Goal: Task Accomplishment & Management: Use online tool/utility

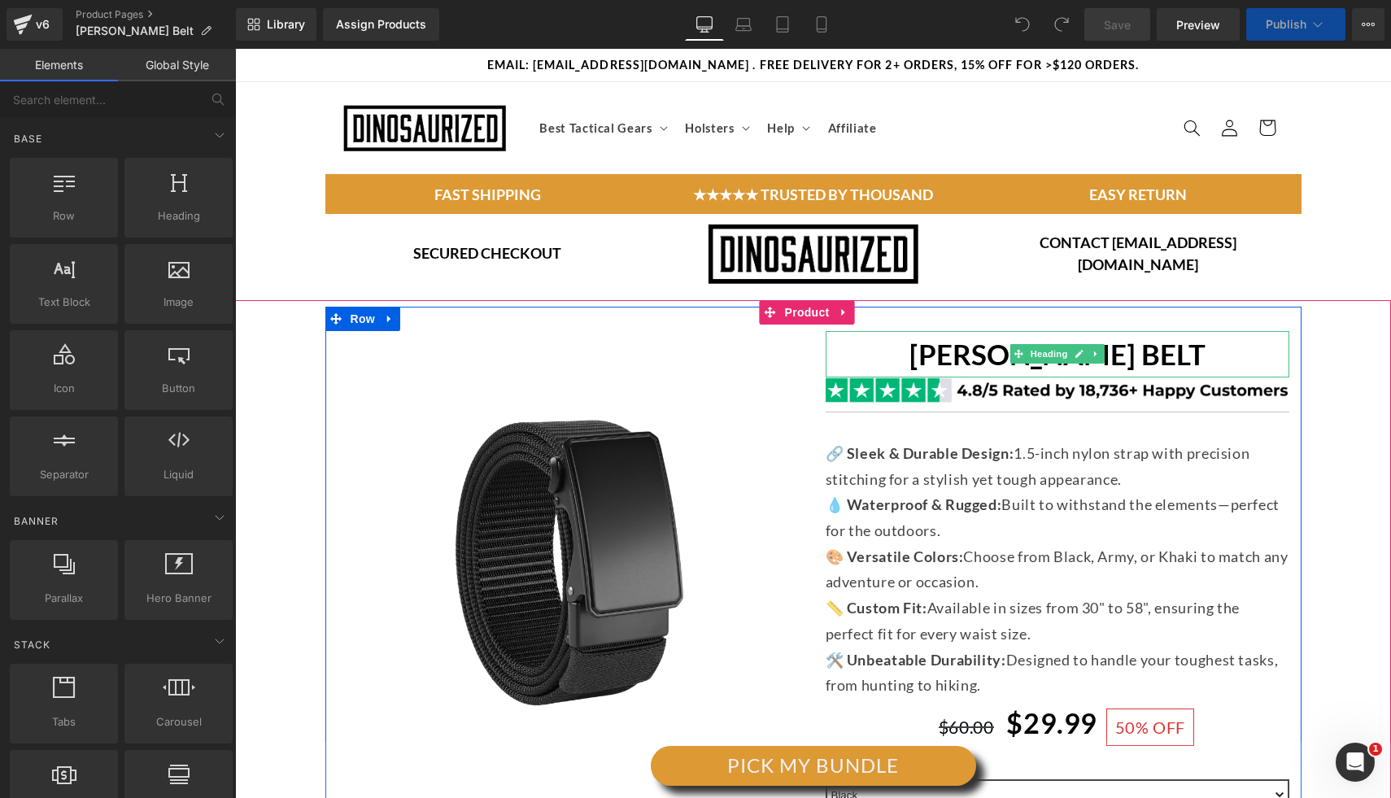
click at [952, 355] on strong "[PERSON_NAME] BELT" at bounding box center [1057, 354] width 296 height 34
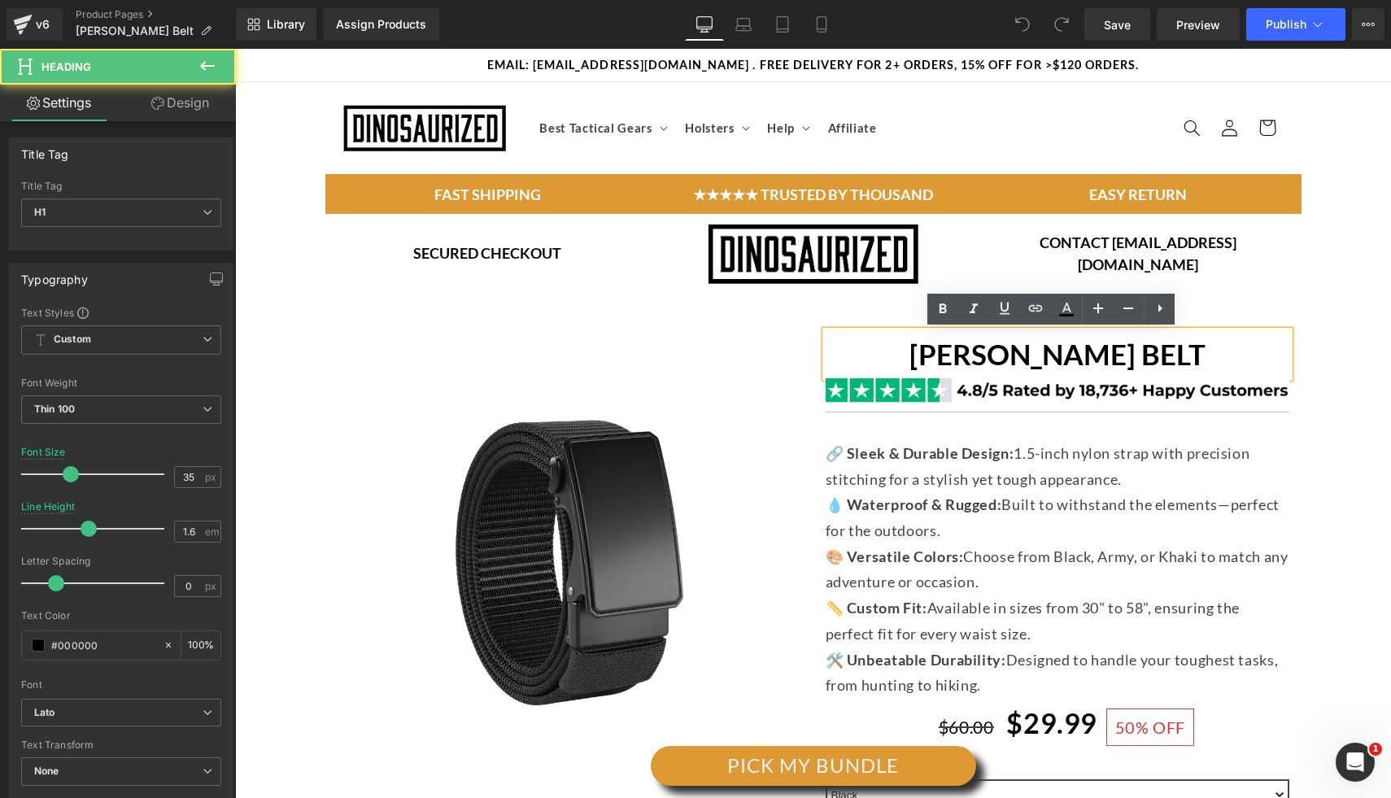
click at [1045, 361] on strong "[PERSON_NAME] BELT" at bounding box center [1057, 354] width 296 height 34
drag, startPoint x: 976, startPoint y: 361, endPoint x: 1101, endPoint y: 367, distance: 125.4
click at [978, 361] on strong "[PERSON_NAME] BELT" at bounding box center [1057, 354] width 296 height 34
click at [1101, 367] on strong "[PERSON_NAME] BELT" at bounding box center [1057, 354] width 296 height 34
drag, startPoint x: 910, startPoint y: 358, endPoint x: 1043, endPoint y: 365, distance: 133.6
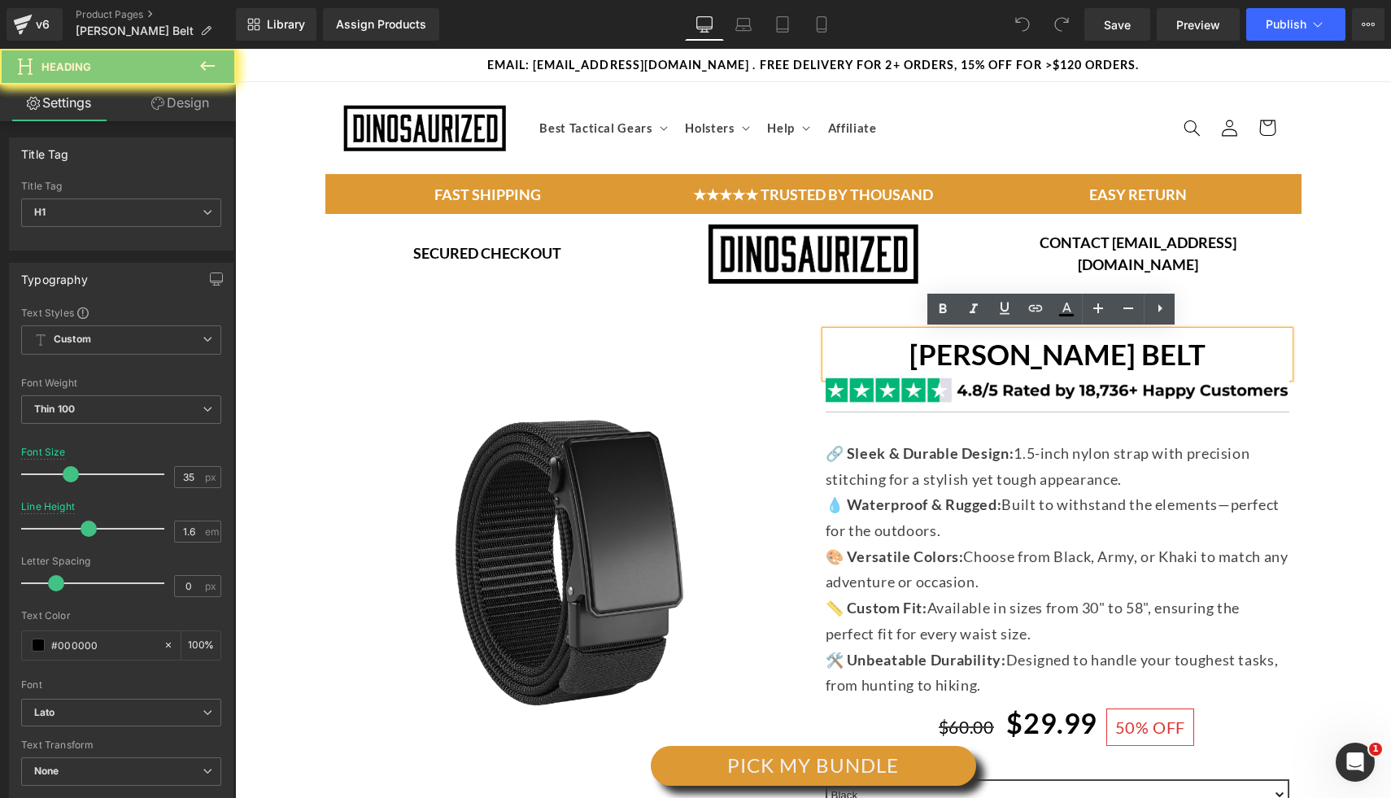
click at [922, 356] on h1 "[PERSON_NAME] BELT" at bounding box center [1057, 354] width 464 height 46
drag, startPoint x: 1044, startPoint y: 365, endPoint x: 870, endPoint y: 366, distance: 174.0
click at [1012, 365] on strong "[PERSON_NAME] BELT" at bounding box center [1057, 354] width 296 height 34
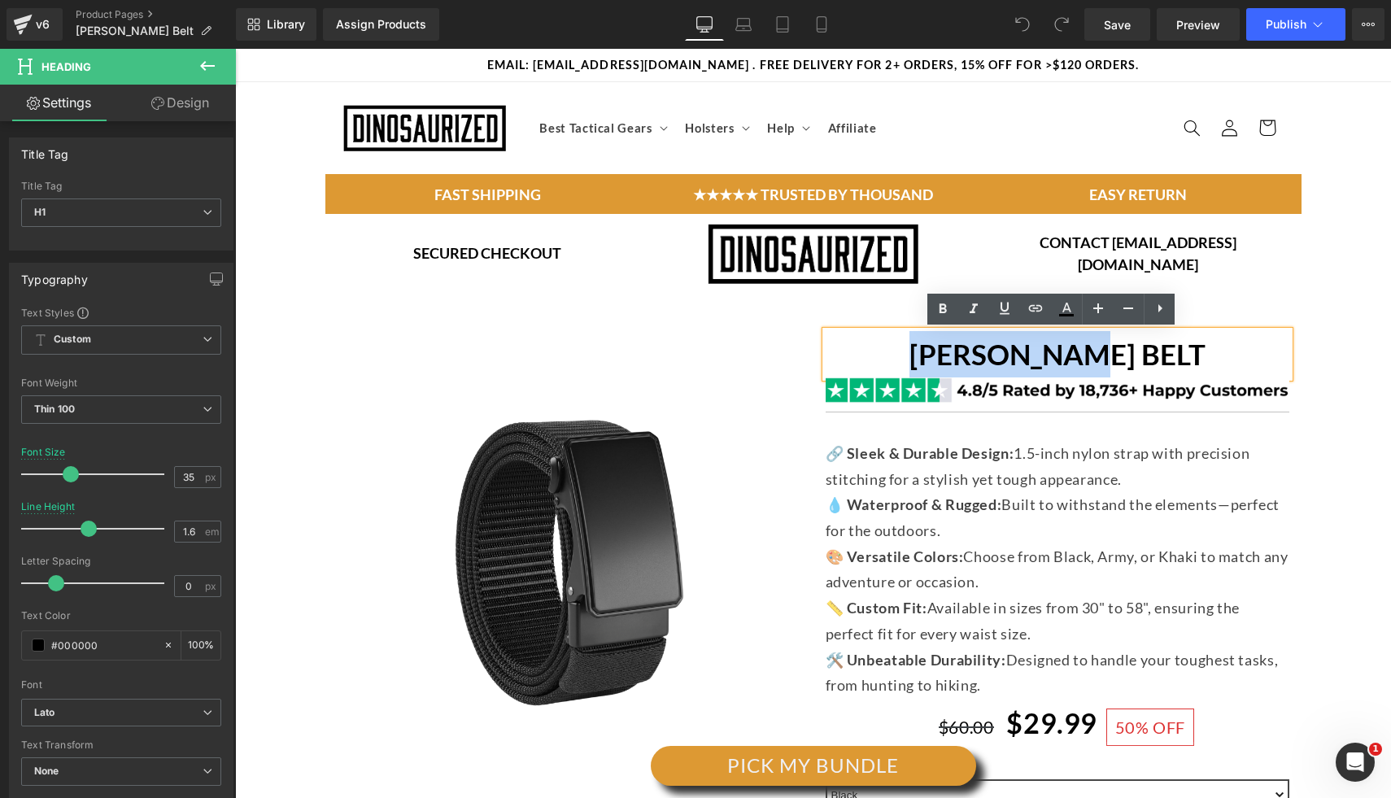
drag, startPoint x: 840, startPoint y: 366, endPoint x: 1193, endPoint y: 369, distance: 353.0
click at [1140, 368] on h1 "[PERSON_NAME] BELT" at bounding box center [1057, 354] width 464 height 46
click at [1193, 369] on h1 "[PERSON_NAME] BELT" at bounding box center [1057, 354] width 464 height 46
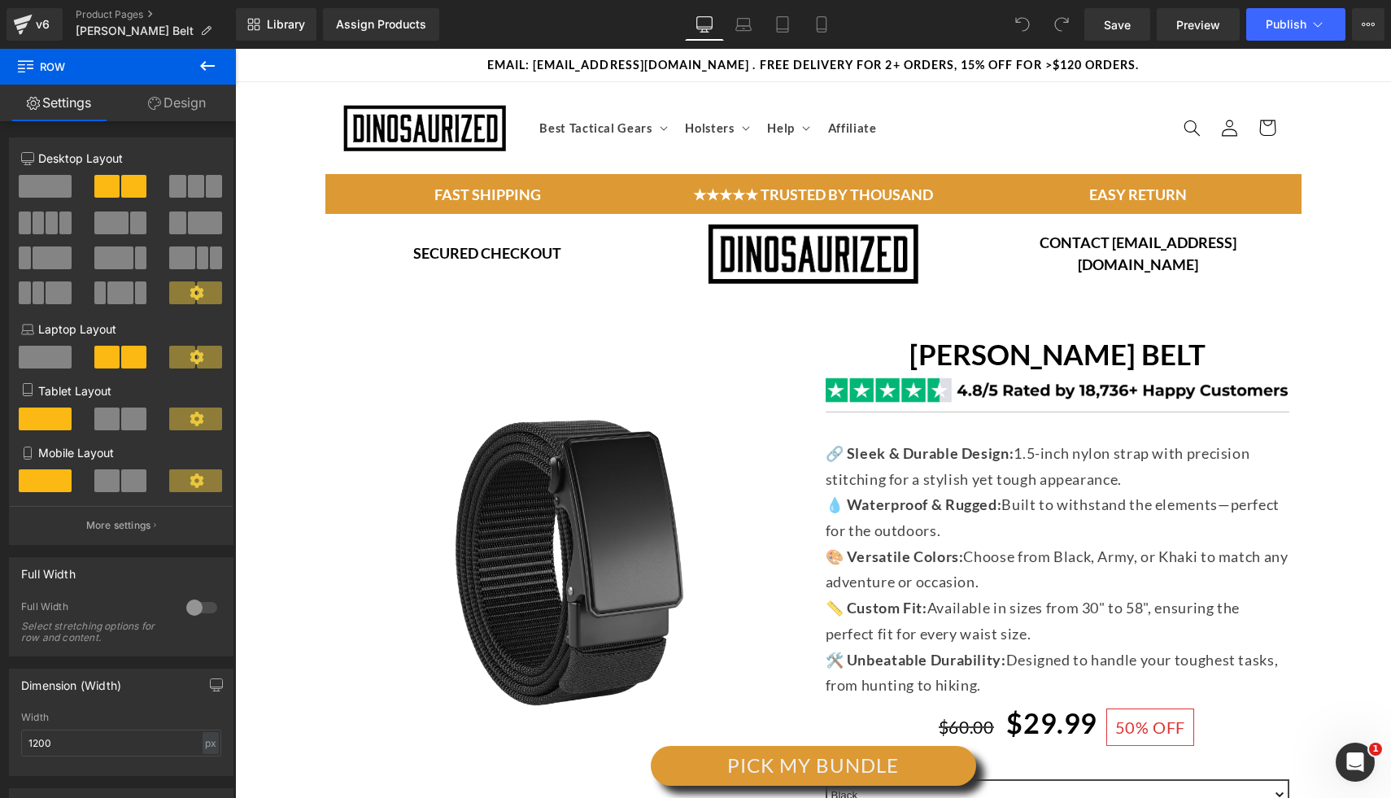
click at [947, 348] on h1 "[PERSON_NAME] BELT" at bounding box center [1057, 354] width 464 height 46
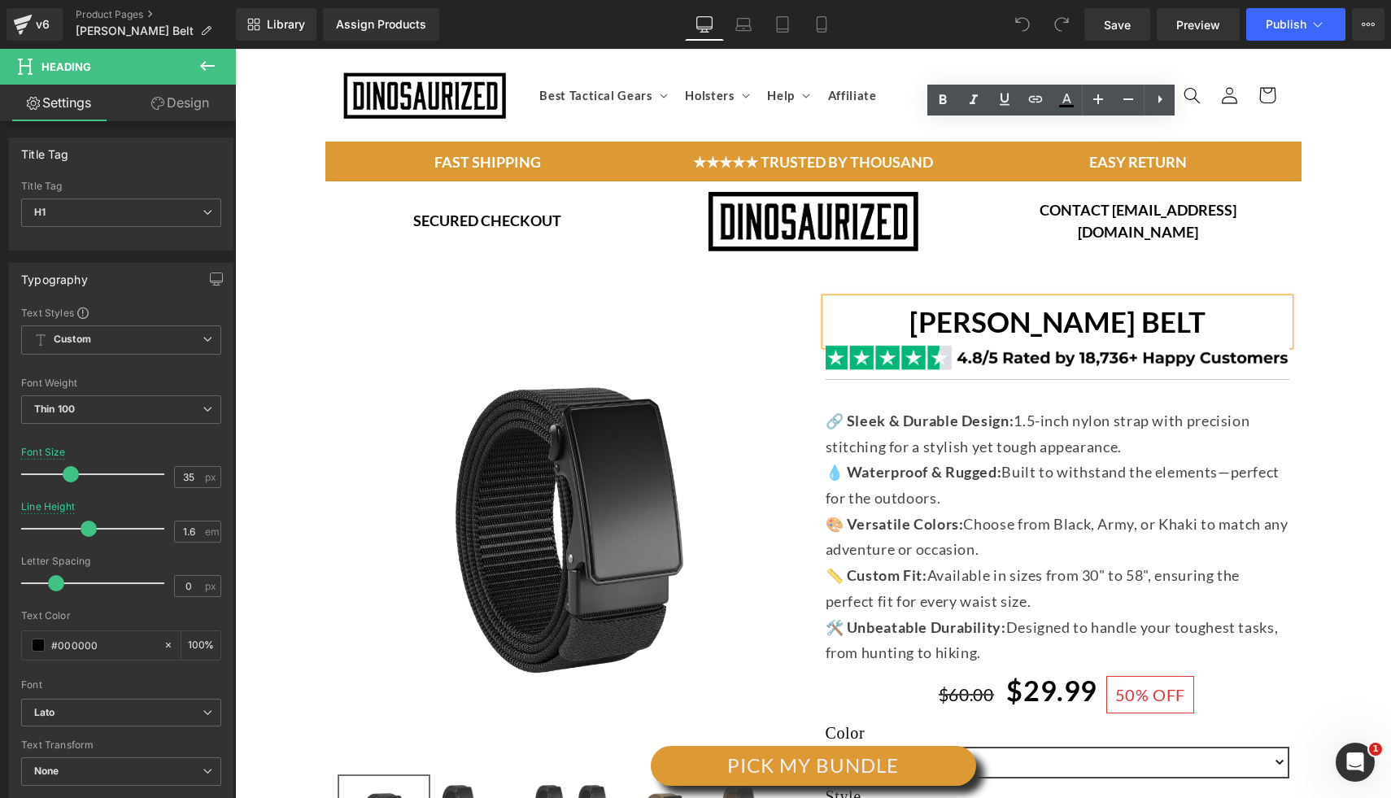
scroll to position [24, 0]
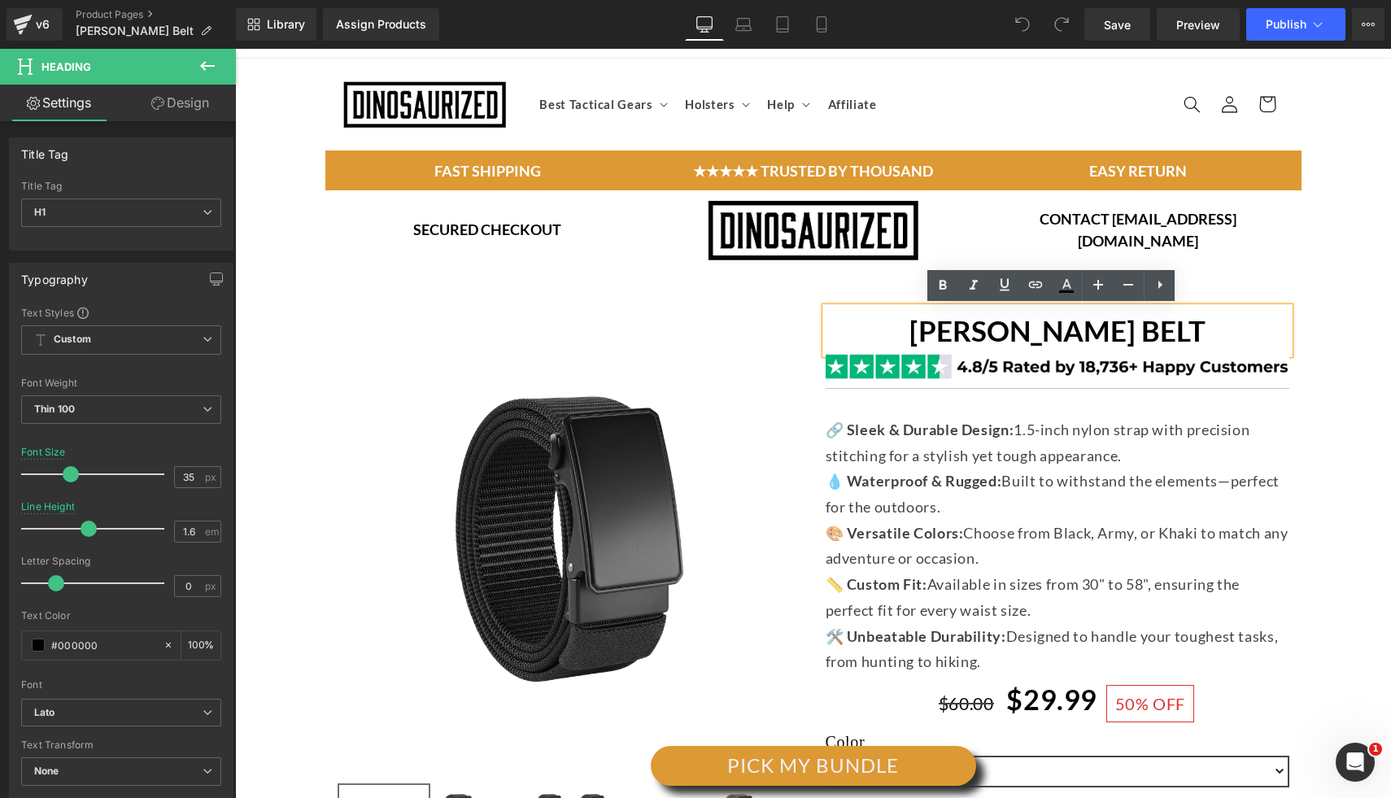
drag, startPoint x: 931, startPoint y: 320, endPoint x: 943, endPoint y: 326, distance: 12.7
click at [932, 321] on h1 "[PERSON_NAME] BELT" at bounding box center [1057, 330] width 464 height 46
drag, startPoint x: 943, startPoint y: 326, endPoint x: 1066, endPoint y: 327, distance: 123.6
click at [943, 326] on h1 "[PERSON_NAME] BELT" at bounding box center [1057, 330] width 464 height 46
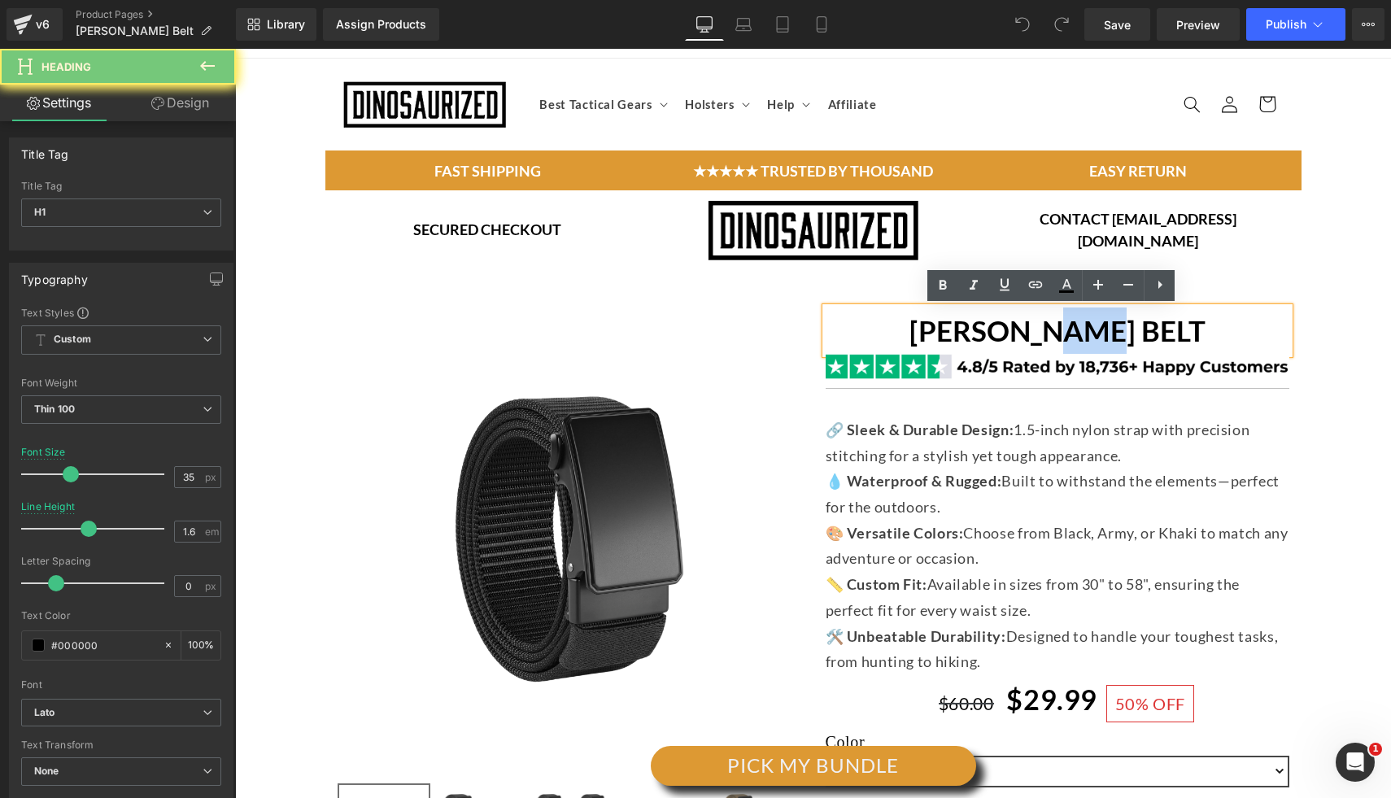
click at [1147, 329] on strong "[PERSON_NAME] BELT" at bounding box center [1057, 330] width 296 height 34
click at [1146, 329] on strong "[PERSON_NAME] BELT" at bounding box center [1057, 330] width 296 height 34
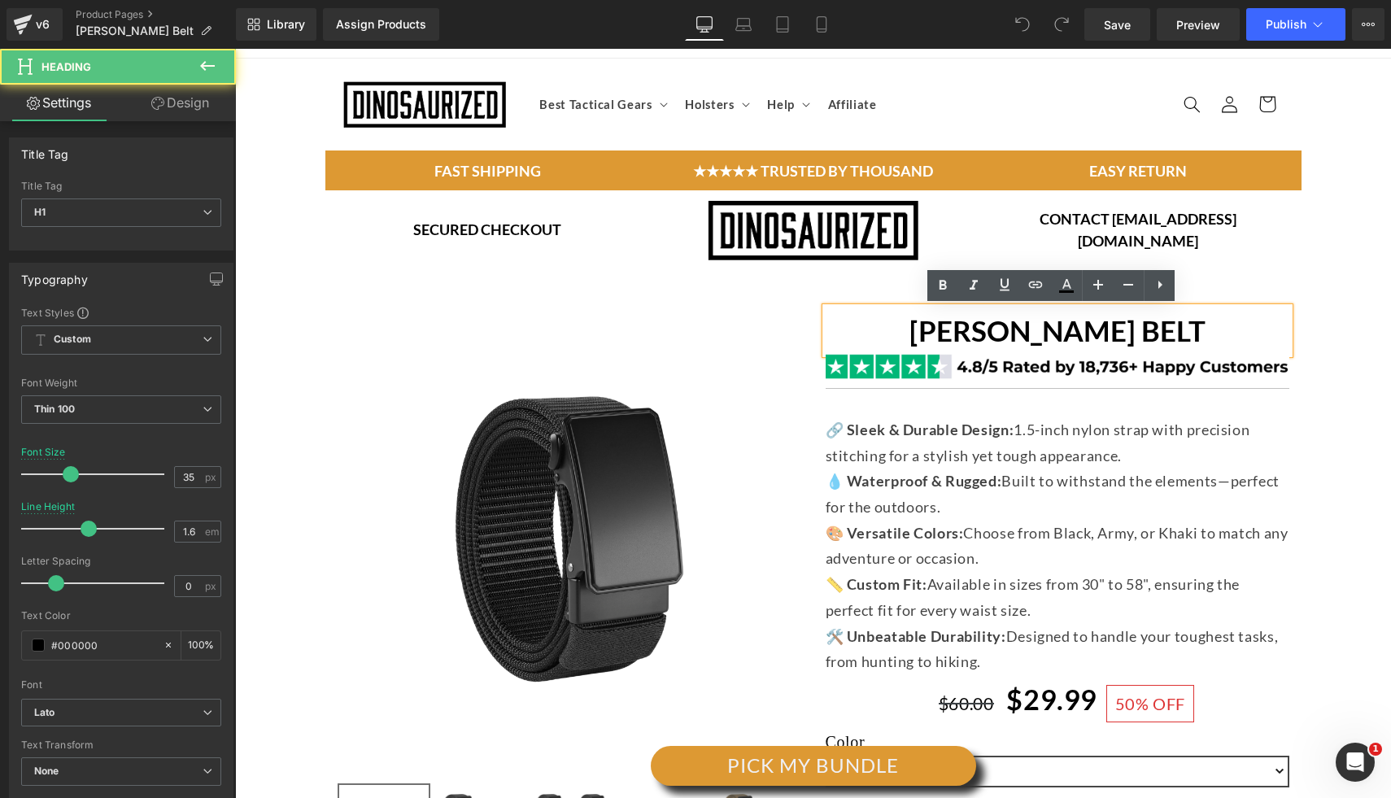
click at [1043, 343] on strong "[PERSON_NAME] BELT" at bounding box center [1057, 330] width 296 height 34
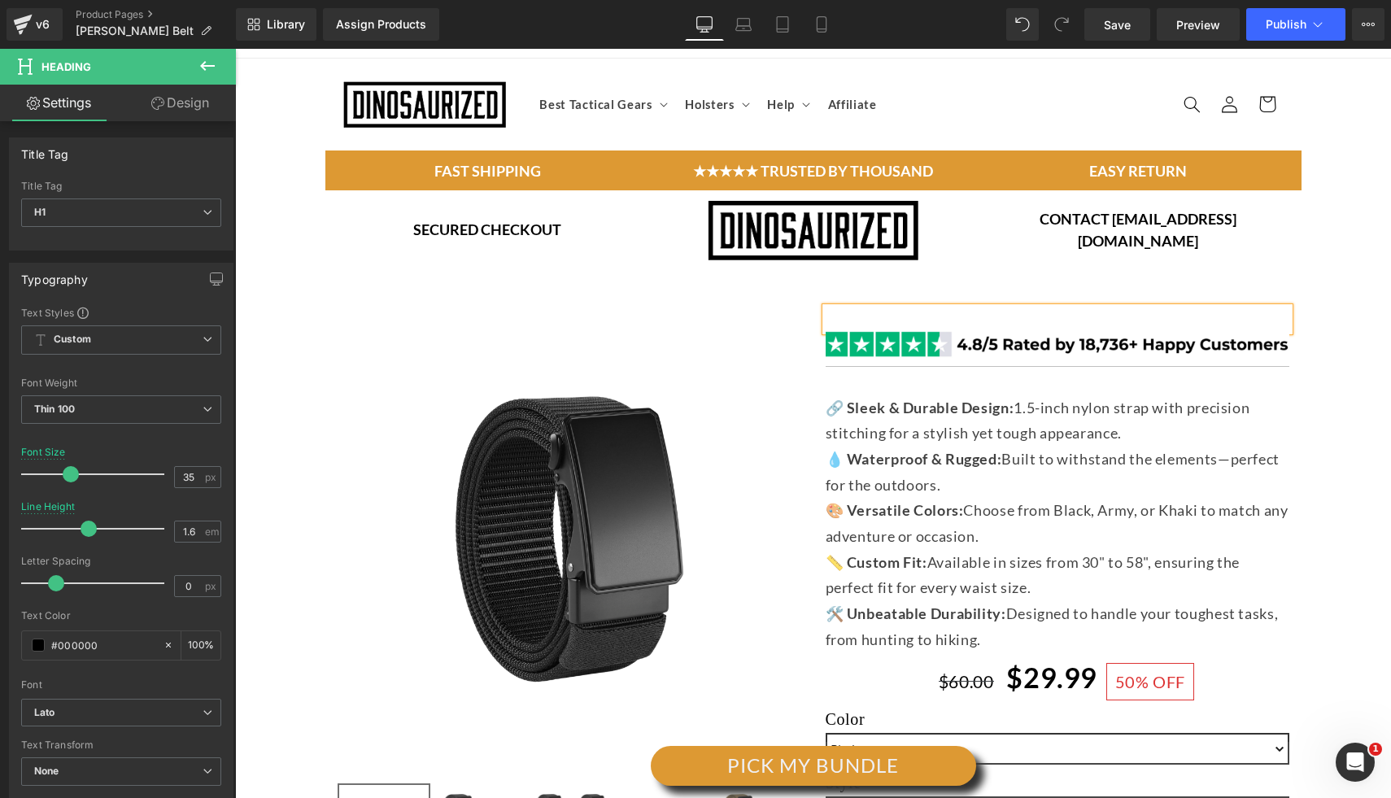
click at [1171, 469] on div "💧 Waterproof & Rugged: Built to withstand the elements—perfect for the outdoors." at bounding box center [1057, 471] width 464 height 51
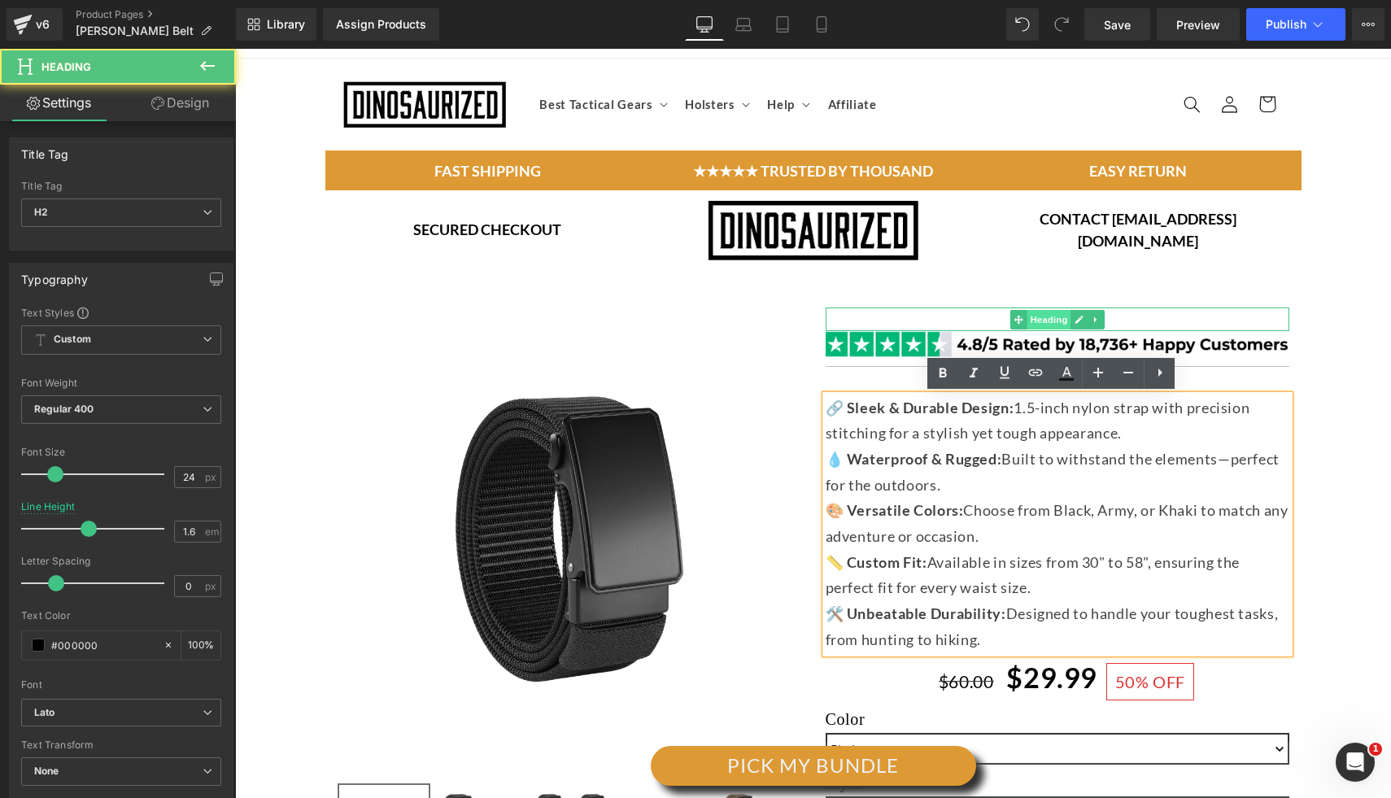
drag, startPoint x: 1030, startPoint y: 320, endPoint x: 1054, endPoint y: 321, distance: 24.4
click at [1030, 320] on span "Heading" at bounding box center [1048, 320] width 44 height 20
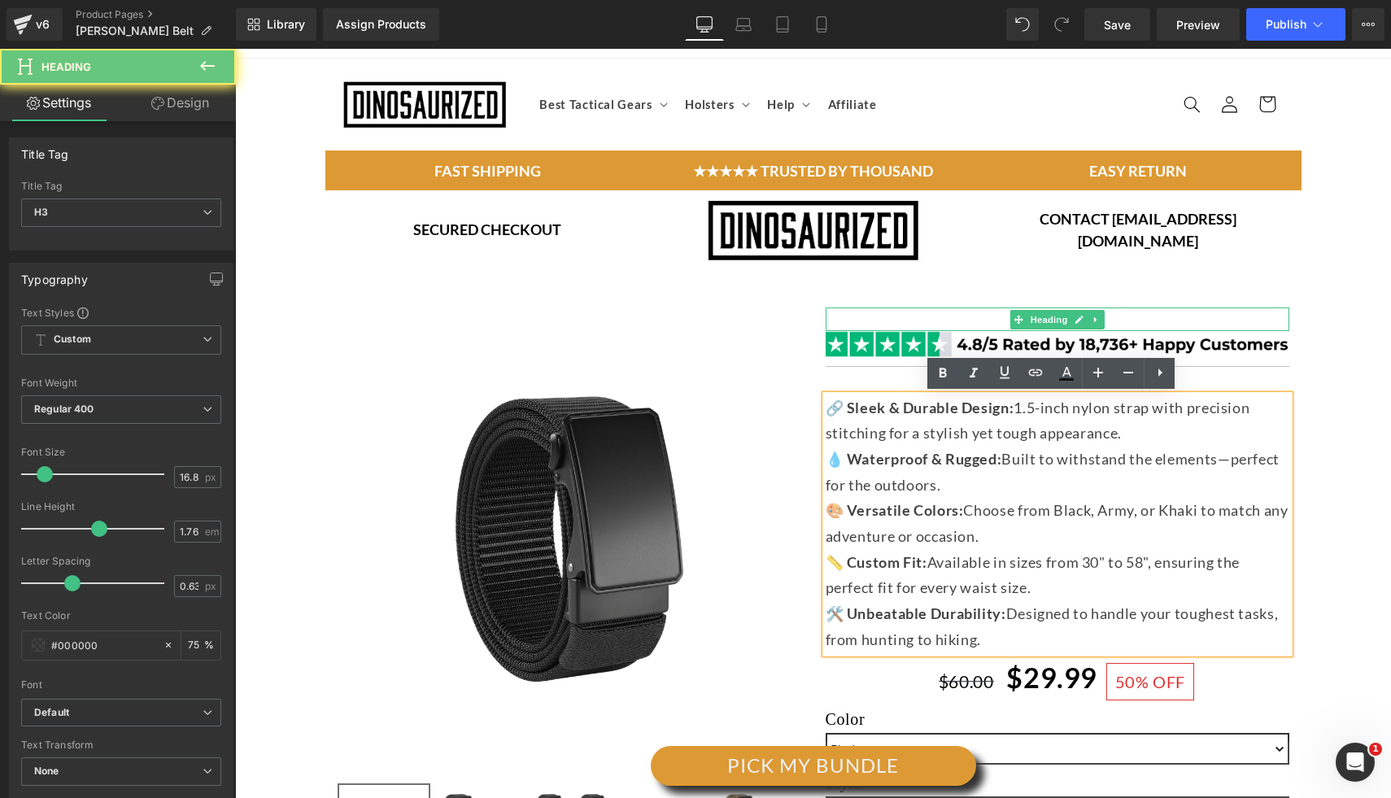
click at [1217, 320] on div at bounding box center [1057, 319] width 464 height 24
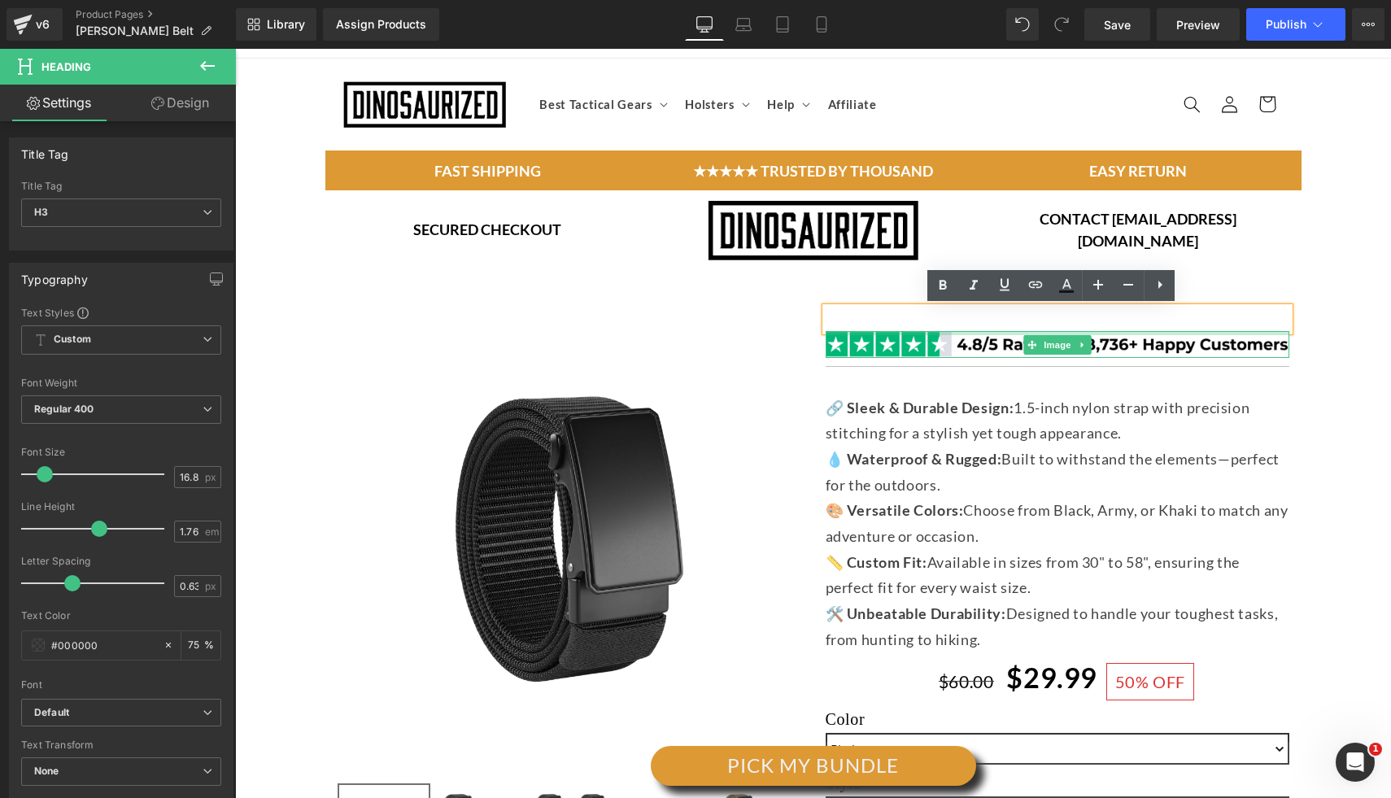
click at [910, 333] on div at bounding box center [1057, 333] width 464 height 4
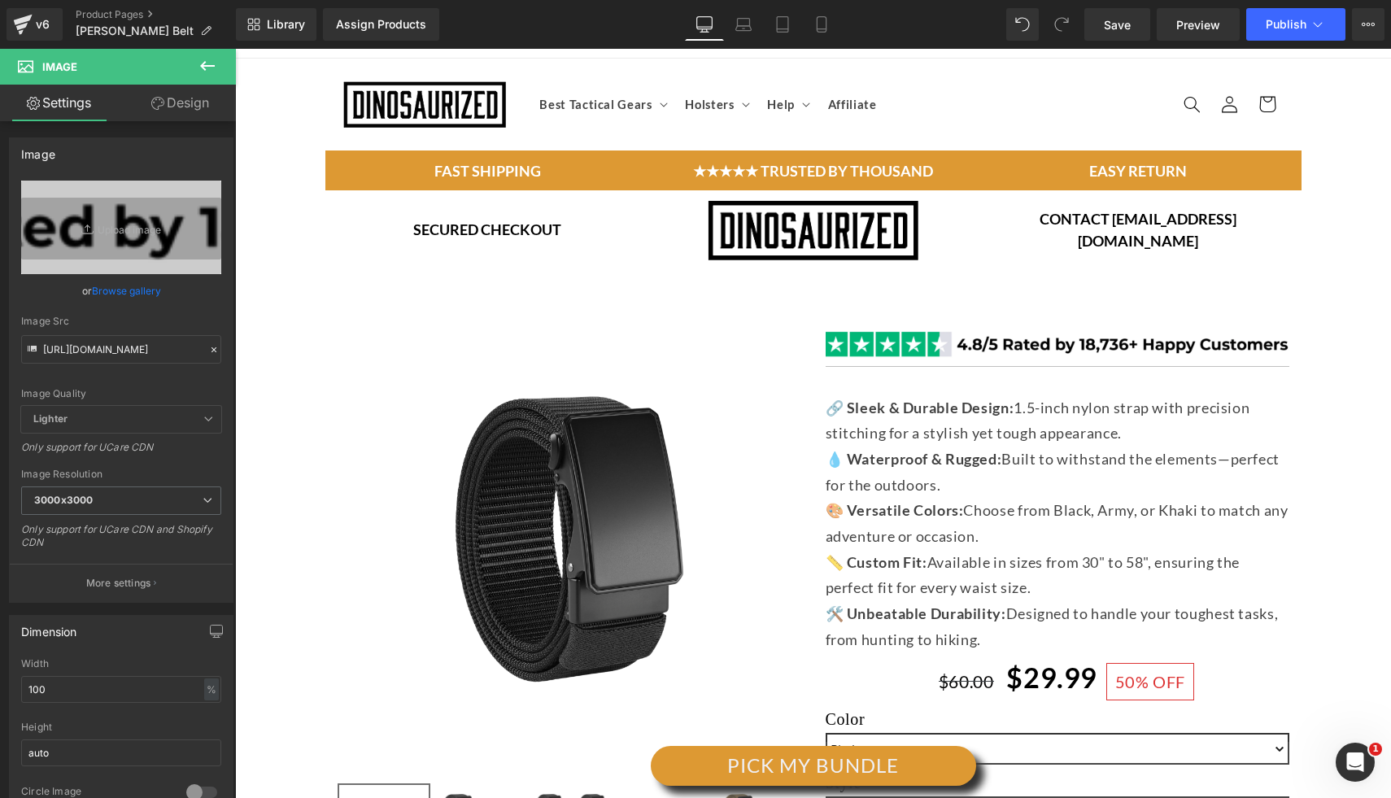
click at [868, 318] on div at bounding box center [1057, 319] width 464 height 24
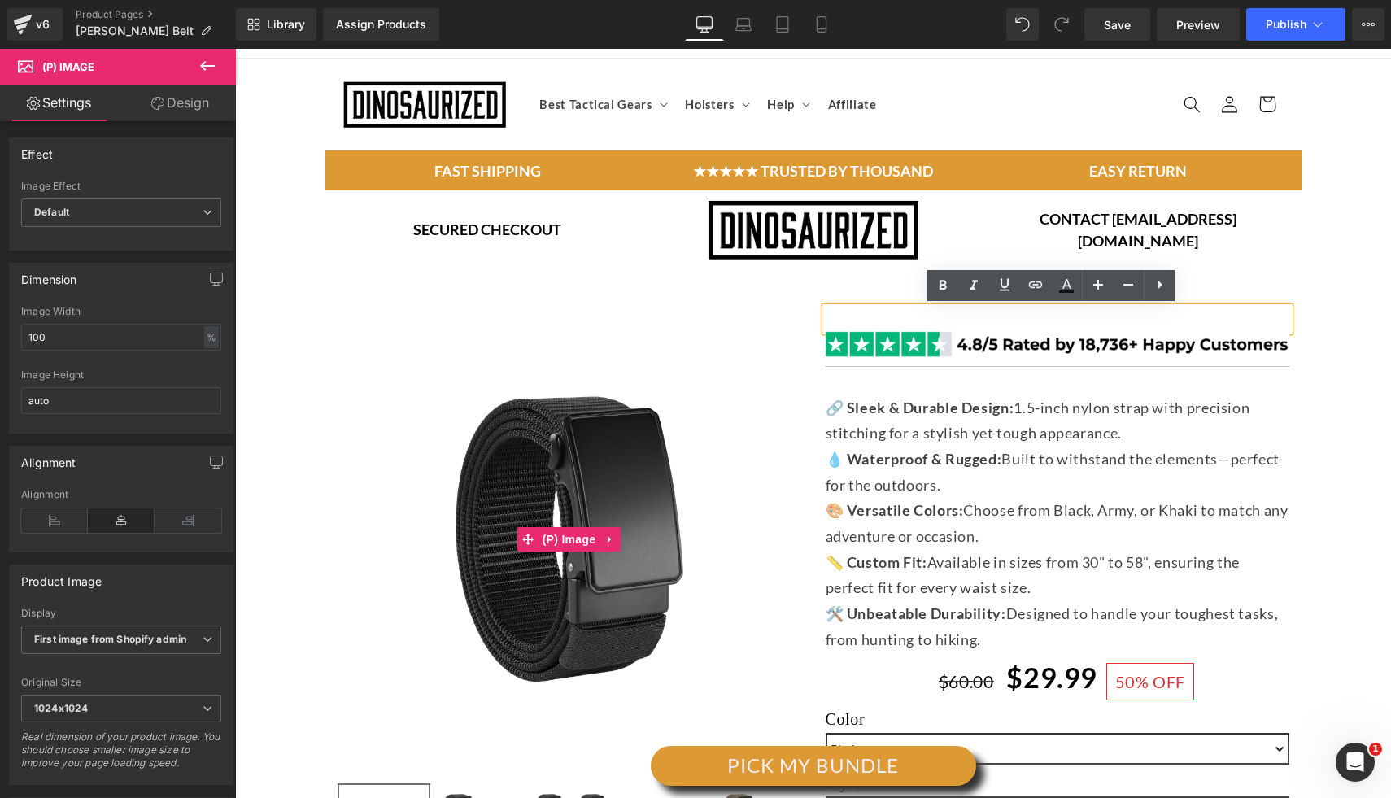
click at [1030, 506] on span "🎨 Versatile Colors: Choose from Black, Army, or Khaki to match any adventure or…" at bounding box center [1056, 523] width 463 height 44
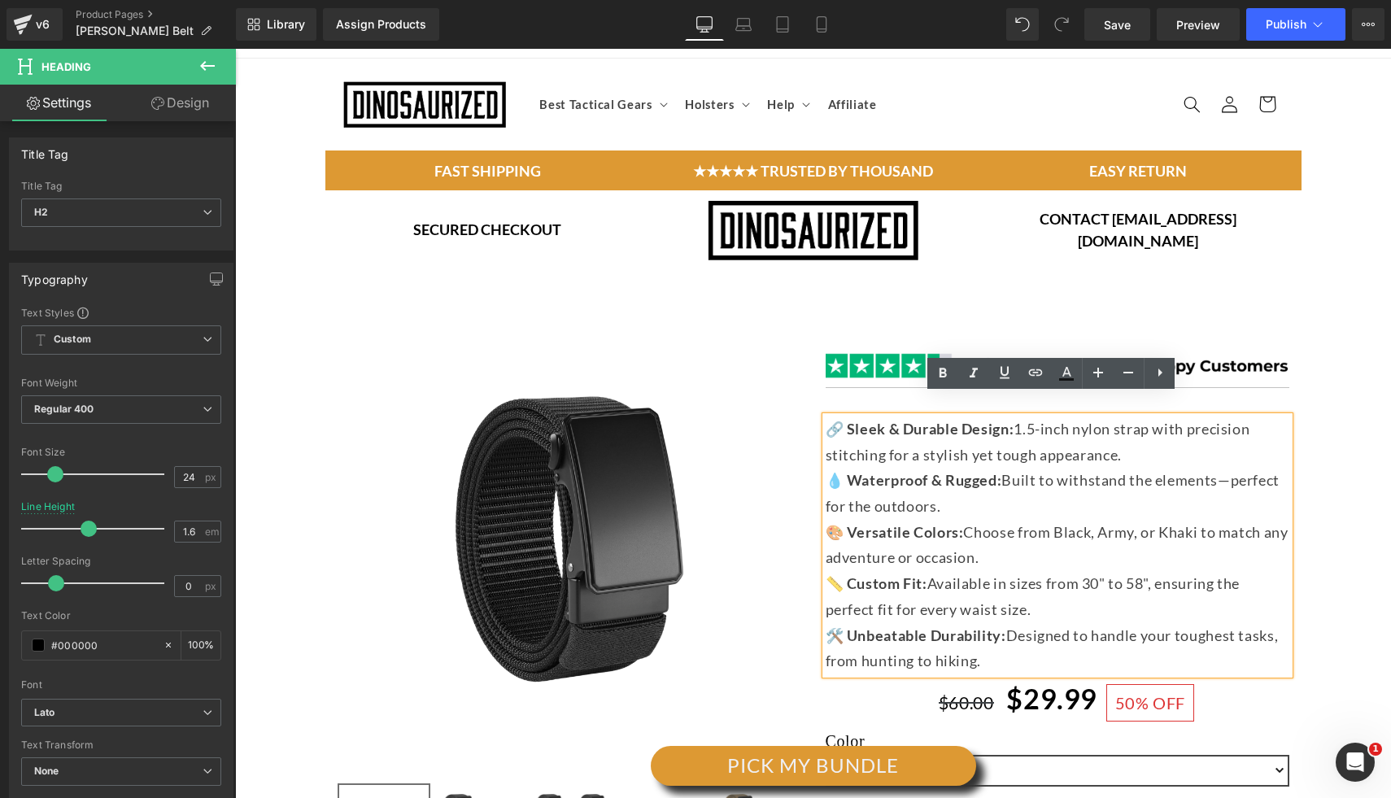
scroll to position [45, 0]
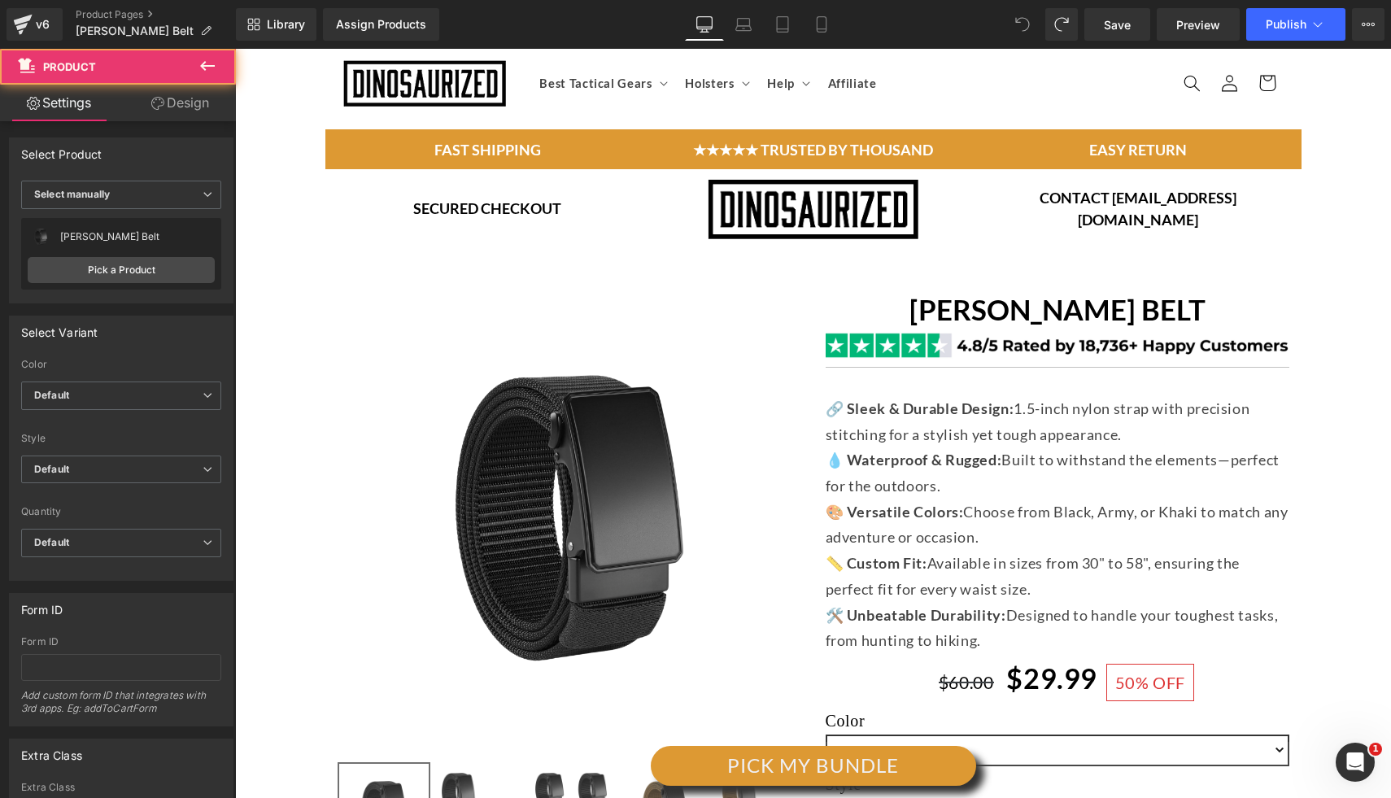
click at [652, 464] on img at bounding box center [569, 518] width 464 height 464
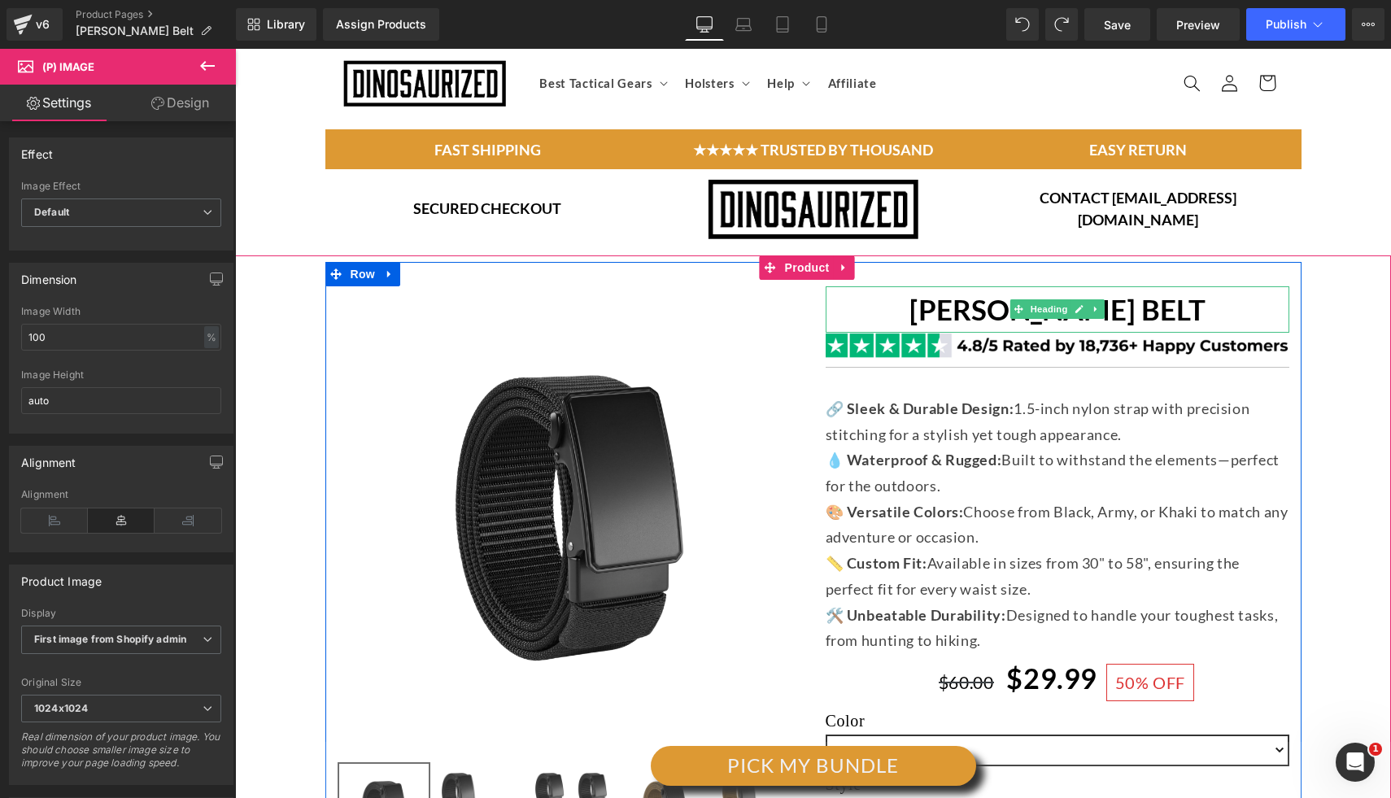
click at [863, 303] on h1 "[PERSON_NAME] BELT" at bounding box center [1057, 309] width 464 height 46
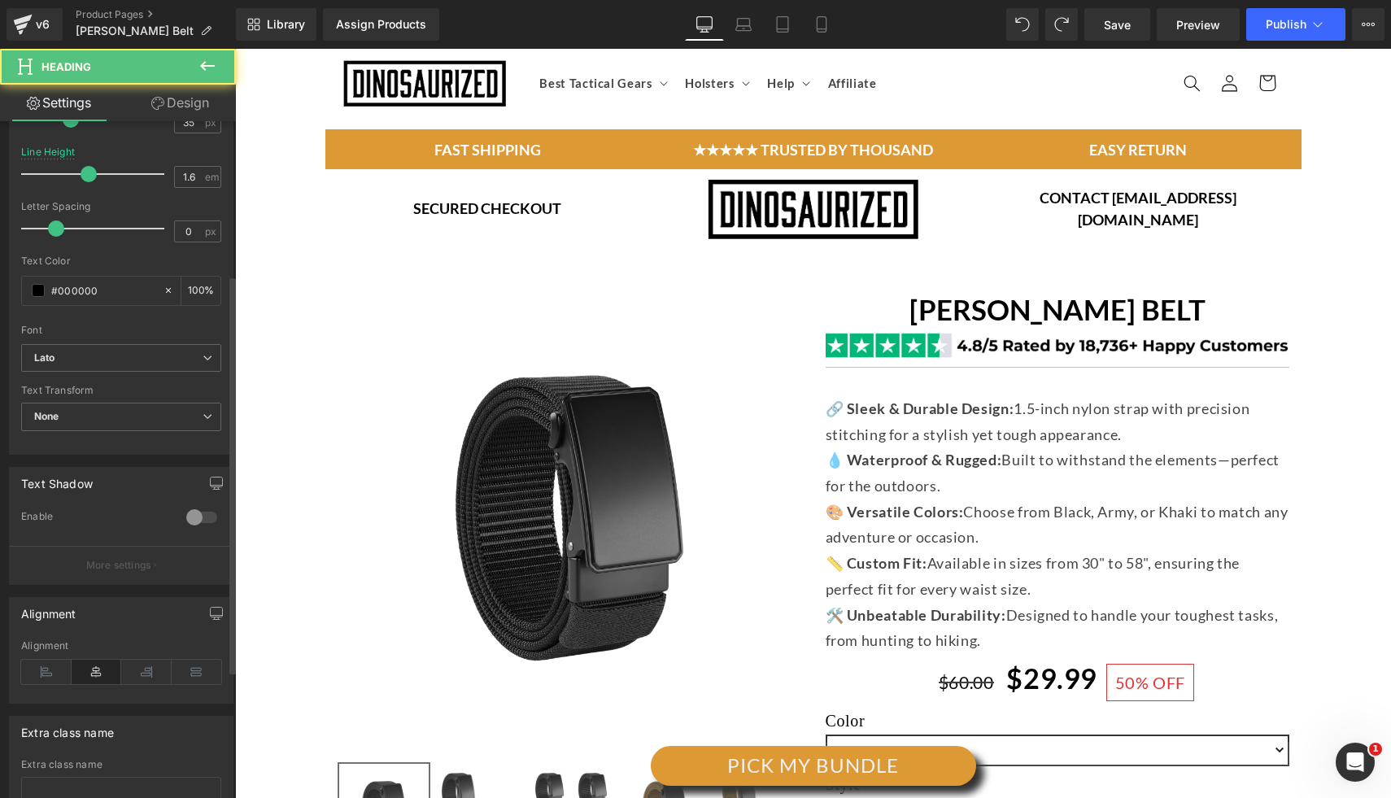
scroll to position [477, 0]
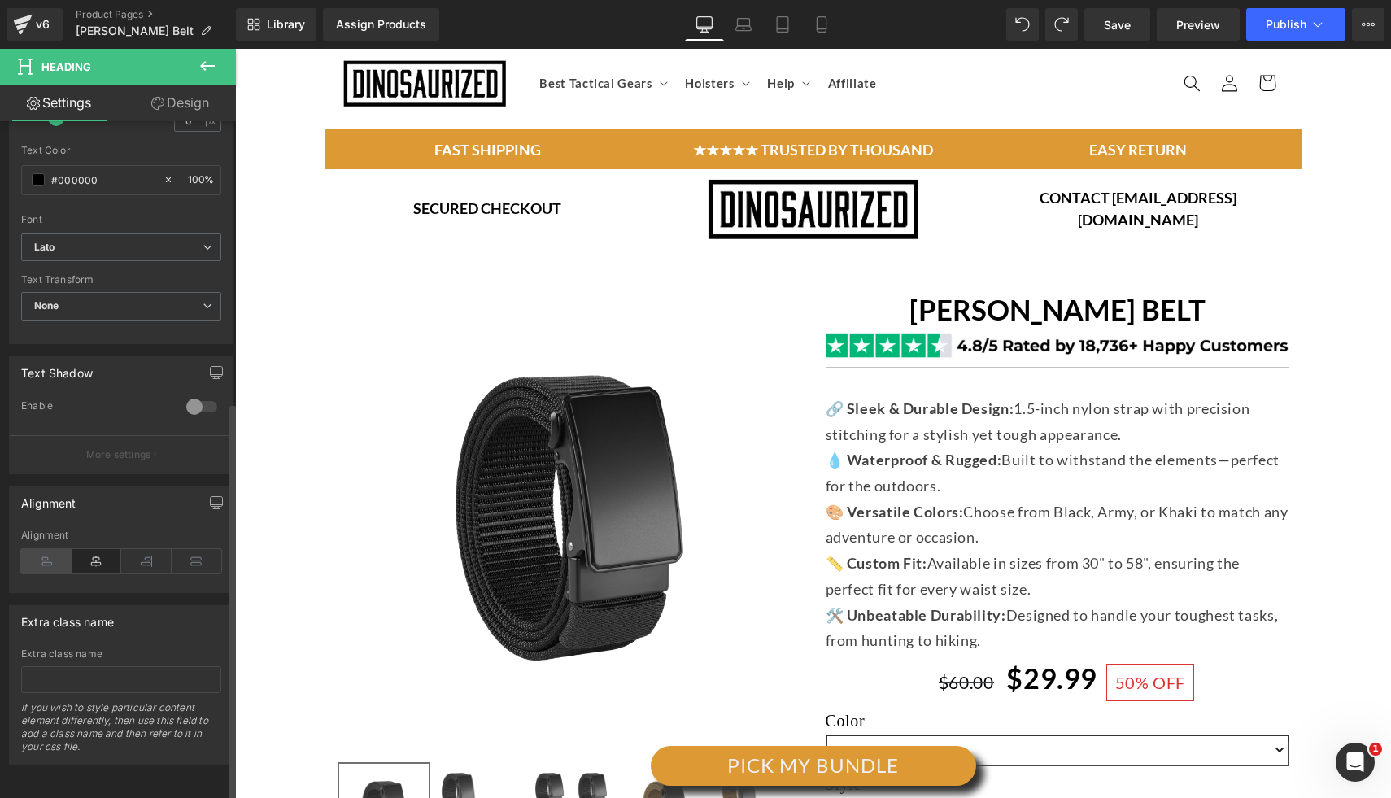
click at [42, 549] on icon at bounding box center [46, 561] width 50 height 24
click at [1069, 495] on div "💧 Waterproof & Rugged: Built to withstand the elements—perfect for the outdoors." at bounding box center [1057, 472] width 464 height 51
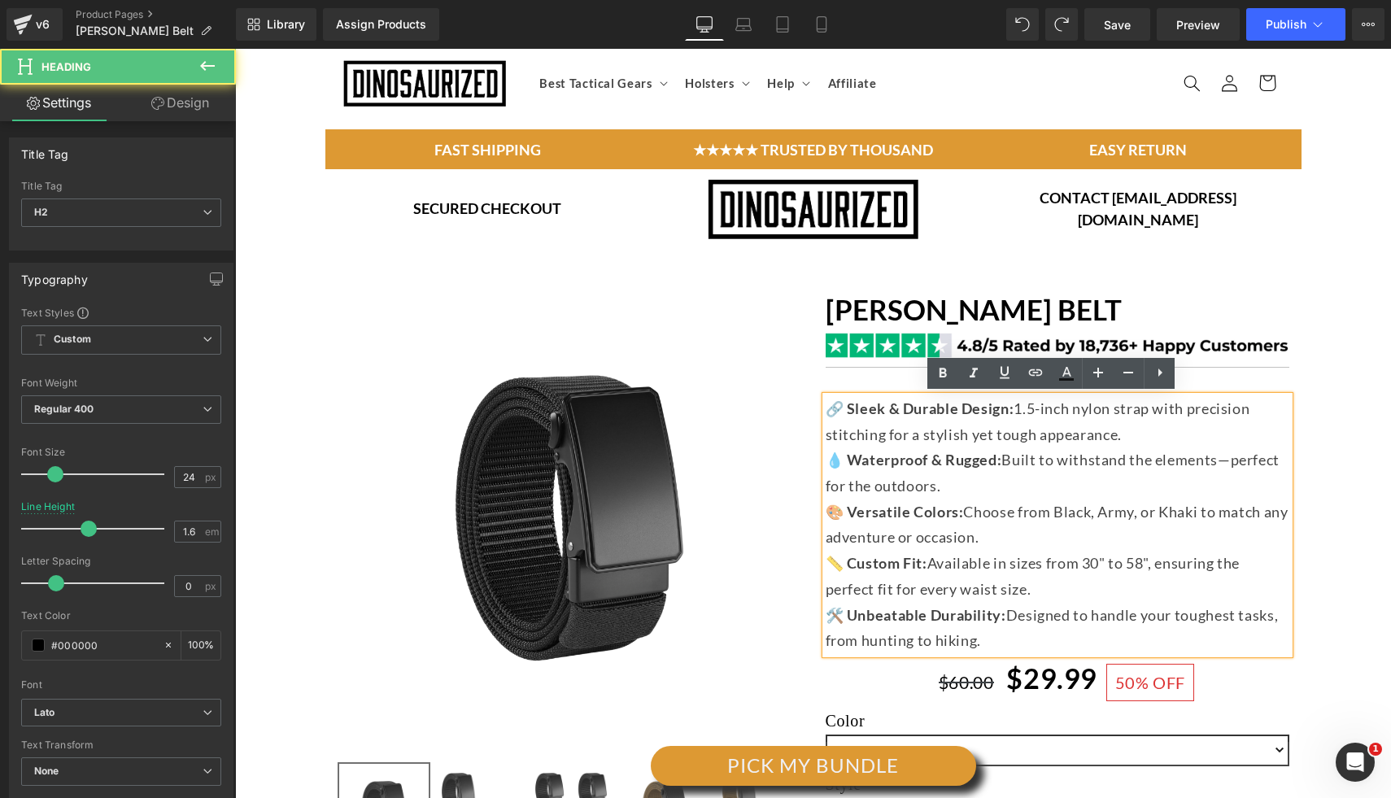
click at [848, 485] on span "💧 Waterproof & Rugged: Built to withstand the elements—perfect for the outdoors." at bounding box center [1052, 473] width 454 height 44
click at [714, 487] on img at bounding box center [569, 518] width 464 height 464
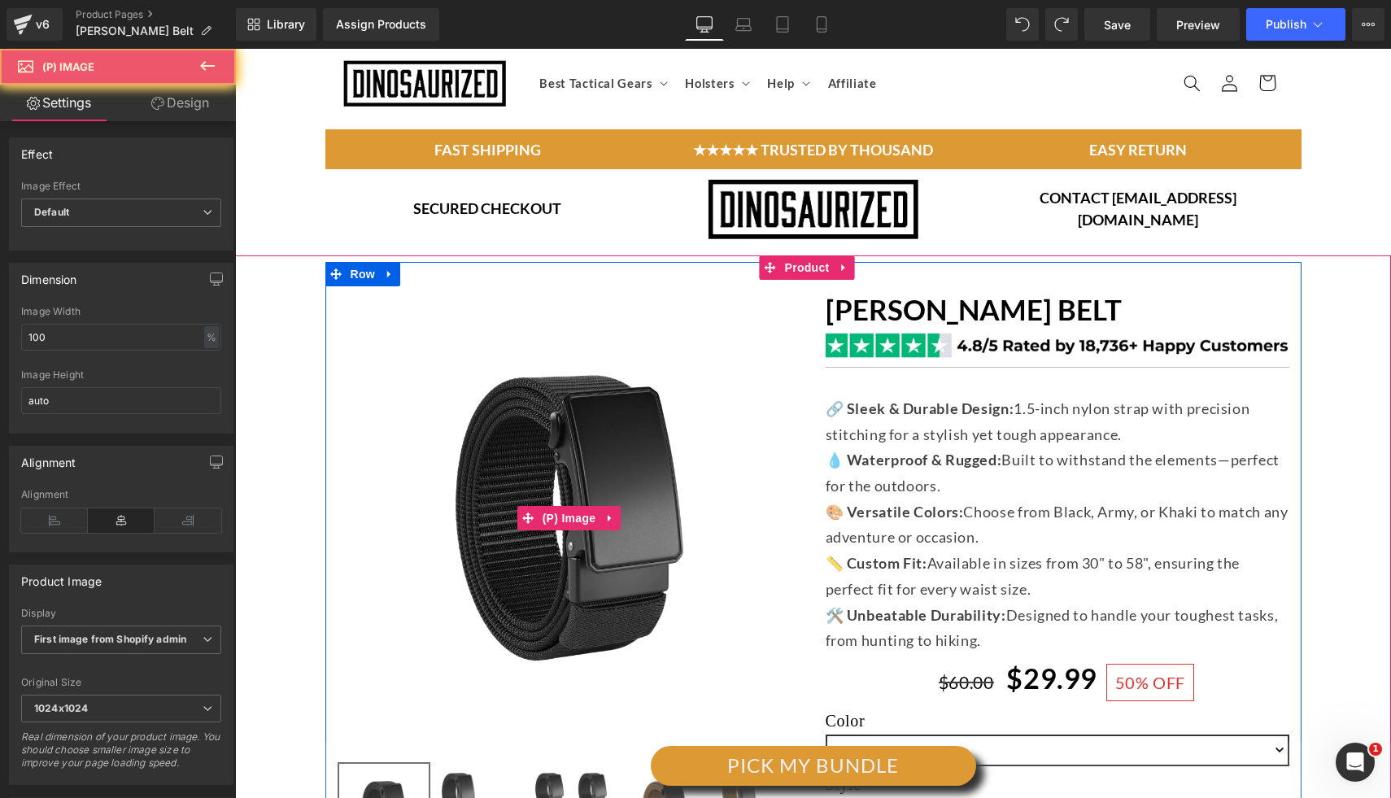
click at [634, 415] on img at bounding box center [569, 518] width 464 height 464
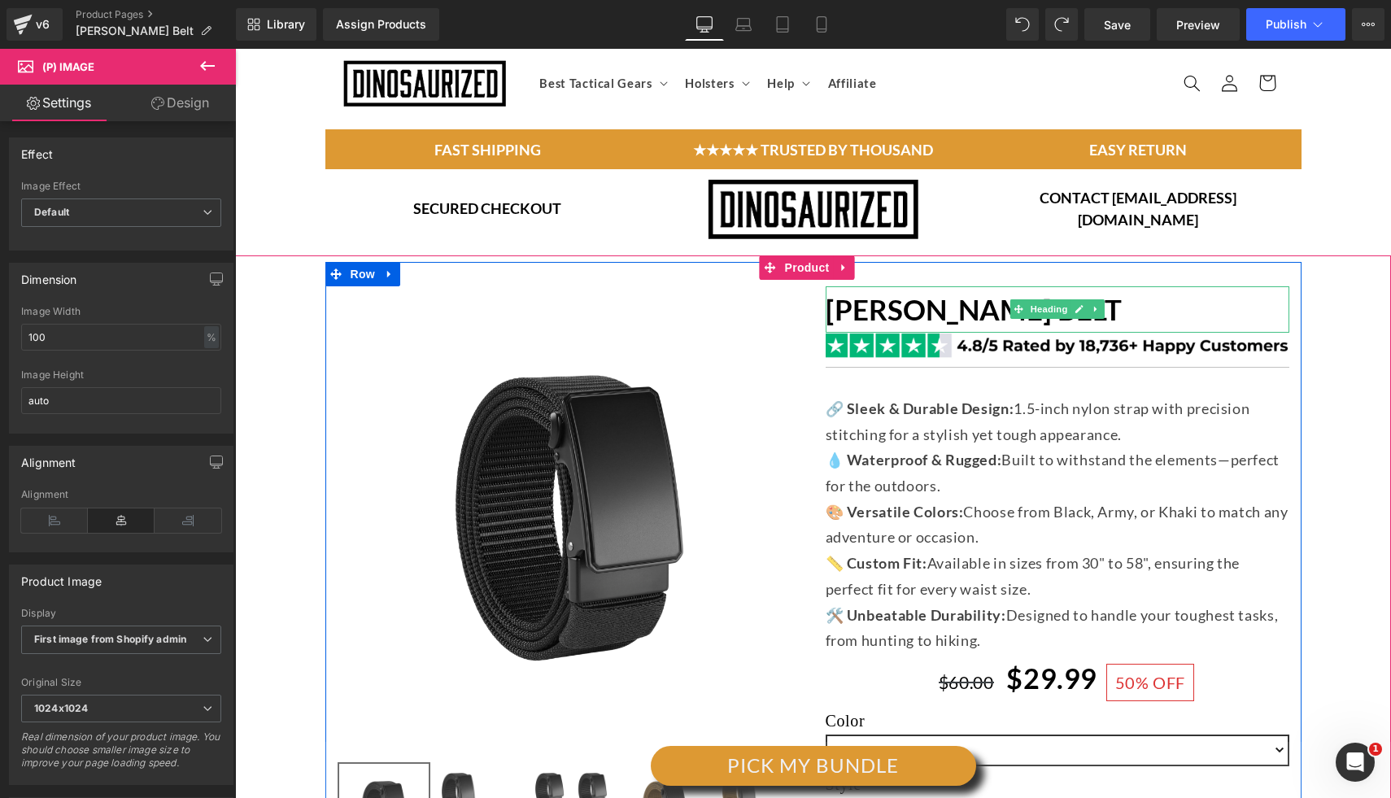
click at [950, 314] on strong "[PERSON_NAME] BELT" at bounding box center [973, 309] width 296 height 34
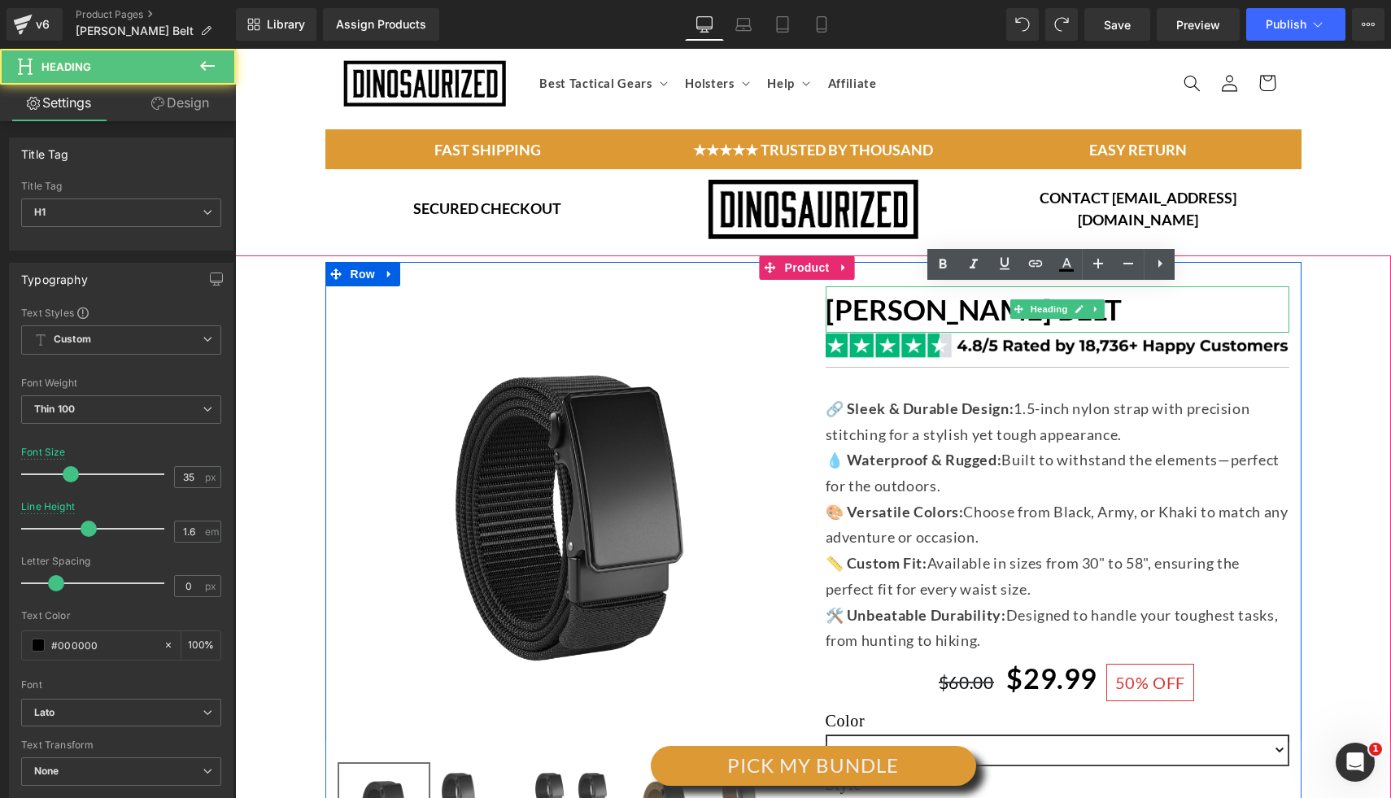
click at [1001, 308] on strong "[PERSON_NAME] BELT" at bounding box center [973, 309] width 296 height 34
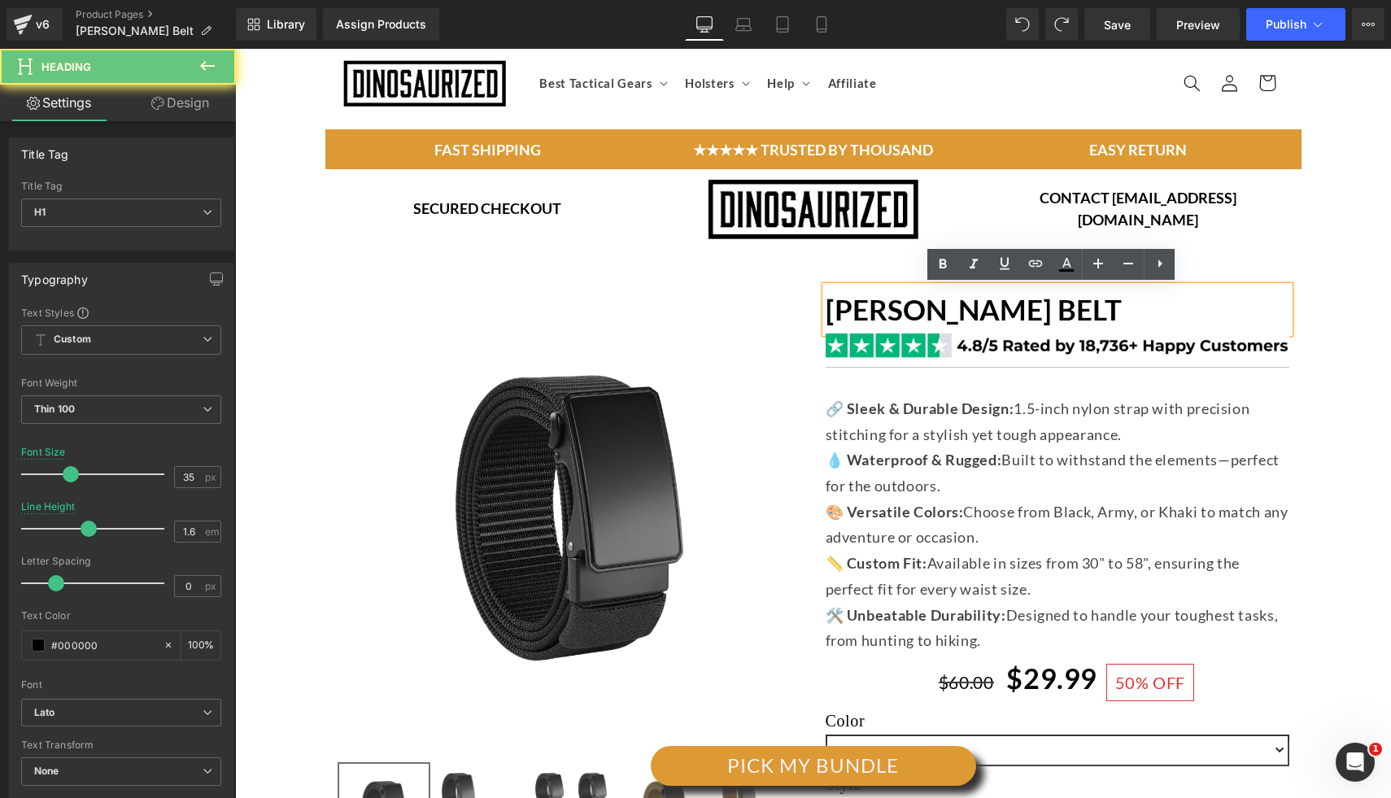
click at [1046, 310] on h1 "[PERSON_NAME] BELT" at bounding box center [1057, 309] width 464 height 46
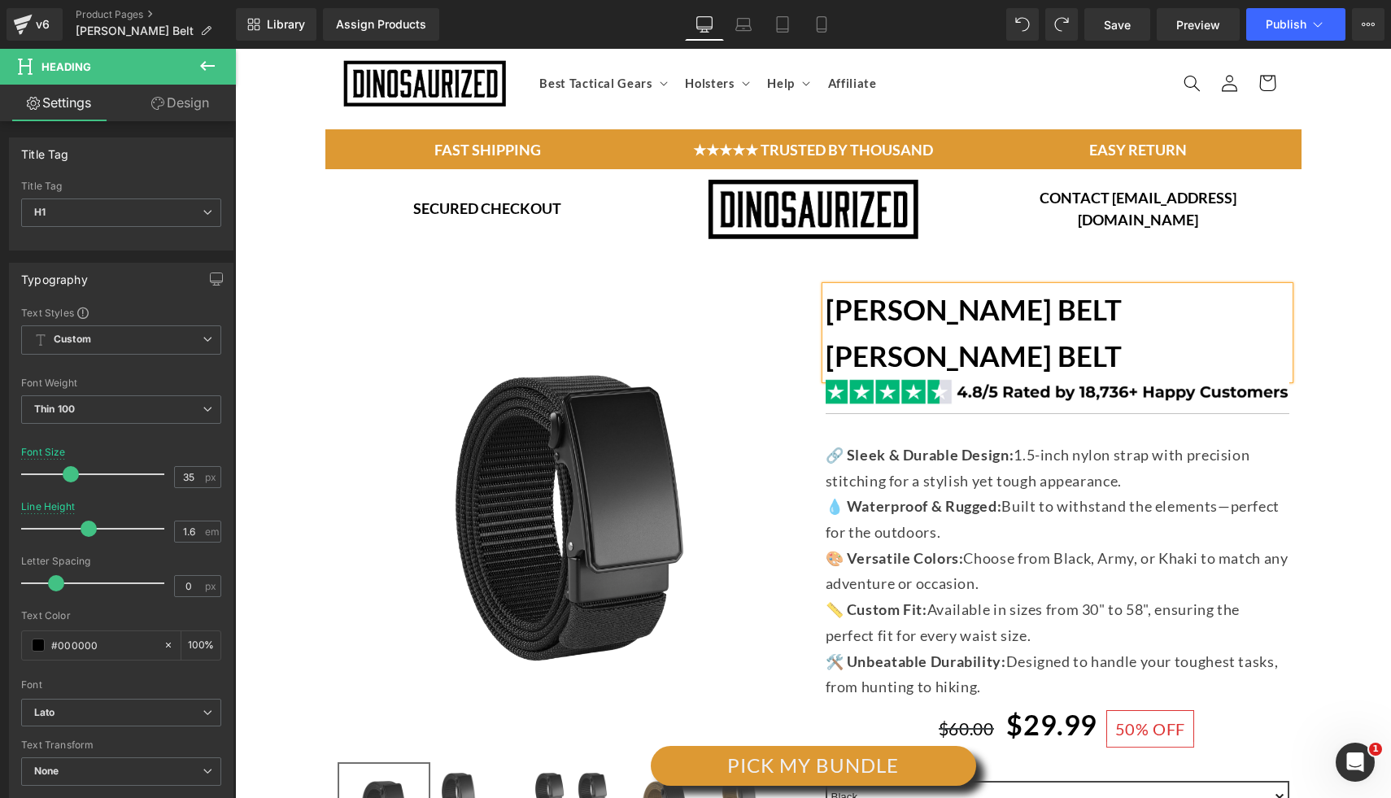
click at [1030, 304] on strong "[PERSON_NAME] BELT [PERSON_NAME] BELT" at bounding box center [973, 332] width 296 height 81
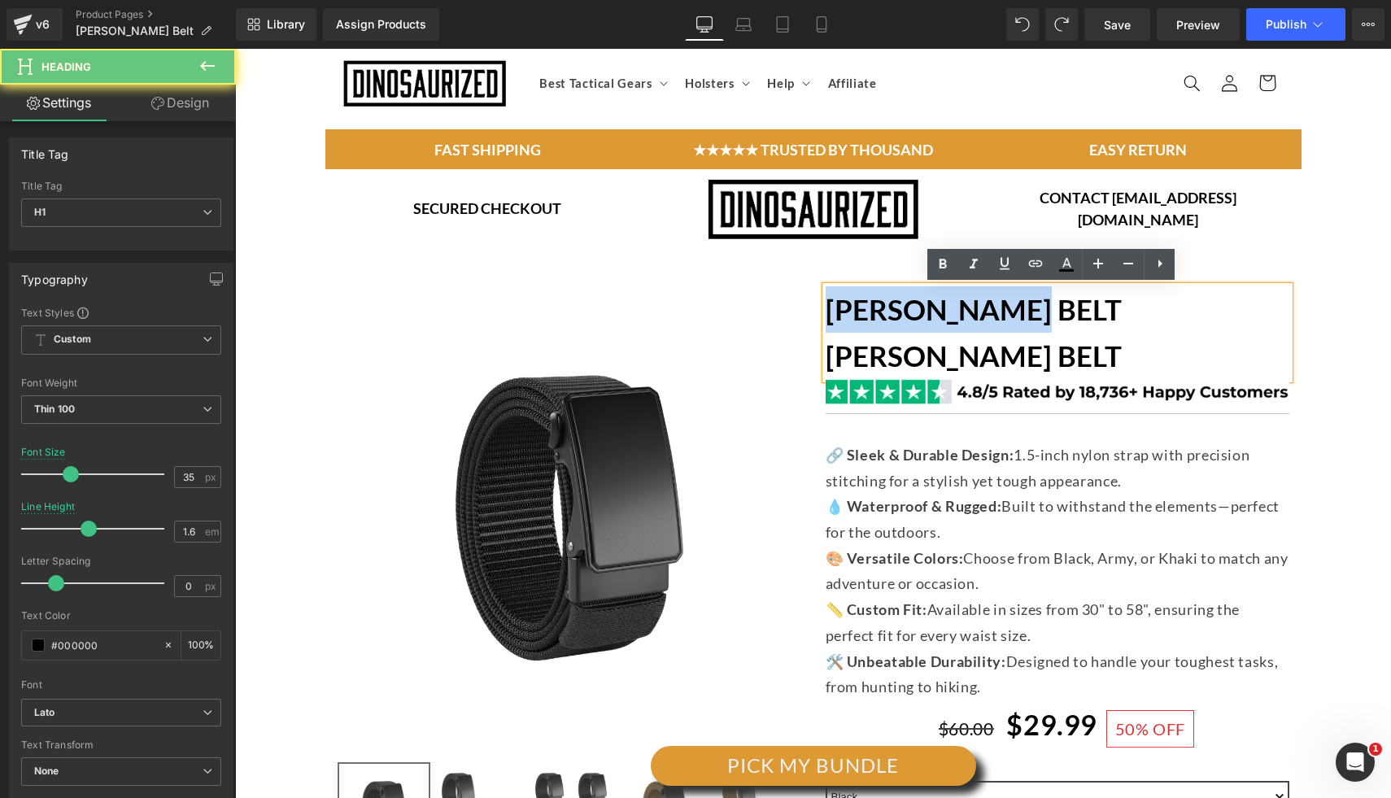
drag, startPoint x: 1032, startPoint y: 313, endPoint x: 808, endPoint y: 321, distance: 224.6
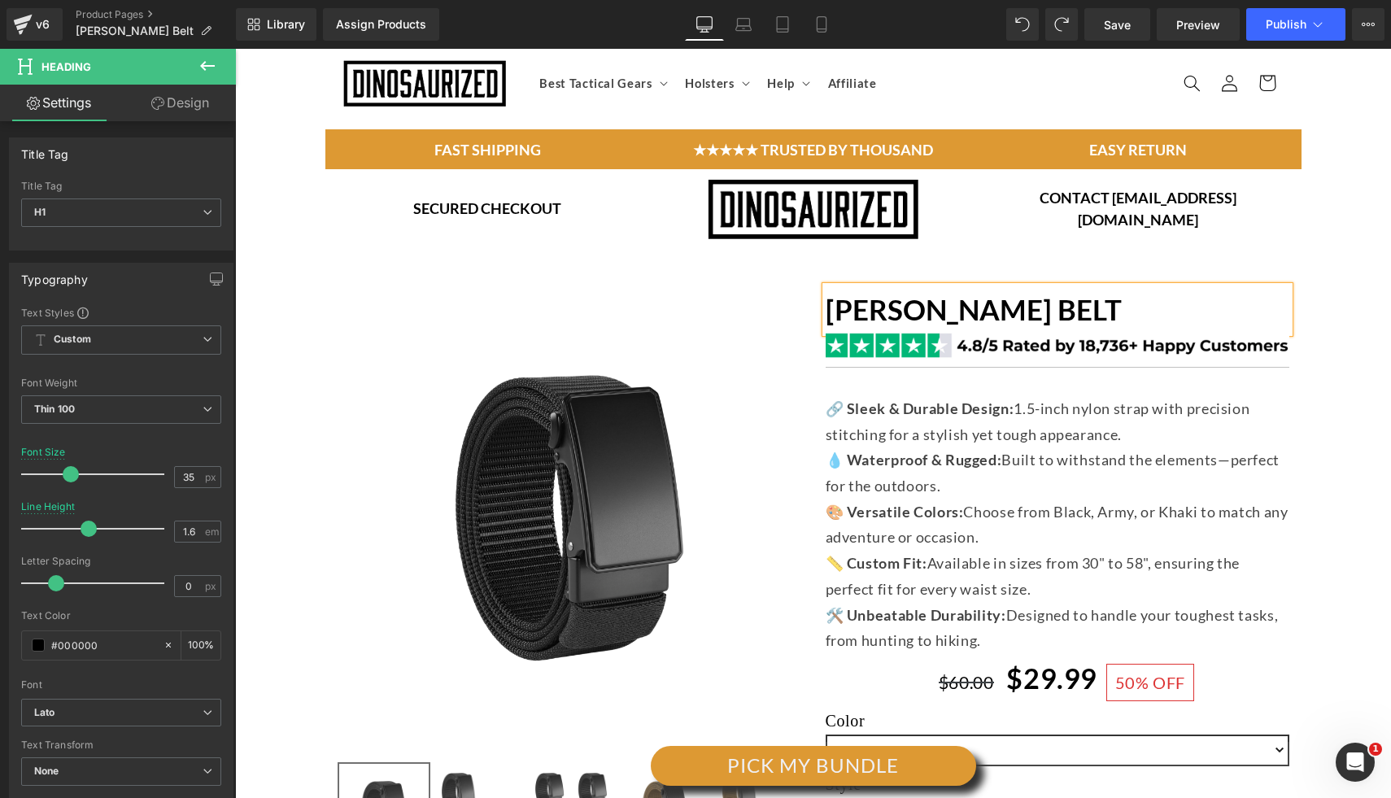
click at [382, 358] on img at bounding box center [569, 518] width 464 height 464
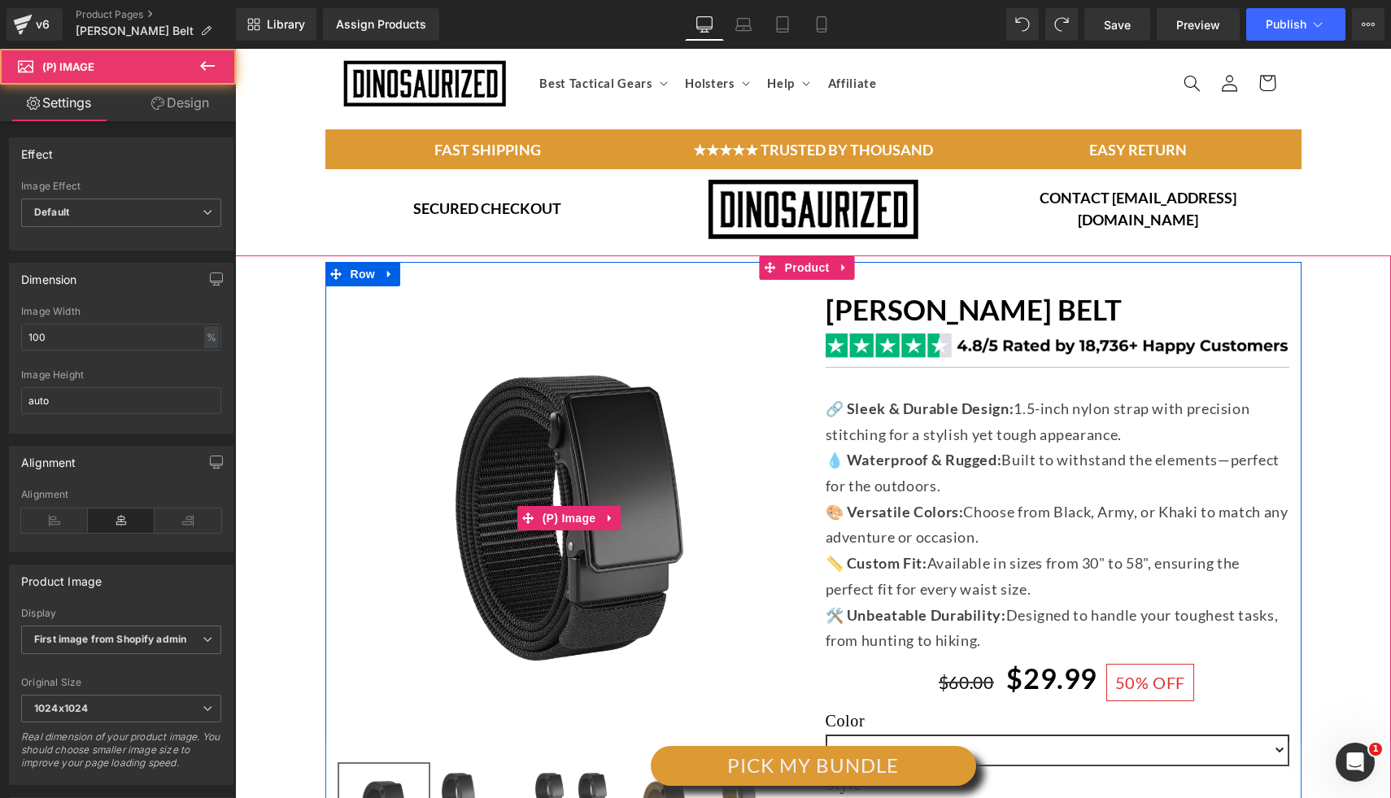
click at [471, 413] on img at bounding box center [569, 518] width 464 height 464
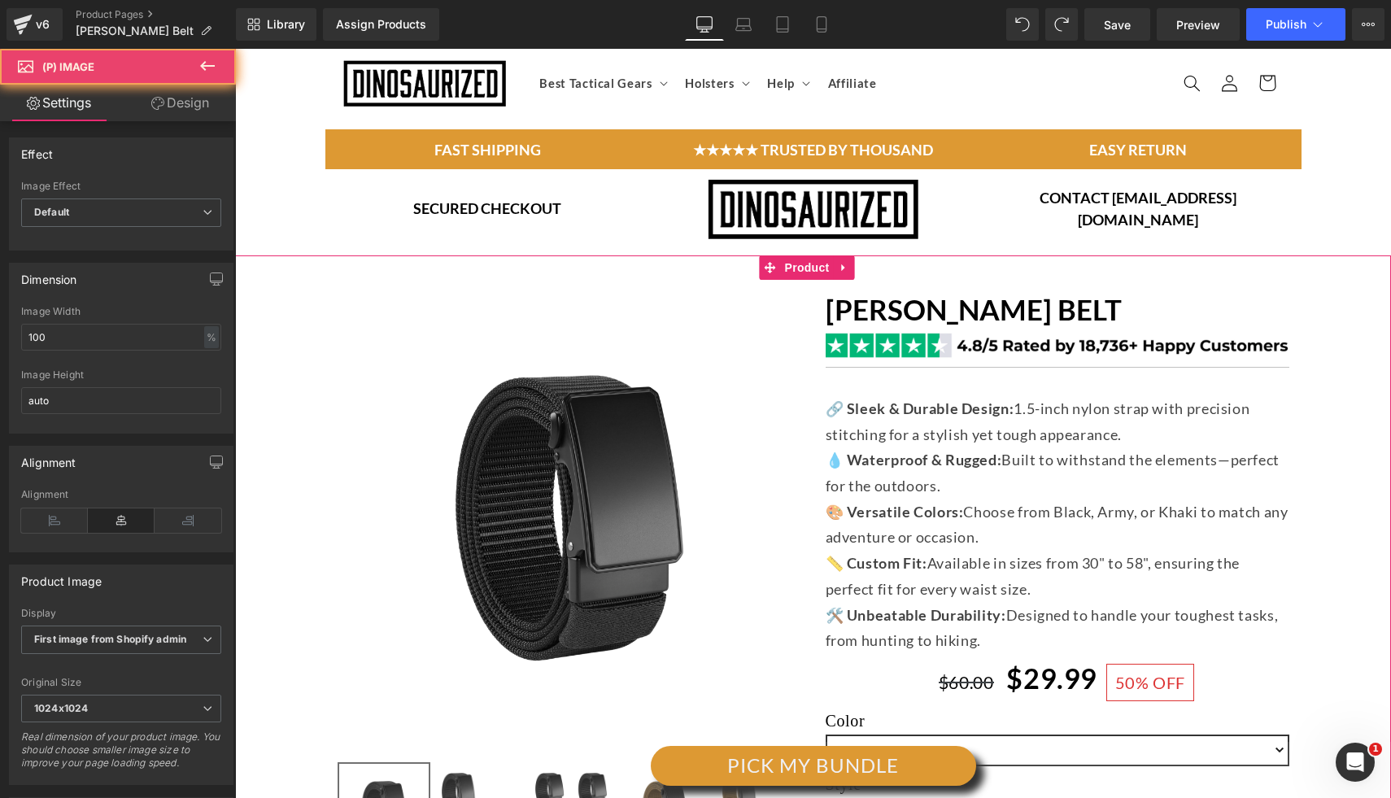
click at [529, 438] on img at bounding box center [569, 518] width 464 height 464
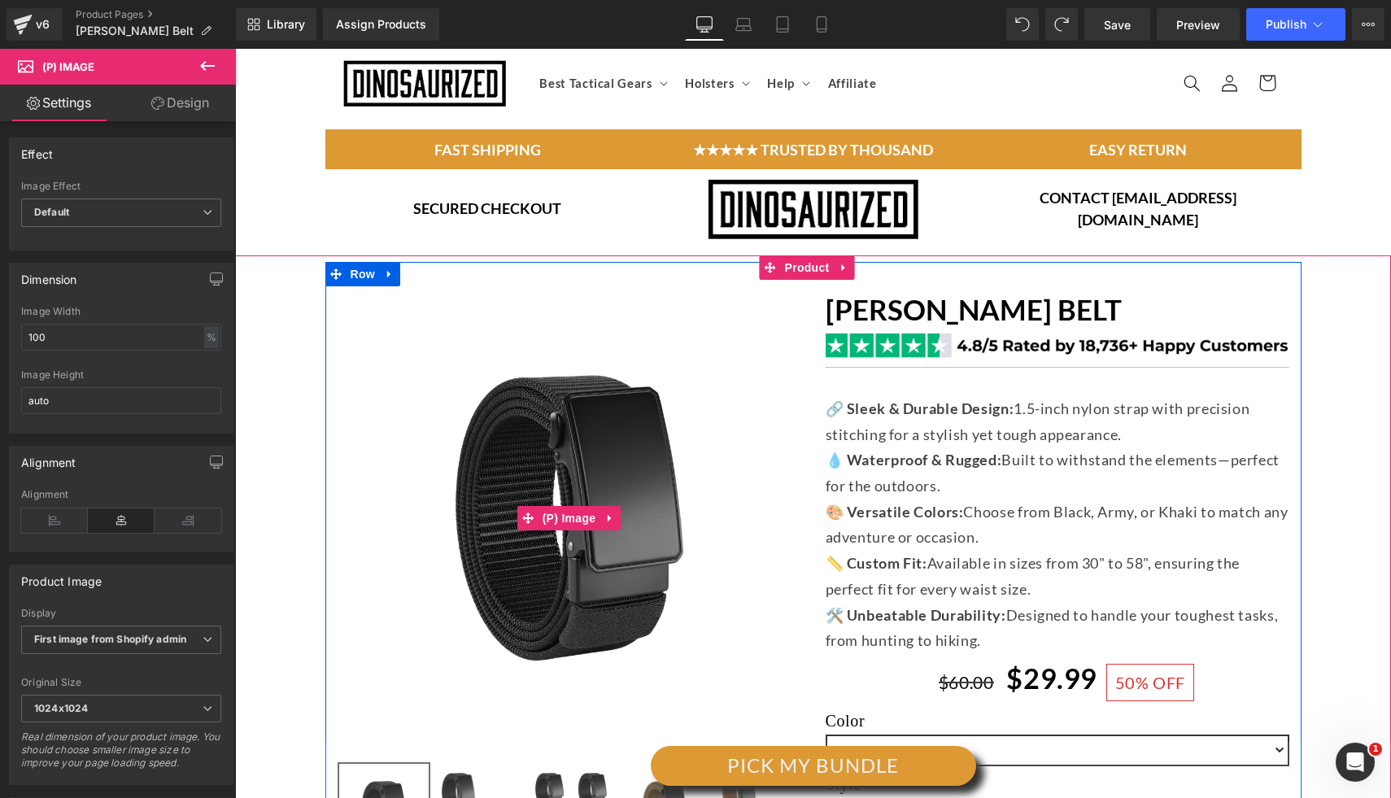
click at [644, 455] on img at bounding box center [569, 518] width 464 height 464
click at [869, 510] on strong "🎨 Versatile Colors:" at bounding box center [894, 512] width 138 height 18
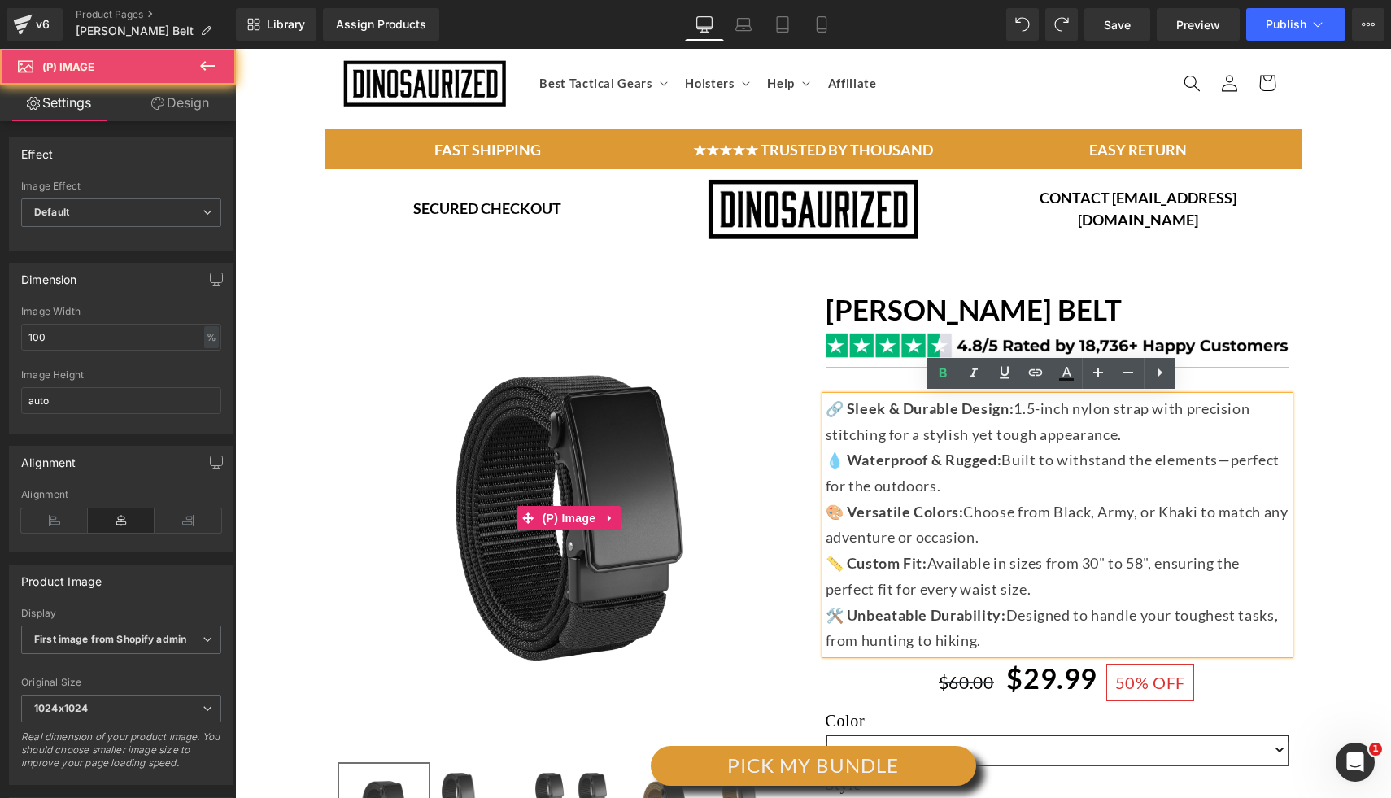
click at [598, 474] on img at bounding box center [569, 518] width 464 height 464
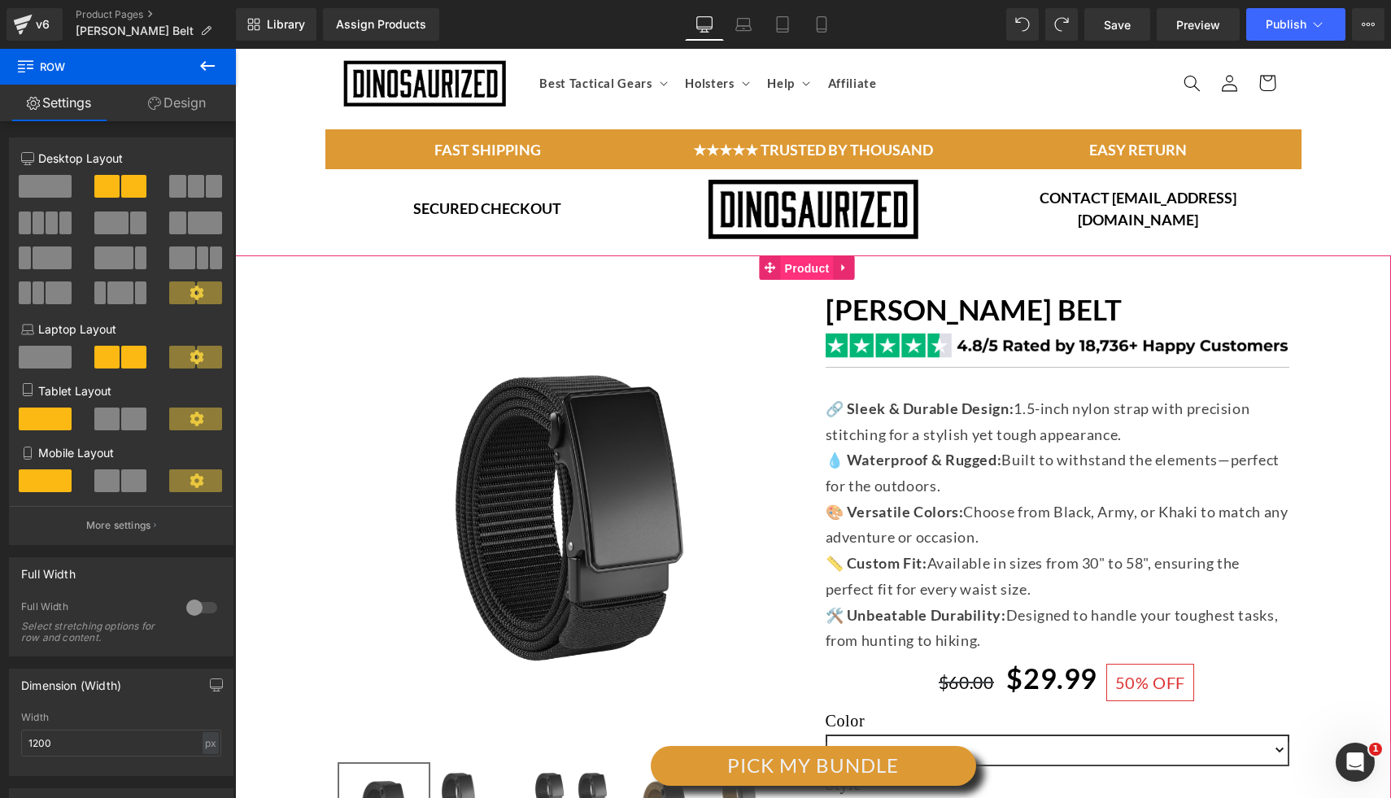
click at [802, 266] on span "Product" at bounding box center [807, 268] width 53 height 24
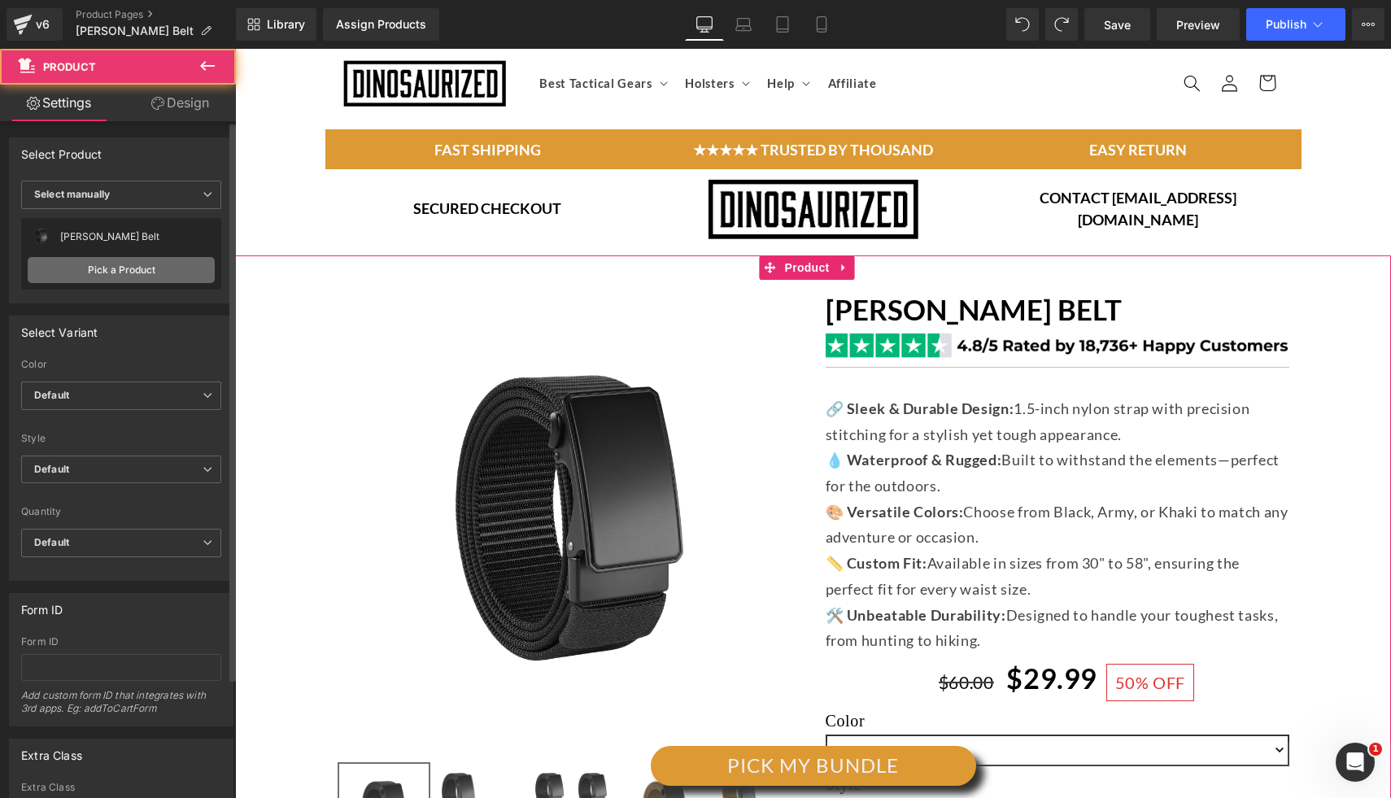
click at [124, 270] on link "Pick a Product" at bounding box center [121, 270] width 187 height 26
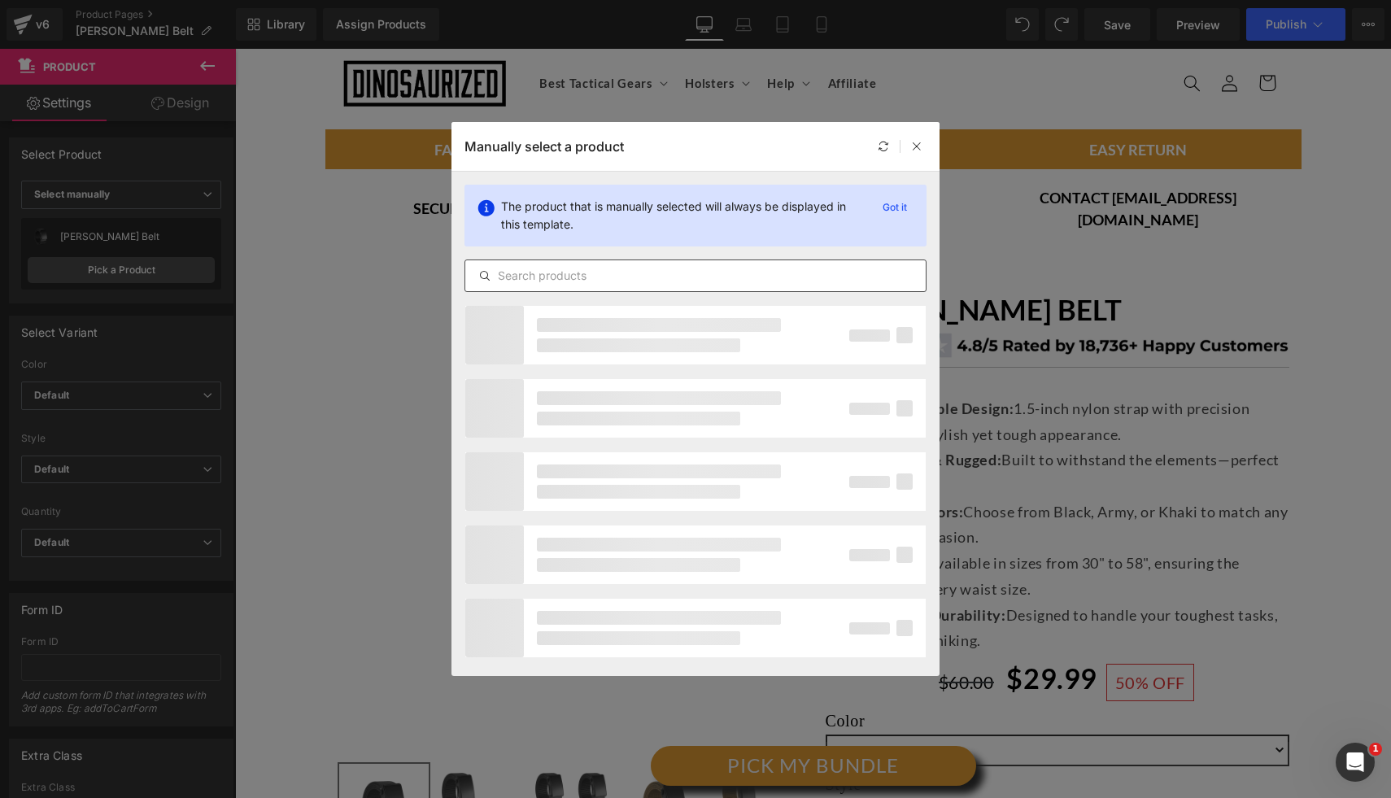
click at [612, 268] on input "text" at bounding box center [695, 276] width 460 height 20
type input "C"
type input "c"
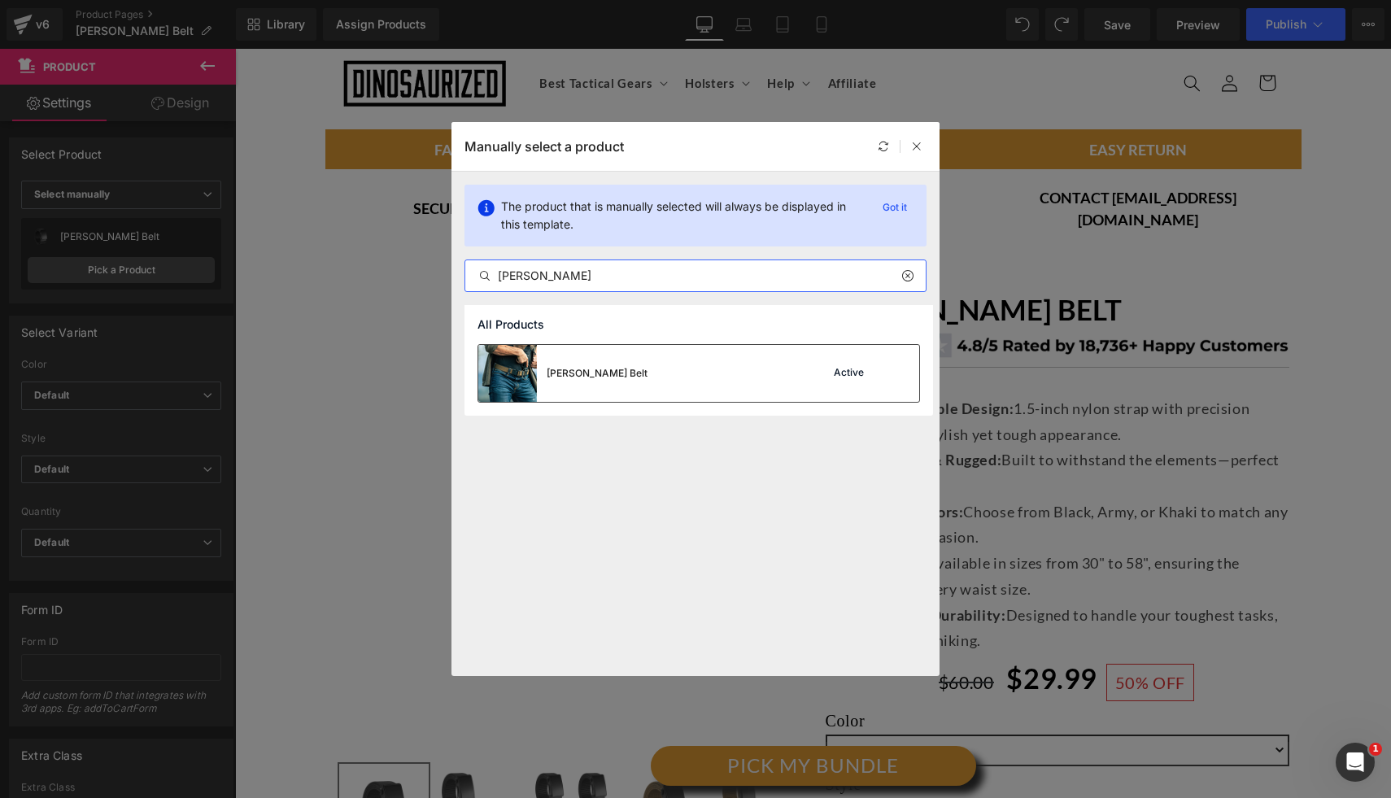
type input "[PERSON_NAME]"
click at [594, 360] on div "[PERSON_NAME] Belt" at bounding box center [562, 373] width 169 height 57
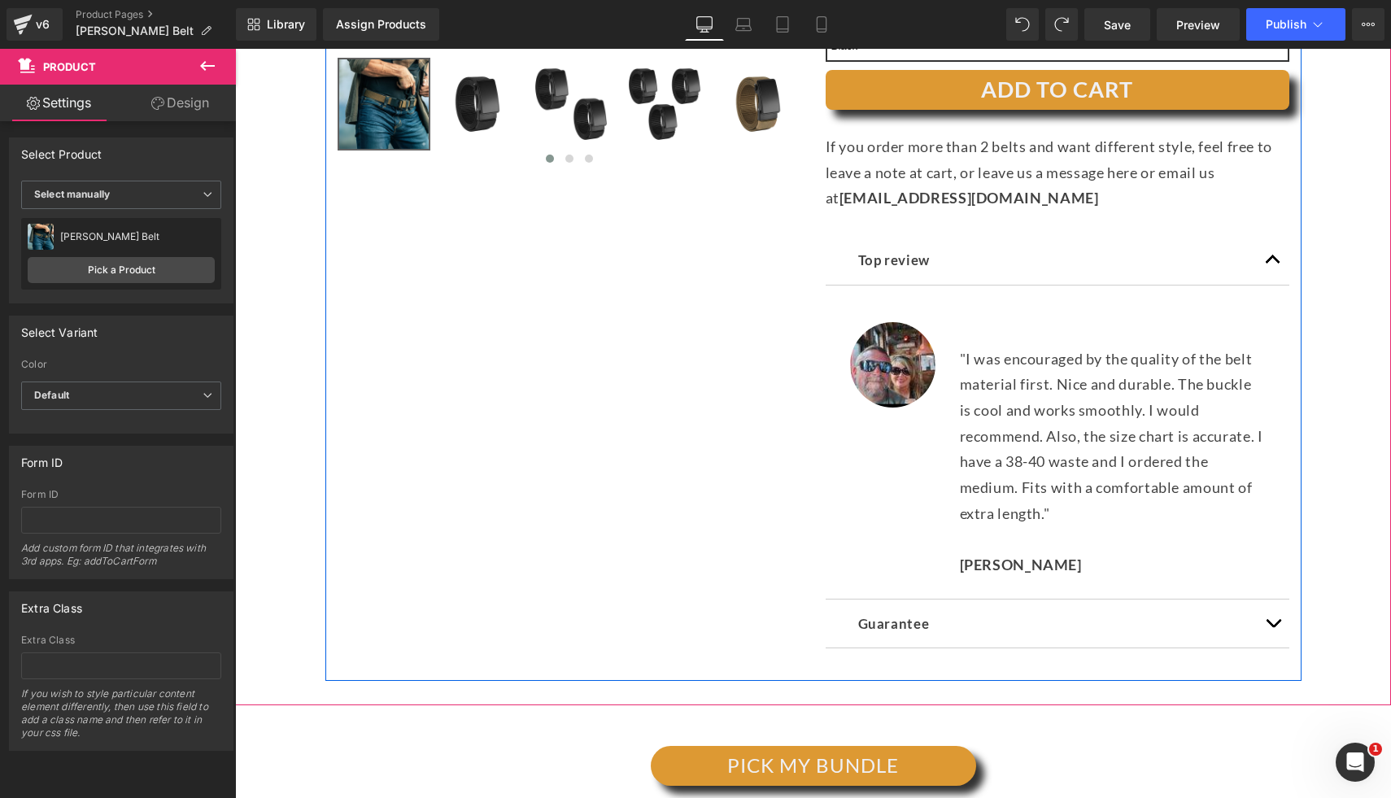
scroll to position [513, 0]
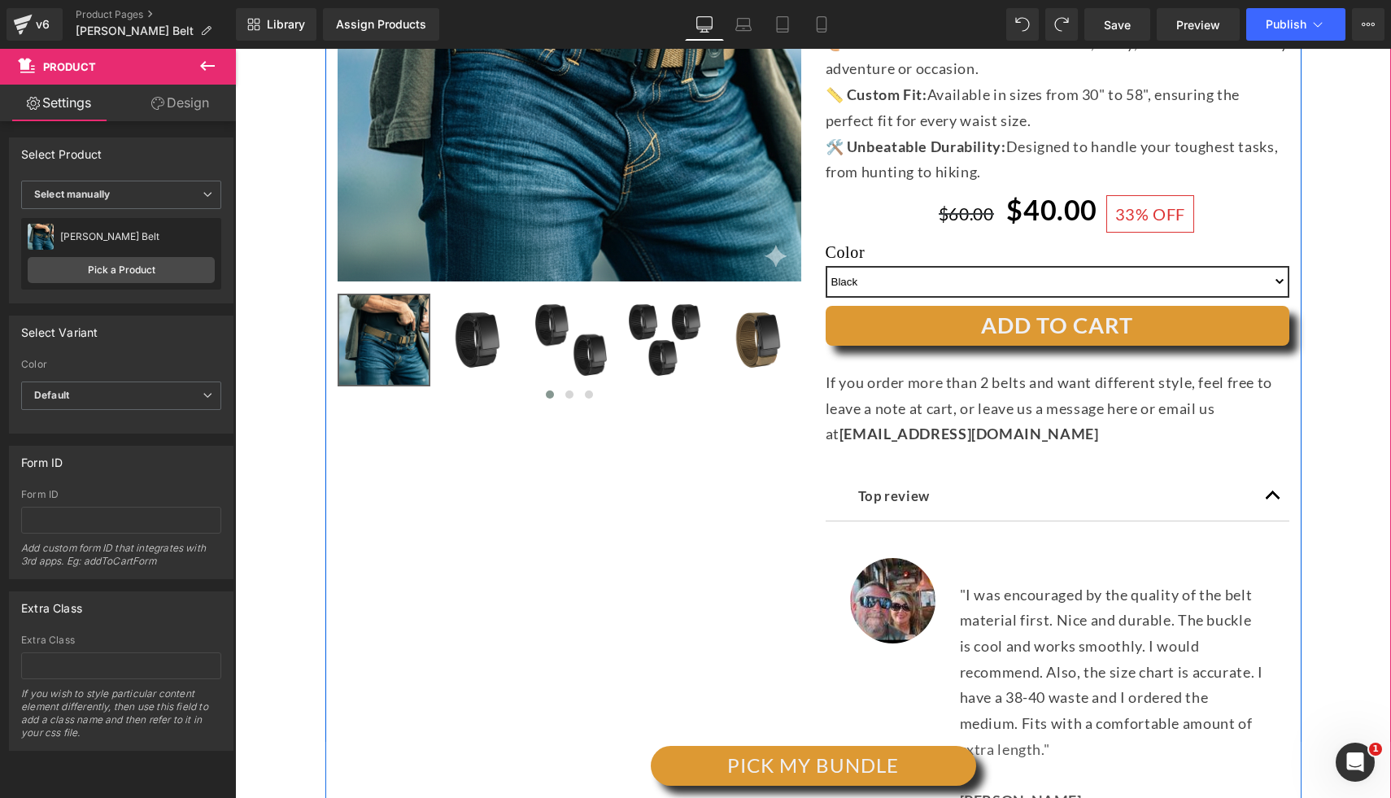
click at [969, 326] on button "ADD TO CART" at bounding box center [1057, 326] width 464 height 40
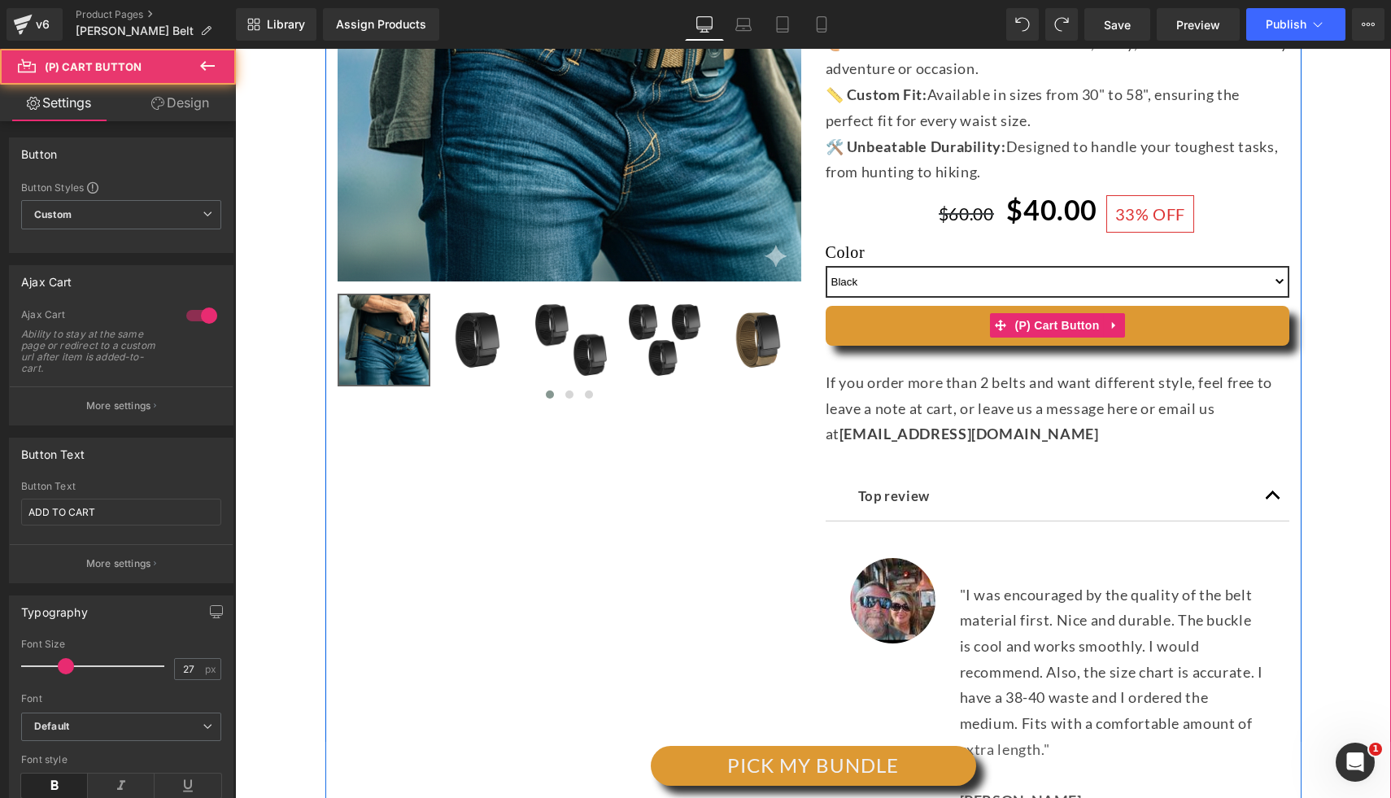
click at [943, 332] on button "Adding..." at bounding box center [1057, 326] width 464 height 40
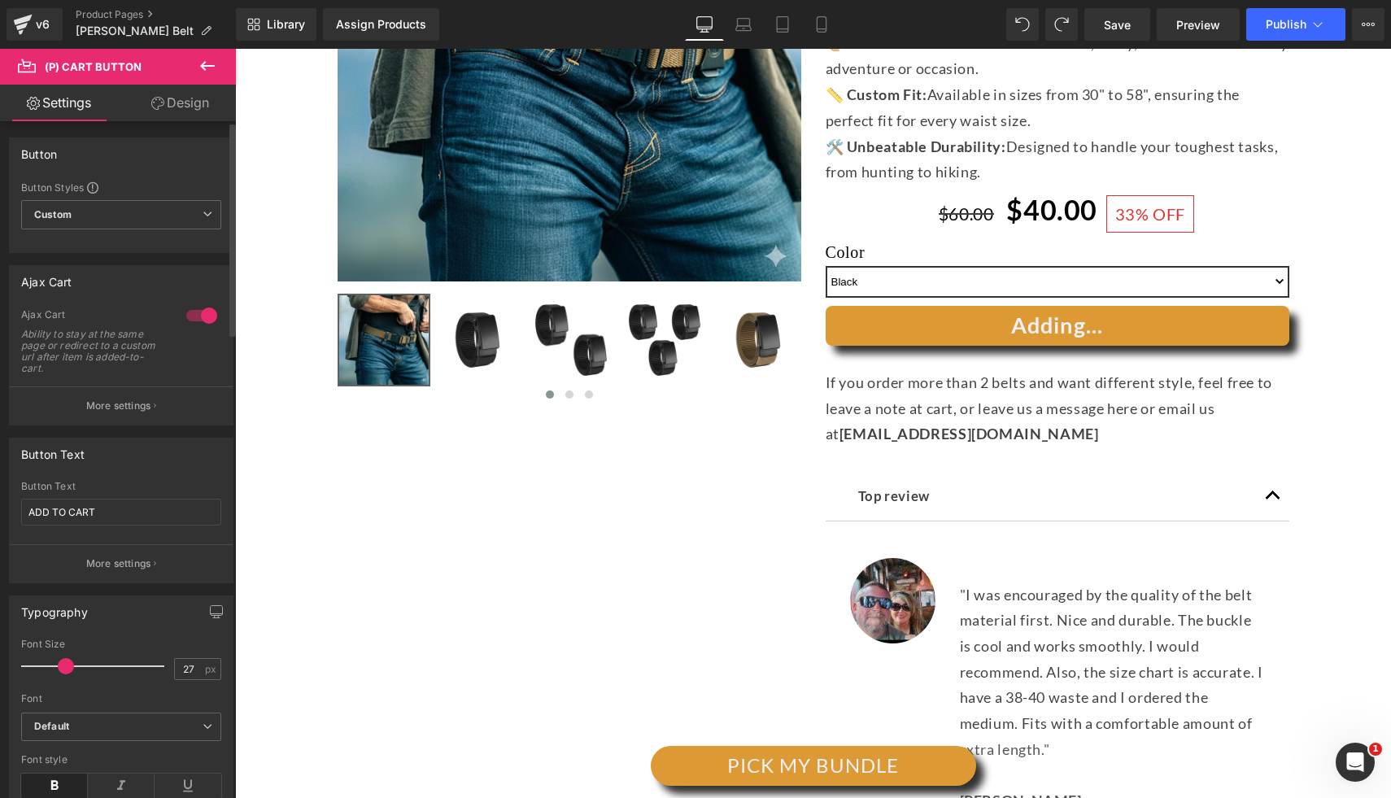
scroll to position [268, 0]
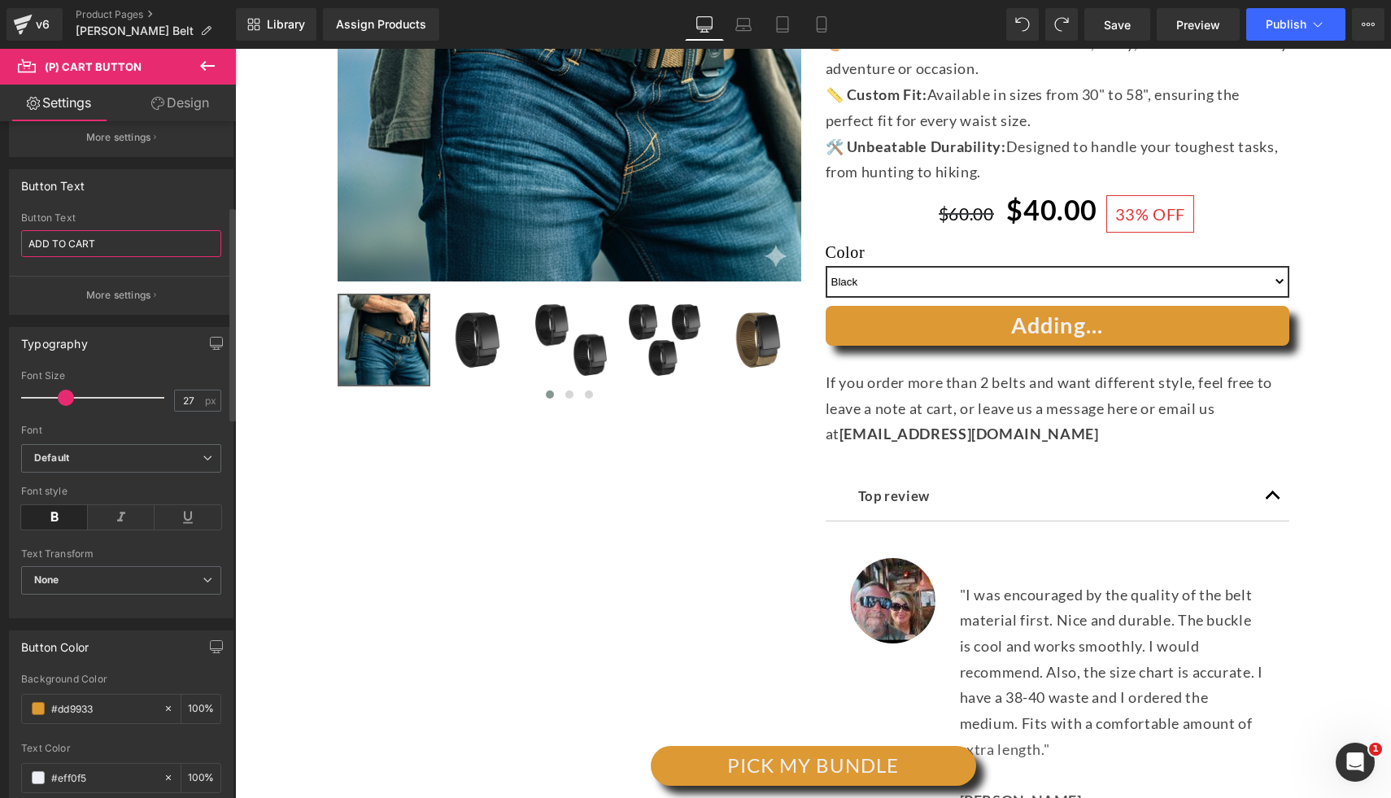
drag, startPoint x: 93, startPoint y: 240, endPoint x: 0, endPoint y: 239, distance: 92.7
click at [0, 239] on div "Button Text ADD TO CART Button Text ADD TO CART More settings" at bounding box center [121, 236] width 243 height 158
type input "R"
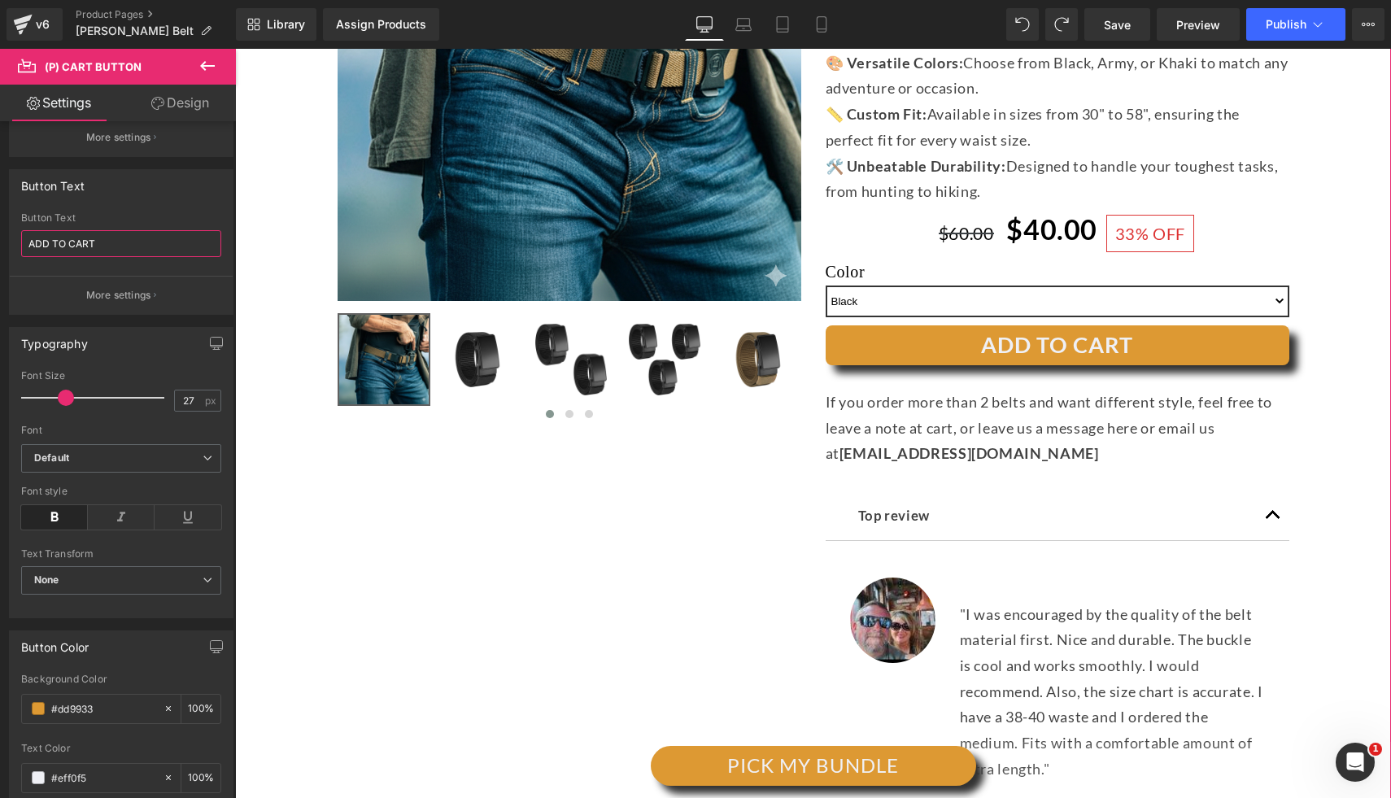
type input "ADD TO CART"
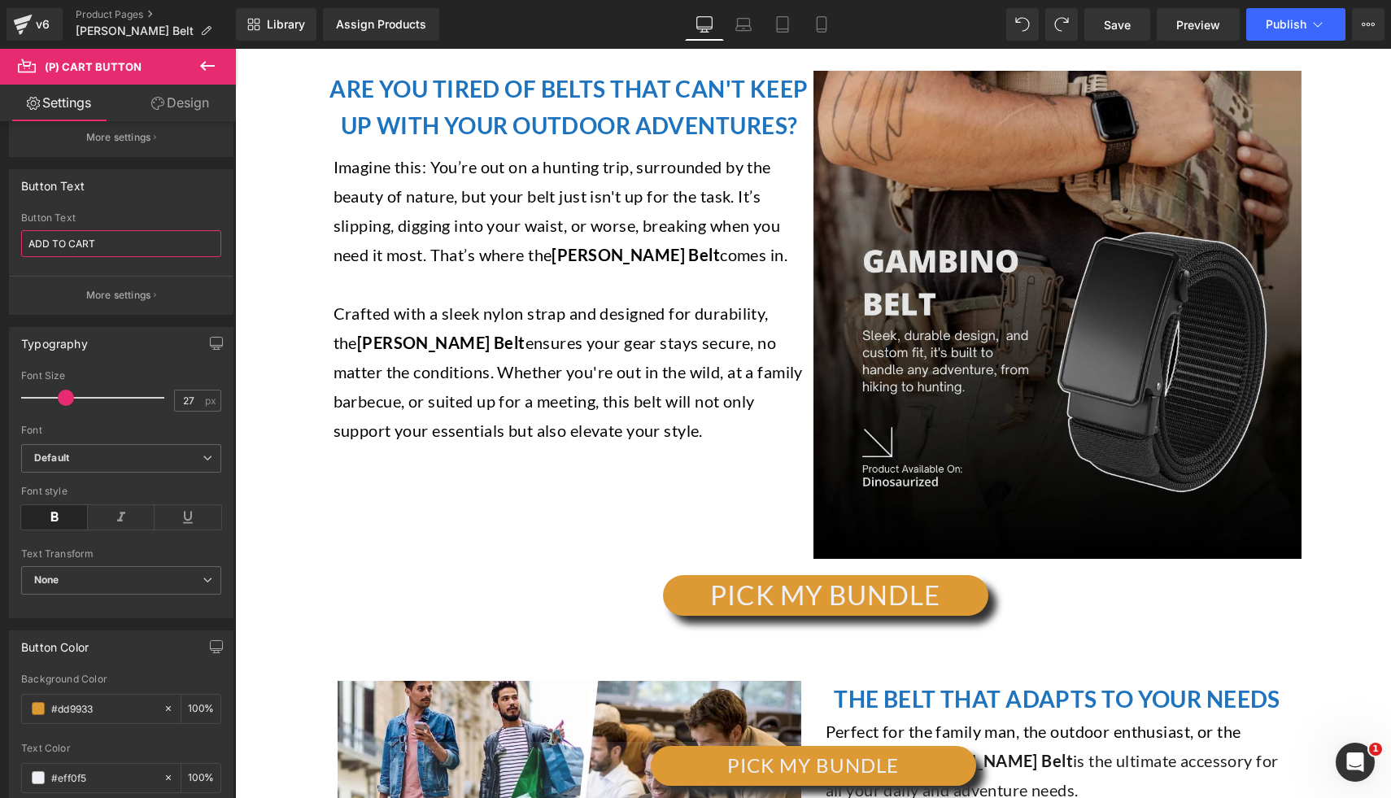
scroll to position [1800, 0]
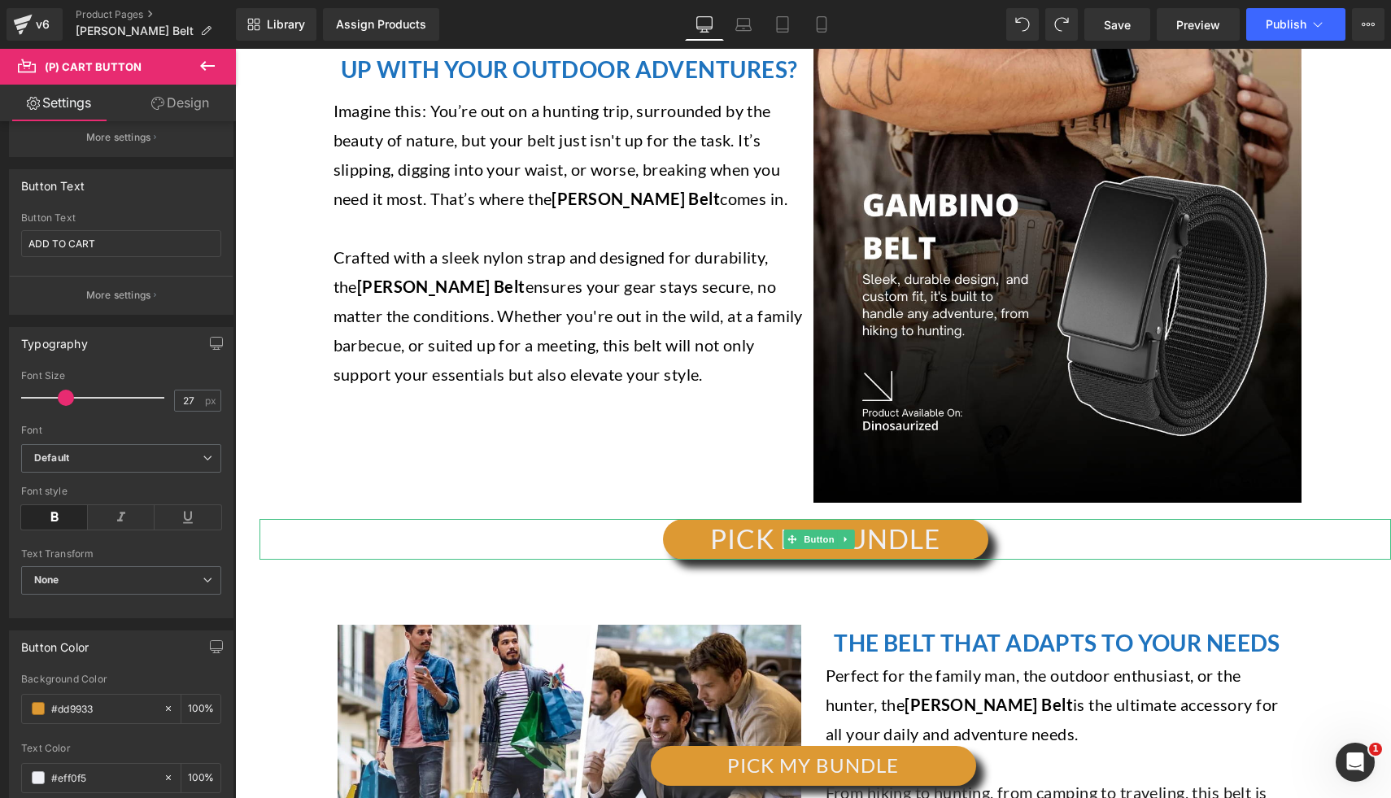
click at [1042, 549] on div "PICK MY BUNDLE" at bounding box center [824, 539] width 1131 height 40
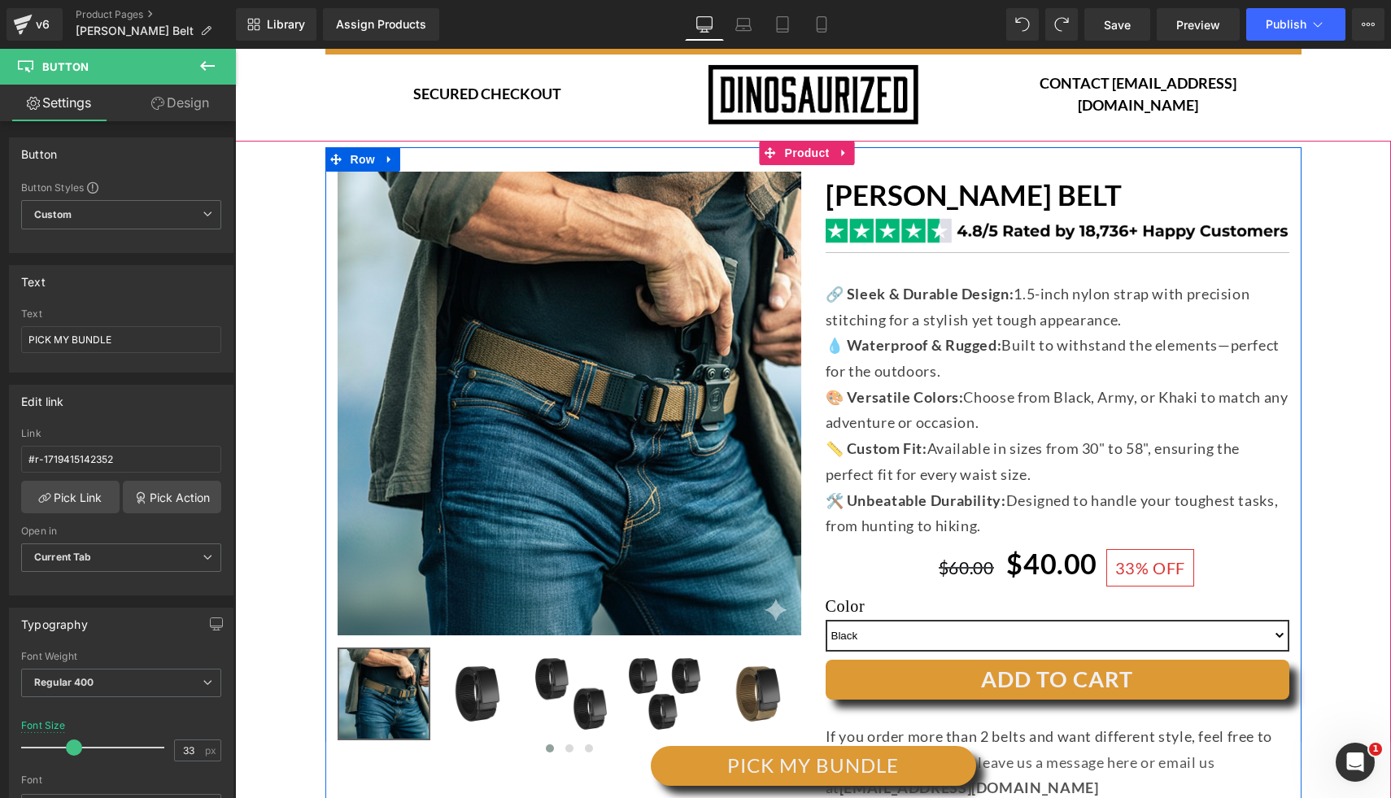
scroll to position [216, 0]
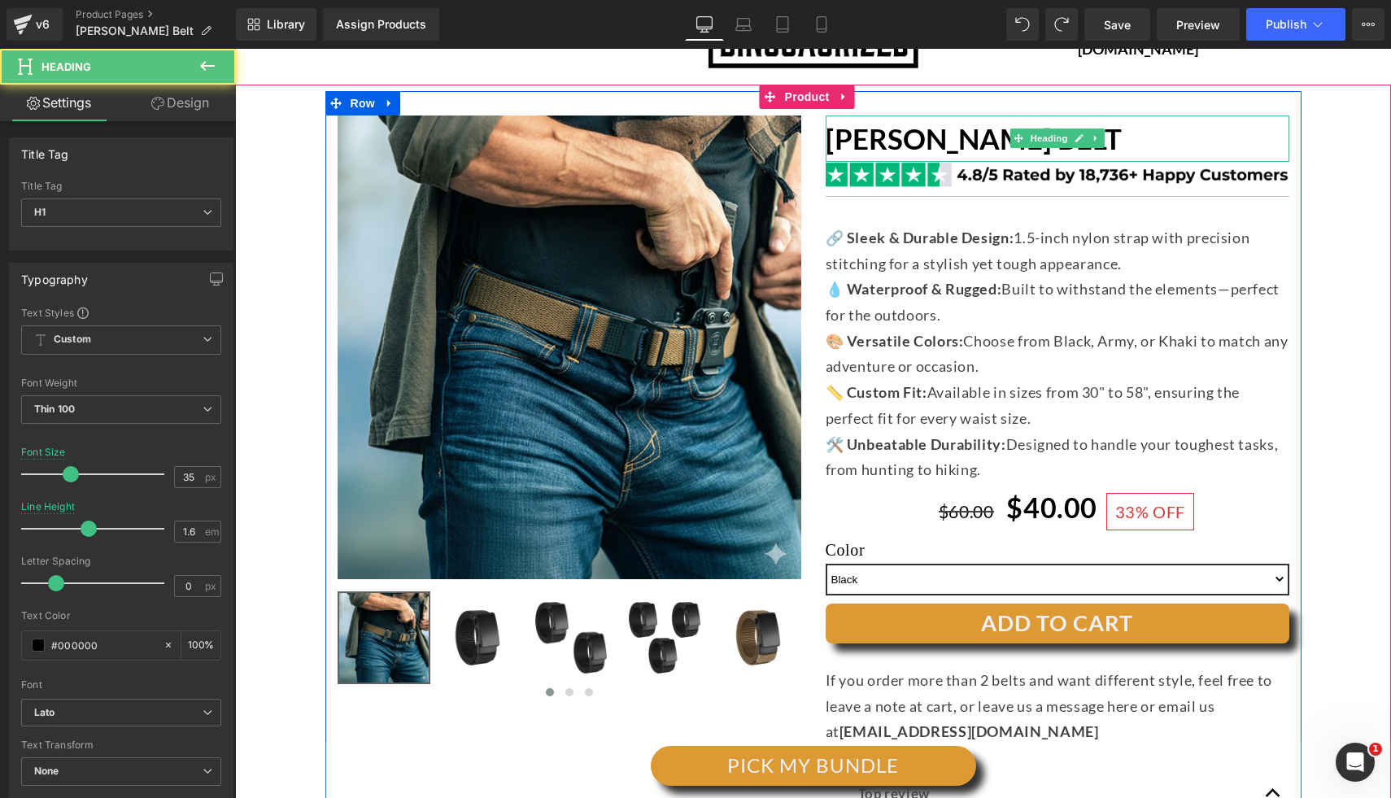
click at [1161, 138] on h1 "[PERSON_NAME] BELT" at bounding box center [1057, 138] width 464 height 46
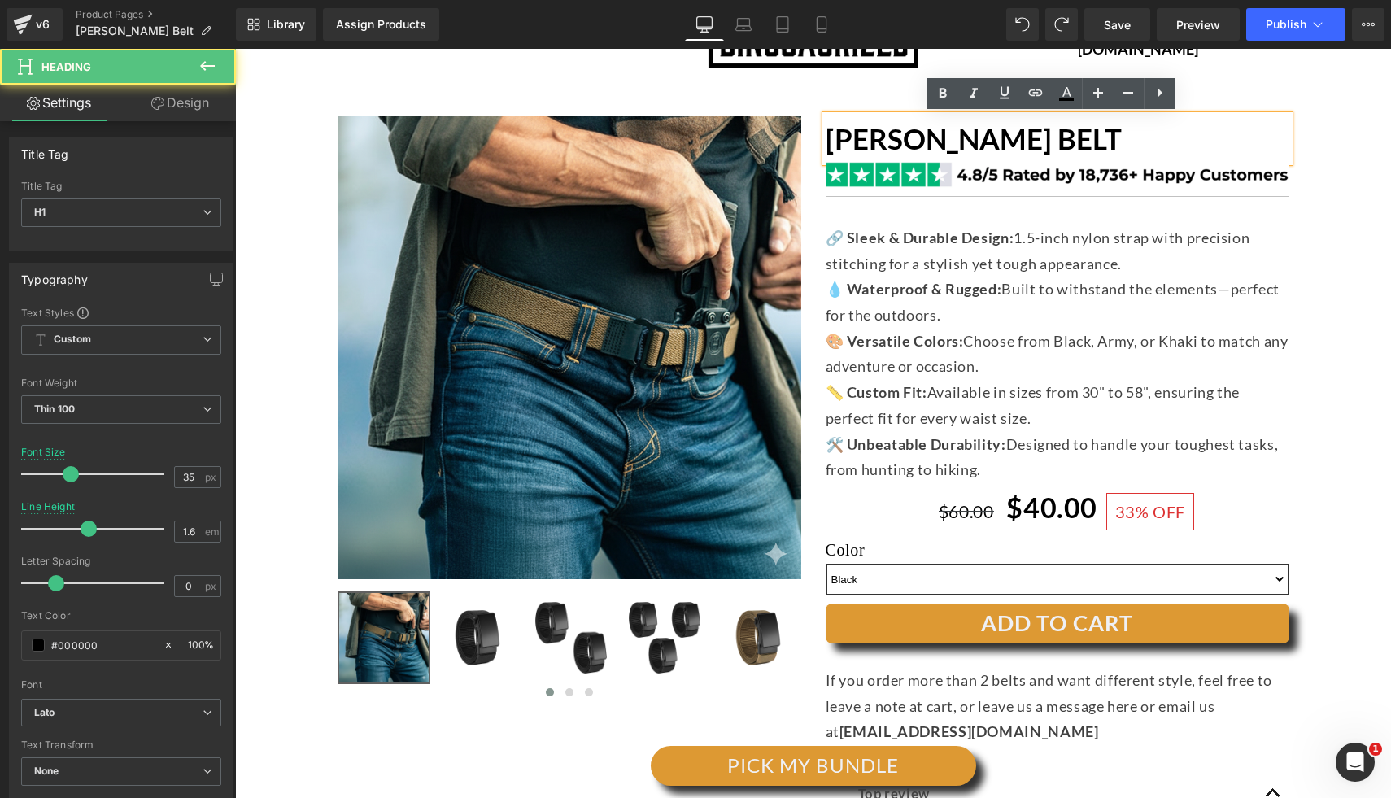
click at [1126, 139] on h1 "[PERSON_NAME] BELT" at bounding box center [1057, 138] width 464 height 46
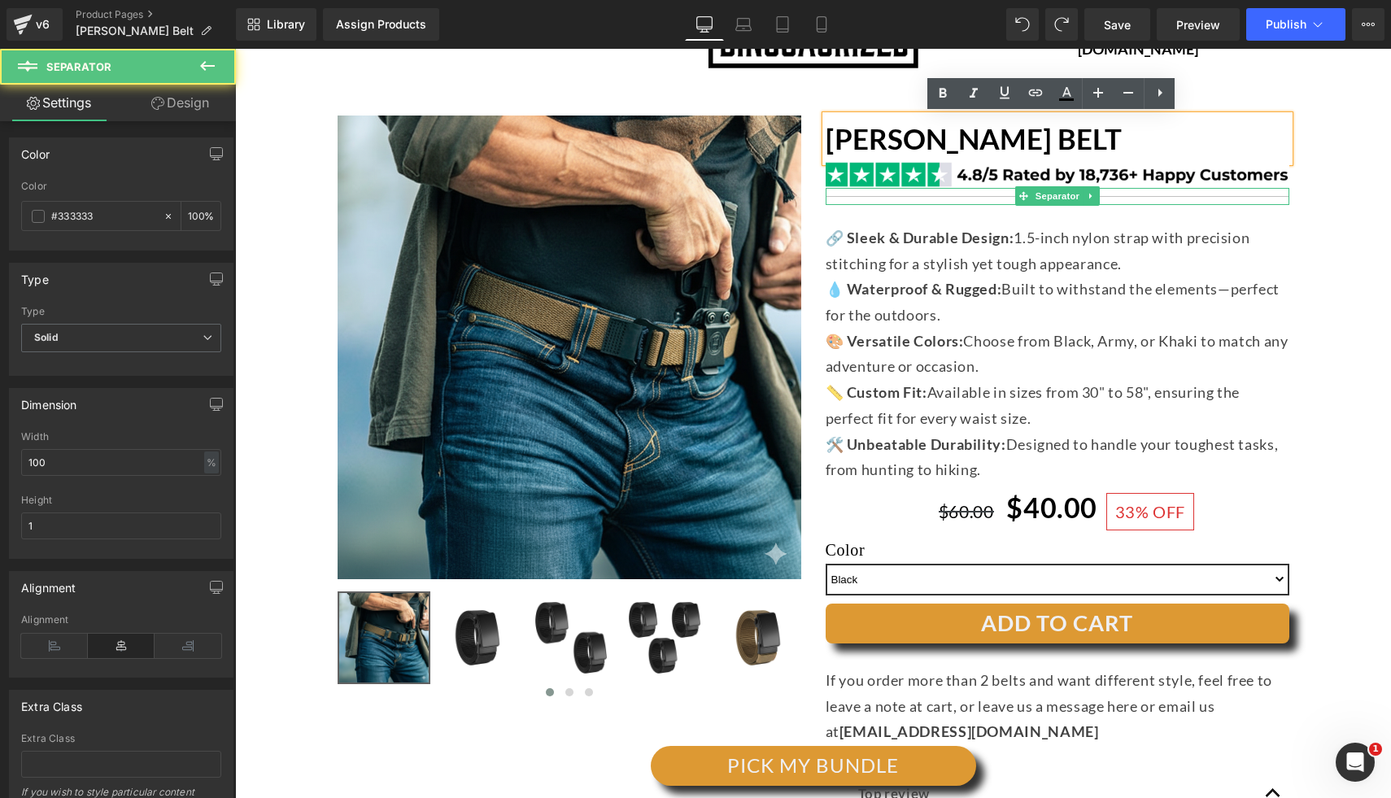
click at [996, 194] on div at bounding box center [1057, 196] width 464 height 17
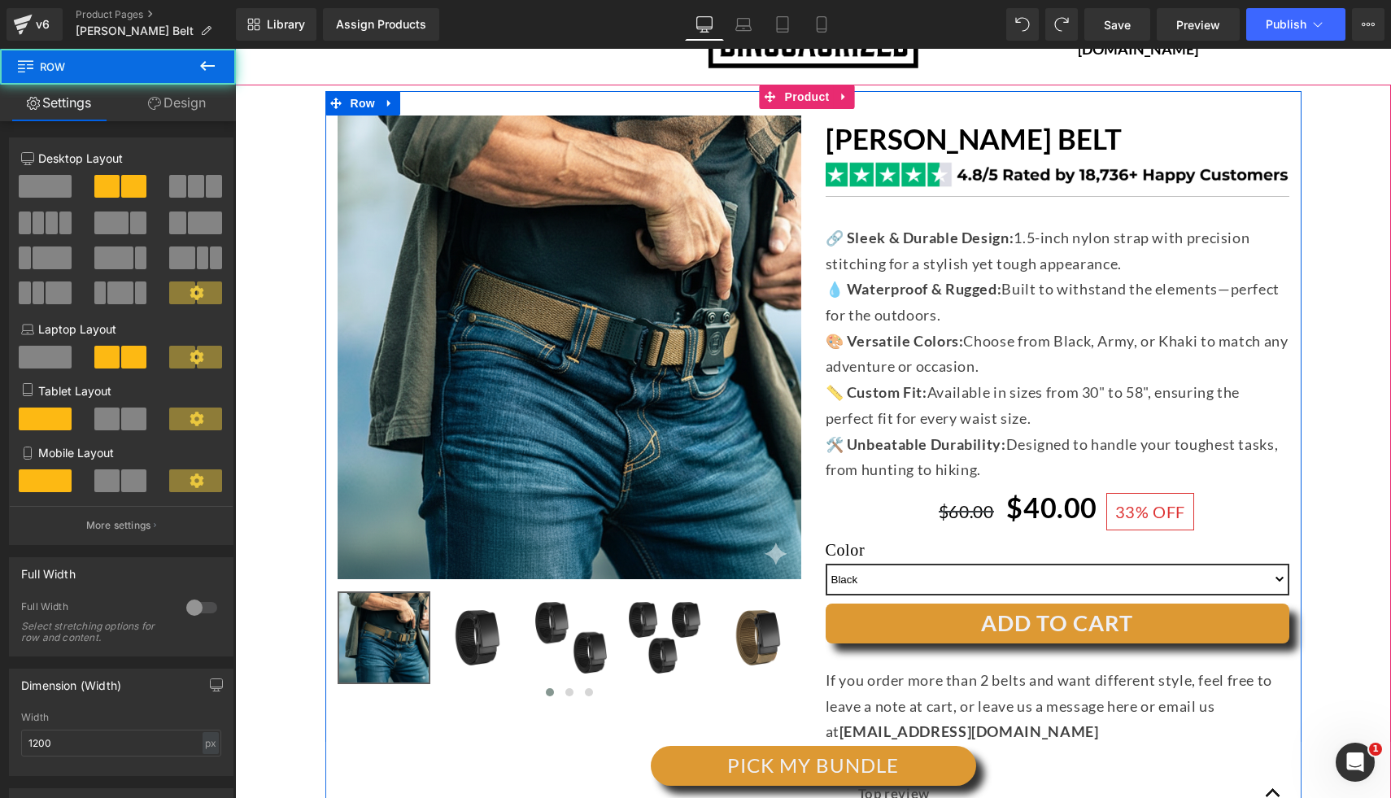
drag, startPoint x: 938, startPoint y: 220, endPoint x: 942, endPoint y: 192, distance: 28.8
click at [937, 219] on div "[PERSON_NAME] BELT Heading Image Separator 🔗 Sleek & Durable Design: 1.5-inch n…" at bounding box center [1057, 660] width 488 height 1091
click at [914, 216] on div "[PERSON_NAME] BELT Heading Image Separator 🔗 Sleek & Durable Design: 1.5-inch n…" at bounding box center [1057, 660] width 488 height 1091
click at [901, 244] on strong "🔗 Sleek & Durable Design:" at bounding box center [919, 238] width 189 height 18
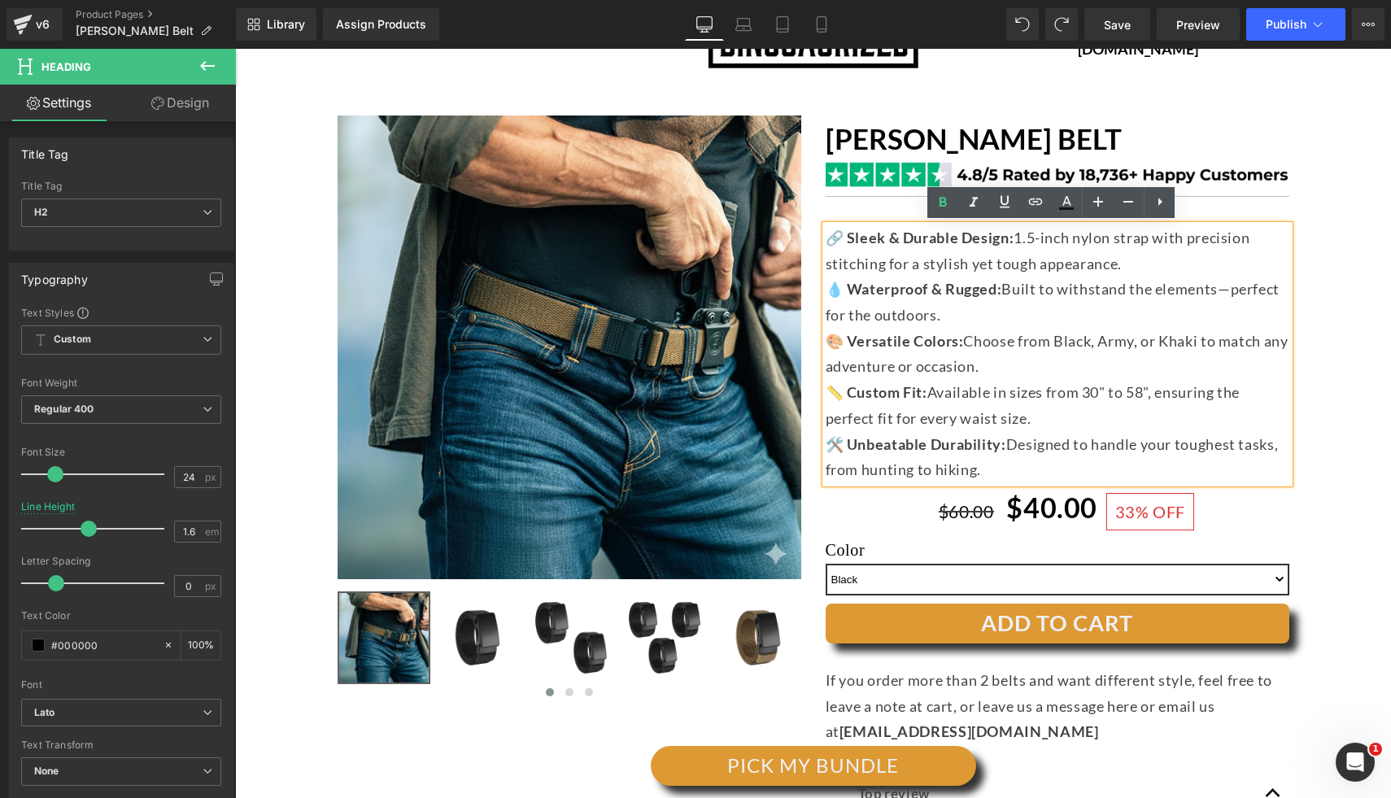
click at [1161, 296] on span "💧 Waterproof & Rugged: Built to withstand the elements—perfect for the outdoors." at bounding box center [1052, 302] width 454 height 44
click at [1283, 298] on div "🔗 Sleek & Durable Design: 1.5-inch nylon strap with precision stitching for a s…" at bounding box center [1057, 354] width 464 height 258
click at [1313, 303] on div "(P) Image ‹ ›" at bounding box center [812, 653] width 1139 height 1124
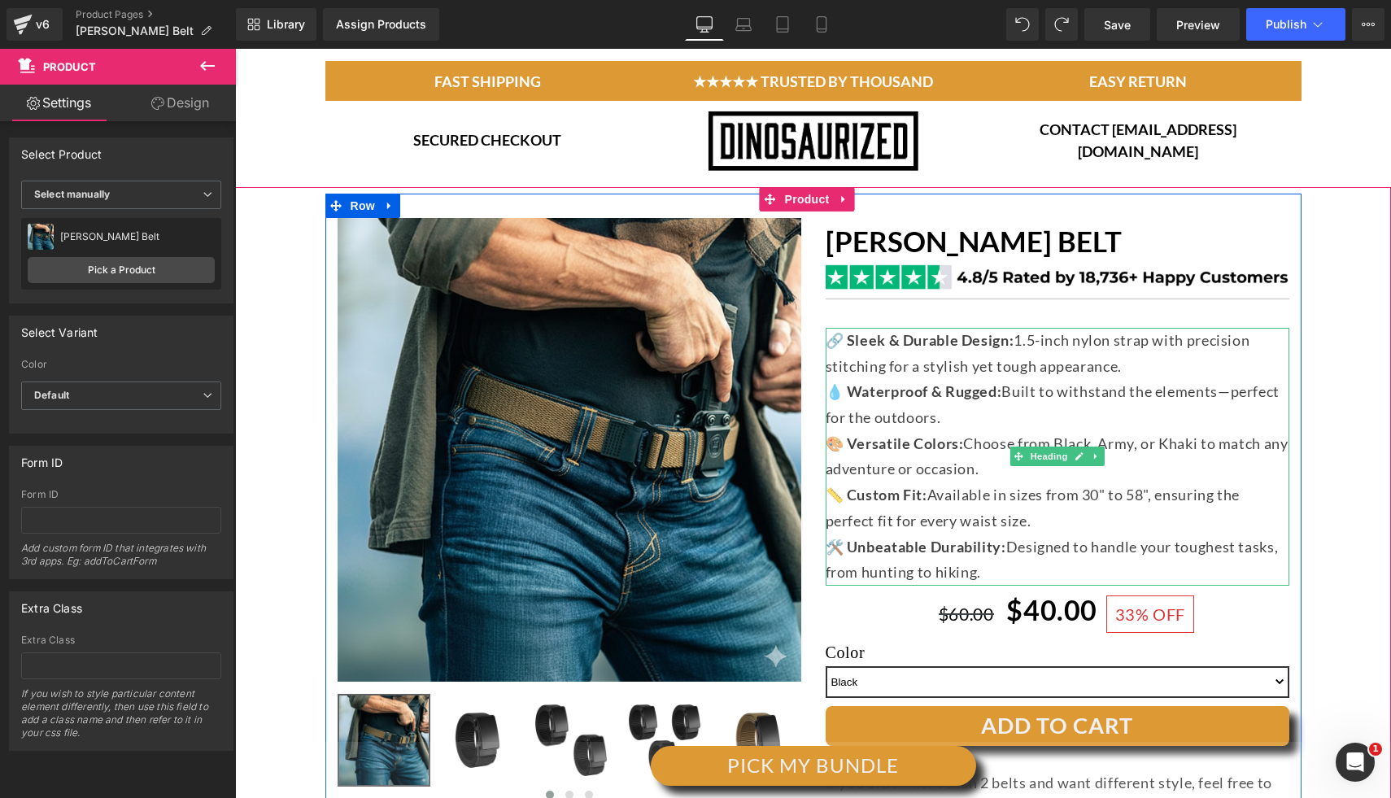
scroll to position [131, 0]
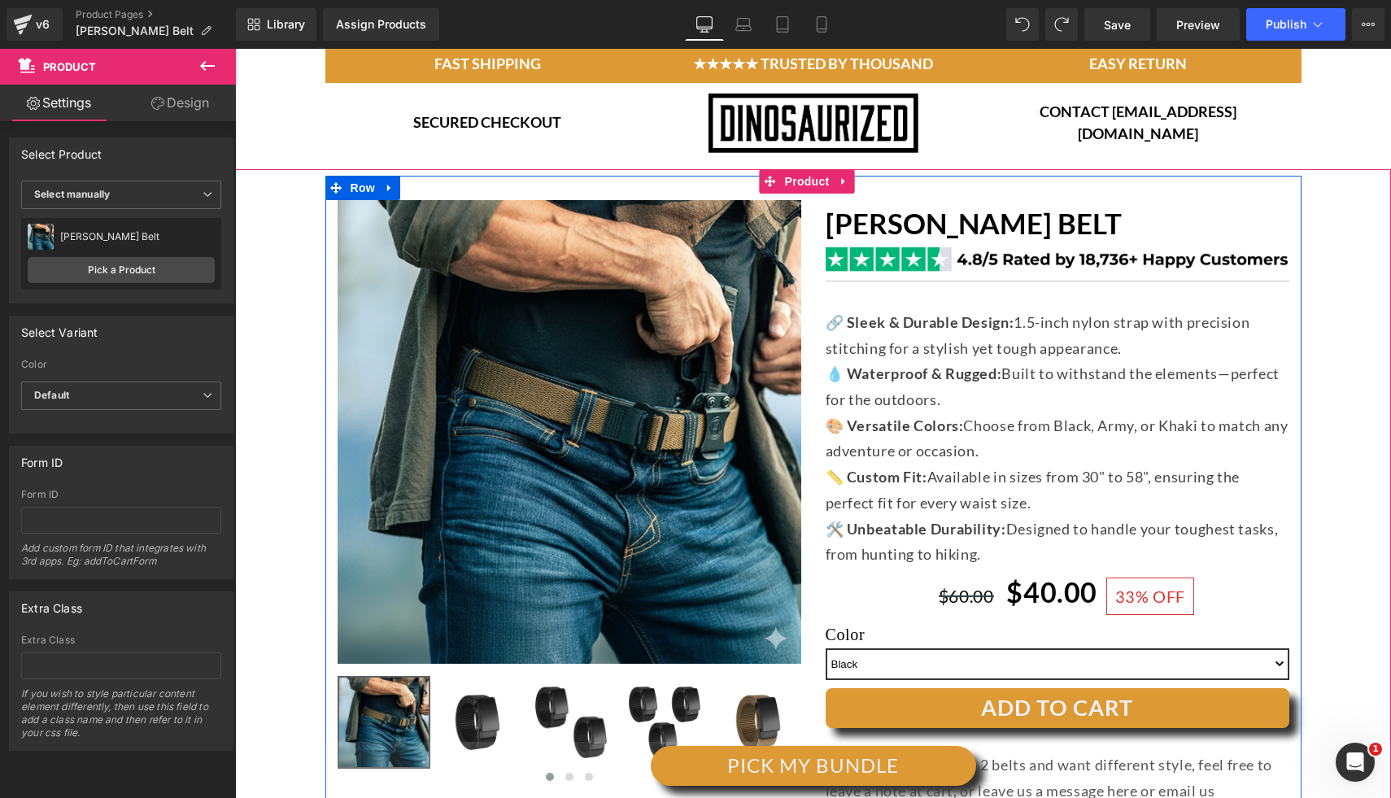
click at [1348, 306] on div "(P) Image ‹ ›" at bounding box center [812, 738] width 1139 height 1124
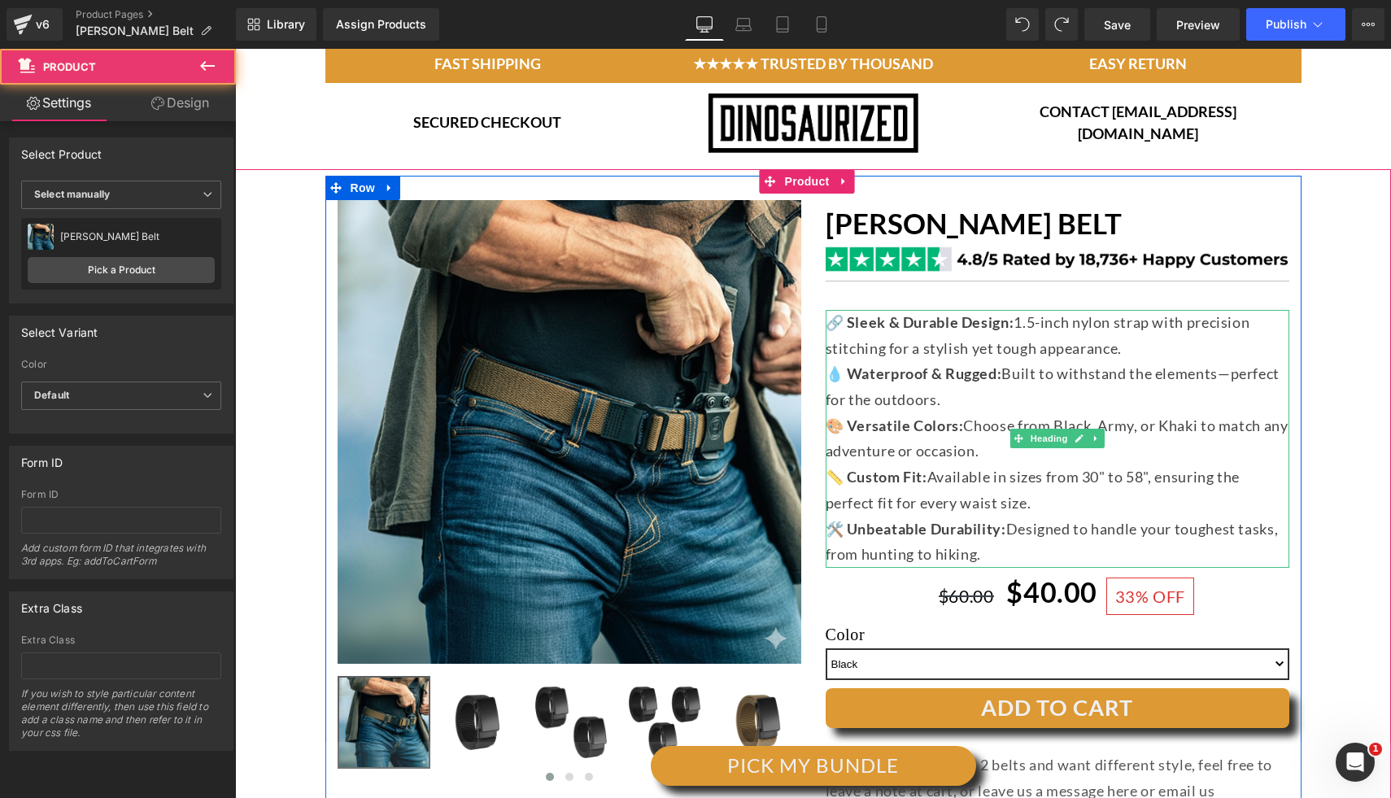
click at [1219, 337] on div "🔗 Sleek & Durable Design: 1.5-inch nylon strap with precision stitching for a s…" at bounding box center [1057, 335] width 464 height 51
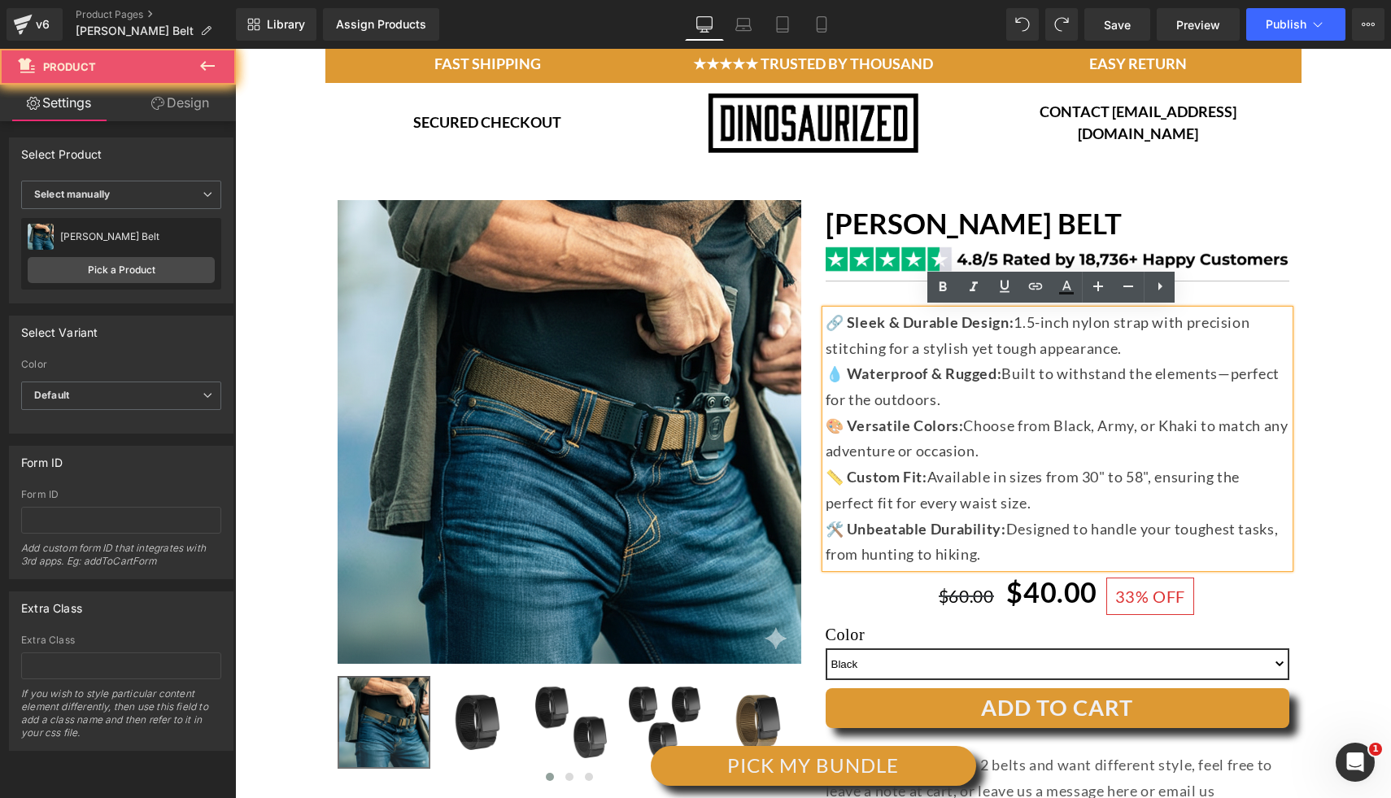
click at [1322, 338] on div "(P) Image ‹ ›" at bounding box center [812, 738] width 1139 height 1124
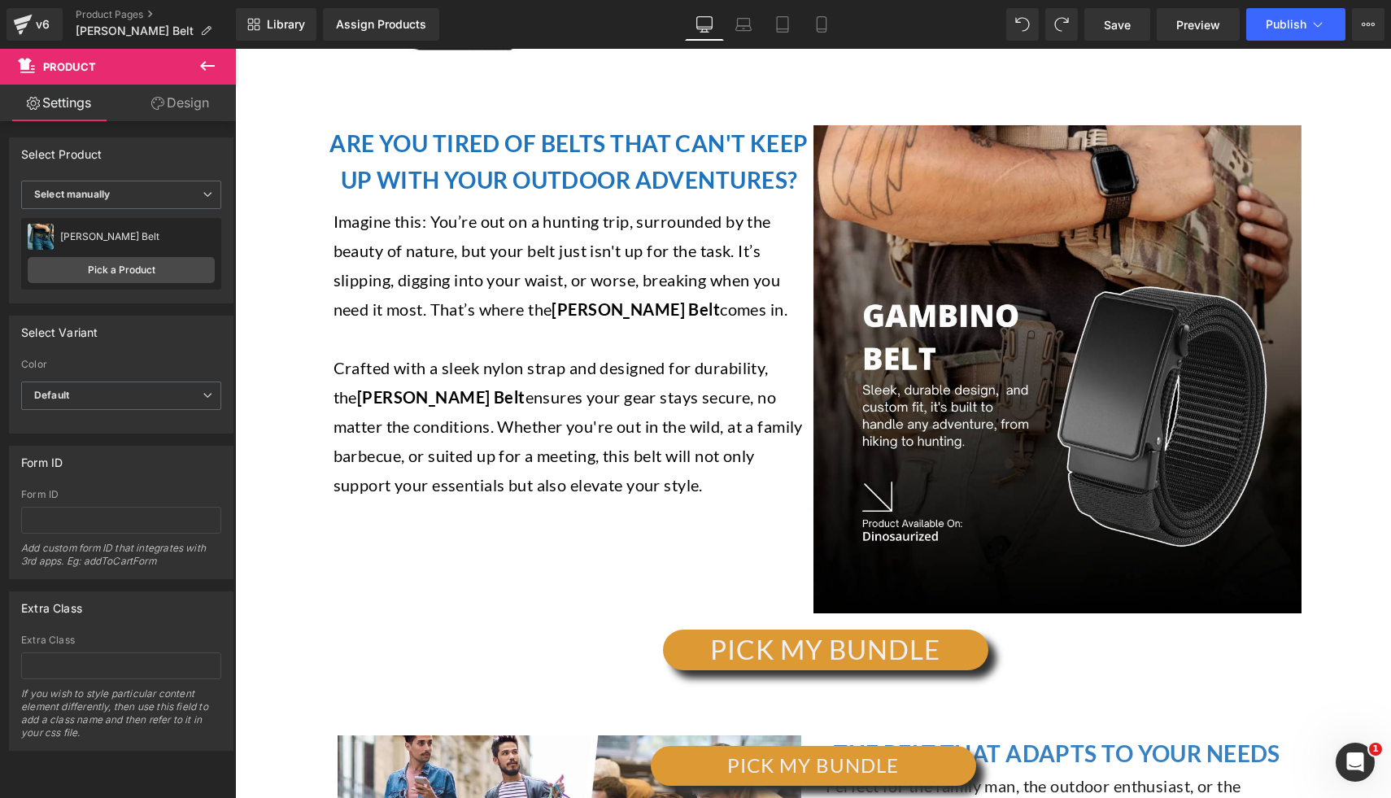
scroll to position [1923, 0]
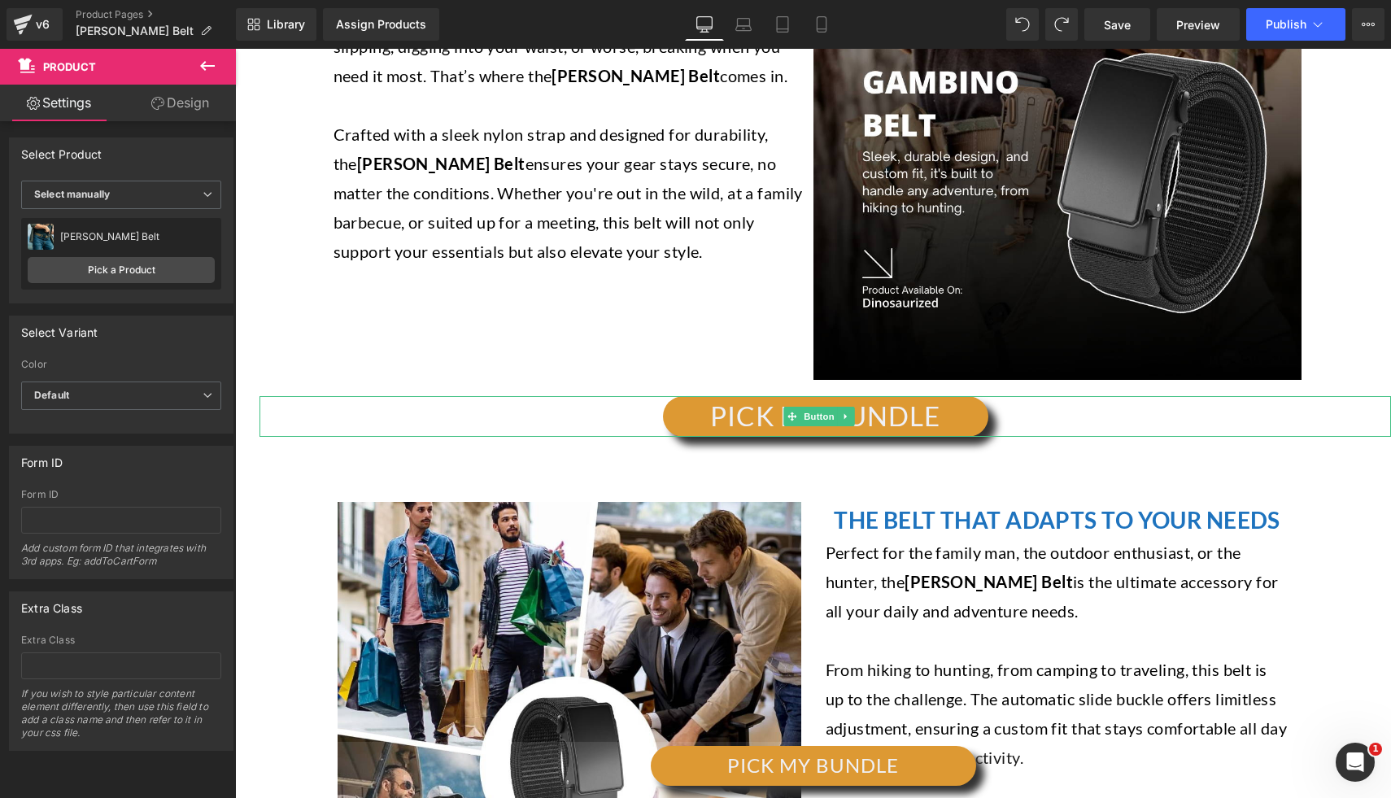
click at [1037, 427] on div "PICK MY BUNDLE" at bounding box center [824, 416] width 1131 height 40
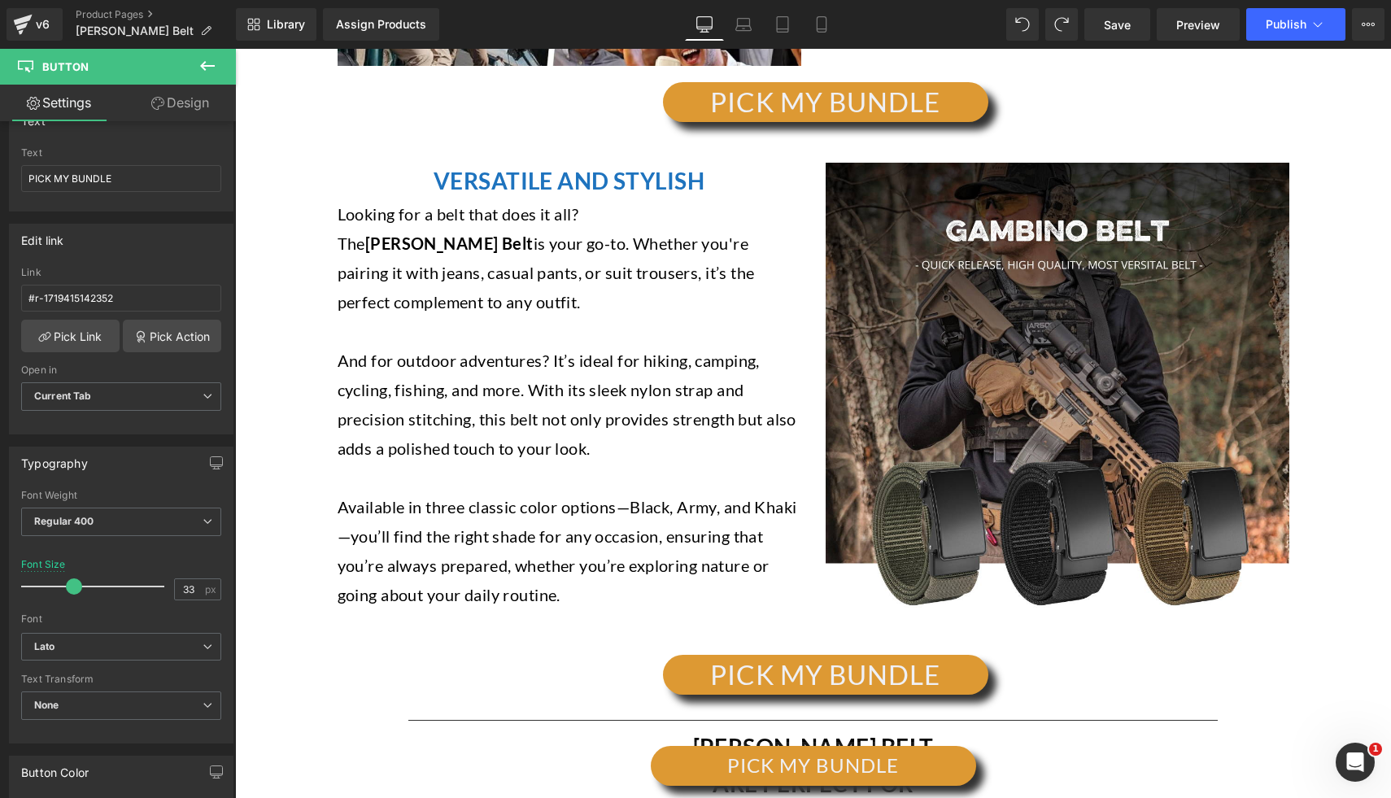
scroll to position [3075, 0]
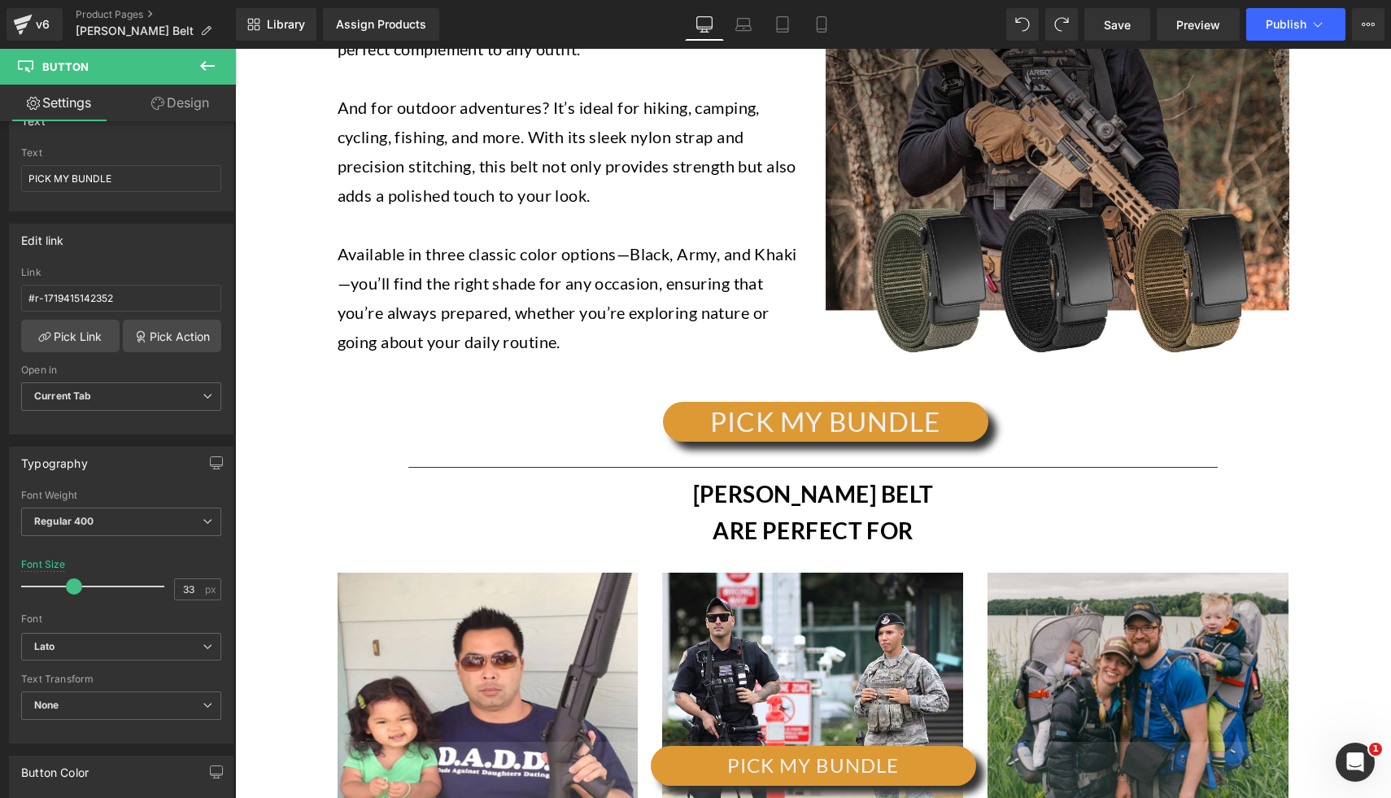
click at [1185, 415] on div "PICK MY BUNDLE" at bounding box center [824, 422] width 1131 height 40
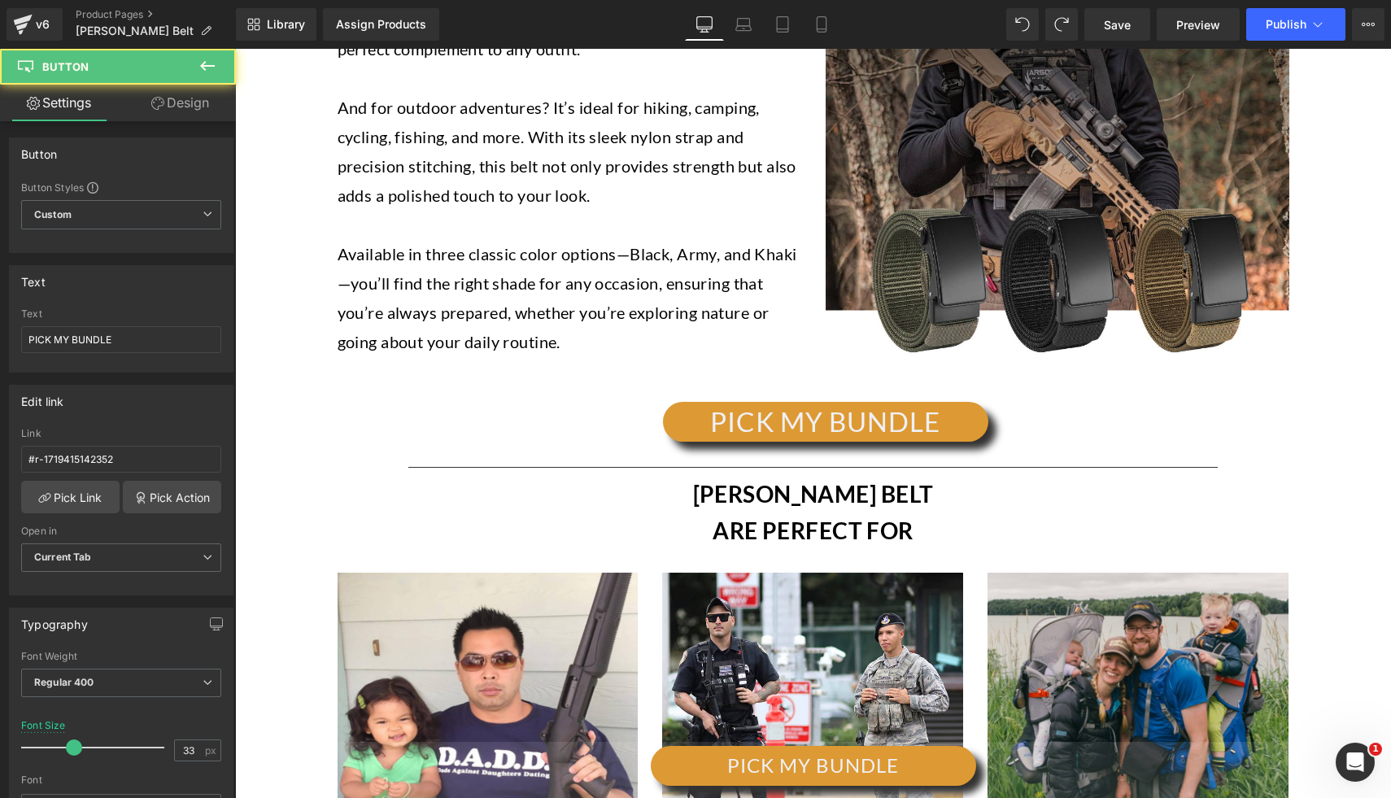
click at [1056, 464] on div at bounding box center [813, 467] width 1156 height 17
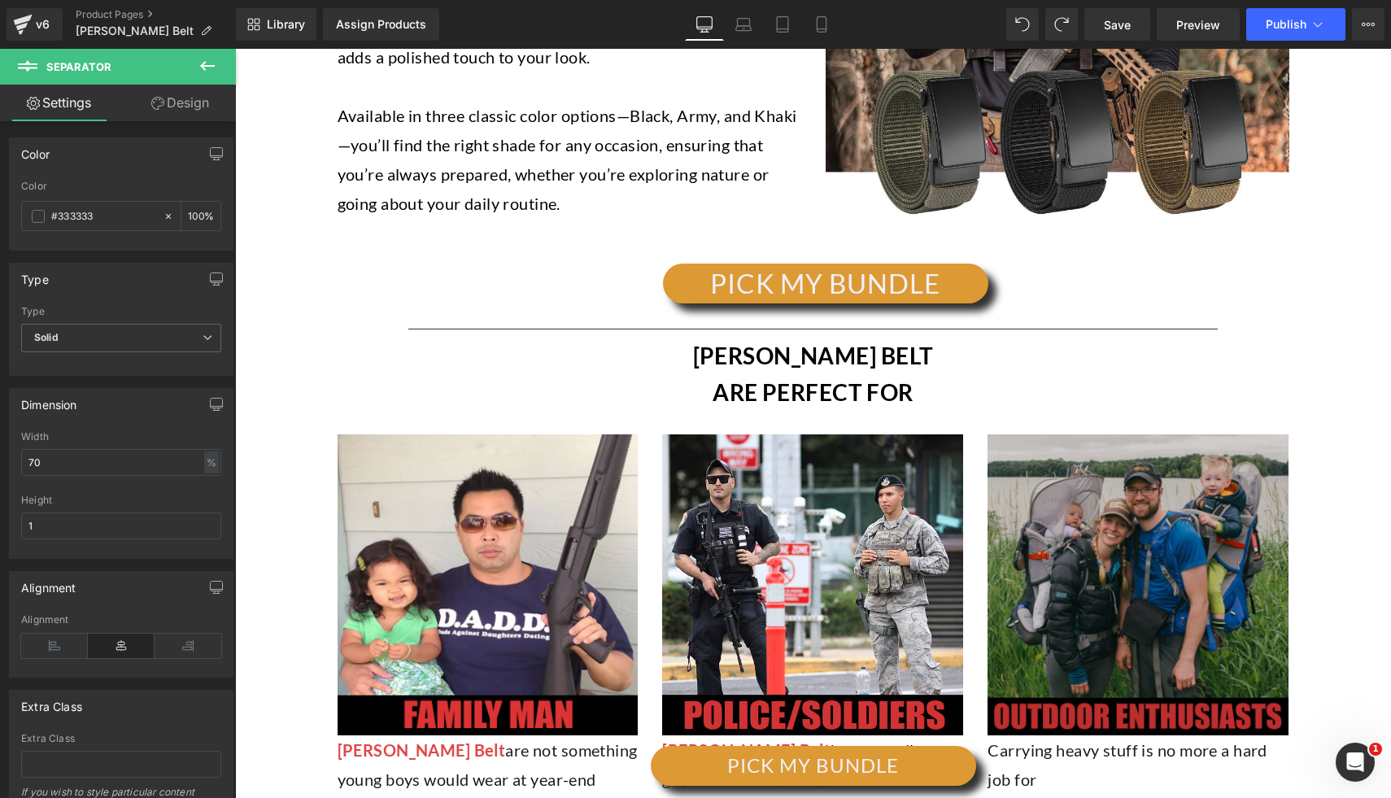
scroll to position [3138, 0]
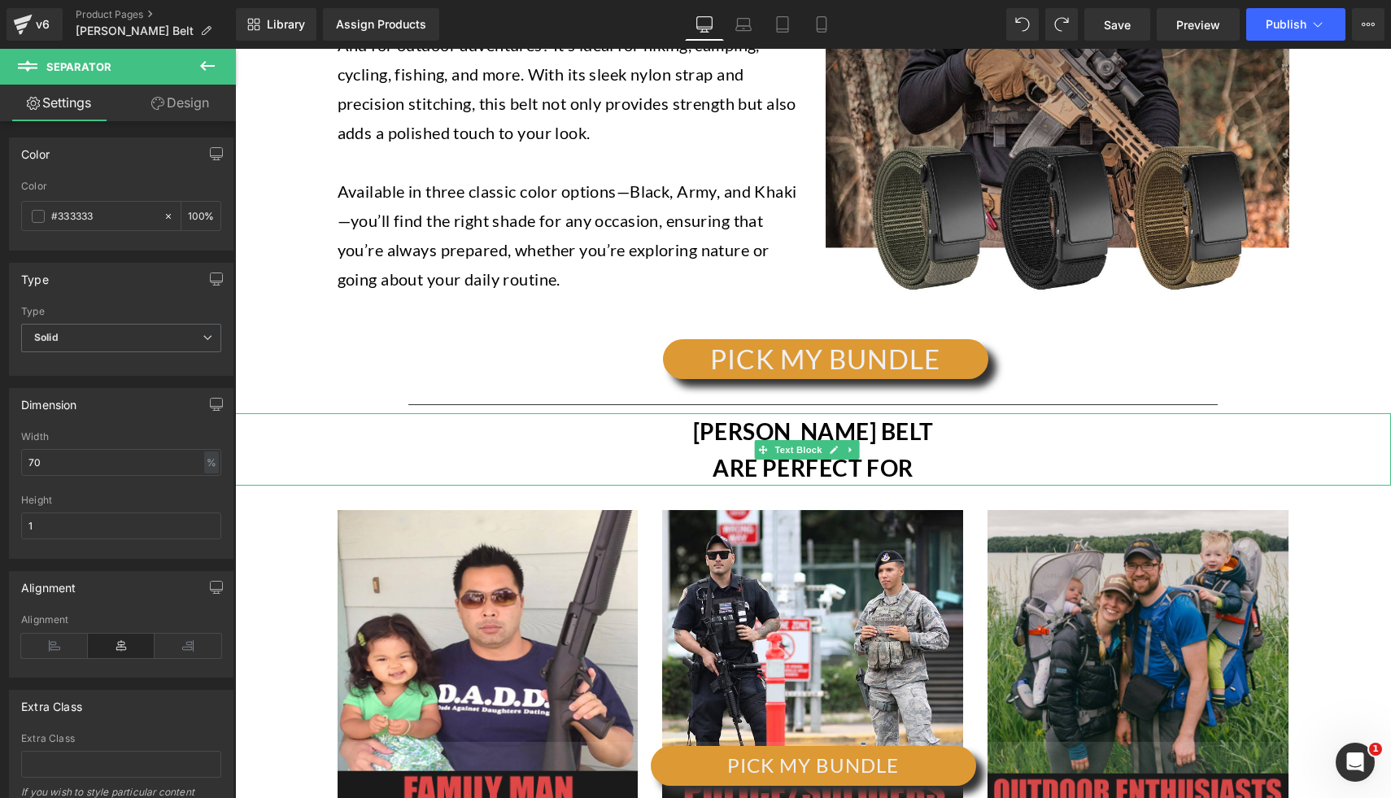
click at [792, 438] on b "[PERSON_NAME] BELT" at bounding box center [813, 431] width 241 height 28
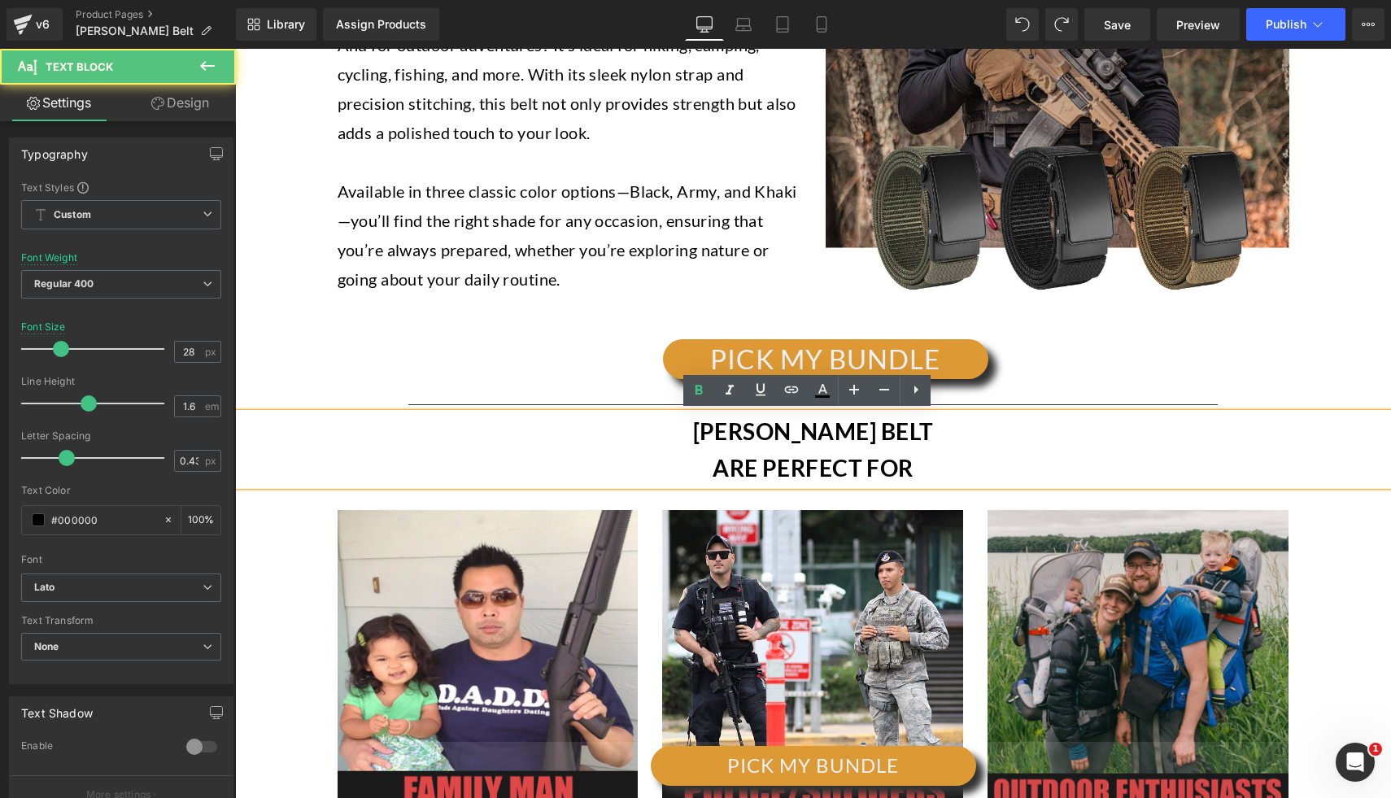
click at [935, 437] on div "[PERSON_NAME] BELT ARE PERFECT FOR" at bounding box center [813, 449] width 1156 height 73
click at [750, 434] on b "[PERSON_NAME] BELT" at bounding box center [813, 431] width 241 height 28
click at [790, 431] on b "[PERSON_NAME] BELT" at bounding box center [813, 431] width 241 height 28
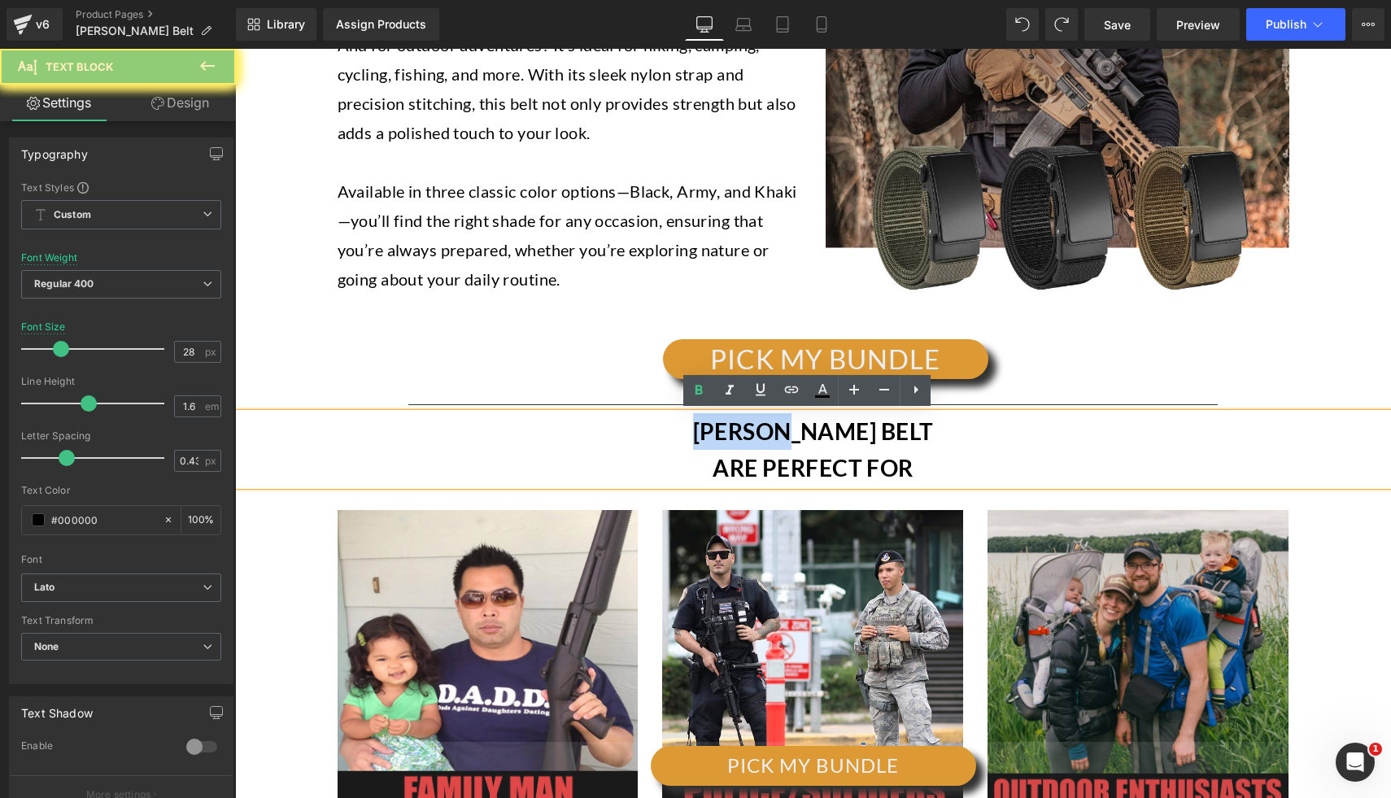
click at [790, 431] on b "[PERSON_NAME] BELT" at bounding box center [813, 431] width 241 height 28
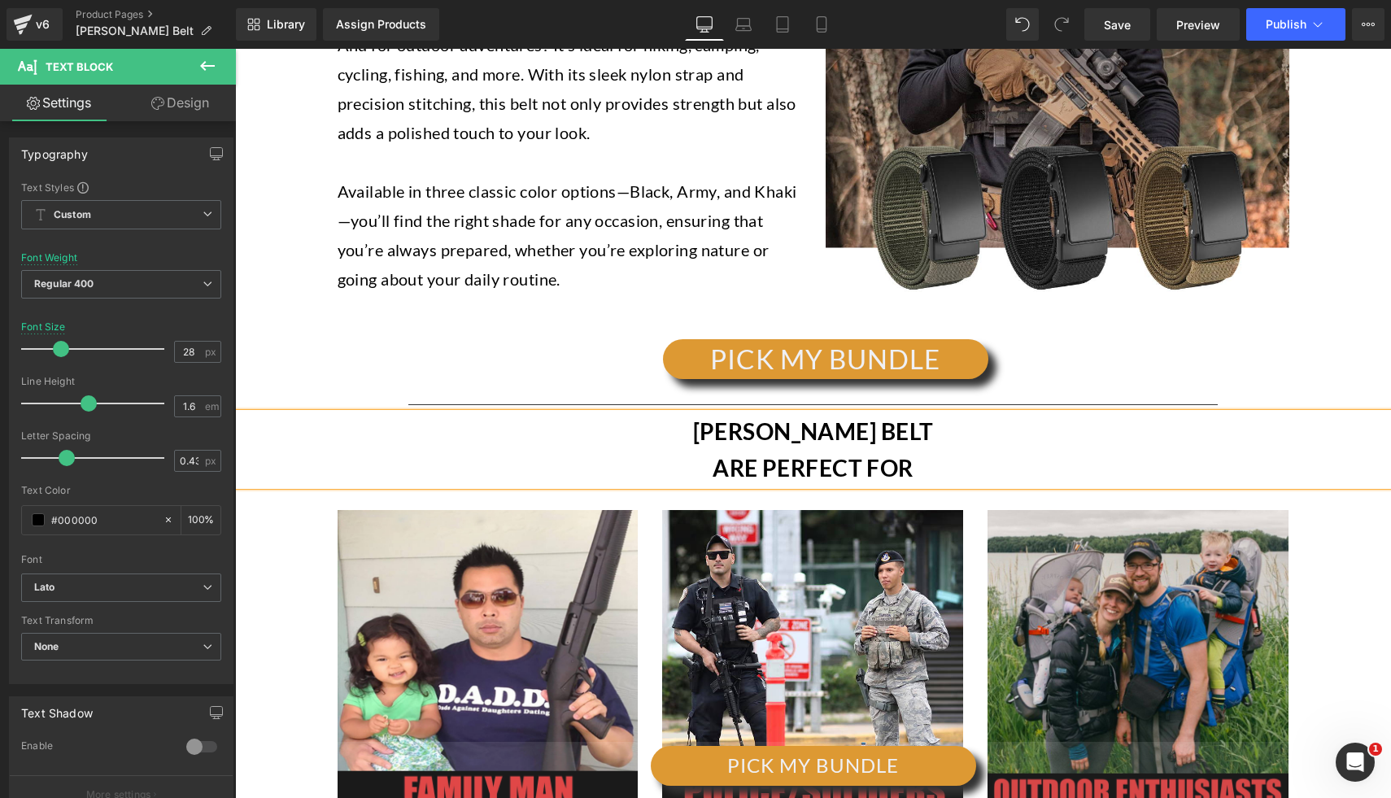
click at [749, 425] on b "[PERSON_NAME] BELT" at bounding box center [813, 431] width 241 height 28
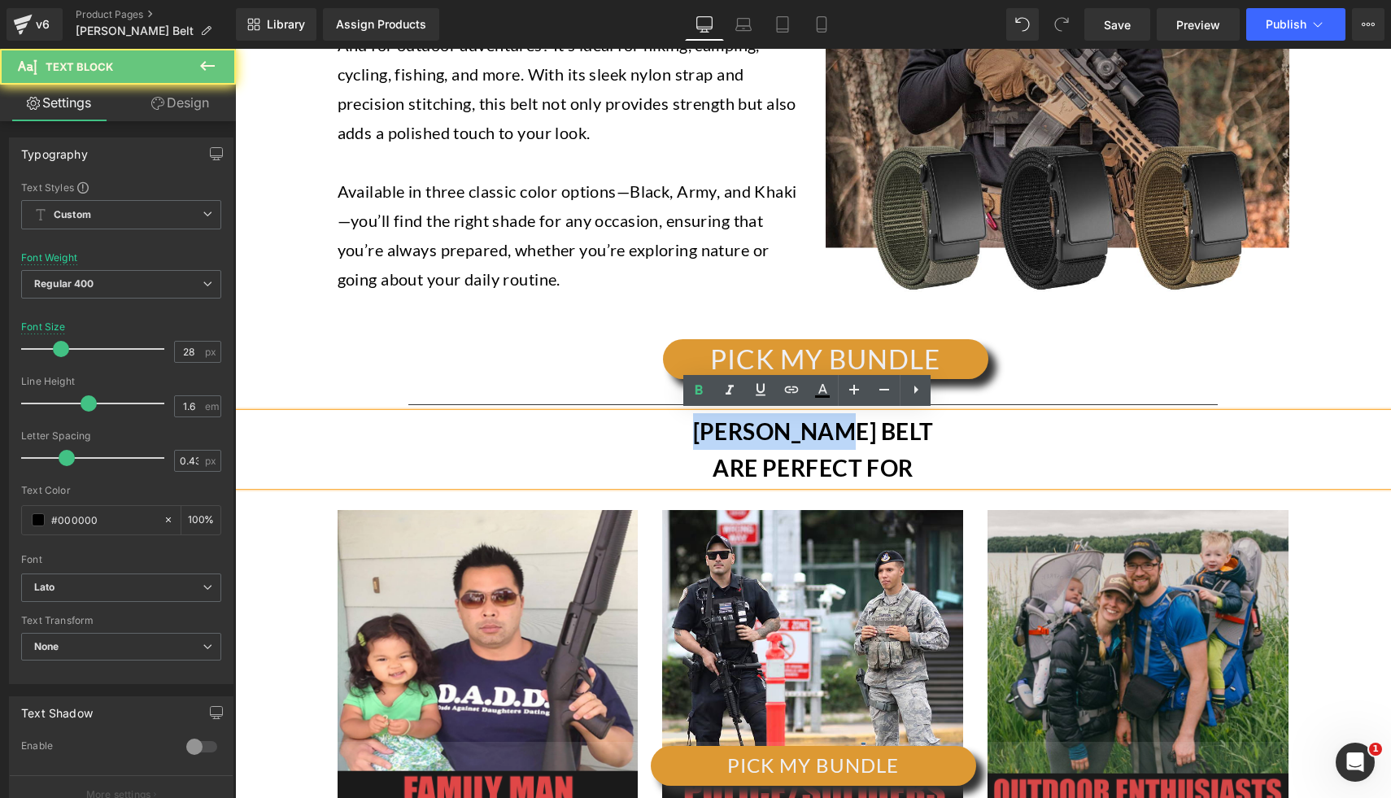
drag, startPoint x: 723, startPoint y: 426, endPoint x: 891, endPoint y: 423, distance: 168.4
click at [891, 423] on div "[PERSON_NAME] BELT ARE PERFECT FOR" at bounding box center [813, 449] width 1156 height 73
copy b "[PERSON_NAME] BELT"
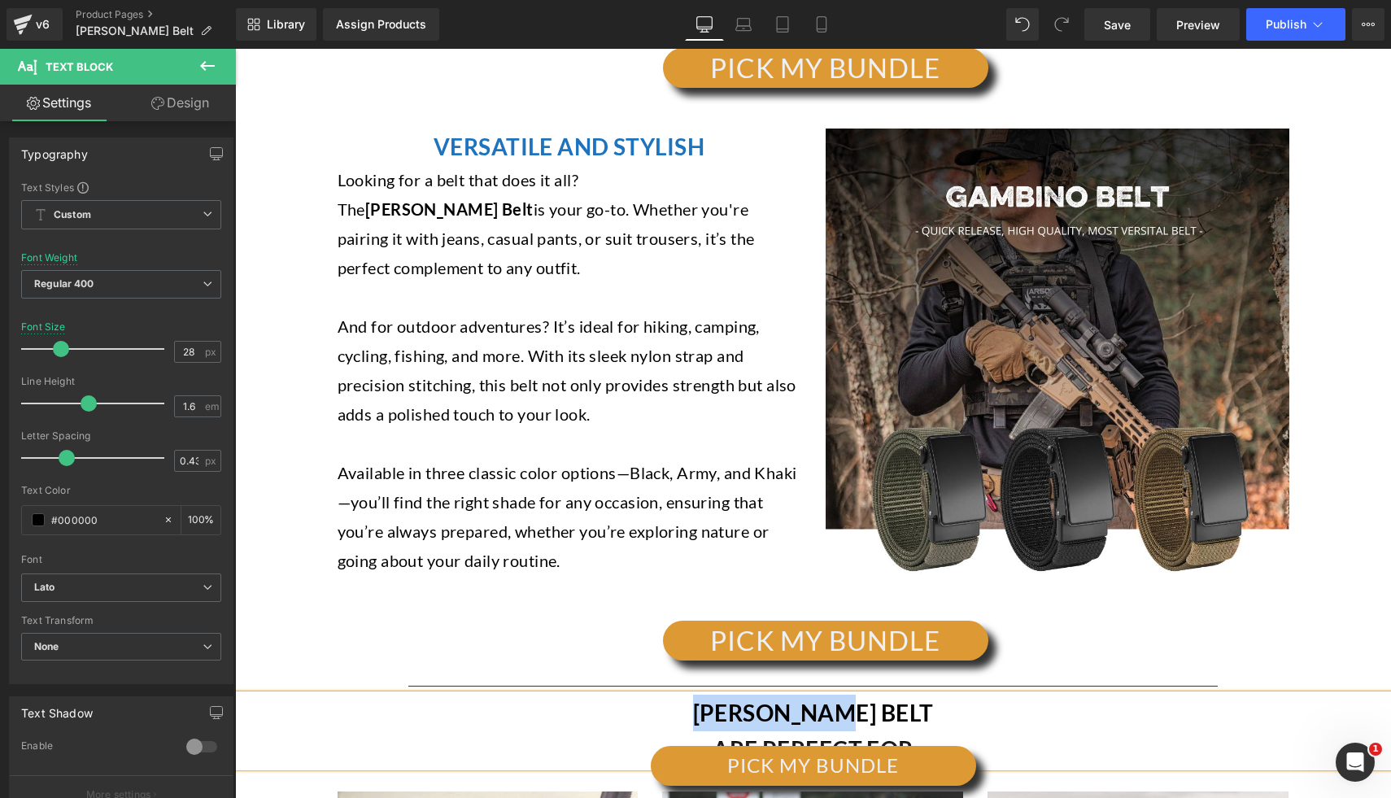
click at [651, 345] on p "And for outdoor adventures? It’s ideal for hiking, camping, cycling, fishing, a…" at bounding box center [569, 369] width 464 height 117
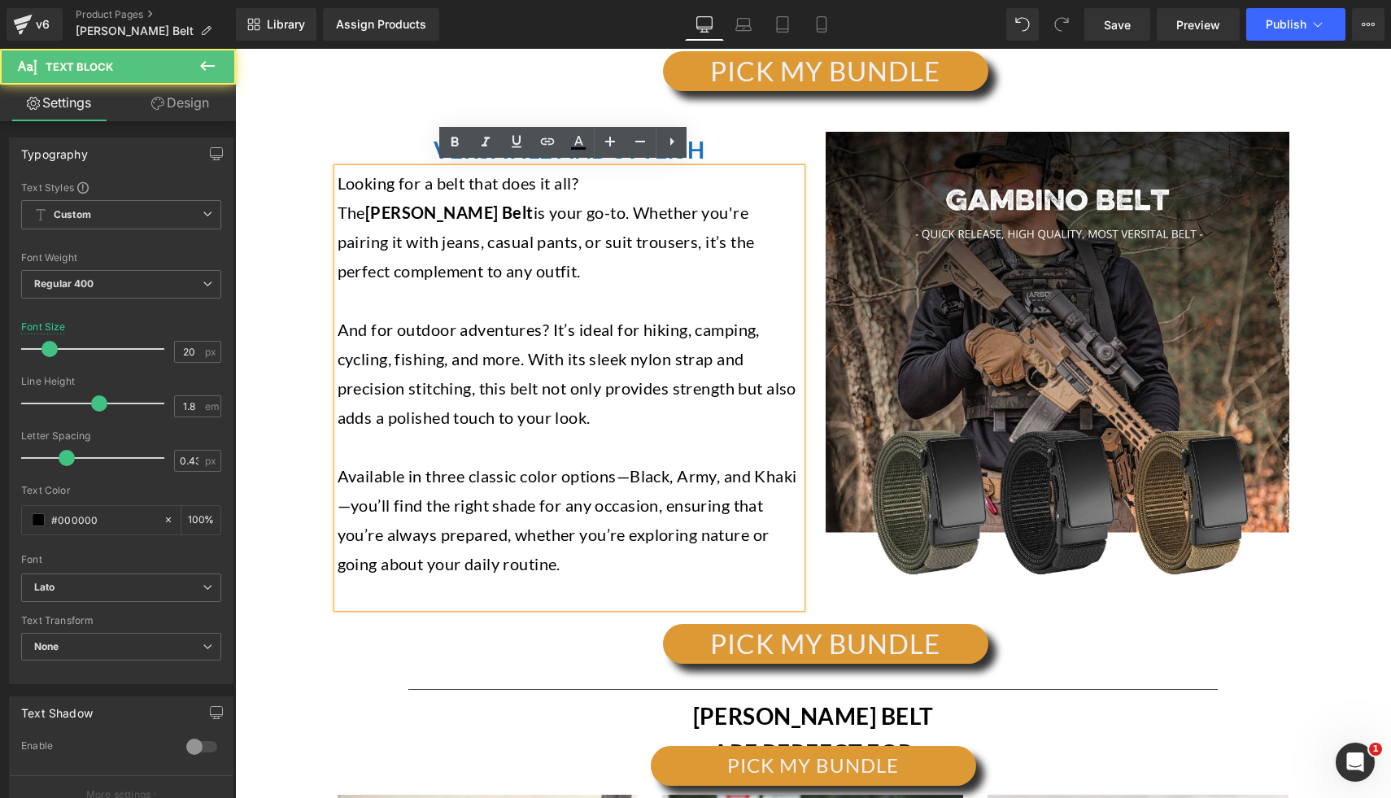
scroll to position [2856, 0]
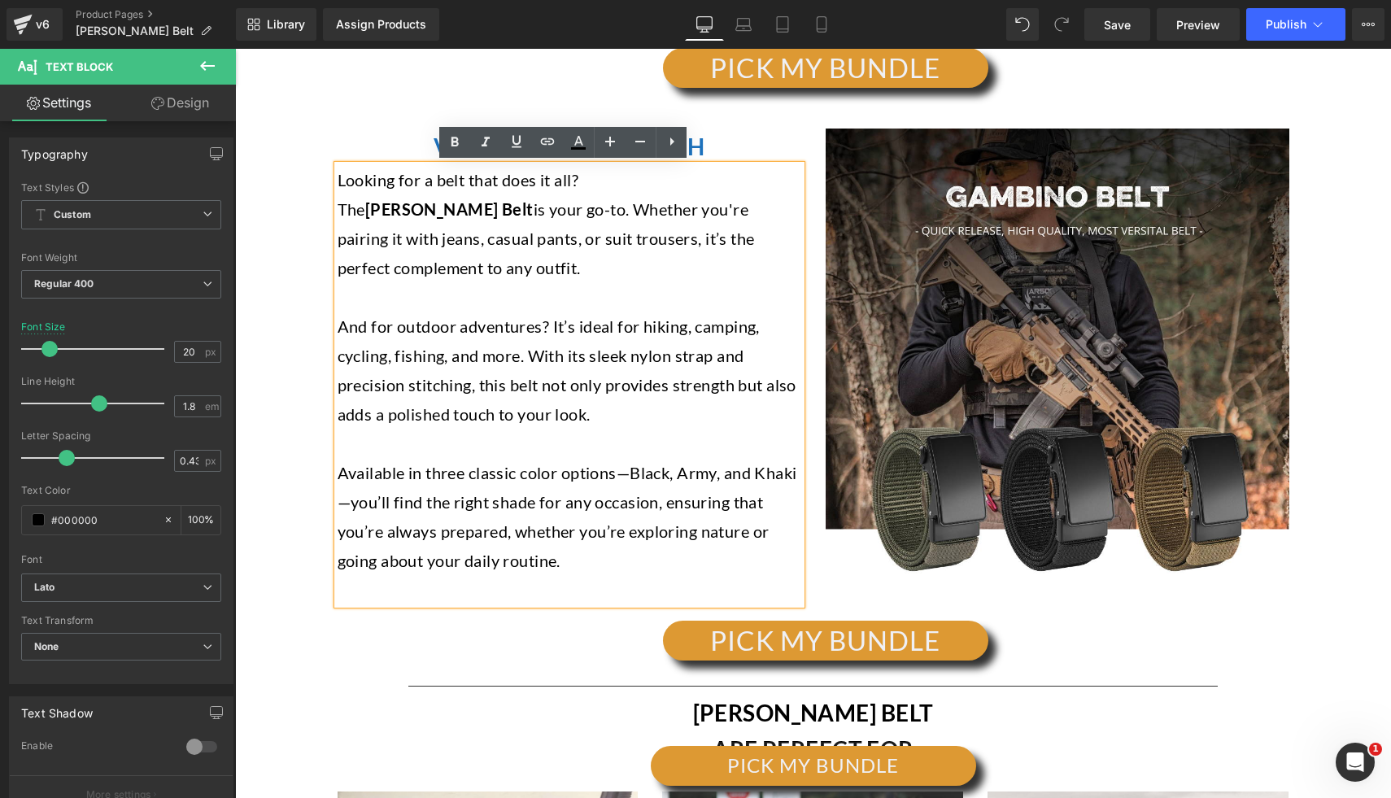
click at [397, 215] on strong "[PERSON_NAME] Belt" at bounding box center [449, 209] width 168 height 20
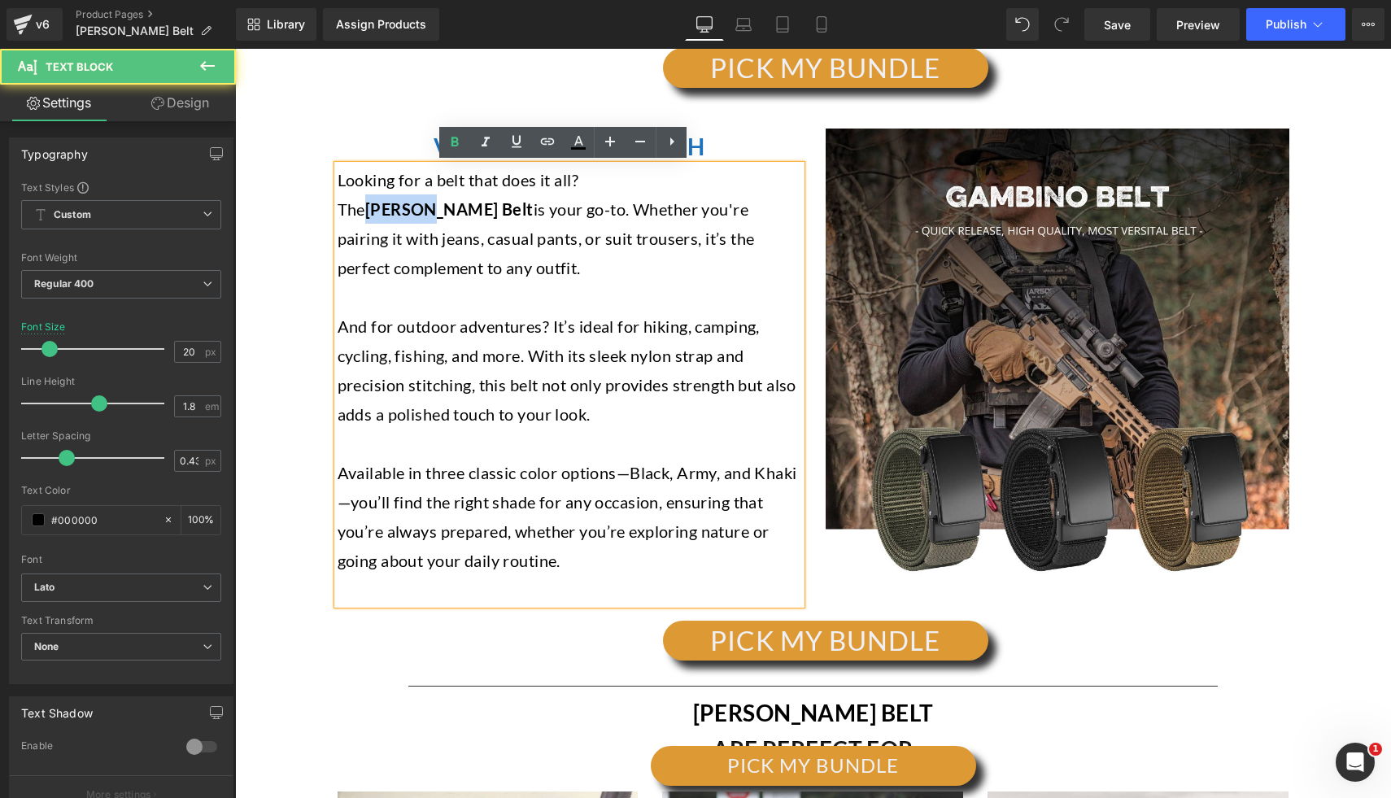
click at [397, 215] on strong "[PERSON_NAME] Belt" at bounding box center [449, 209] width 168 height 20
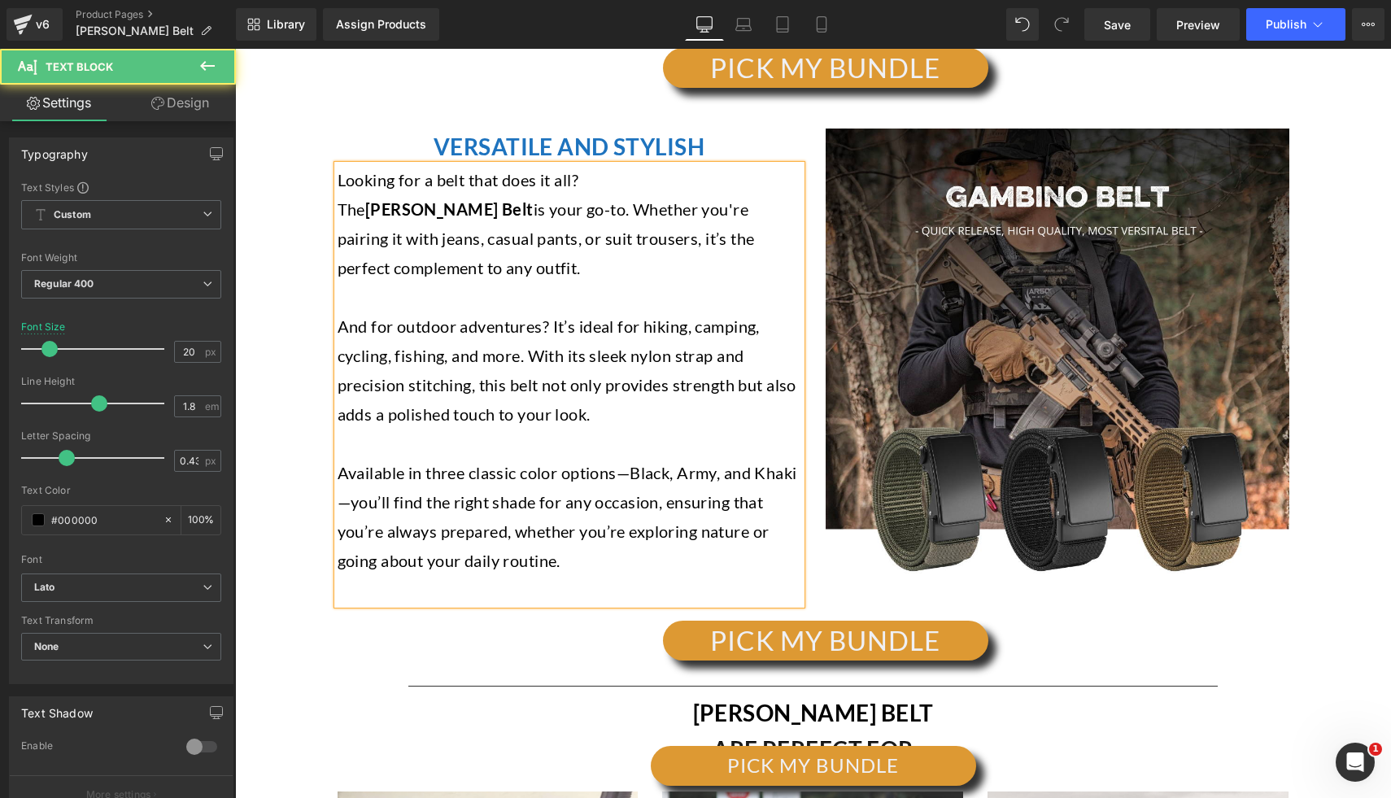
click at [399, 196] on p "The [PERSON_NAME] Belt is your go-to. Whether you're pairing it with jeans, cas…" at bounding box center [569, 238] width 464 height 88
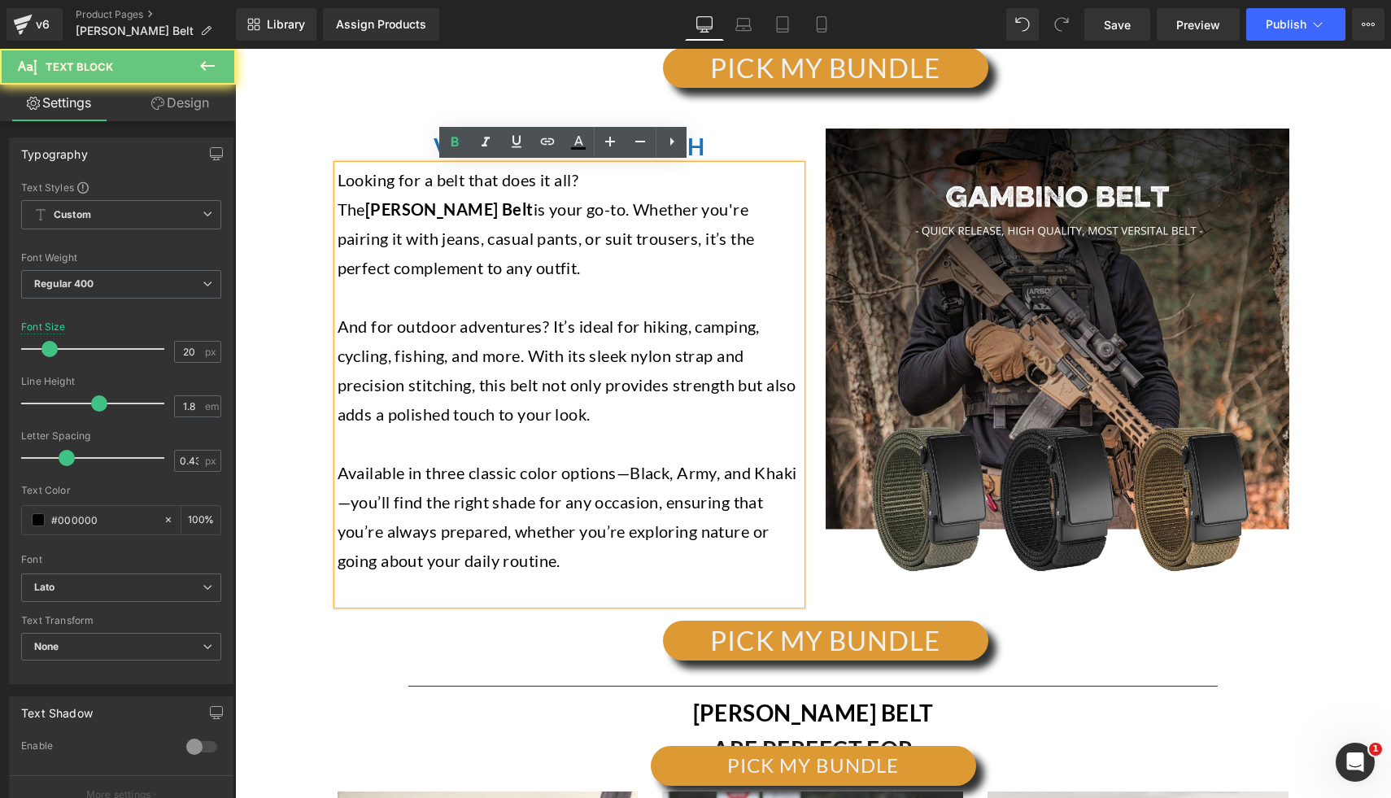
click at [392, 212] on strong "[PERSON_NAME] Belt" at bounding box center [449, 209] width 168 height 20
copy strong "[PERSON_NAME]"
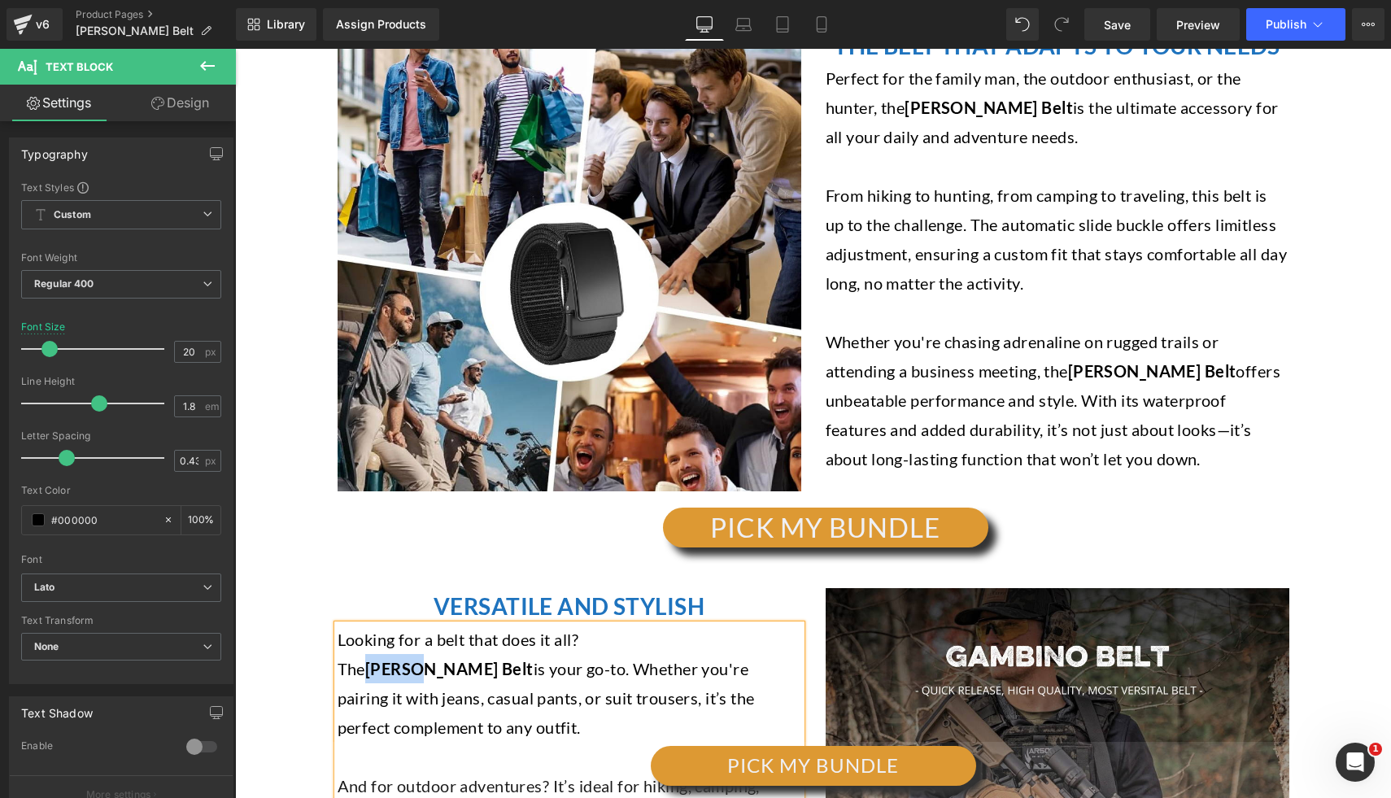
scroll to position [2359, 0]
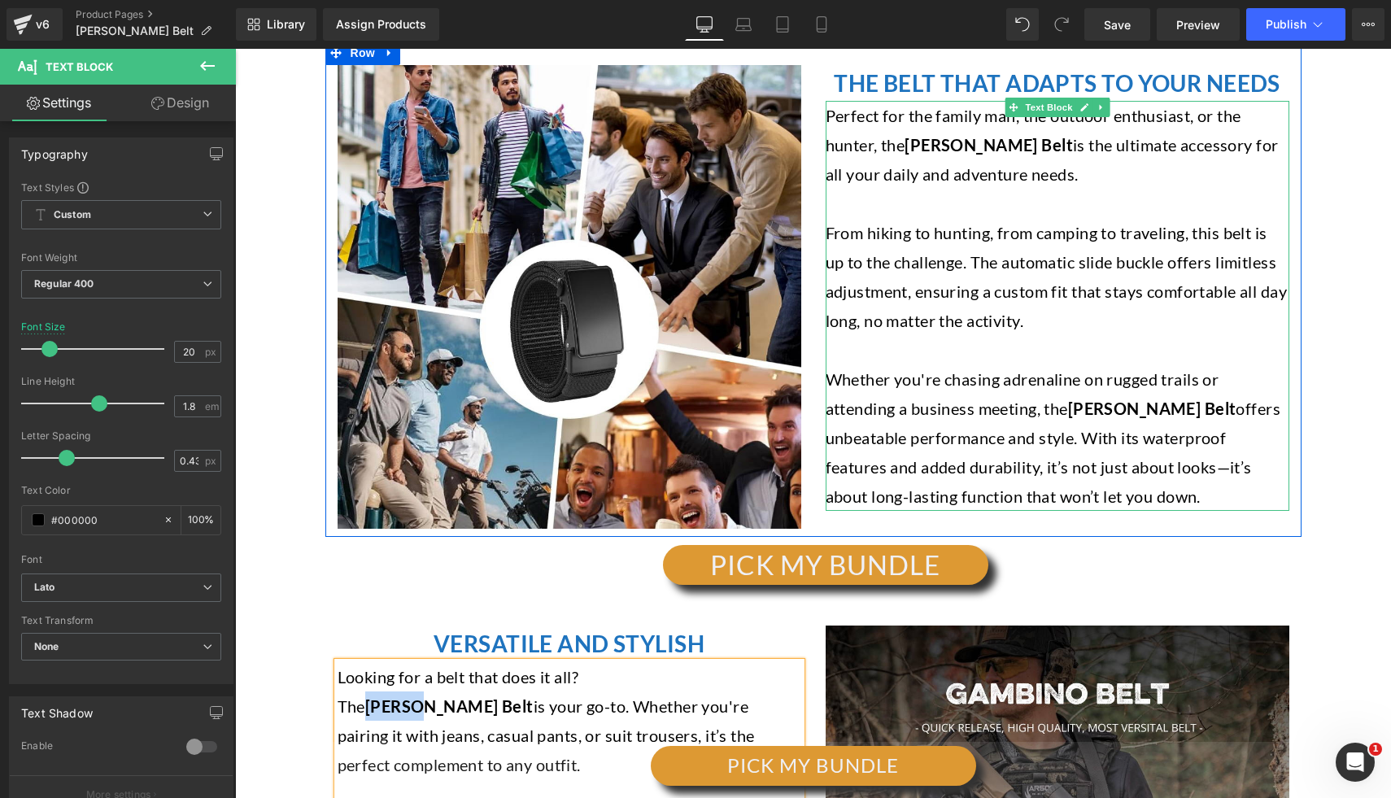
click at [1067, 424] on p "Whether you're chasing adrenaline on rugged trails or attending a business meet…" at bounding box center [1057, 437] width 464 height 146
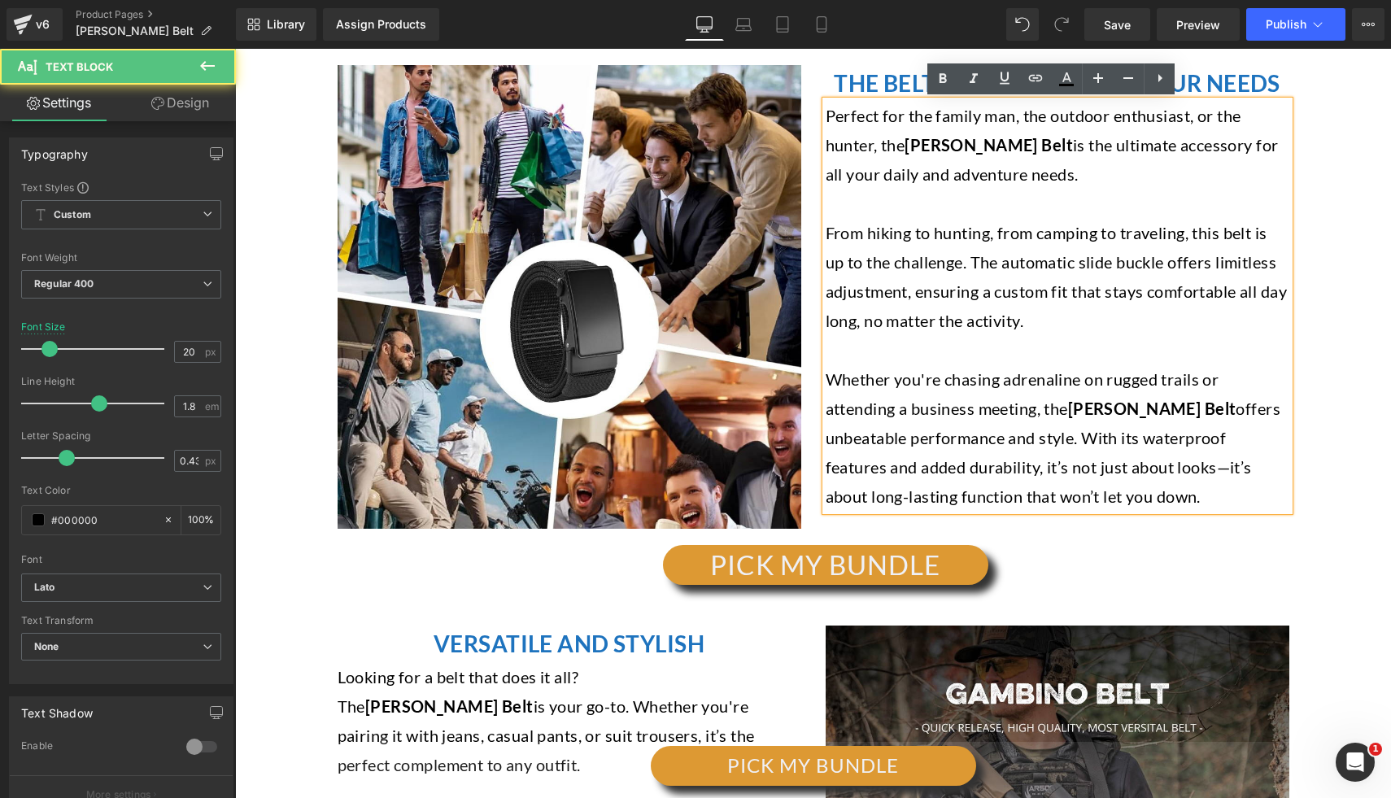
click at [1079, 411] on strong "[PERSON_NAME] Belt" at bounding box center [1152, 408] width 168 height 20
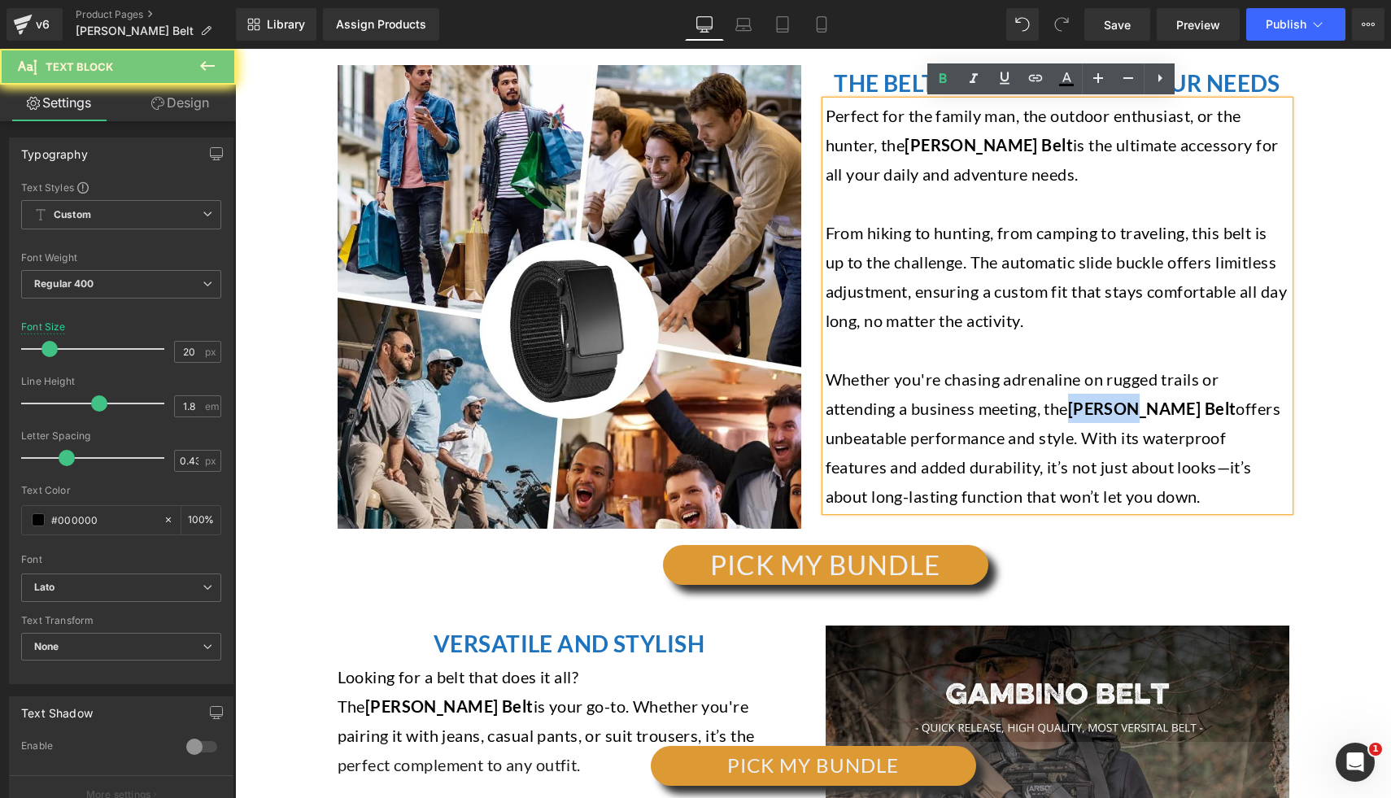
click at [1079, 411] on strong "[PERSON_NAME] Belt" at bounding box center [1152, 408] width 168 height 20
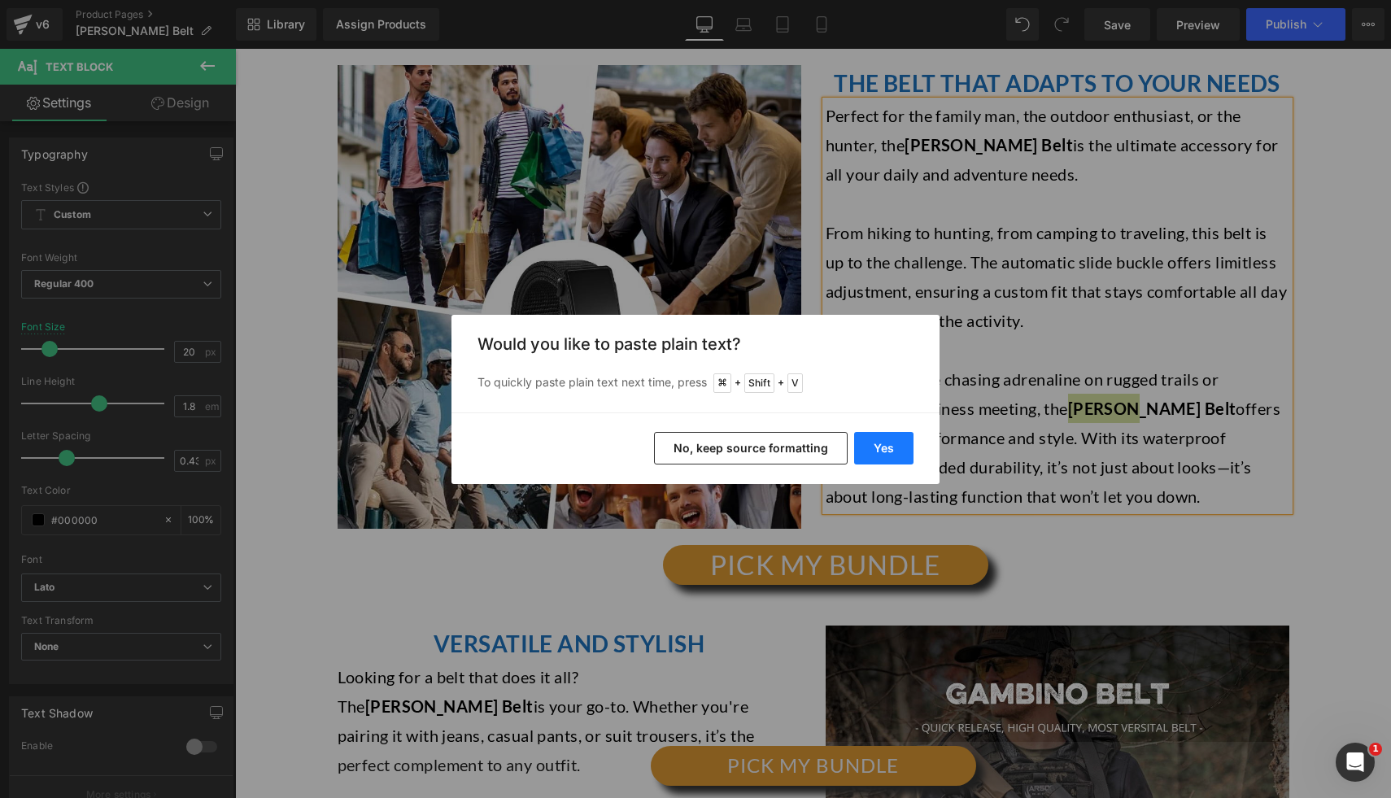
click at [860, 448] on button "Yes" at bounding box center [883, 448] width 59 height 33
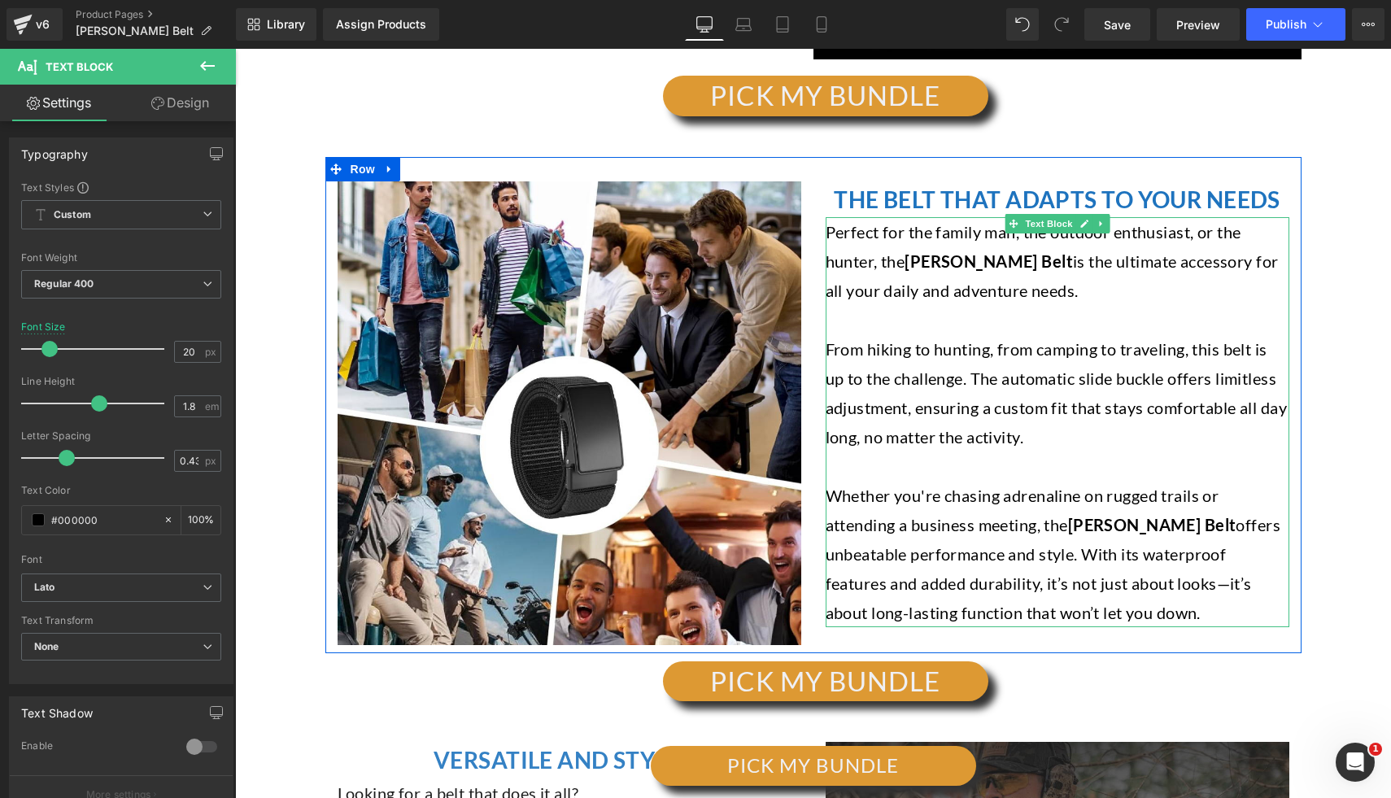
scroll to position [2092, 0]
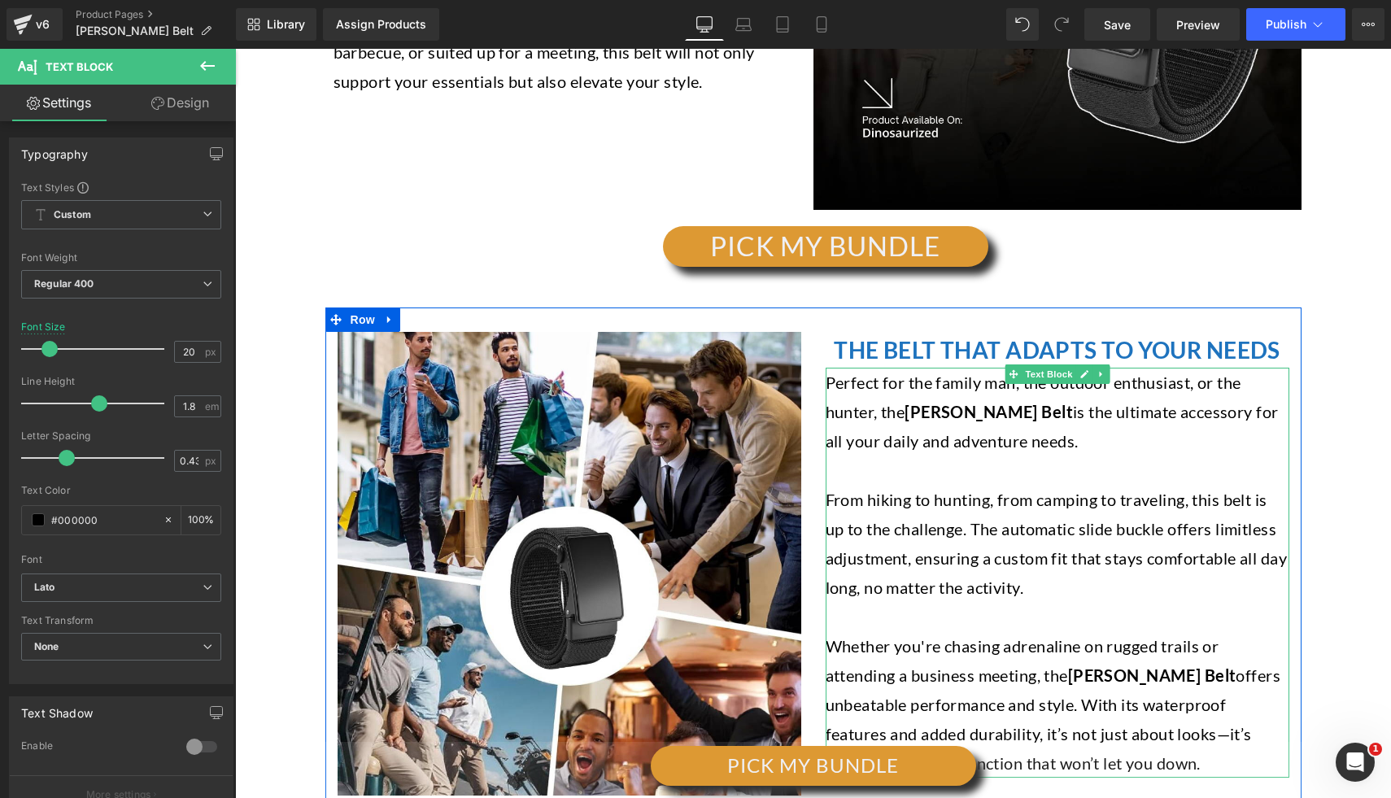
click at [918, 404] on strong "[PERSON_NAME] Belt" at bounding box center [988, 412] width 168 height 20
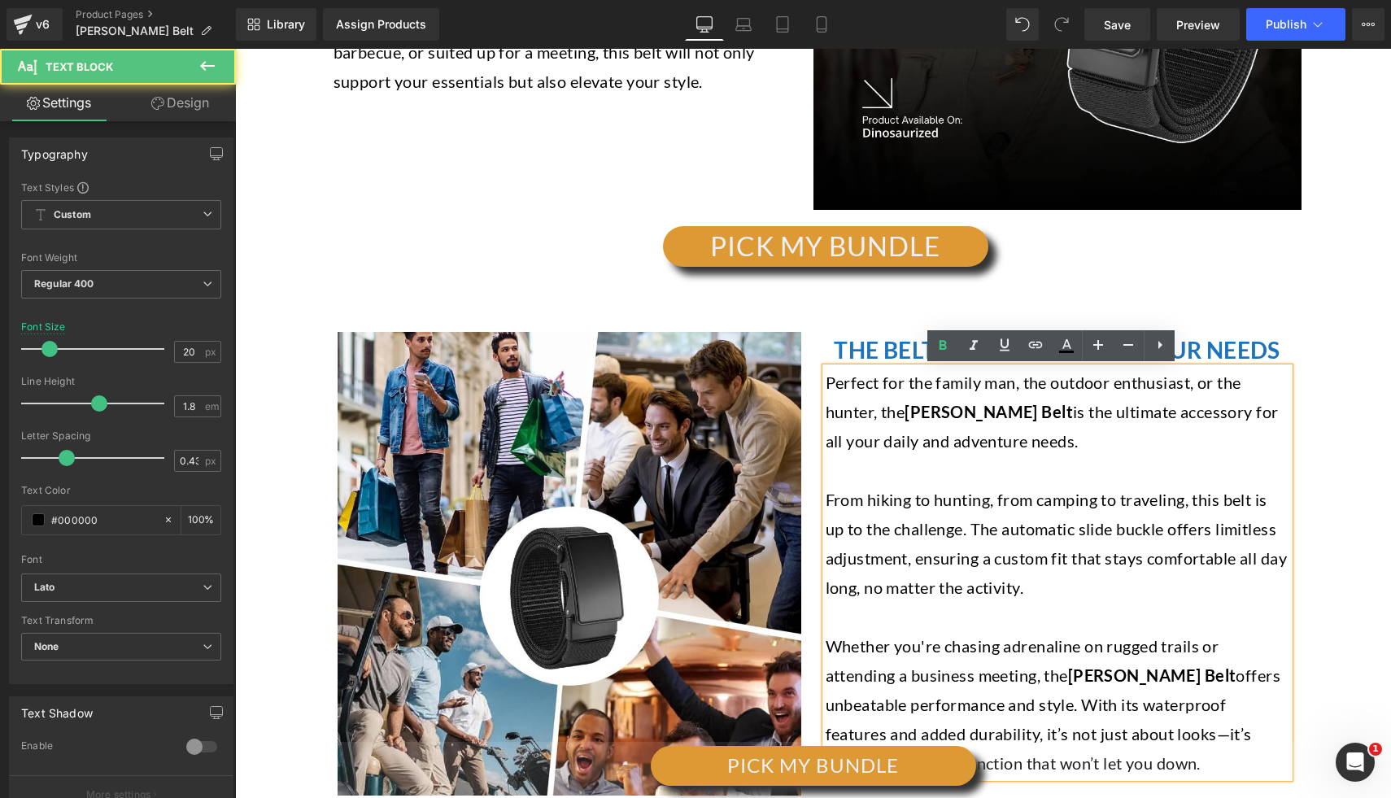
click at [933, 412] on strong "[PERSON_NAME] Belt" at bounding box center [988, 412] width 168 height 20
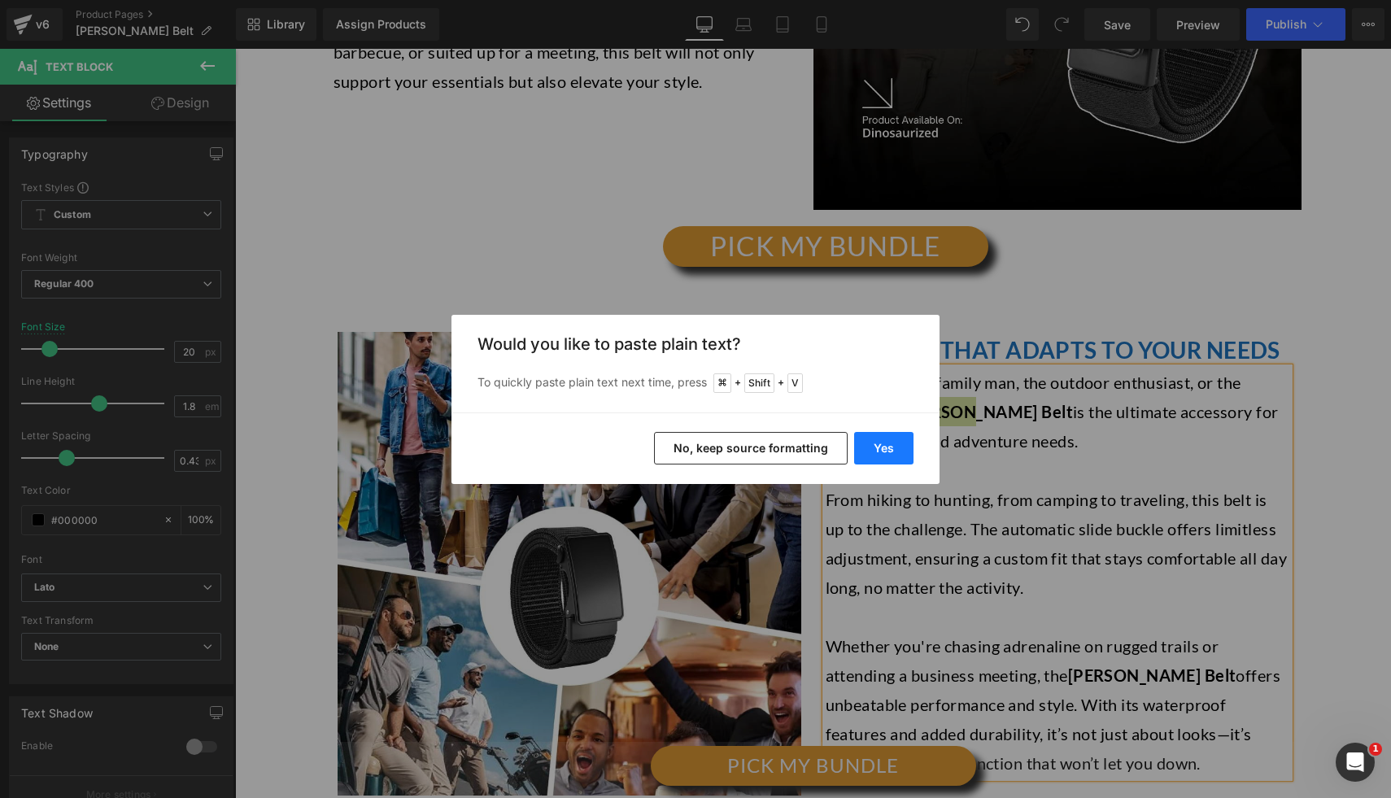
click at [904, 443] on button "Yes" at bounding box center [883, 448] width 59 height 33
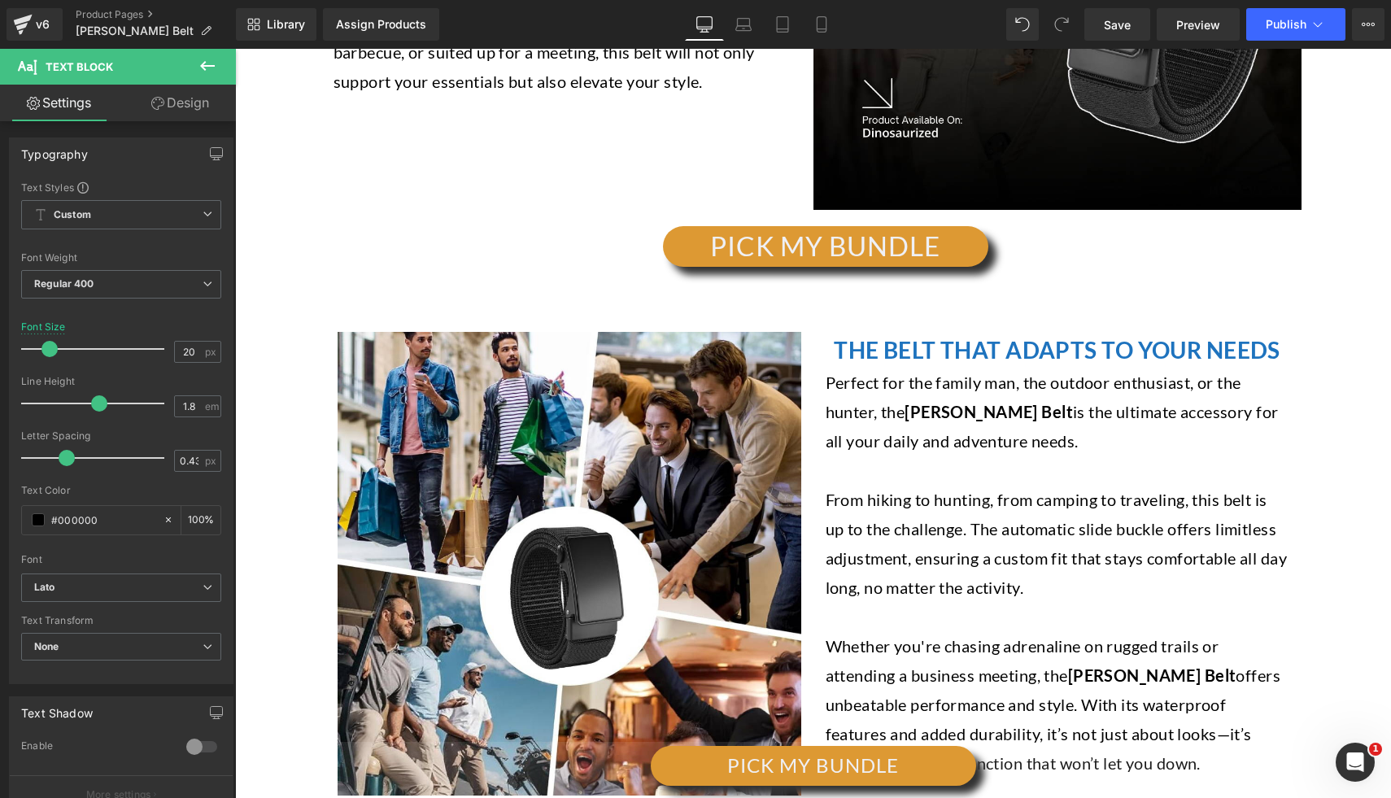
click at [982, 446] on p "Perfect for the family man, the outdoor enthusiast, or the hunter, the [PERSON_…" at bounding box center [1057, 412] width 464 height 88
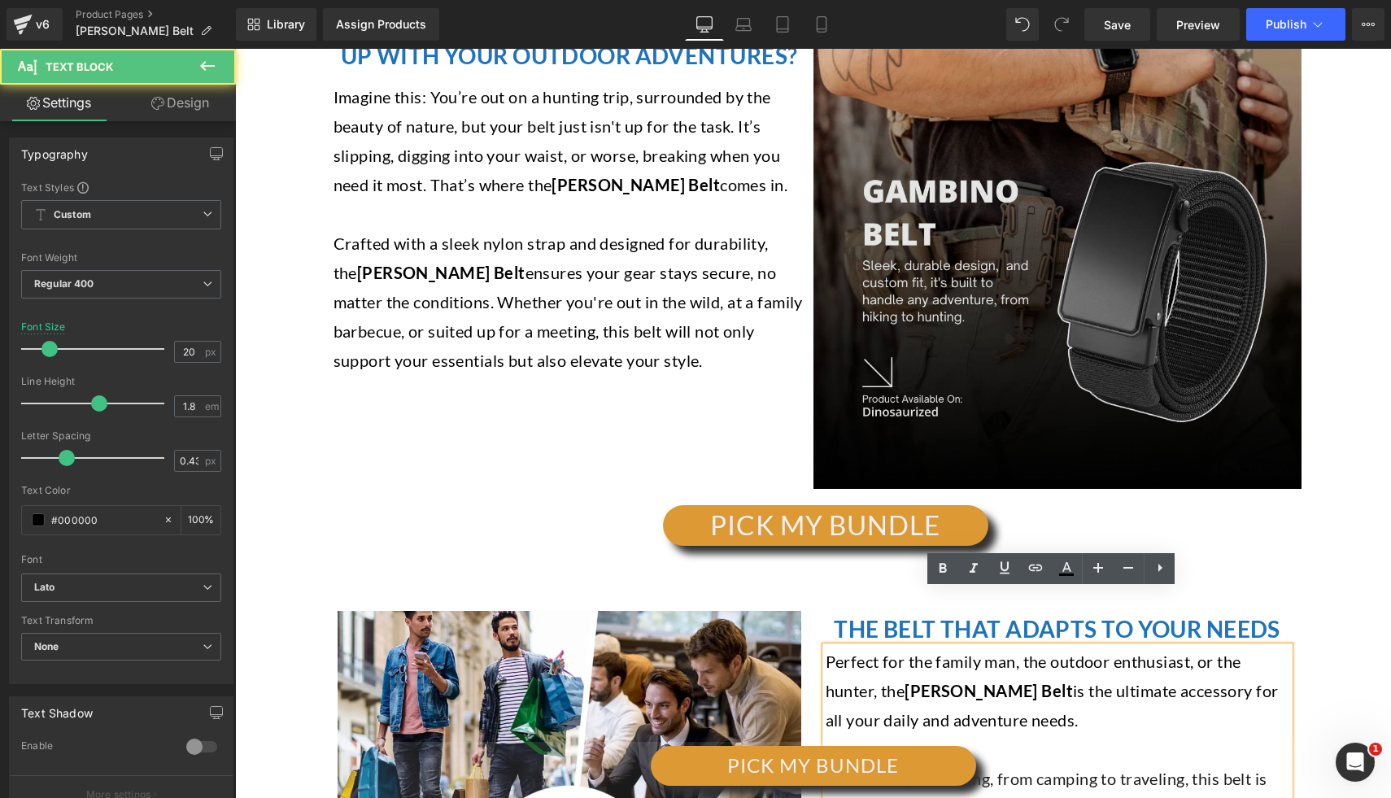
scroll to position [1599, 0]
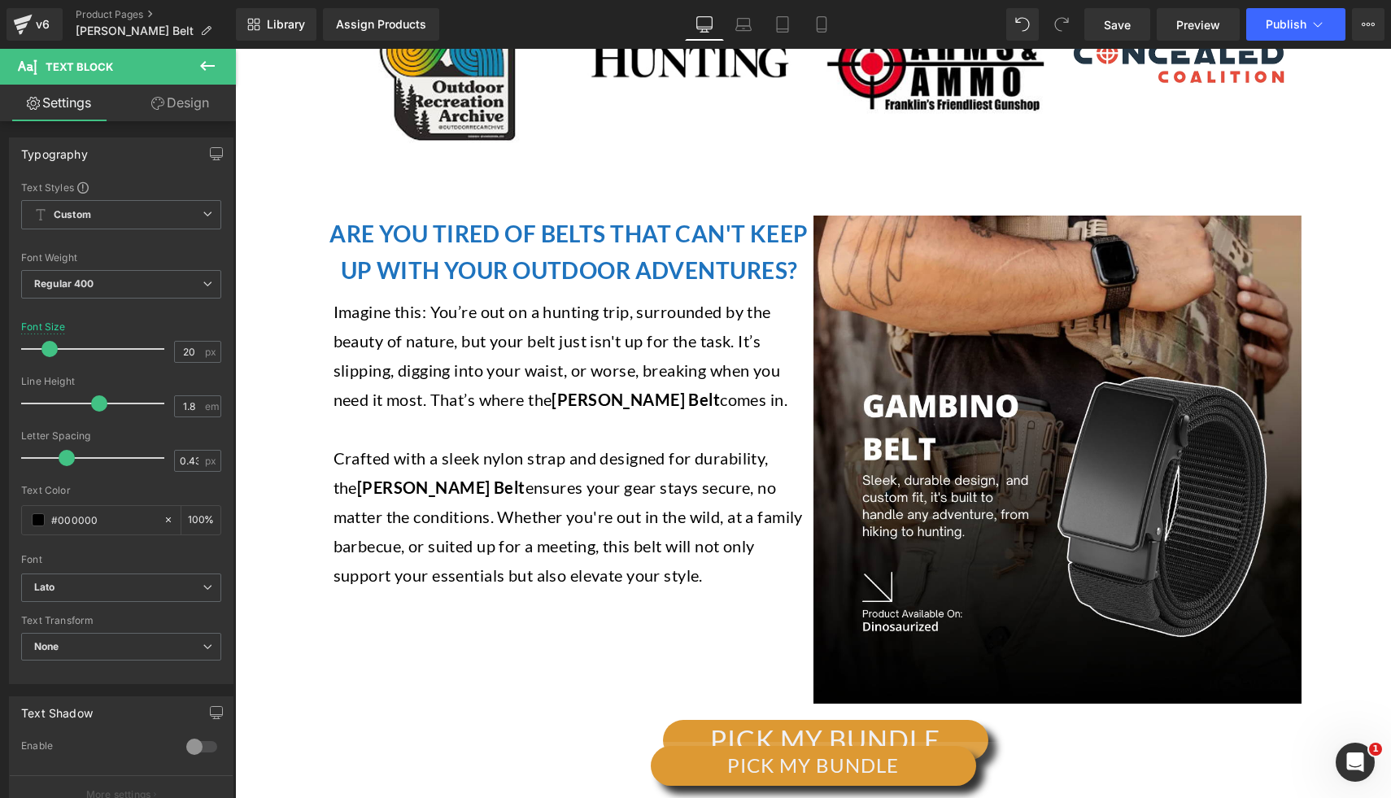
click at [535, 355] on p "Imagine this: You’re out on a hunting trip, surrounded by the beauty of nature,…" at bounding box center [569, 355] width 472 height 117
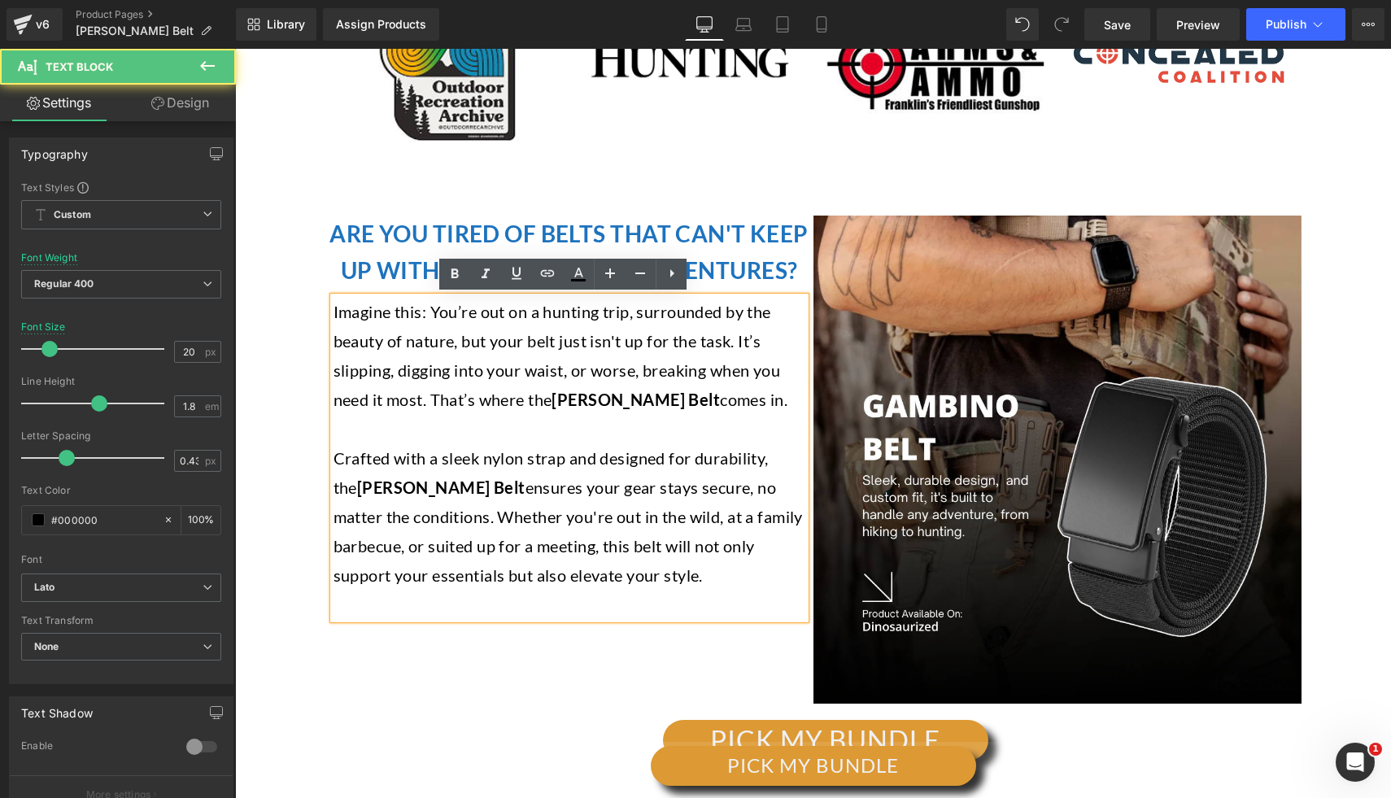
click at [568, 381] on p "Imagine this: You’re out on a hunting trip, surrounded by the beauty of nature,…" at bounding box center [569, 355] width 472 height 117
click at [571, 395] on strong "[PERSON_NAME] Belt" at bounding box center [635, 400] width 168 height 20
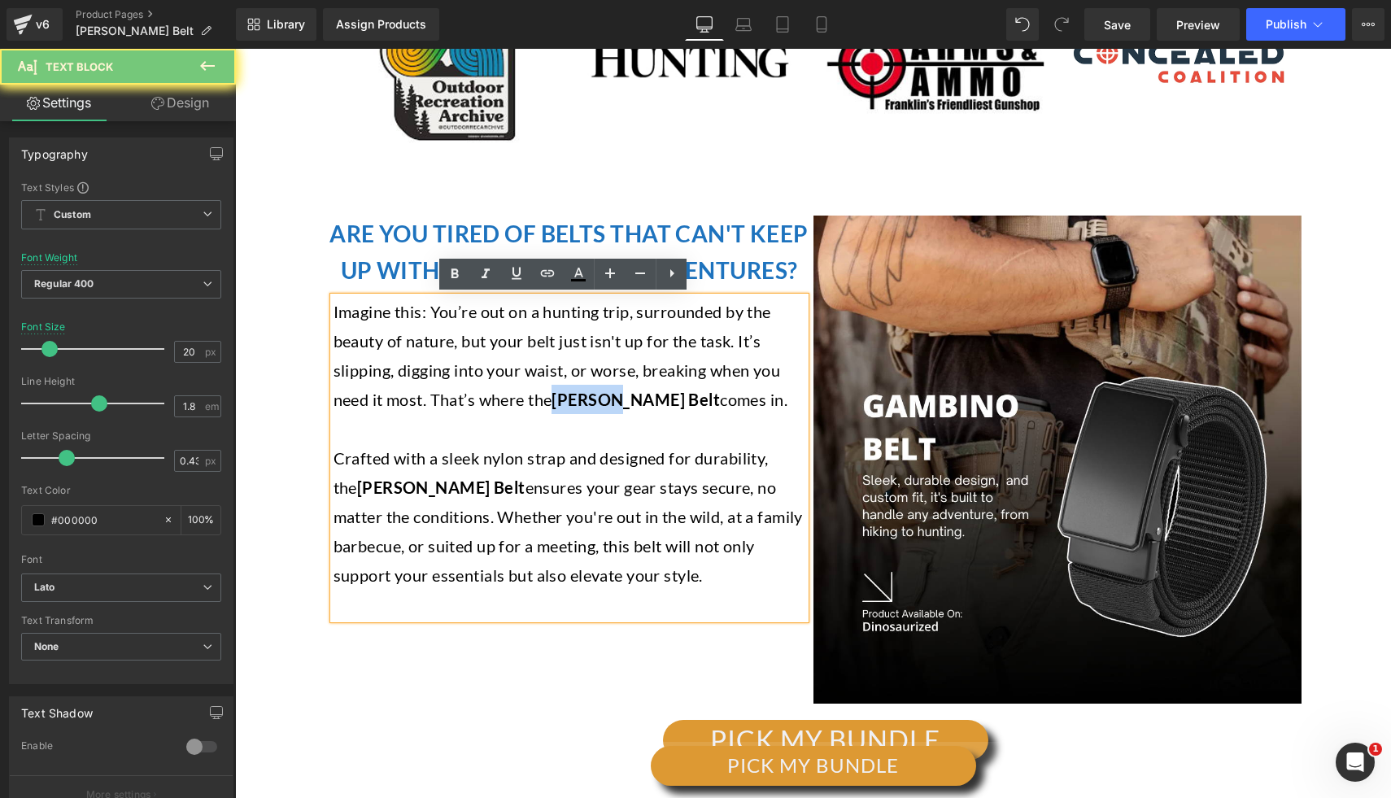
click at [571, 395] on strong "[PERSON_NAME] Belt" at bounding box center [635, 400] width 168 height 20
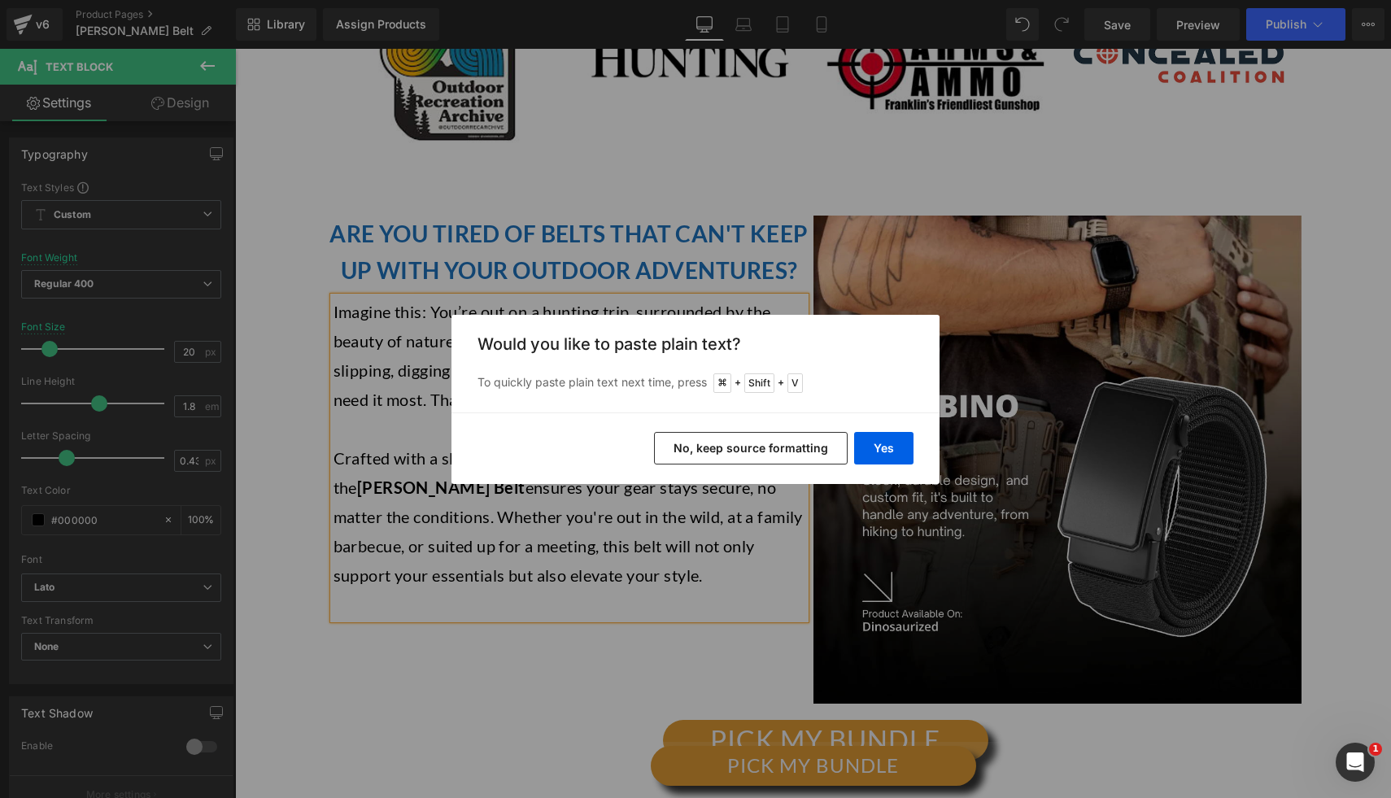
click at [466, 474] on div "Yes No, keep source formatting" at bounding box center [695, 448] width 488 height 72
click at [893, 442] on button "Yes" at bounding box center [883, 448] width 59 height 33
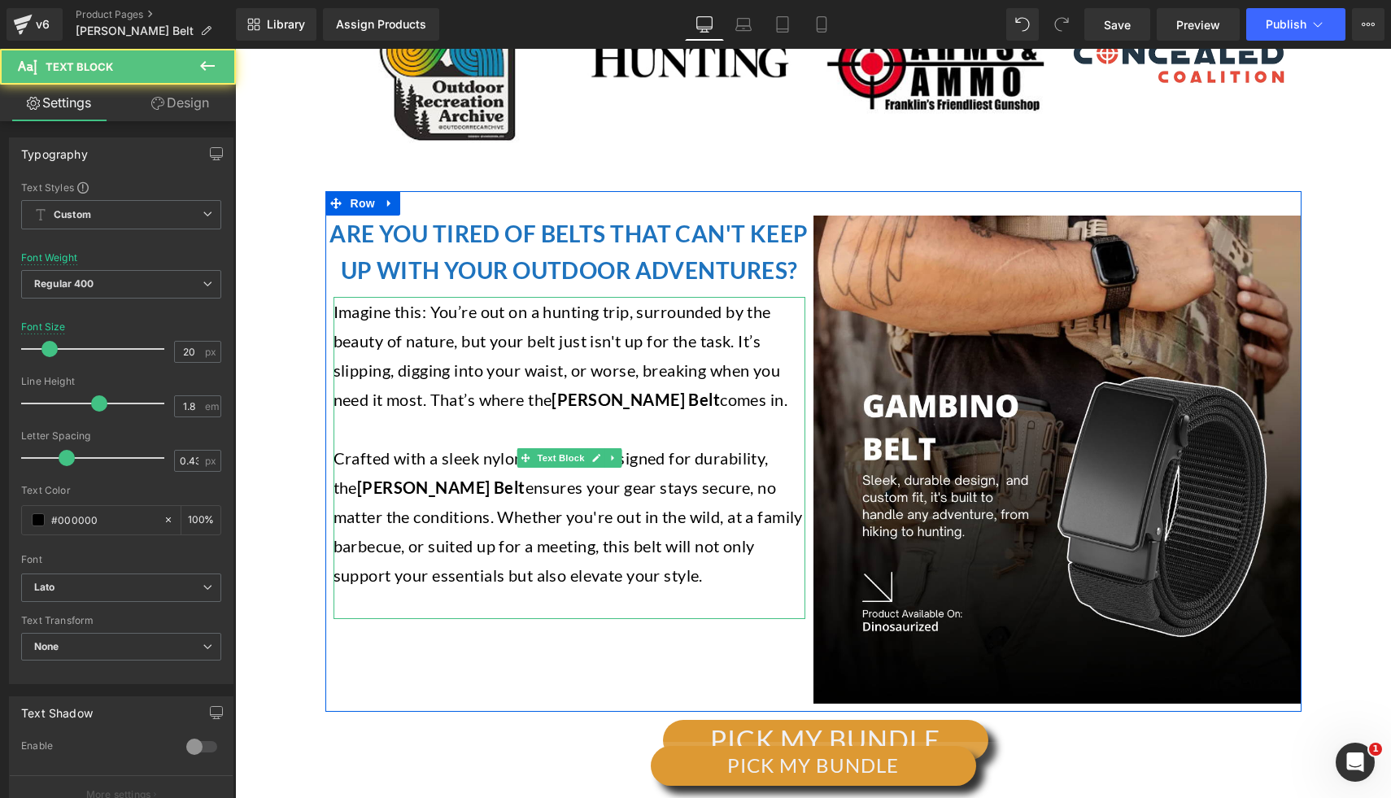
drag, startPoint x: 486, startPoint y: 486, endPoint x: 476, endPoint y: 486, distance: 10.6
click at [483, 486] on p "Crafted with a sleek nylon strap and designed for durability, the [PERSON_NAME]…" at bounding box center [569, 516] width 472 height 146
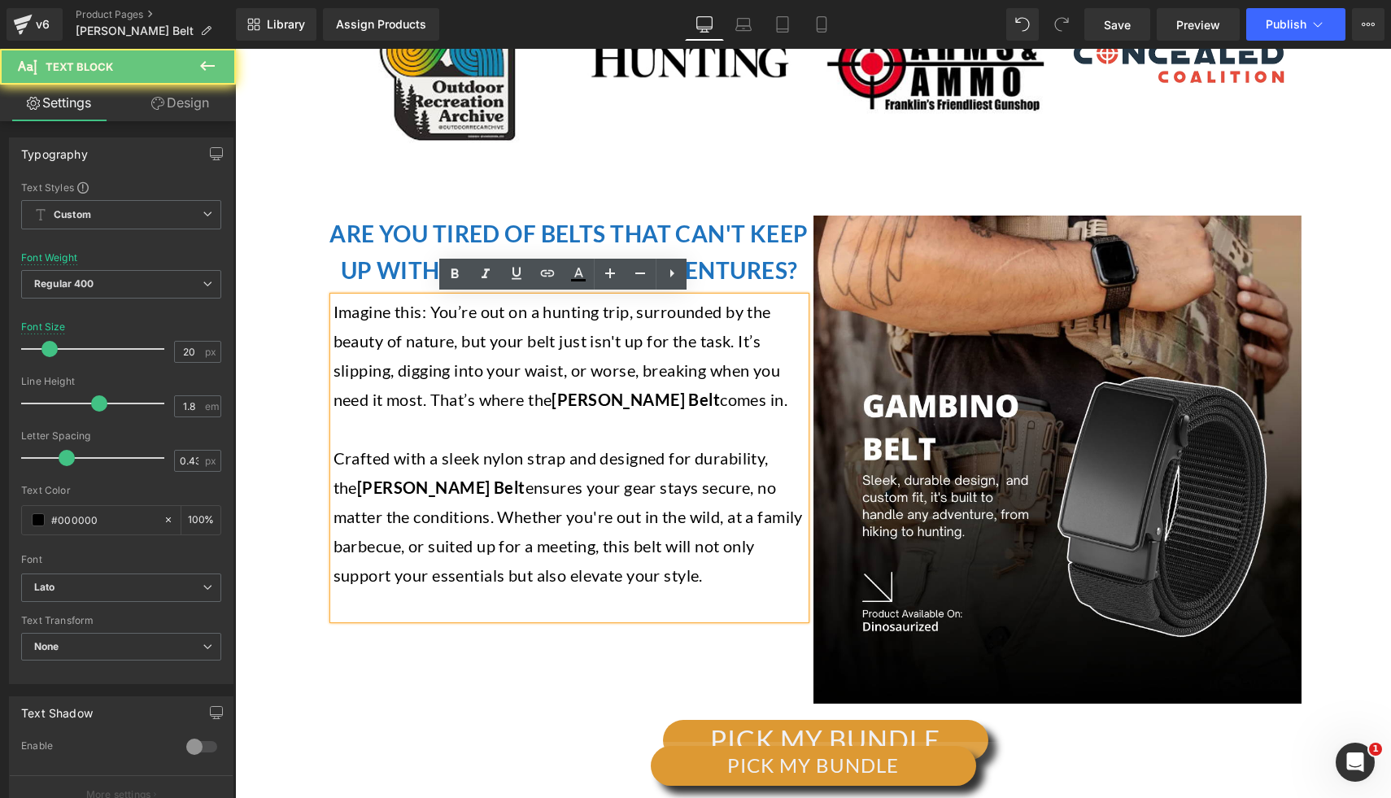
click at [357, 477] on strong "[PERSON_NAME] Belt" at bounding box center [441, 487] width 168 height 20
click at [357, 490] on strong "[PERSON_NAME] Belt" at bounding box center [441, 487] width 168 height 20
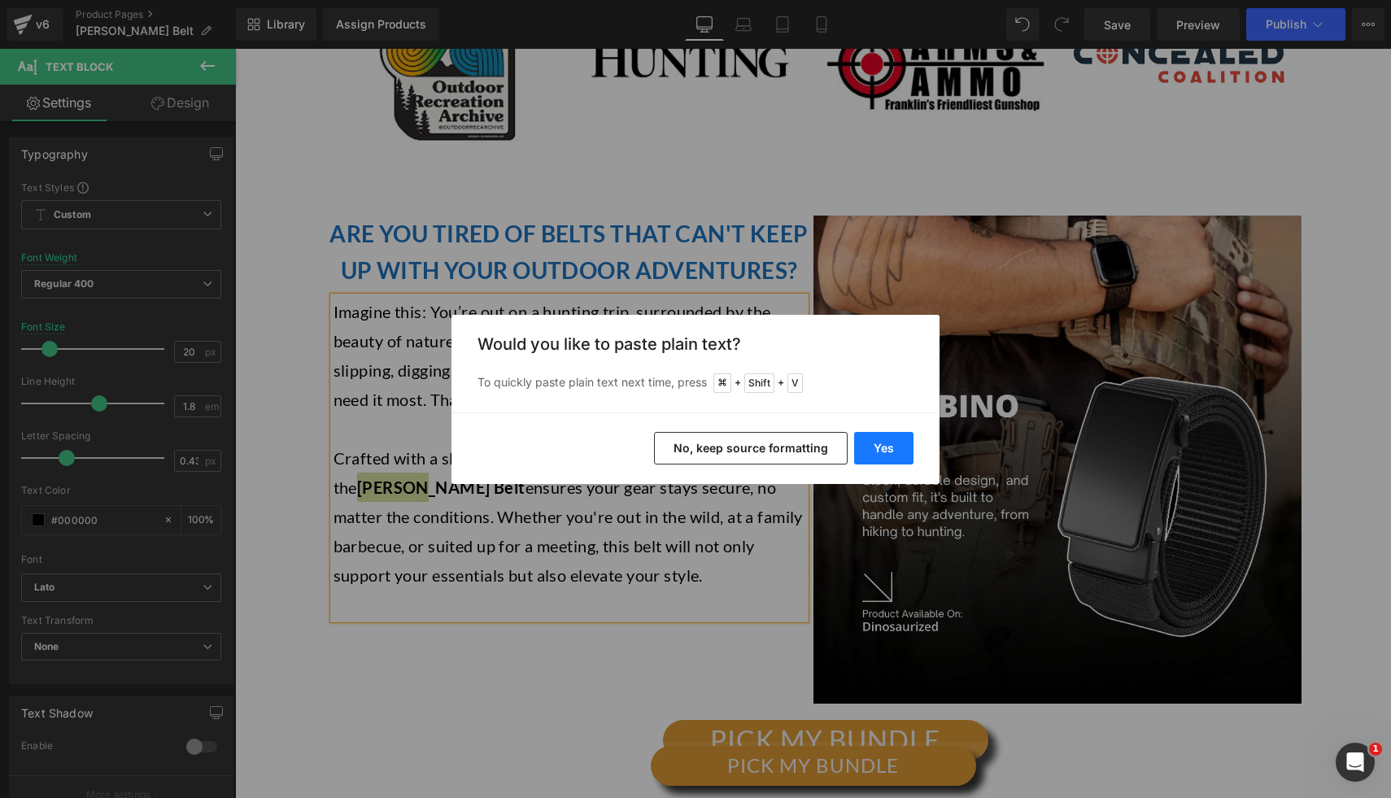
click at [866, 439] on button "Yes" at bounding box center [883, 448] width 59 height 33
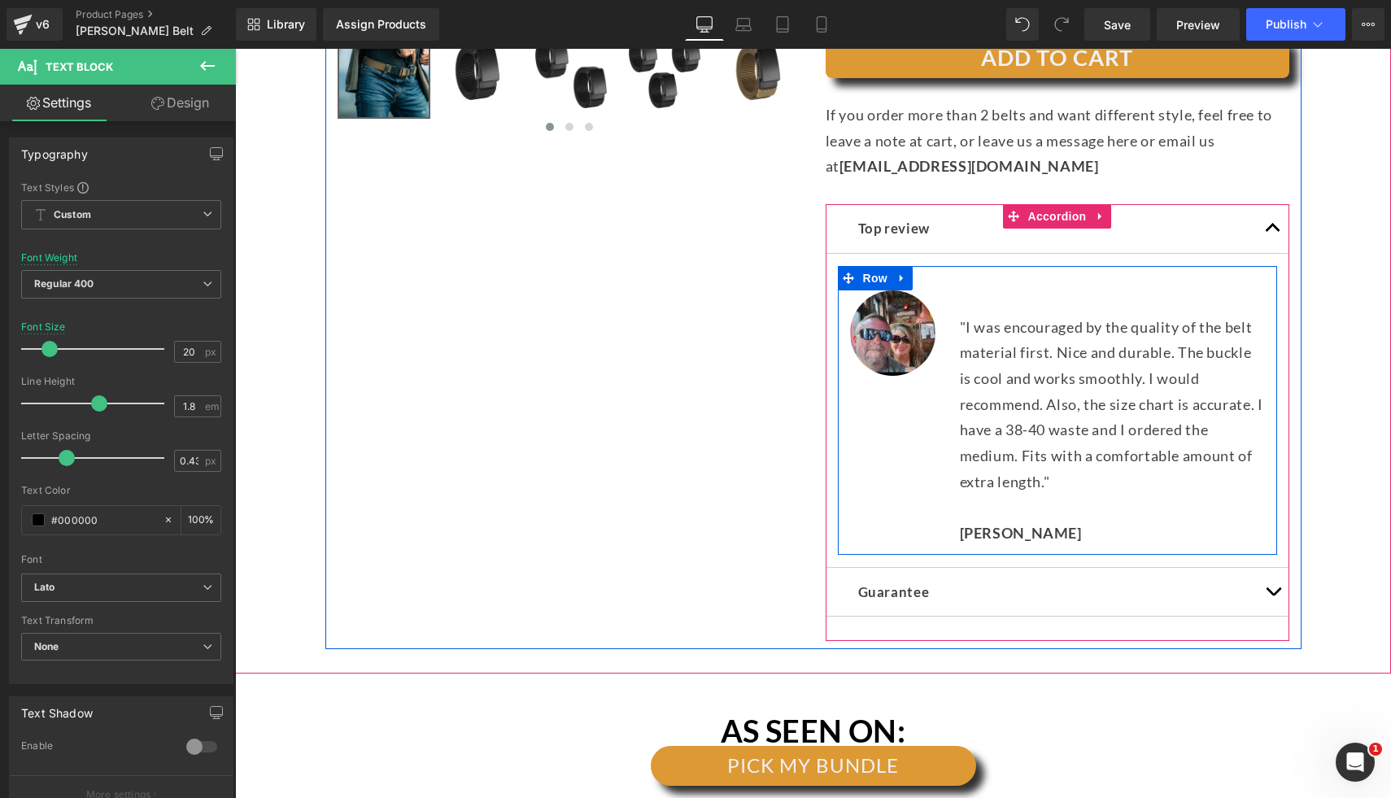
scroll to position [729, 0]
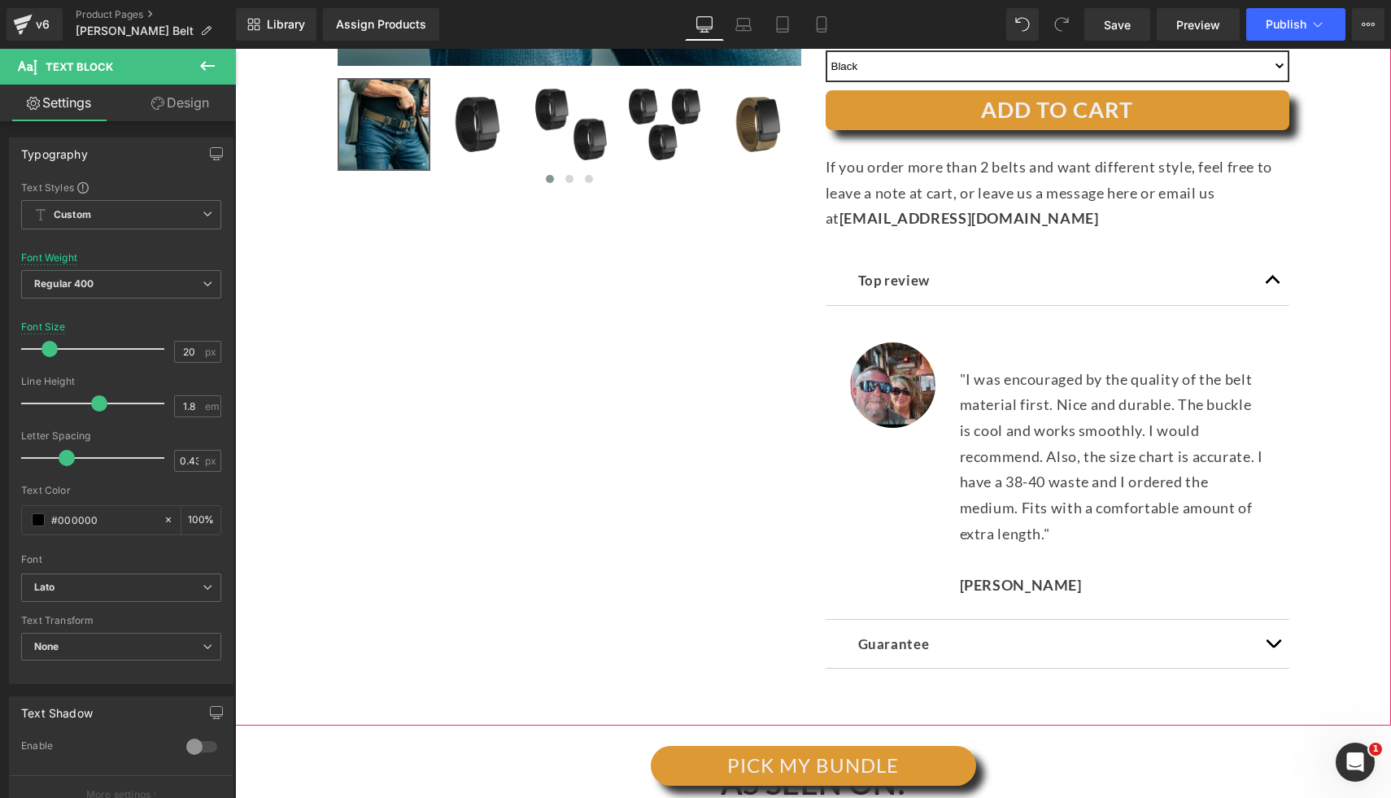
click at [1334, 419] on div "(P) Image ‹ ›" at bounding box center [812, 140] width 1139 height 1124
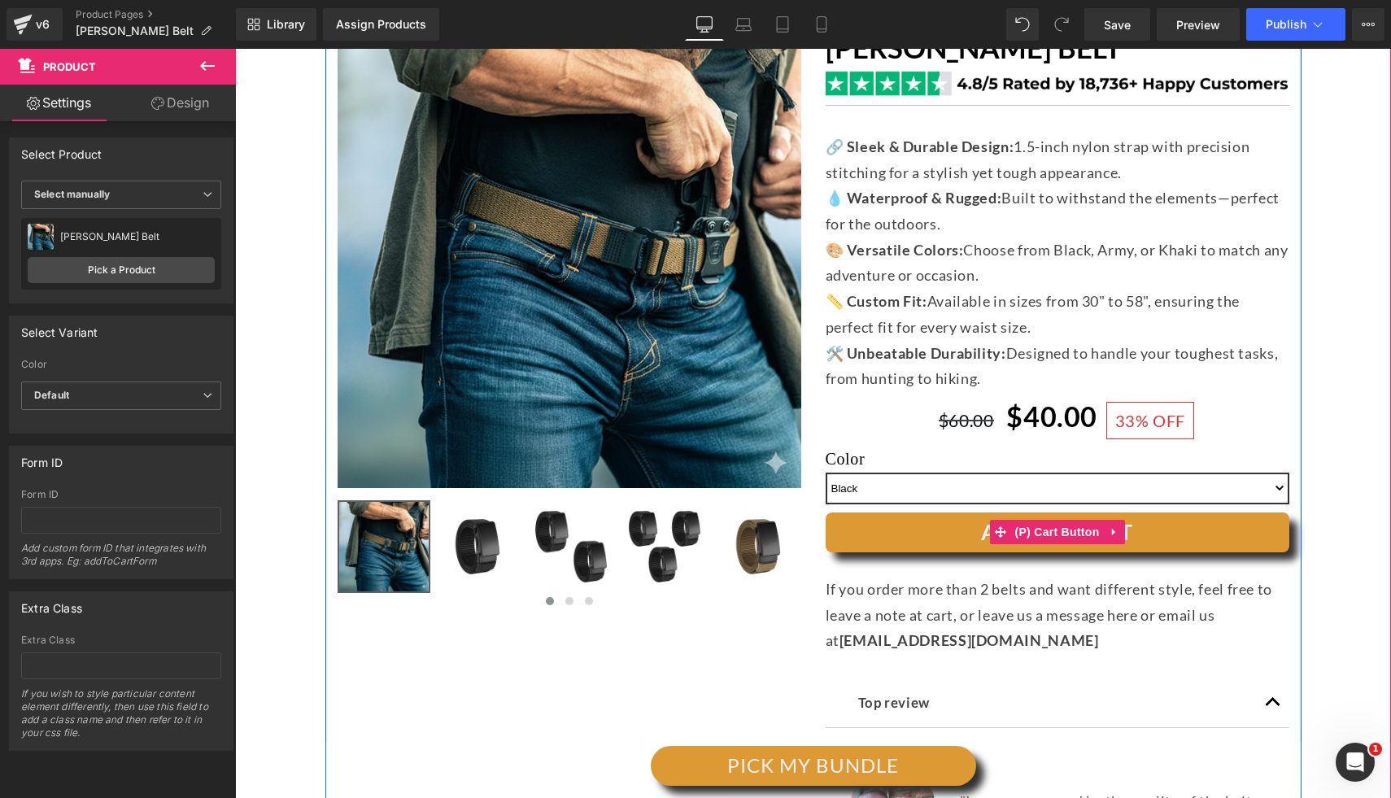
scroll to position [399, 0]
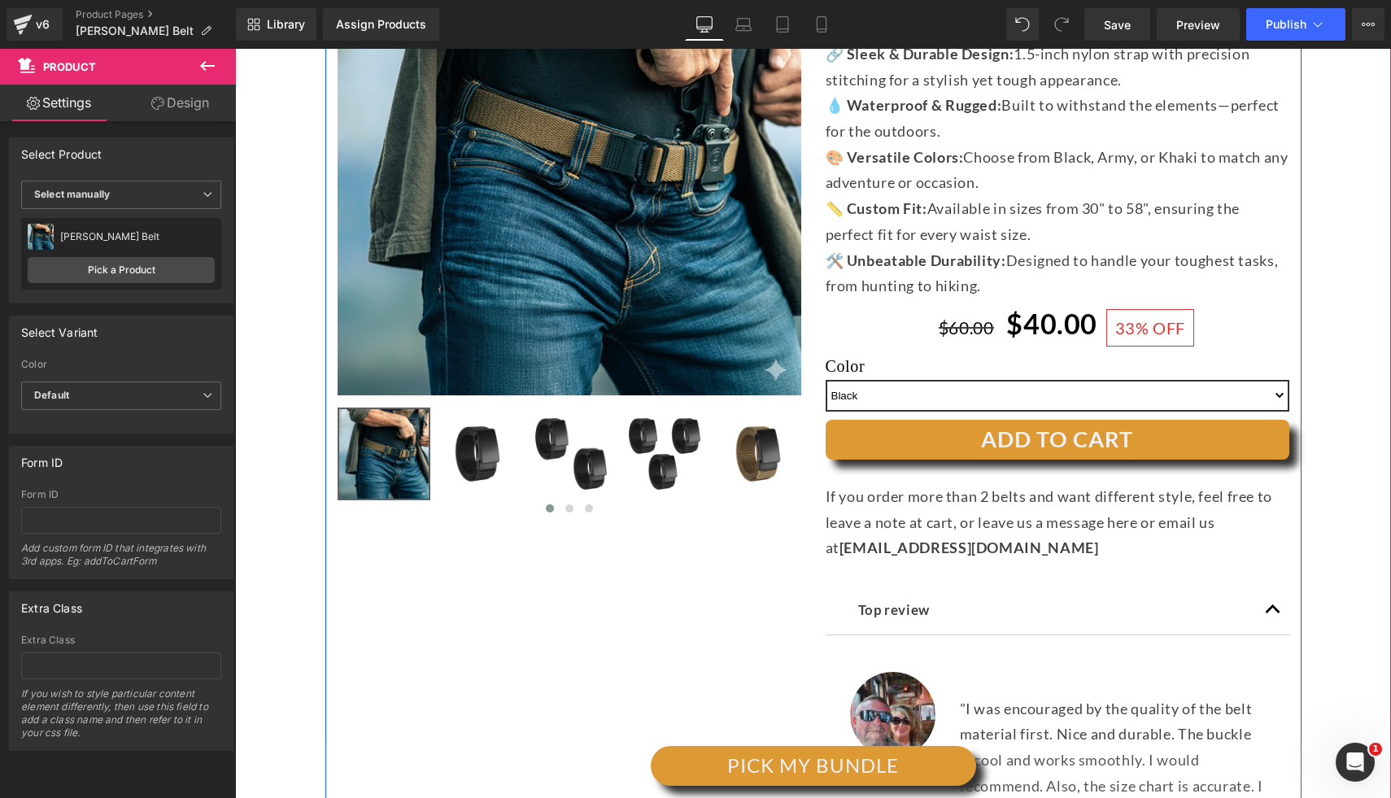
click at [1087, 524] on div "If you order more than 2 belts and want different style, feel free to leave a n…" at bounding box center [1057, 522] width 464 height 77
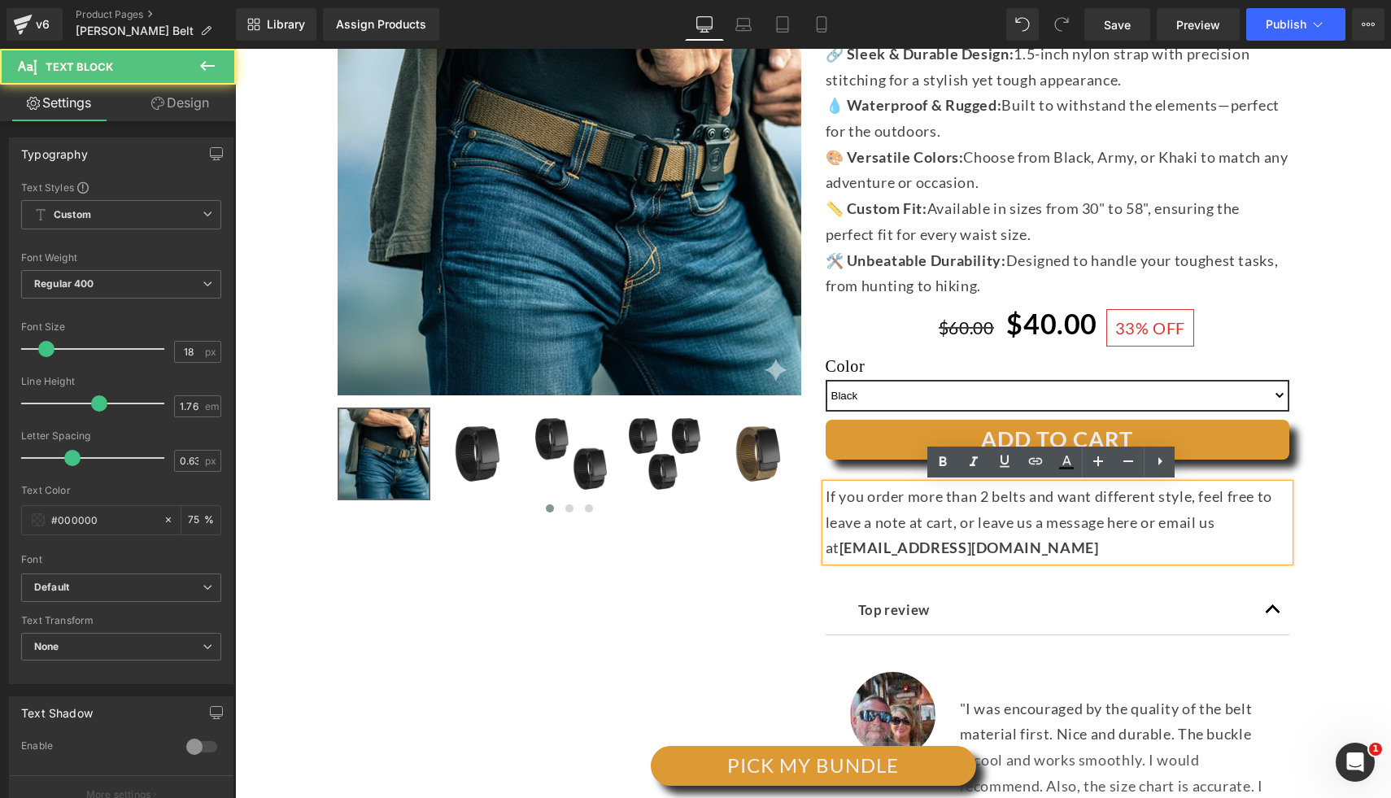
click at [1308, 532] on div "(P) Image ‹ ›" at bounding box center [812, 469] width 1139 height 1124
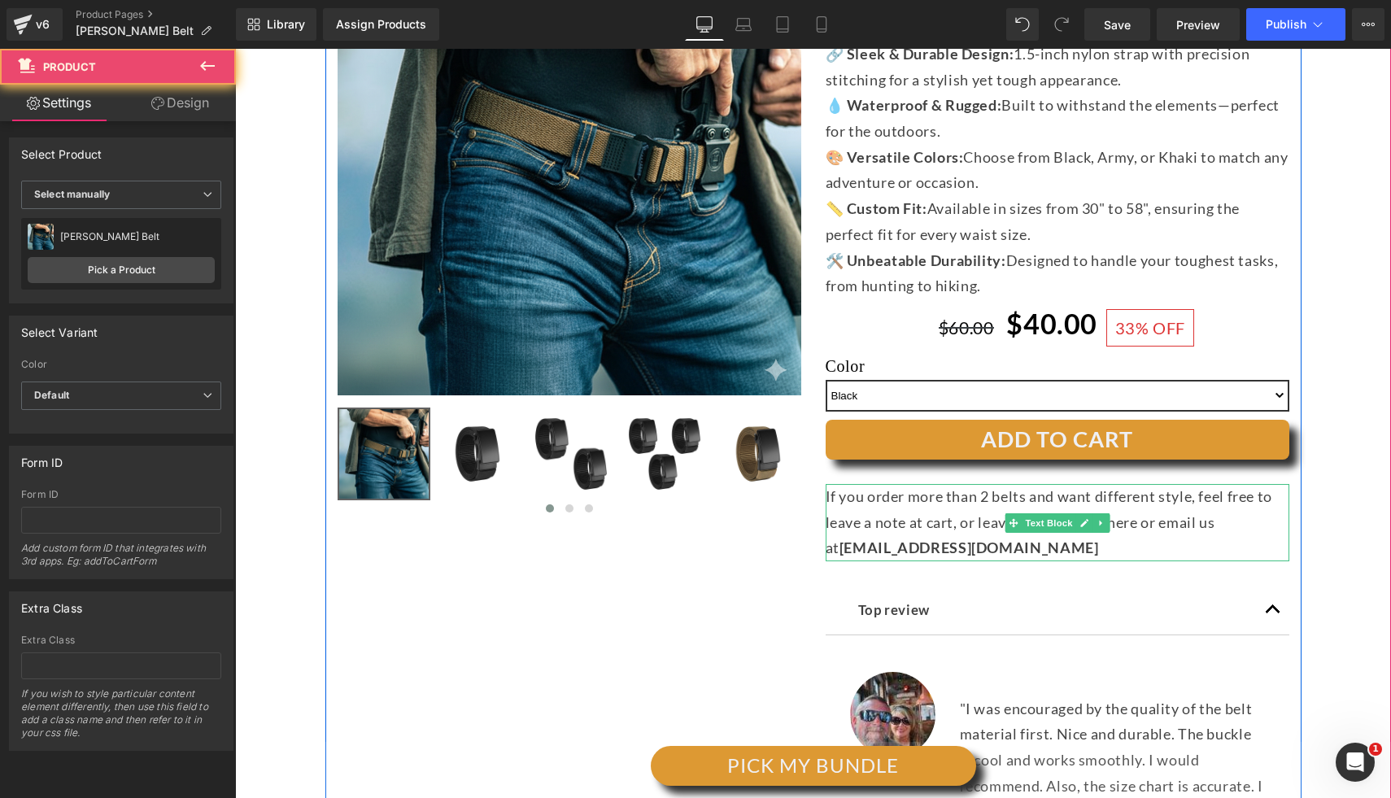
click at [1226, 547] on p "If you order more than 2 belts and want different style, feel free to leave a n…" at bounding box center [1057, 522] width 464 height 77
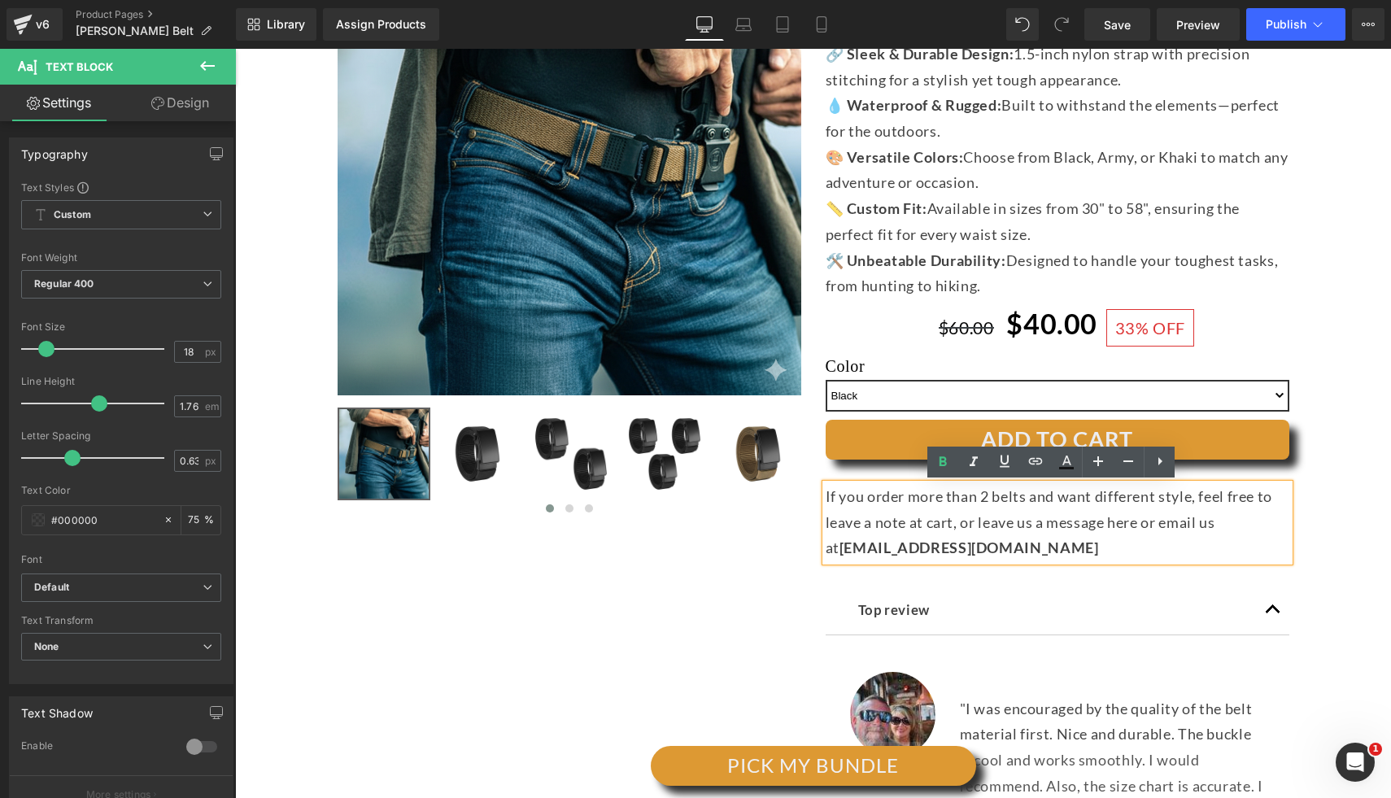
click at [1302, 524] on div "(P) Image ‹ ›" at bounding box center [812, 469] width 1139 height 1124
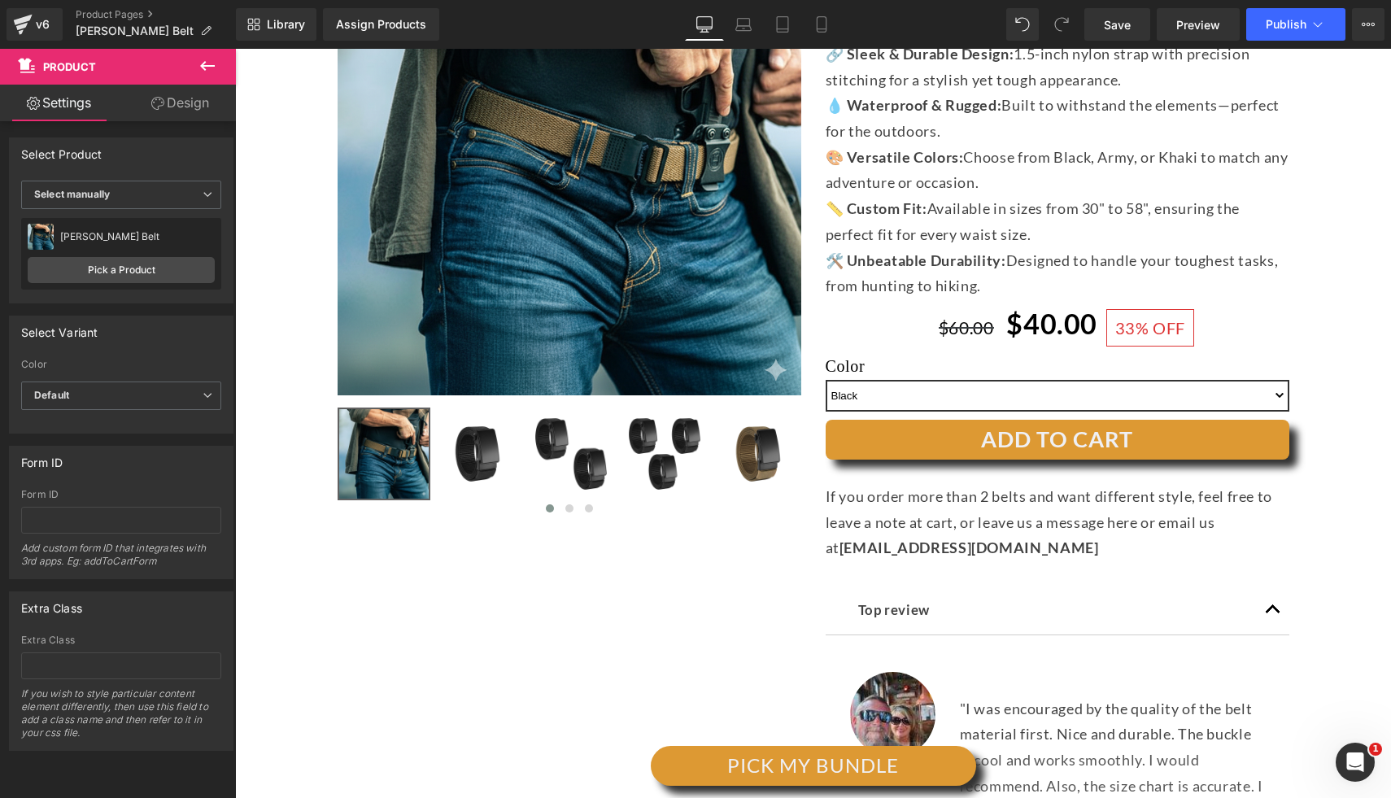
click at [1267, 528] on p "If you order more than 2 belts and want different style, feel free to leave a n…" at bounding box center [1057, 522] width 464 height 77
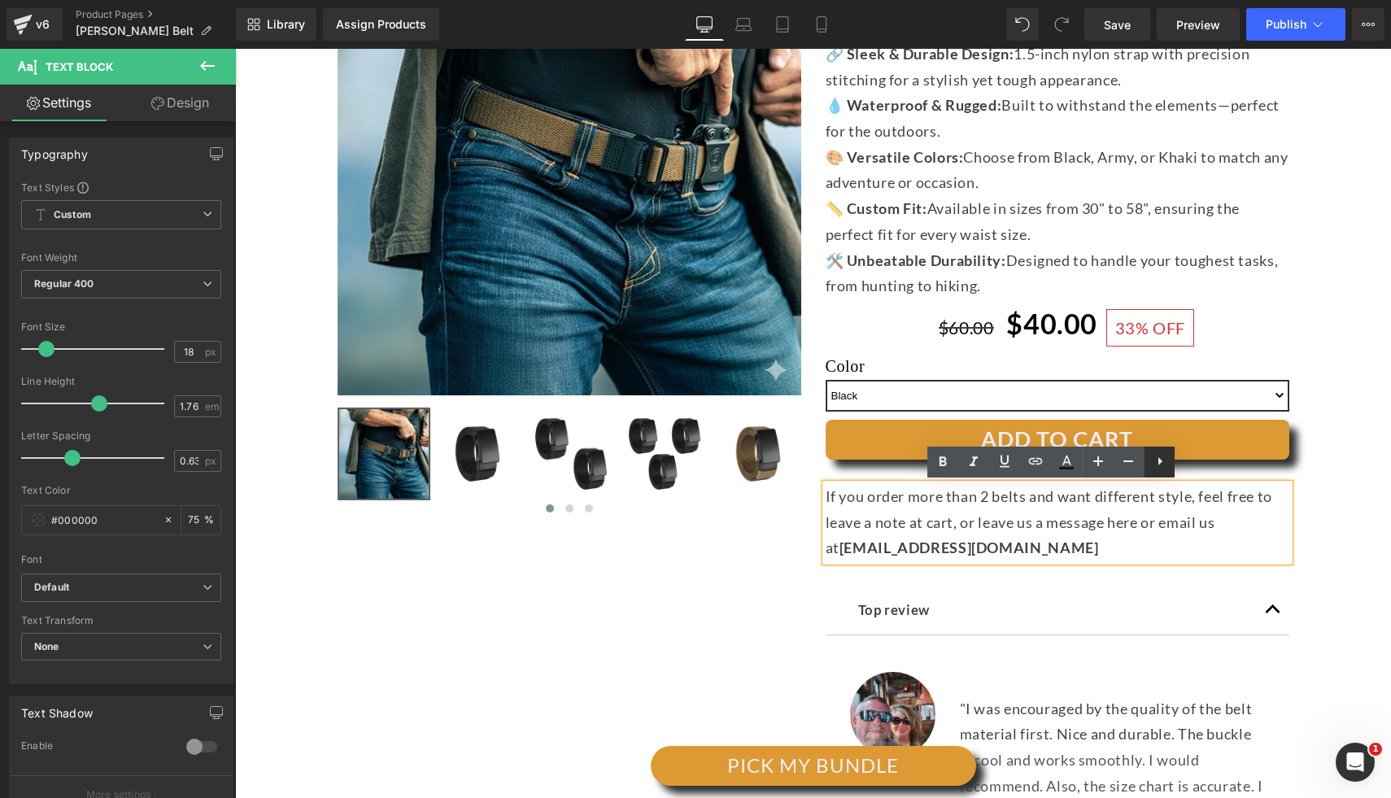
click at [1166, 464] on icon at bounding box center [1160, 461] width 20 height 20
drag, startPoint x: 960, startPoint y: 517, endPoint x: 1012, endPoint y: 542, distance: 58.6
click at [960, 518] on p "If you order more than 2 belts and want different style, feel free to leave a n…" at bounding box center [1057, 522] width 464 height 77
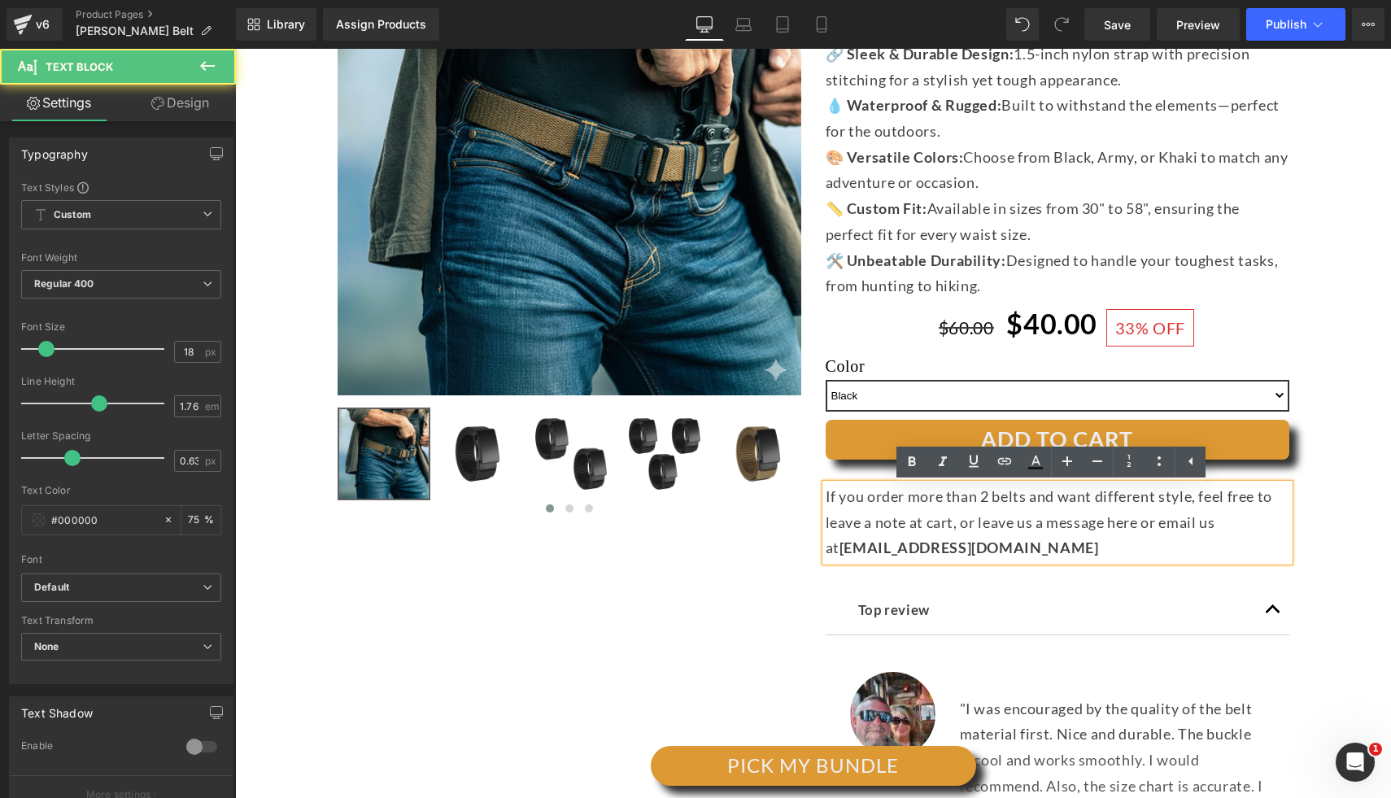
click at [1356, 588] on div "(P) Image ‹ ›" at bounding box center [812, 469] width 1139 height 1124
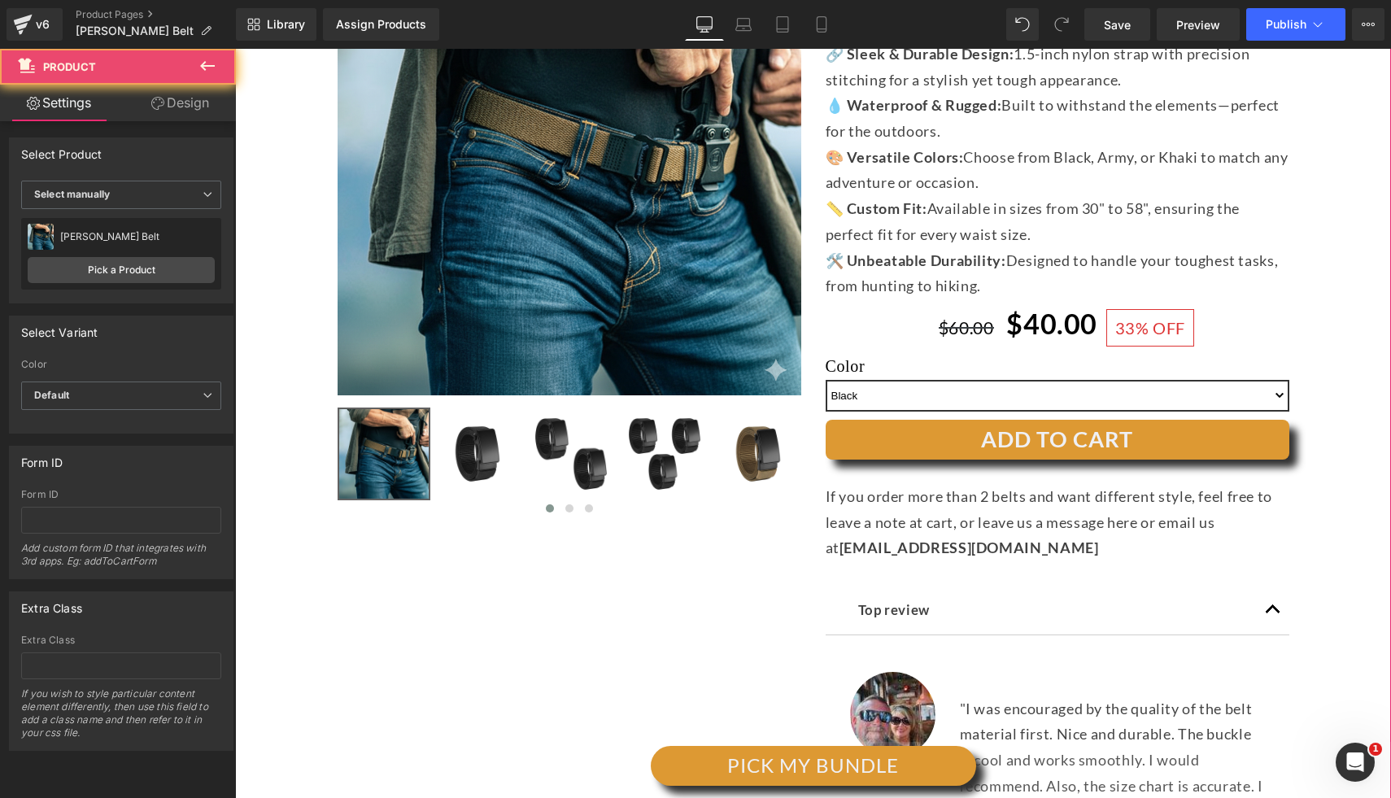
click at [1138, 558] on div "If you order more than 2 belts and want different style, feel free to leave a n…" at bounding box center [1057, 522] width 464 height 77
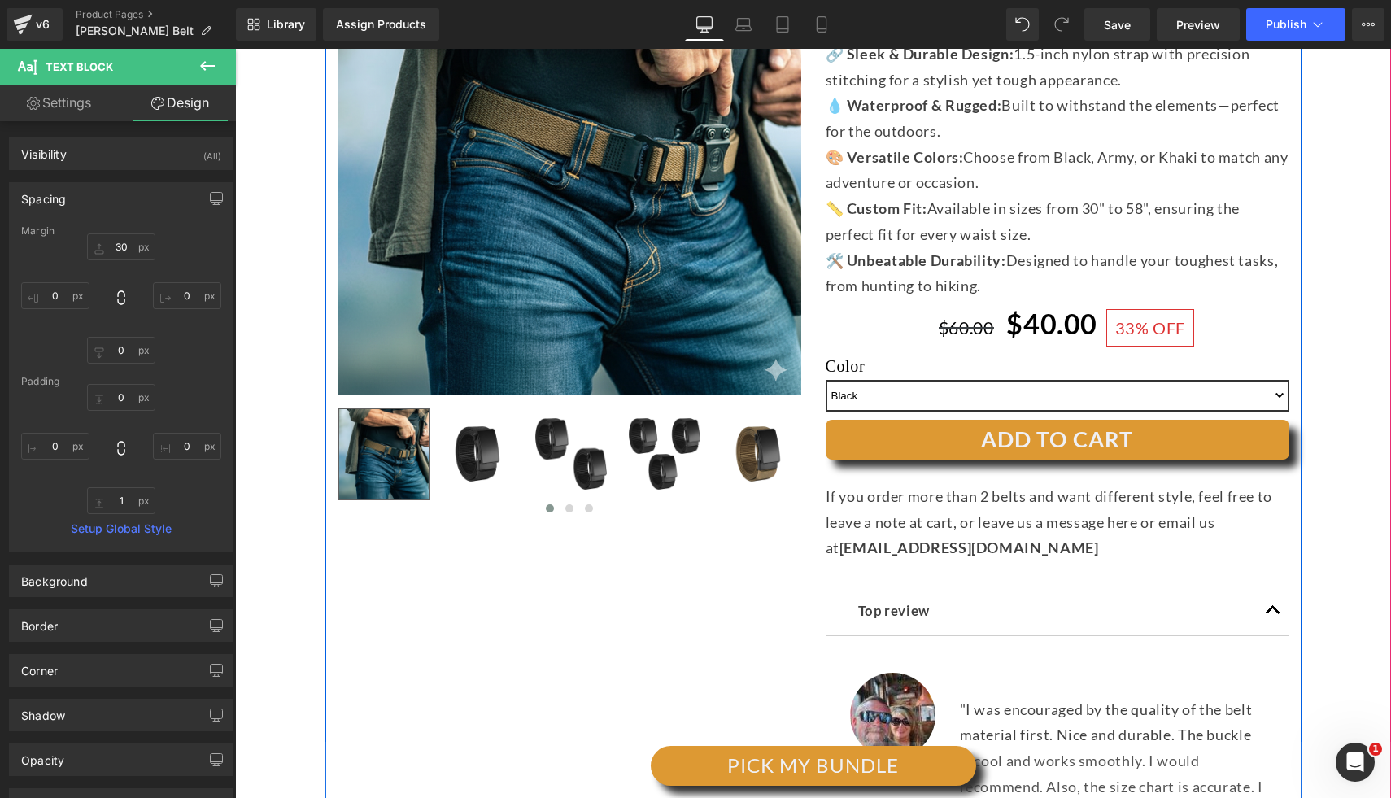
click at [235, 49] on div at bounding box center [235, 49] width 0 height 0
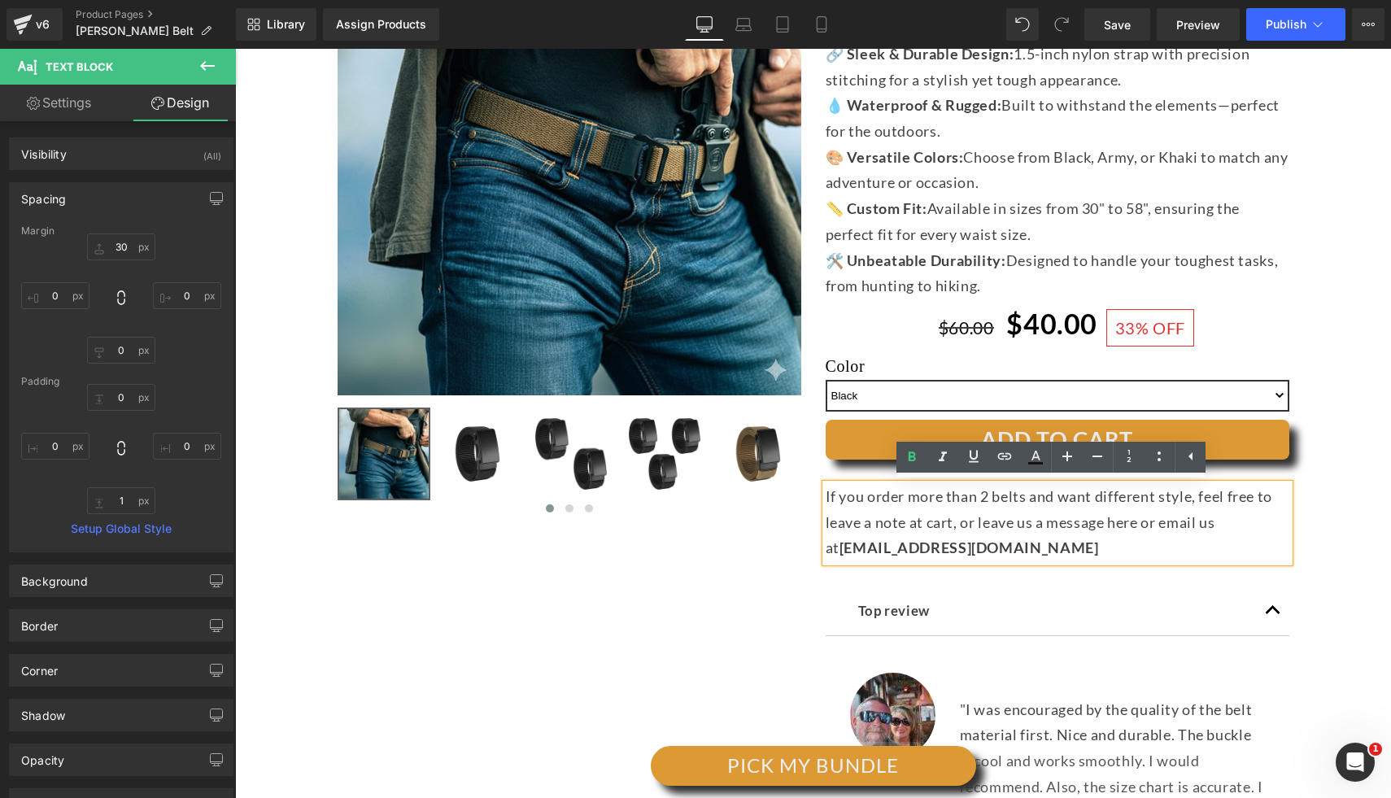
click at [1291, 562] on div "[PERSON_NAME] BELT Heading Image Separator 🔗 Sleek & Durable Design: 1.5-inch n…" at bounding box center [1057, 478] width 488 height 1092
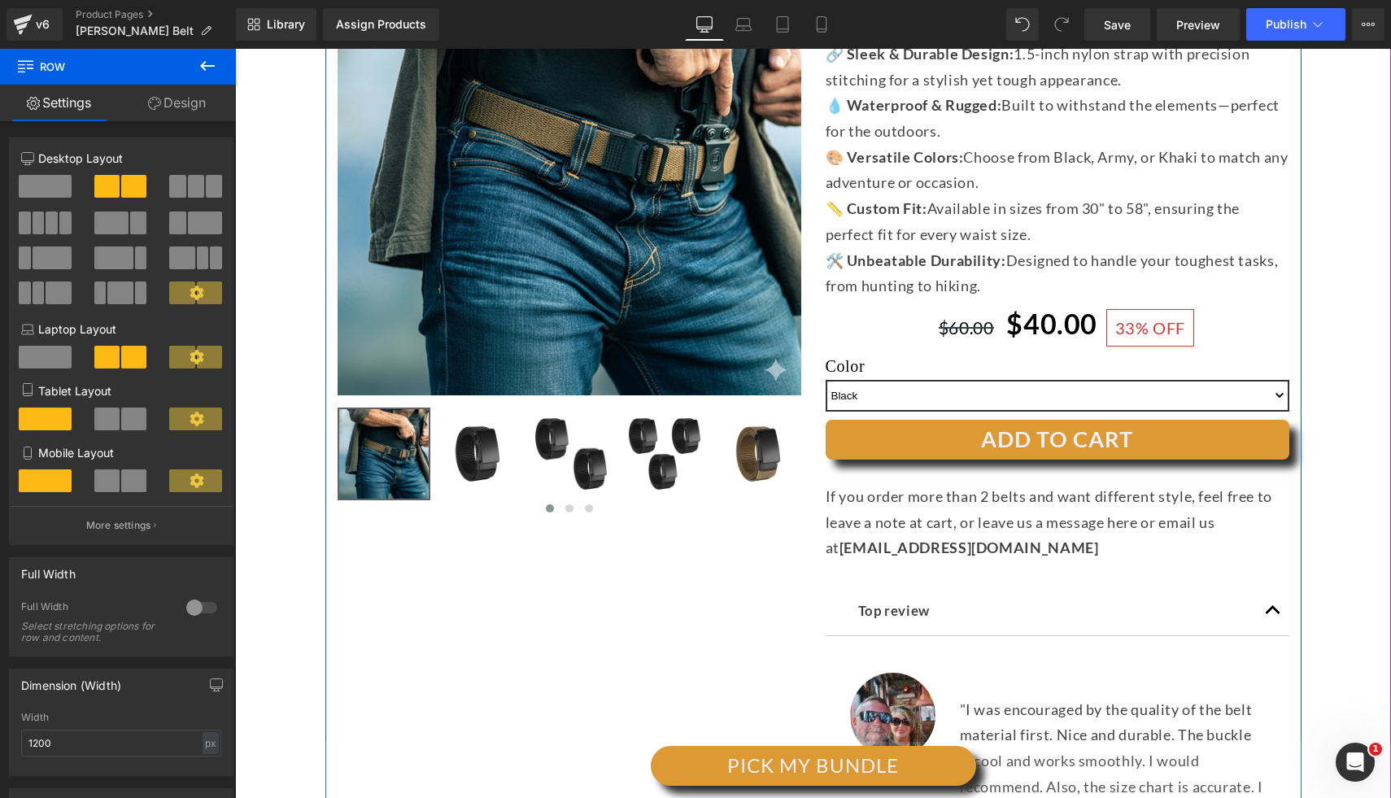
drag, startPoint x: 893, startPoint y: 296, endPoint x: 898, endPoint y: 308, distance: 13.1
click at [235, 49] on div at bounding box center [235, 49] width 0 height 0
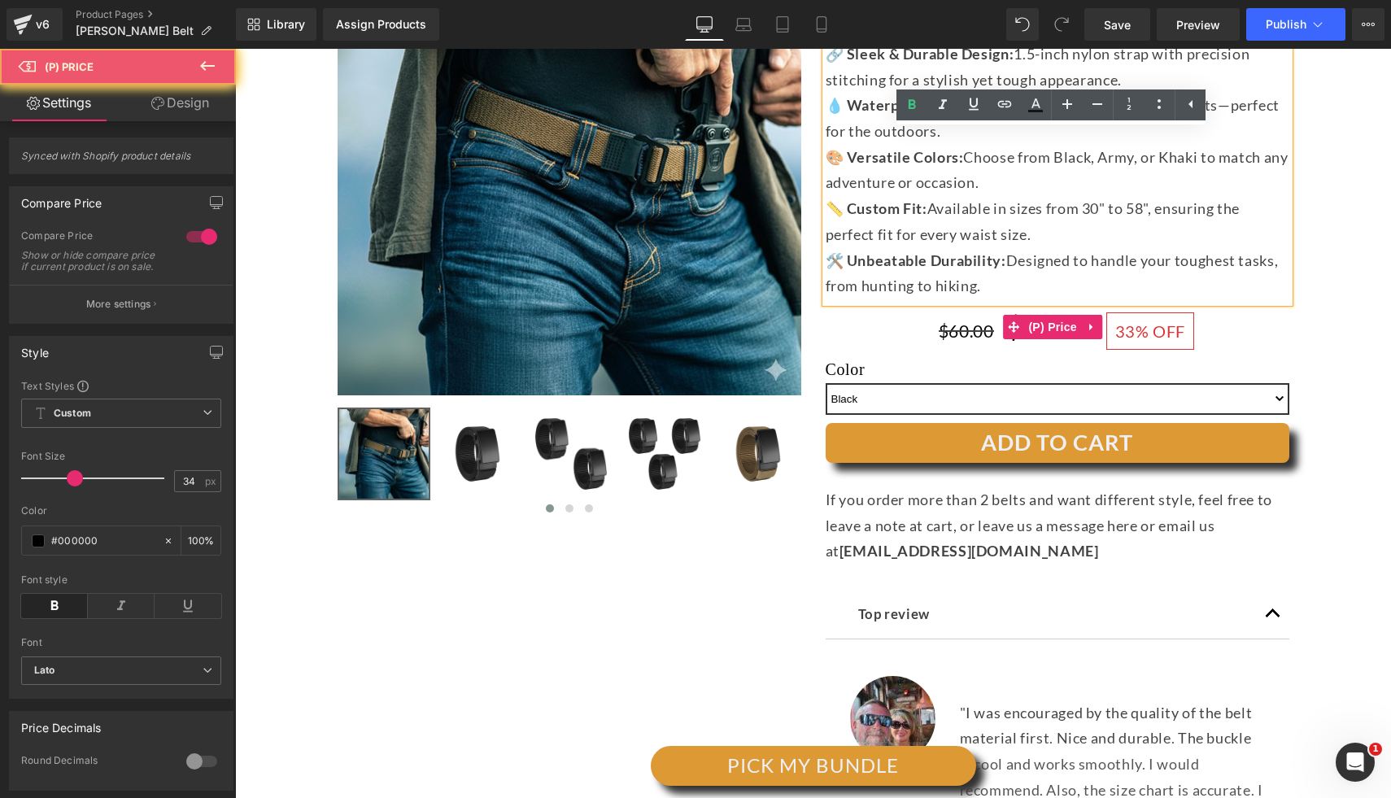
click at [900, 324] on div "$60.00 $40.00 33% OFF" at bounding box center [1069, 327] width 439 height 49
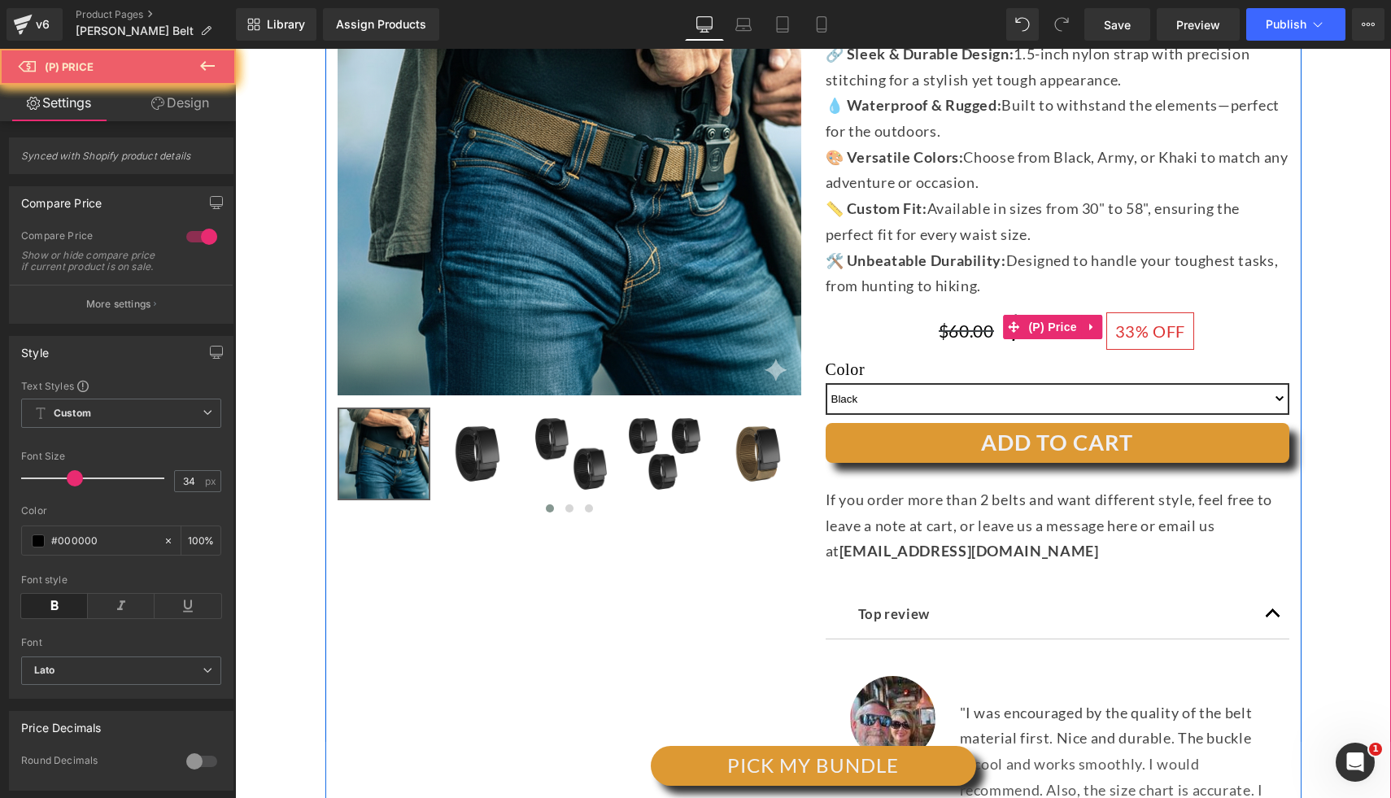
click at [900, 324] on div "$60.00 $40.00 33% OFF" at bounding box center [1069, 327] width 439 height 49
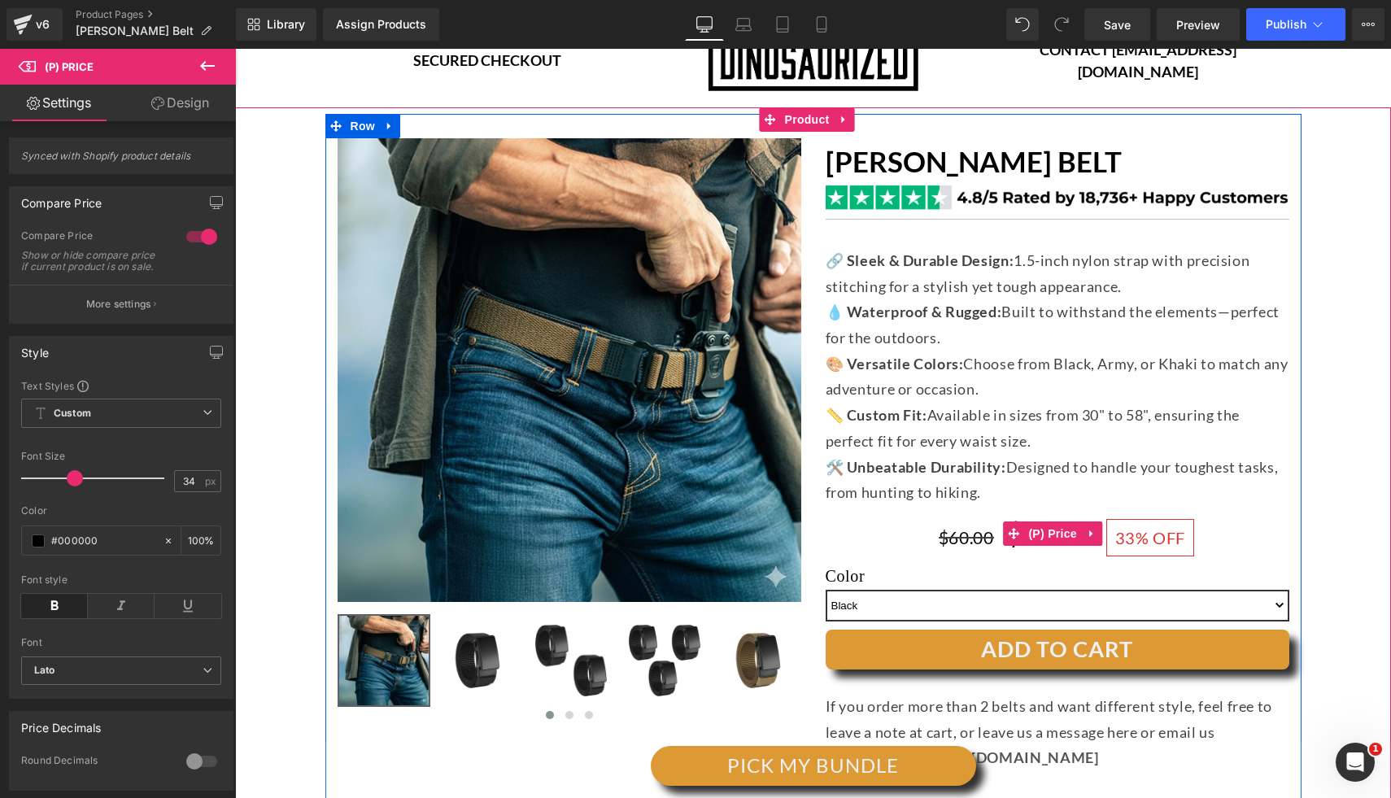
scroll to position [146, 0]
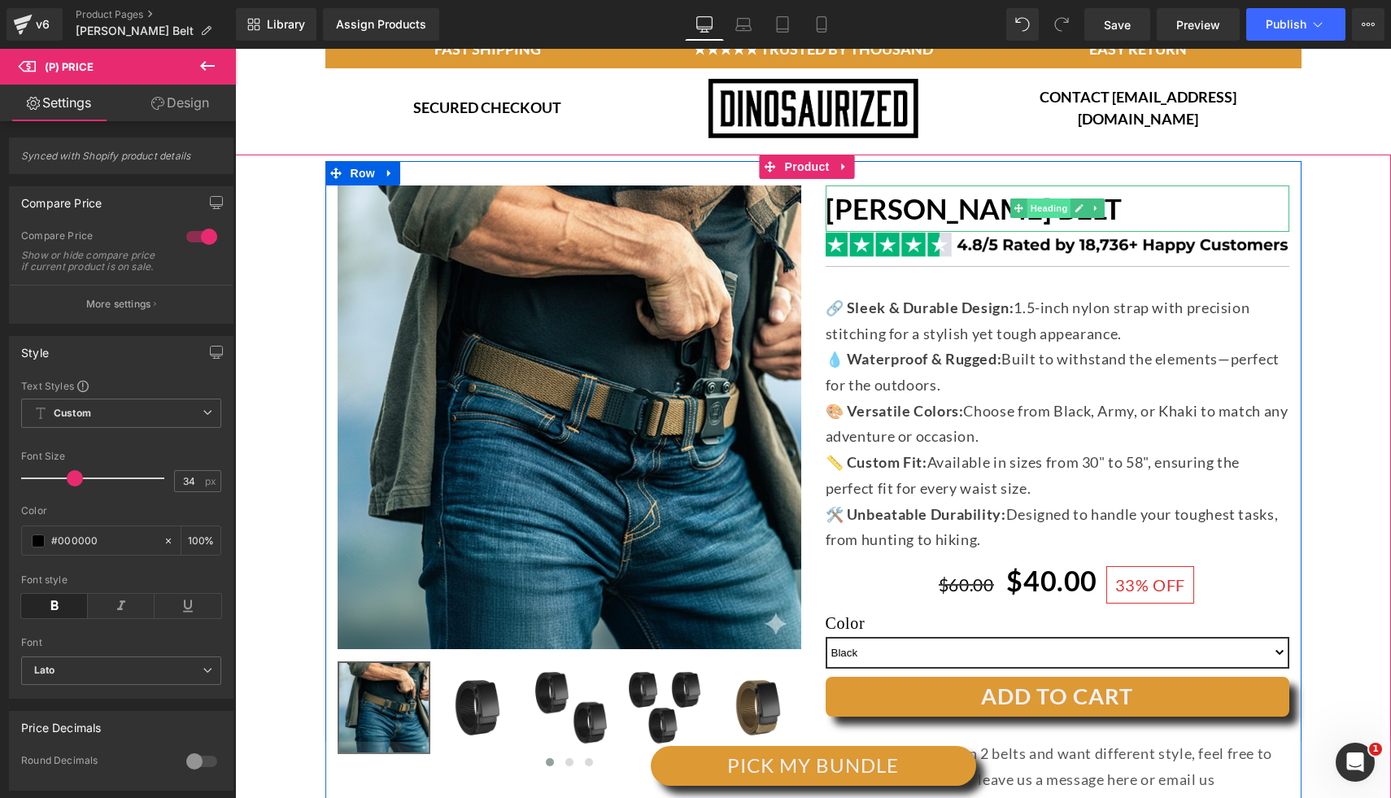
click at [1026, 216] on span "Heading" at bounding box center [1048, 208] width 44 height 20
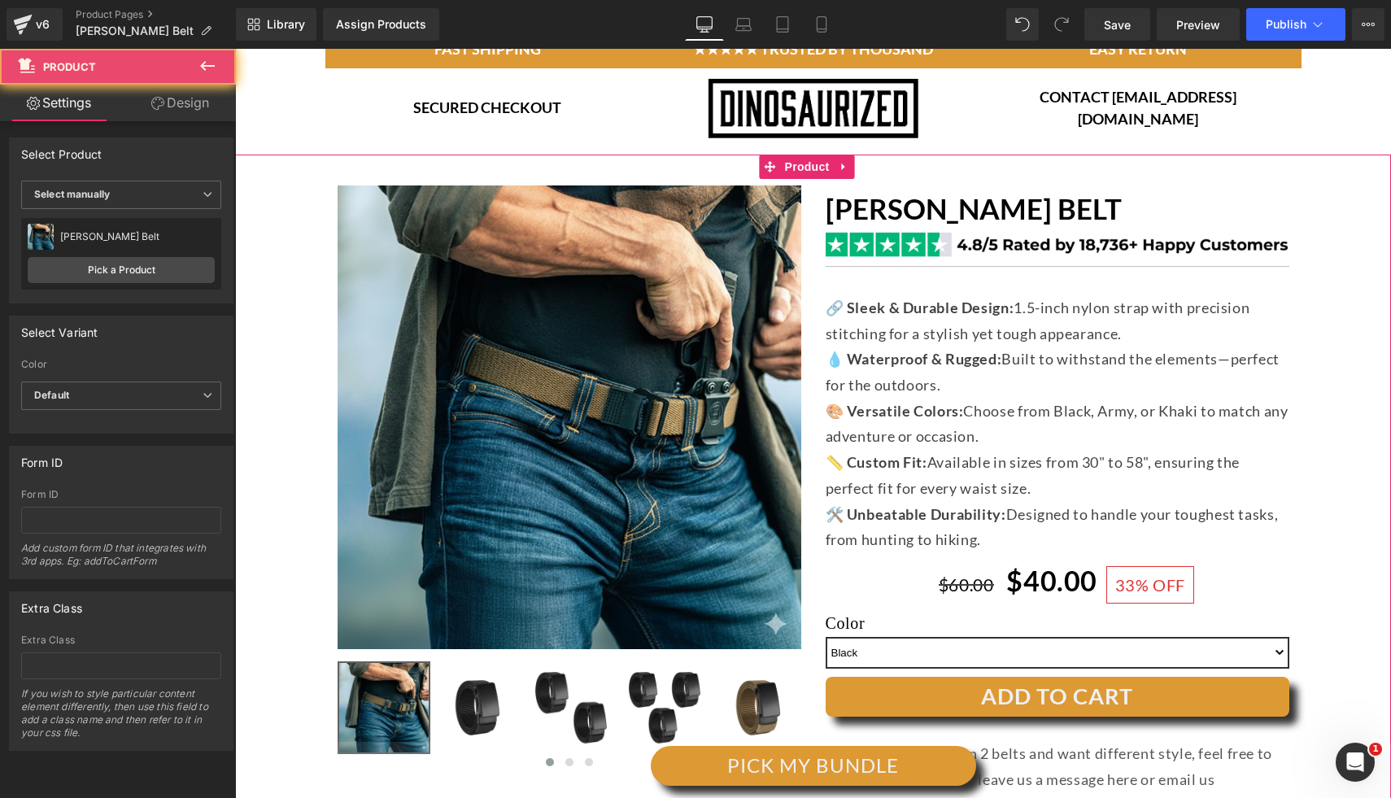
click at [1312, 207] on div "(P) Image ‹ ›" at bounding box center [812, 725] width 1139 height 1128
click at [1122, 197] on h1 "[PERSON_NAME] BELT" at bounding box center [1057, 208] width 464 height 46
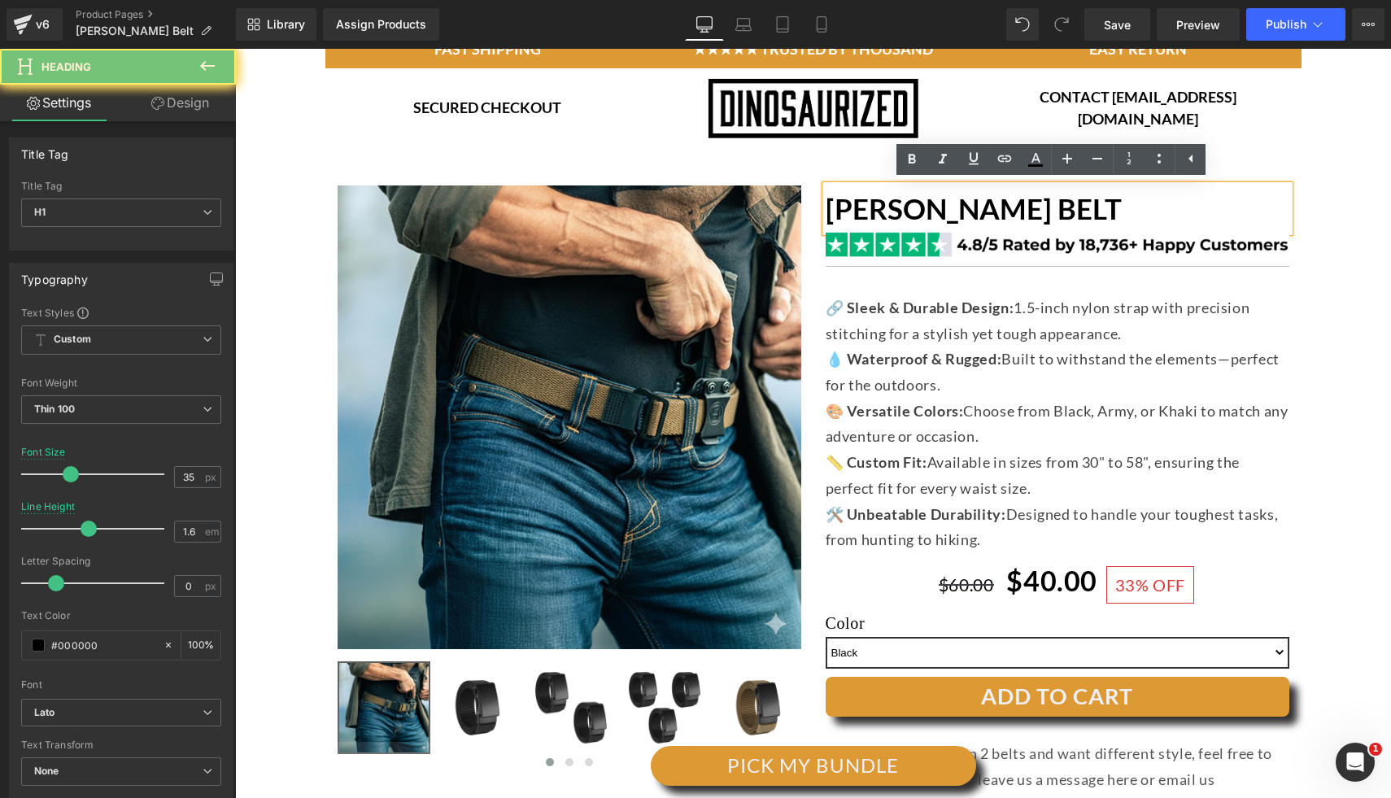
click at [1165, 207] on h1 "[PERSON_NAME] BELT" at bounding box center [1057, 208] width 464 height 46
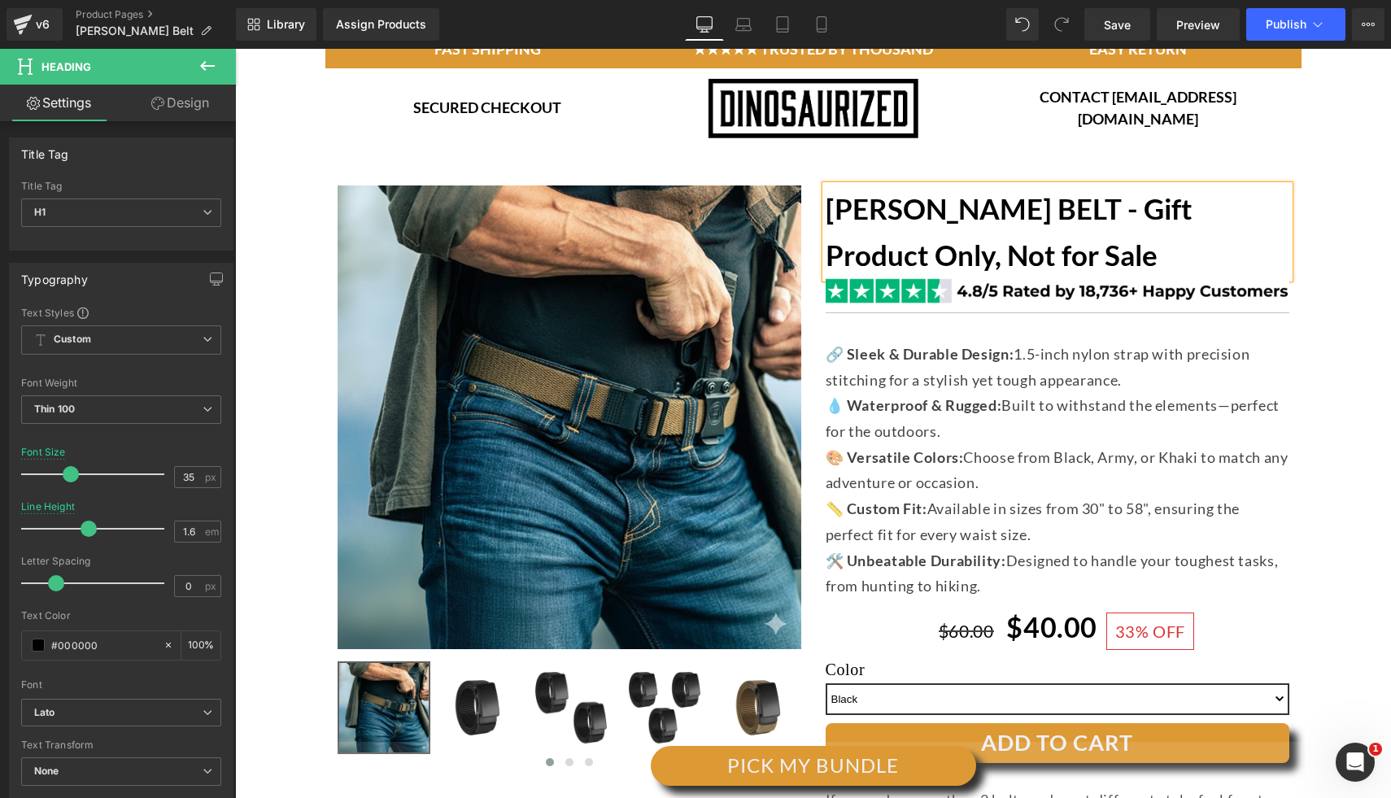
click at [1332, 197] on div "(P) Image ‹ ›" at bounding box center [812, 748] width 1139 height 1174
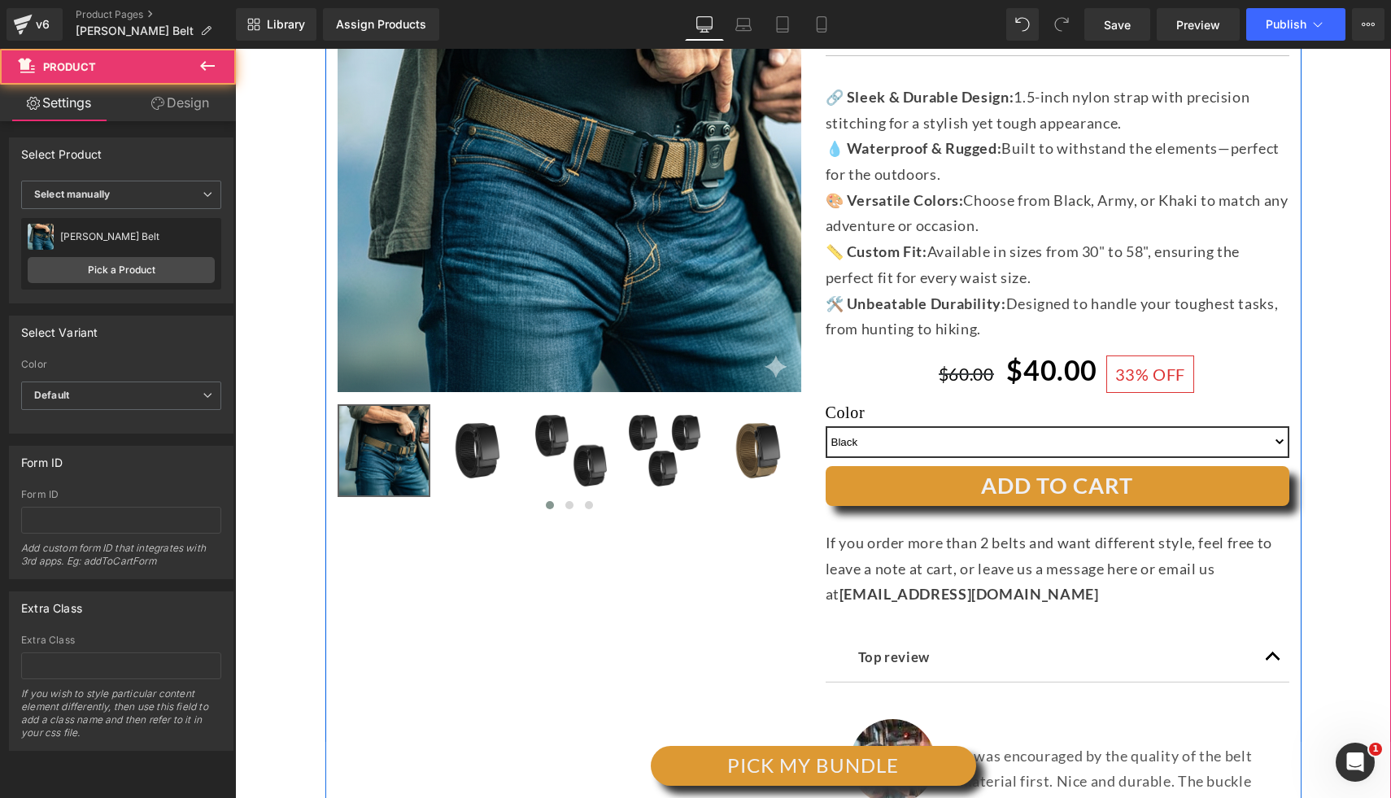
scroll to position [164, 0]
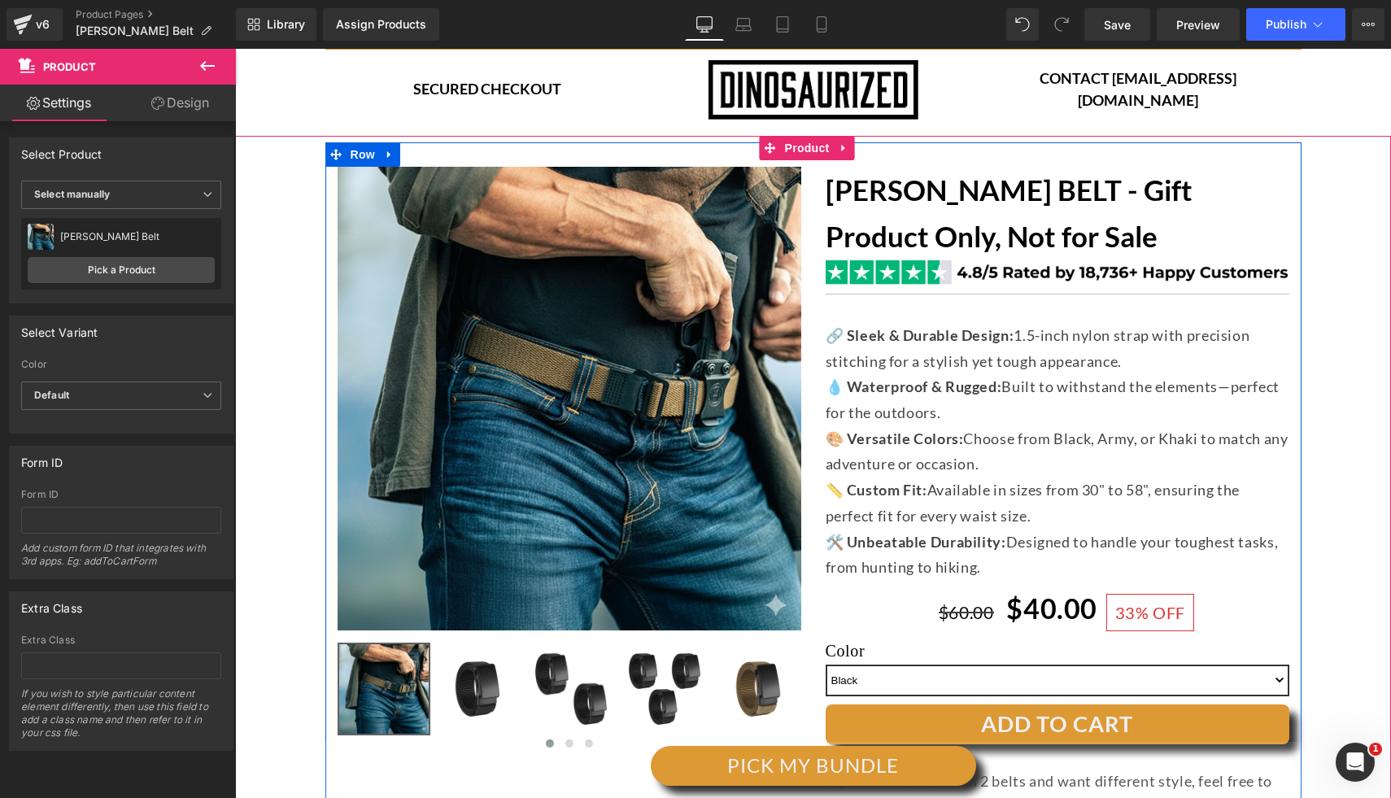
click at [1248, 240] on h1 "[PERSON_NAME] BELT - Gift Product Only, Not for Sale" at bounding box center [1057, 213] width 464 height 93
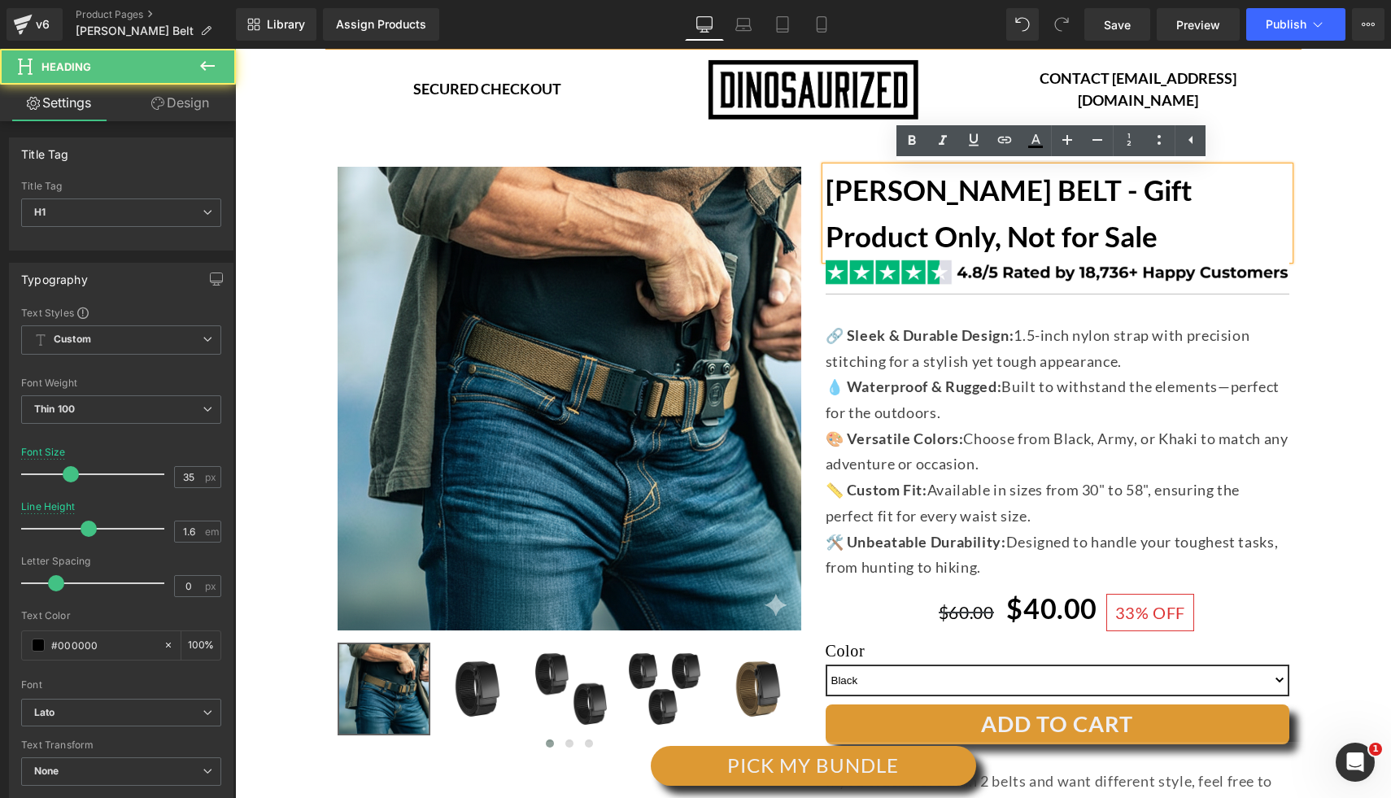
click at [1004, 187] on strong "[PERSON_NAME] BELT - Gift Product Only, Not for Sale" at bounding box center [1008, 212] width 367 height 81
click at [1293, 267] on div "[PERSON_NAME] BELT - Gift Product Only, Not for Sale Heading Image Separator 🔗 …" at bounding box center [1057, 738] width 488 height 1142
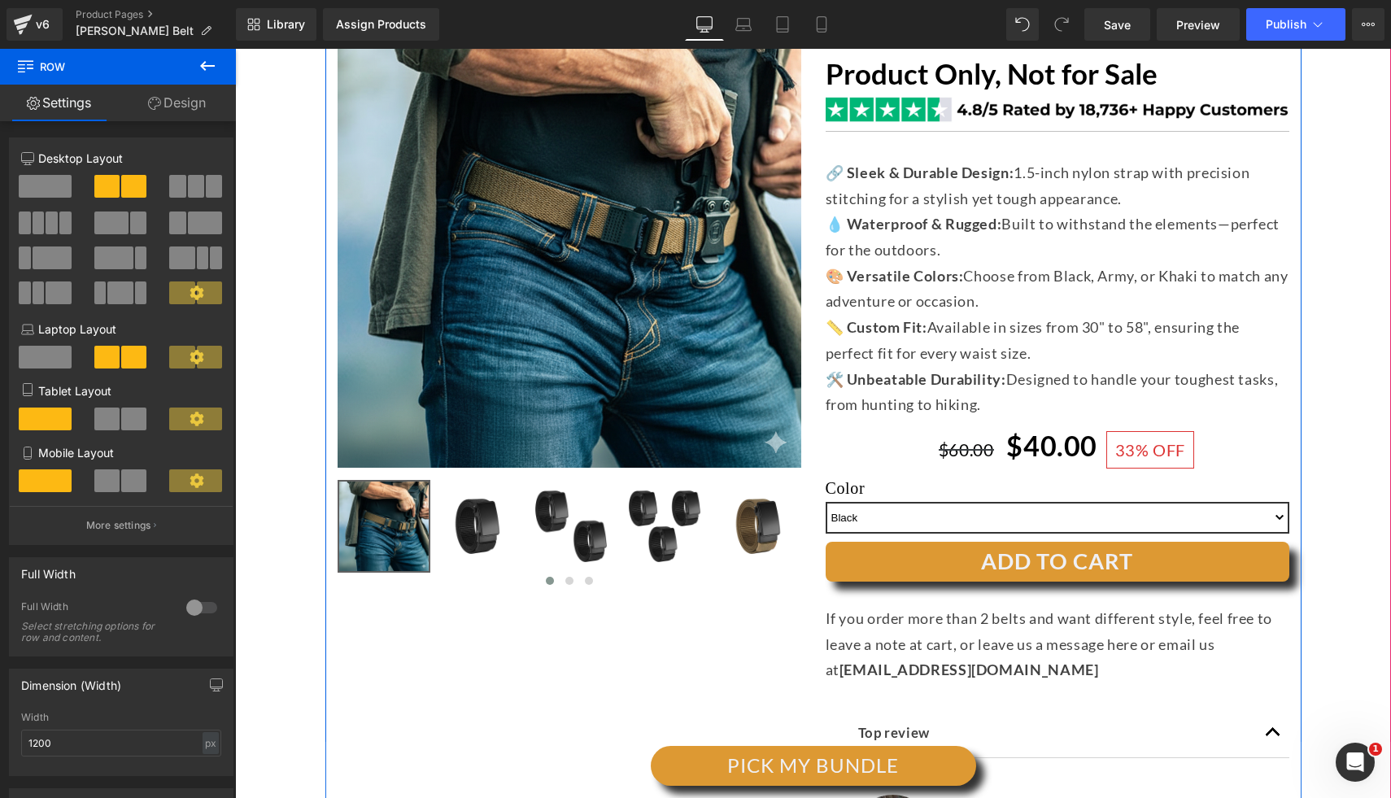
click at [851, 298] on span "🎨 Versatile Colors: Choose from Black, Army, or Khaki to match any adventure or…" at bounding box center [1056, 289] width 463 height 44
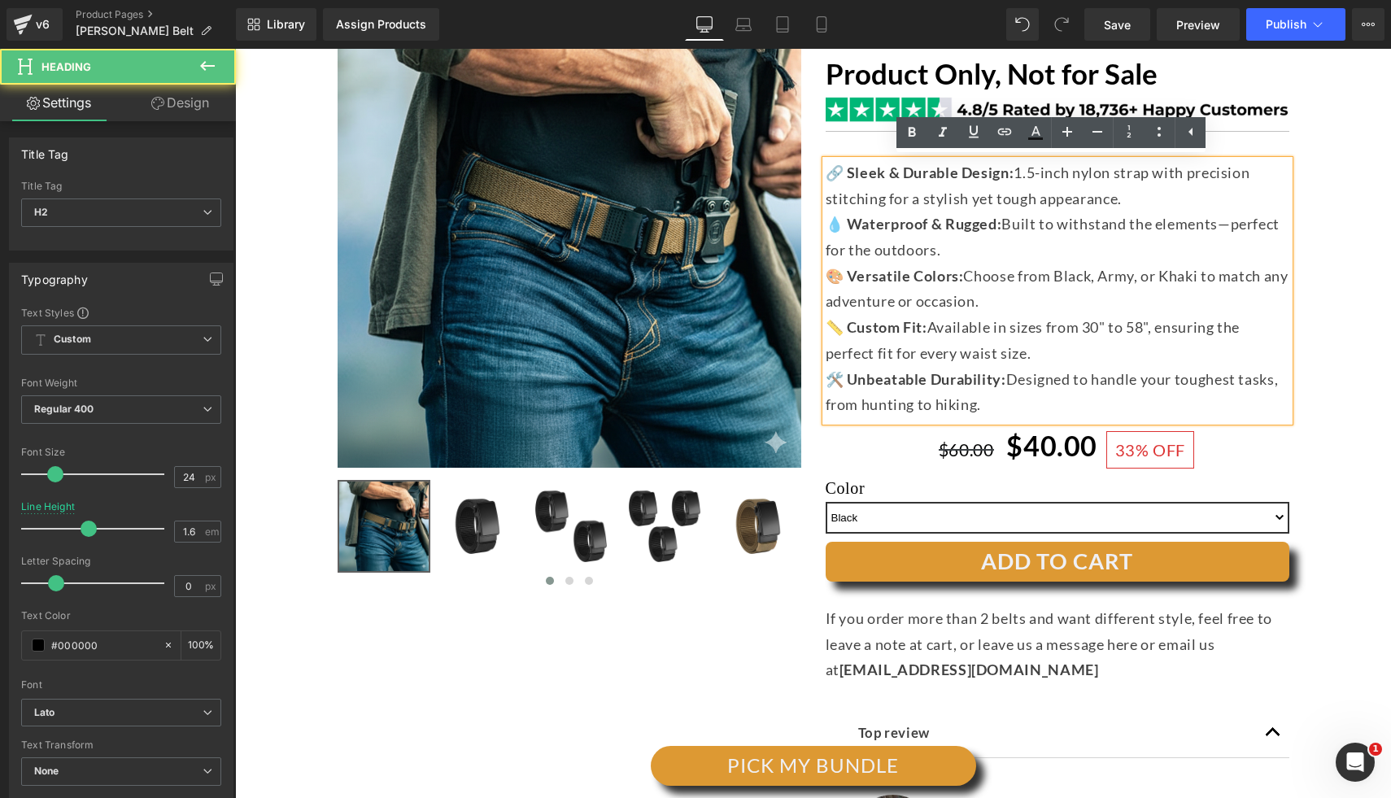
scroll to position [507, 0]
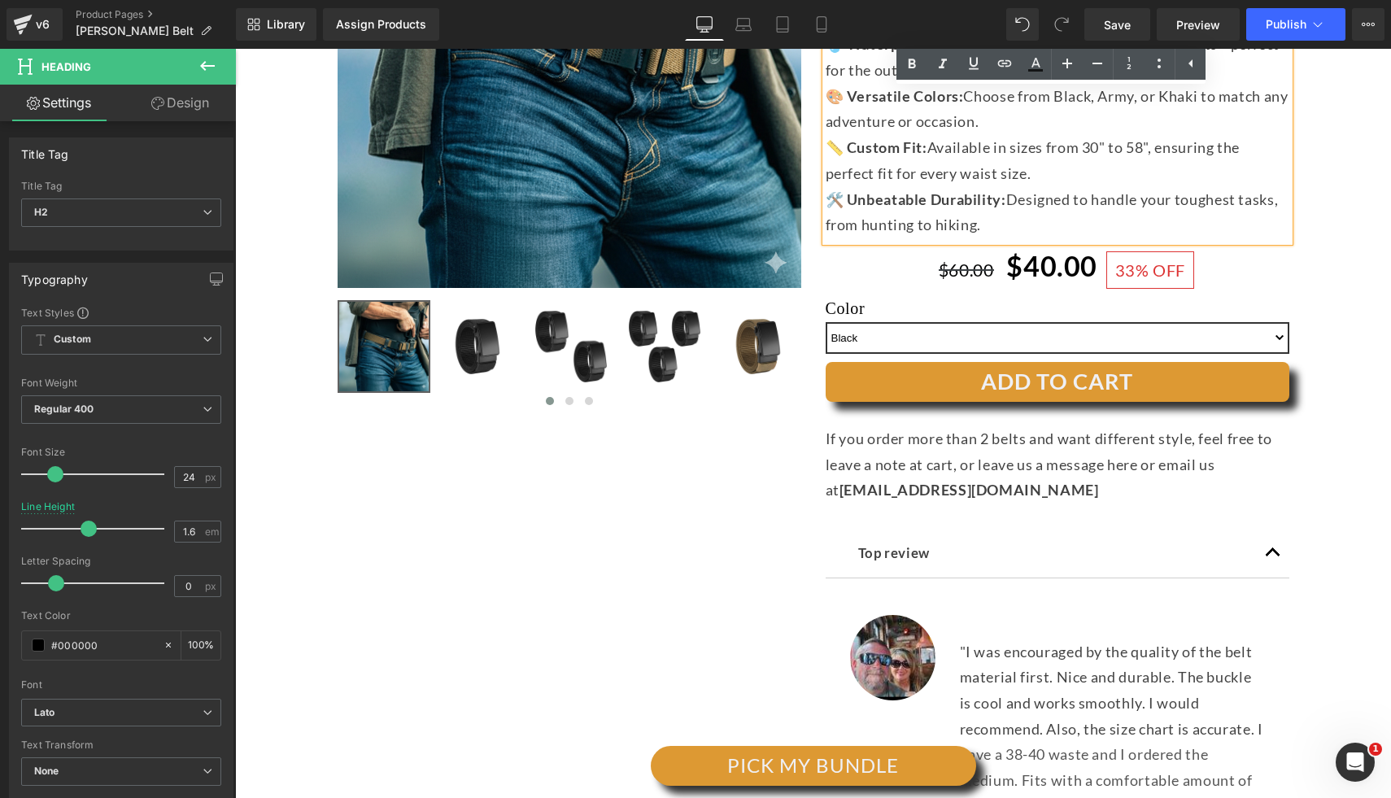
click at [813, 455] on div "[PERSON_NAME] BELT - Gift Product Only, Not for Sale Heading Image Separator 🔗 …" at bounding box center [1057, 395] width 488 height 1142
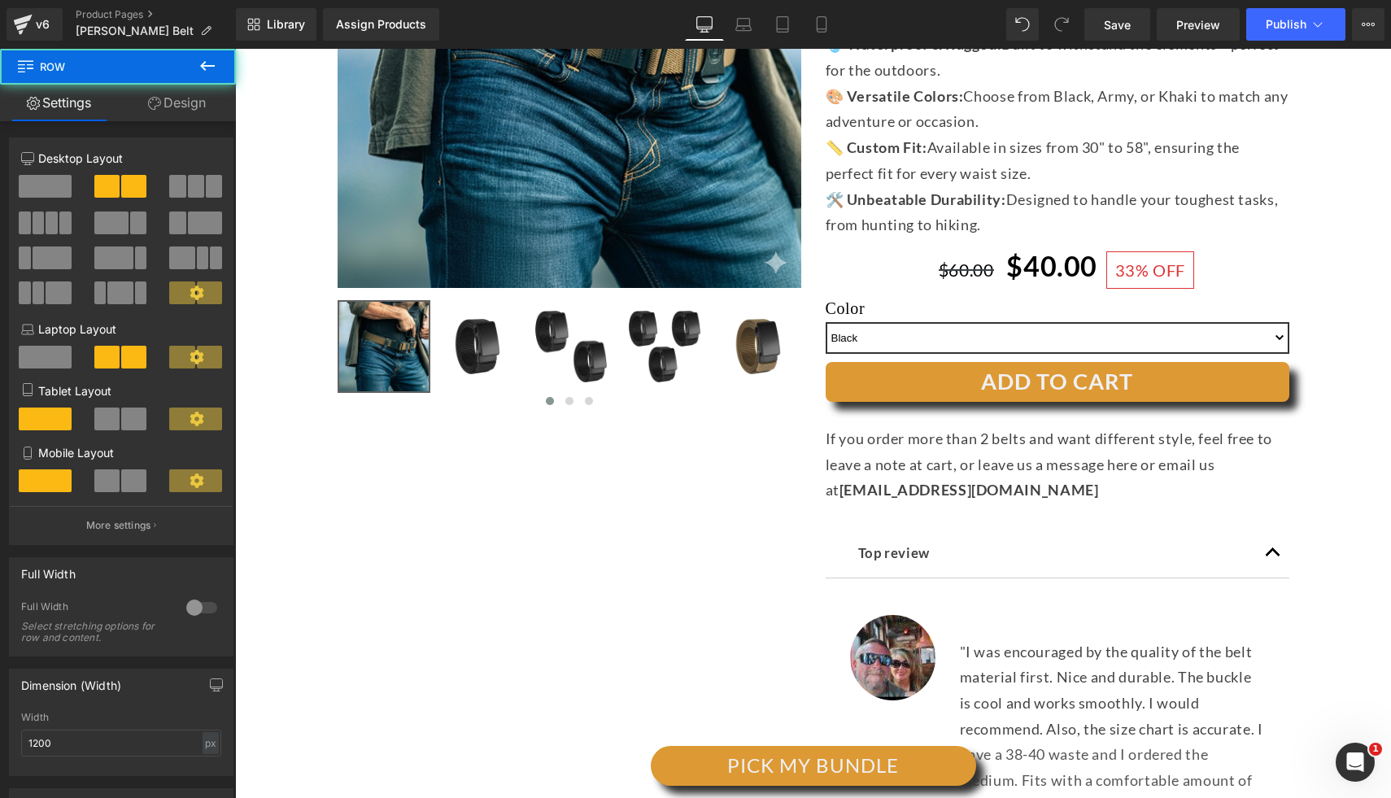
click at [1148, 499] on p "If you order more than 2 belts and want different style, feel free to leave a n…" at bounding box center [1057, 464] width 464 height 77
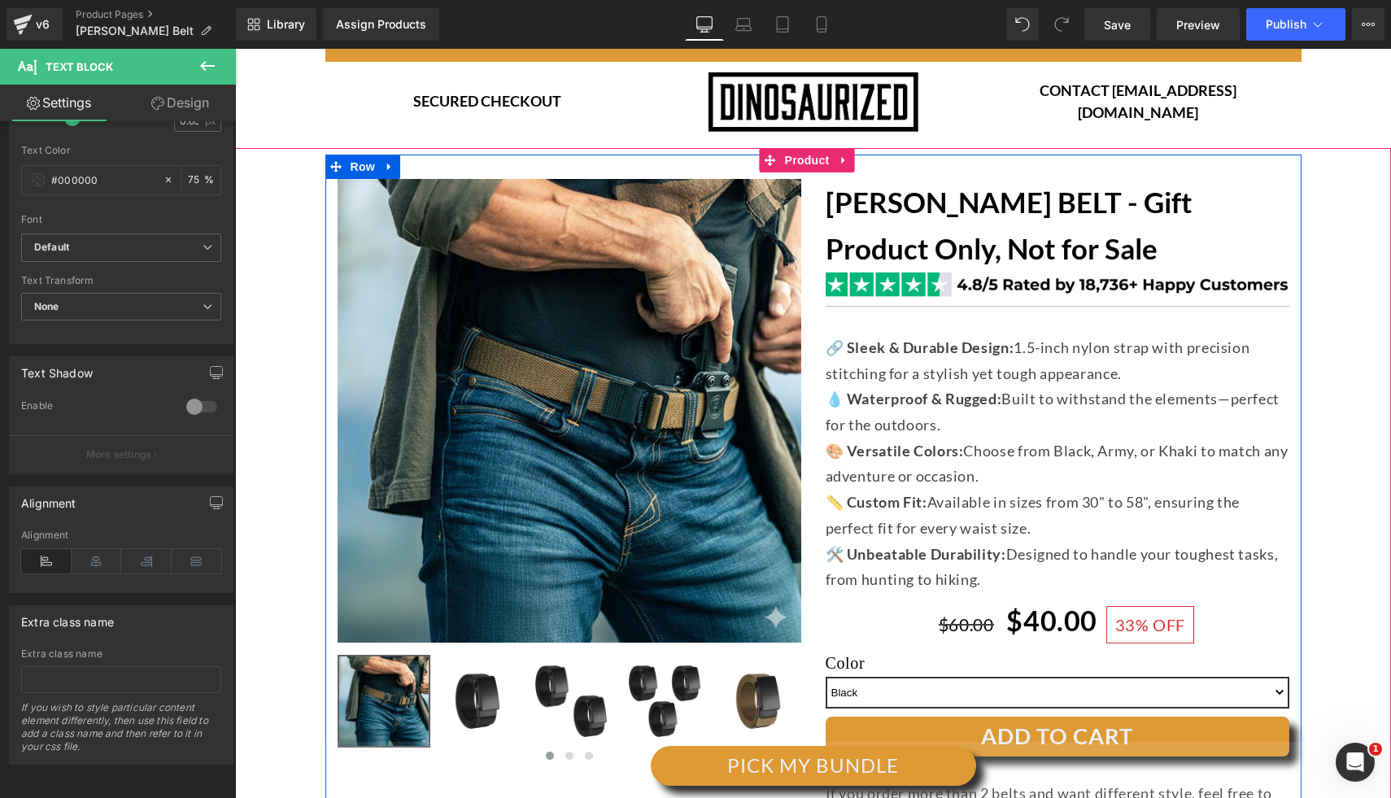
scroll to position [0, 0]
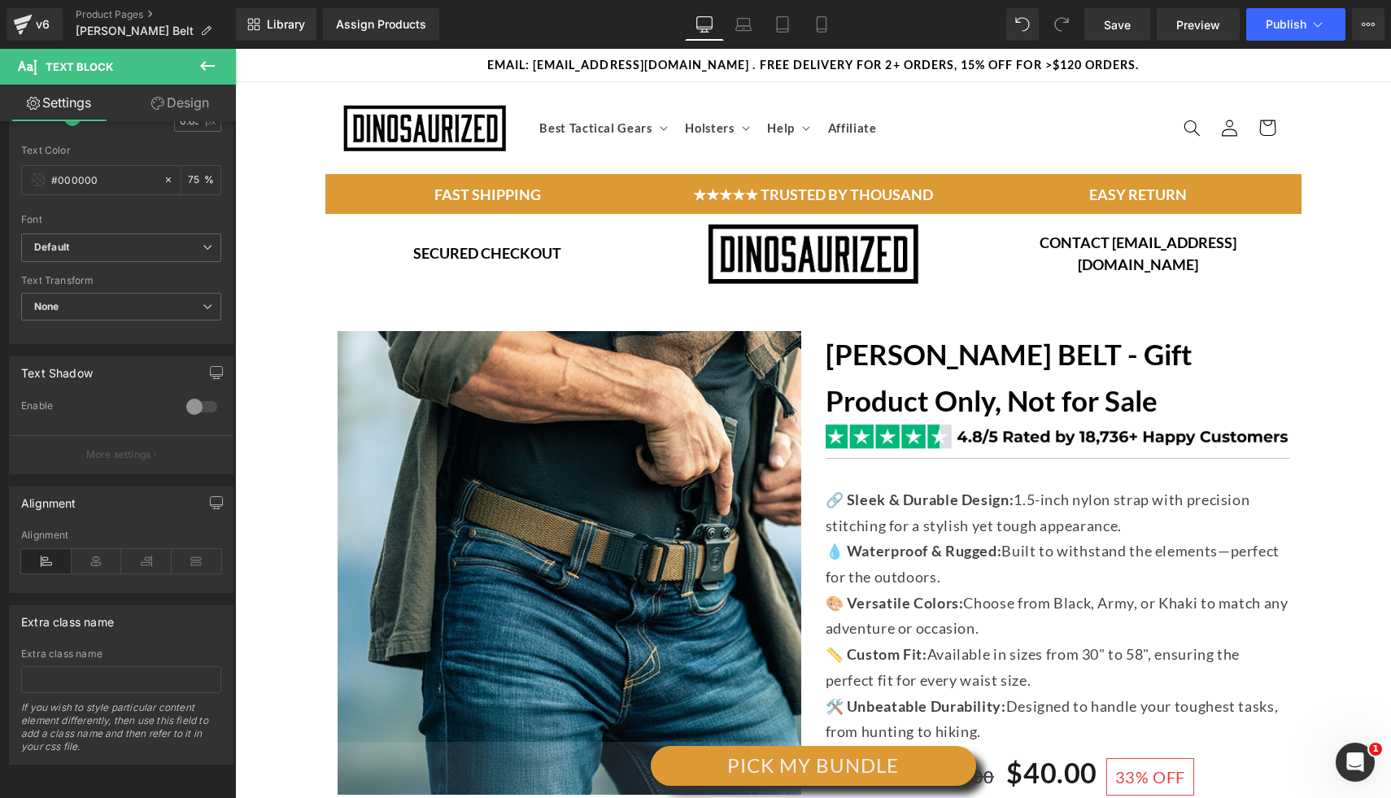
drag, startPoint x: 1254, startPoint y: 329, endPoint x: 1123, endPoint y: 364, distance: 135.5
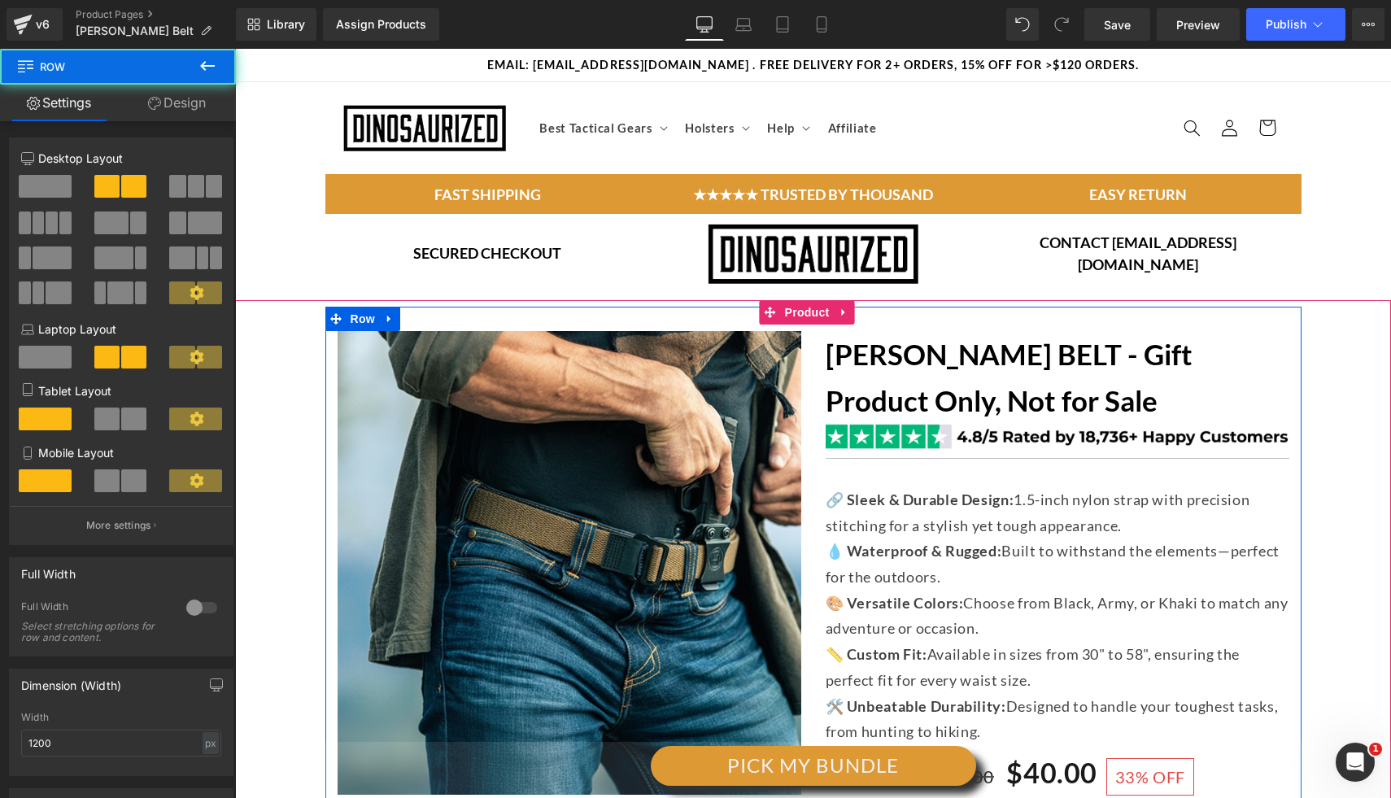
click at [917, 386] on strong "[PERSON_NAME] BELT - Gift Product Only, Not for Sale" at bounding box center [1008, 377] width 367 height 81
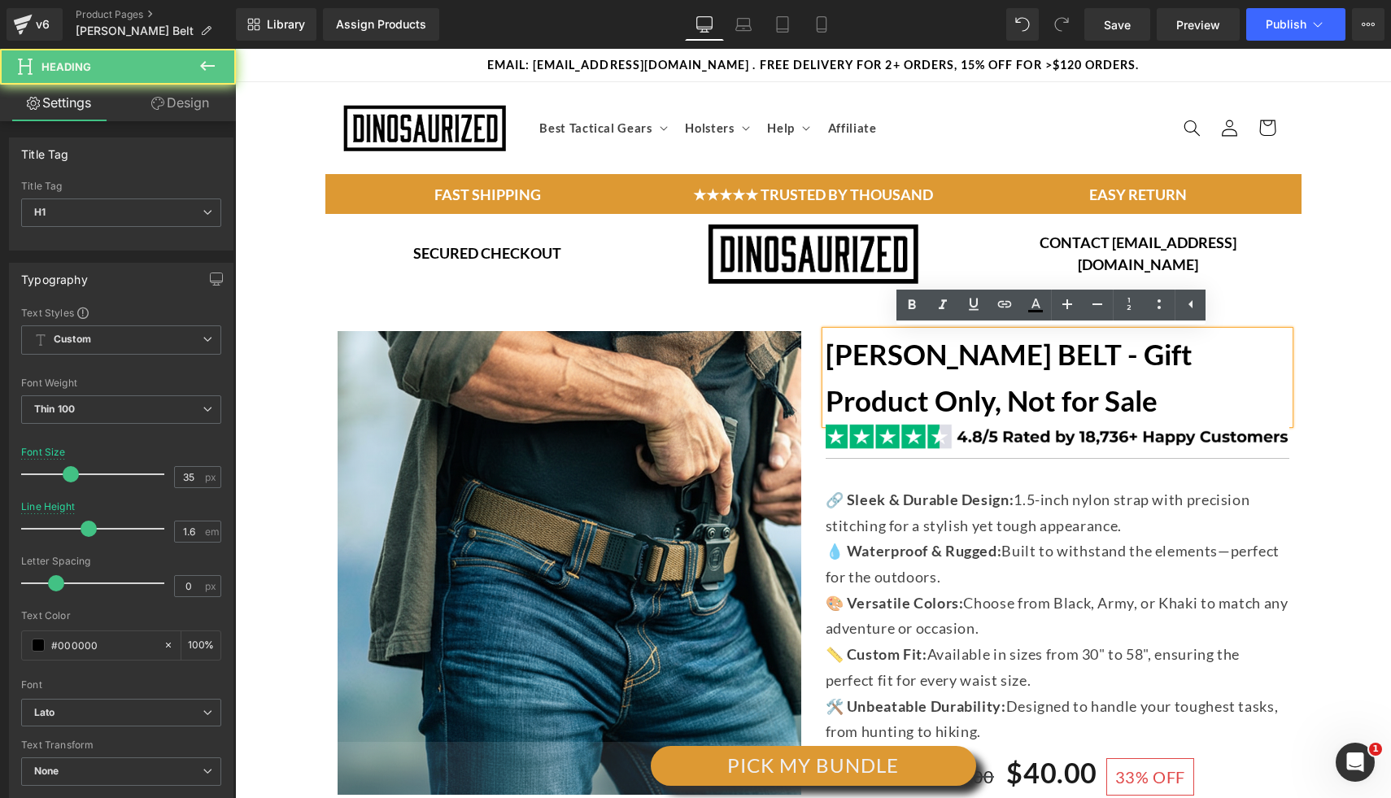
click at [976, 403] on h1 "[PERSON_NAME] BELT - Gift Product Only, Not for Sale" at bounding box center [1057, 377] width 464 height 93
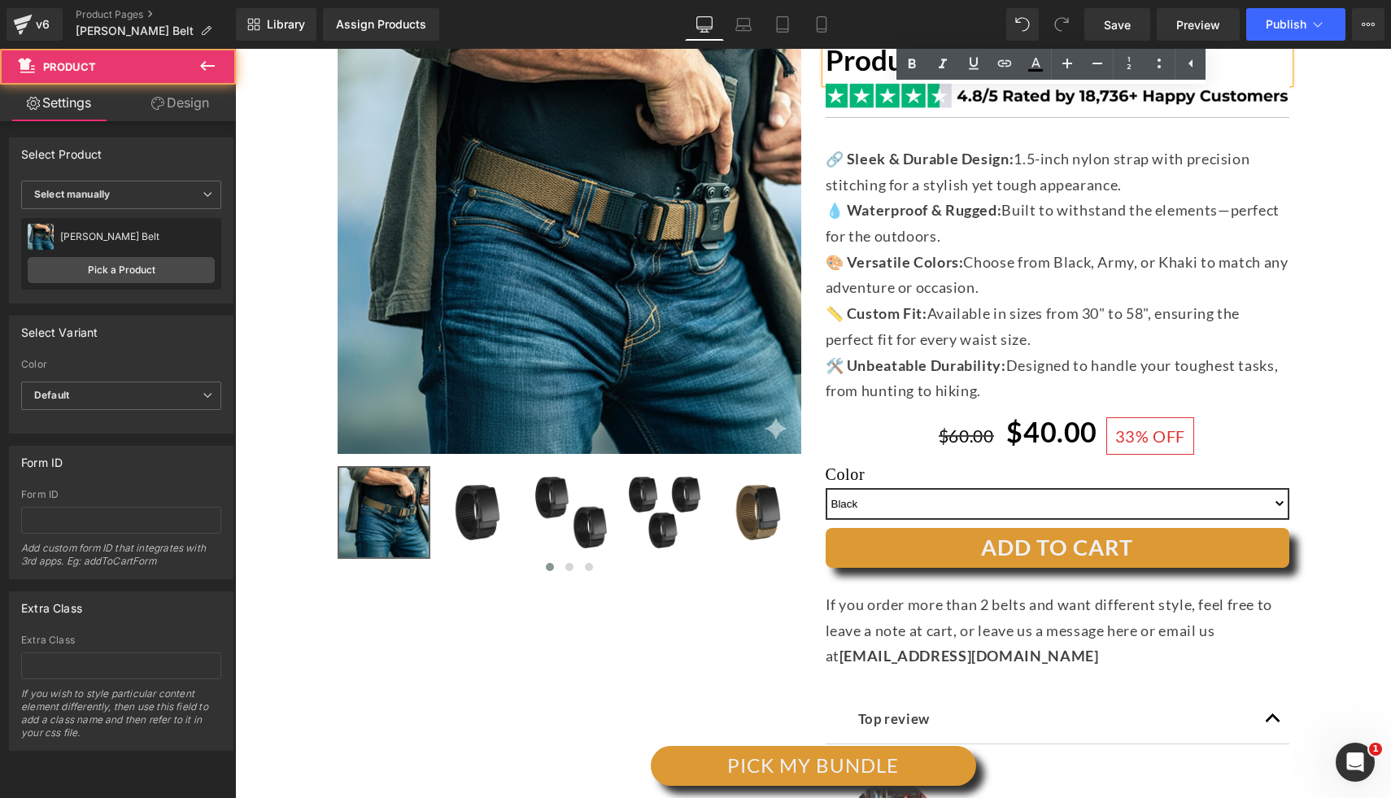
click at [1313, 305] on div "(P) Image ‹ ›" at bounding box center [812, 553] width 1139 height 1174
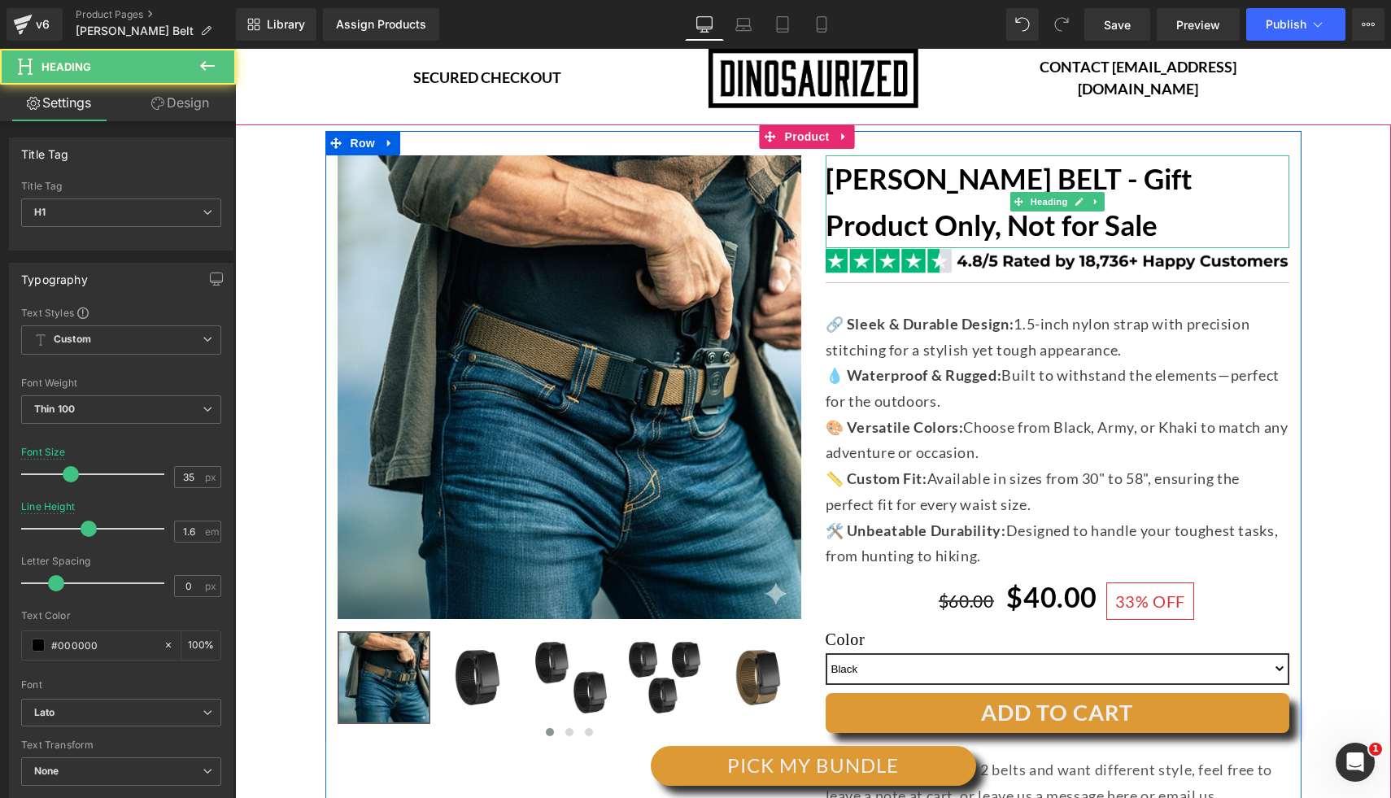
click at [993, 229] on h1 "[PERSON_NAME] BELT - Gift Product Only, Not for Sale" at bounding box center [1057, 201] width 464 height 93
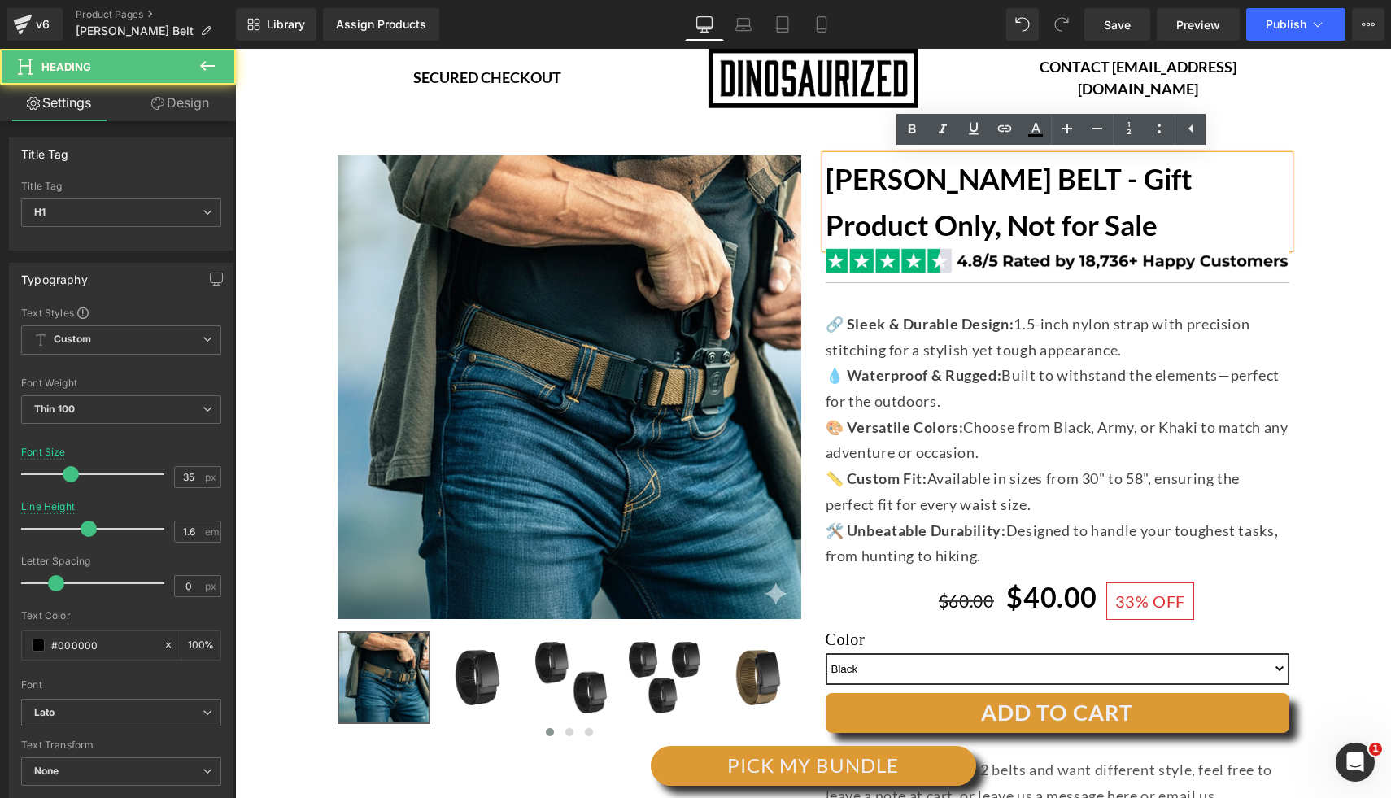
drag, startPoint x: 1330, startPoint y: 310, endPoint x: 1319, endPoint y: 315, distance: 12.4
click at [1330, 310] on div "(P) Image ‹ ›" at bounding box center [812, 718] width 1139 height 1174
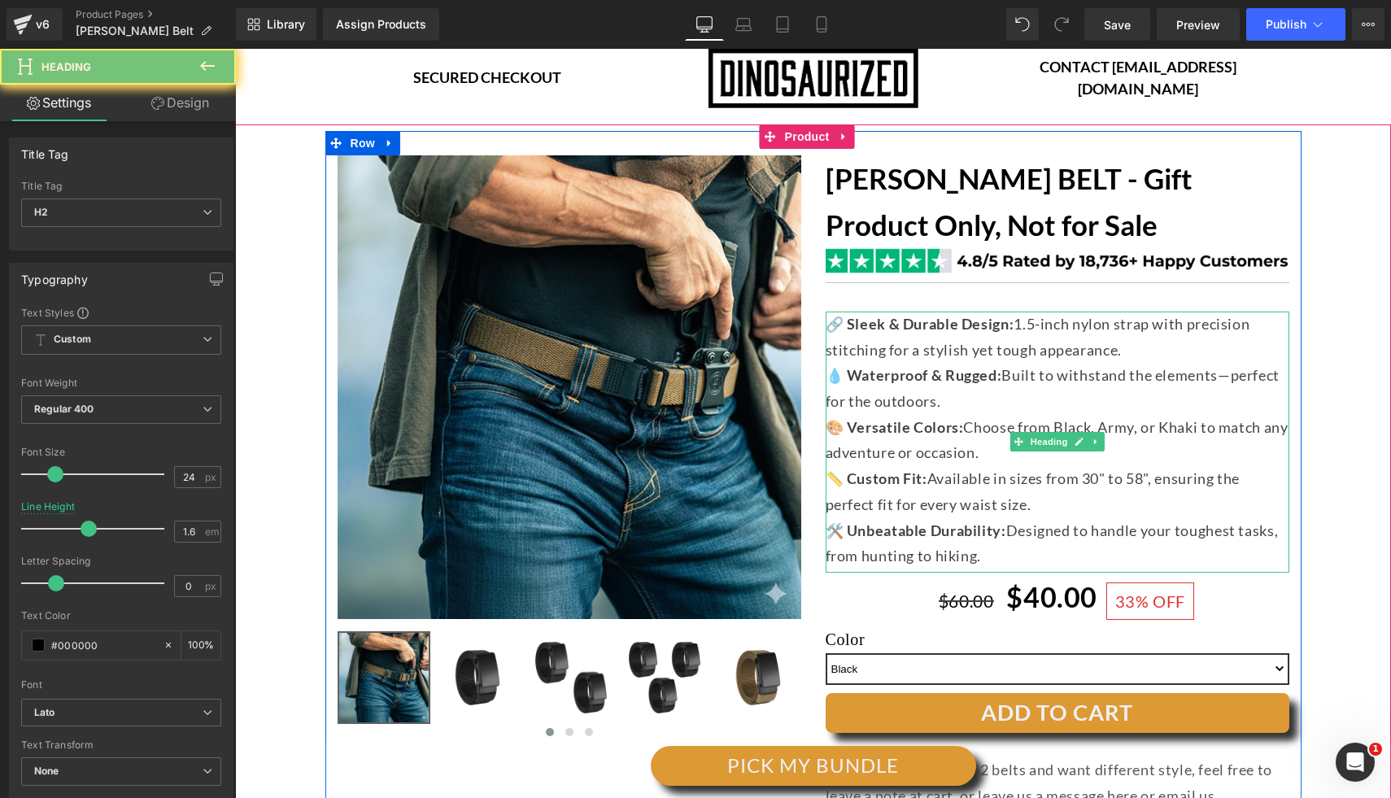
click at [1041, 347] on span "🔗 Sleek & Durable Design: 1.5-inch nylon strap with precision stitching for a s…" at bounding box center [1037, 337] width 425 height 44
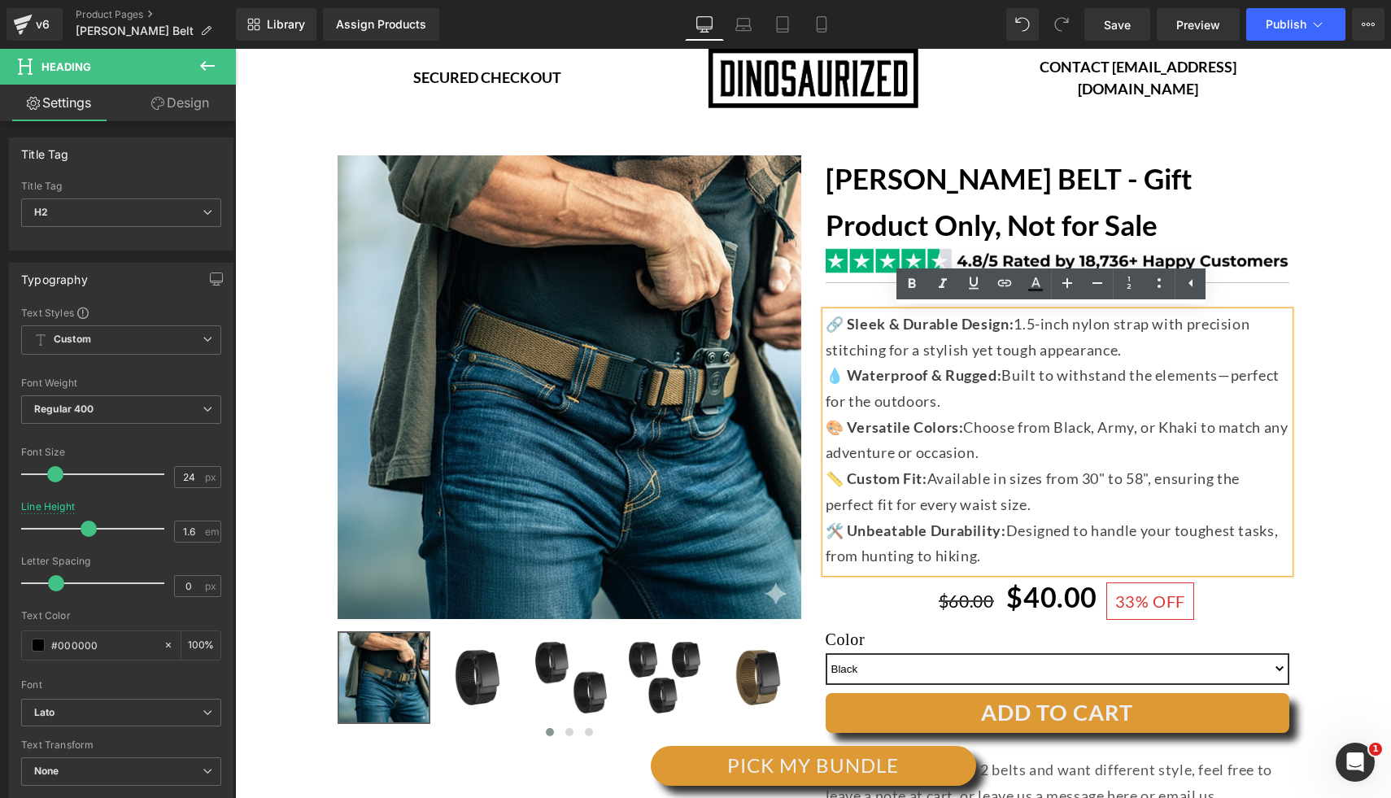
click at [1345, 407] on div "(P) Image ‹ ›" at bounding box center [812, 718] width 1139 height 1174
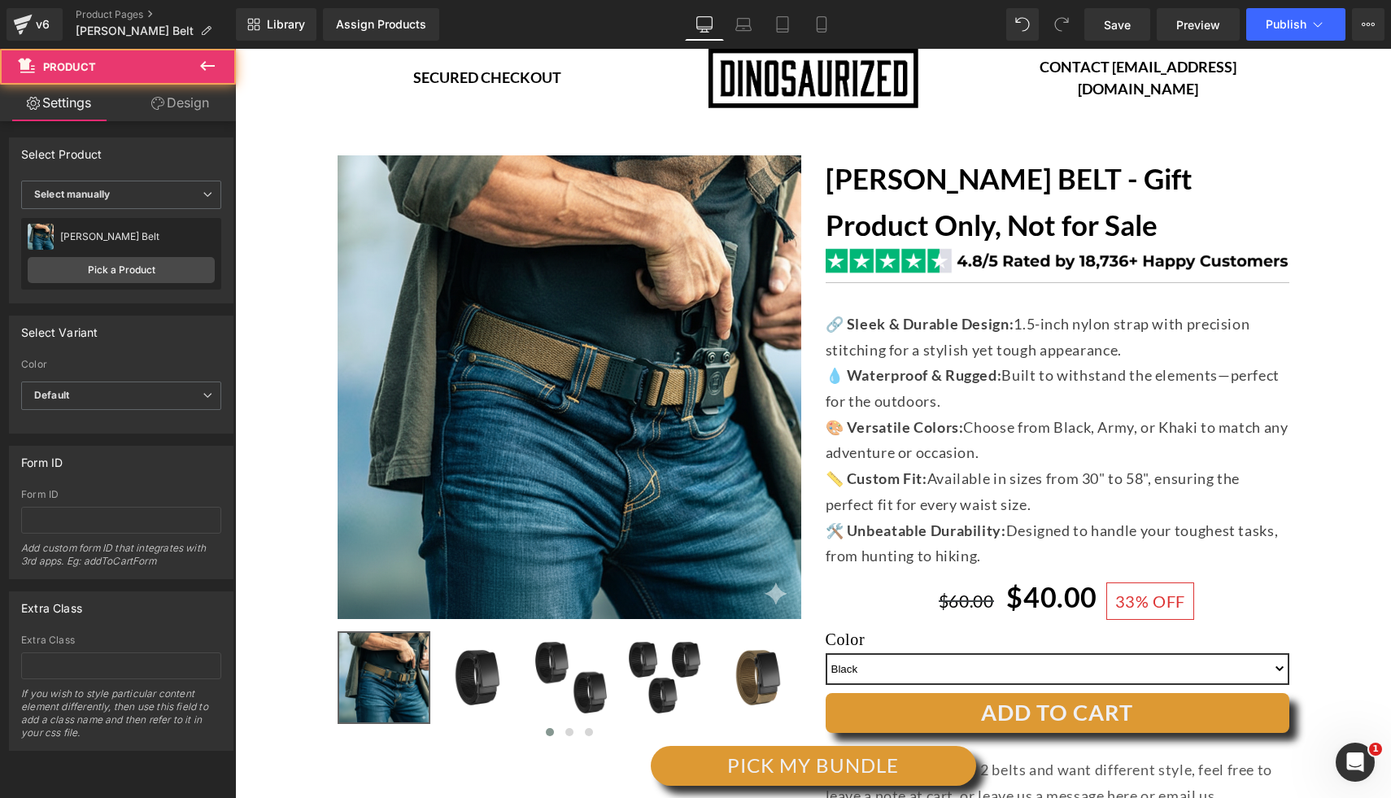
click at [1206, 412] on div "💧 Waterproof & Rugged: Built to withstand the elements—perfect for the outdoors." at bounding box center [1057, 388] width 464 height 51
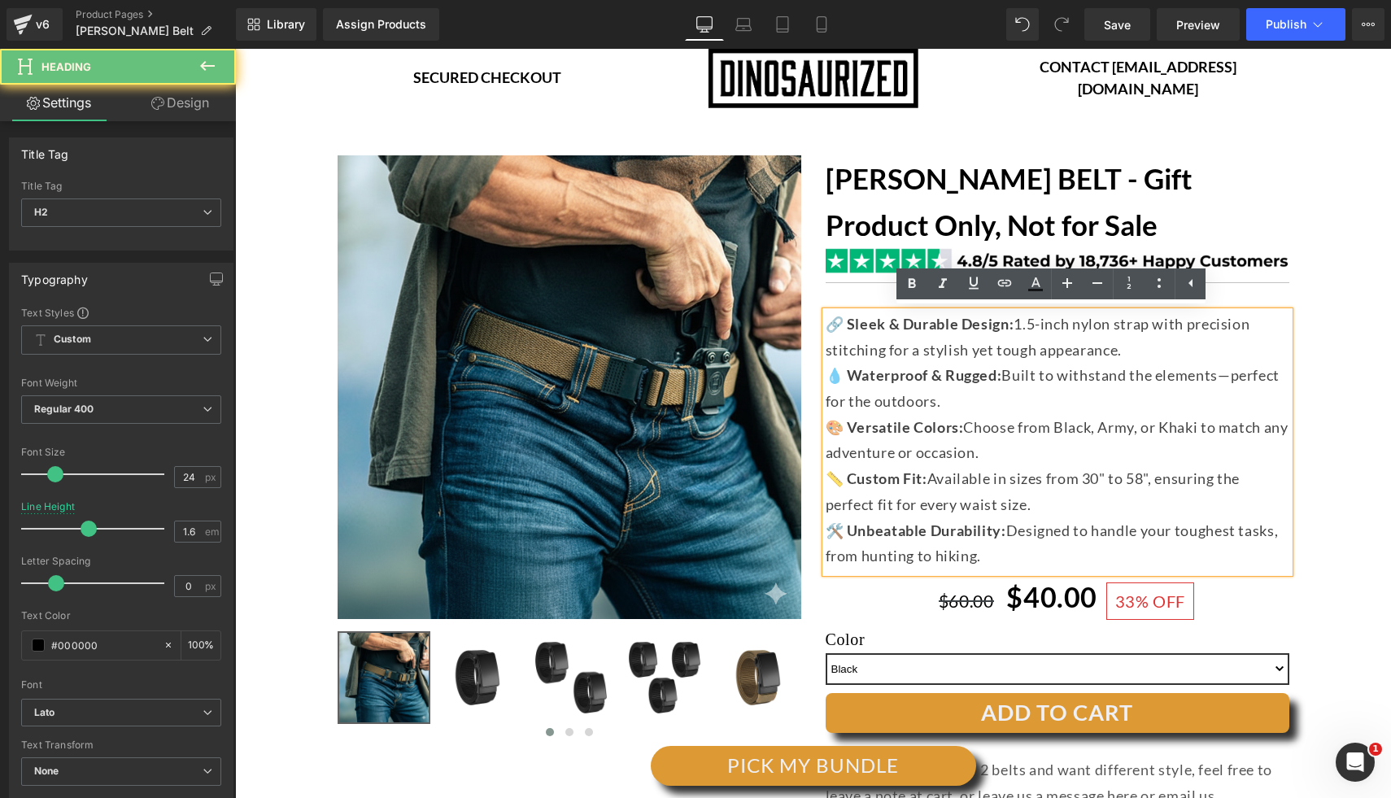
scroll to position [542, 0]
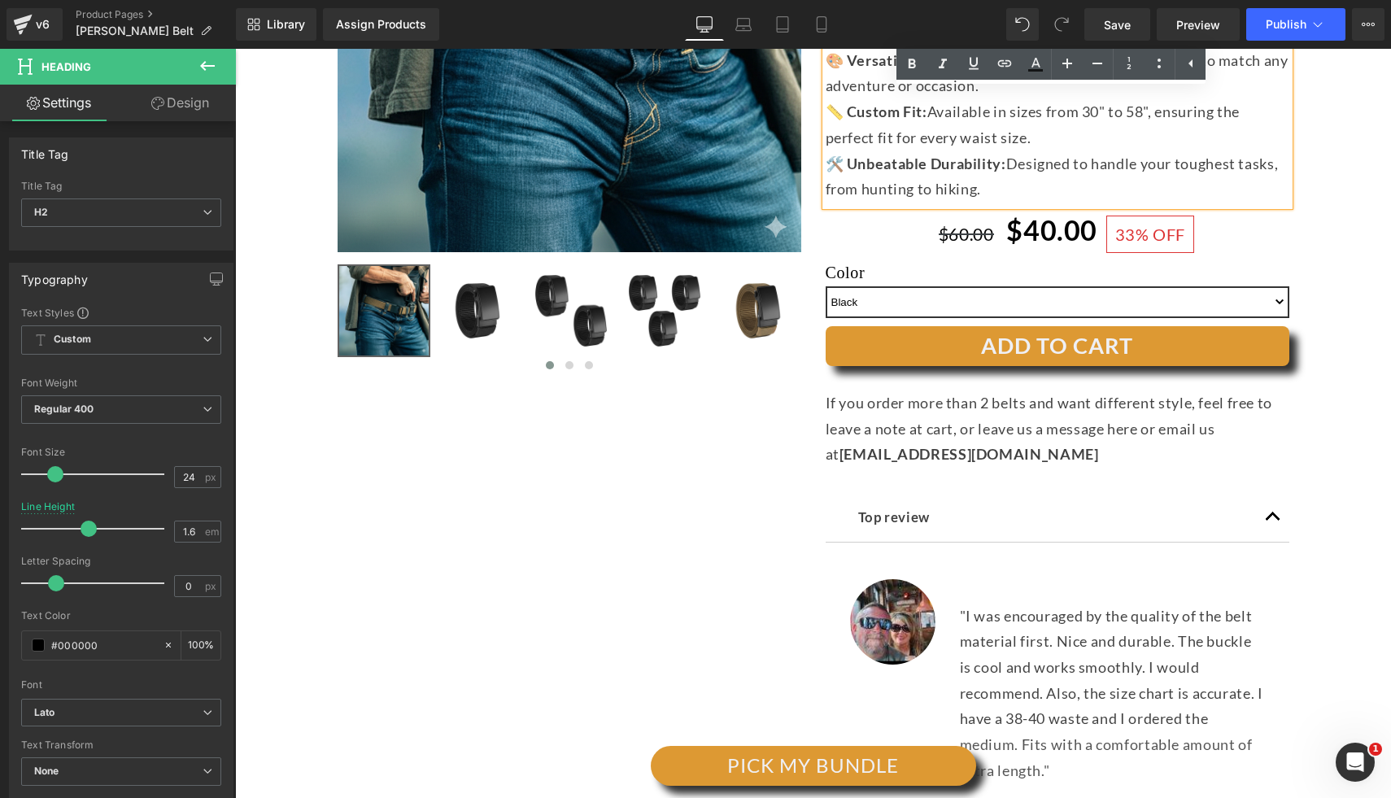
click at [954, 439] on p "If you order more than 2 belts and want different style, feel free to leave a n…" at bounding box center [1057, 428] width 464 height 77
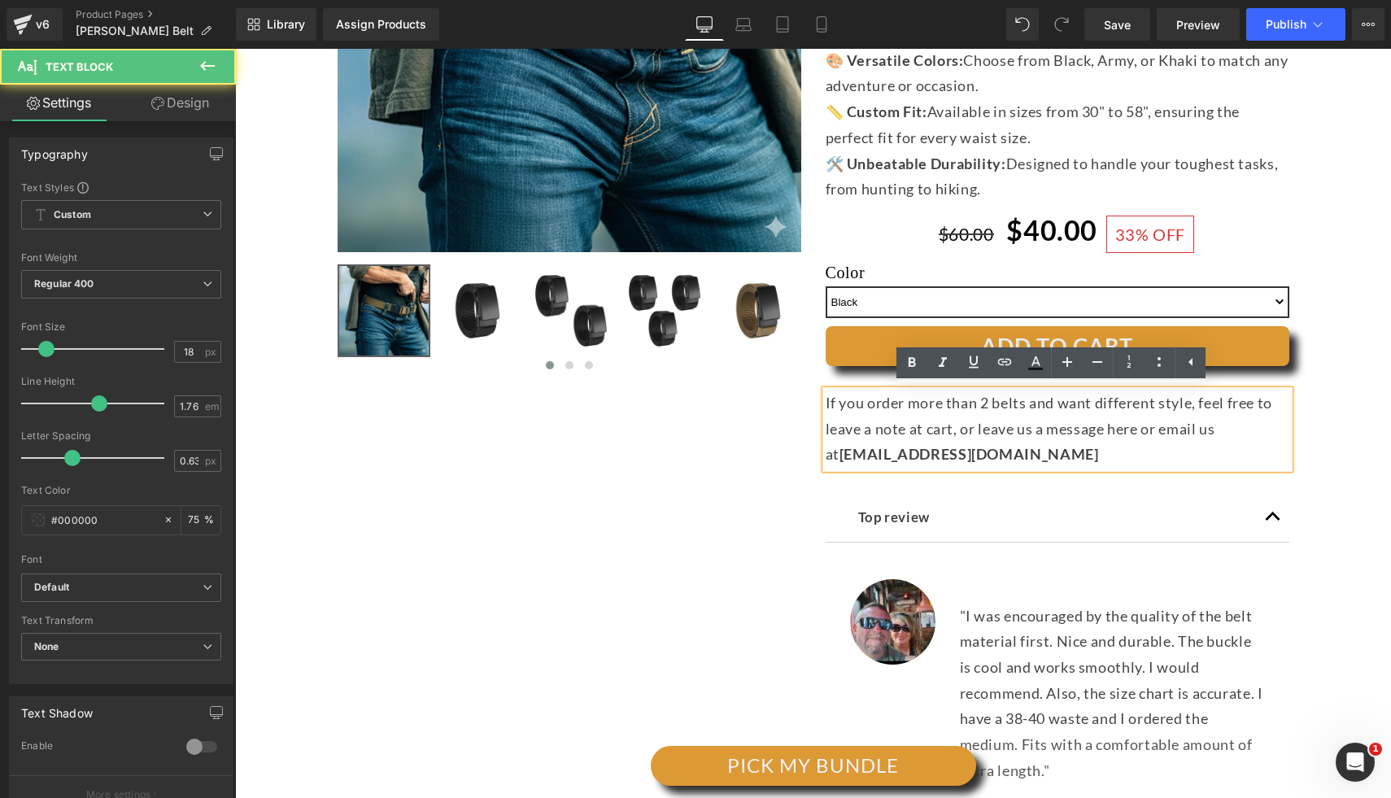
click at [1008, 436] on p "If you order more than 2 belts and want different style, feel free to leave a n…" at bounding box center [1057, 428] width 464 height 77
click at [1022, 436] on p "If you order more than 2 belts and want different style, feel free to leave a n…" at bounding box center [1057, 428] width 464 height 77
click at [836, 420] on p "If you order more than 2 belts and want different style, feel free to leave a n…" at bounding box center [1057, 428] width 464 height 77
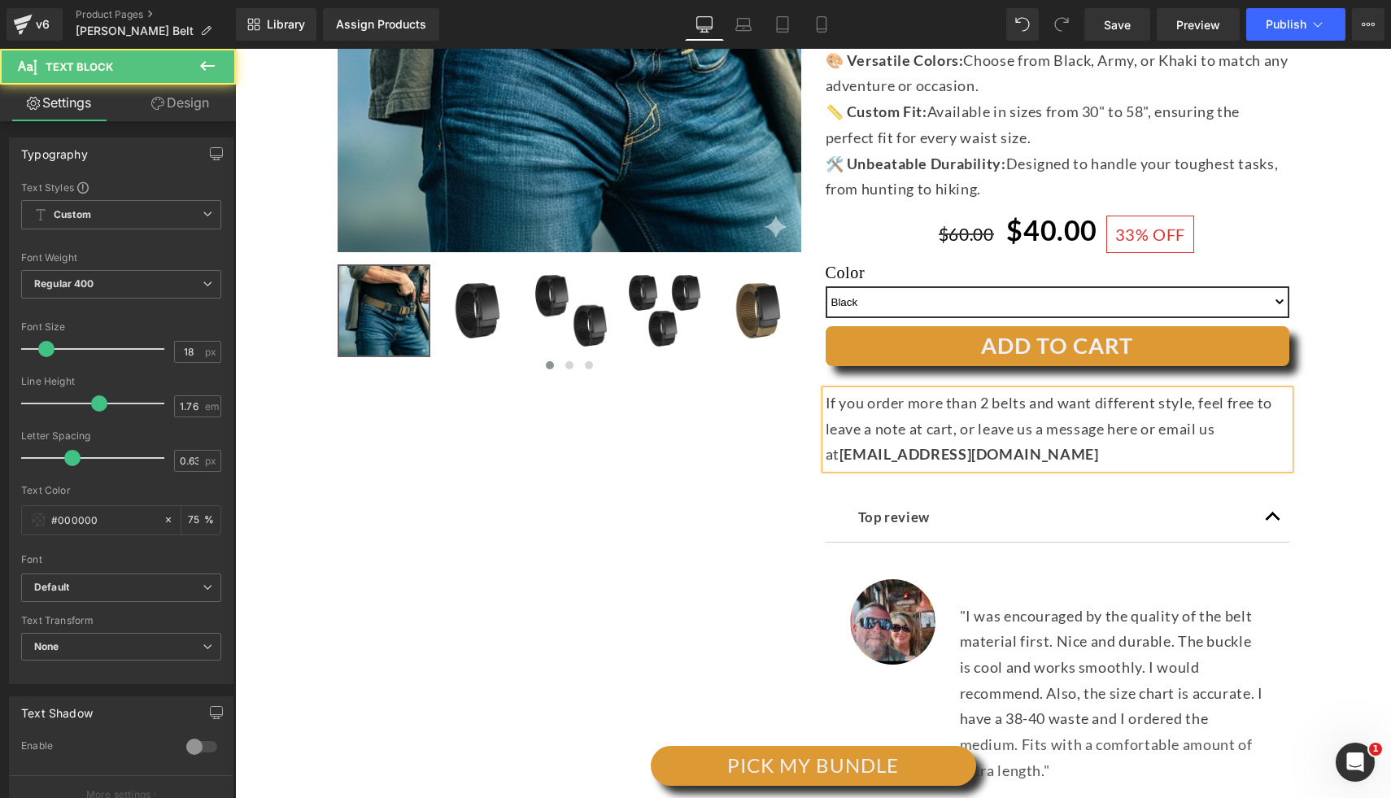
drag, startPoint x: 897, startPoint y: 415, endPoint x: 851, endPoint y: 426, distance: 47.7
click at [897, 414] on p "If you order more than 2 belts and want different style, feel free to leave a n…" at bounding box center [1057, 428] width 464 height 77
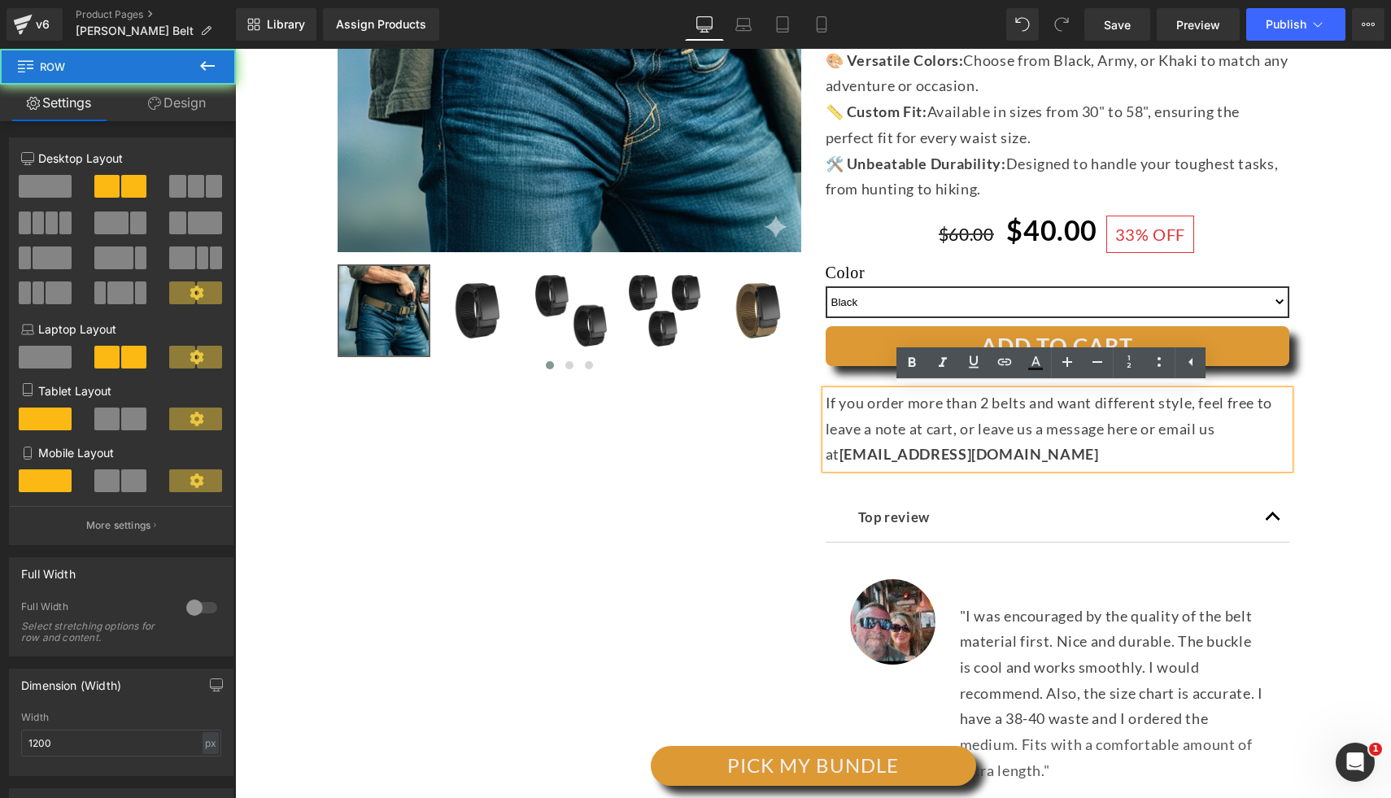
click at [736, 433] on div "(P) Image ‹ ›" at bounding box center [813, 351] width 976 height 1174
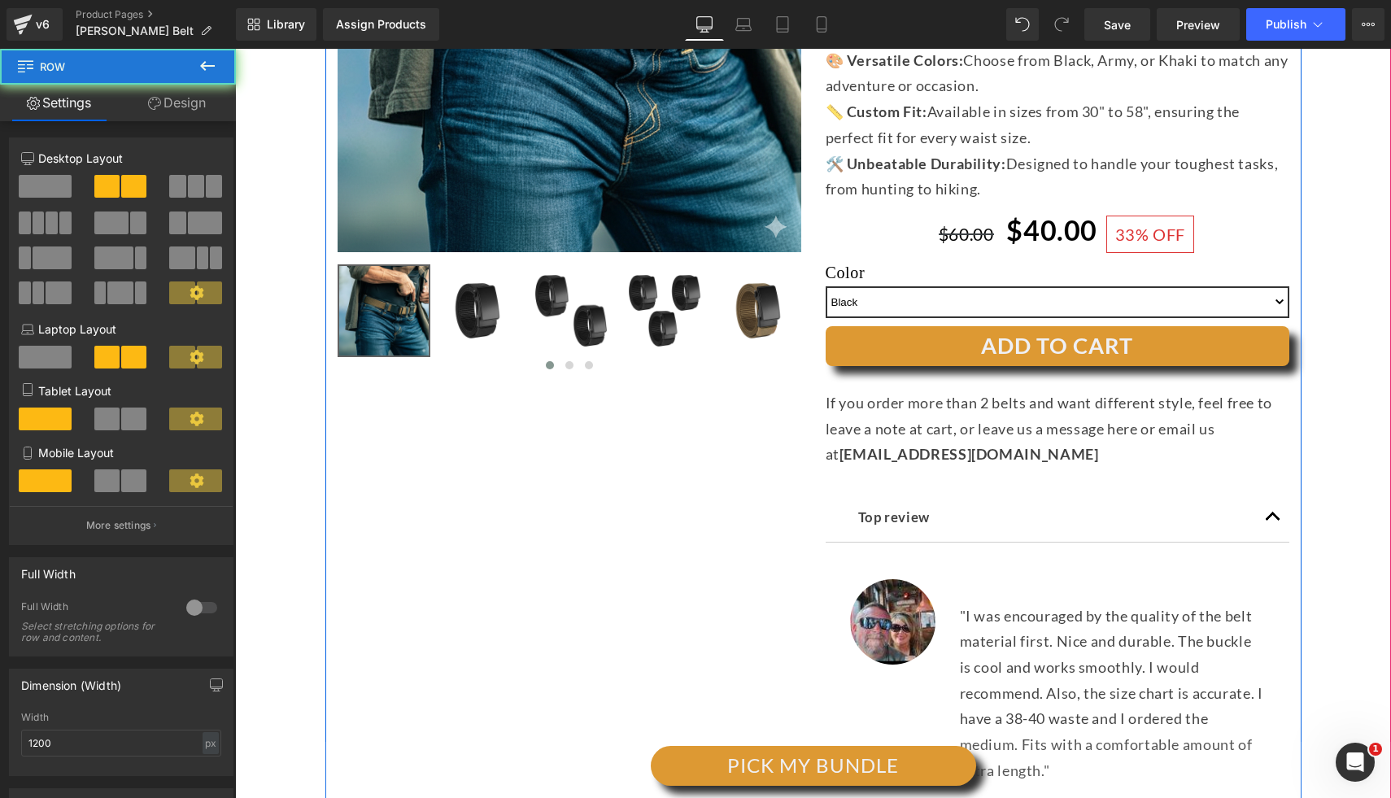
click at [663, 456] on div "(P) Image ‹ ›" at bounding box center [813, 351] width 976 height 1174
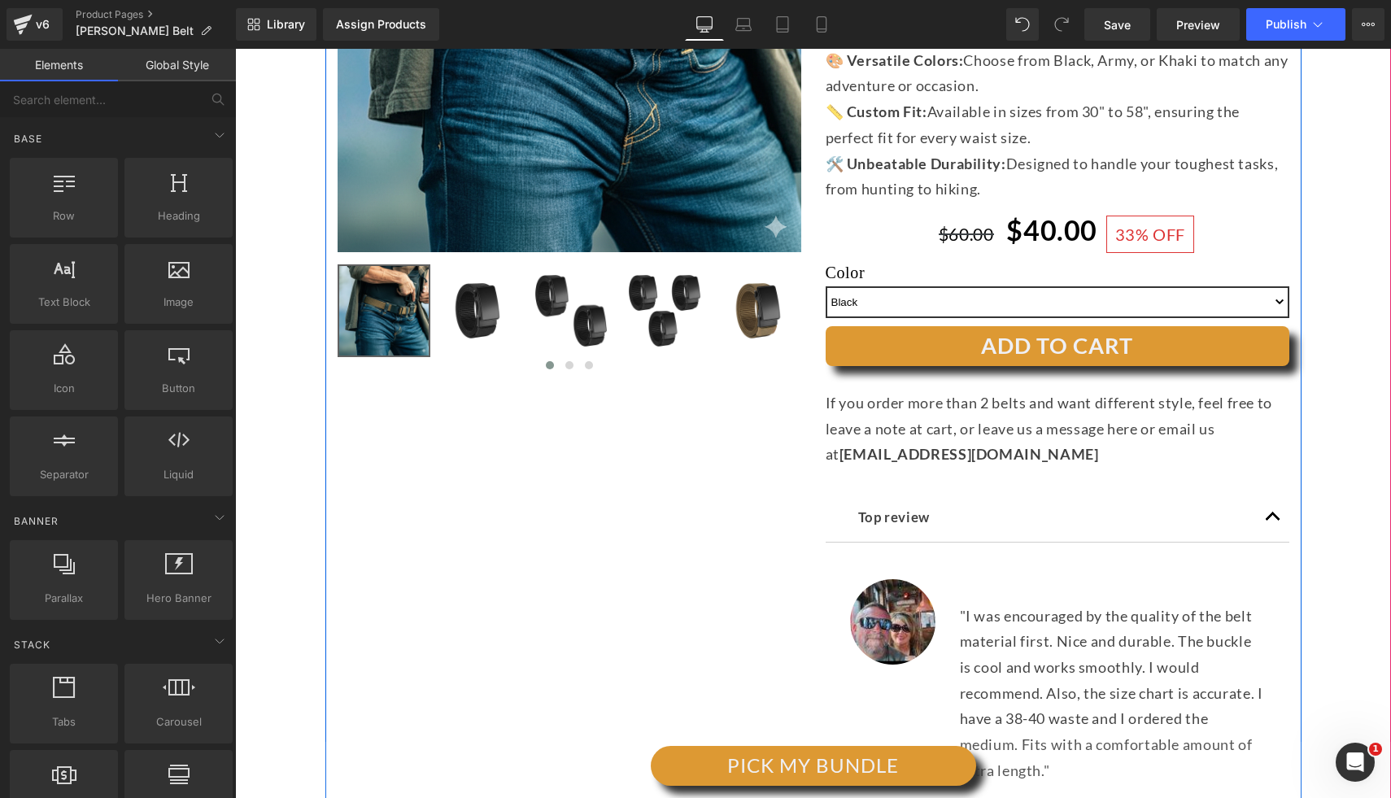
click at [854, 410] on p "If you order more than 2 belts and want different style, feel free to leave a n…" at bounding box center [1057, 428] width 464 height 77
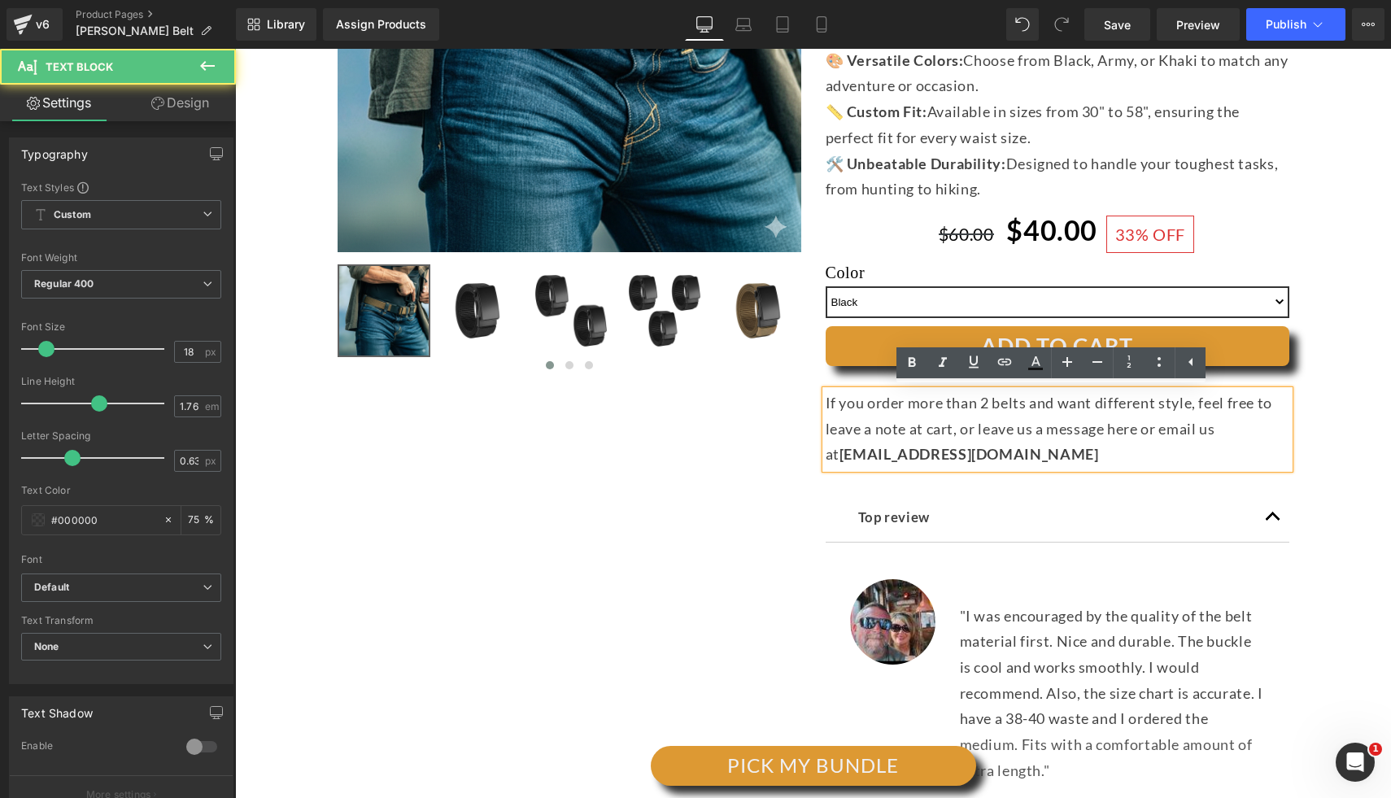
click at [877, 414] on p "If you order more than 2 belts and want different style, feel free to leave a n…" at bounding box center [1057, 428] width 464 height 77
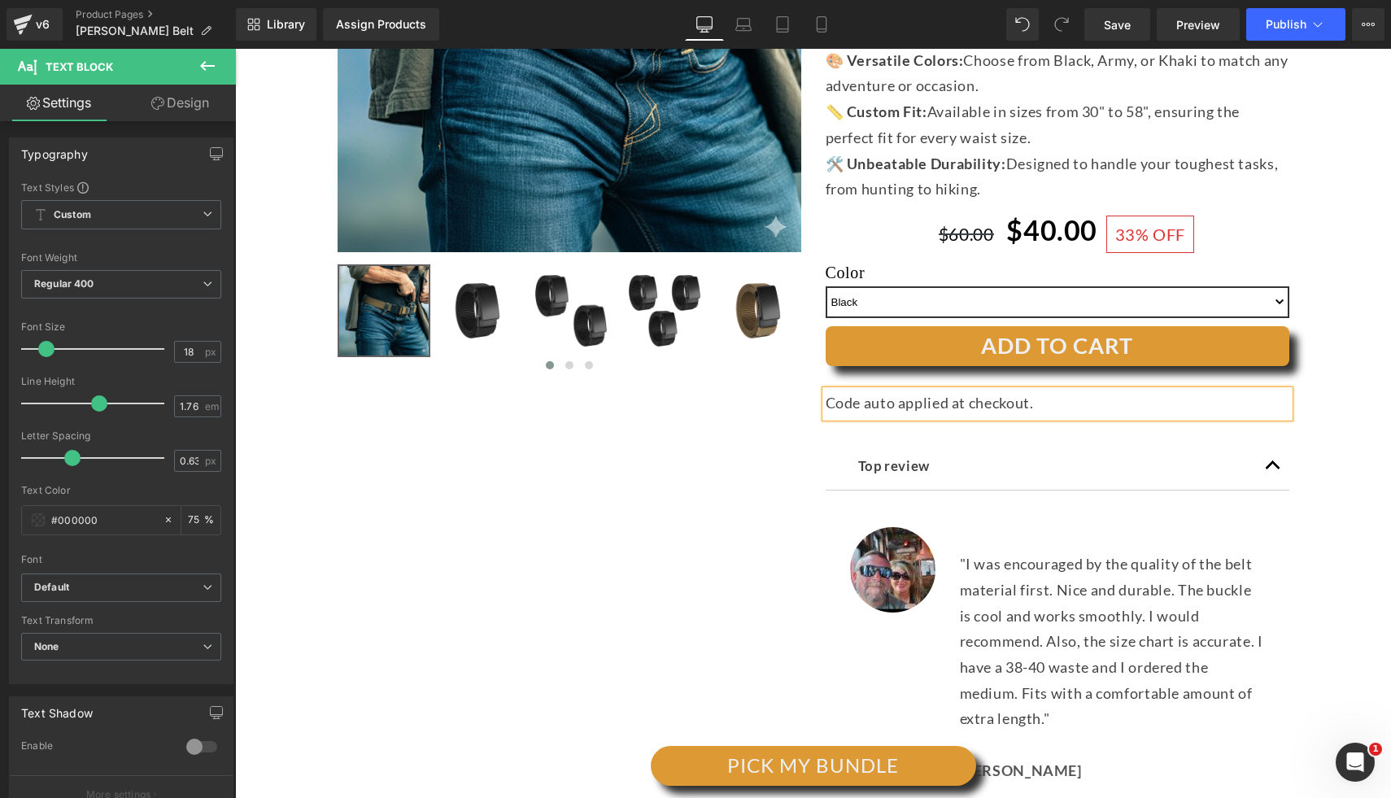
click at [1371, 387] on div "(P) Image ‹ › Heading" at bounding box center [813, 334] width 1156 height 1153
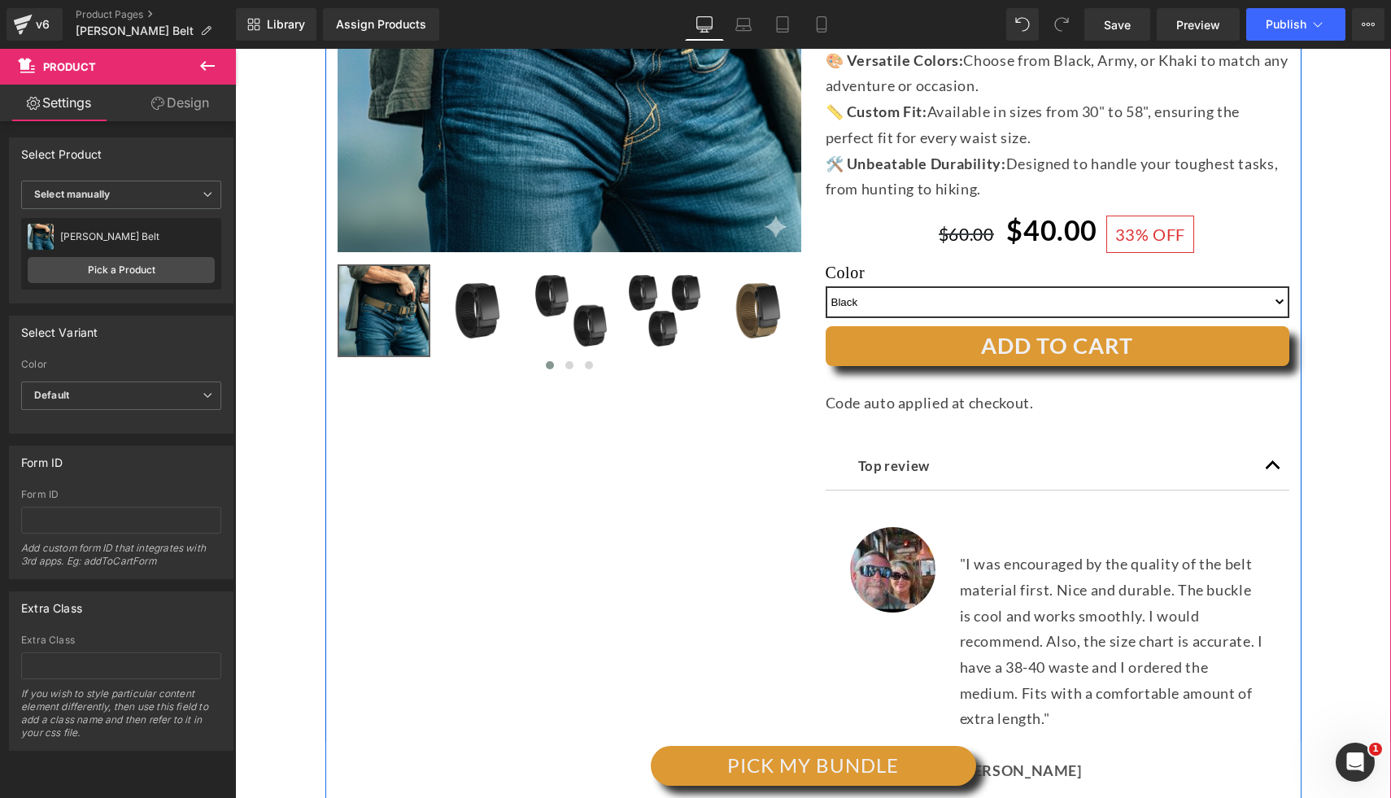
click at [235, 49] on div at bounding box center [235, 49] width 0 height 0
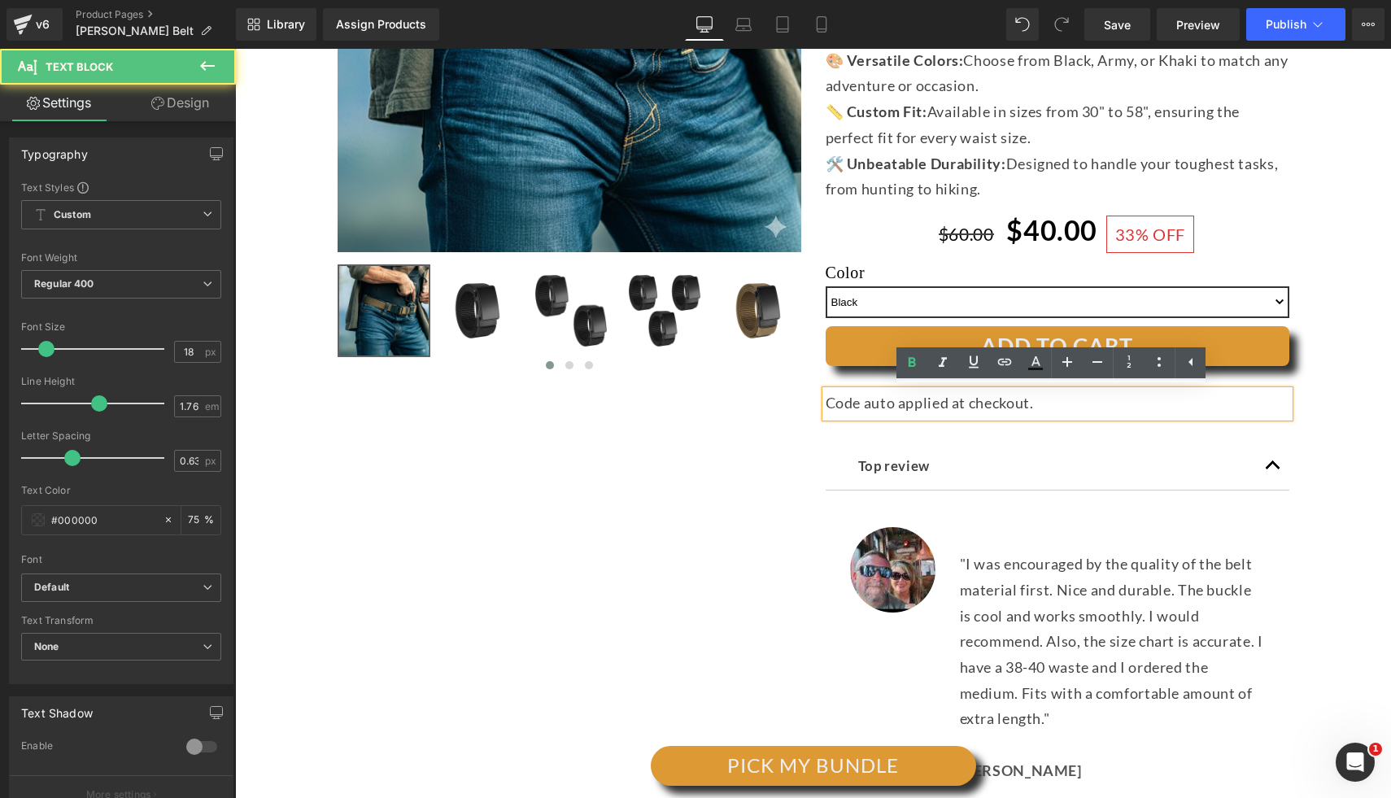
click at [825, 407] on p "Code auto applied at checkout." at bounding box center [1057, 403] width 464 height 26
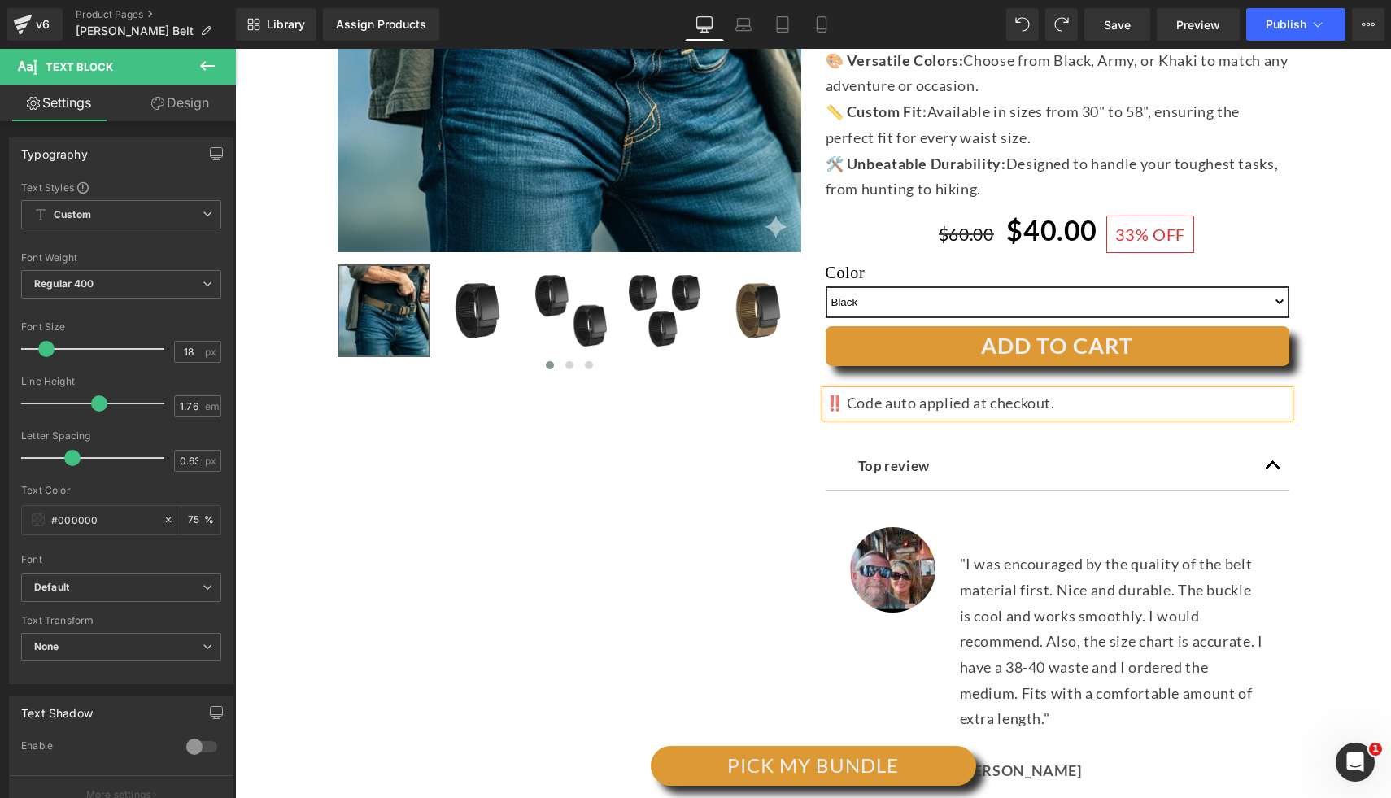
click at [1309, 364] on div "(P) Image ‹ ›" at bounding box center [812, 325] width 1139 height 1122
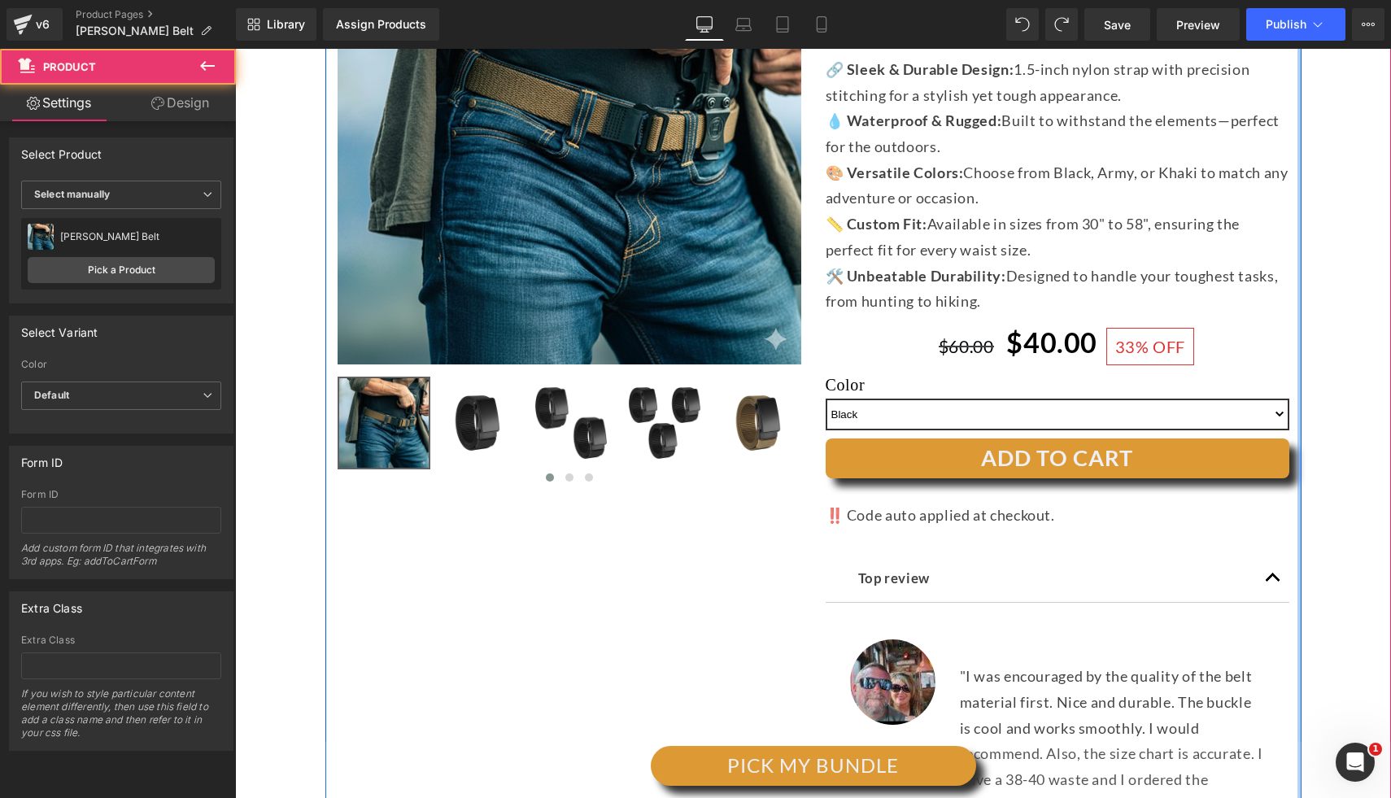
scroll to position [369, 0]
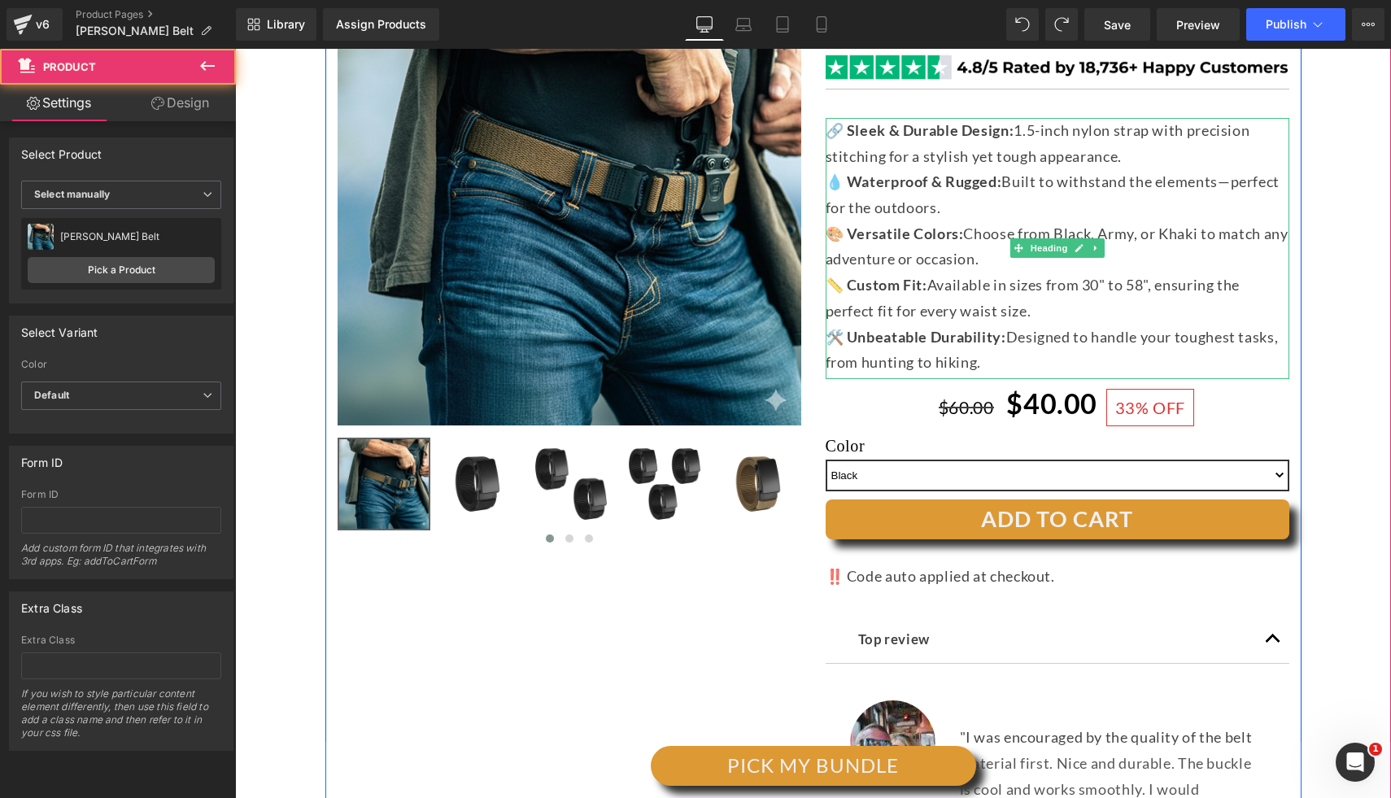
click at [1038, 282] on span "📏 Custom Fit: Available in sizes from 30" to 58", ensuring the perfect fit for …" at bounding box center [1032, 298] width 414 height 44
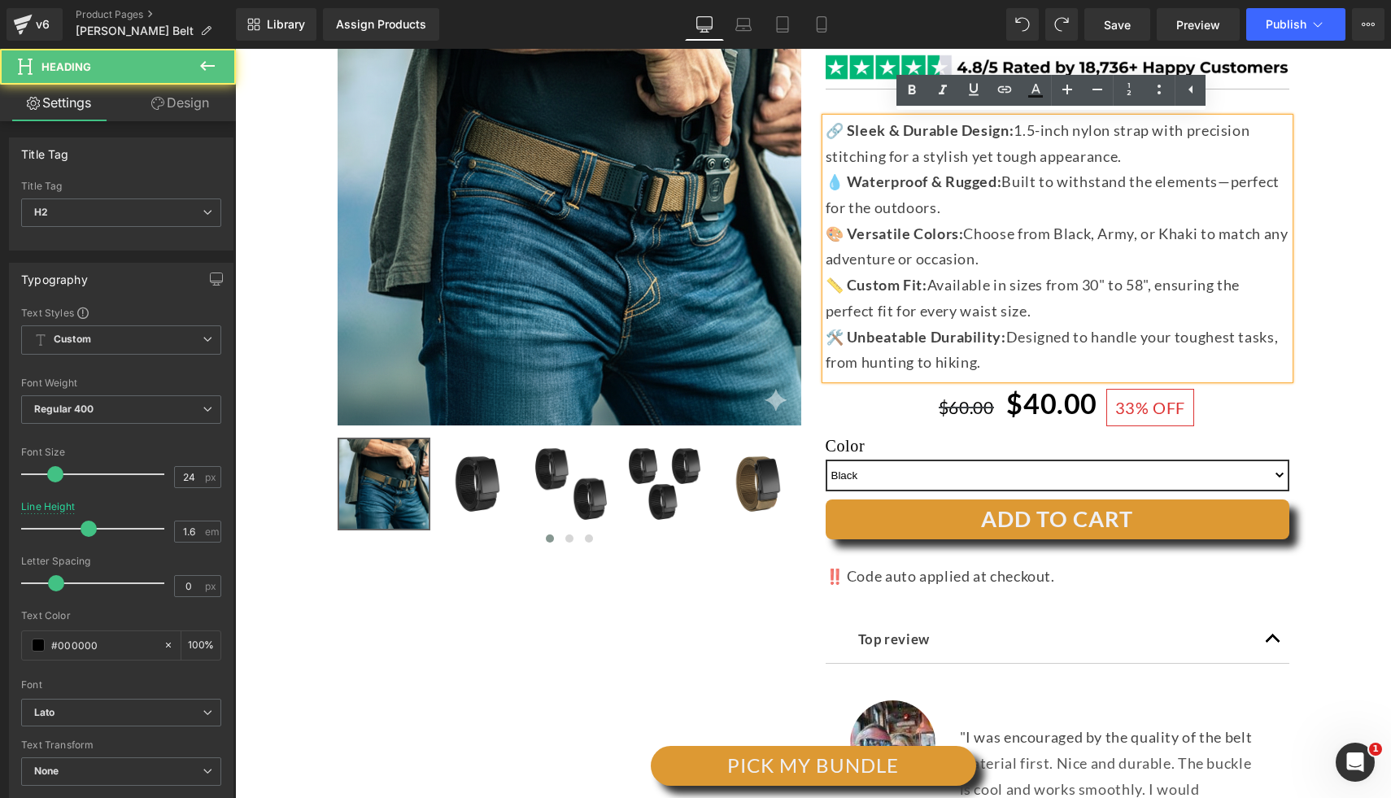
click at [1356, 298] on div "(P) Image ‹ ›" at bounding box center [812, 498] width 1139 height 1122
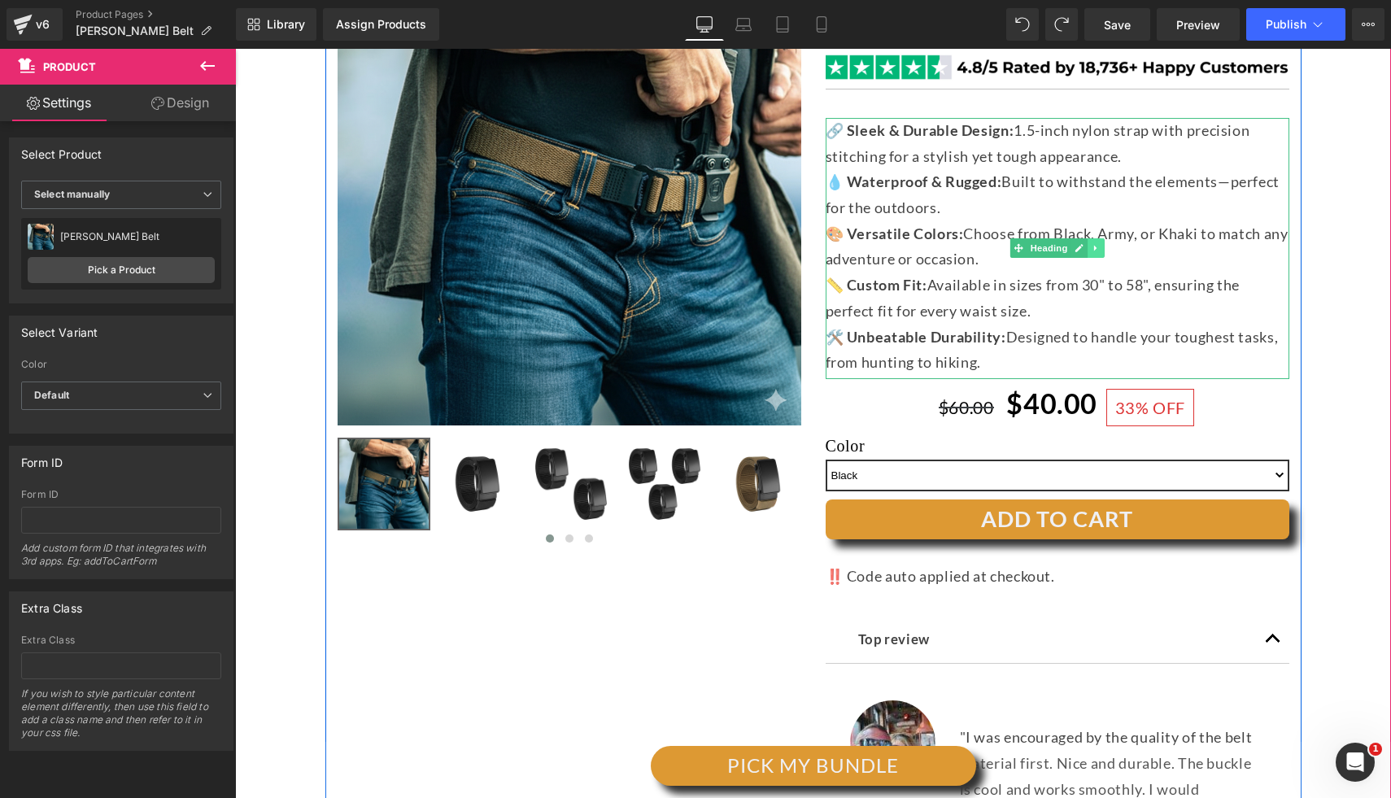
click at [1087, 246] on link at bounding box center [1095, 248] width 17 height 20
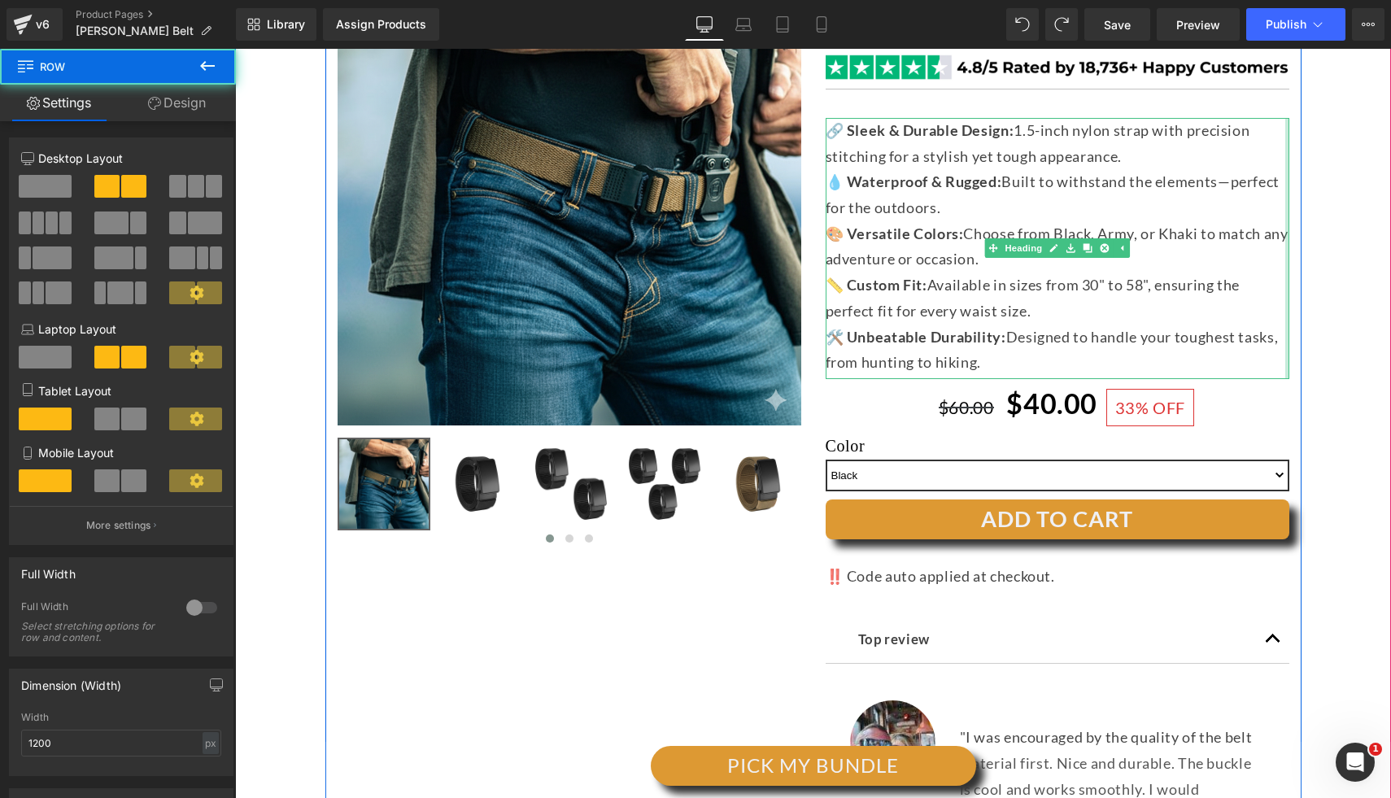
drag, startPoint x: 1288, startPoint y: 302, endPoint x: 1269, endPoint y: 329, distance: 33.8
click at [1288, 303] on div "[PERSON_NAME] BELT - Gift Product Only, Not for Sale Heading Image Separator 🔗 …" at bounding box center [1057, 507] width 488 height 1090
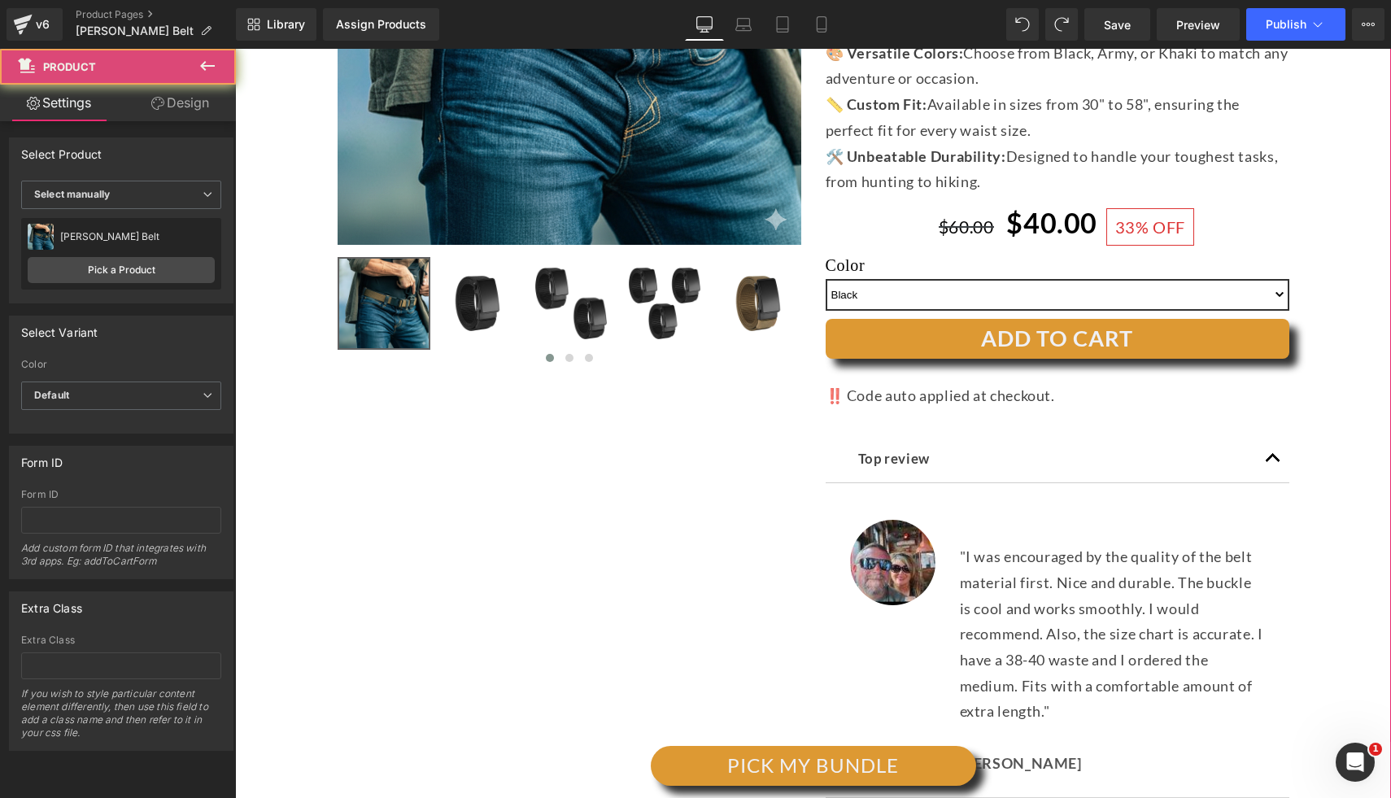
click at [1331, 347] on div "(P) Image ‹ ›" at bounding box center [812, 318] width 1139 height 1122
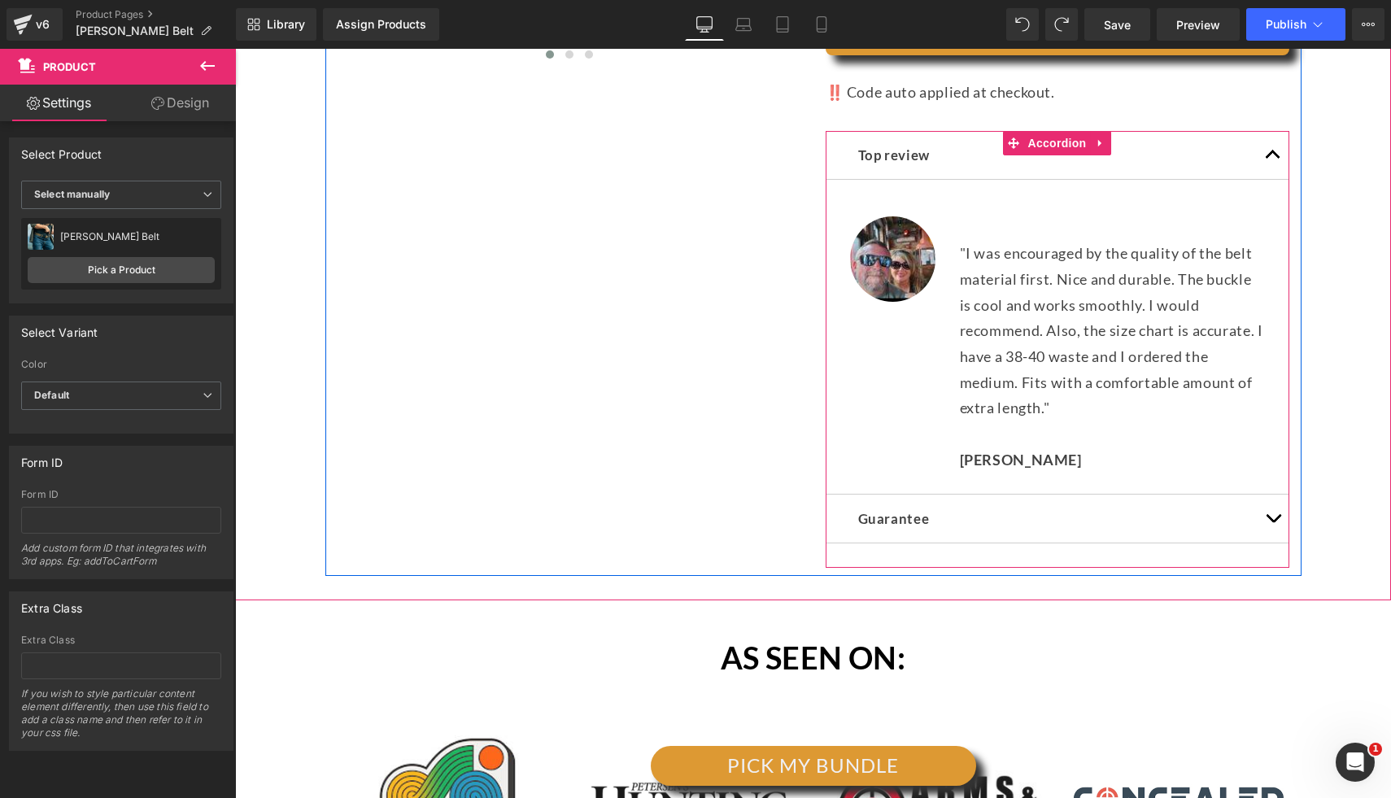
scroll to position [797, 0]
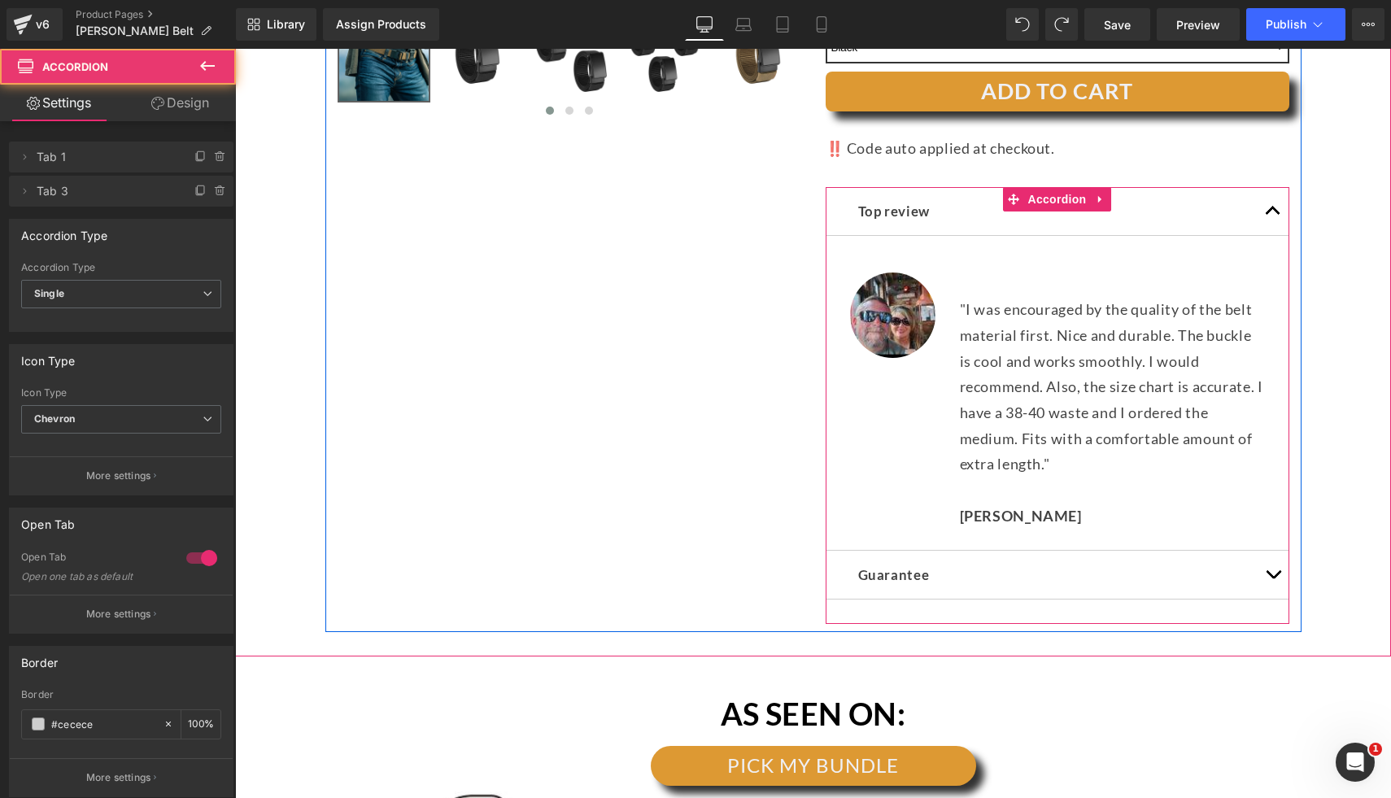
click at [1262, 217] on button "button" at bounding box center [1272, 211] width 33 height 49
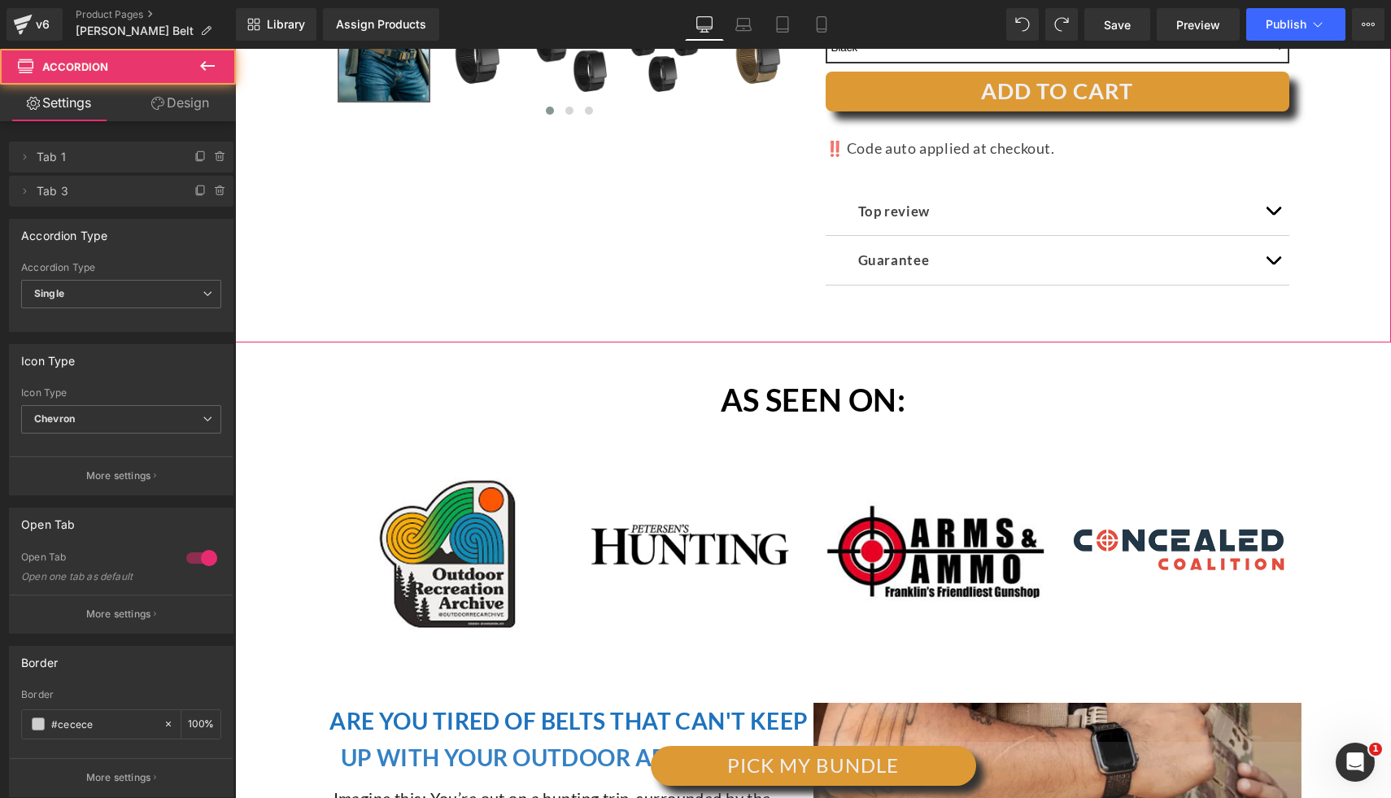
drag, startPoint x: 1342, startPoint y: 230, endPoint x: 1331, endPoint y: 209, distance: 23.6
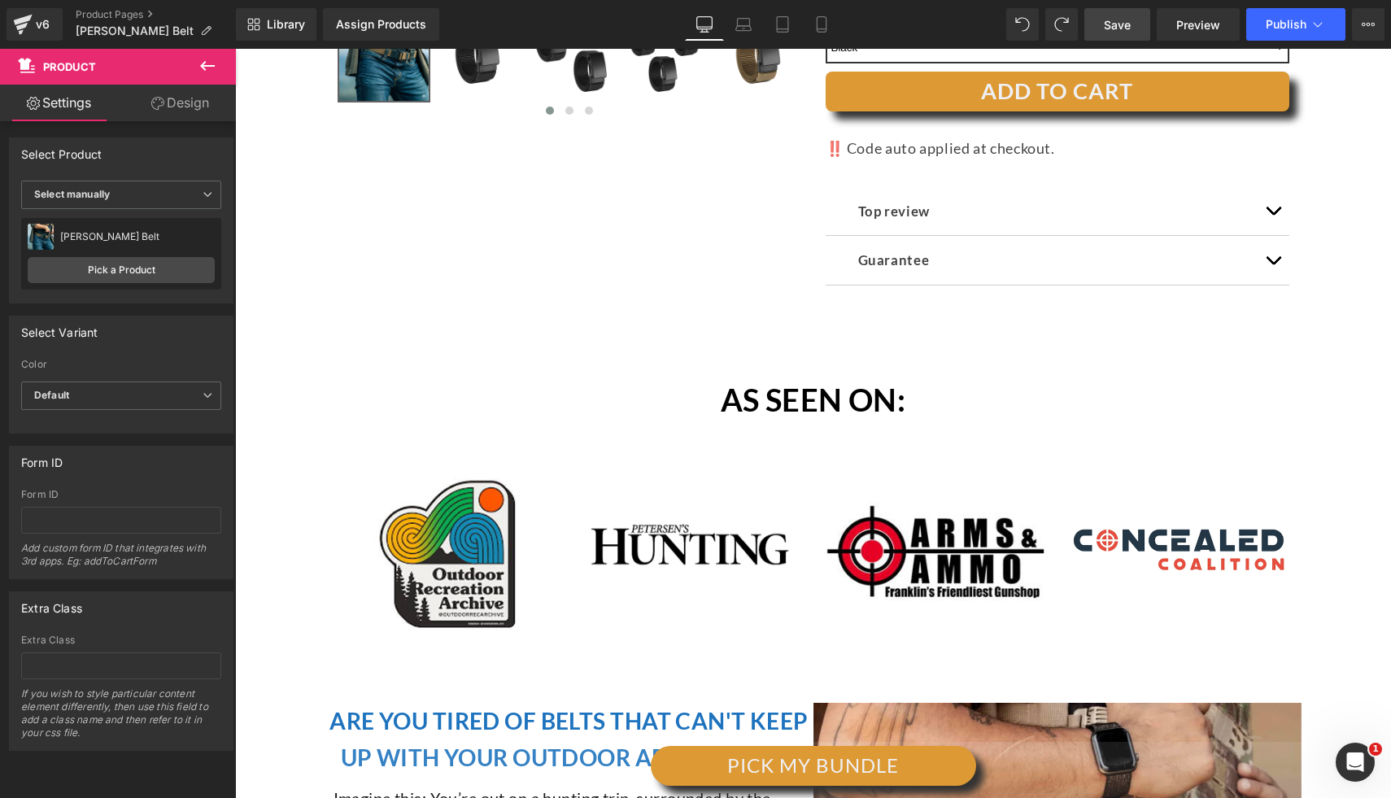
click at [1135, 24] on link "Save" at bounding box center [1117, 24] width 66 height 33
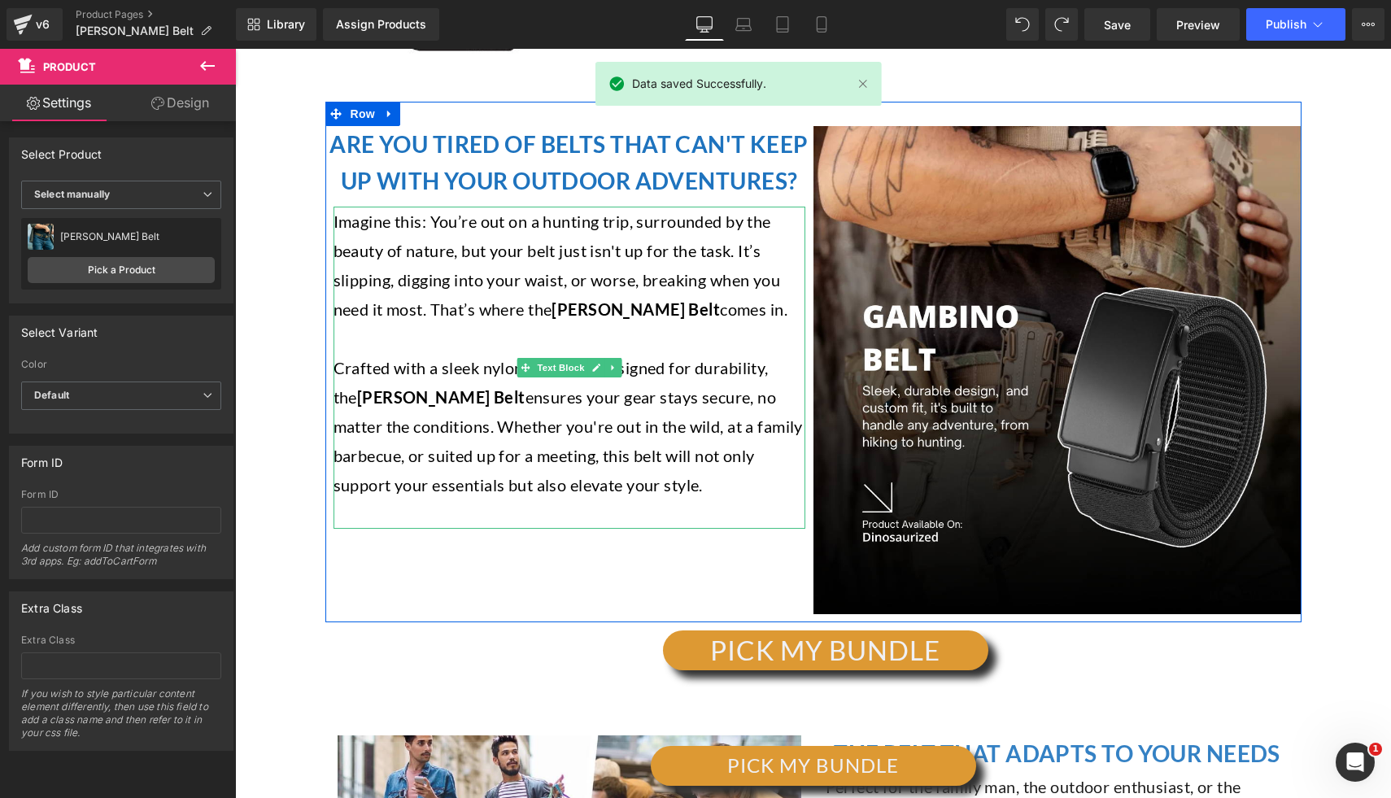
scroll to position [1260, 0]
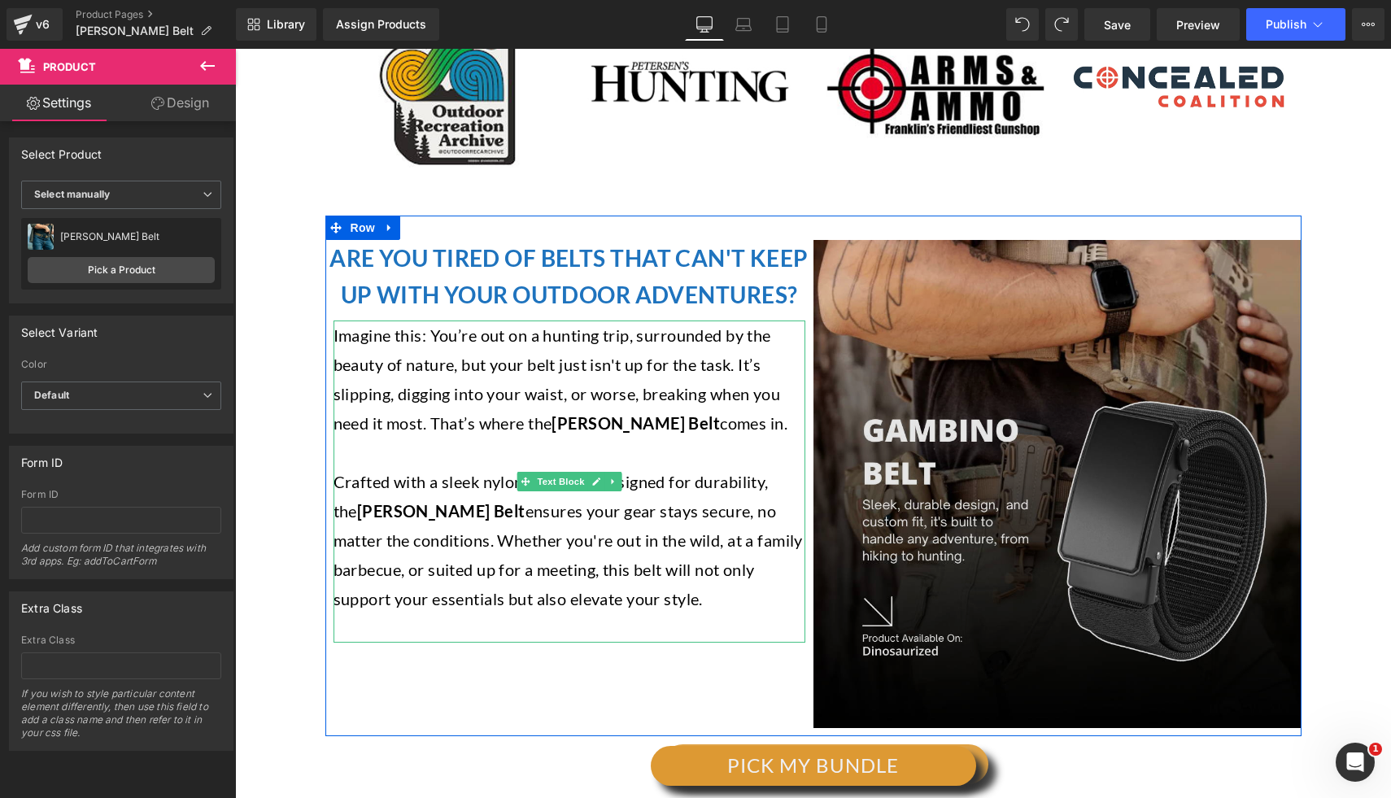
click at [934, 449] on img at bounding box center [1057, 484] width 488 height 488
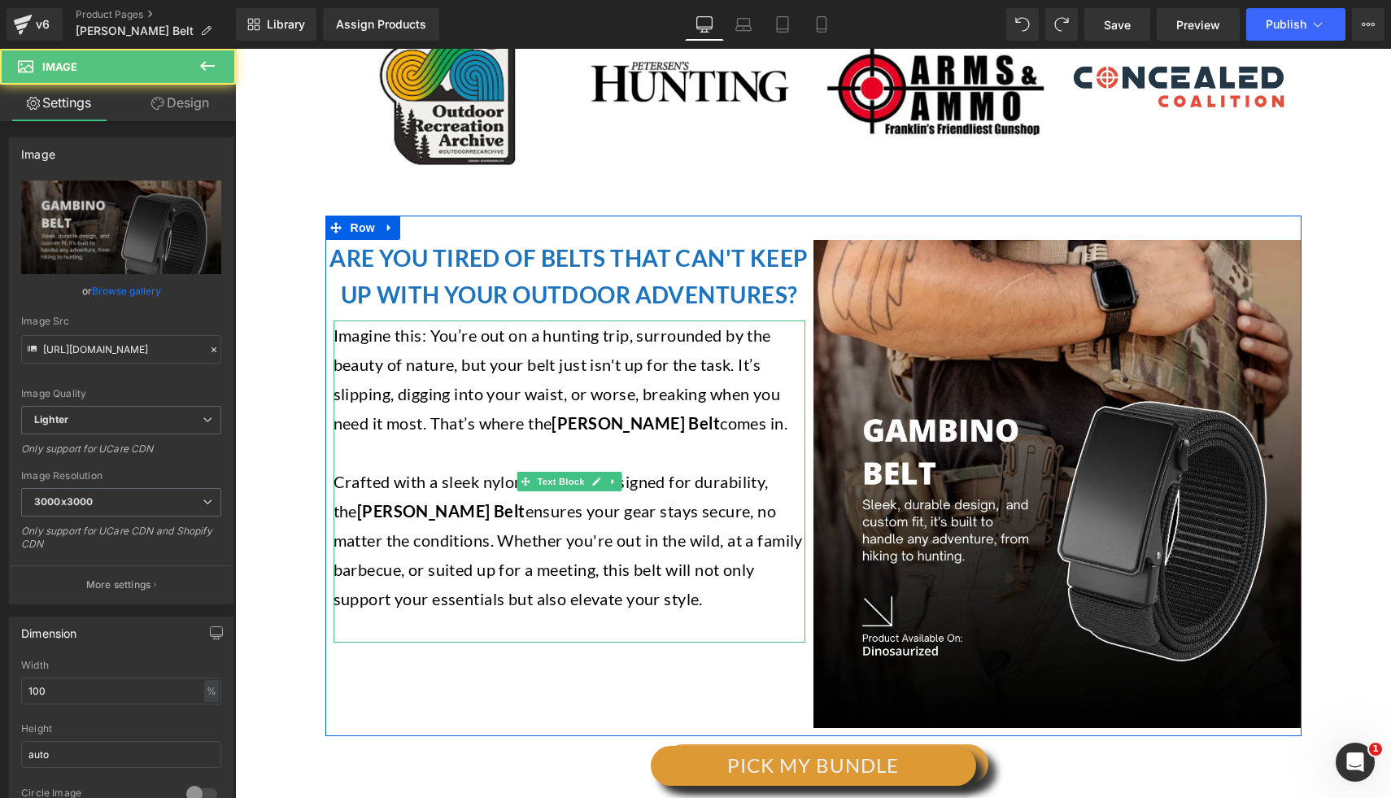
click at [624, 445] on p at bounding box center [569, 452] width 472 height 29
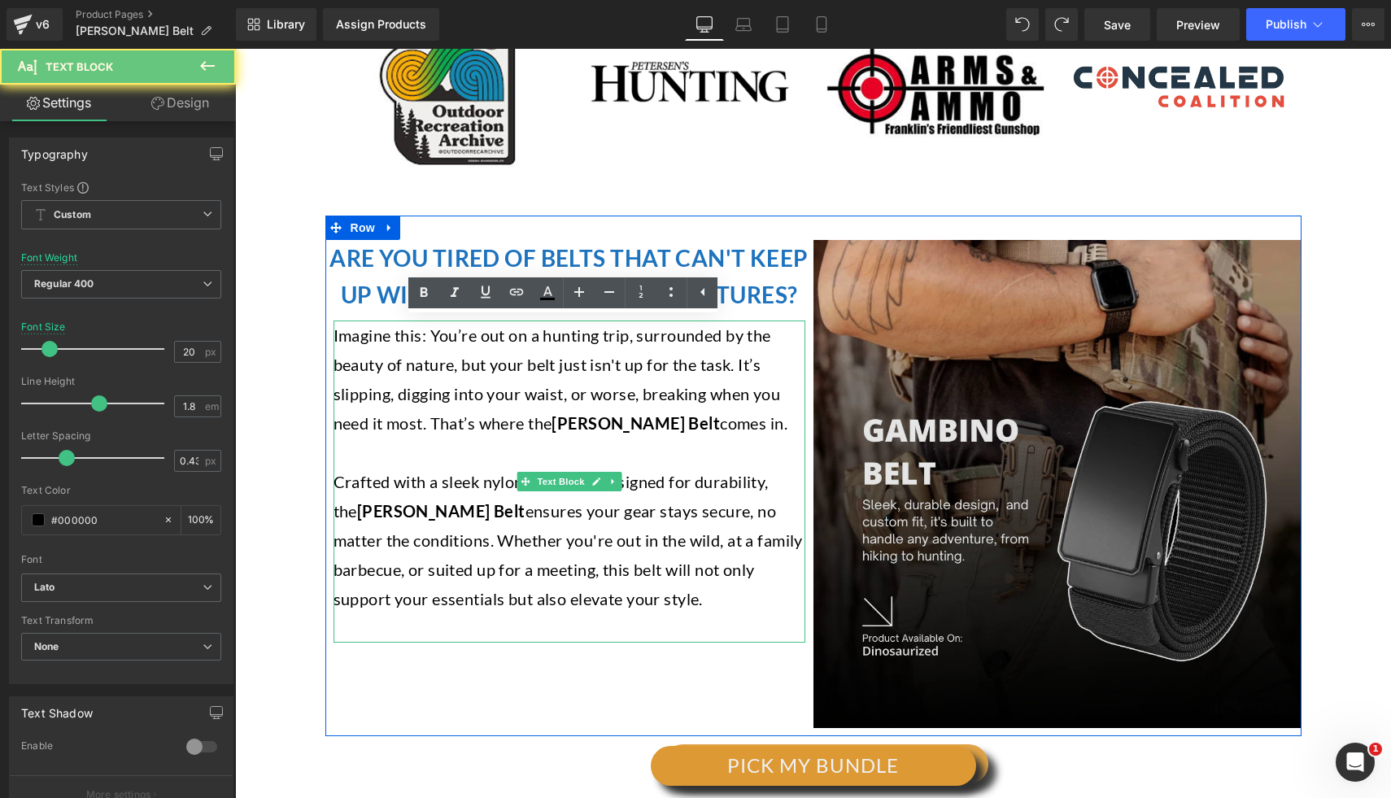
click at [1087, 455] on img at bounding box center [1057, 484] width 488 height 488
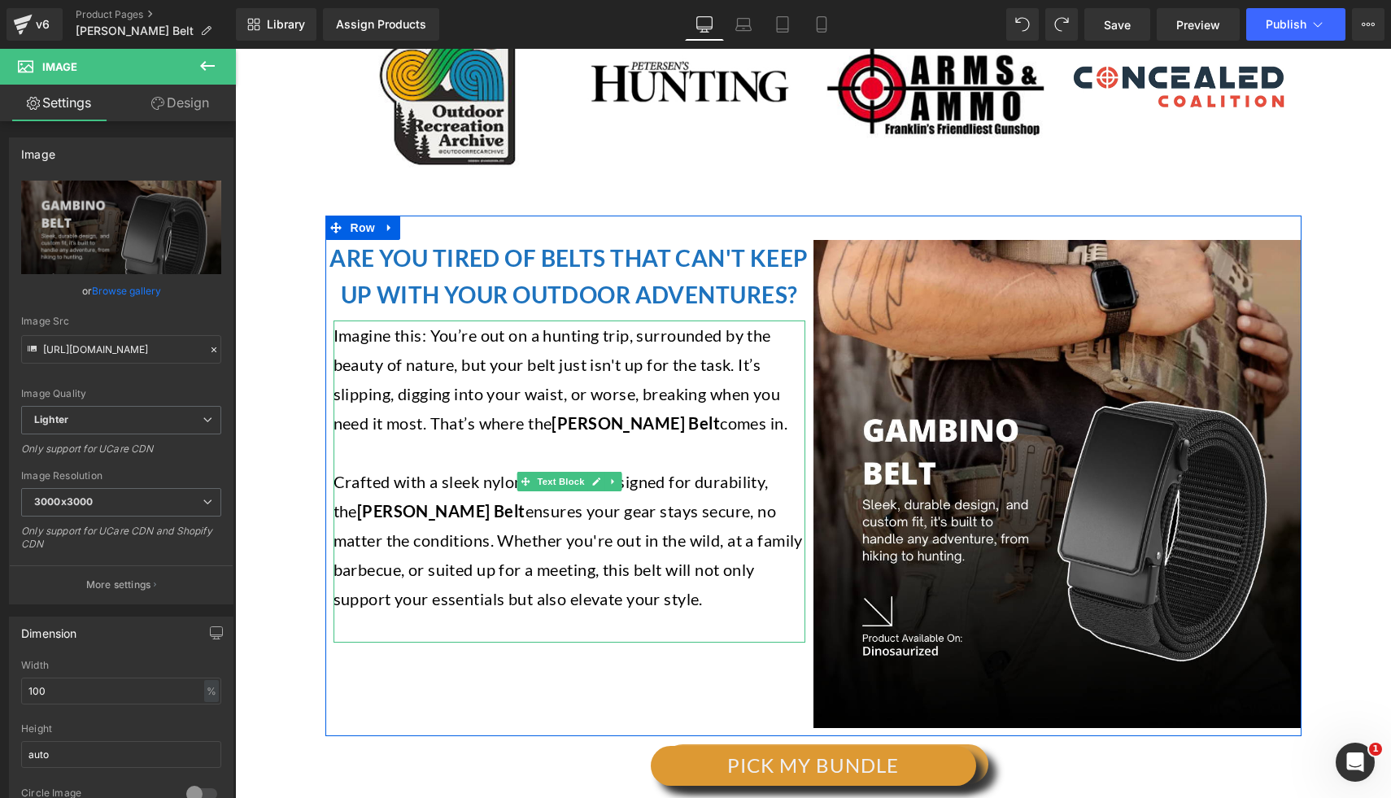
click at [459, 439] on p at bounding box center [569, 452] width 472 height 29
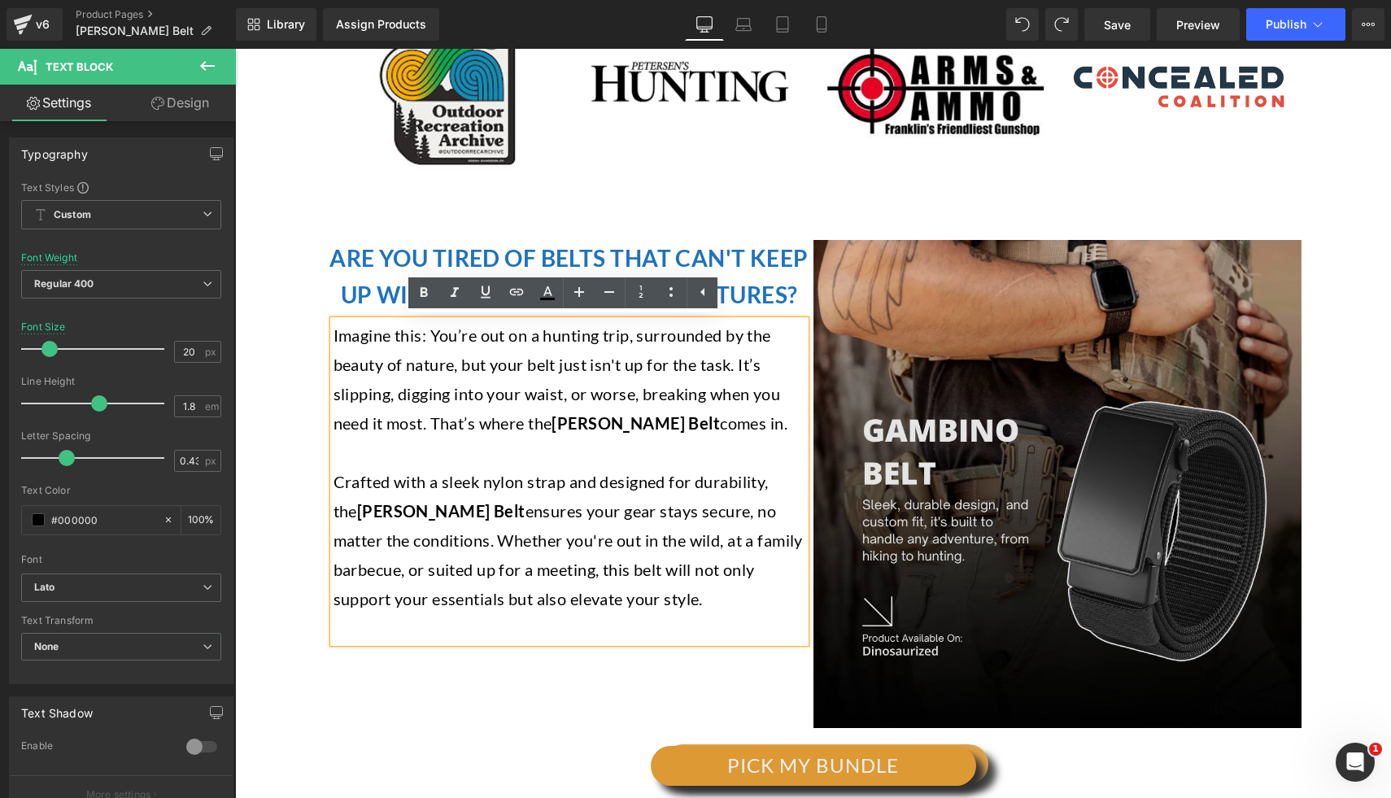
click at [992, 404] on img at bounding box center [1057, 484] width 488 height 488
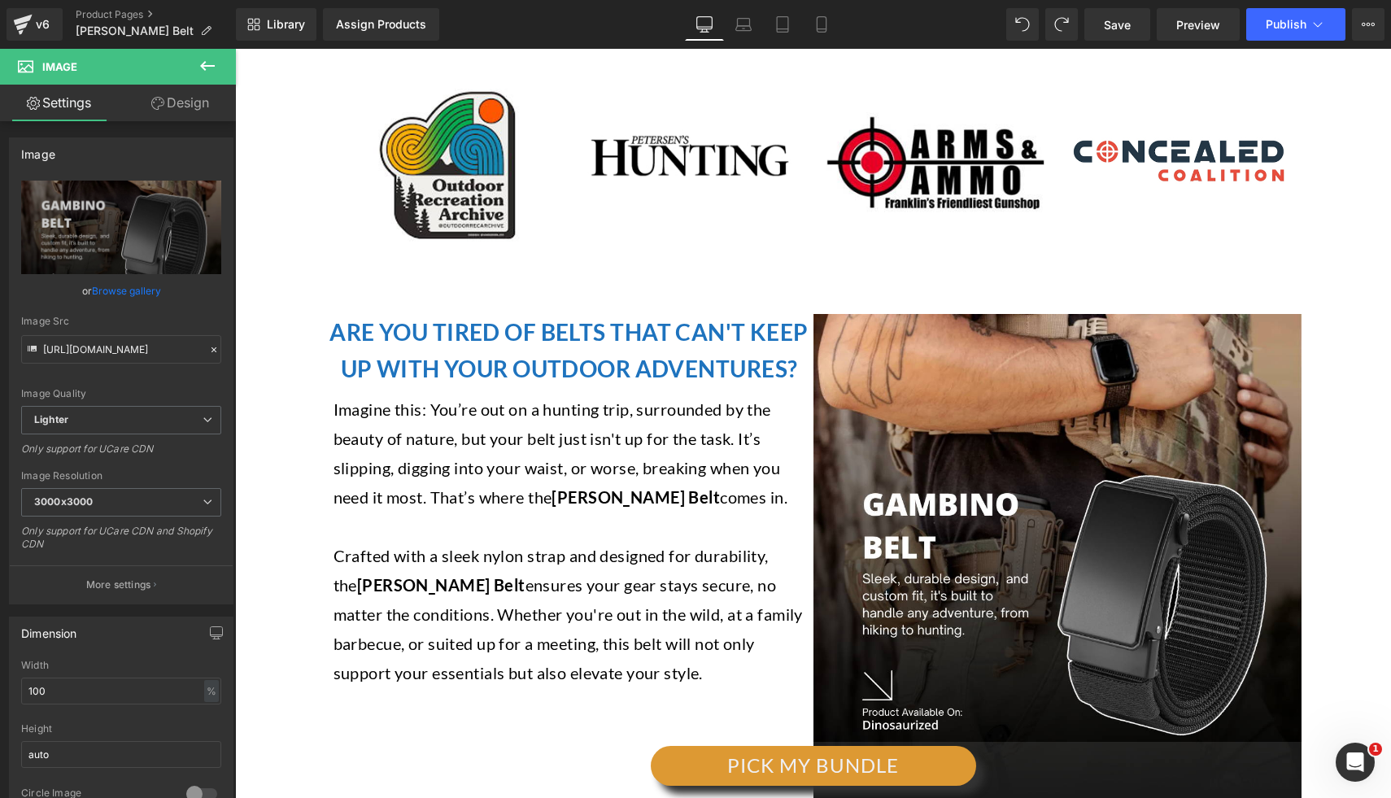
scroll to position [1182, 0]
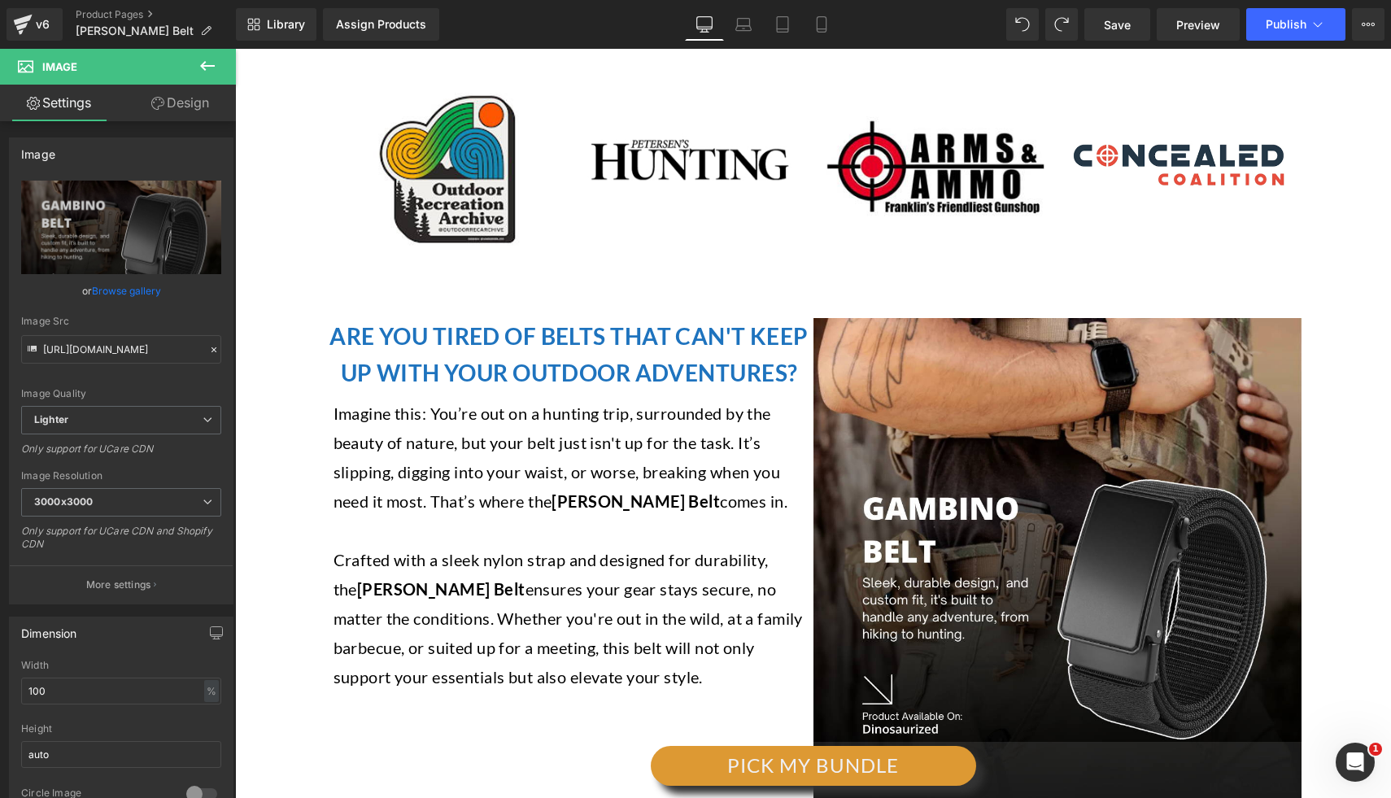
click at [870, 277] on div "Image Image Image Image Row" at bounding box center [813, 163] width 976 height 246
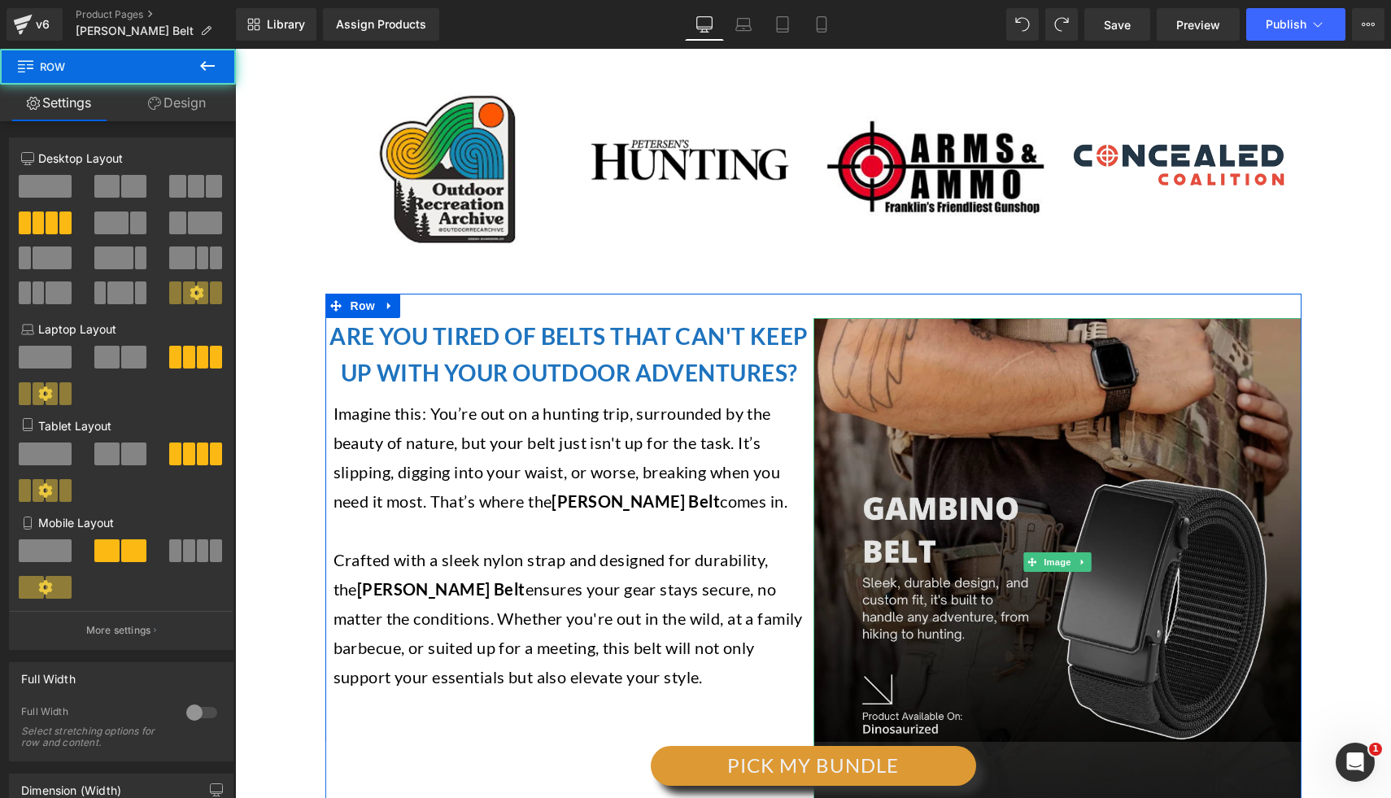
click at [844, 351] on img at bounding box center [1057, 562] width 488 height 488
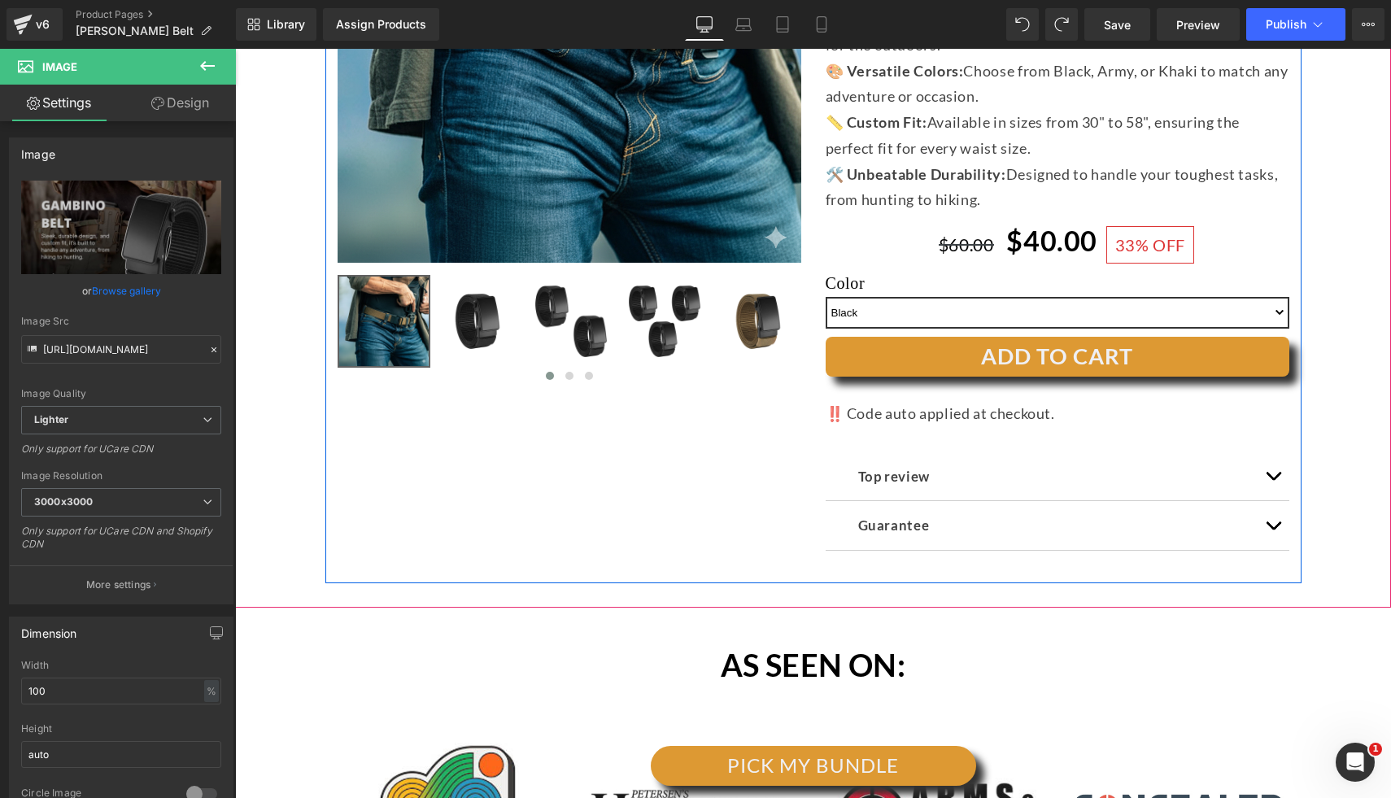
scroll to position [849, 0]
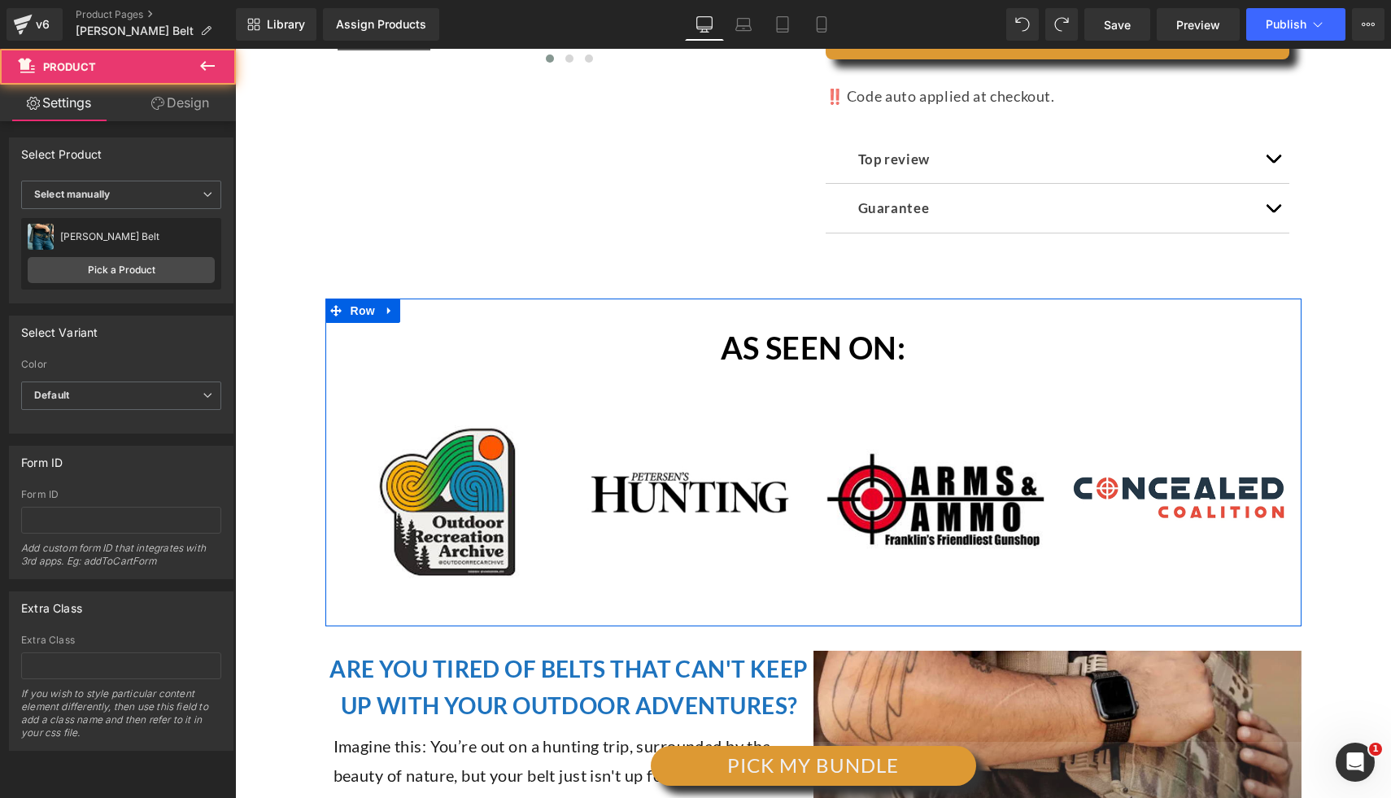
click at [586, 318] on div "AS SEEN ON: Text Block Image Image Image Image Row Row" at bounding box center [813, 462] width 976 height 328
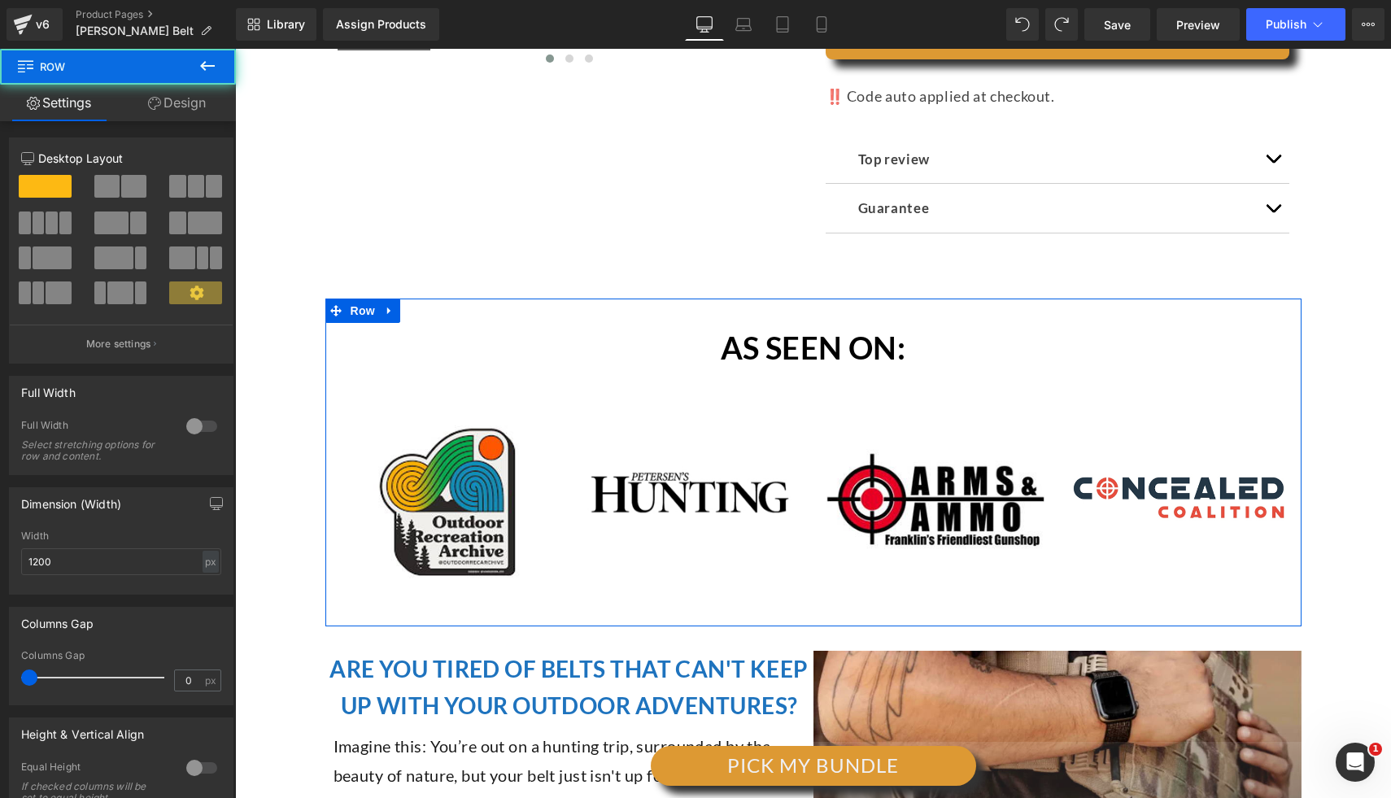
click at [325, 305] on div "AS SEEN ON: Text Block Image Image Image Image Row Row" at bounding box center [813, 462] width 976 height 328
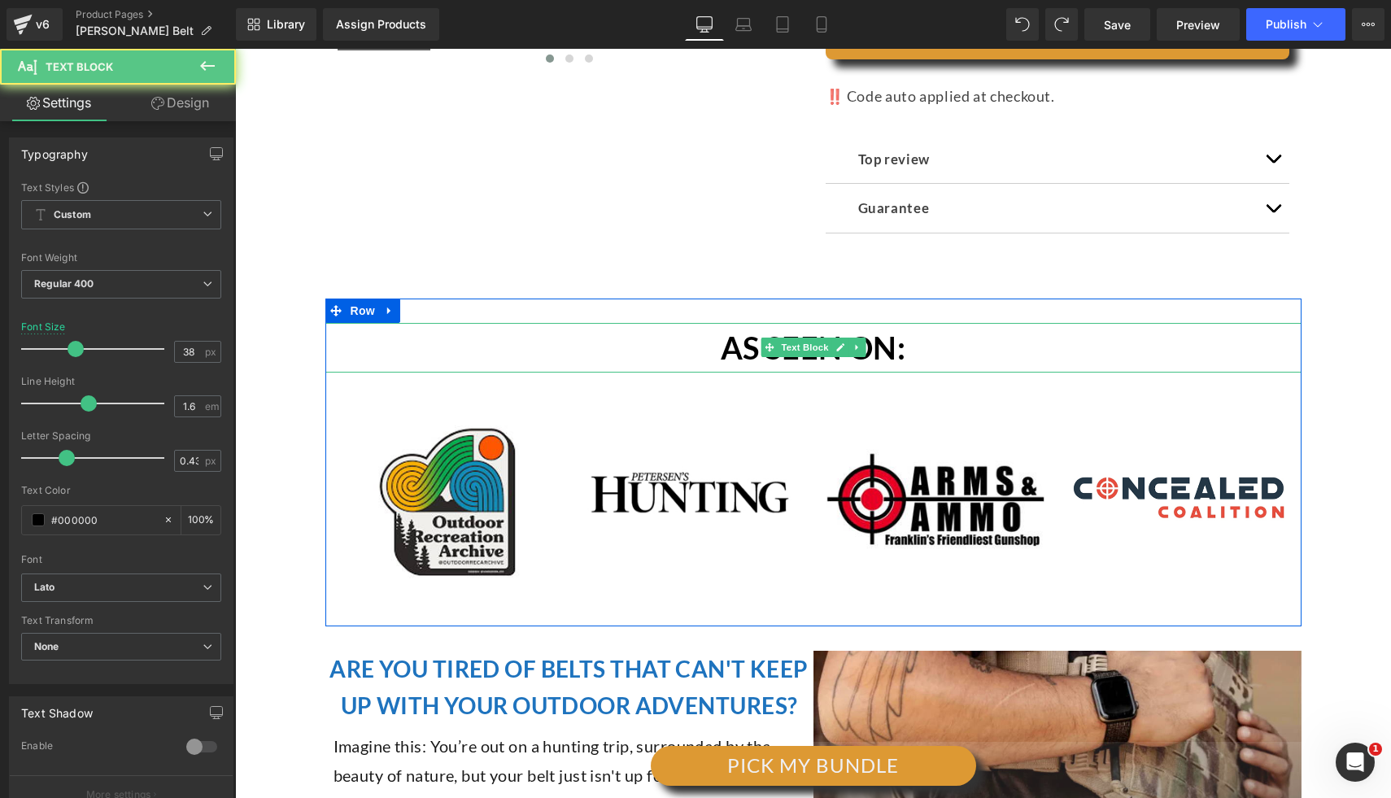
click at [533, 357] on p "AS SEEN ON:" at bounding box center [813, 348] width 943 height 50
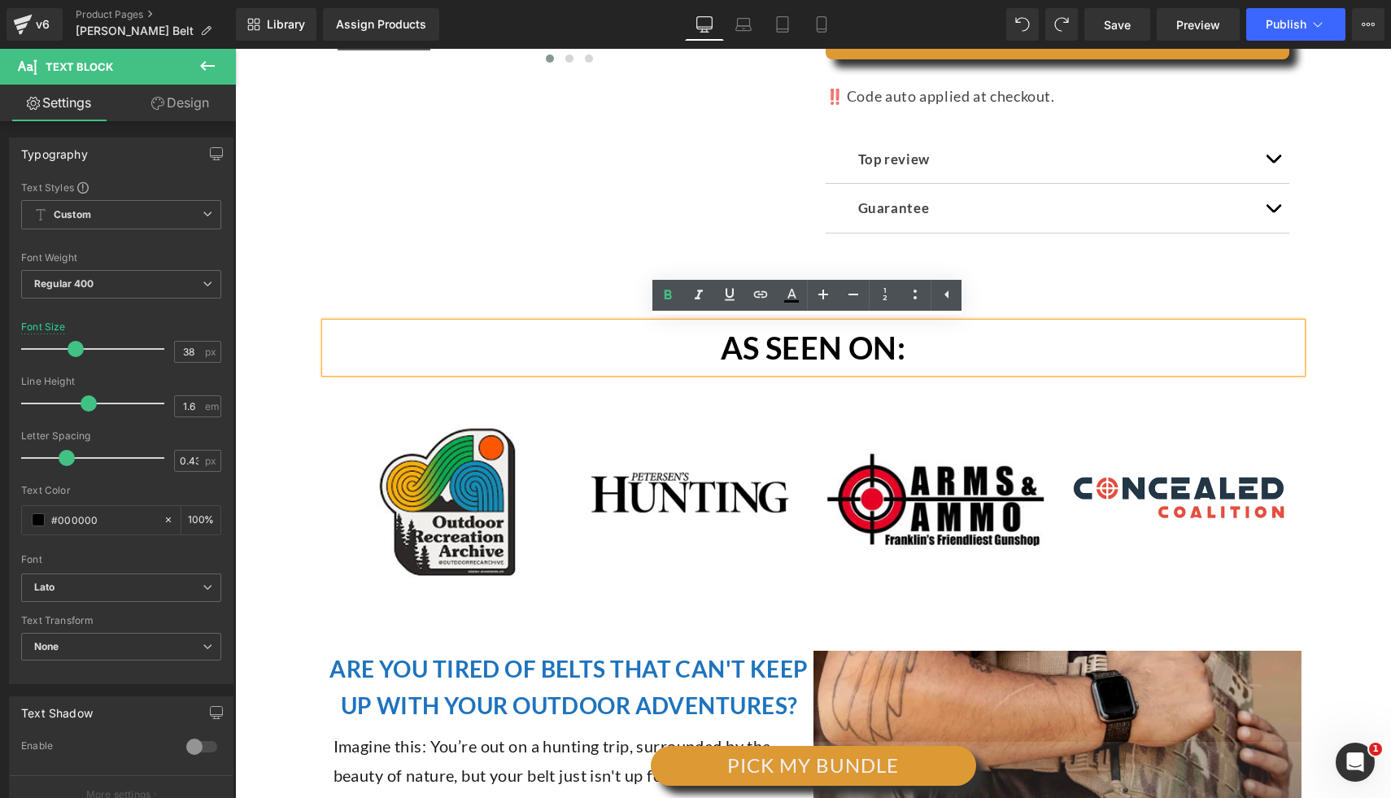
scroll to position [754, 0]
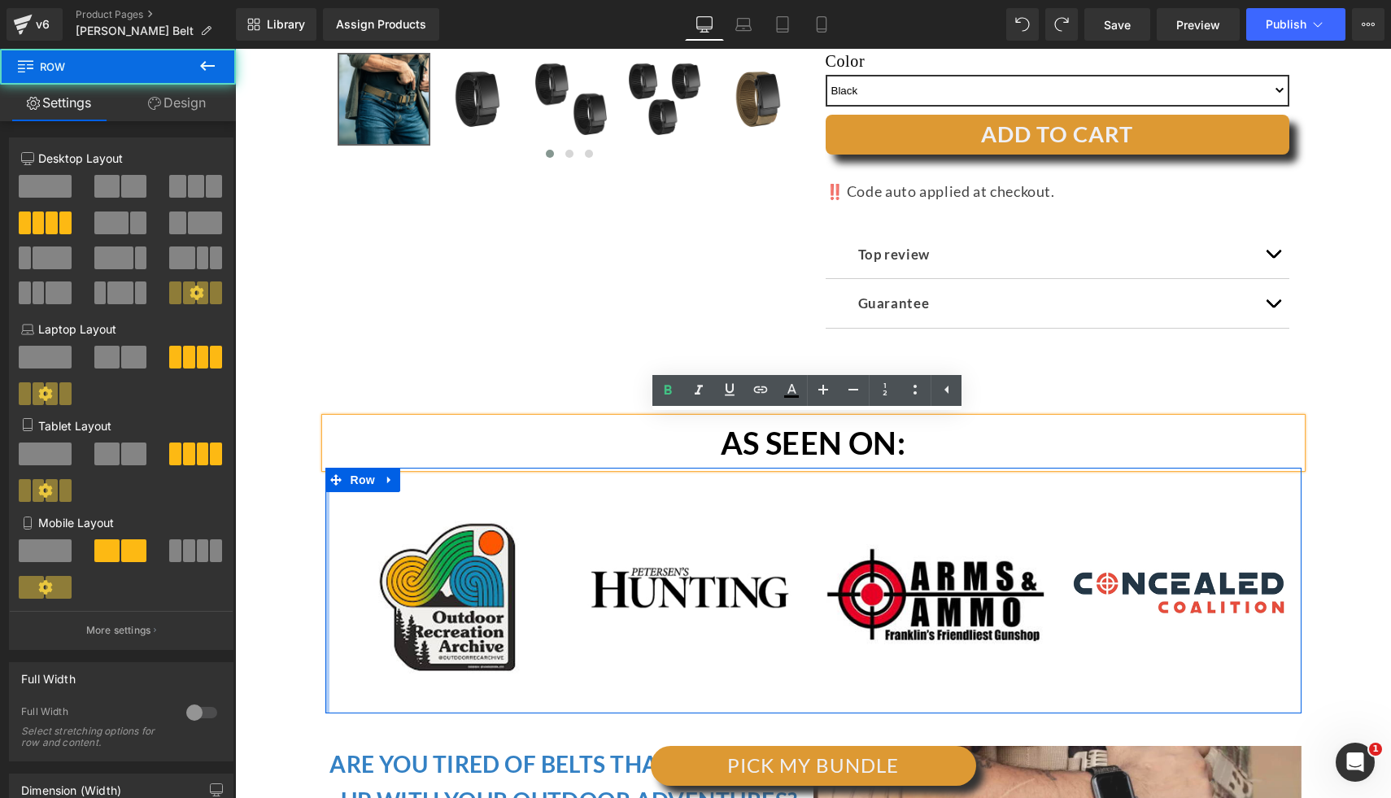
click at [325, 490] on div at bounding box center [327, 591] width 4 height 246
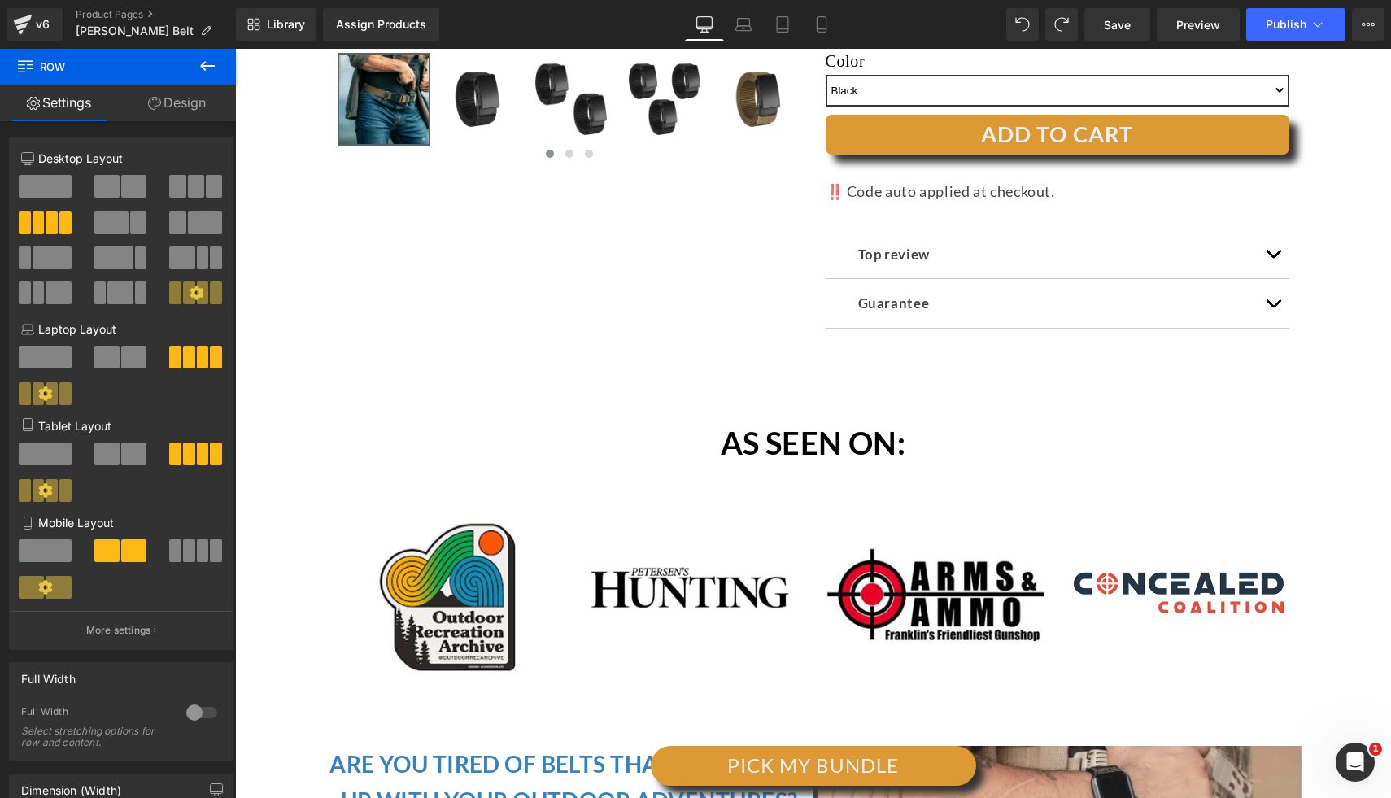
click at [384, 452] on p "AS SEEN ON:" at bounding box center [813, 443] width 943 height 50
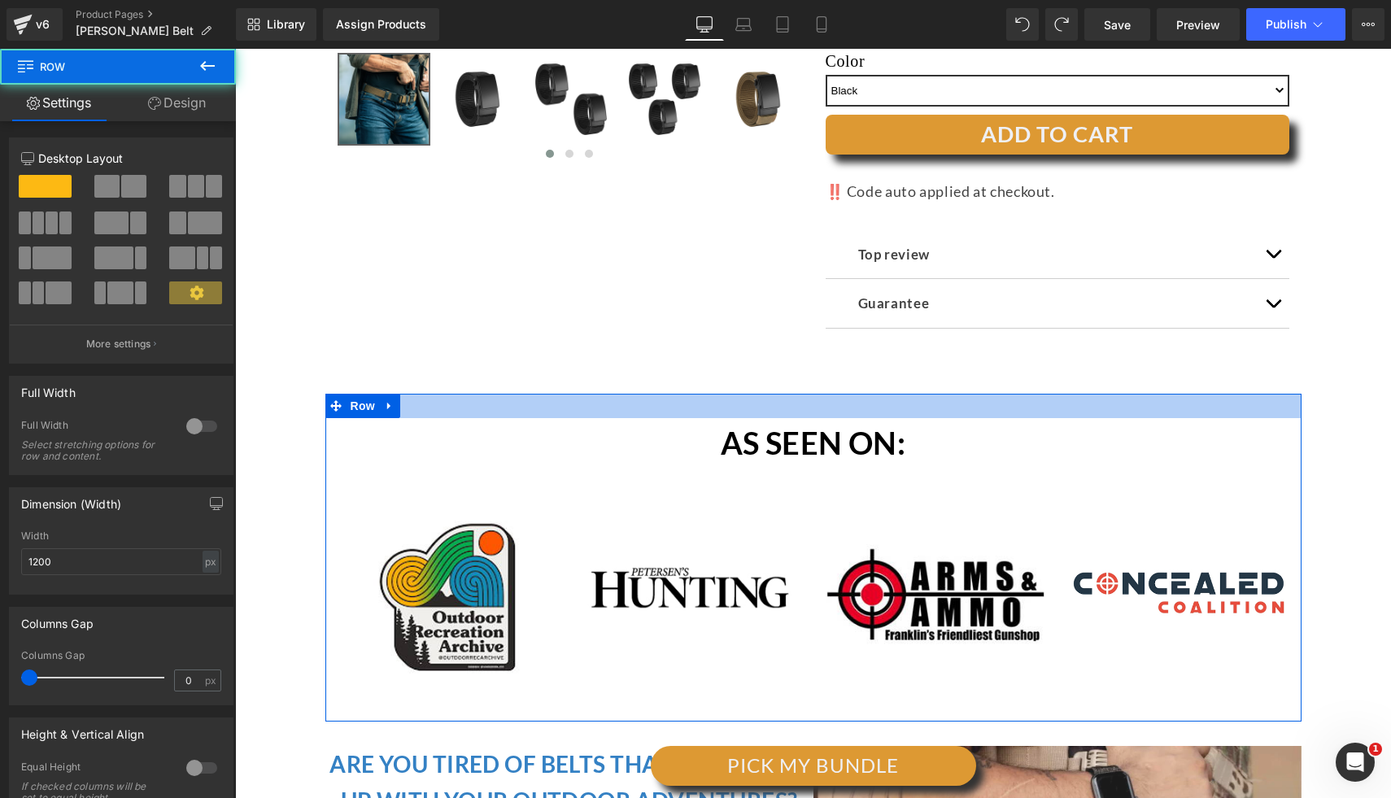
click at [431, 398] on div at bounding box center [813, 406] width 976 height 24
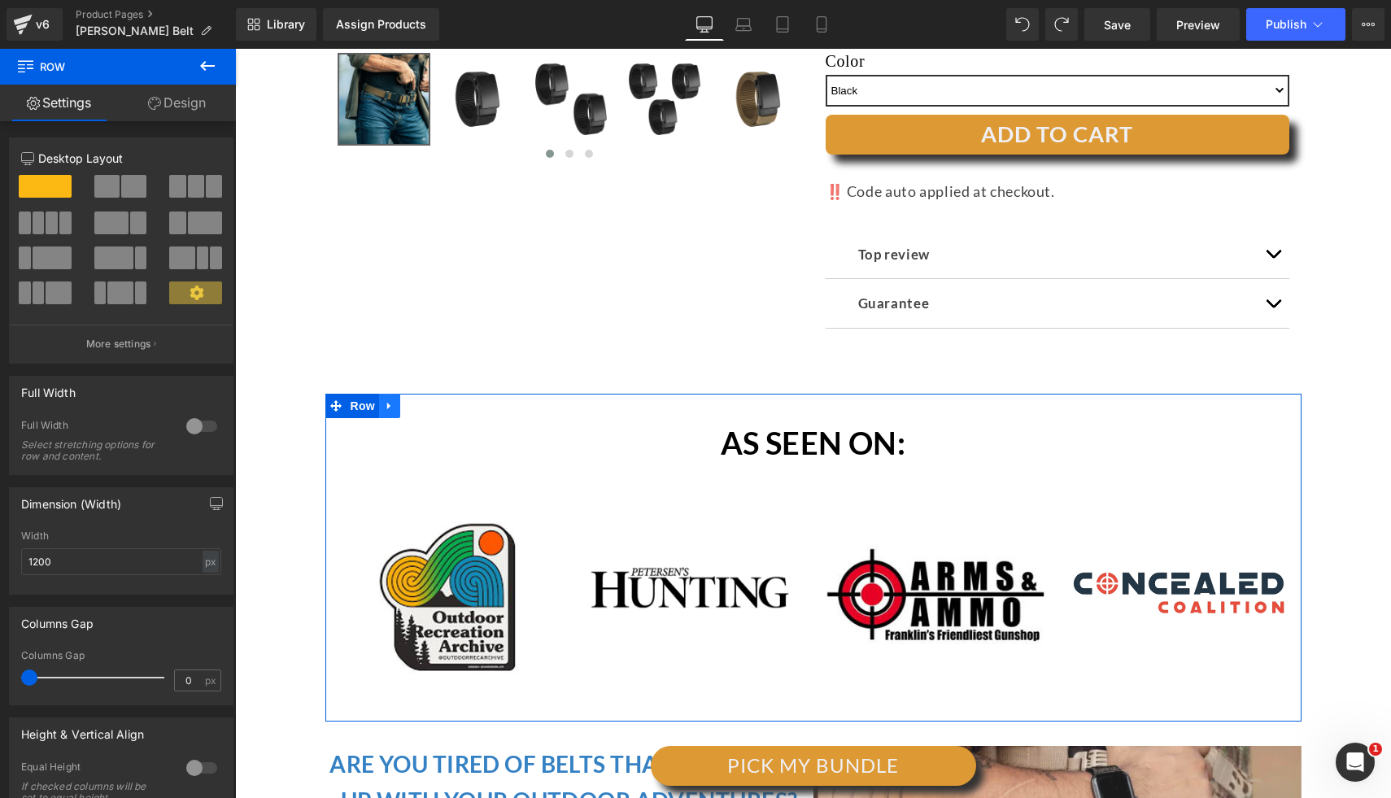
click at [387, 404] on icon at bounding box center [388, 406] width 3 height 7
click at [427, 411] on link at bounding box center [431, 406] width 21 height 24
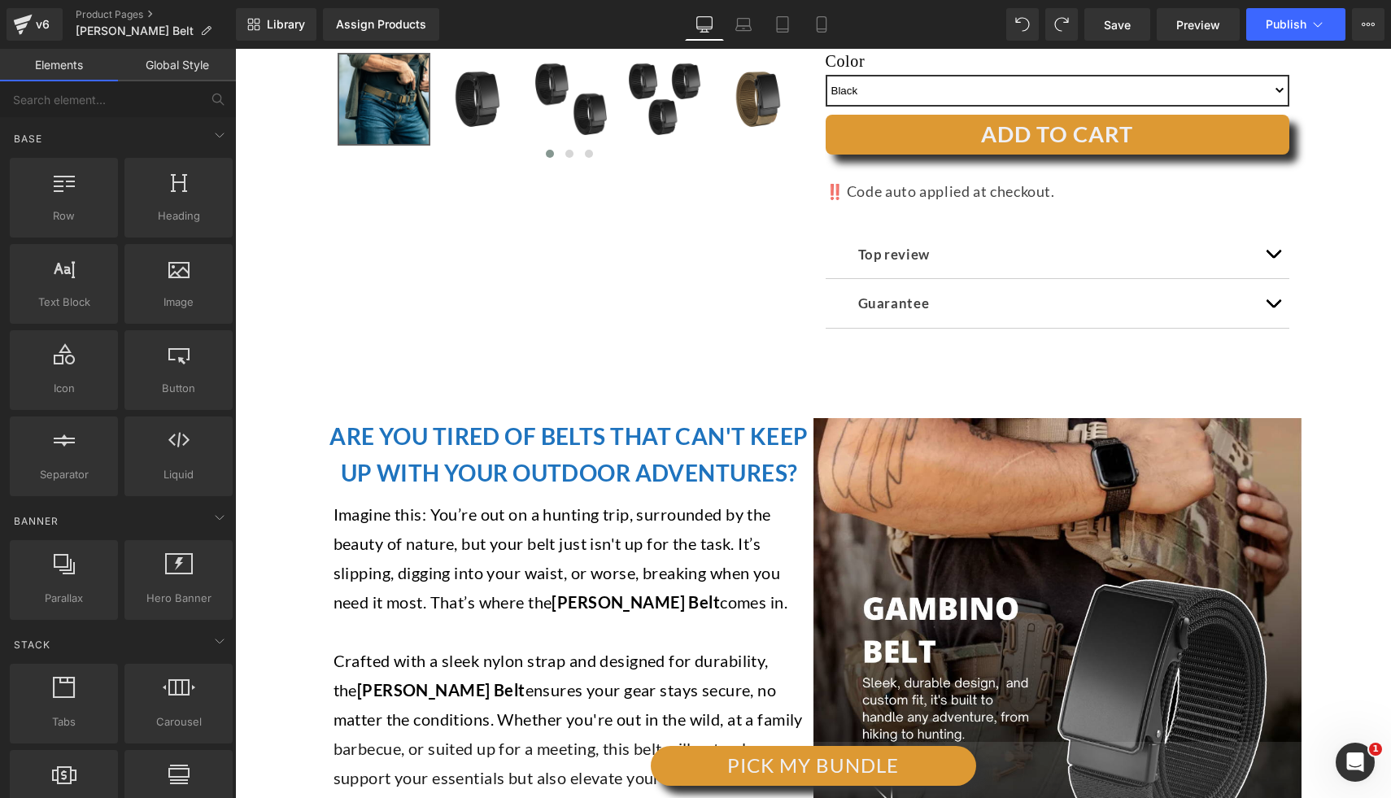
drag, startPoint x: 263, startPoint y: 456, endPoint x: 330, endPoint y: 437, distance: 69.5
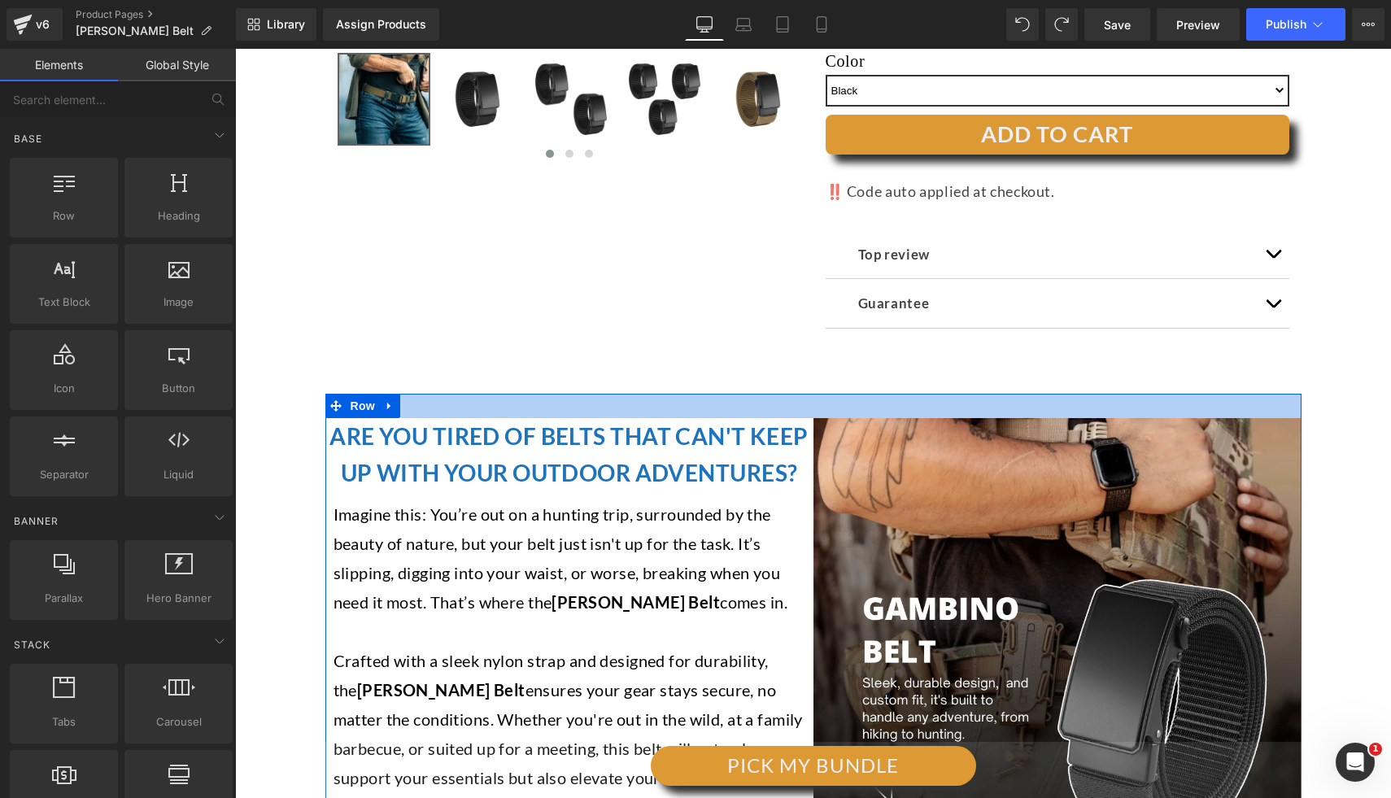
click at [410, 408] on div at bounding box center [813, 406] width 976 height 24
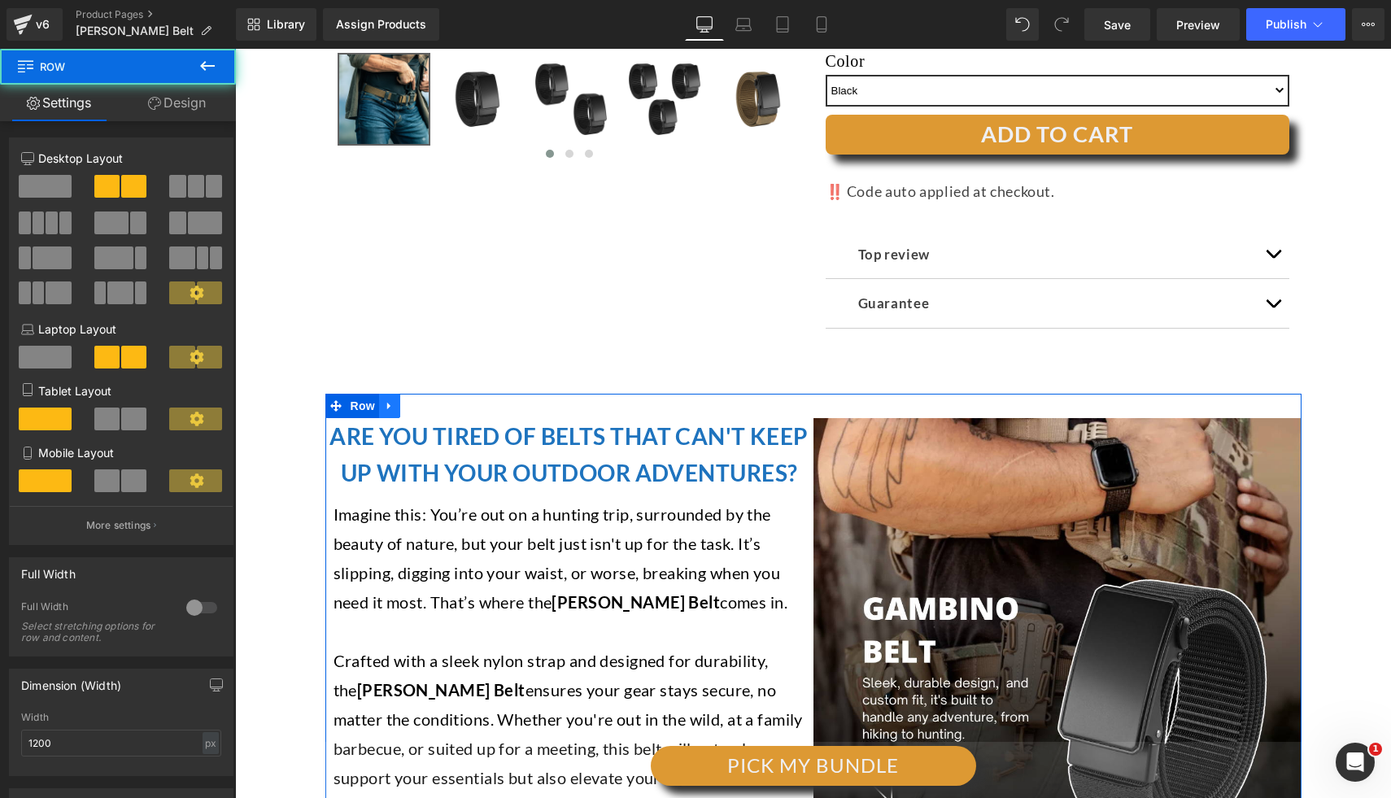
click at [384, 402] on icon at bounding box center [389, 405] width 11 height 12
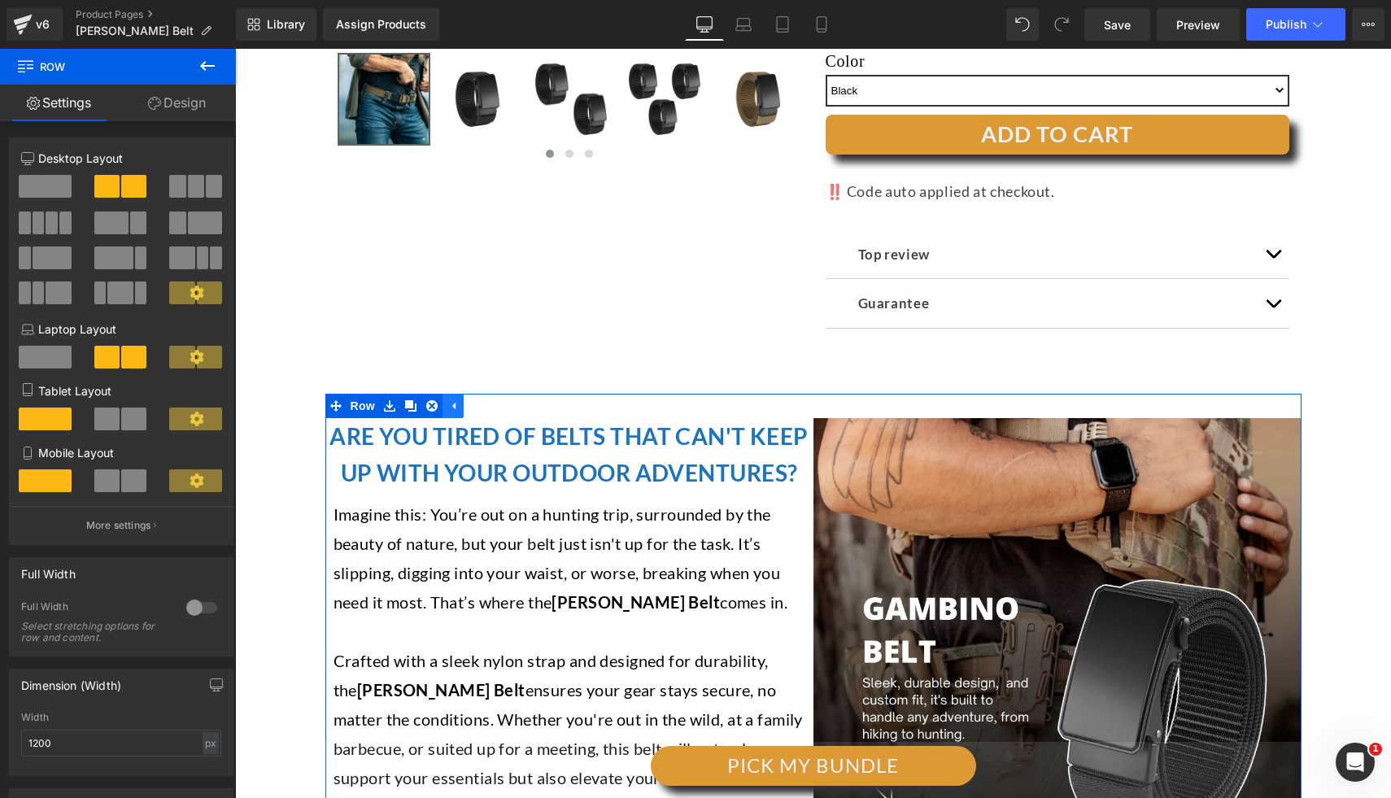
click at [447, 400] on icon at bounding box center [452, 405] width 11 height 12
click at [371, 406] on span "Row" at bounding box center [362, 406] width 33 height 24
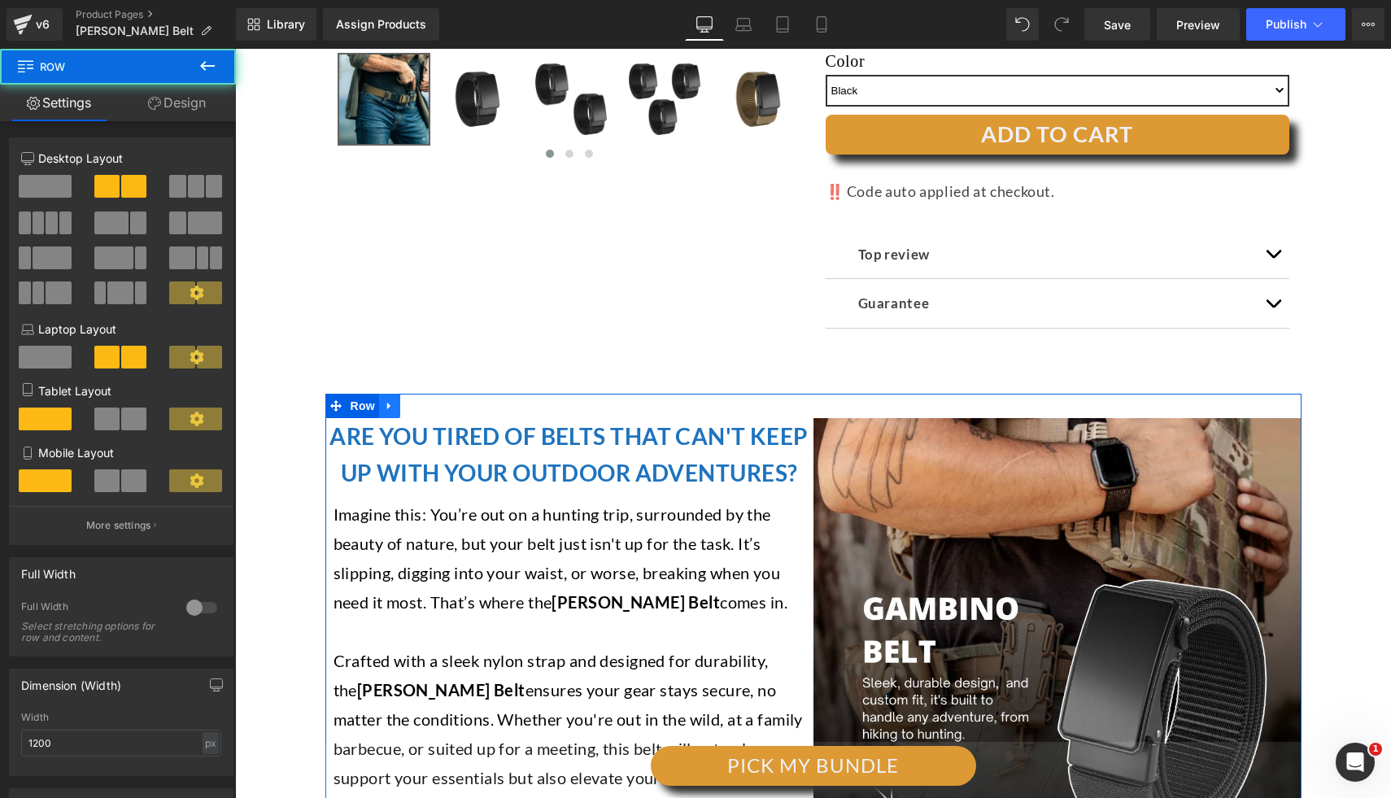
click at [387, 403] on icon at bounding box center [388, 406] width 3 height 7
click at [421, 405] on link at bounding box center [431, 406] width 21 height 24
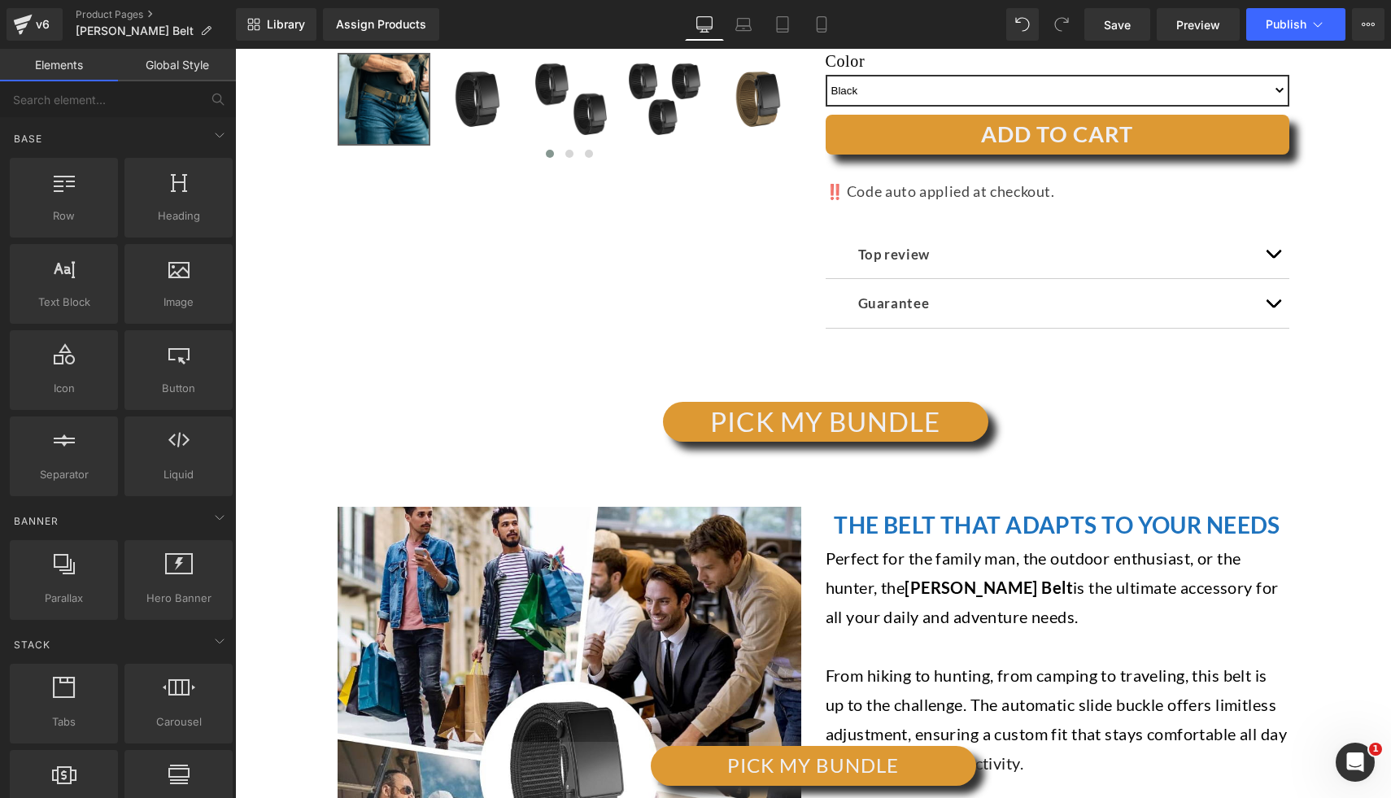
click at [442, 416] on div "PICK MY BUNDLE" at bounding box center [824, 422] width 1131 height 40
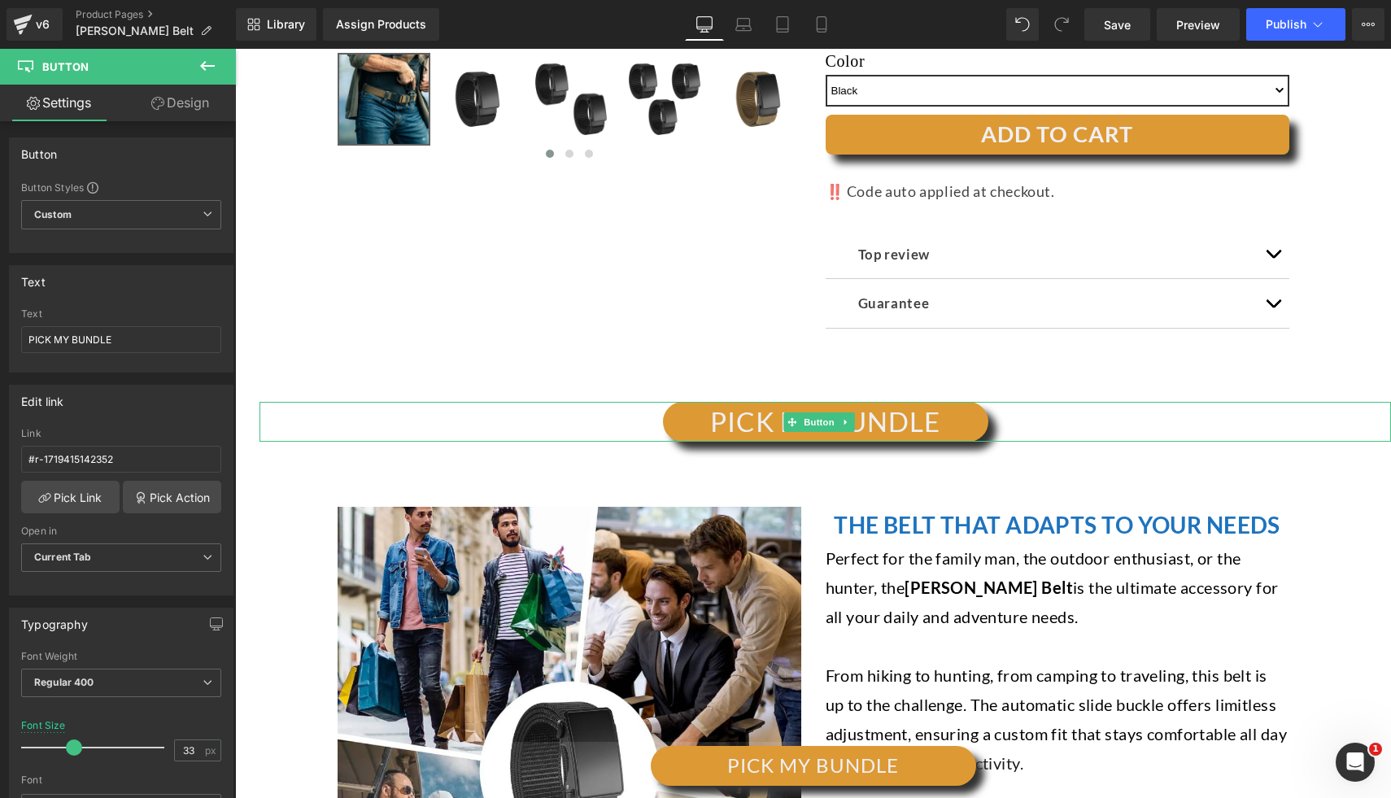
click at [843, 417] on icon at bounding box center [846, 422] width 9 height 10
click at [850, 418] on icon at bounding box center [854, 422] width 9 height 10
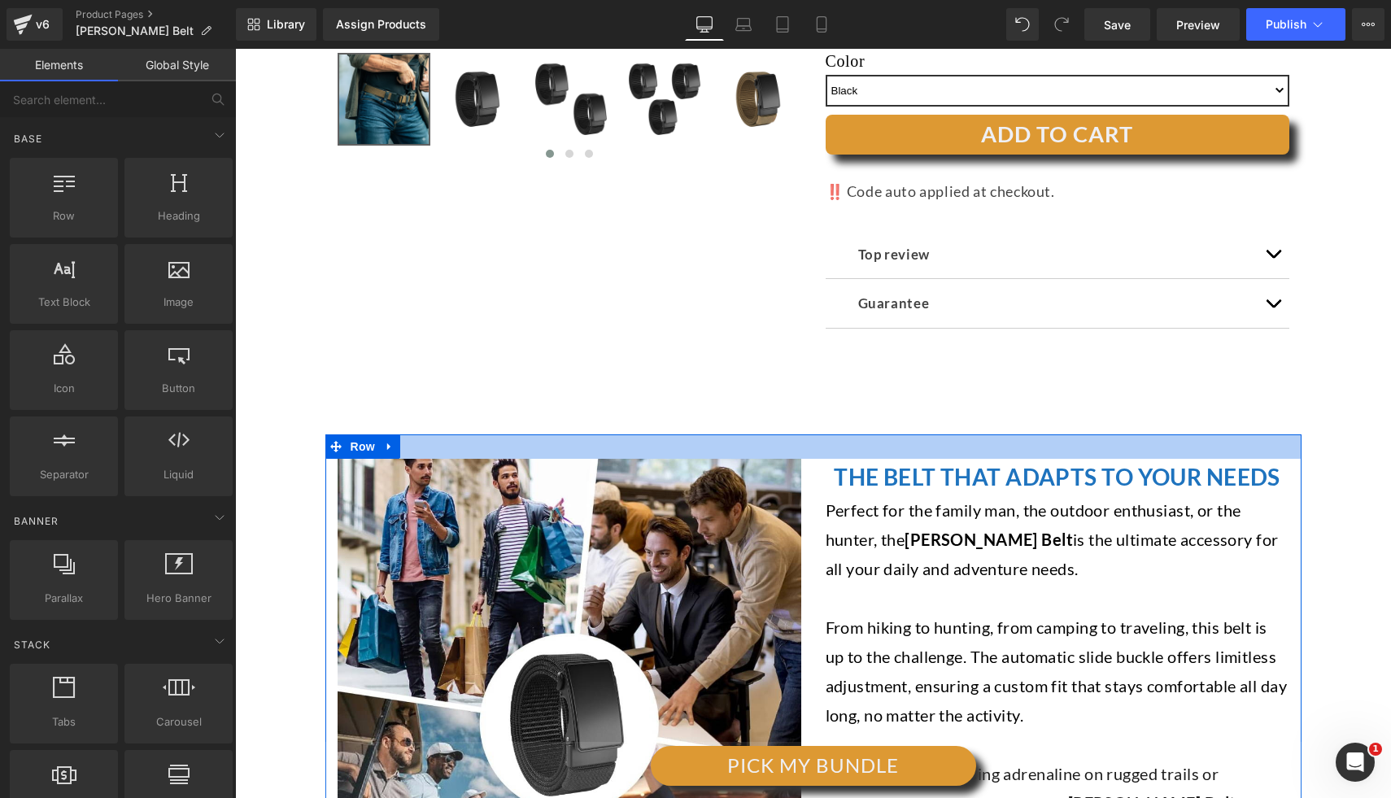
click at [756, 438] on div at bounding box center [813, 446] width 976 height 24
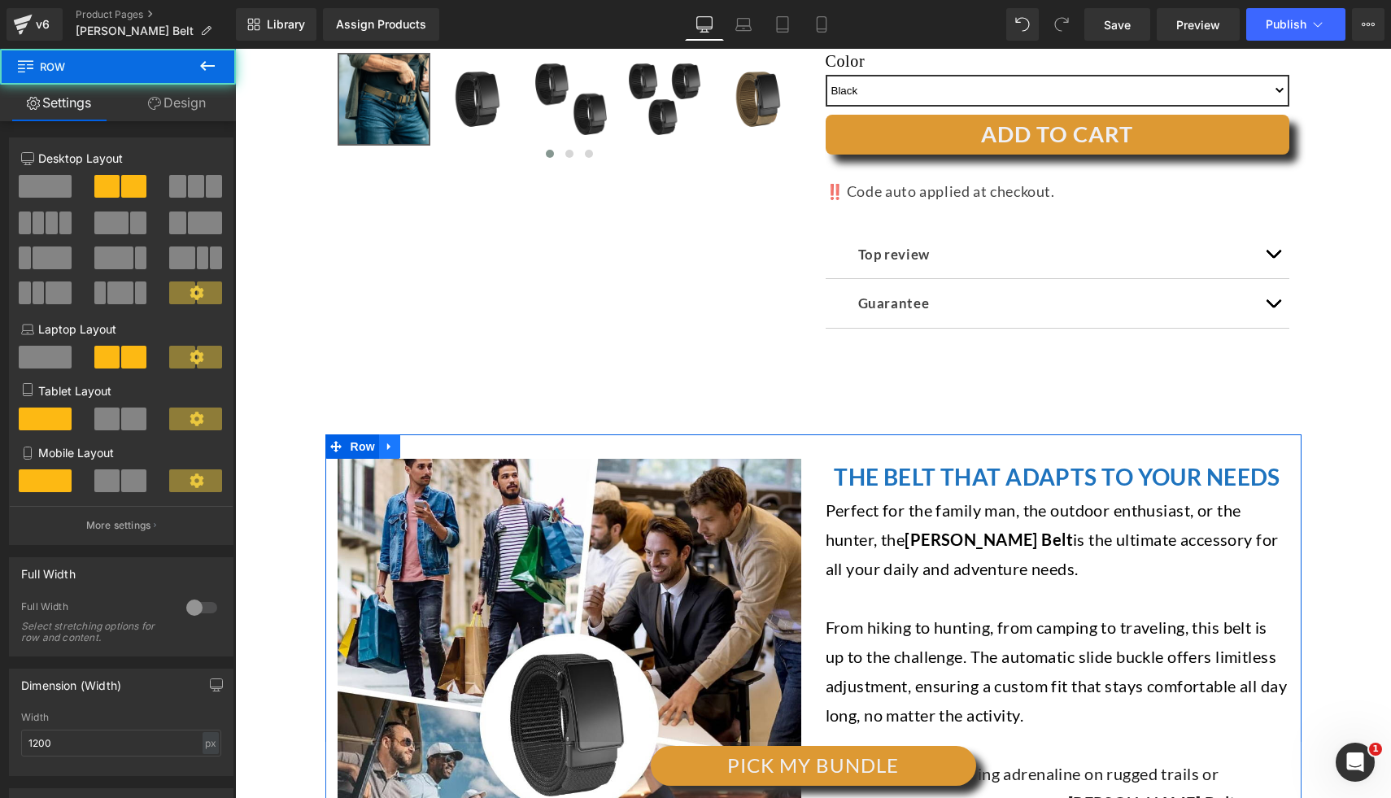
click at [386, 450] on icon at bounding box center [389, 446] width 11 height 12
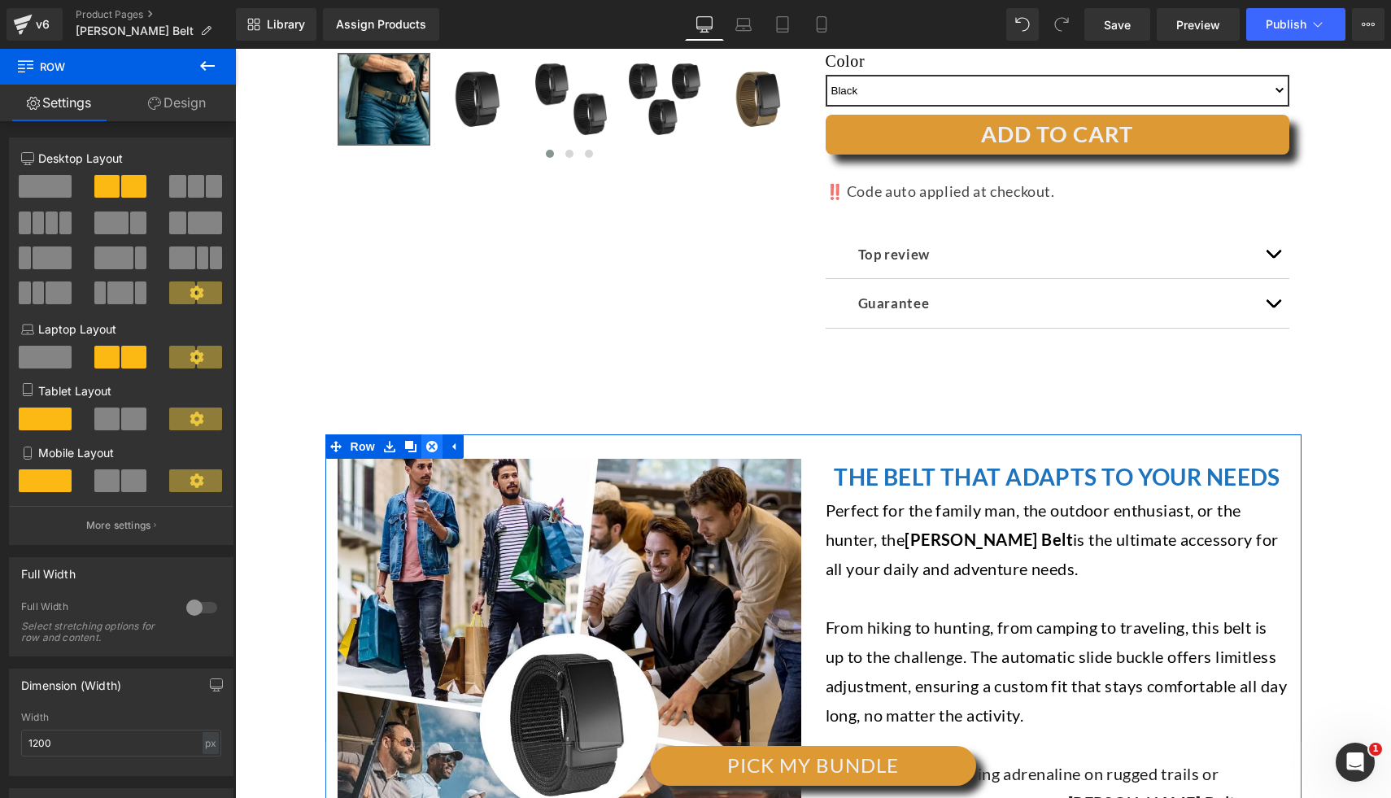
click at [426, 446] on icon at bounding box center [431, 446] width 11 height 12
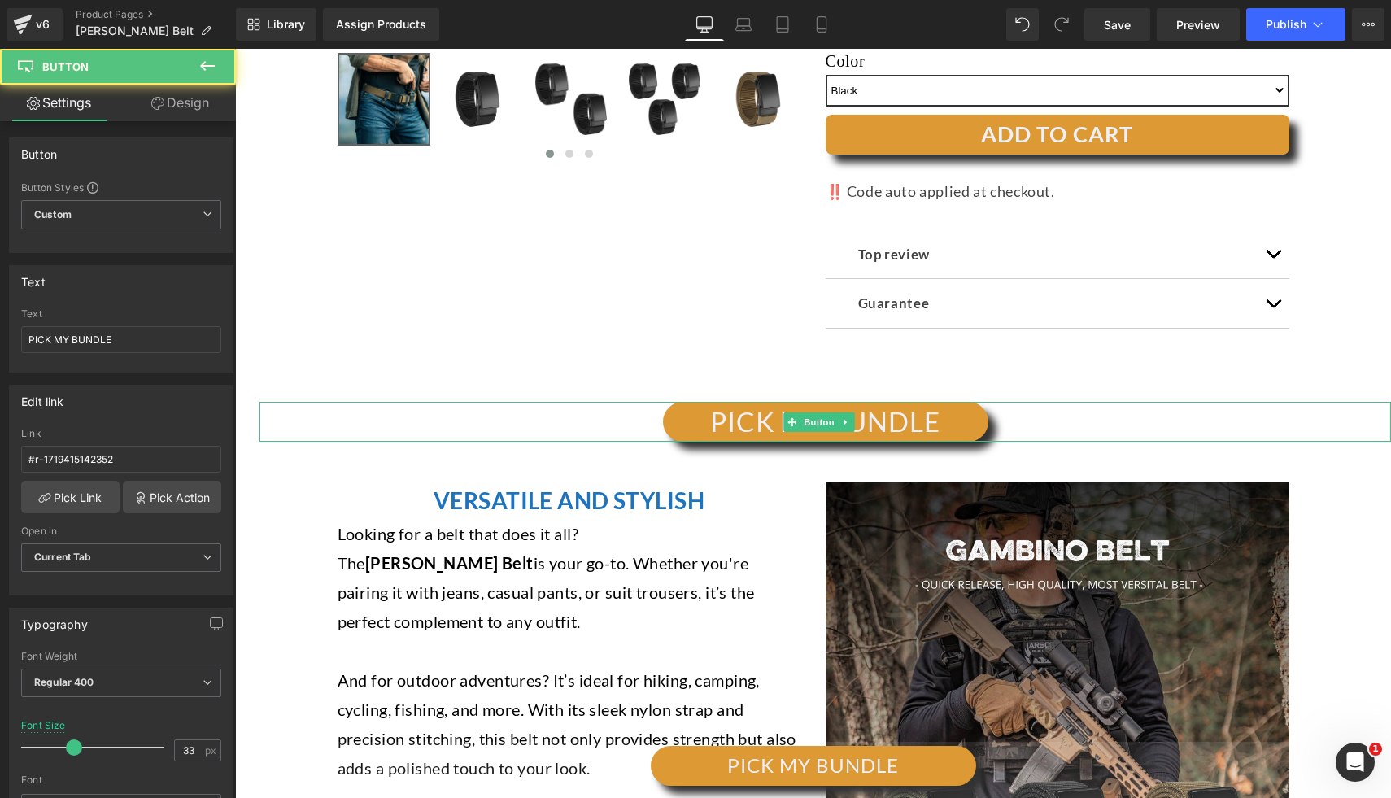
click at [516, 422] on div "PICK MY BUNDLE" at bounding box center [824, 422] width 1131 height 40
click at [850, 420] on icon at bounding box center [846, 422] width 9 height 10
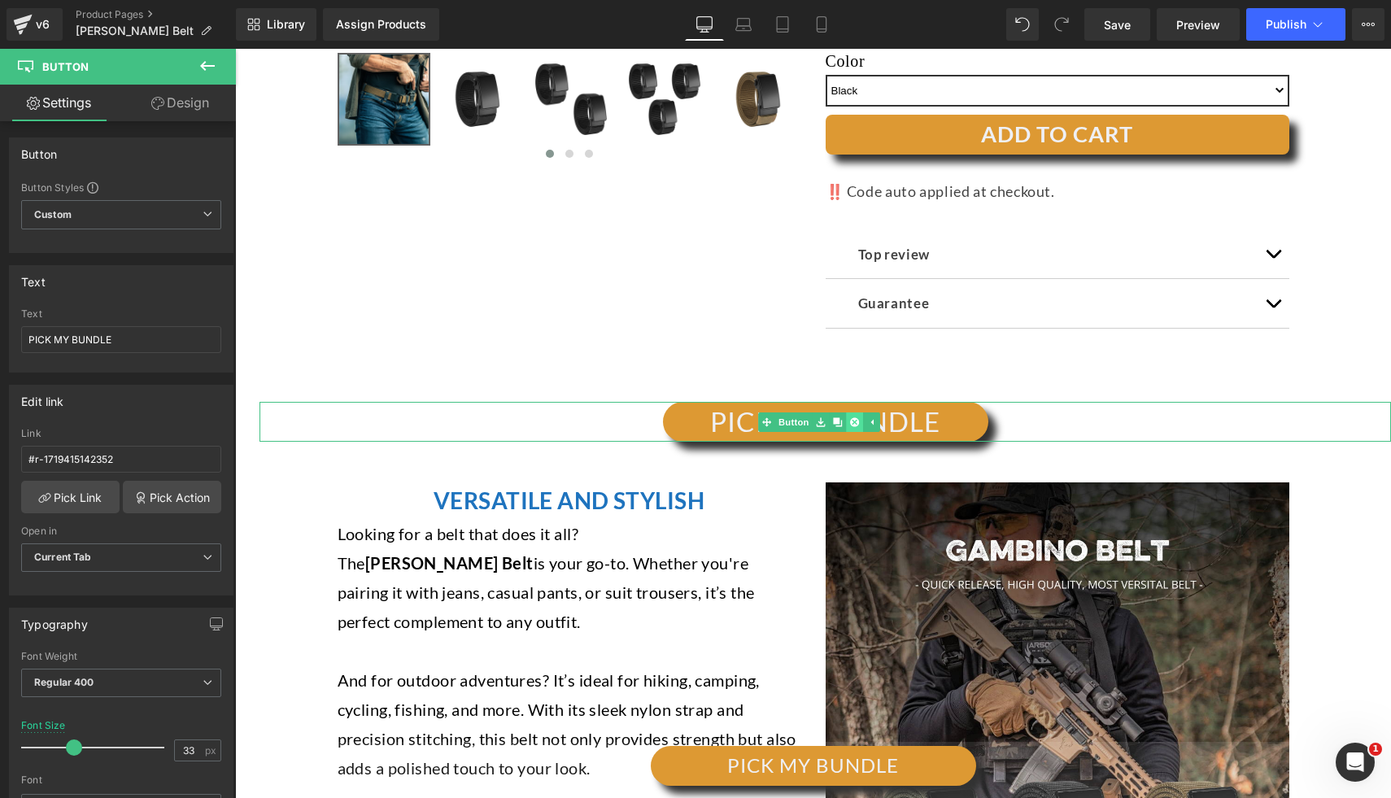
click at [856, 423] on icon at bounding box center [854, 421] width 9 height 9
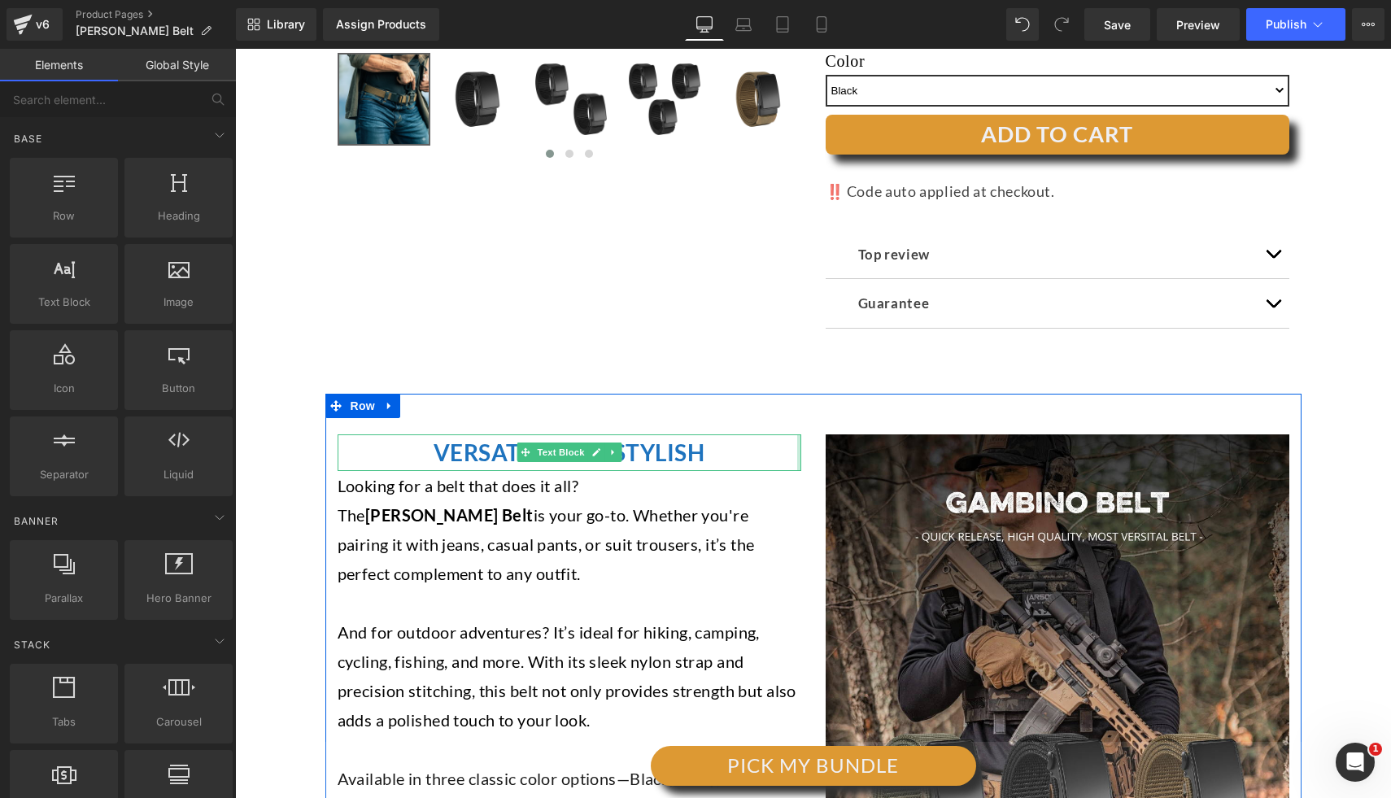
click at [795, 438] on div "VERSATILE AND STYLISH Text Block Looking for a belt that does it all? The [PERS…" at bounding box center [569, 672] width 488 height 476
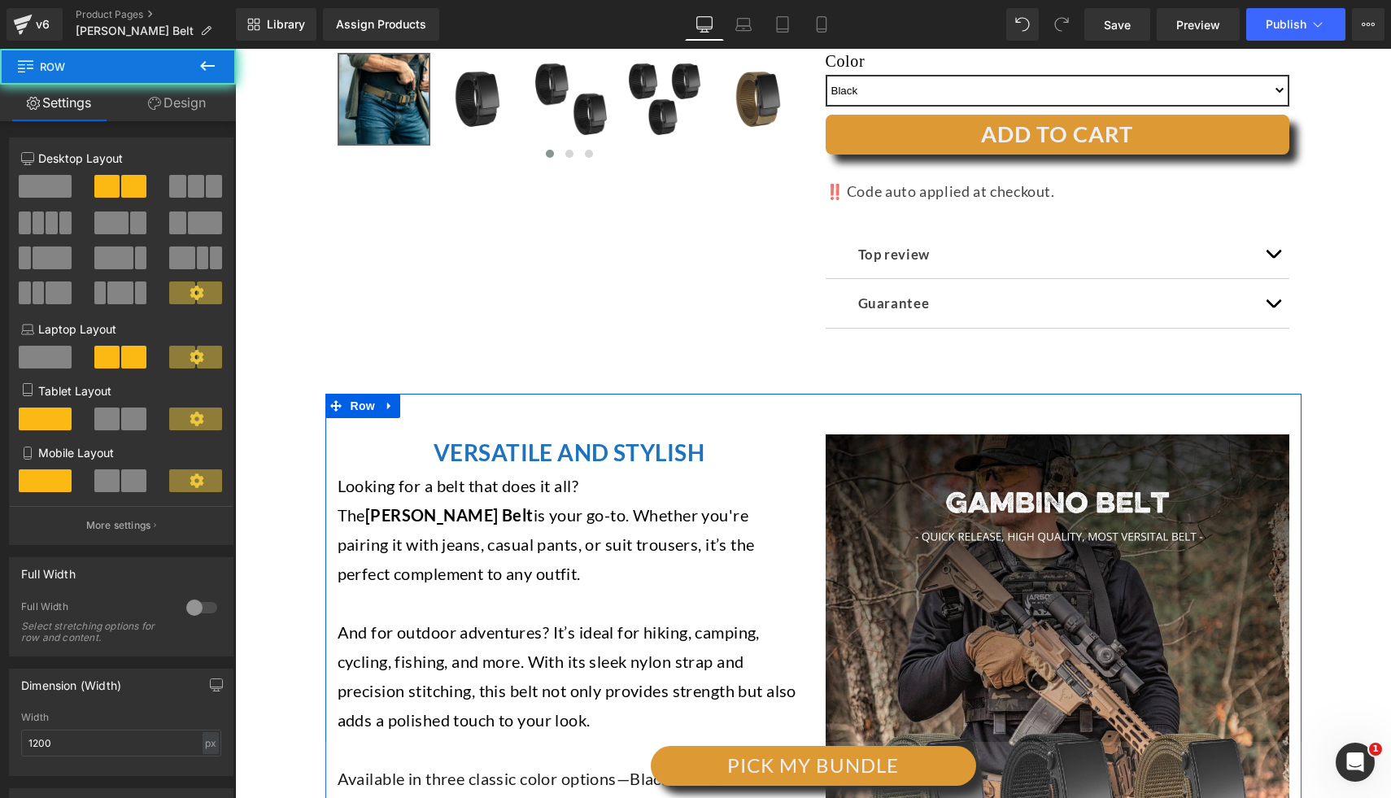
click at [803, 434] on div "VERSATILE AND STYLISH Text Block Looking for a belt that does it all? The [PERS…" at bounding box center [569, 672] width 488 height 476
drag, startPoint x: 377, startPoint y: 400, endPoint x: 400, endPoint y: 411, distance: 25.8
click at [379, 402] on link at bounding box center [389, 406] width 21 height 24
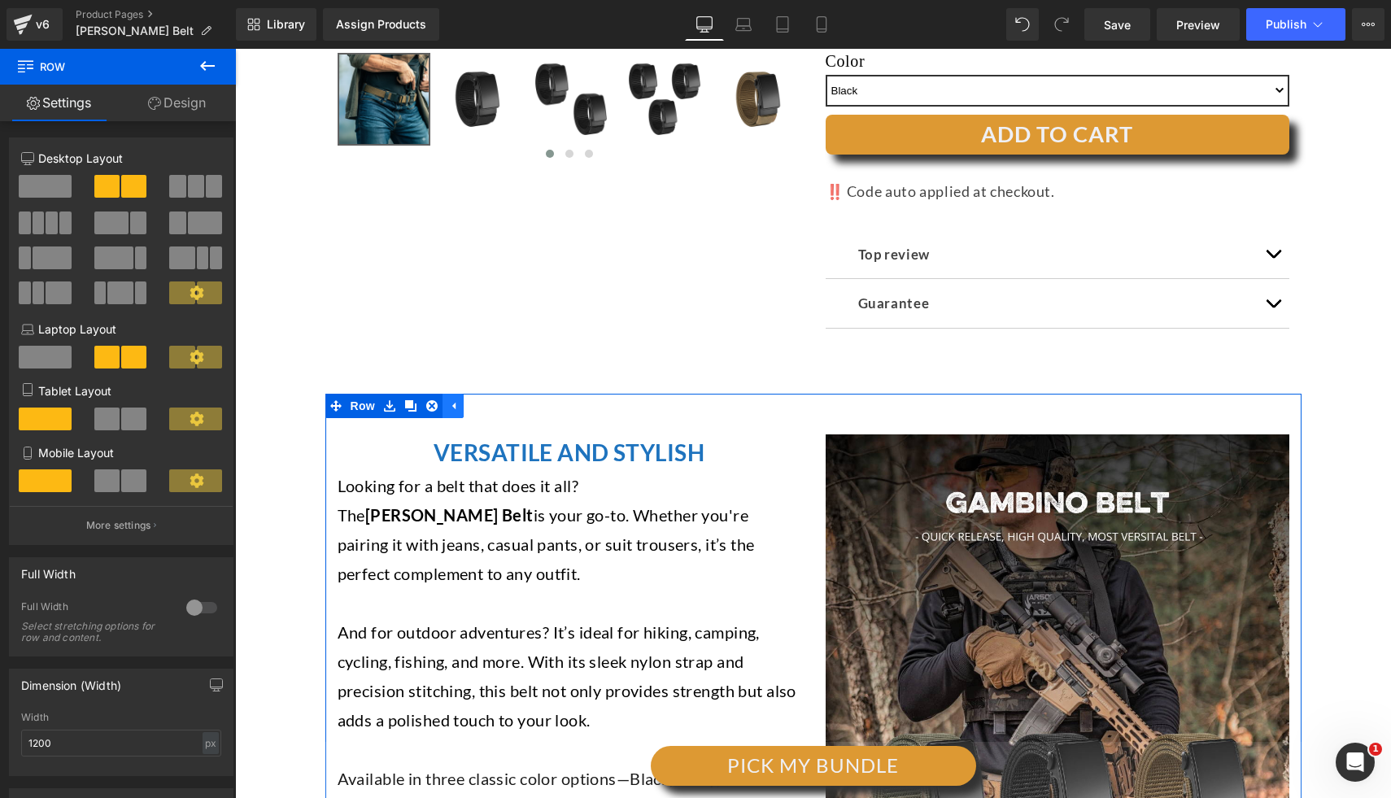
drag, startPoint x: 425, startPoint y: 408, endPoint x: 446, endPoint y: 408, distance: 21.1
click at [426, 407] on icon at bounding box center [431, 405] width 11 height 11
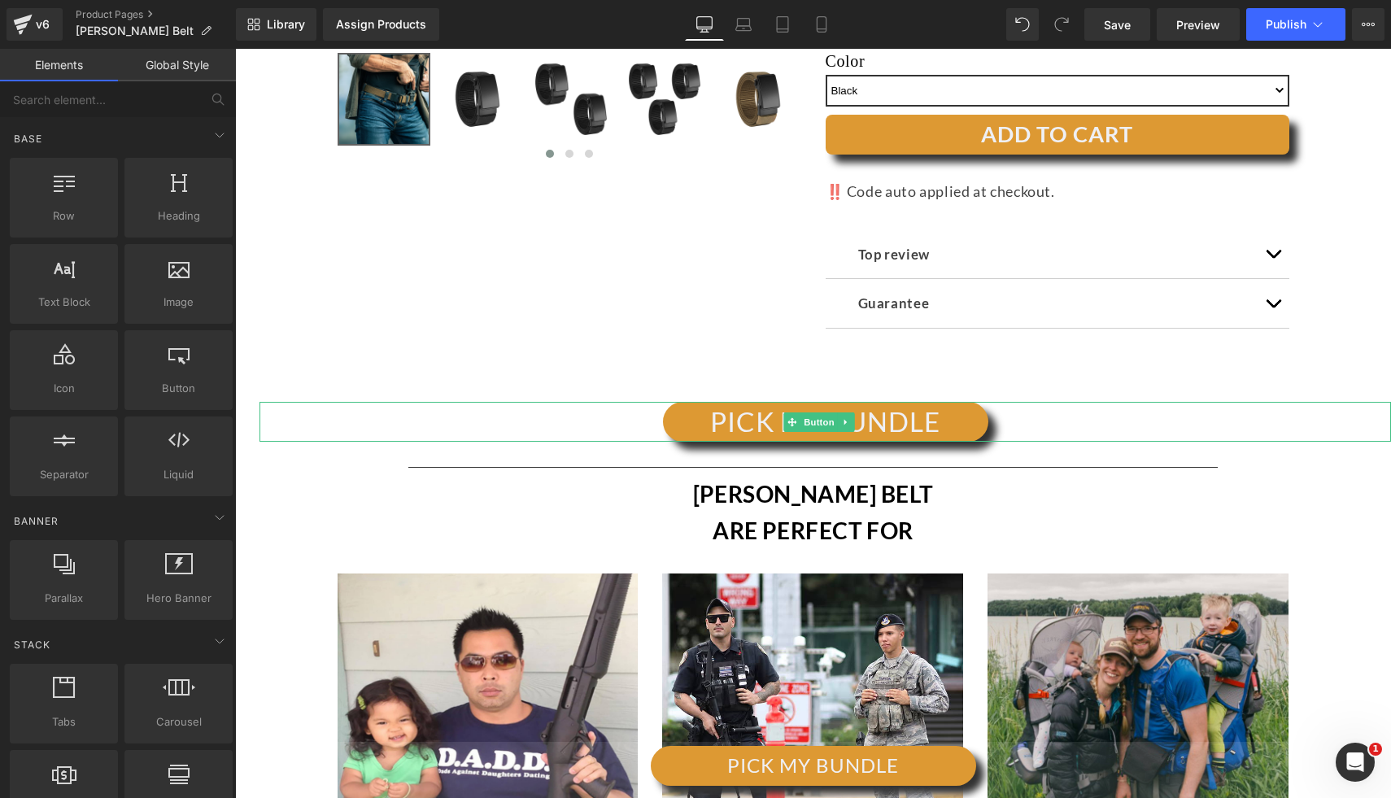
click at [545, 416] on div "PICK MY BUNDLE" at bounding box center [824, 422] width 1131 height 40
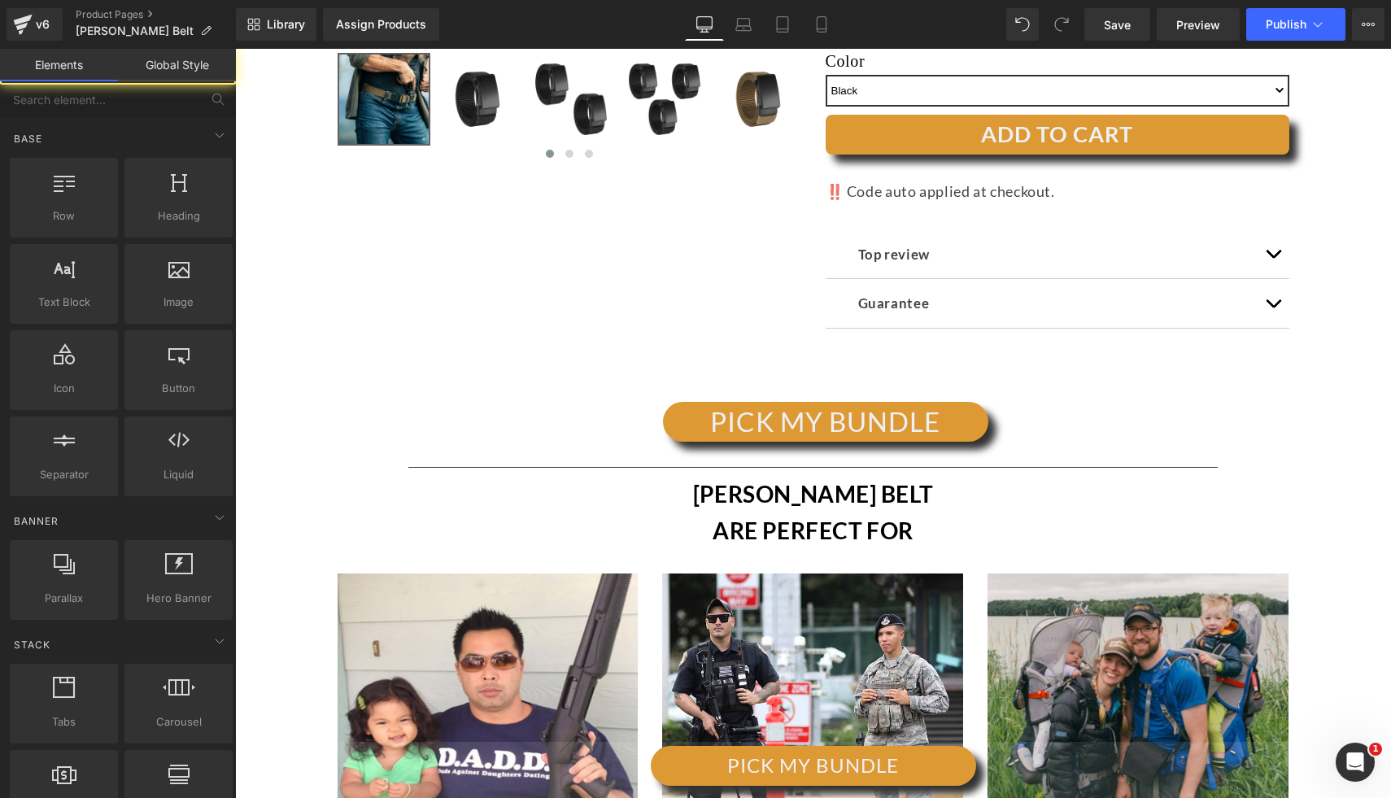
click at [512, 426] on div "PICK MY BUNDLE" at bounding box center [824, 422] width 1131 height 40
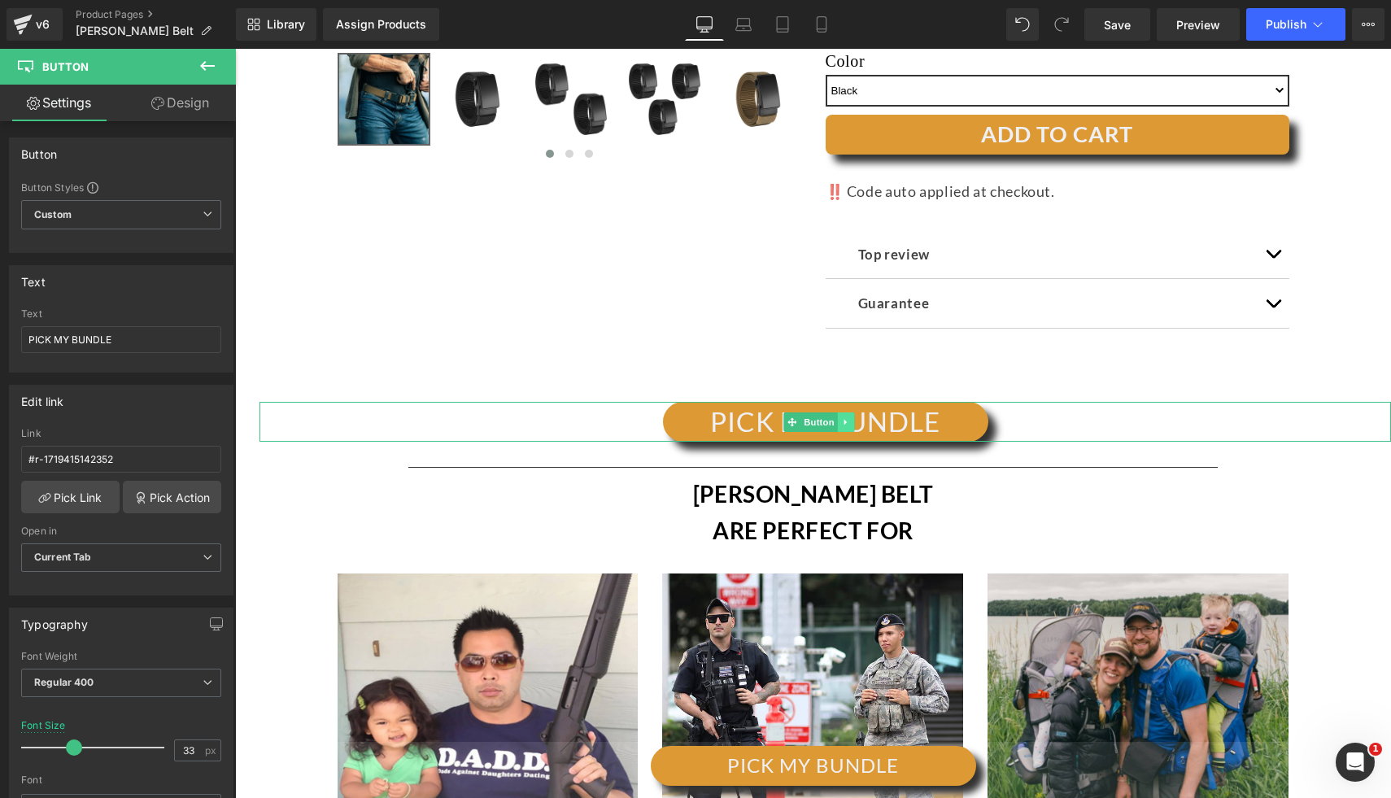
click at [853, 419] on link at bounding box center [846, 422] width 17 height 20
click at [859, 422] on link at bounding box center [854, 422] width 17 height 20
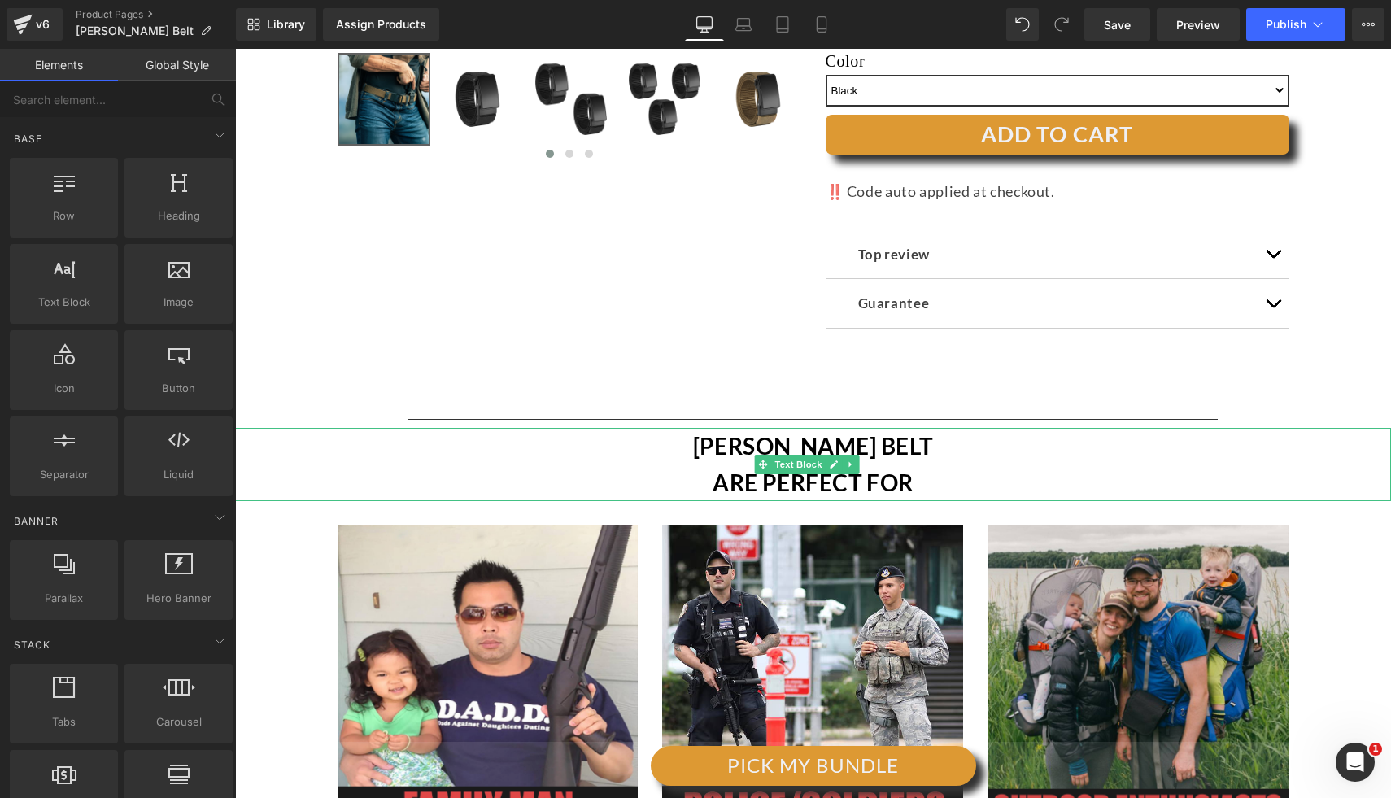
click at [1014, 428] on div at bounding box center [813, 430] width 1156 height 4
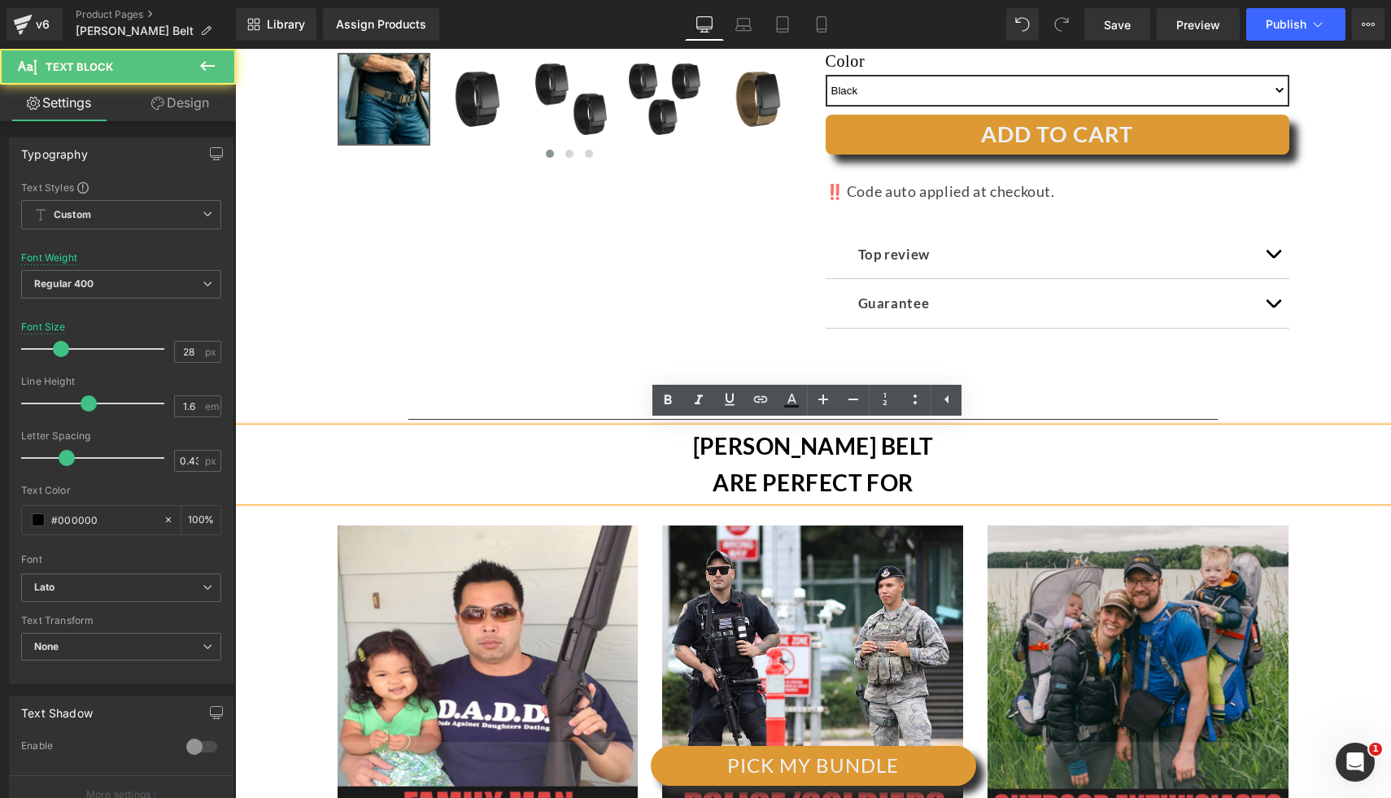
click at [1024, 447] on div "[PERSON_NAME] BELT ARE PERFECT FOR" at bounding box center [813, 464] width 1156 height 73
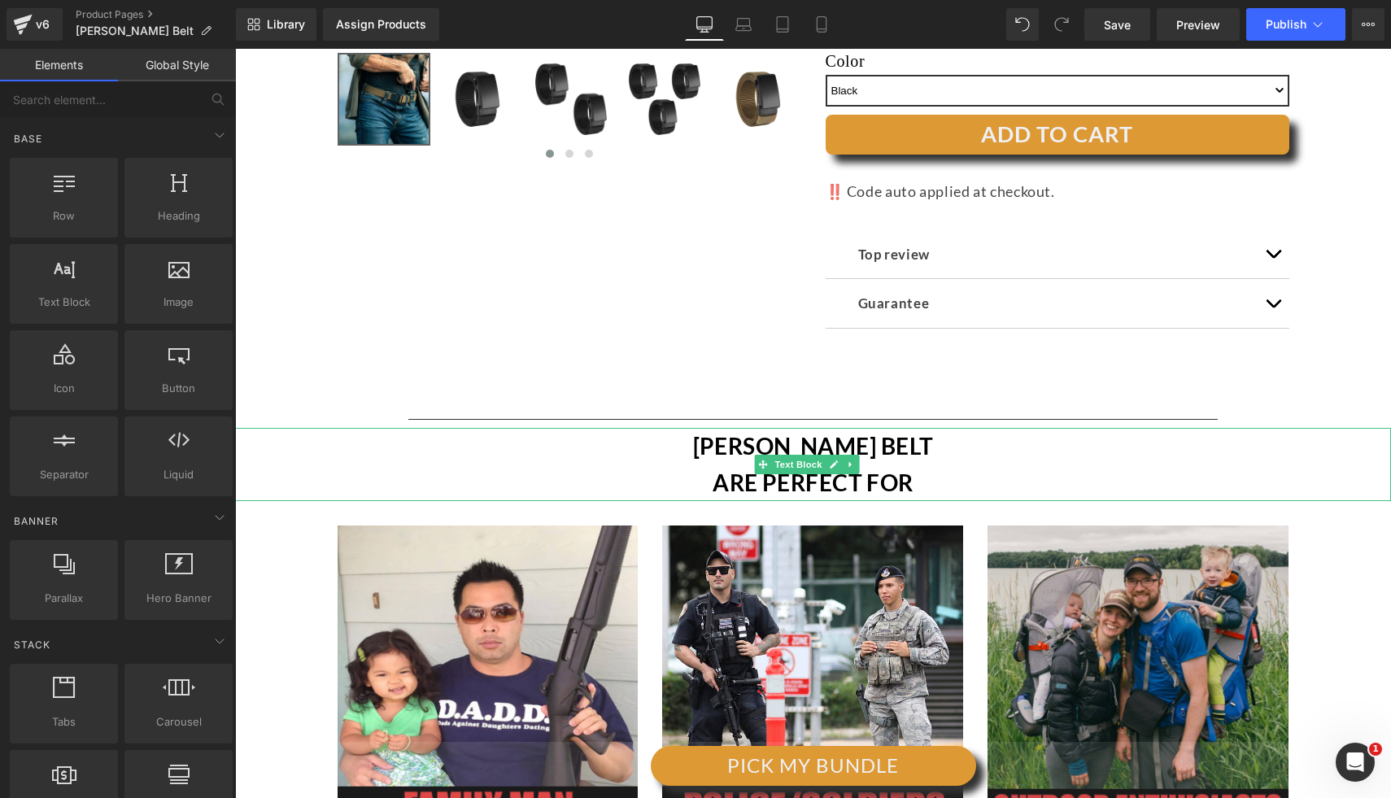
click at [1060, 457] on div "[PERSON_NAME] BELT ARE PERFECT FOR" at bounding box center [813, 464] width 1156 height 73
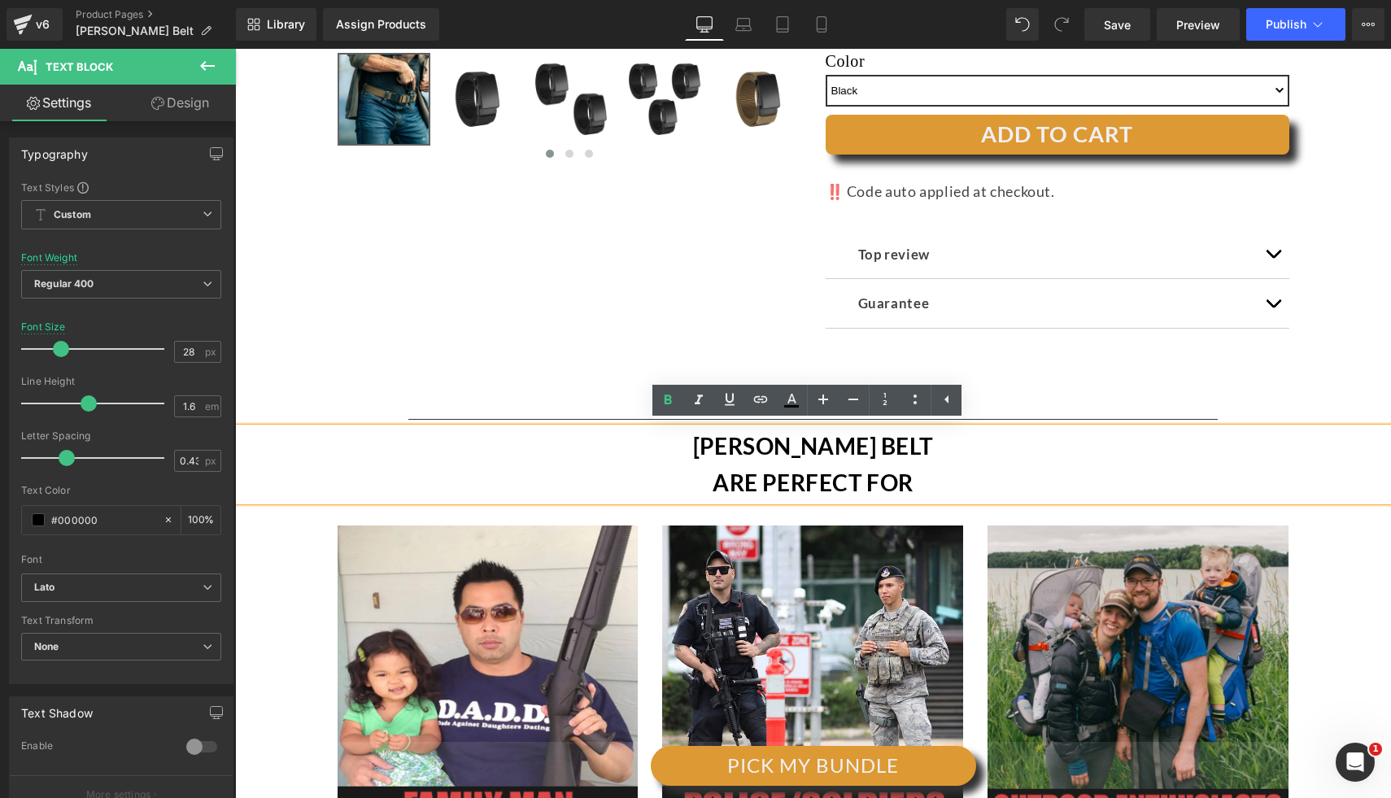
drag, startPoint x: 1080, startPoint y: 360, endPoint x: 1047, endPoint y: 403, distance: 54.5
click at [235, 49] on div at bounding box center [235, 49] width 0 height 0
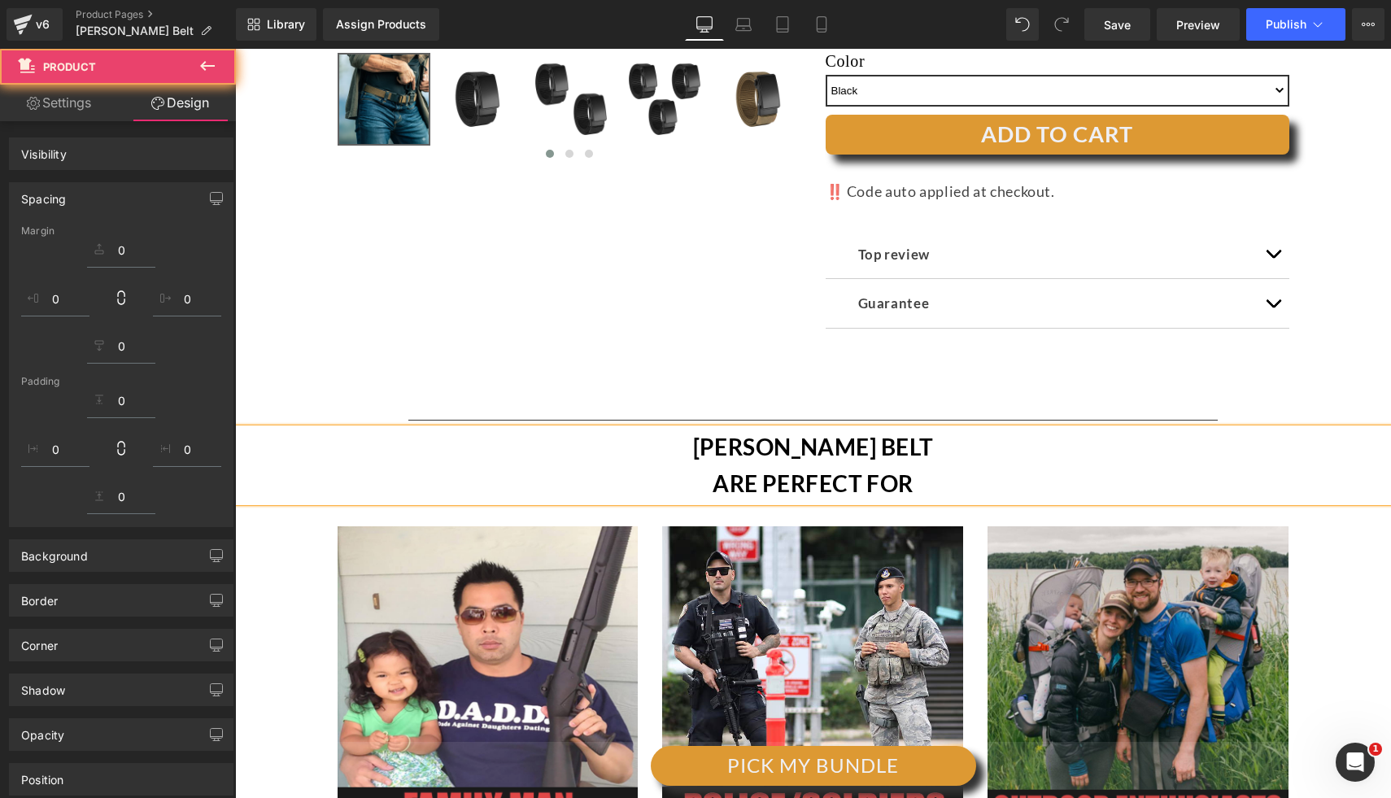
scroll to position [755, 0]
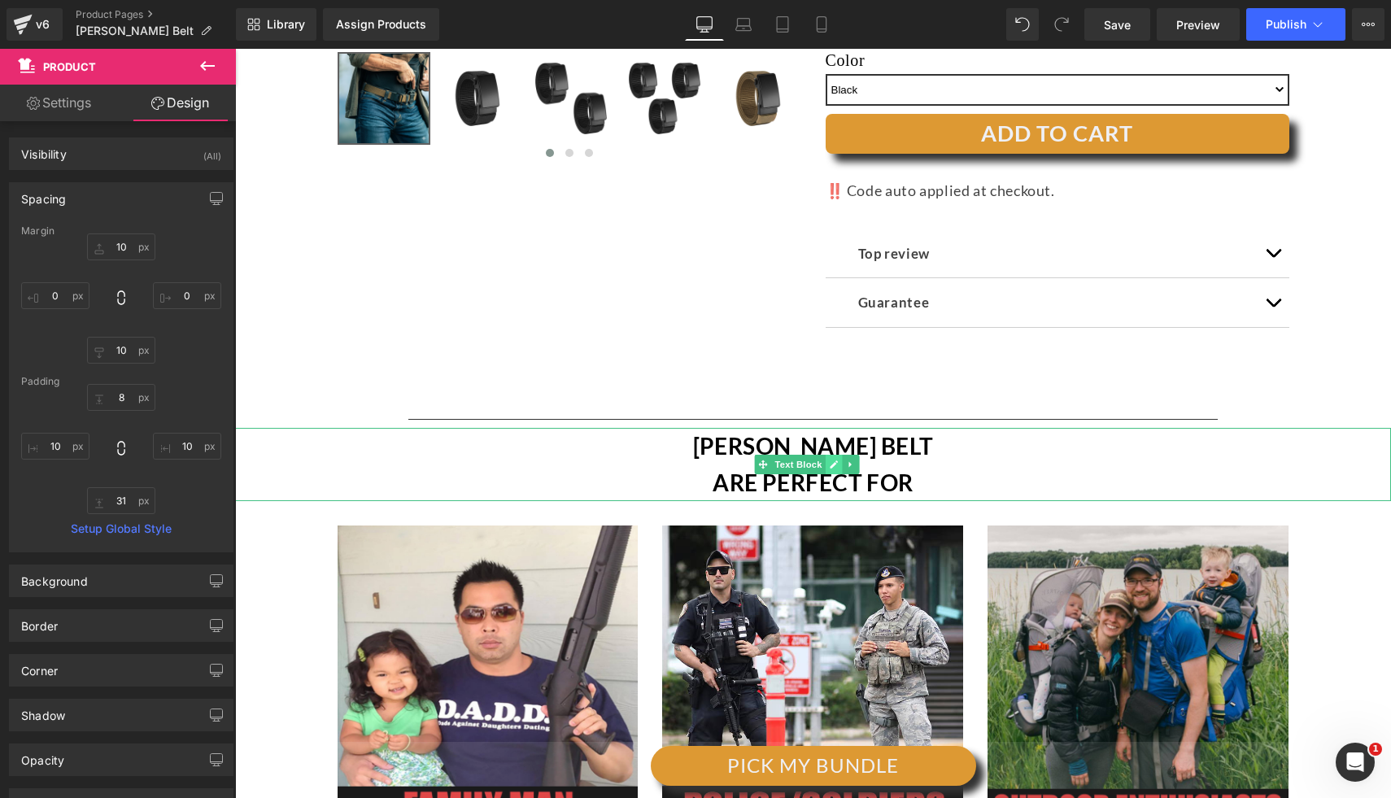
click at [830, 465] on icon at bounding box center [834, 464] width 8 height 8
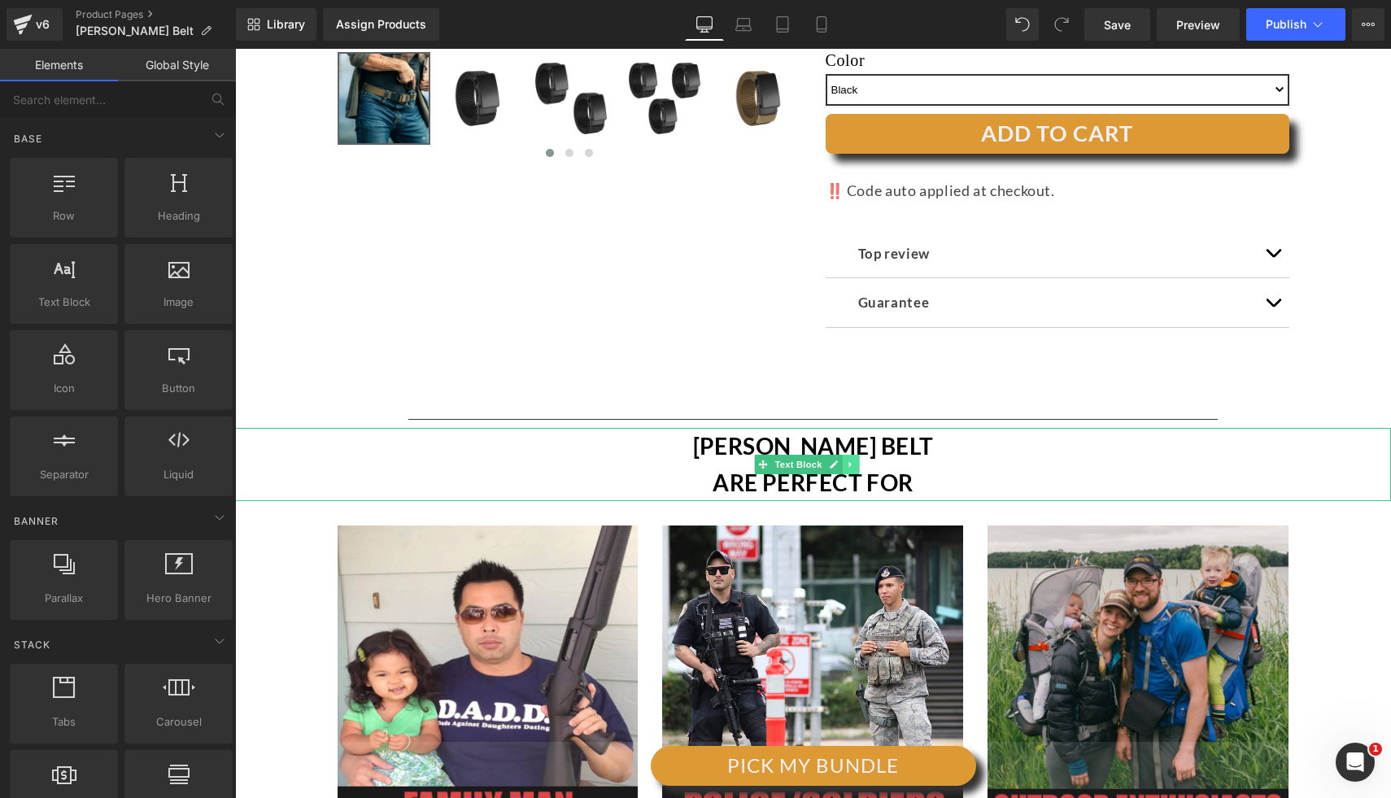
click at [851, 462] on icon at bounding box center [850, 464] width 9 height 10
drag, startPoint x: 861, startPoint y: 462, endPoint x: 877, endPoint y: 446, distance: 21.9
click at [861, 462] on icon at bounding box center [859, 463] width 9 height 9
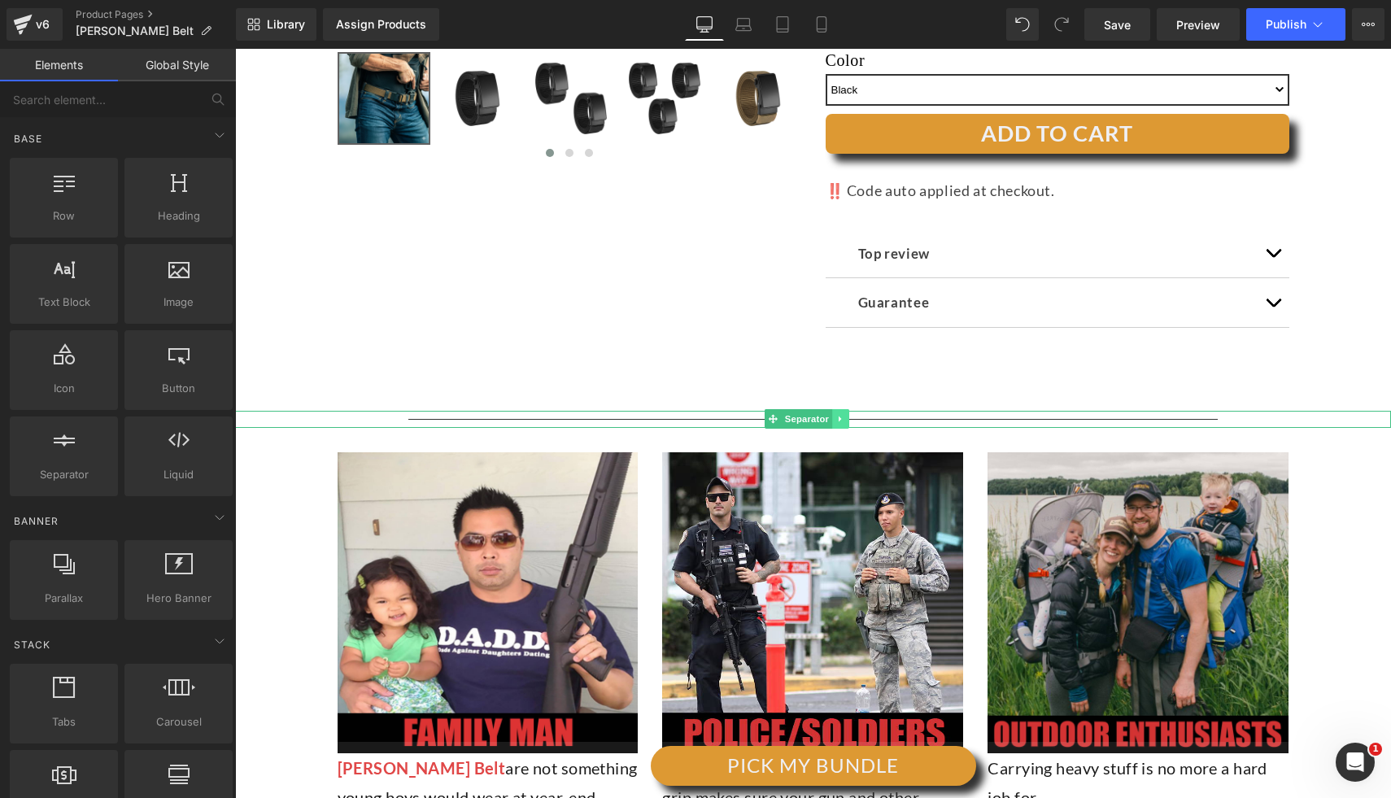
drag, startPoint x: 846, startPoint y: 420, endPoint x: 859, endPoint y: 425, distance: 13.6
click at [846, 420] on link at bounding box center [840, 419] width 17 height 20
click at [843, 417] on link at bounding box center [849, 419] width 17 height 20
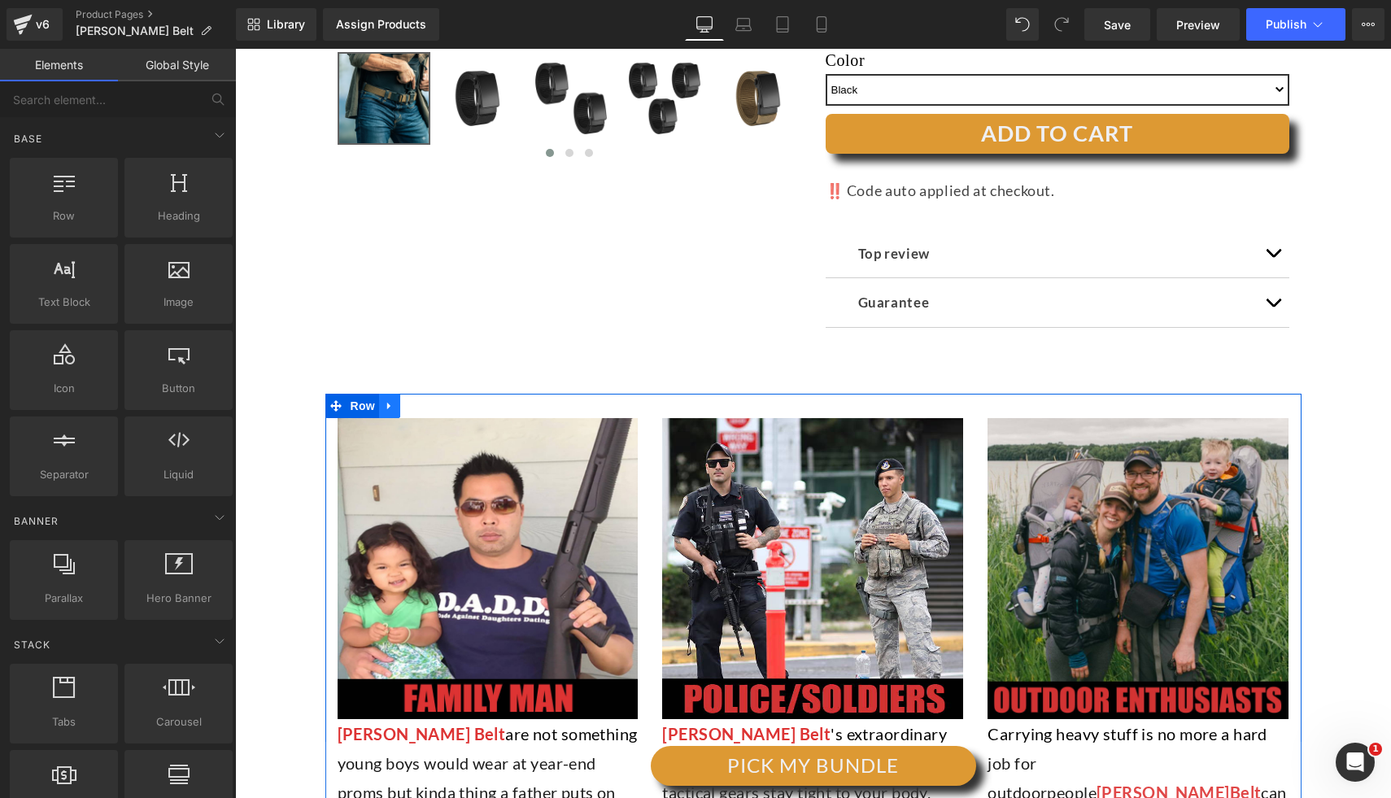
click at [385, 401] on icon at bounding box center [389, 405] width 11 height 12
click at [421, 401] on link at bounding box center [431, 406] width 21 height 24
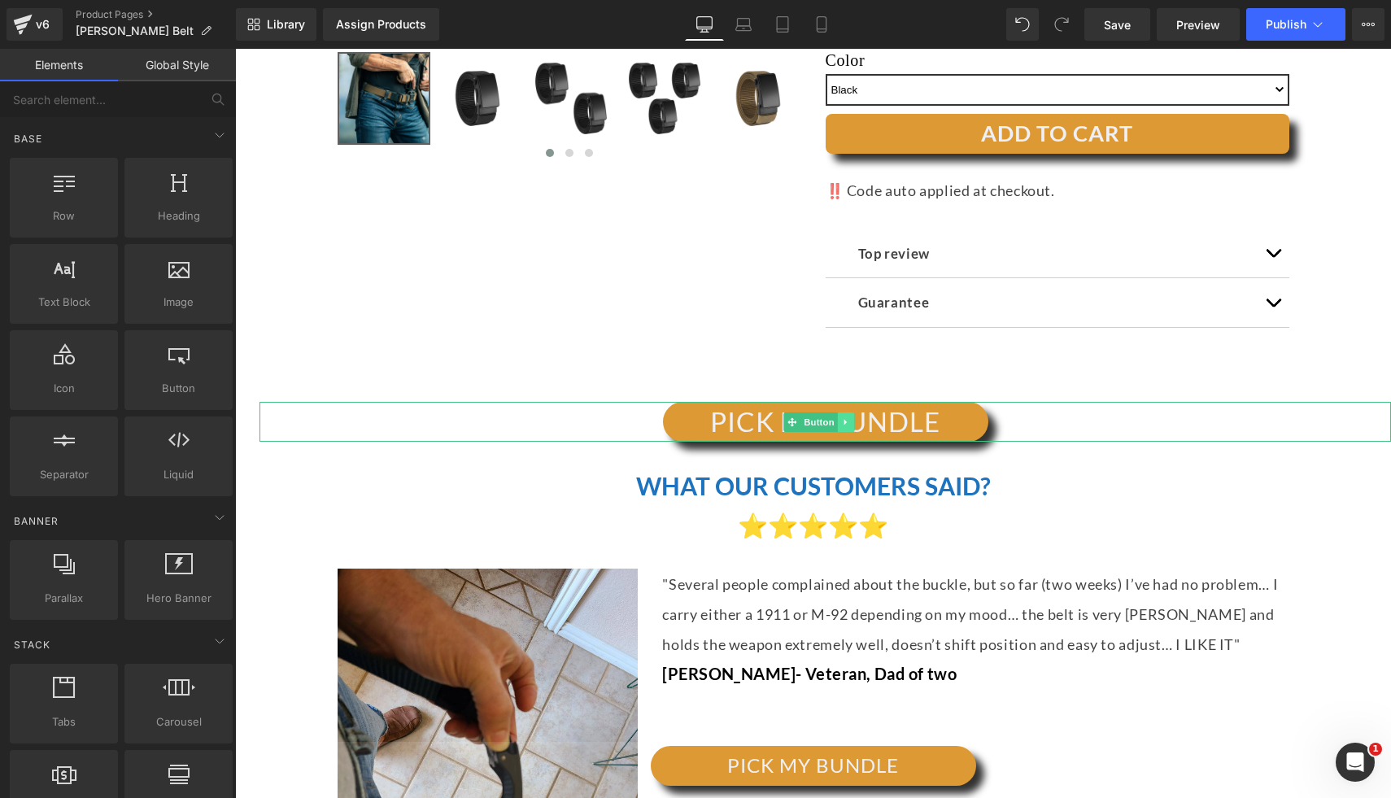
click at [844, 420] on icon at bounding box center [845, 422] width 2 height 6
click at [850, 422] on icon at bounding box center [854, 421] width 9 height 9
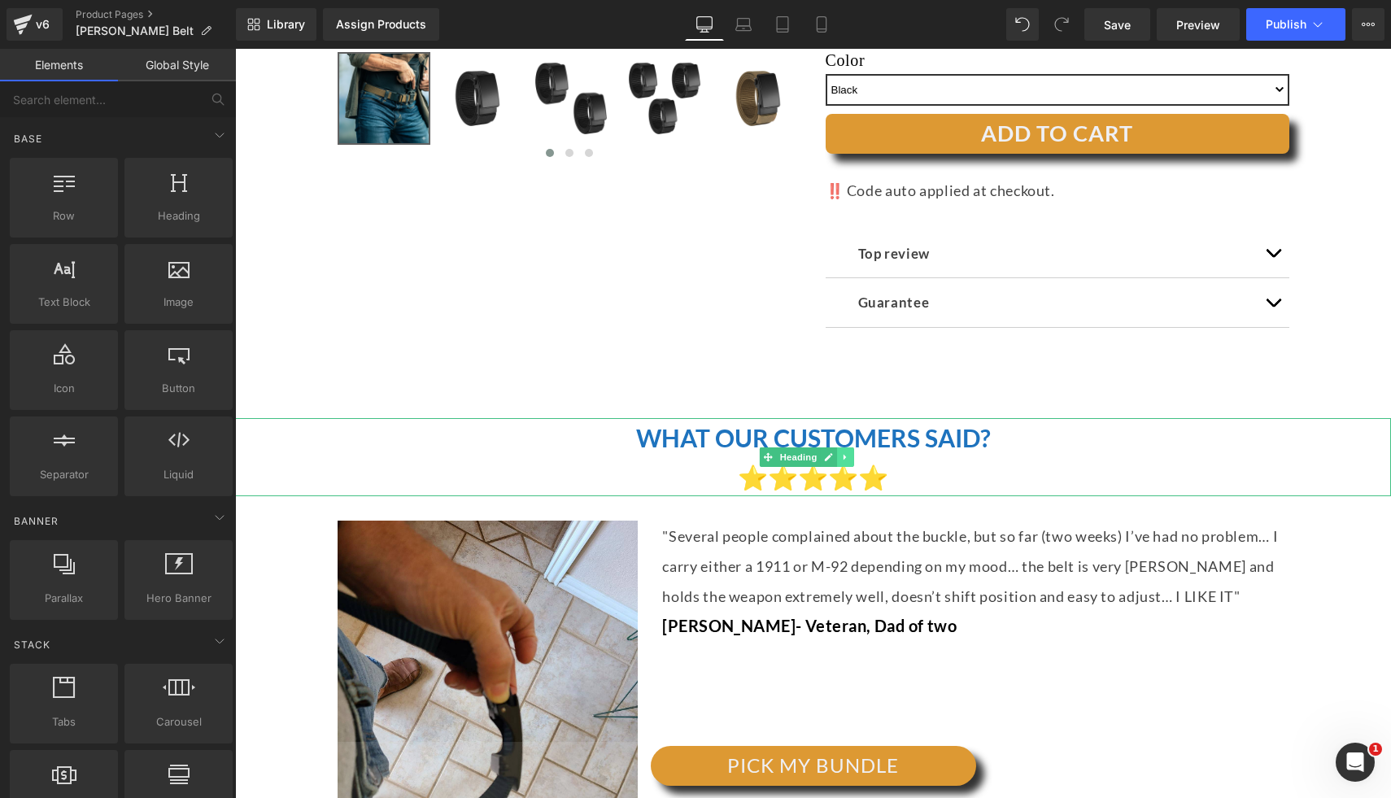
click at [839, 462] on link at bounding box center [845, 457] width 17 height 20
click at [855, 462] on link at bounding box center [854, 457] width 17 height 20
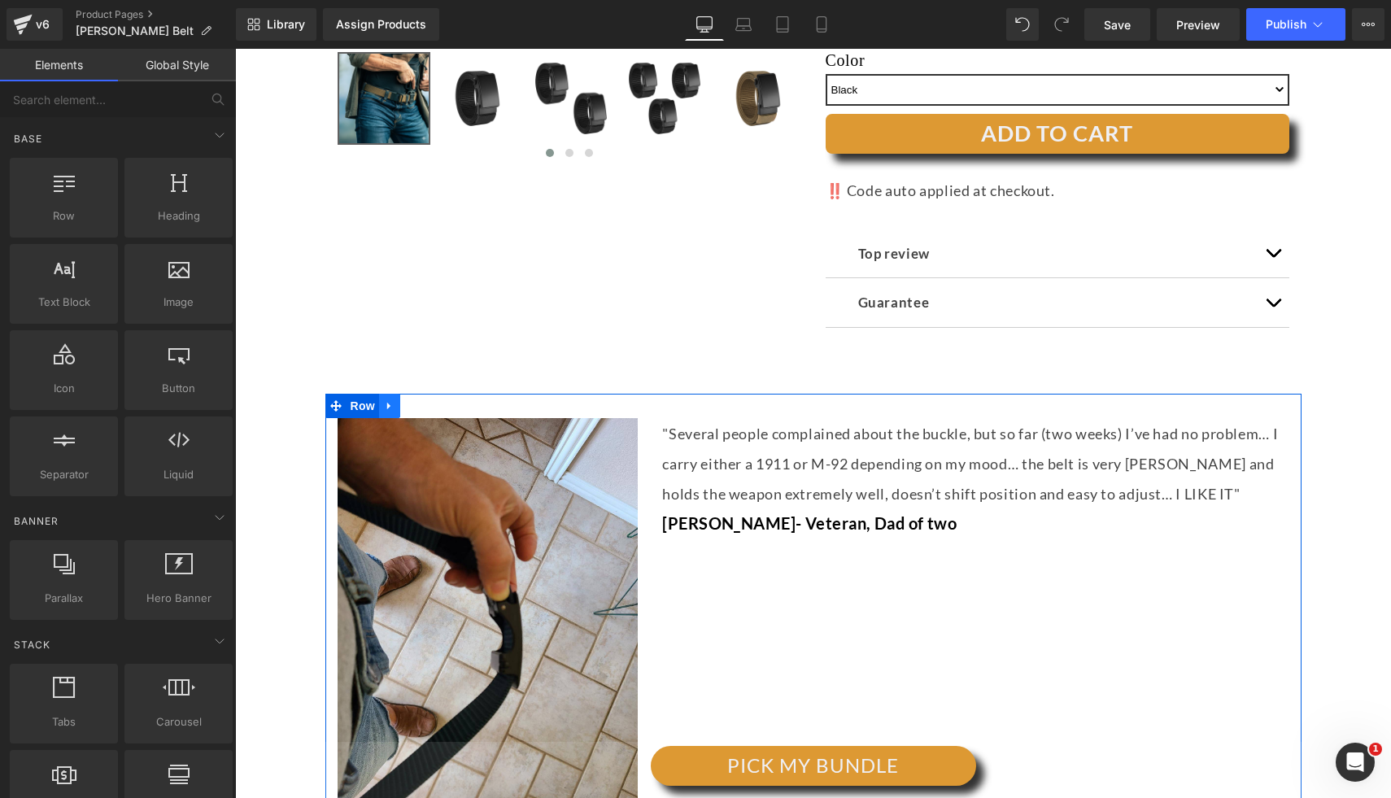
click at [387, 403] on icon at bounding box center [388, 406] width 3 height 7
click at [434, 404] on link at bounding box center [431, 406] width 21 height 24
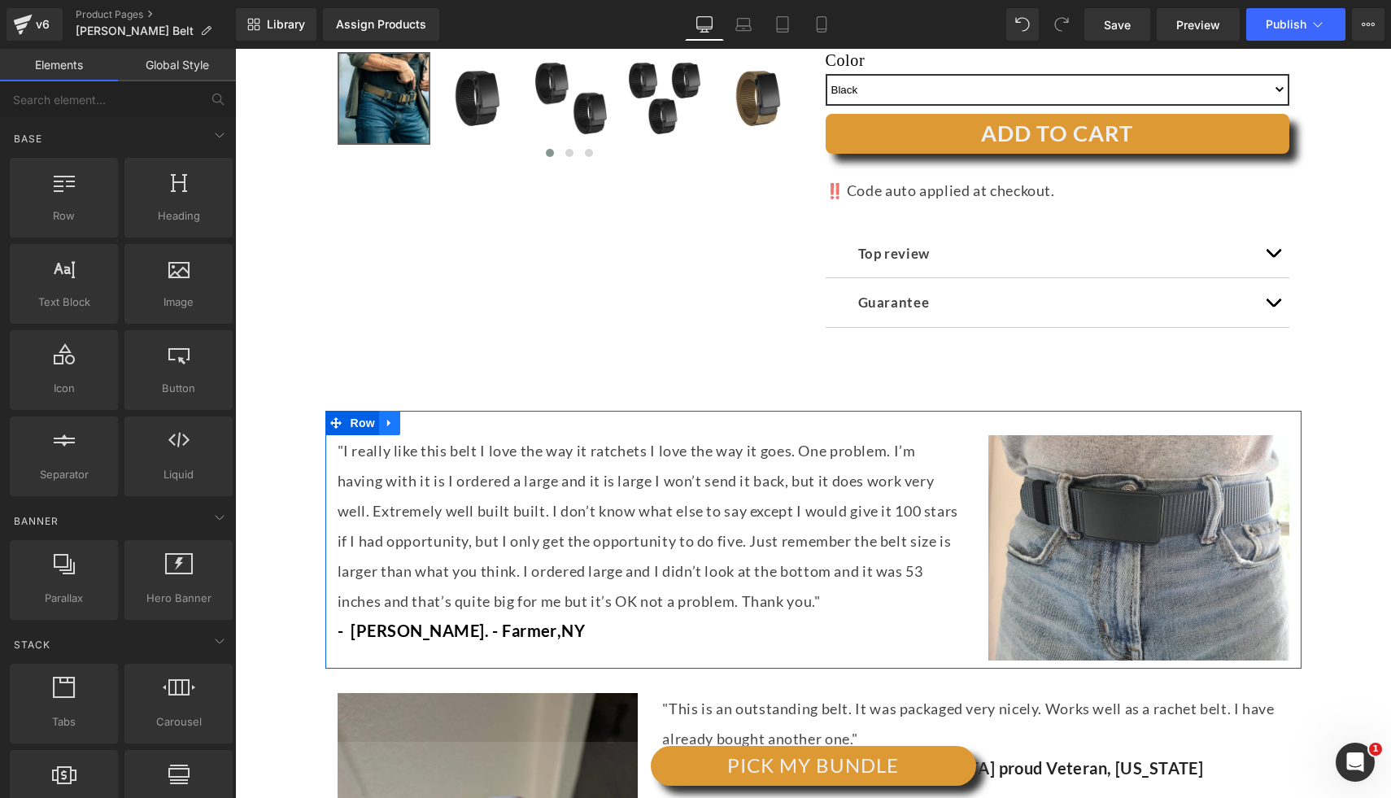
click at [384, 419] on icon at bounding box center [389, 422] width 11 height 12
drag, startPoint x: 427, startPoint y: 420, endPoint x: 474, endPoint y: 403, distance: 50.2
click at [427, 420] on icon at bounding box center [431, 422] width 11 height 12
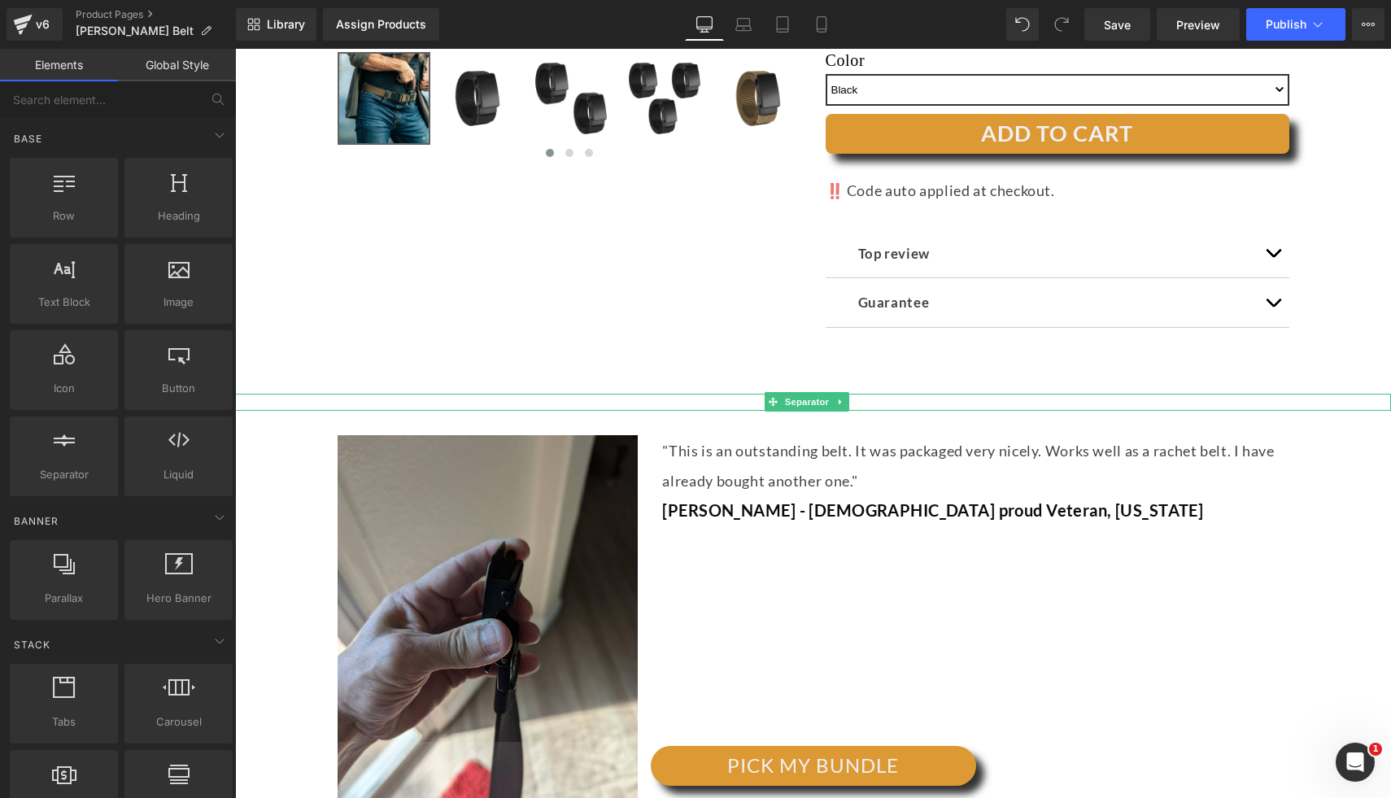
drag, startPoint x: 357, startPoint y: 397, endPoint x: 369, endPoint y: 398, distance: 12.3
click at [357, 397] on div at bounding box center [813, 402] width 1156 height 17
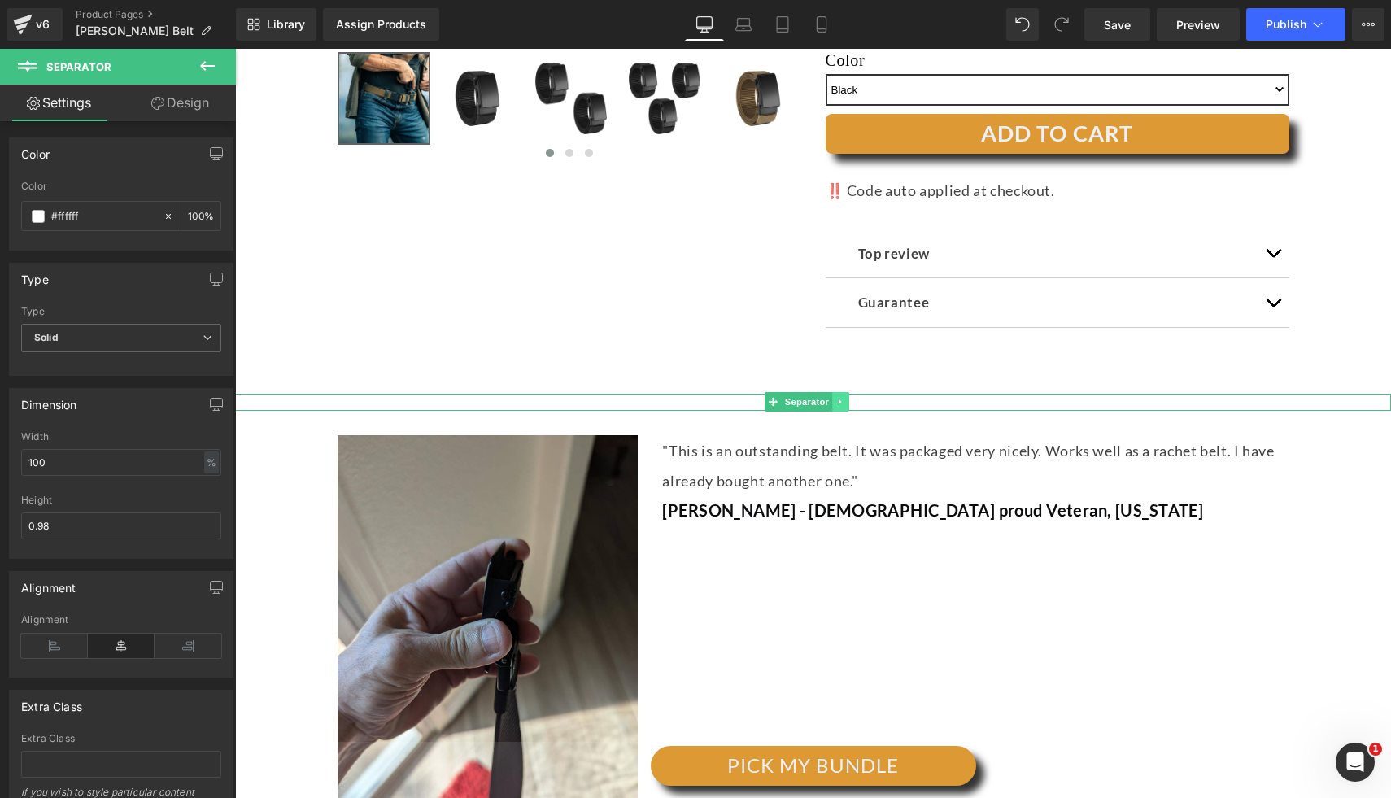
click at [834, 398] on link at bounding box center [840, 402] width 17 height 20
click at [847, 400] on icon at bounding box center [848, 402] width 9 height 9
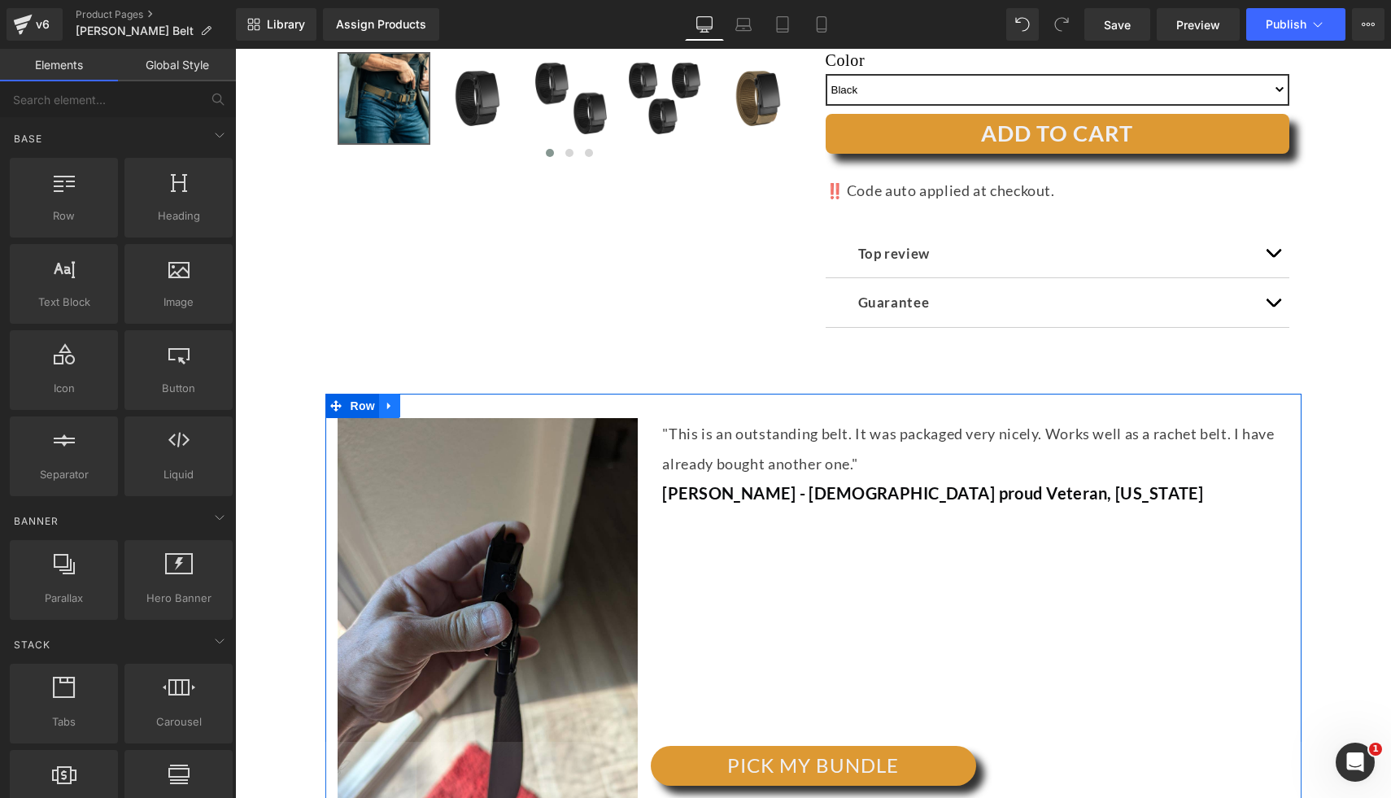
click at [385, 410] on icon at bounding box center [389, 405] width 11 height 12
click at [421, 411] on link at bounding box center [431, 406] width 21 height 24
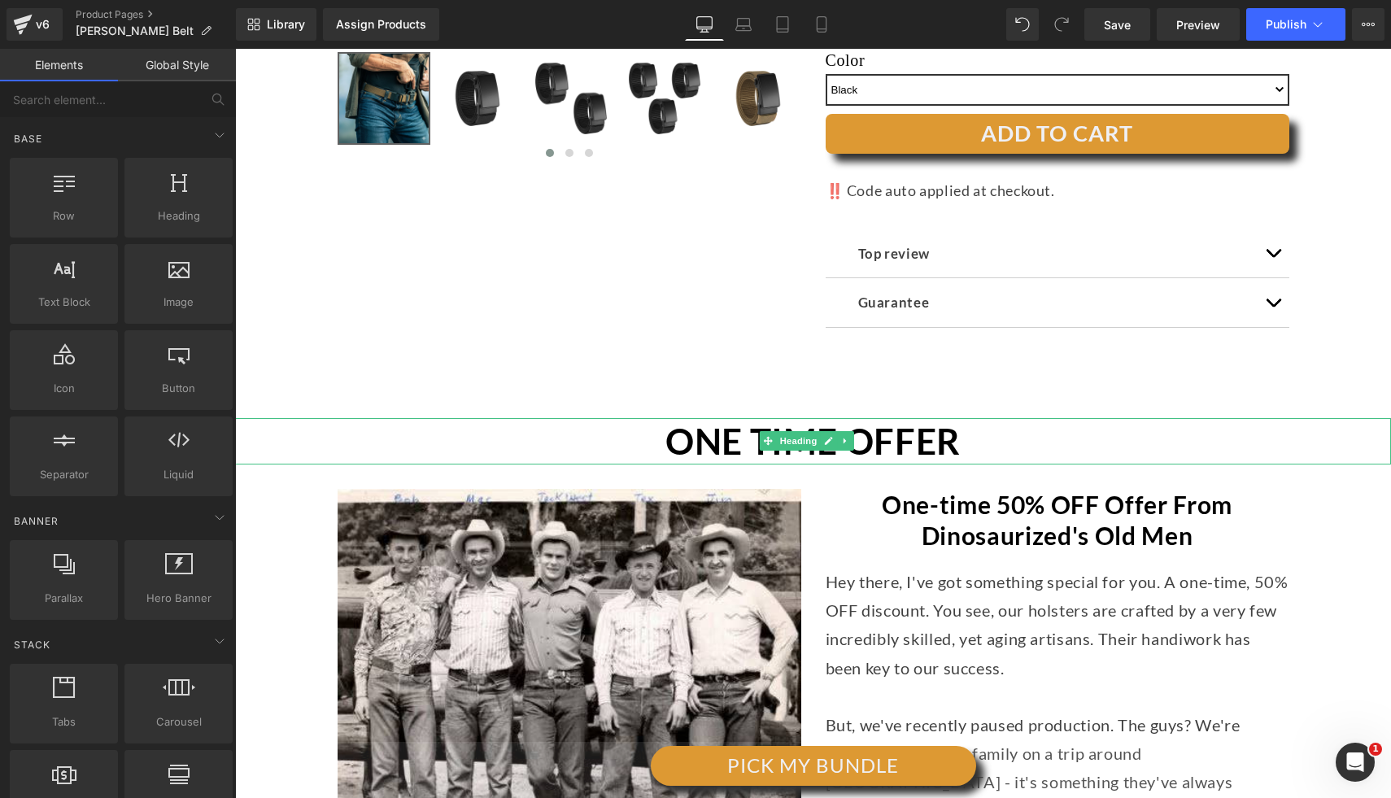
click at [851, 433] on link at bounding box center [845, 441] width 17 height 20
click at [848, 438] on link at bounding box center [854, 441] width 17 height 20
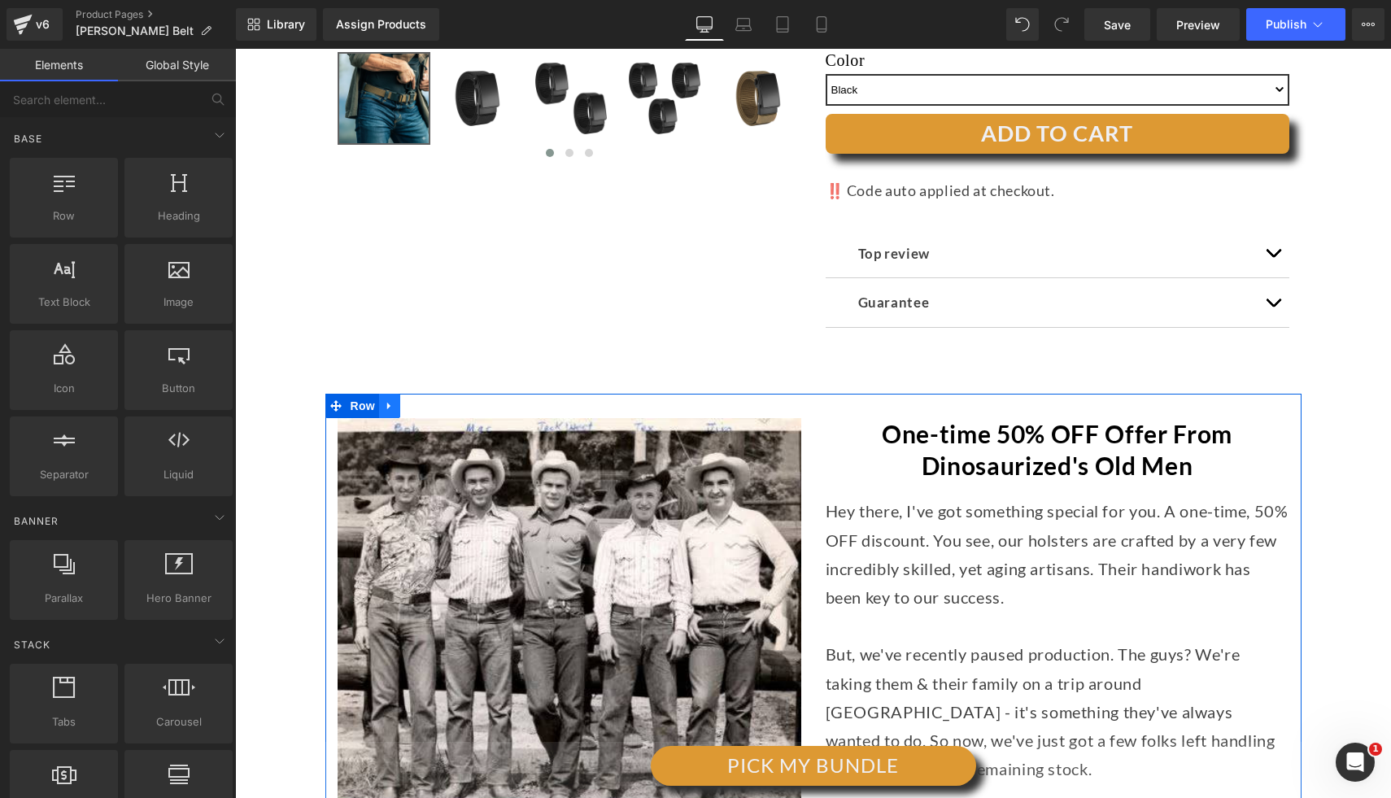
click at [384, 403] on icon at bounding box center [389, 405] width 11 height 12
click at [426, 403] on icon at bounding box center [431, 405] width 11 height 11
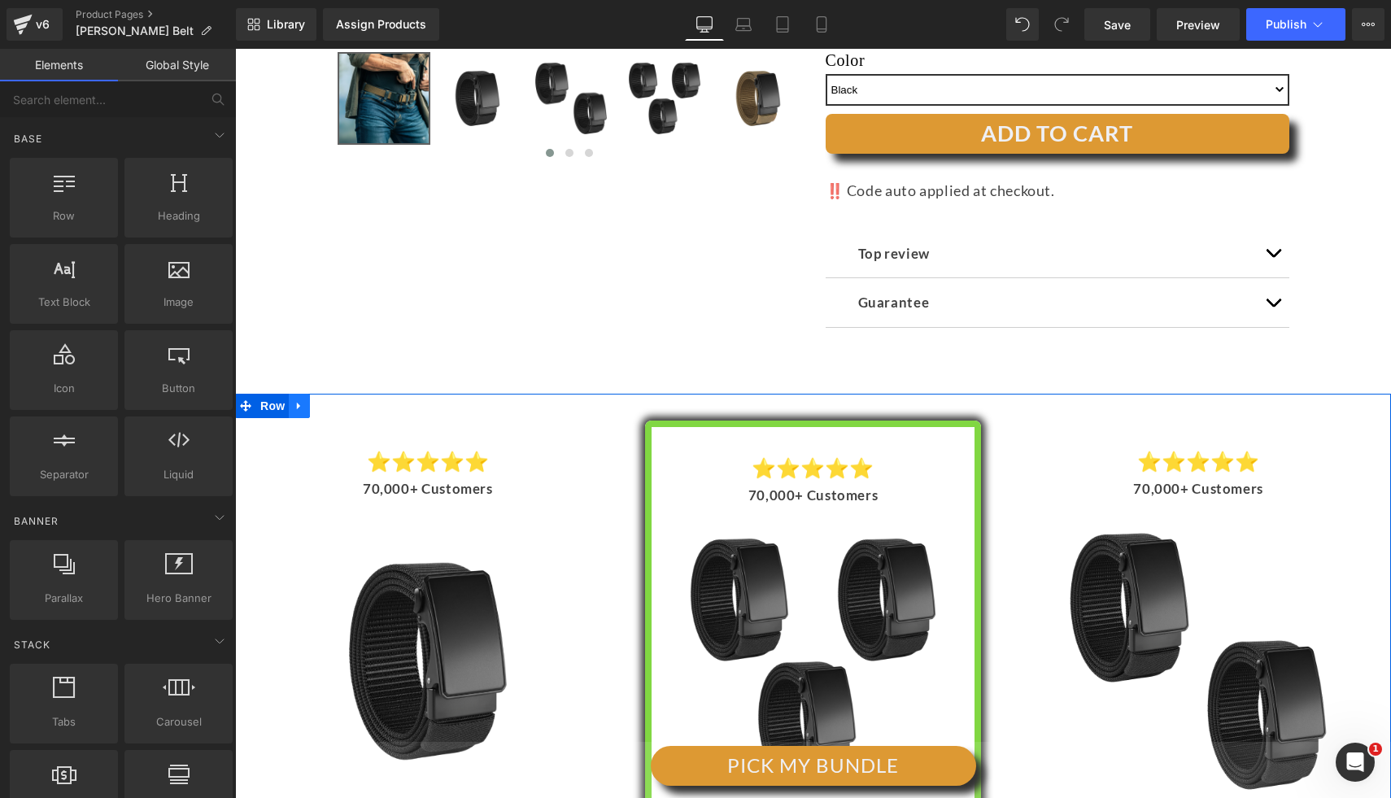
click at [303, 403] on icon at bounding box center [299, 405] width 11 height 12
click at [342, 403] on icon at bounding box center [341, 405] width 11 height 11
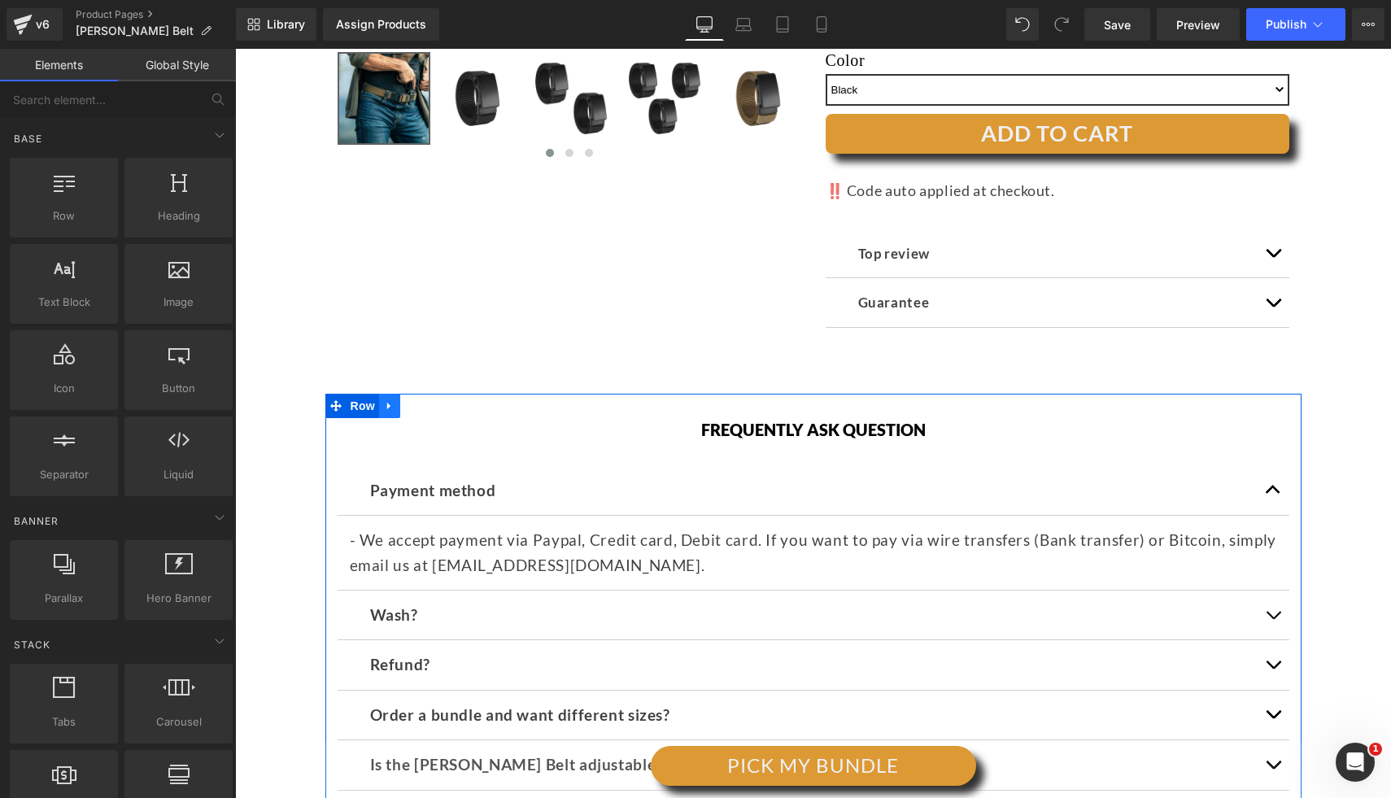
click at [386, 404] on icon at bounding box center [389, 405] width 11 height 12
drag, startPoint x: 417, startPoint y: 405, endPoint x: 441, endPoint y: 405, distance: 23.6
click at [421, 404] on link at bounding box center [431, 406] width 21 height 24
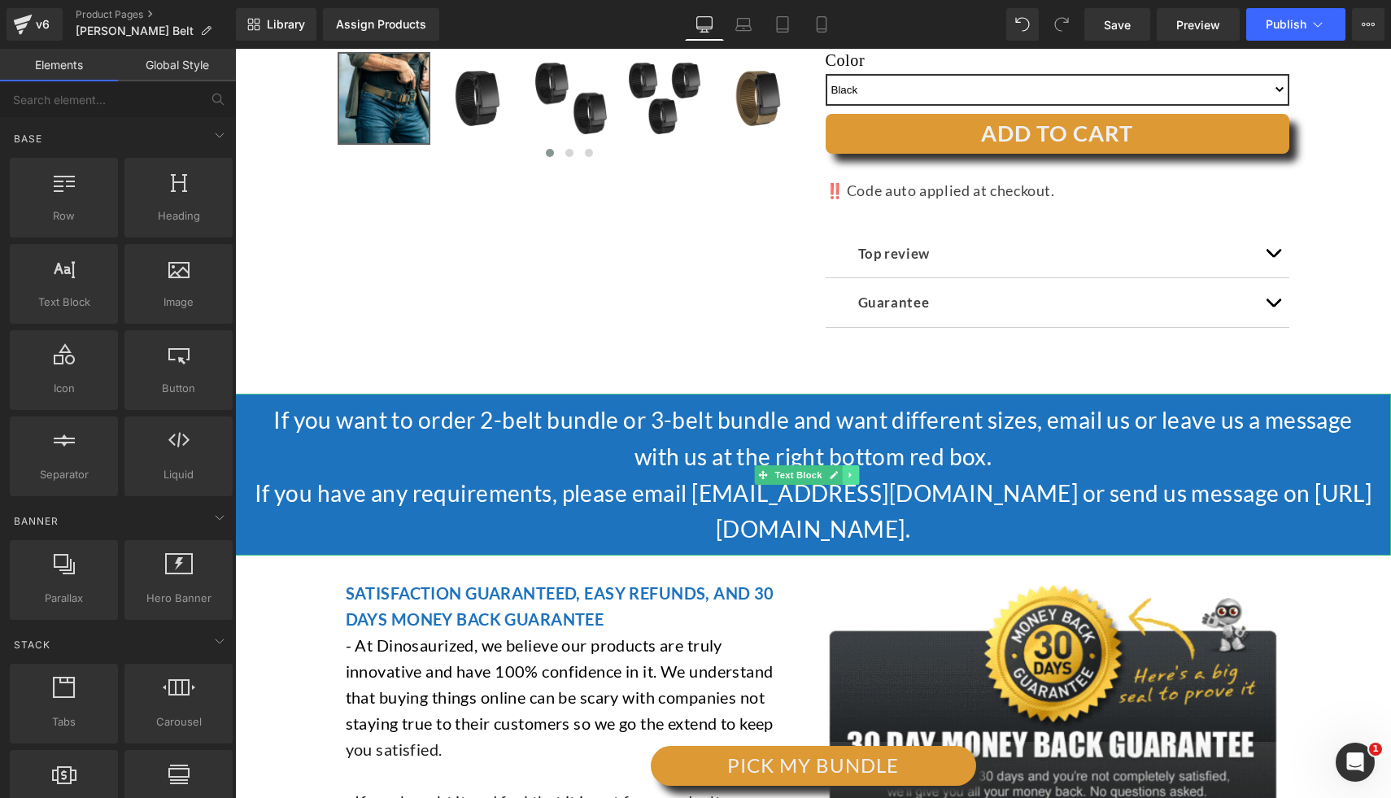
click at [854, 475] on icon at bounding box center [850, 475] width 9 height 10
click at [860, 472] on icon at bounding box center [859, 474] width 9 height 9
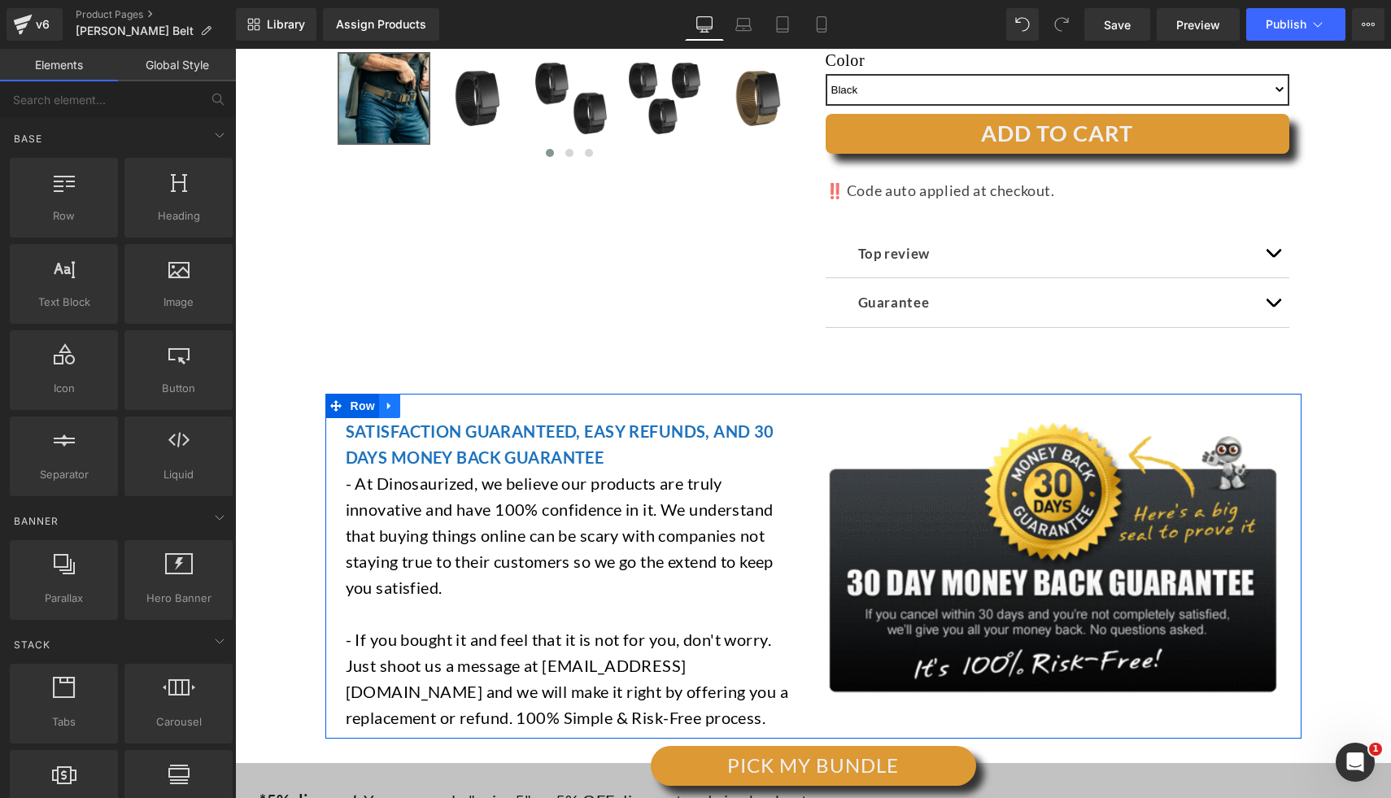
click at [384, 405] on icon at bounding box center [389, 405] width 11 height 12
click at [426, 403] on icon at bounding box center [431, 405] width 11 height 12
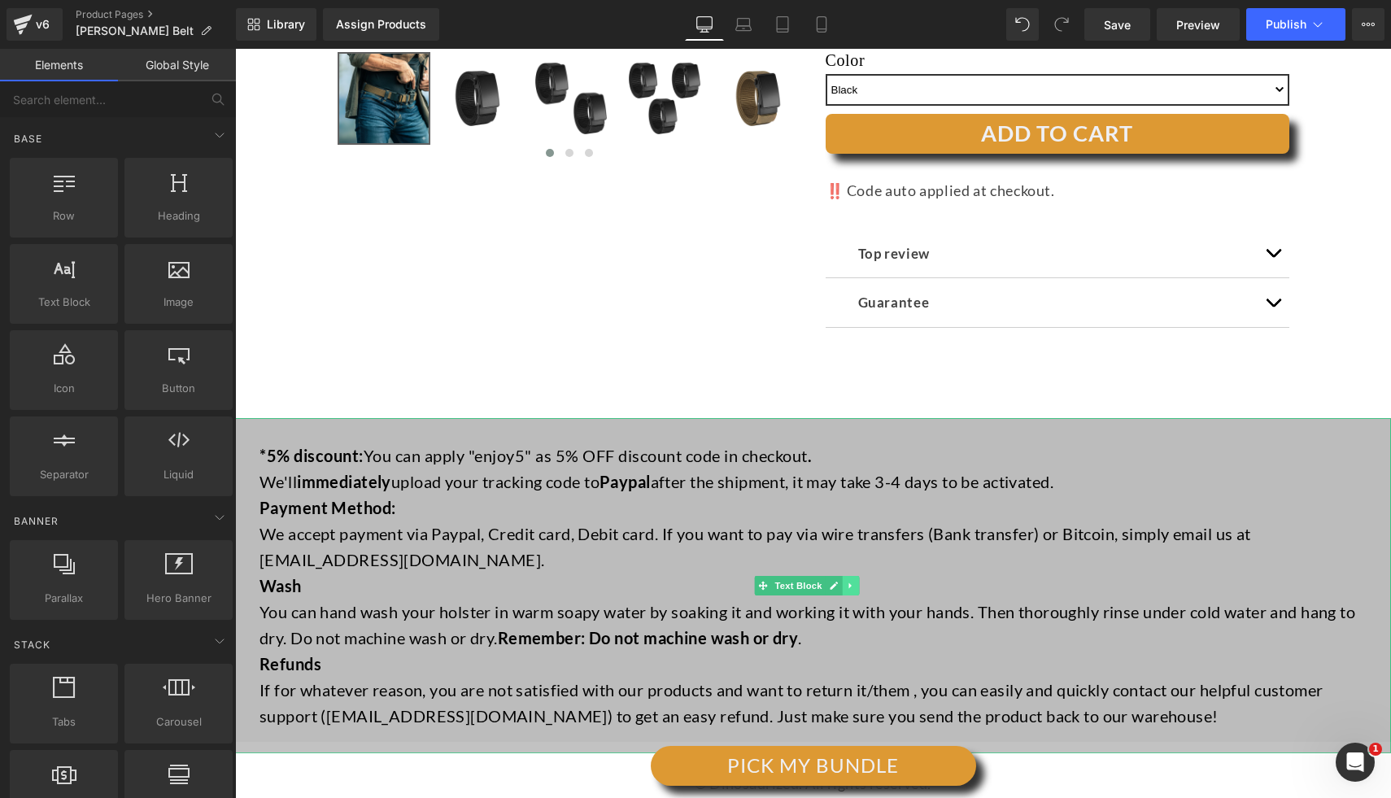
click at [851, 581] on icon at bounding box center [850, 586] width 9 height 10
click at [860, 581] on icon at bounding box center [859, 585] width 9 height 9
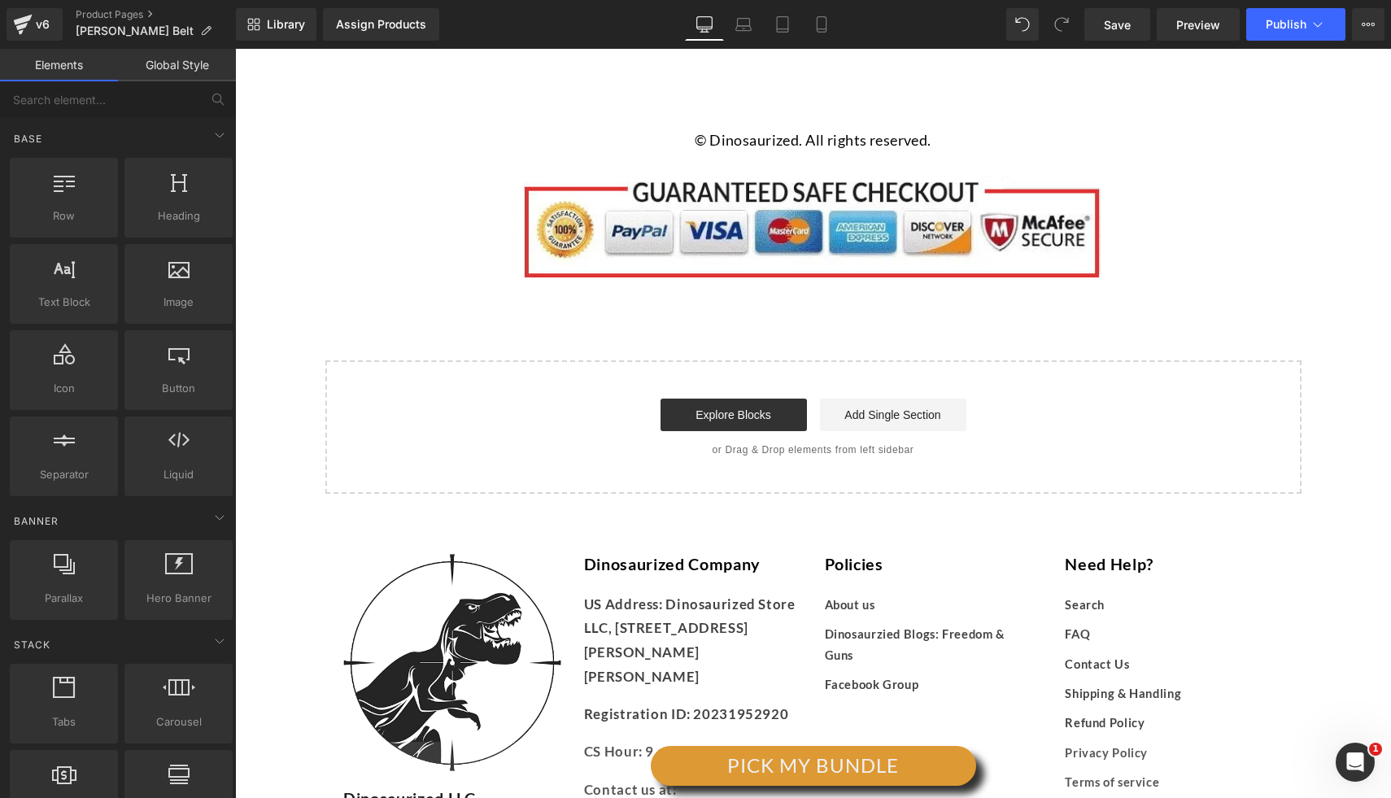
click at [531, 373] on div "Start building your page Explore Blocks Add Single Section or Drag & Drop eleme…" at bounding box center [813, 427] width 973 height 130
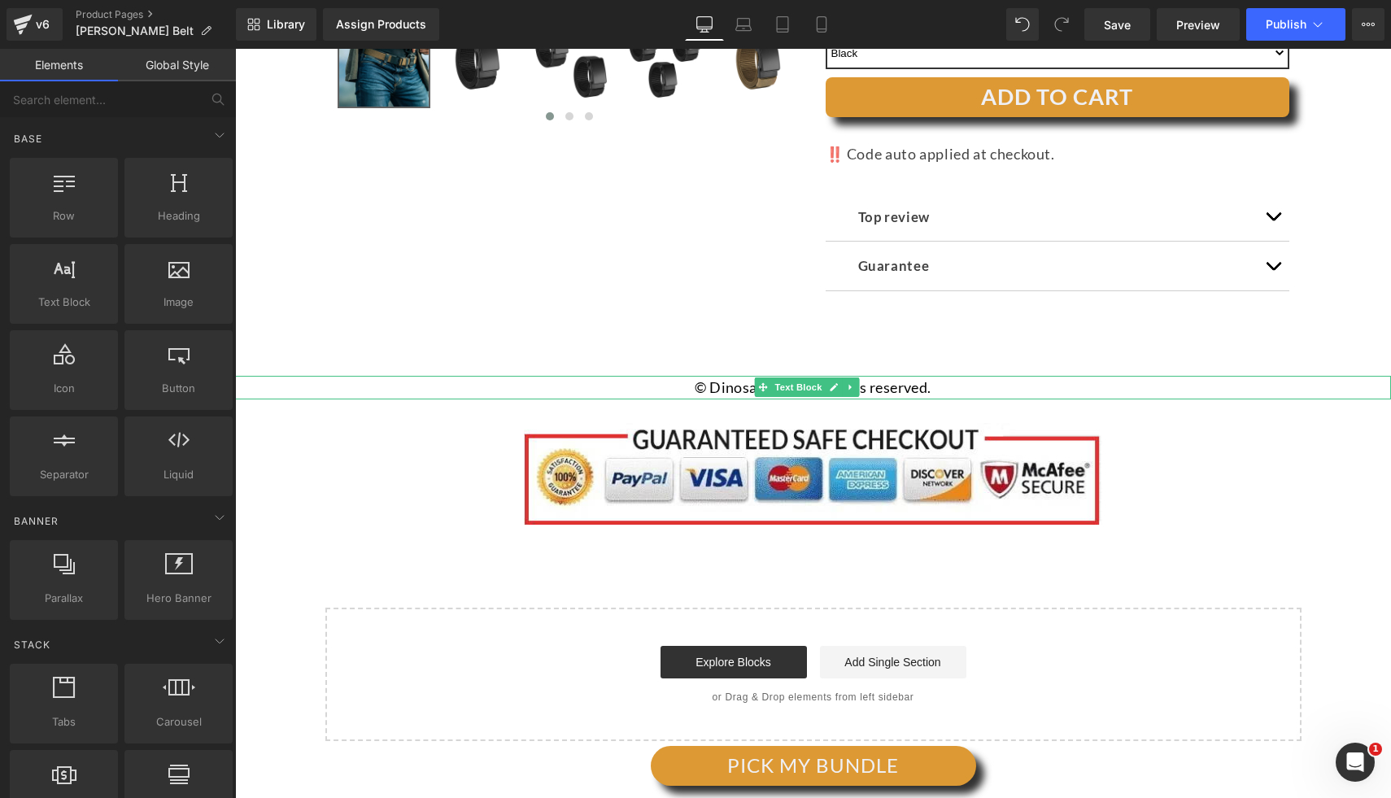
click at [1261, 391] on p "© Dinosaurized. All rights reserved." at bounding box center [813, 388] width 1156 height 24
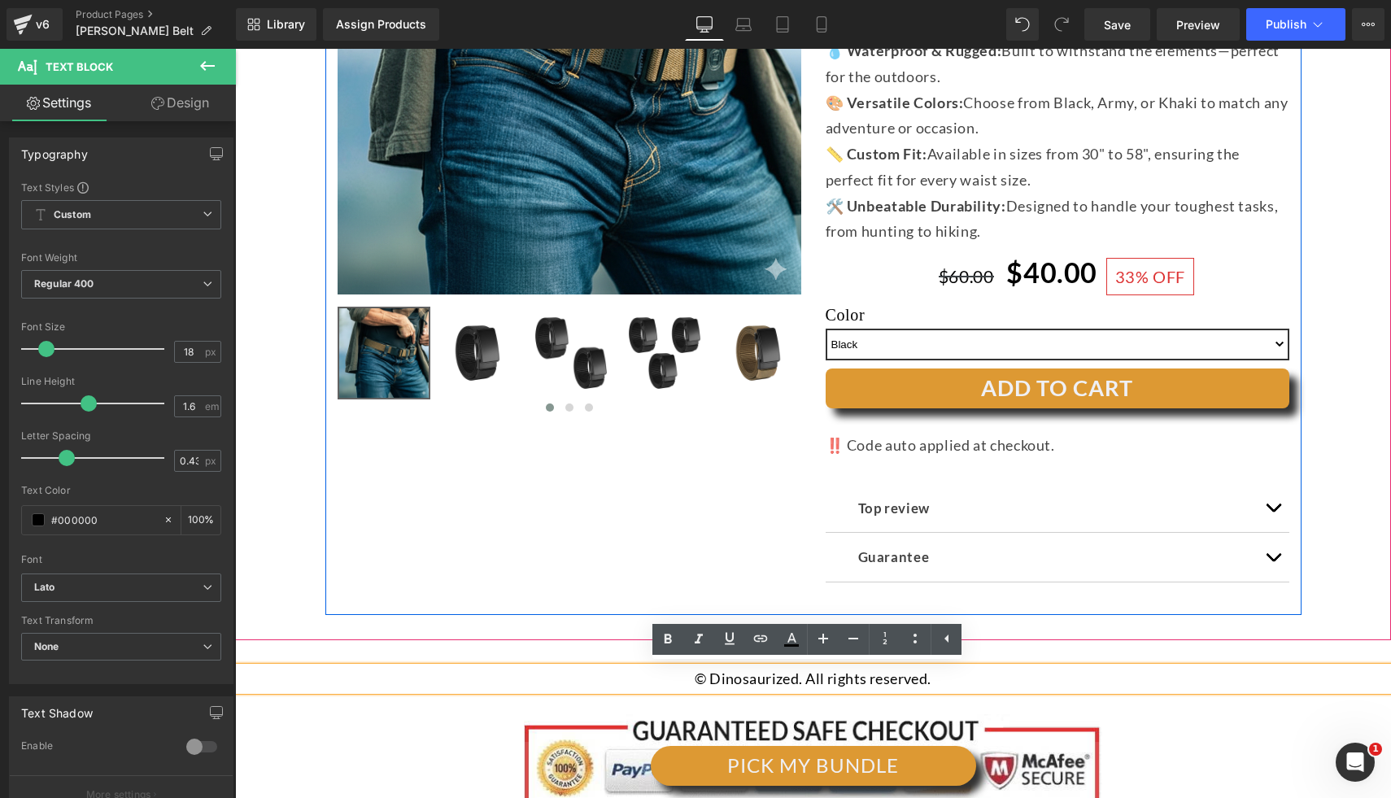
scroll to position [430, 0]
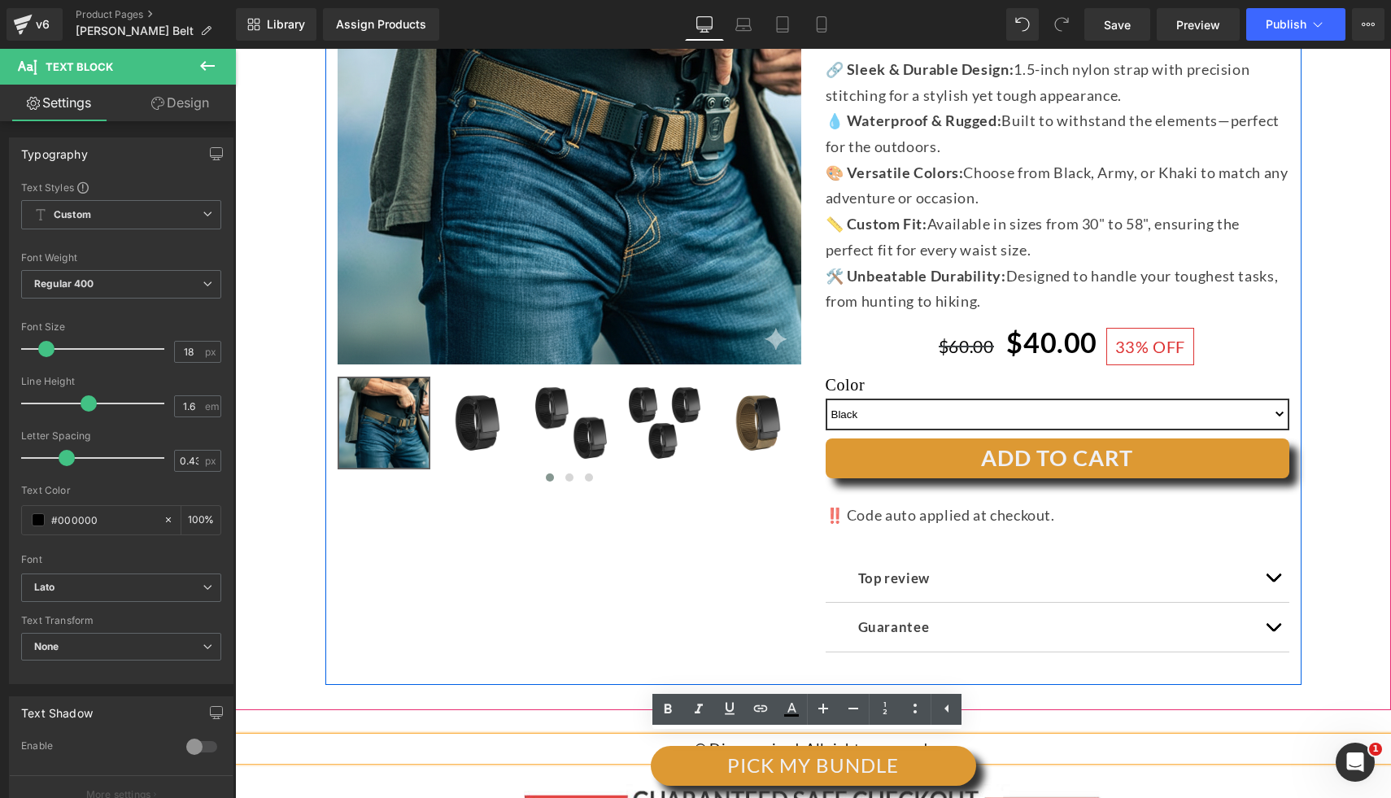
click at [1296, 387] on div "(P) Image ‹ ›" at bounding box center [812, 280] width 1139 height 808
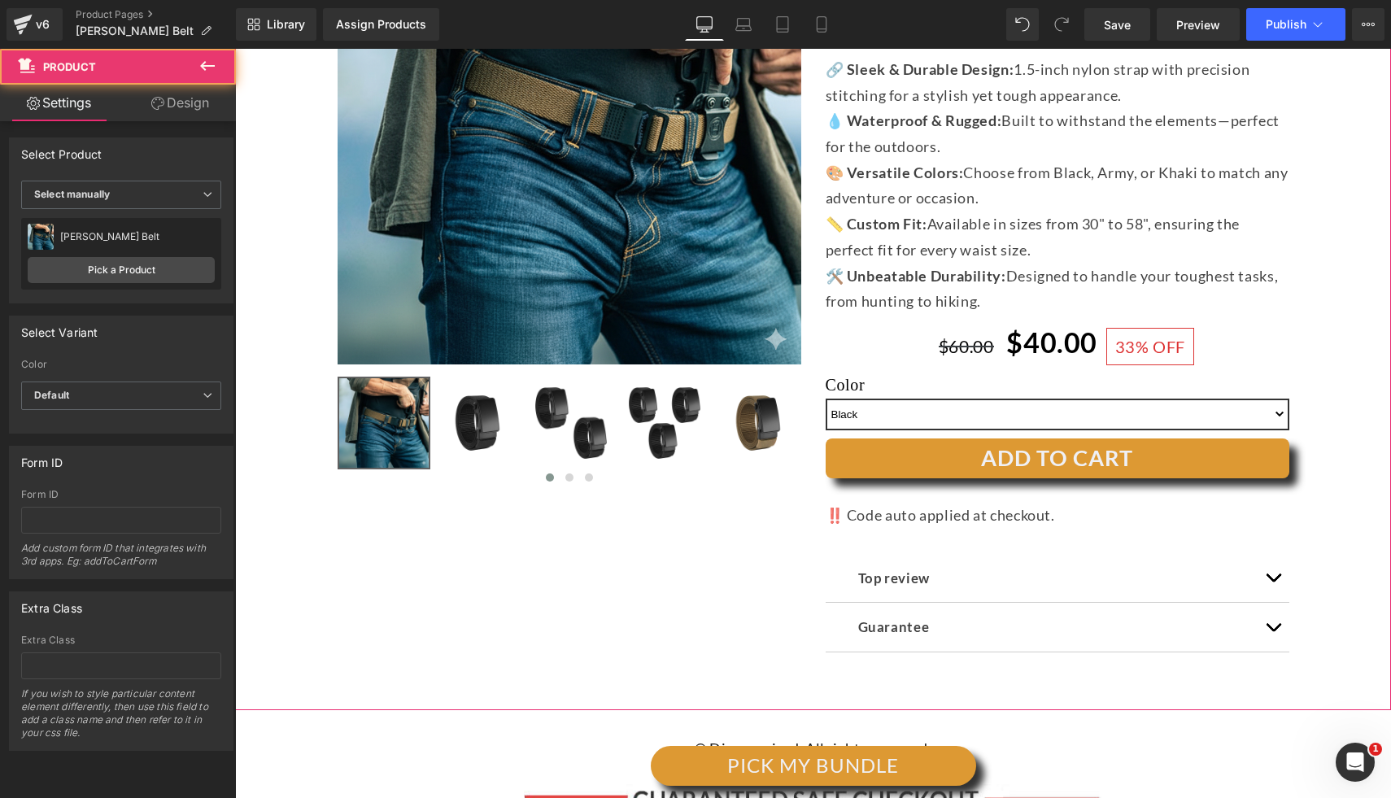
scroll to position [303, 0]
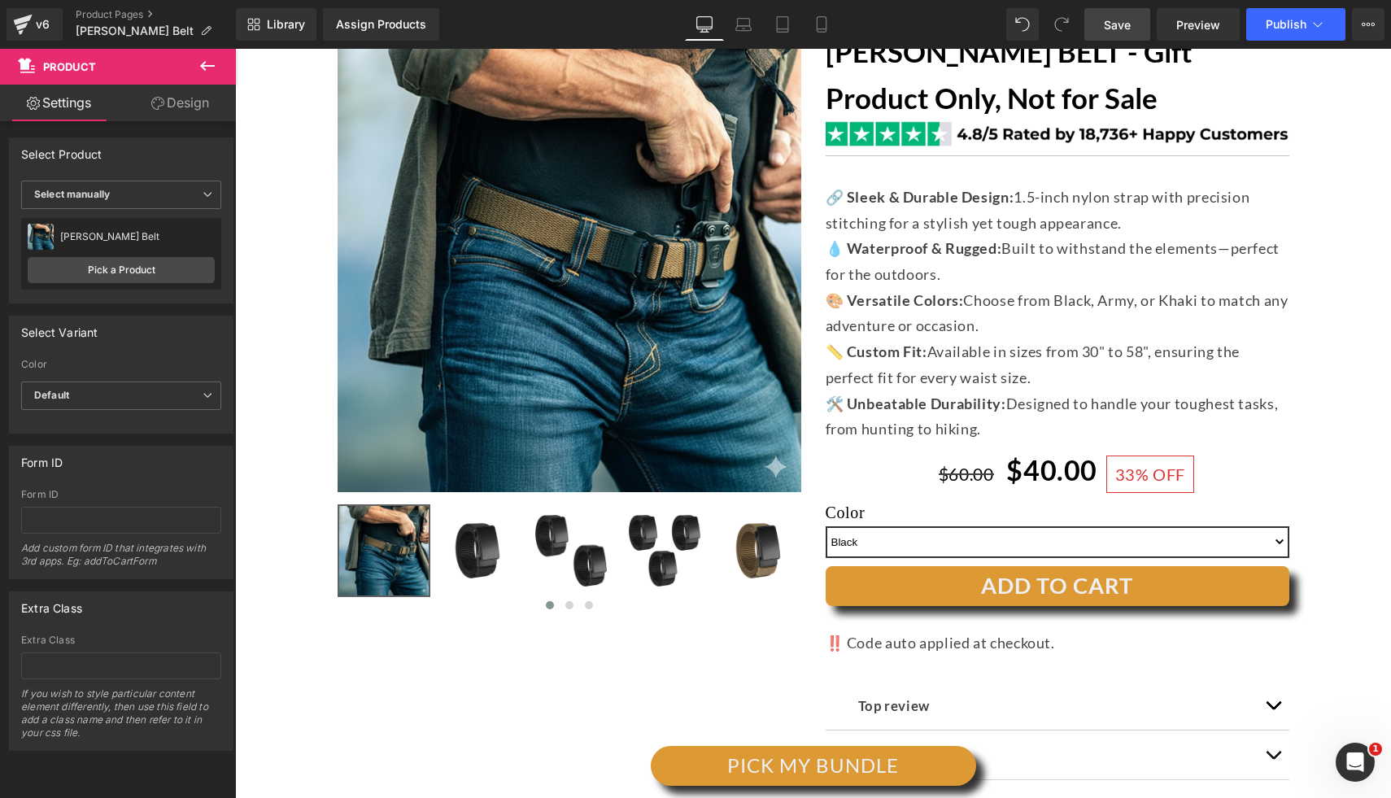
click at [1100, 24] on link "Save" at bounding box center [1117, 24] width 66 height 33
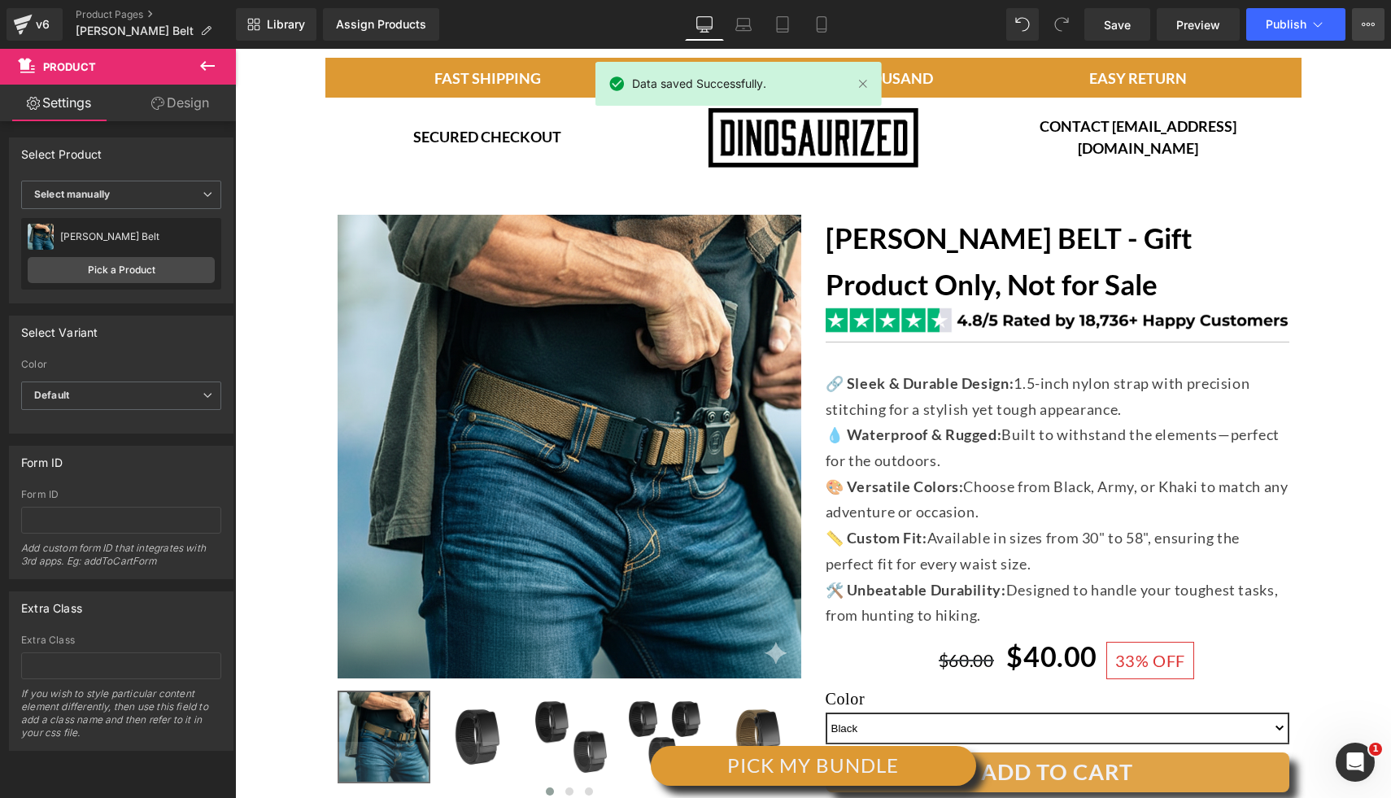
click at [1377, 30] on button "View Live Page View with current Template Save Template to Library Schedule Pub…" at bounding box center [1368, 24] width 33 height 33
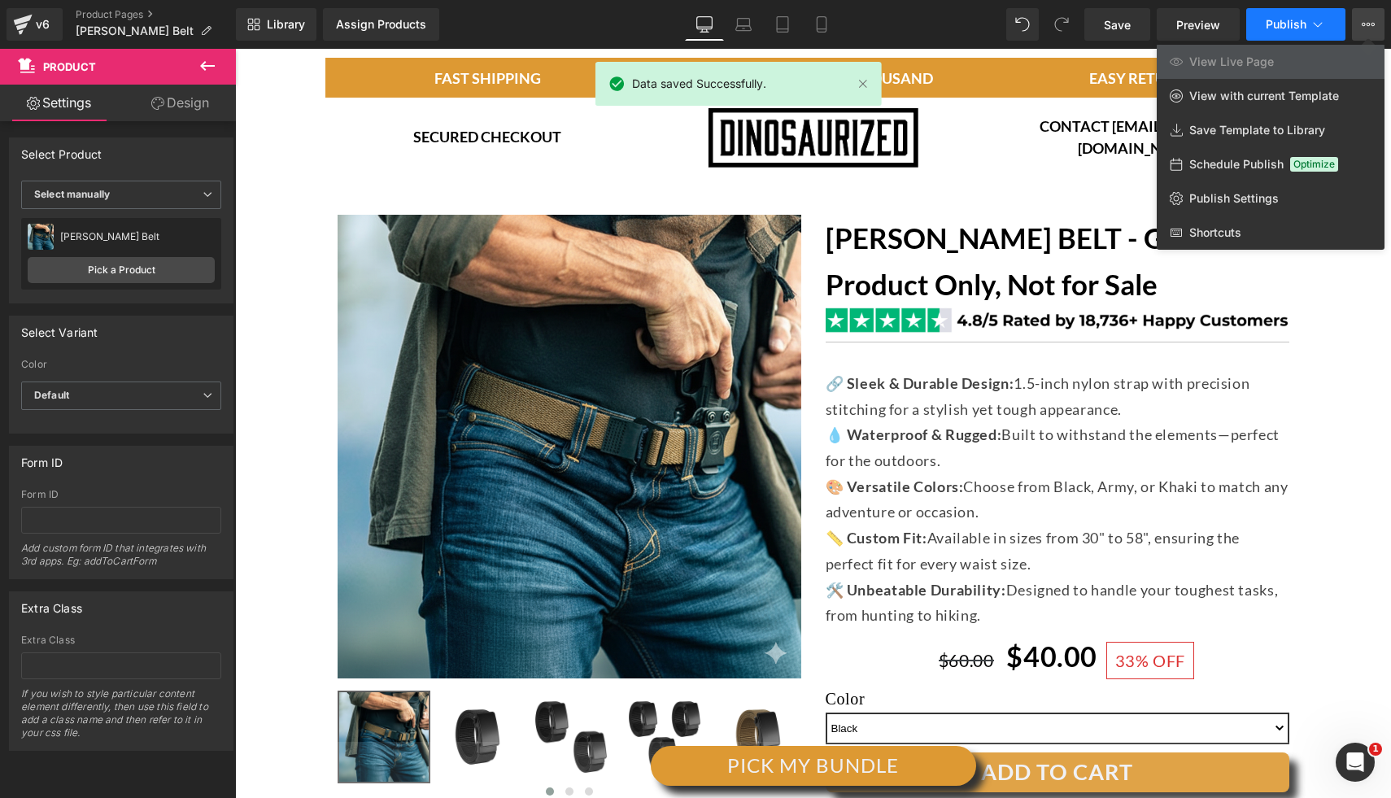
click at [1312, 30] on icon at bounding box center [1317, 24] width 16 height 16
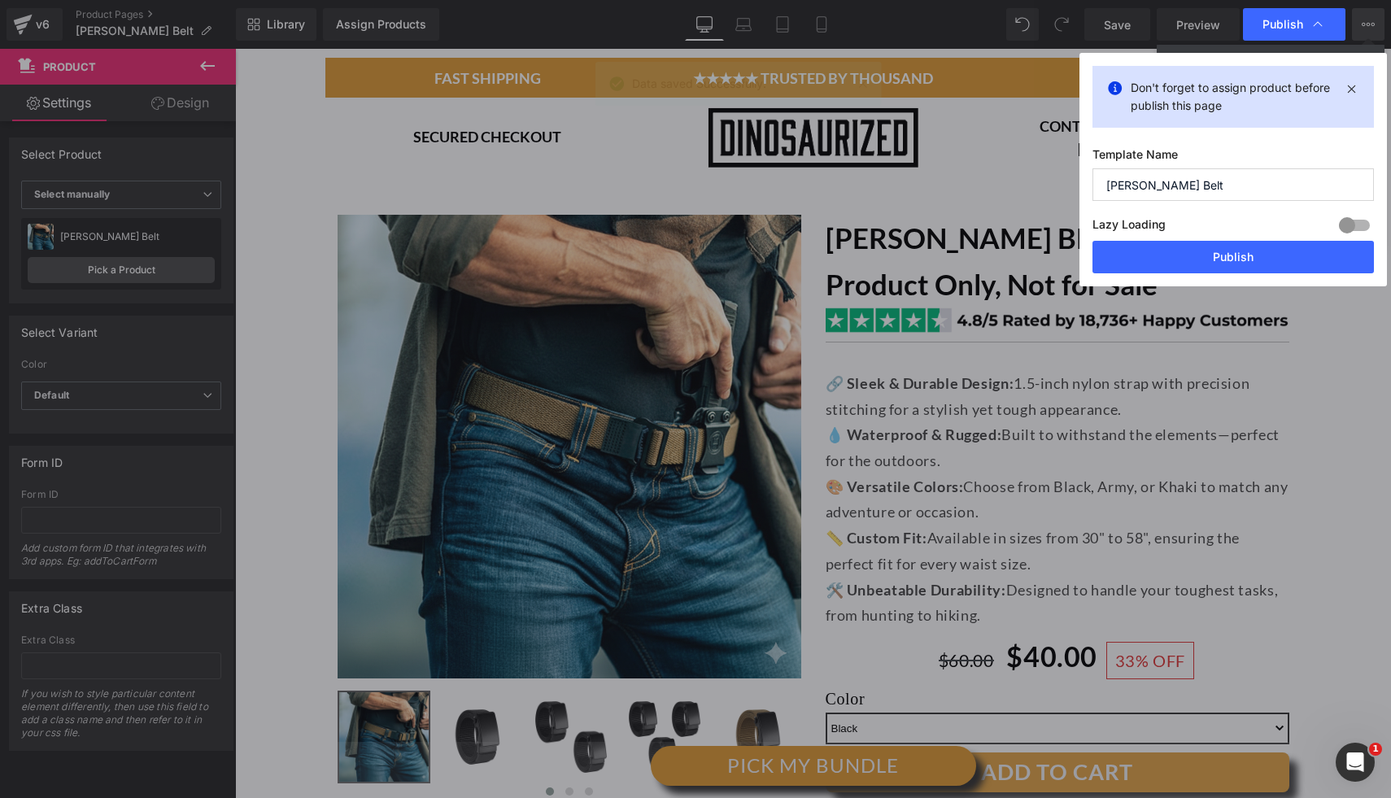
click at [1176, 190] on input "[PERSON_NAME] Belt" at bounding box center [1232, 184] width 281 height 33
drag, startPoint x: 1026, startPoint y: 181, endPoint x: 1069, endPoint y: 185, distance: 43.4
click at [1026, 180] on div "Publish Don't forget to assign product before publish this page Template Name […" at bounding box center [695, 399] width 1391 height 798
click at [1167, 250] on button "Publish" at bounding box center [1232, 257] width 281 height 33
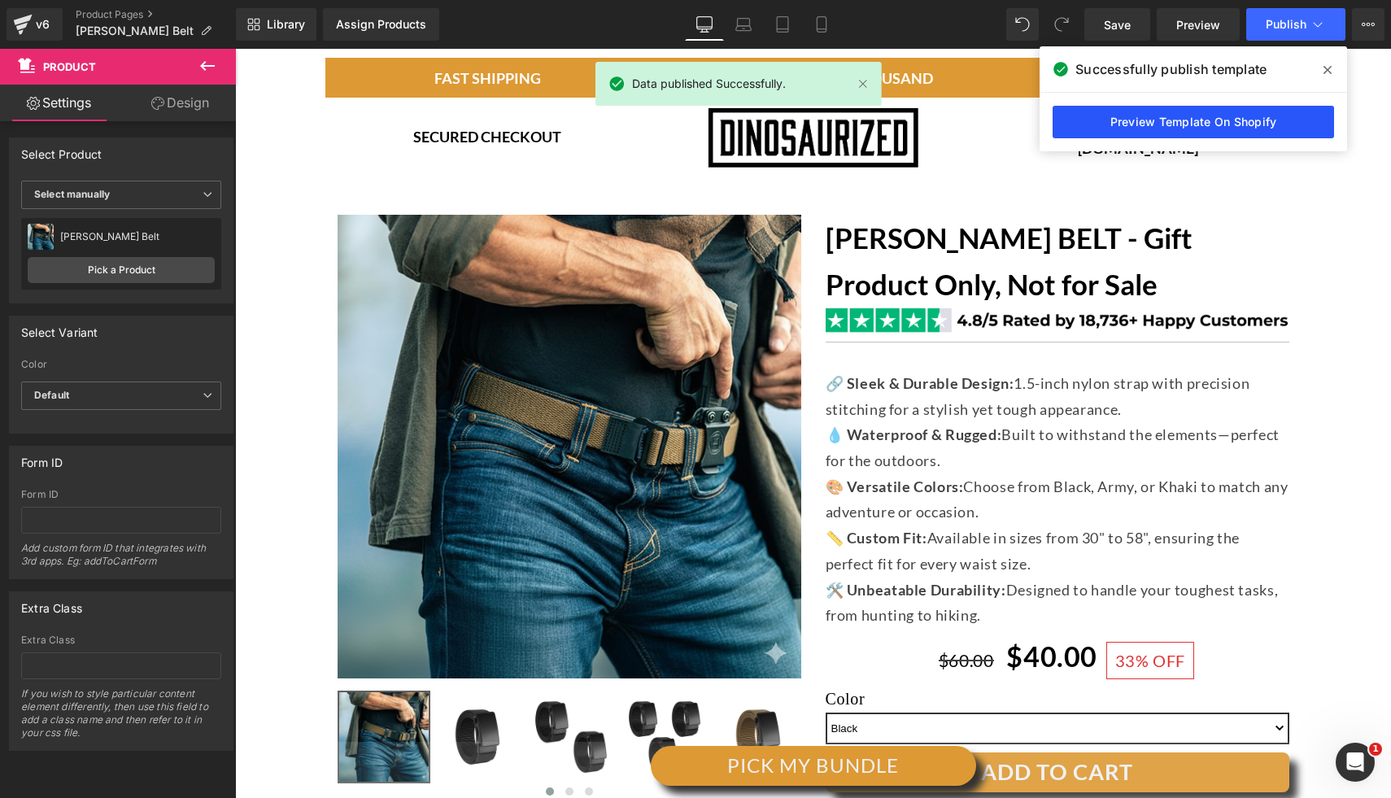
click at [1184, 127] on link "Preview Template On Shopify" at bounding box center [1192, 122] width 281 height 33
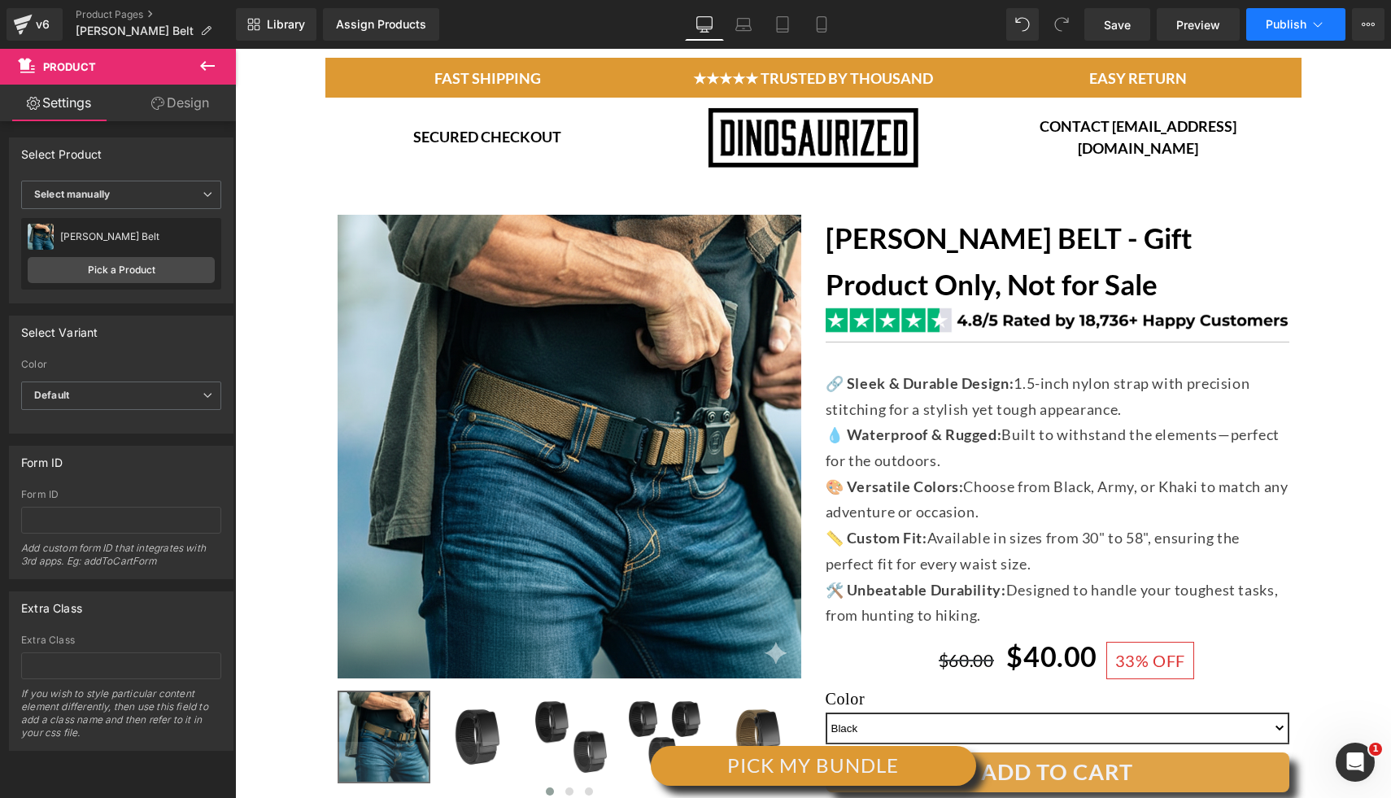
click at [1318, 28] on icon at bounding box center [1317, 24] width 16 height 16
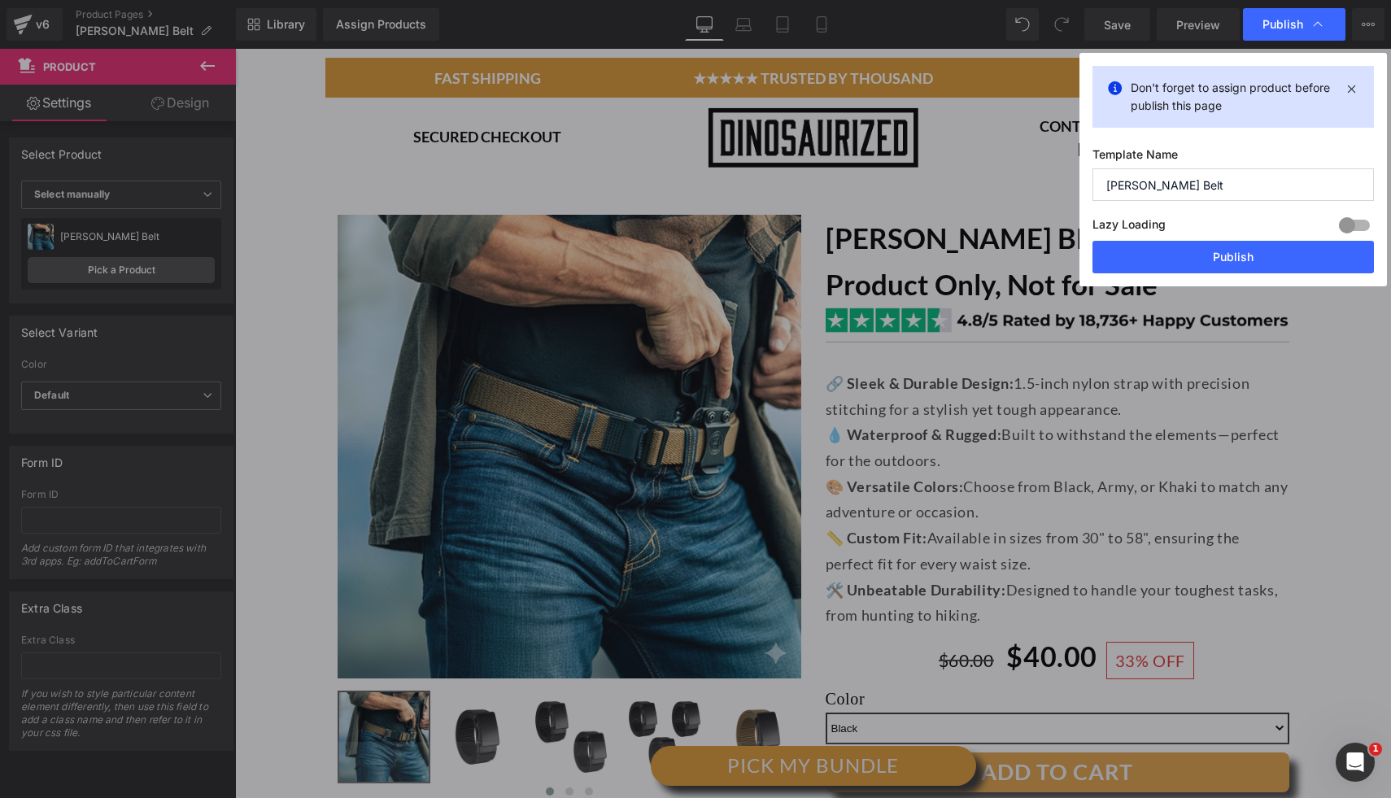
click at [1353, 74] on div "Don't forget to assign product before publish this page" at bounding box center [1232, 97] width 281 height 62
click at [1330, 27] on div "Publish" at bounding box center [1294, 24] width 102 height 33
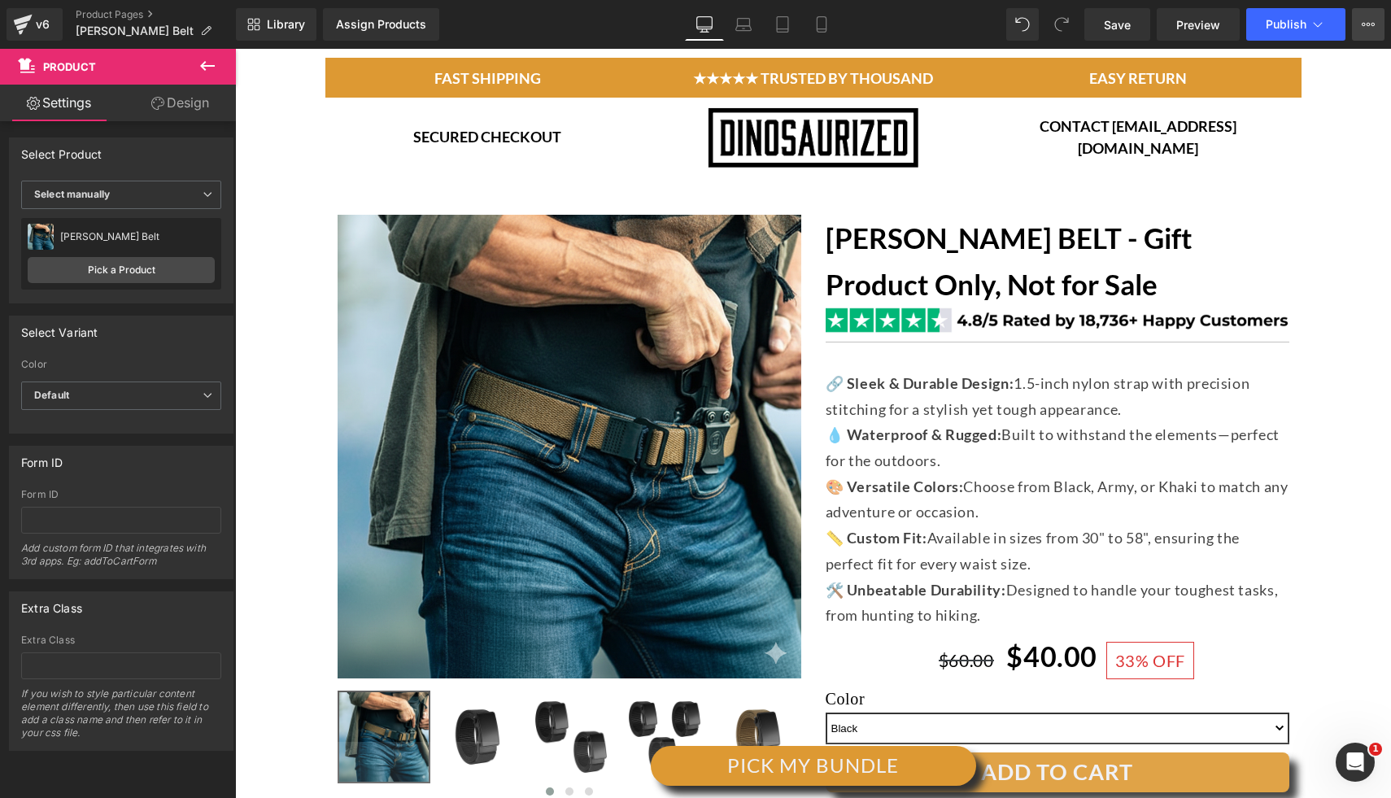
click at [1370, 27] on icon at bounding box center [1367, 24] width 13 height 13
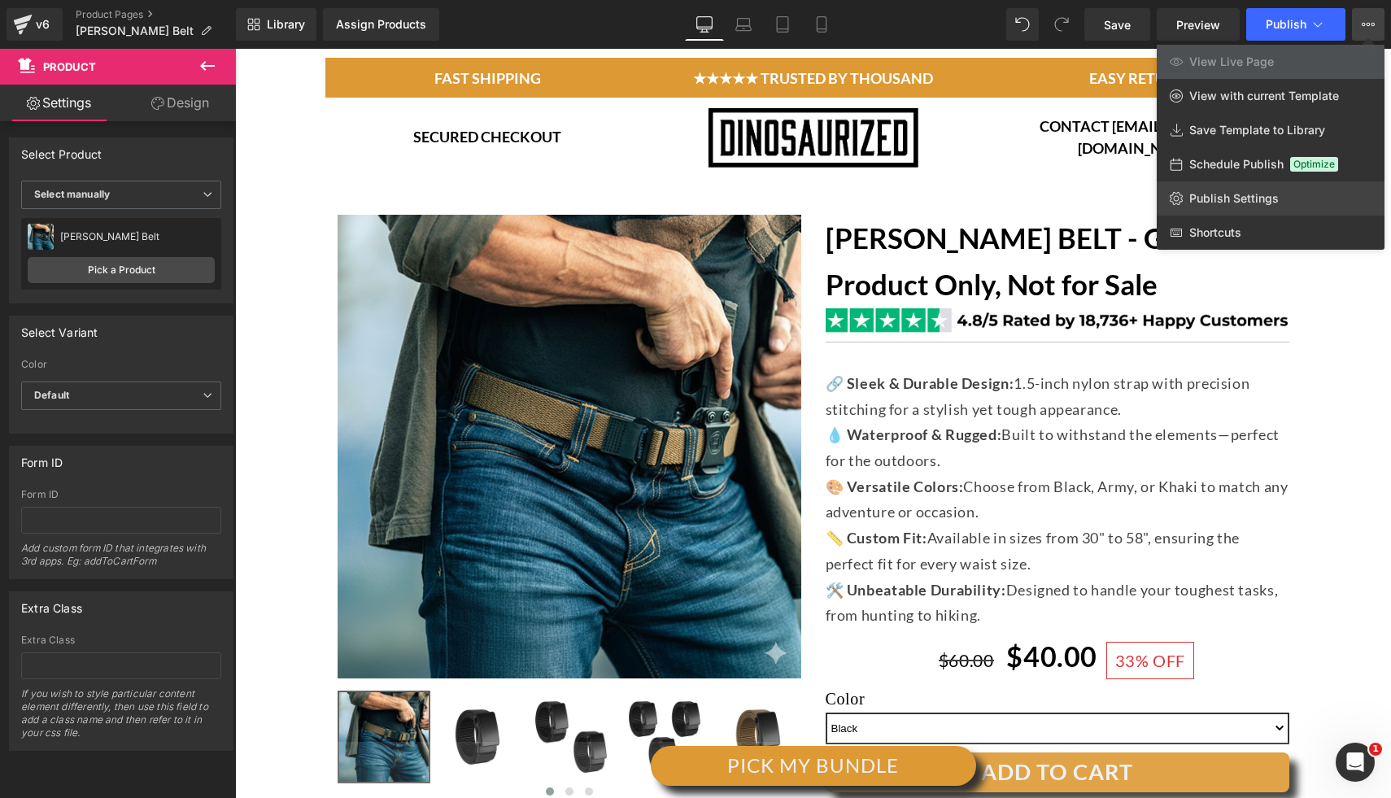
click at [1250, 209] on link "Publish Settings" at bounding box center [1270, 198] width 228 height 34
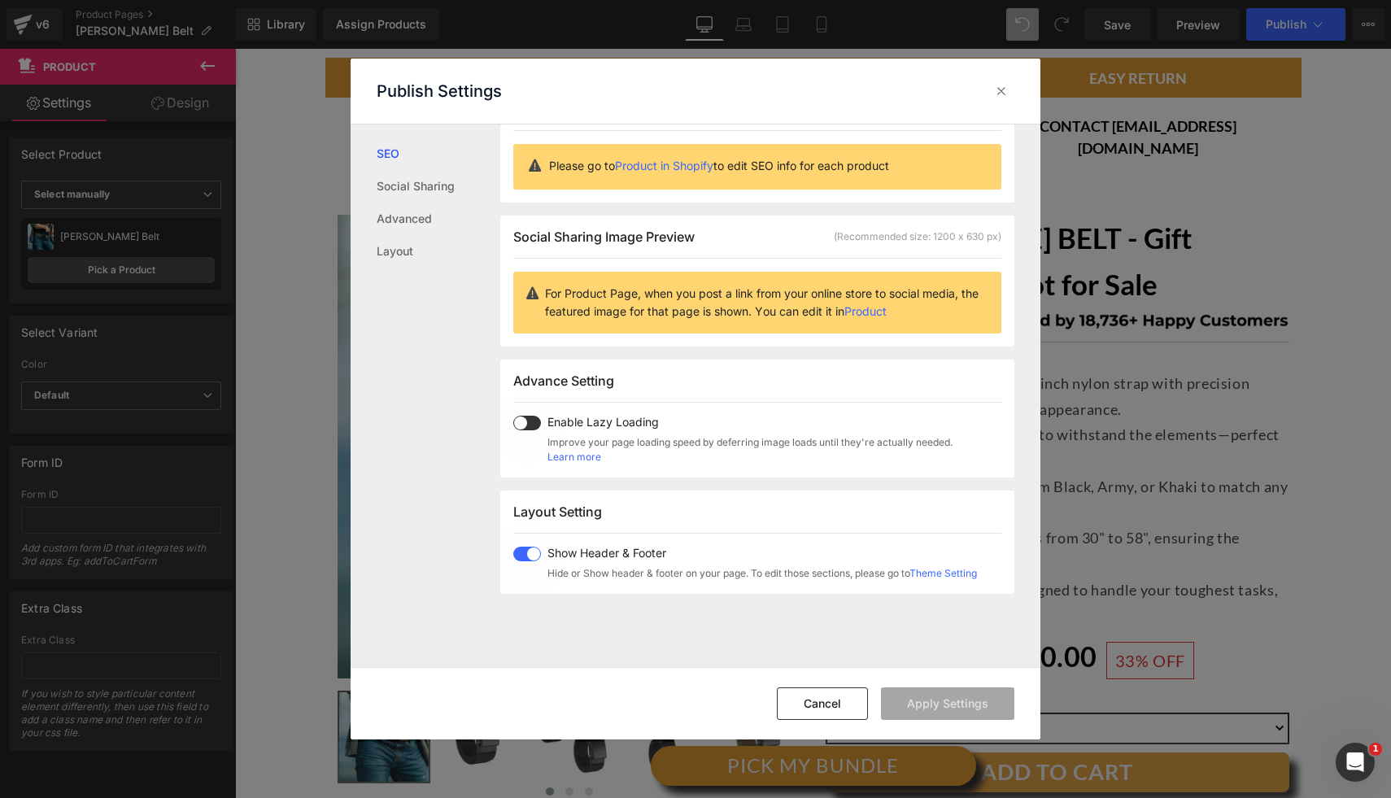
scroll to position [0, 0]
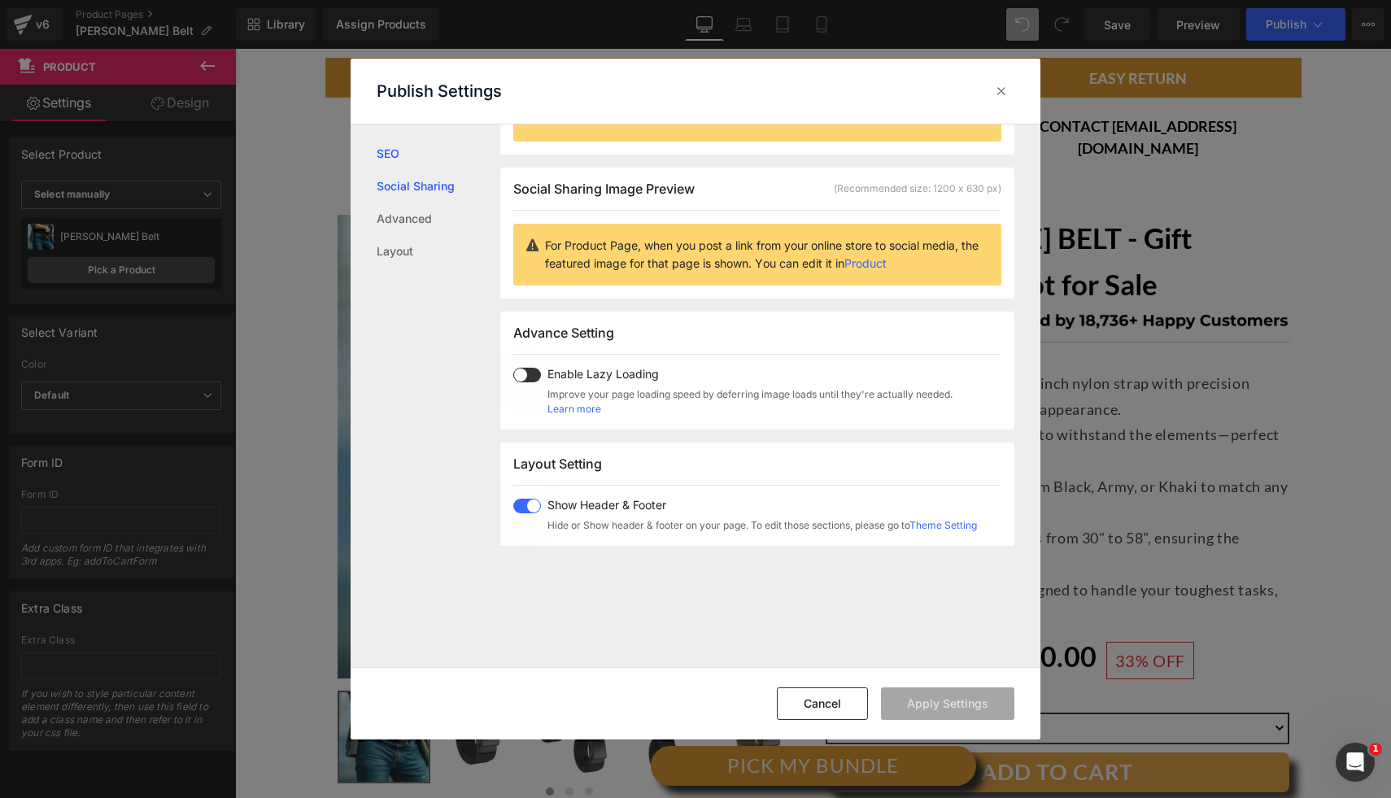
click at [402, 180] on link "Social Sharing" at bounding box center [439, 186] width 124 height 33
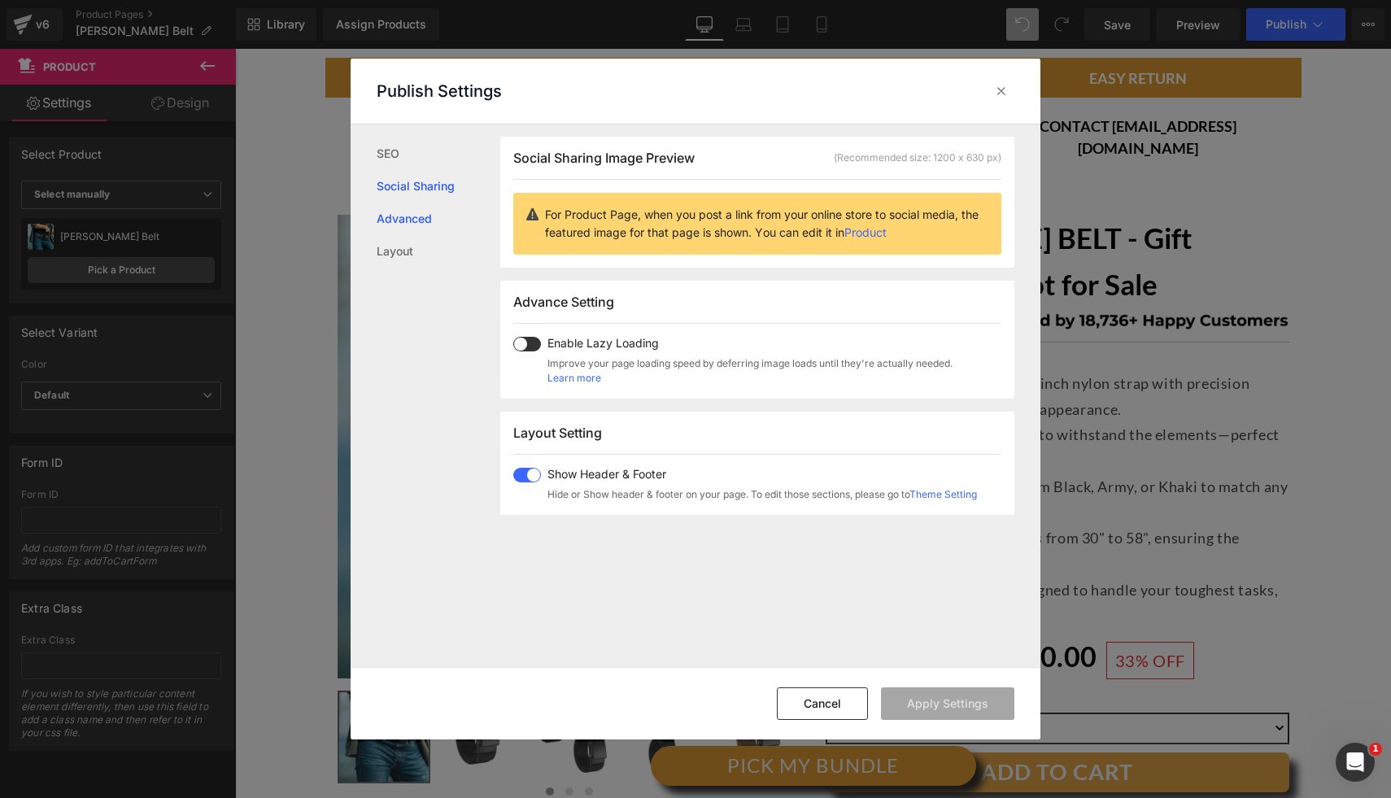
click at [407, 230] on link "Advanced" at bounding box center [439, 218] width 124 height 33
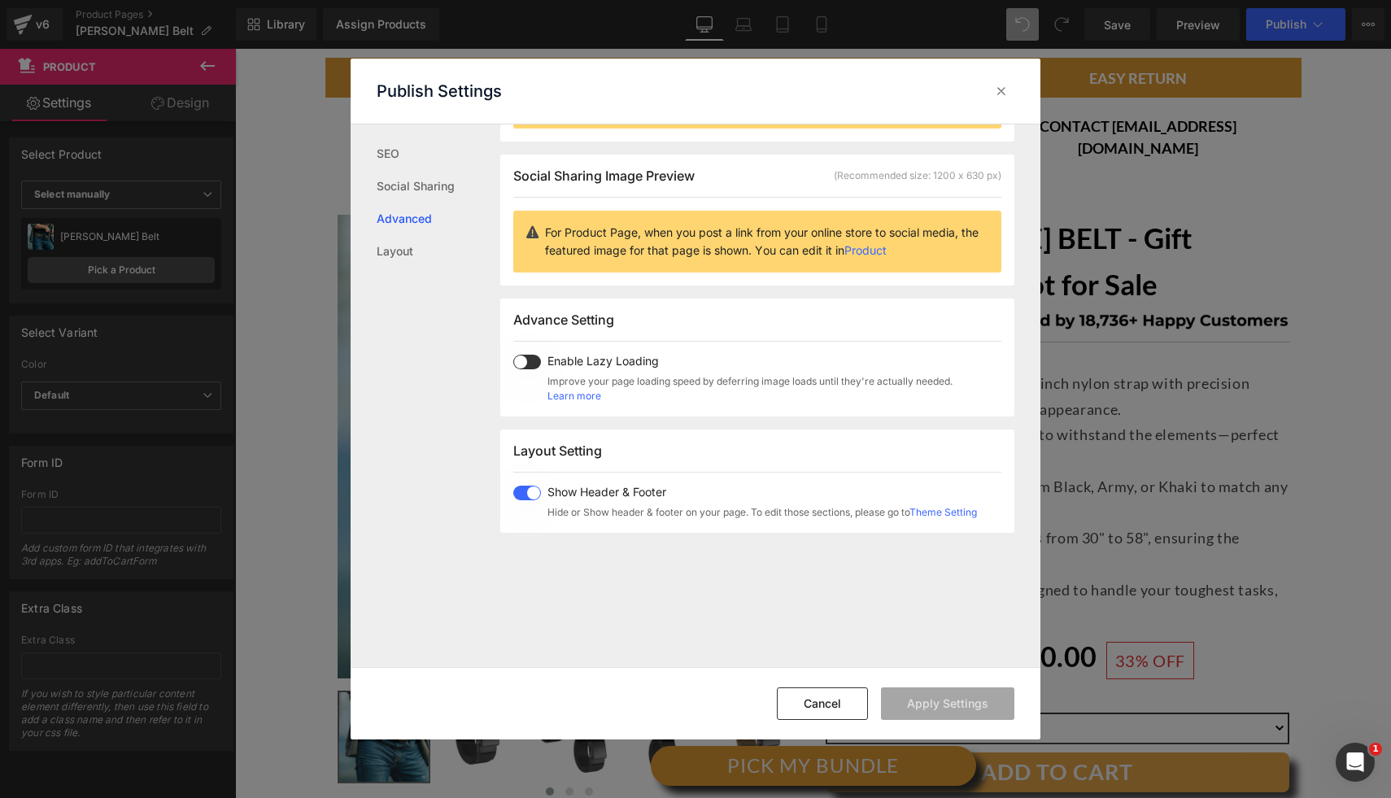
scroll to position [87, 0]
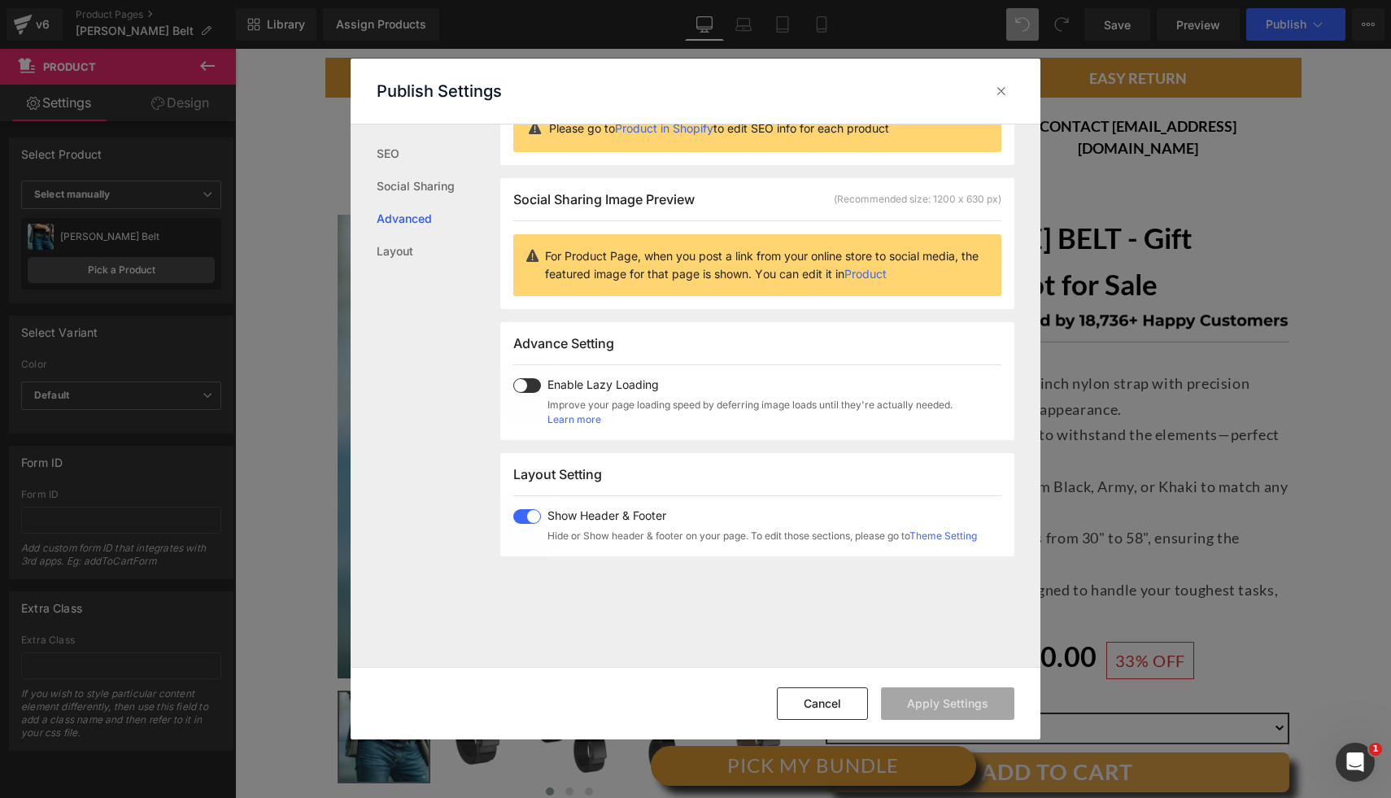
click at [519, 388] on span at bounding box center [527, 385] width 28 height 15
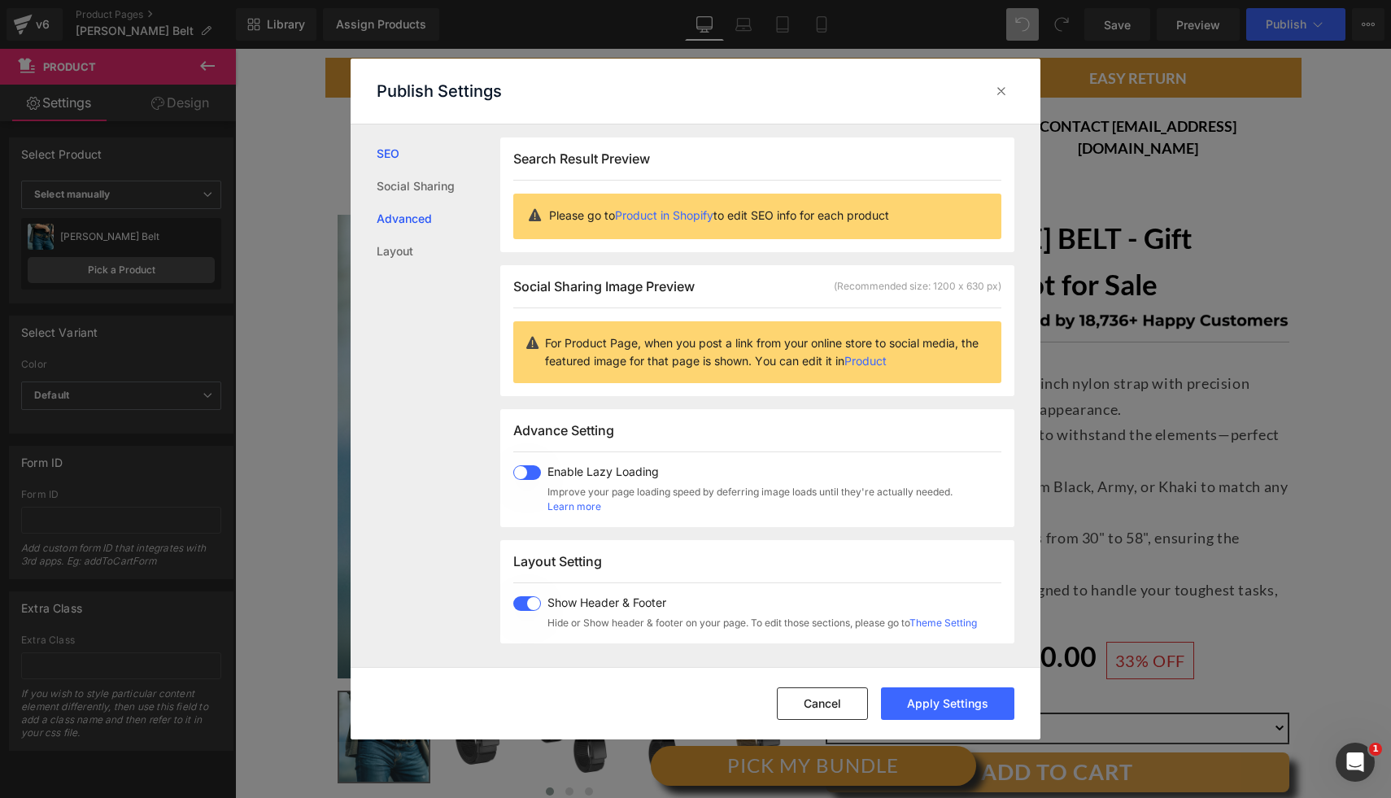
drag, startPoint x: 432, startPoint y: 190, endPoint x: 380, endPoint y: 156, distance: 62.3
click at [432, 189] on link "Social Sharing" at bounding box center [439, 186] width 124 height 33
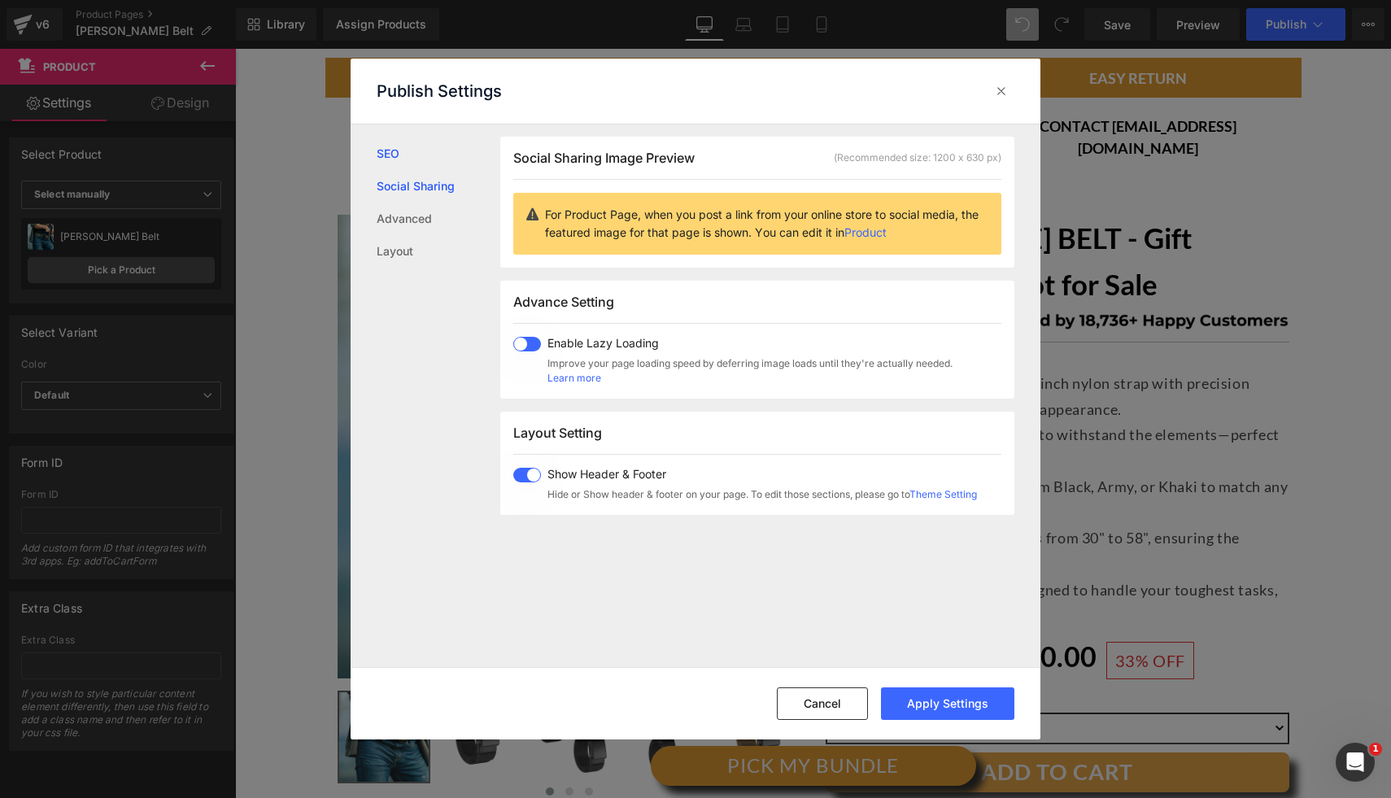
click at [380, 157] on link "SEO" at bounding box center [439, 153] width 124 height 33
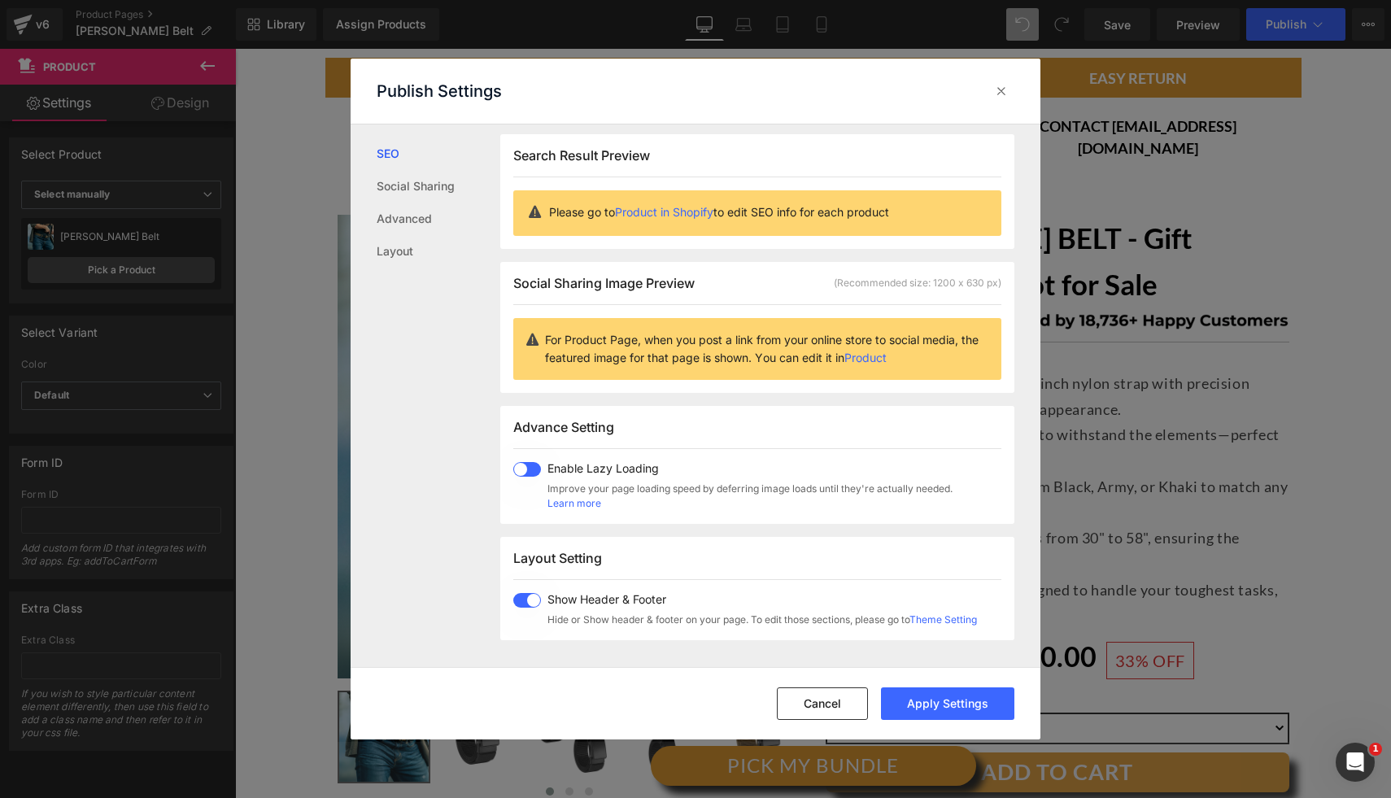
scroll to position [1, 0]
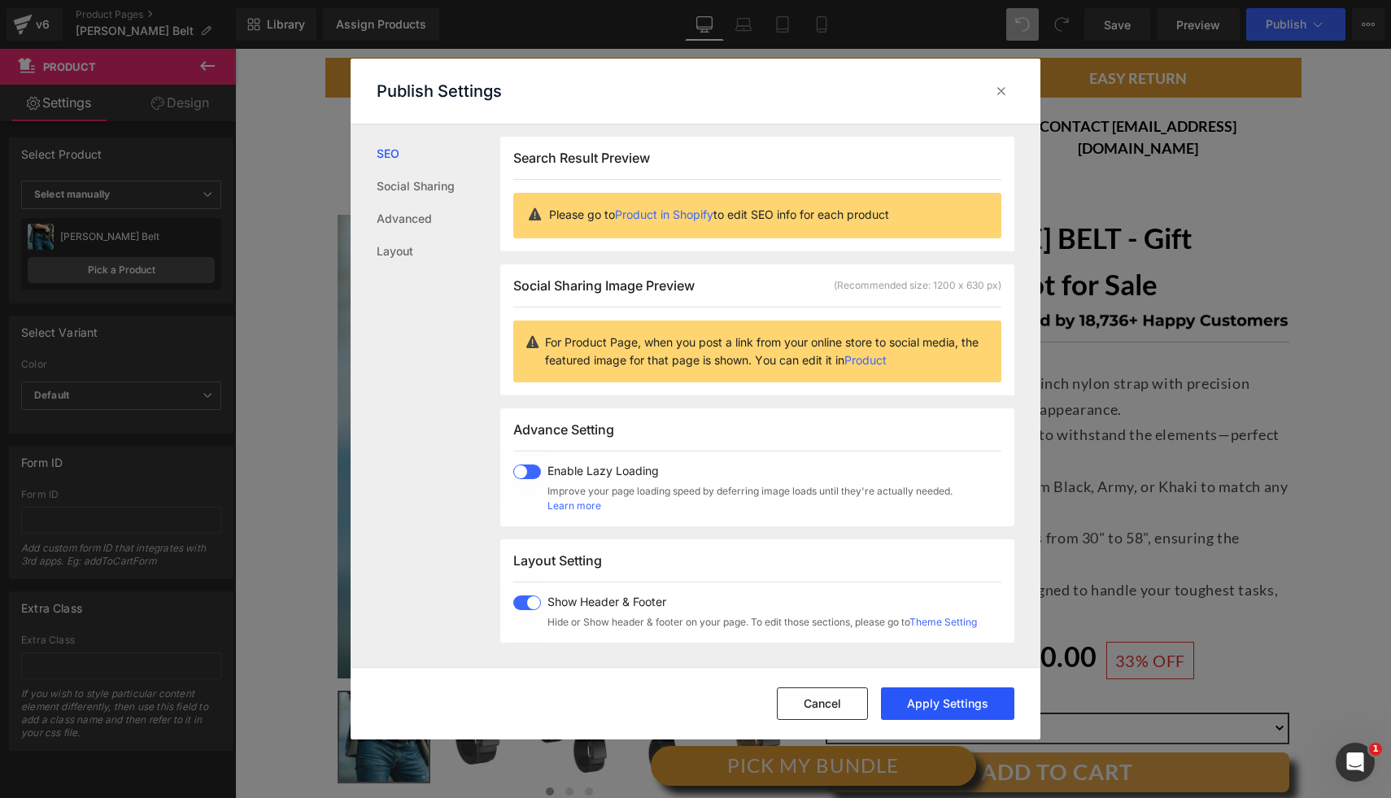
click at [935, 705] on button "Apply Settings" at bounding box center [947, 703] width 133 height 33
click at [1003, 91] on icon at bounding box center [1001, 91] width 16 height 16
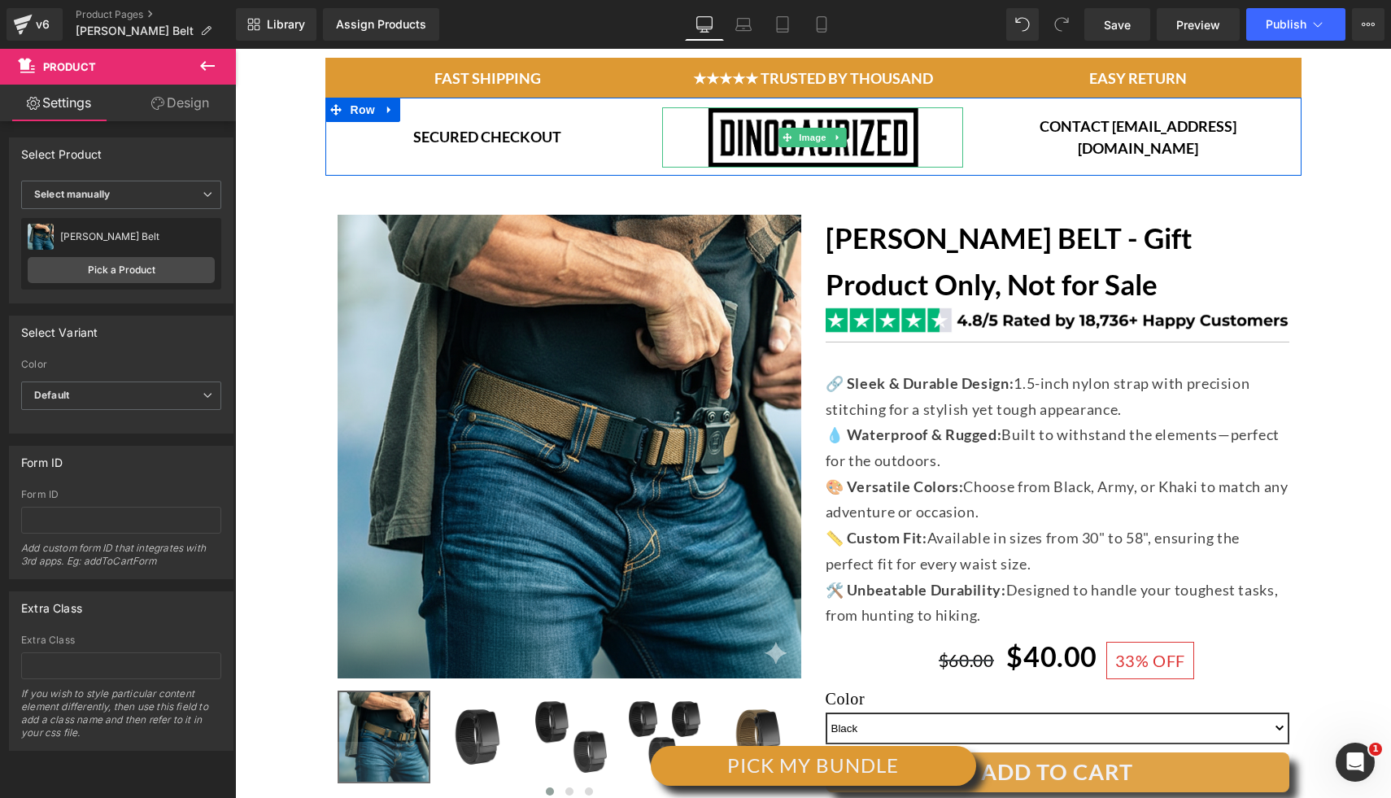
scroll to position [0, 0]
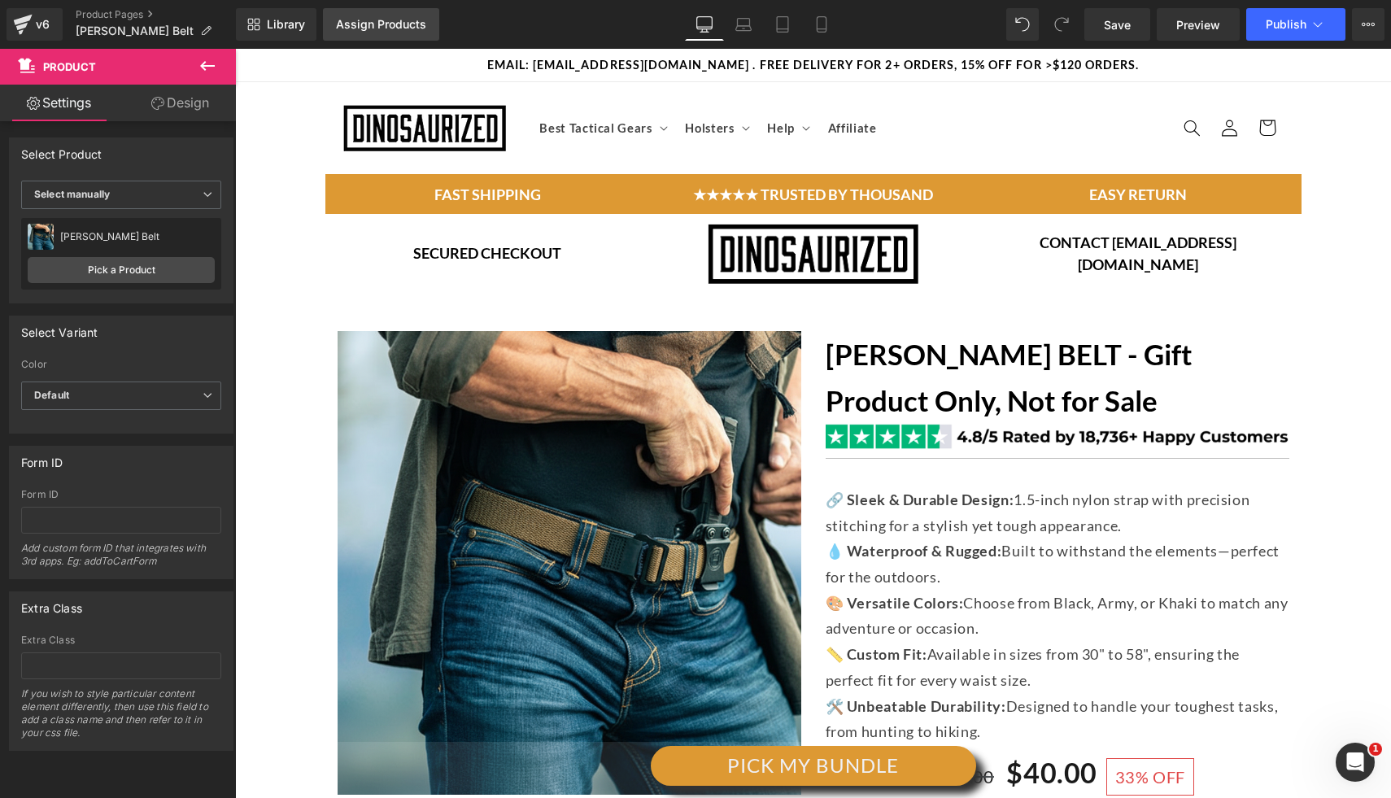
click at [375, 33] on link "Assign Products" at bounding box center [381, 24] width 116 height 33
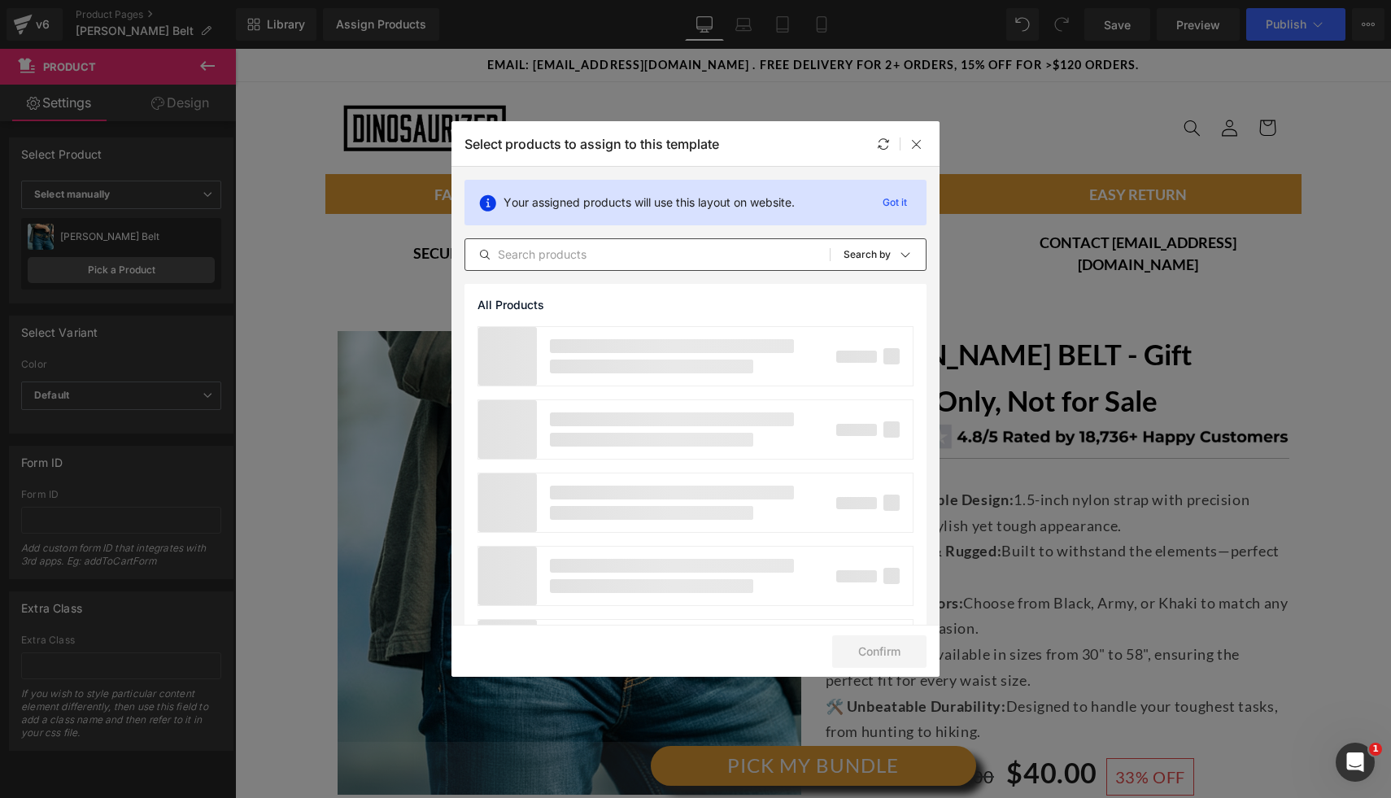
click at [627, 256] on input "text" at bounding box center [647, 255] width 364 height 20
type input "k"
type input "c"
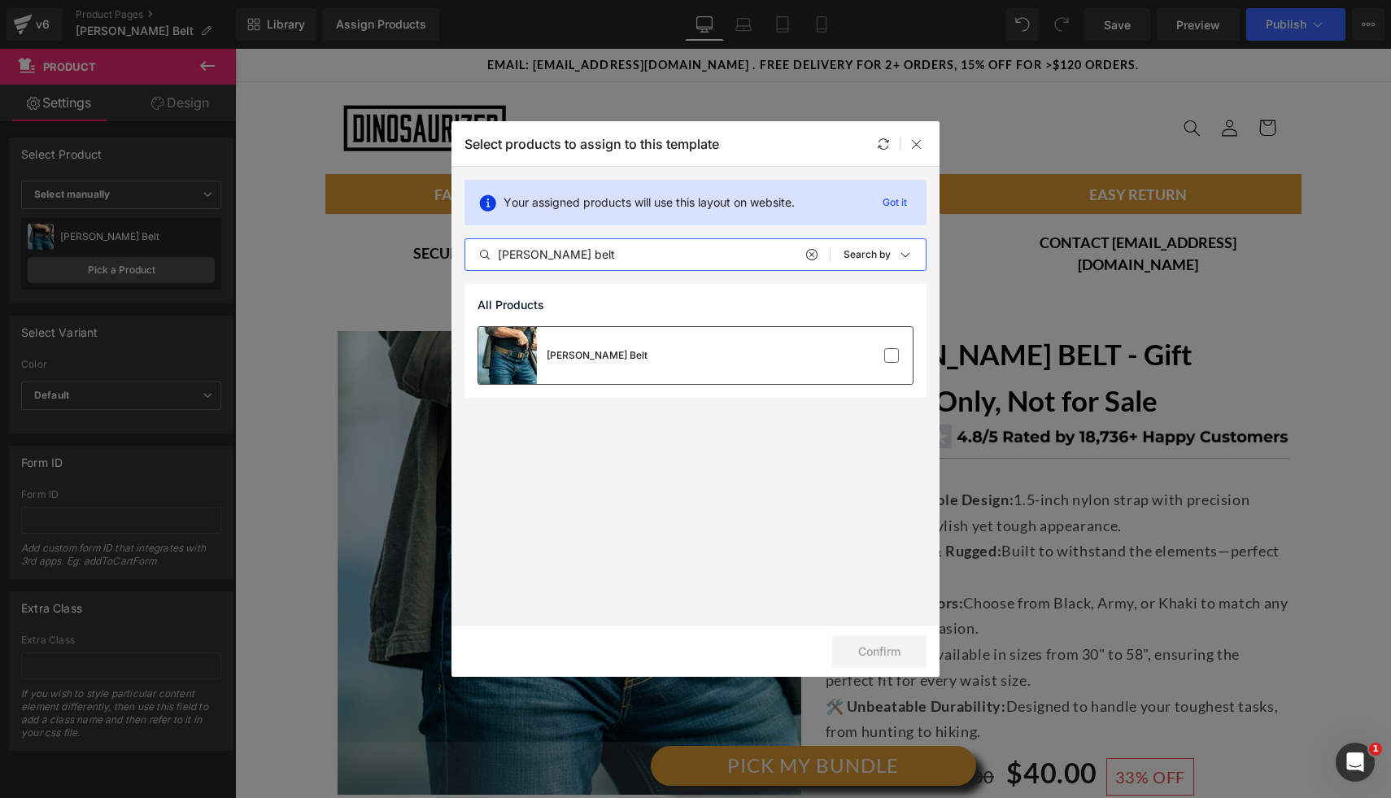
type input "[PERSON_NAME] belt"
click at [765, 345] on div "[PERSON_NAME] Belt" at bounding box center [695, 355] width 434 height 57
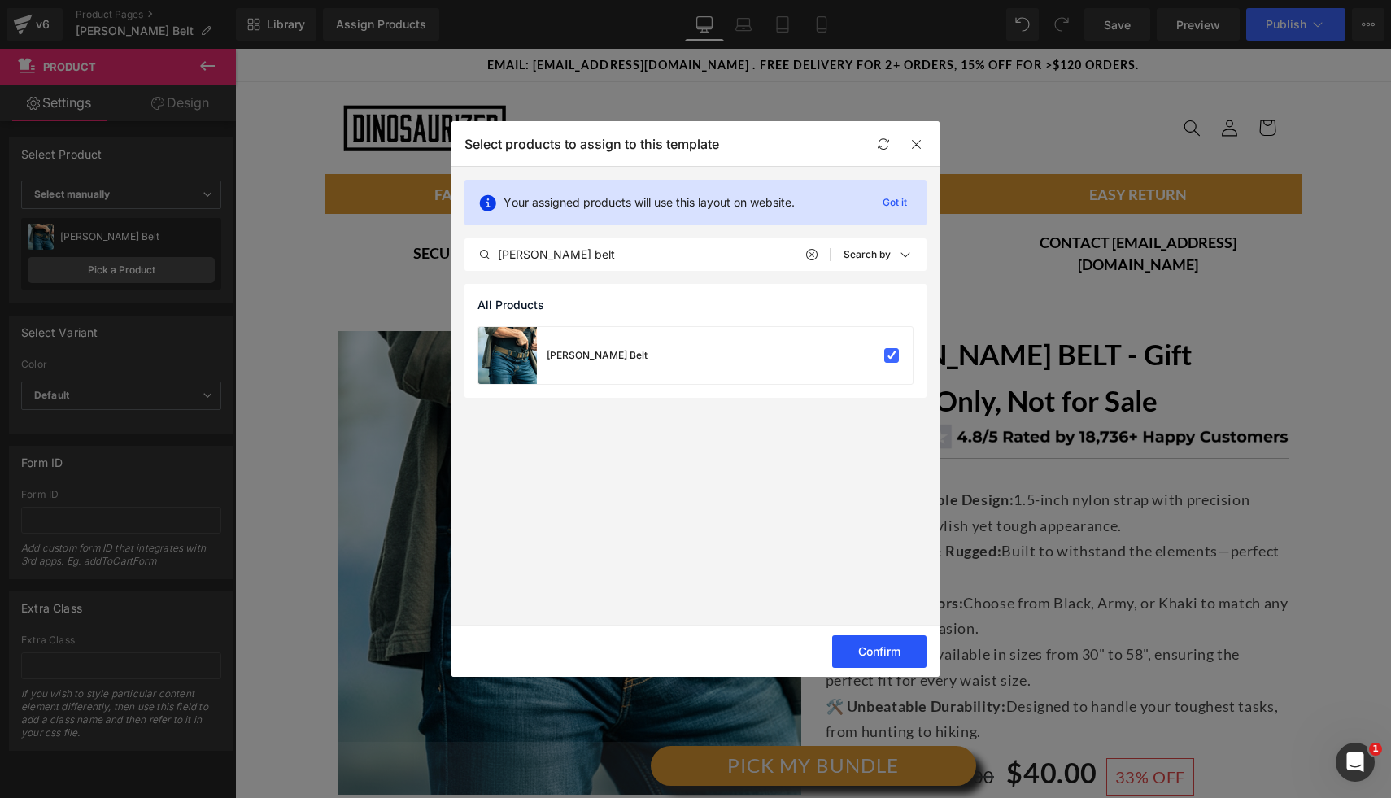
click at [887, 652] on button "Confirm" at bounding box center [879, 651] width 94 height 33
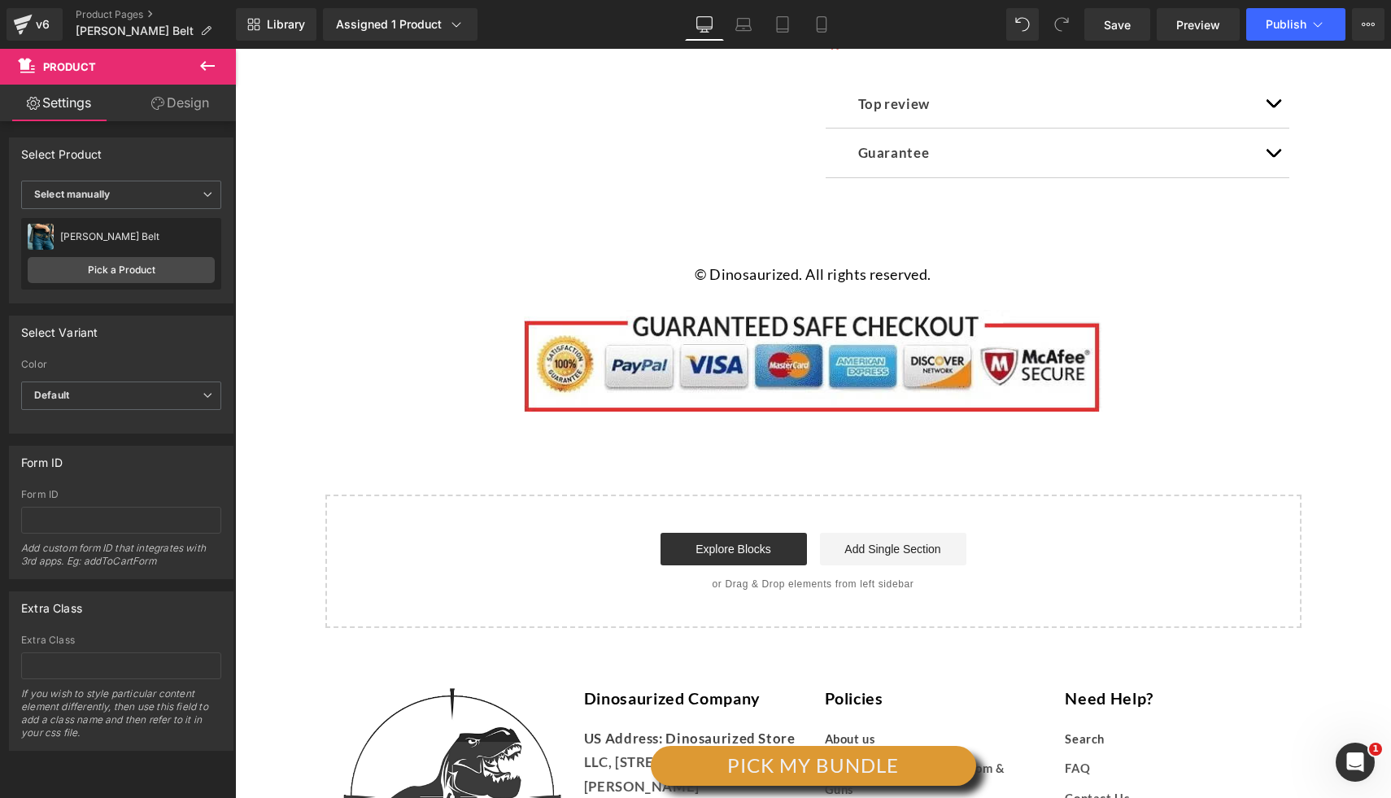
scroll to position [1026, 0]
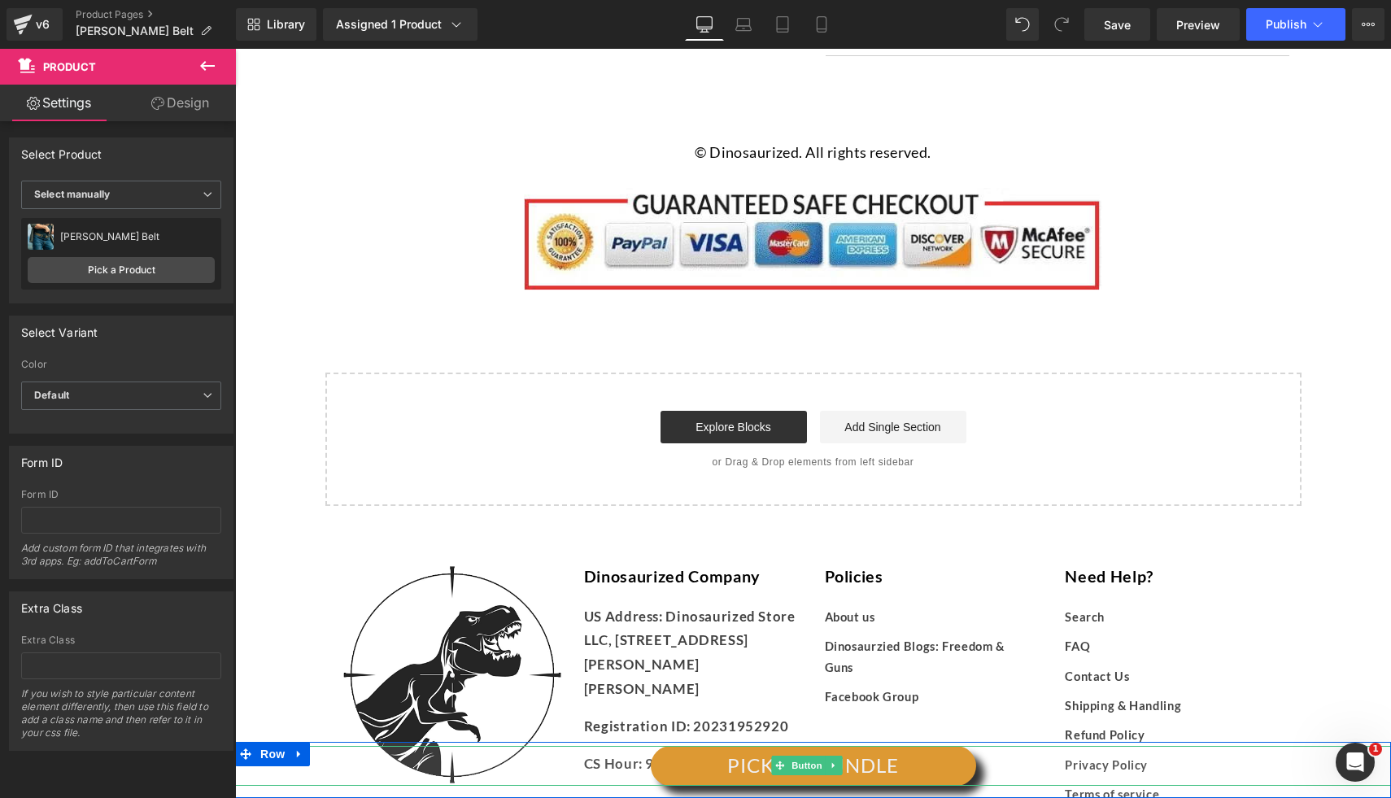
click at [1210, 777] on div "PICK MY BUNDLE" at bounding box center [813, 766] width 1156 height 40
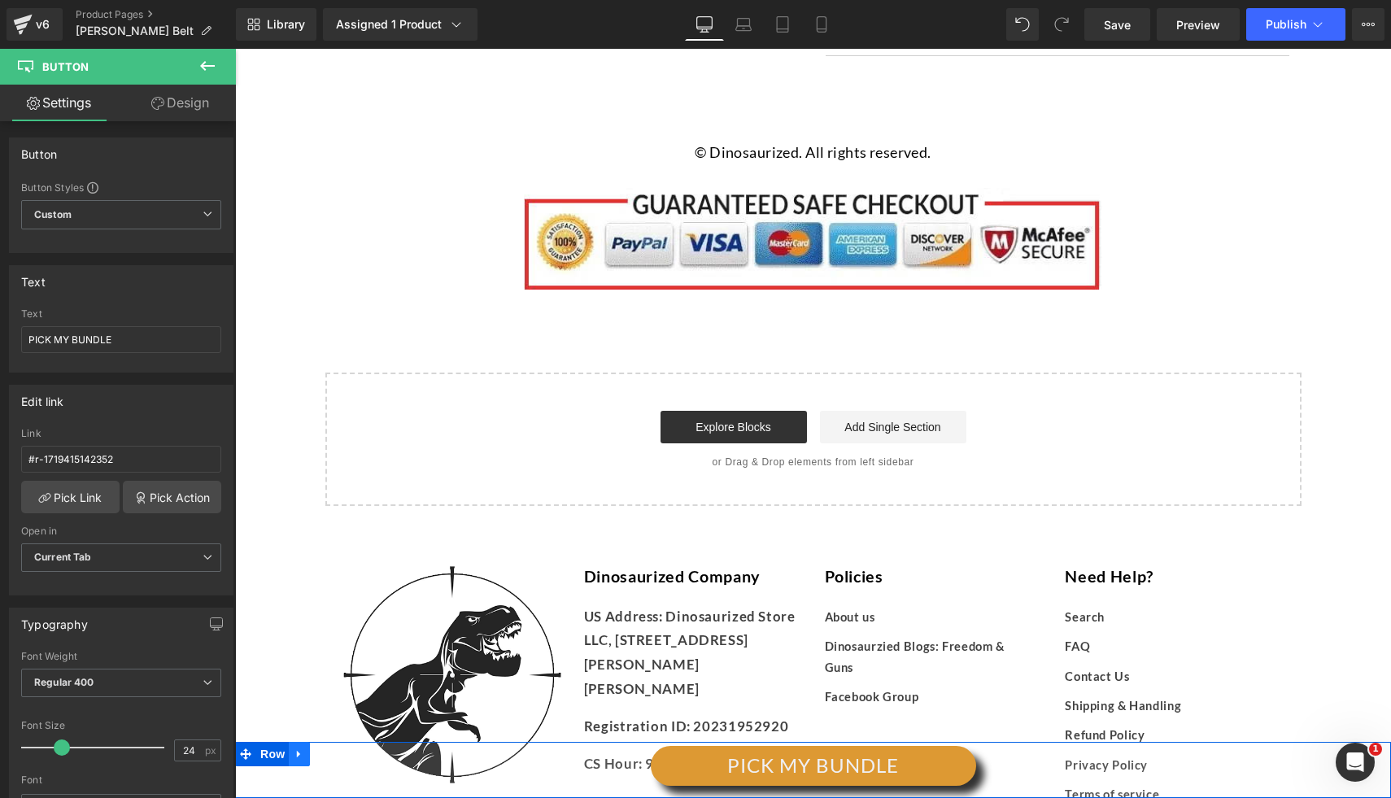
click at [302, 755] on icon at bounding box center [299, 753] width 11 height 12
click at [341, 759] on icon at bounding box center [341, 753] width 11 height 11
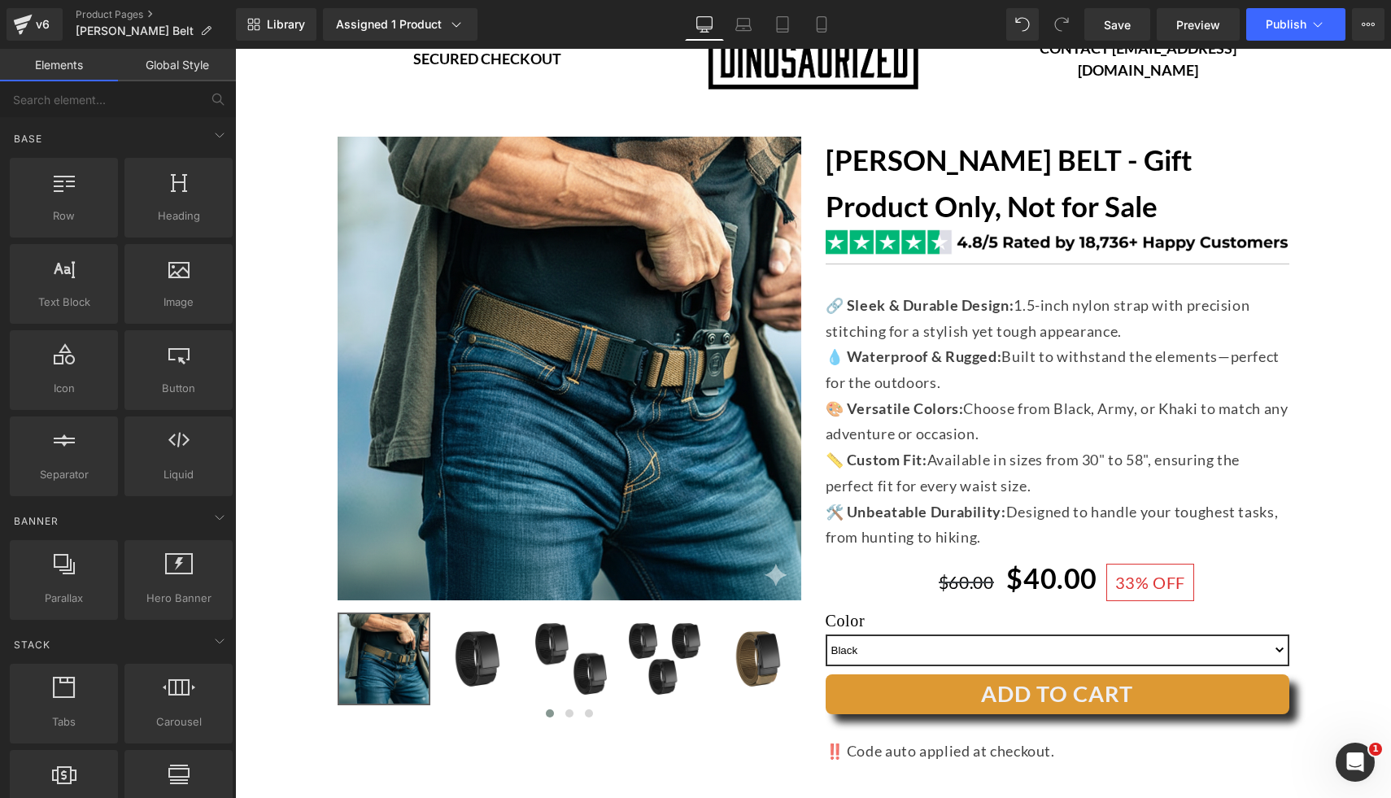
scroll to position [0, 0]
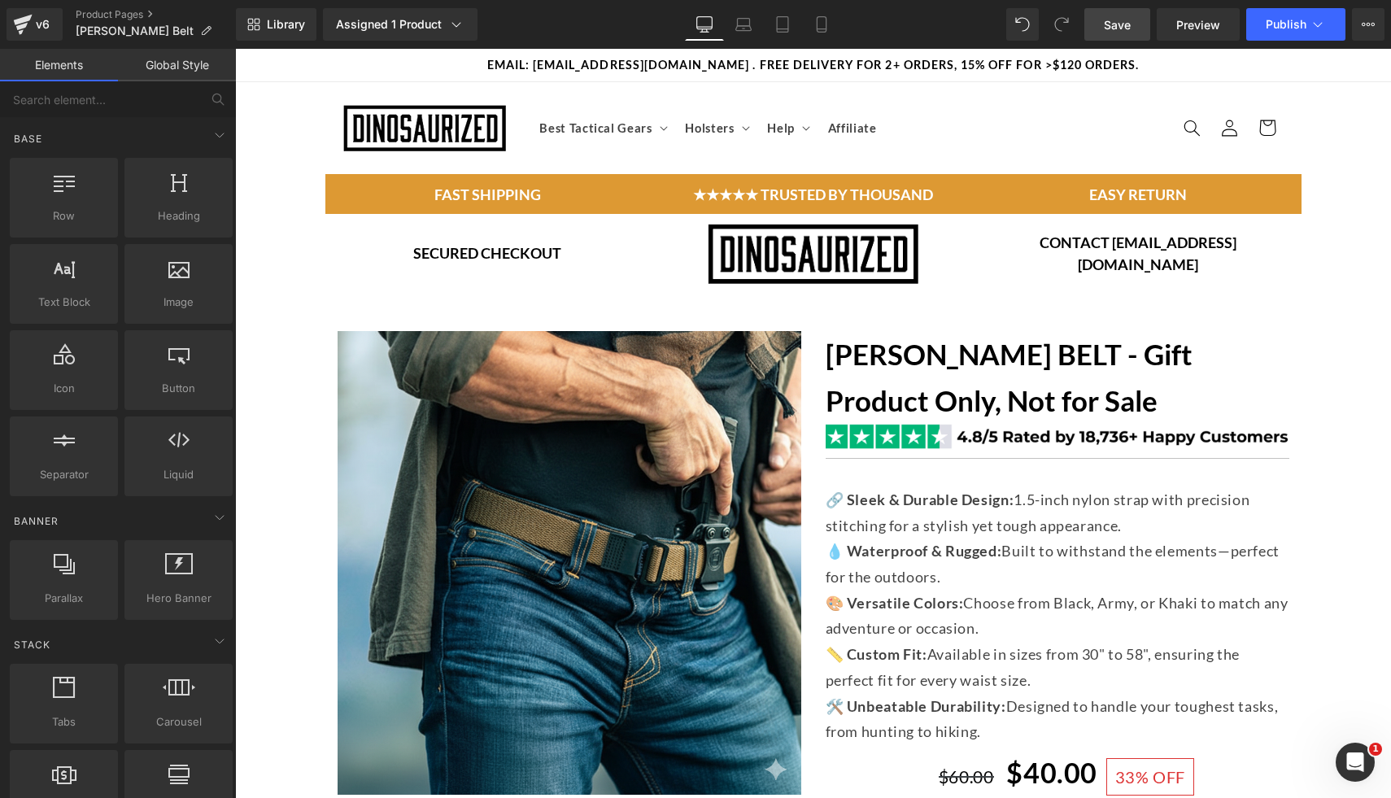
click at [1138, 24] on link "Save" at bounding box center [1117, 24] width 66 height 33
click at [1272, 29] on span "Publish" at bounding box center [1285, 24] width 41 height 13
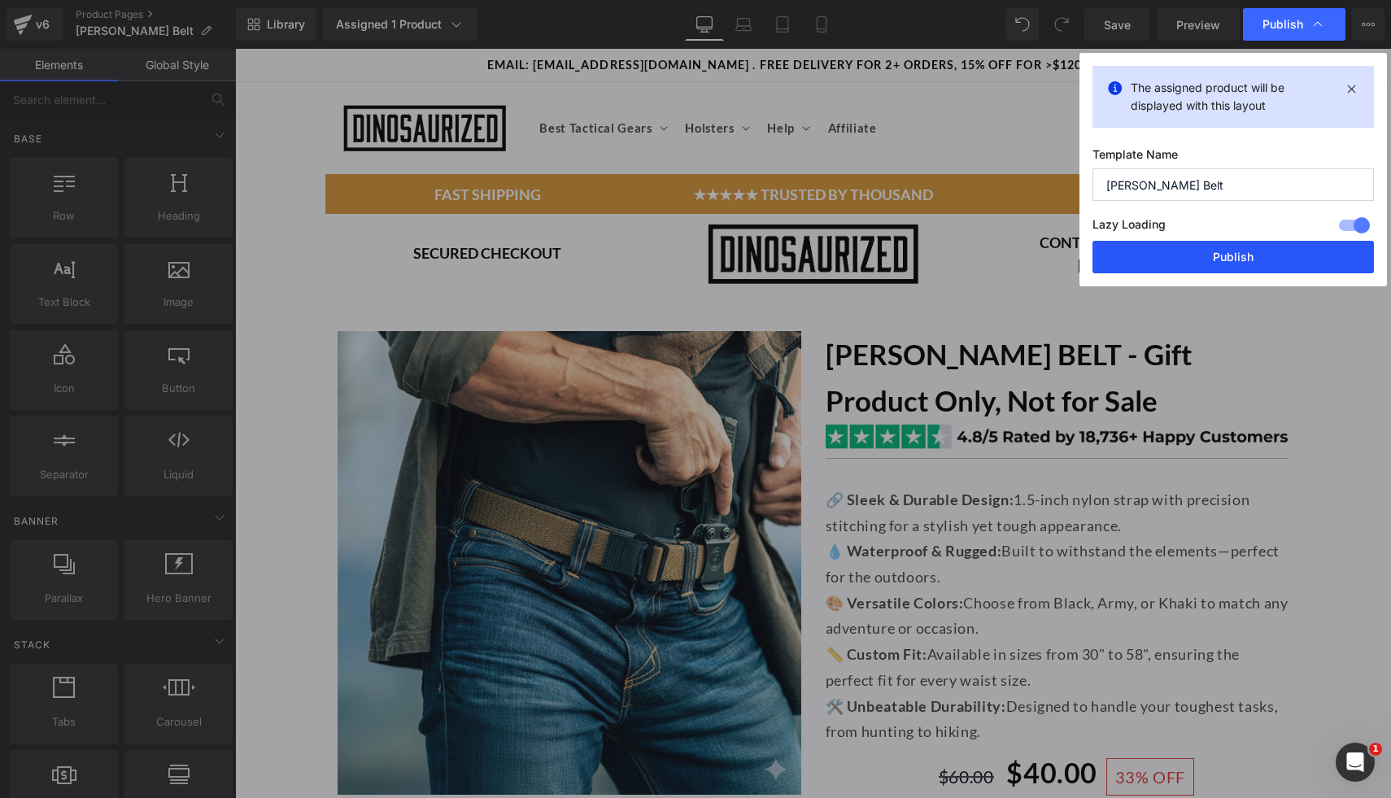
drag, startPoint x: 1235, startPoint y: 250, endPoint x: 998, endPoint y: 199, distance: 242.0
click at [1235, 250] on button "Publish" at bounding box center [1232, 257] width 281 height 33
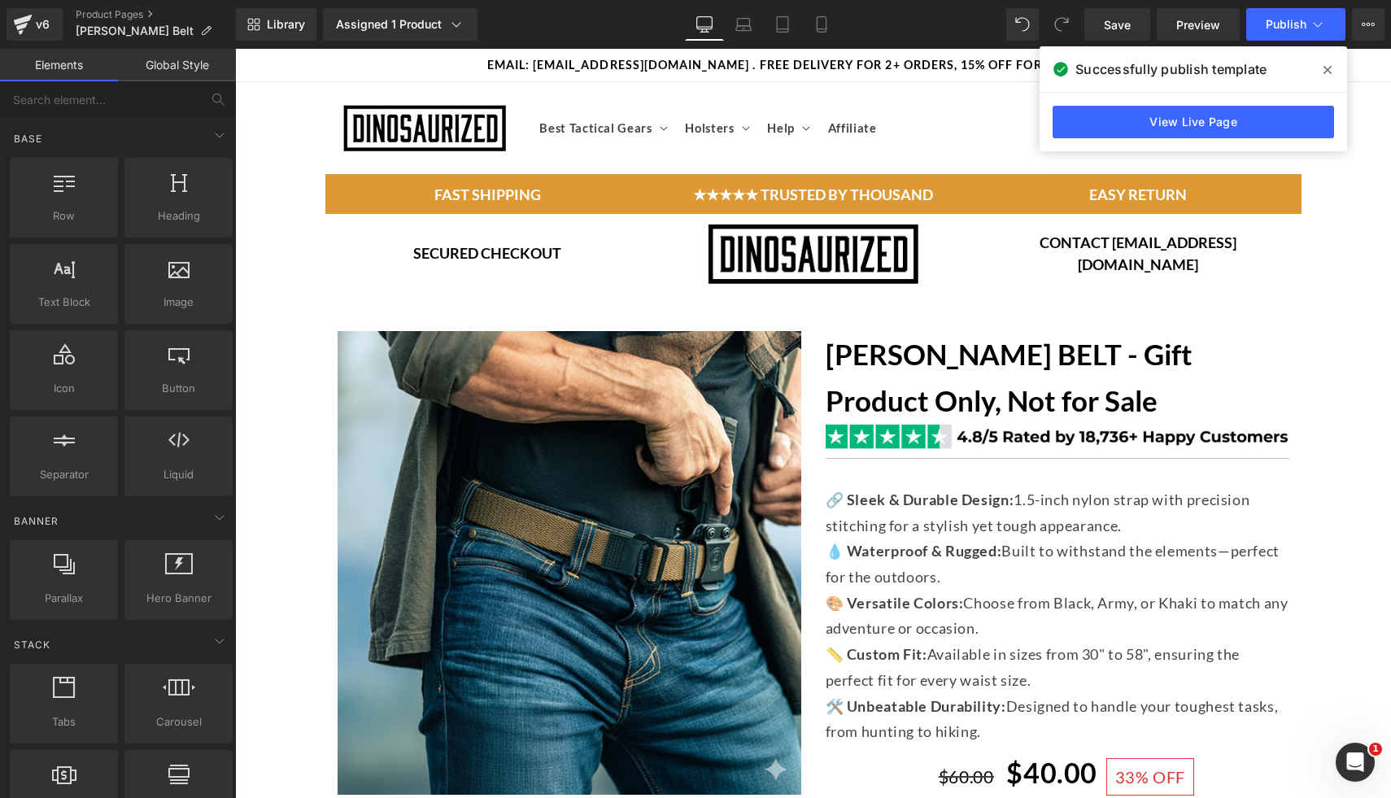
click at [1335, 70] on span at bounding box center [1327, 70] width 26 height 26
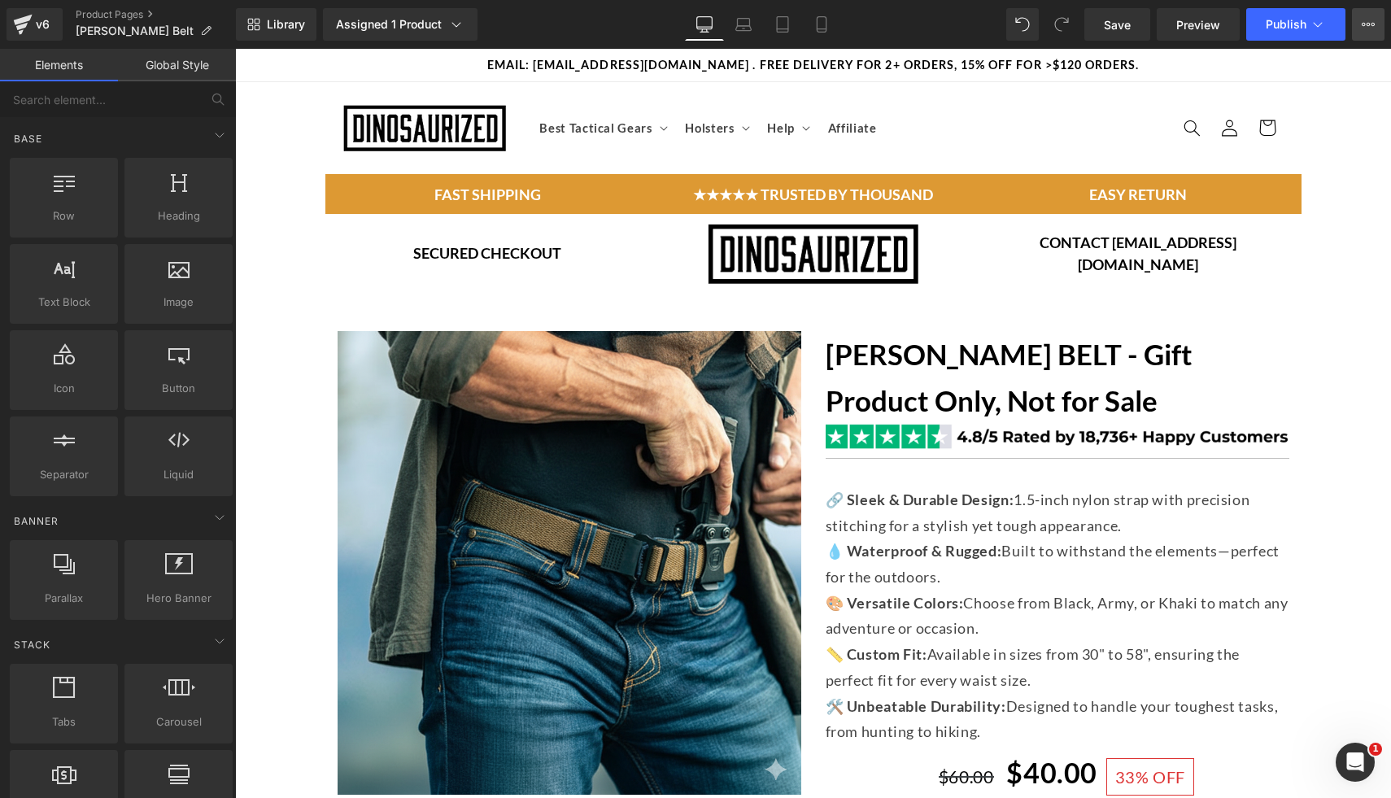
click at [1363, 33] on button "View Live Page View with current Template Save Template to Library Schedule Pub…" at bounding box center [1368, 24] width 33 height 33
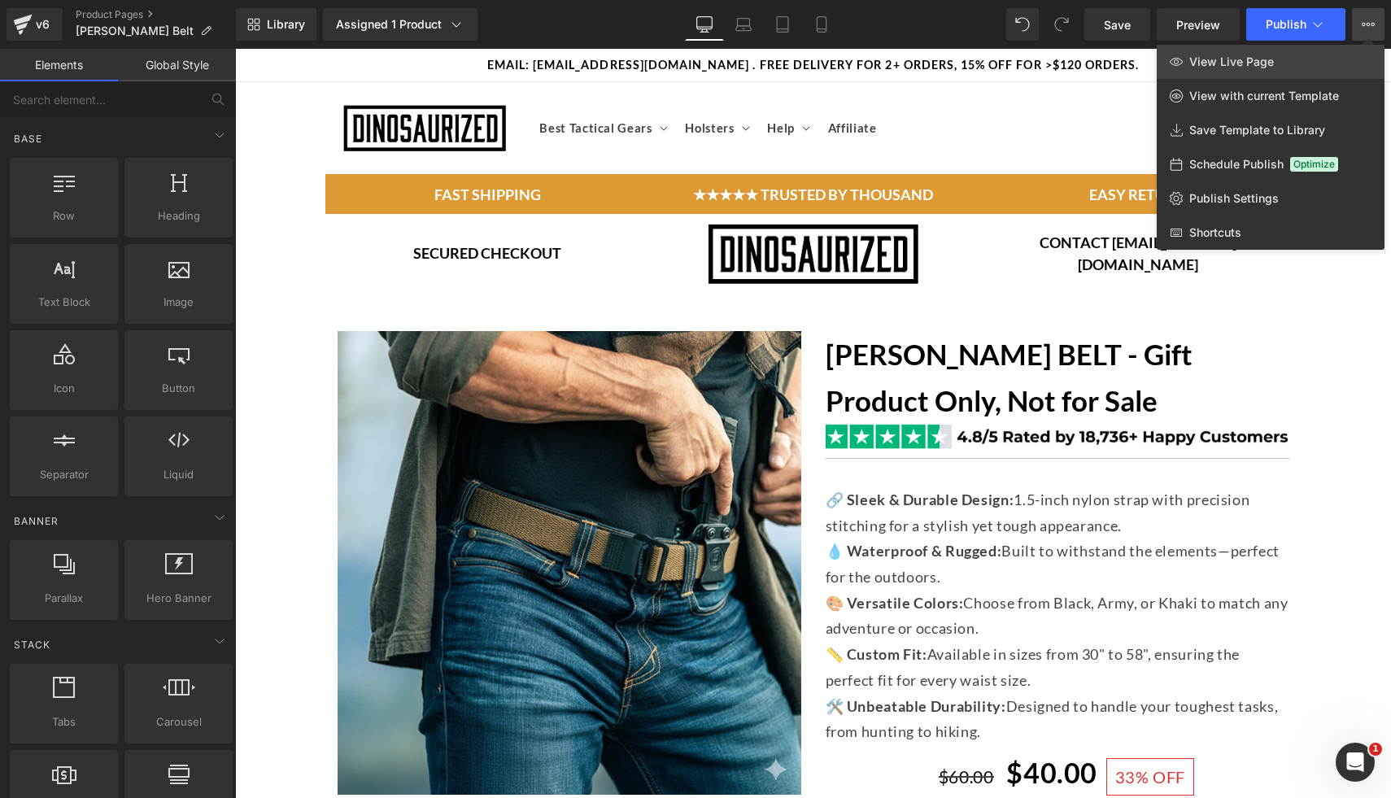
click at [1254, 62] on span "View Live Page" at bounding box center [1231, 61] width 85 height 15
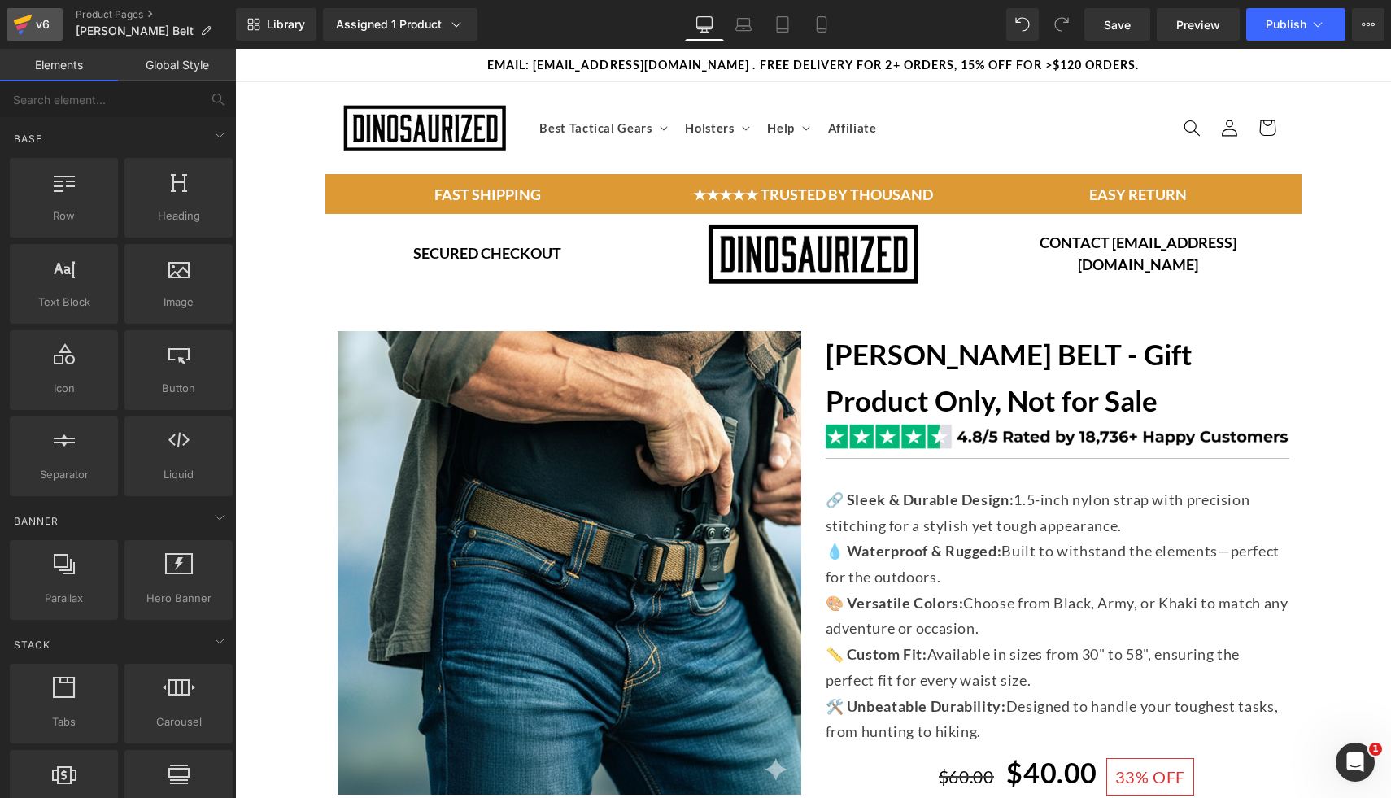
click at [24, 23] on icon at bounding box center [23, 24] width 20 height 41
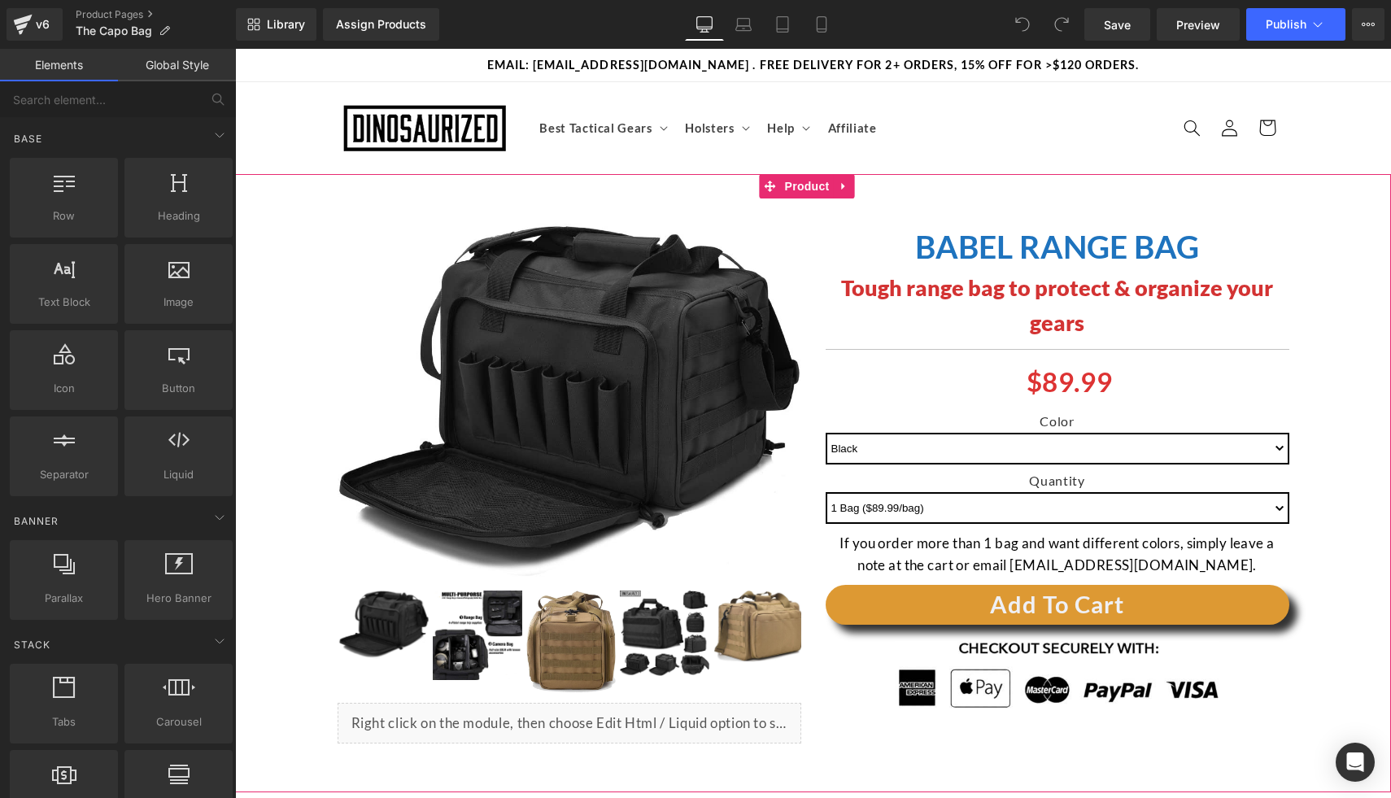
click at [626, 185] on div "(P) Image" at bounding box center [813, 483] width 1156 height 618
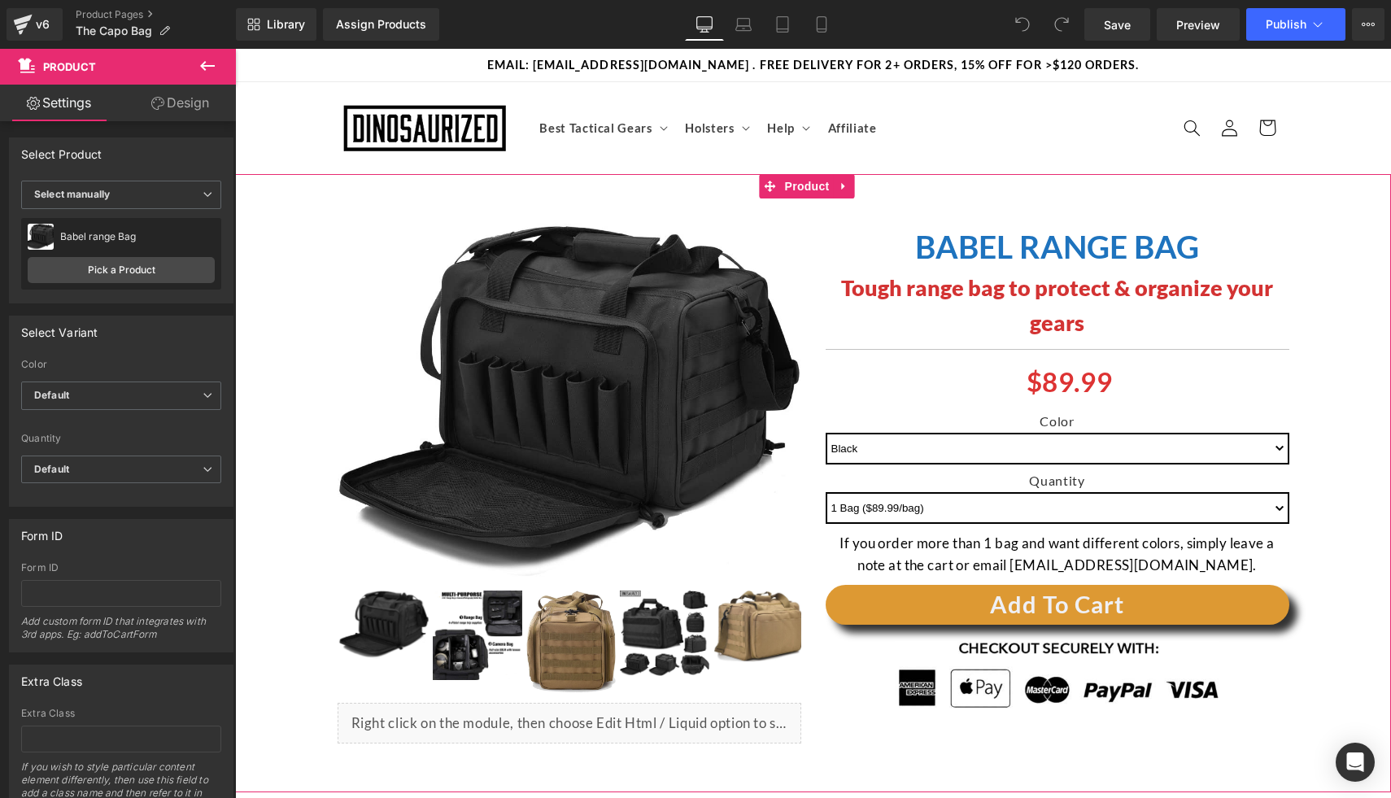
click at [1333, 261] on div "(P) Image ‹ › Liquid" at bounding box center [812, 482] width 1139 height 569
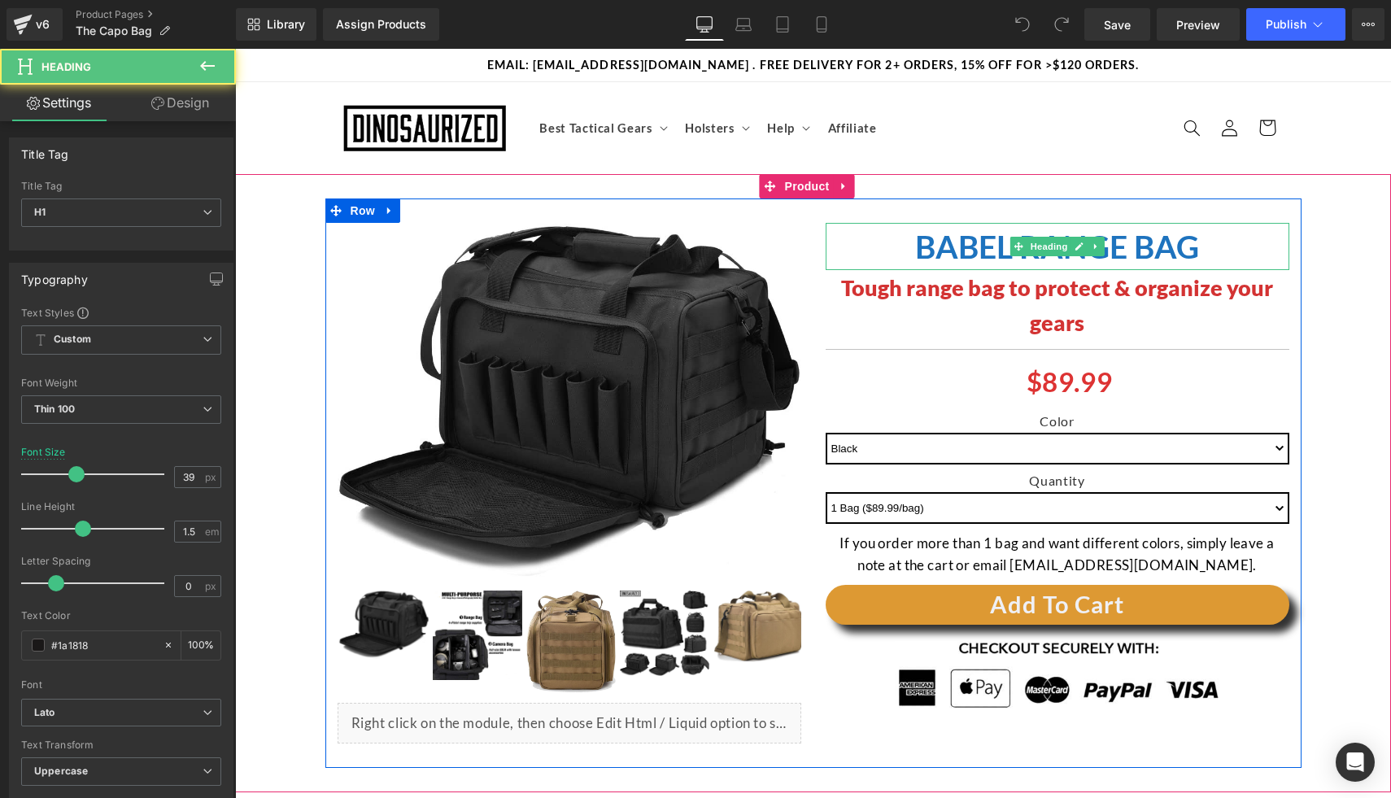
click at [880, 245] on h1 "BABEL RANGE BAG" at bounding box center [1057, 247] width 464 height 48
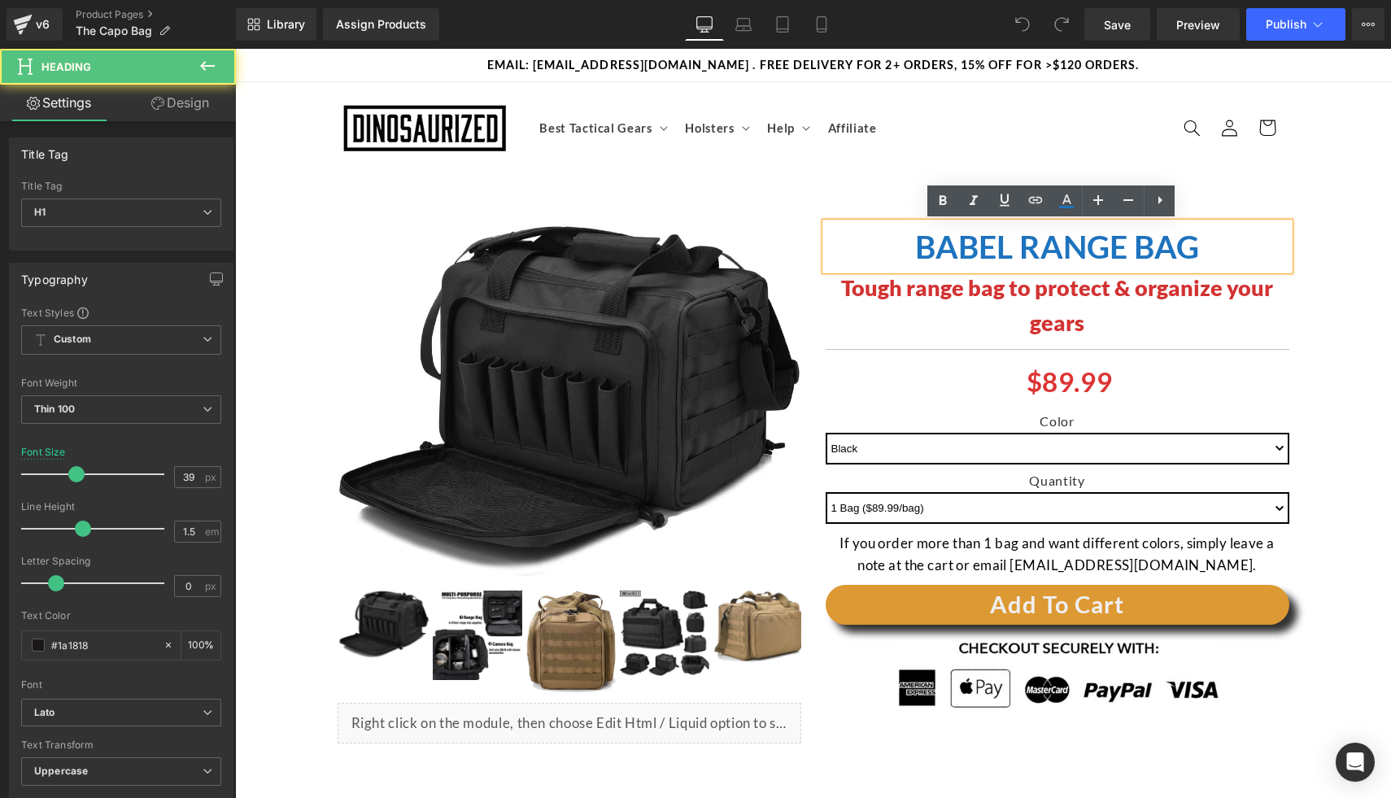
click at [918, 237] on strong "BABEL RANGE BAG" at bounding box center [1057, 246] width 284 height 37
drag, startPoint x: 921, startPoint y: 238, endPoint x: 930, endPoint y: 240, distance: 9.1
click at [922, 238] on strong "BABEL RANGE BAG" at bounding box center [1057, 246] width 284 height 37
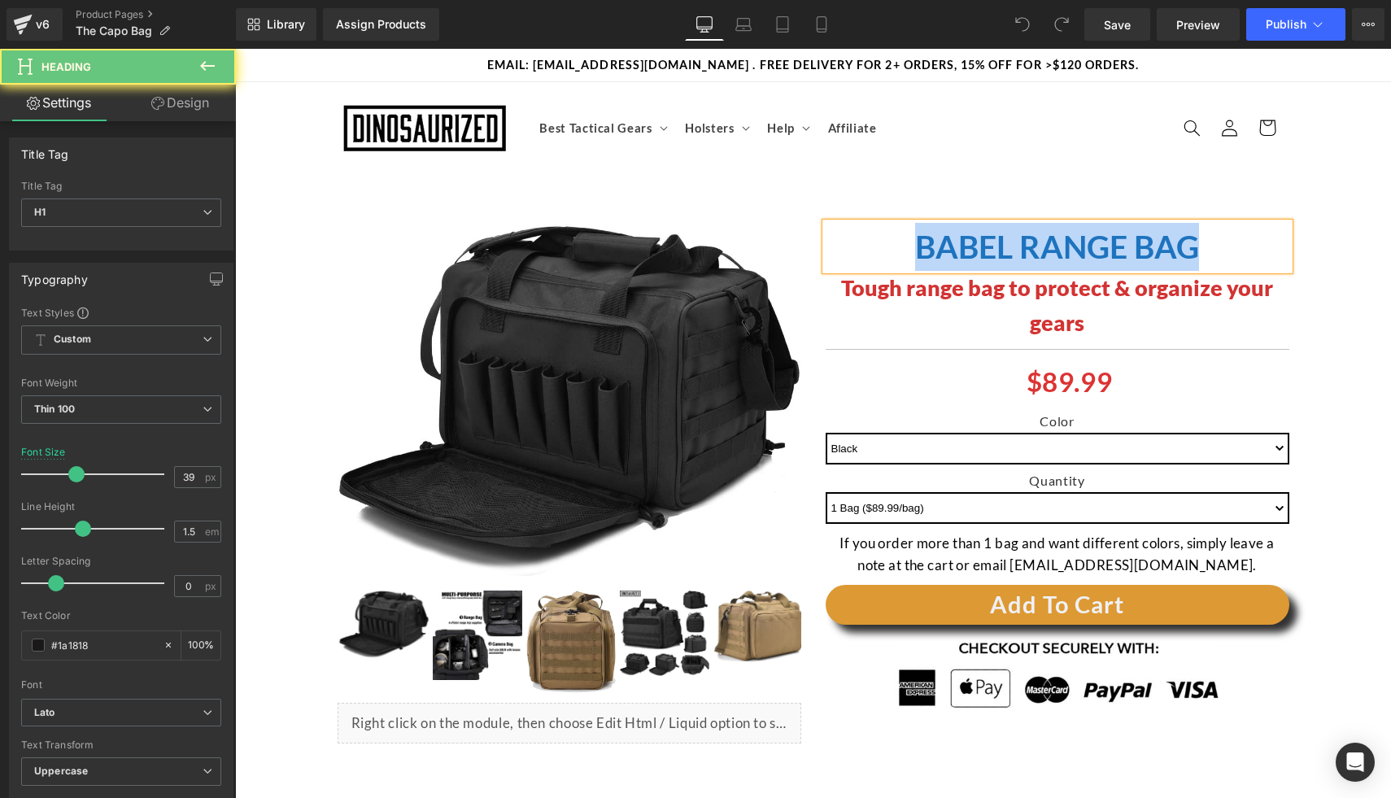
paste div
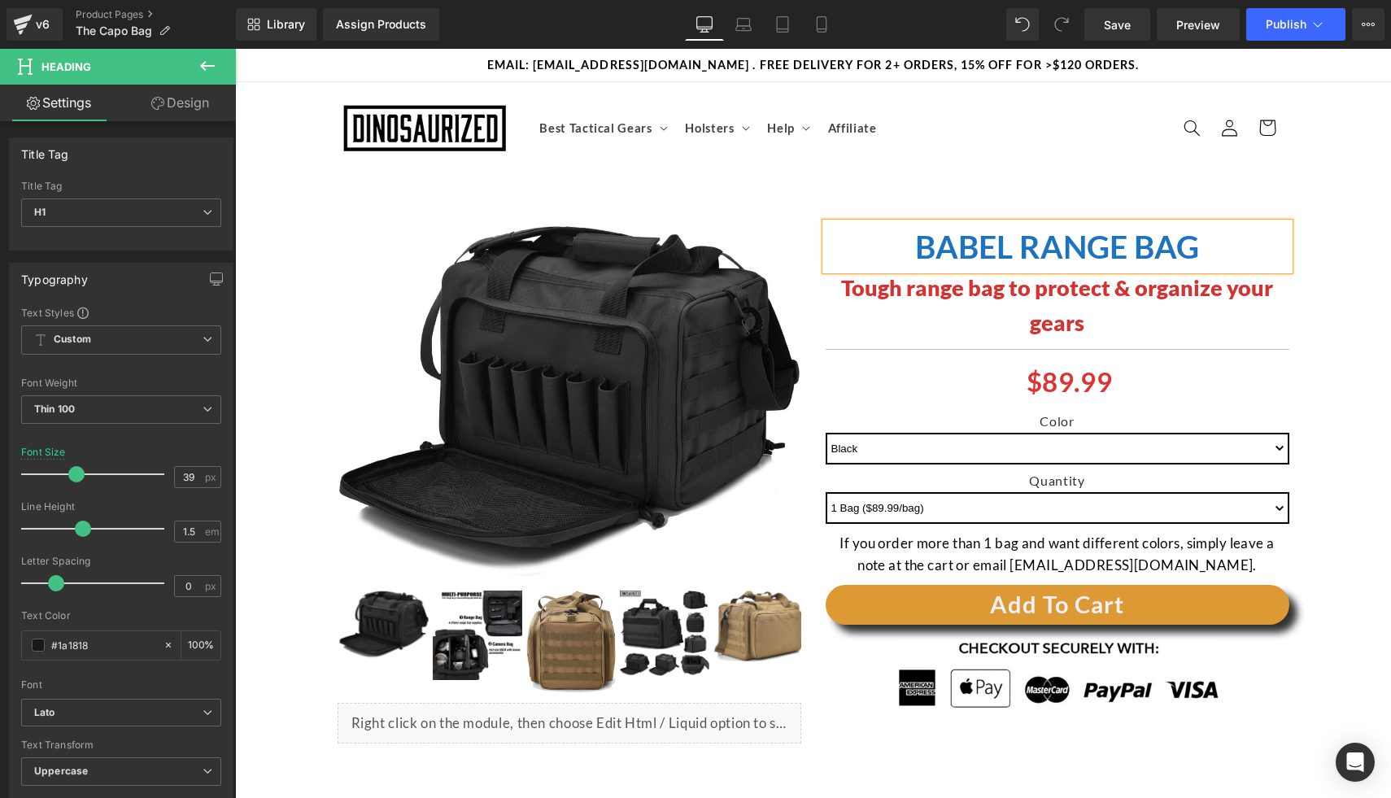
click at [1167, 237] on strong "BABEL RANGE BAG" at bounding box center [1057, 246] width 284 height 37
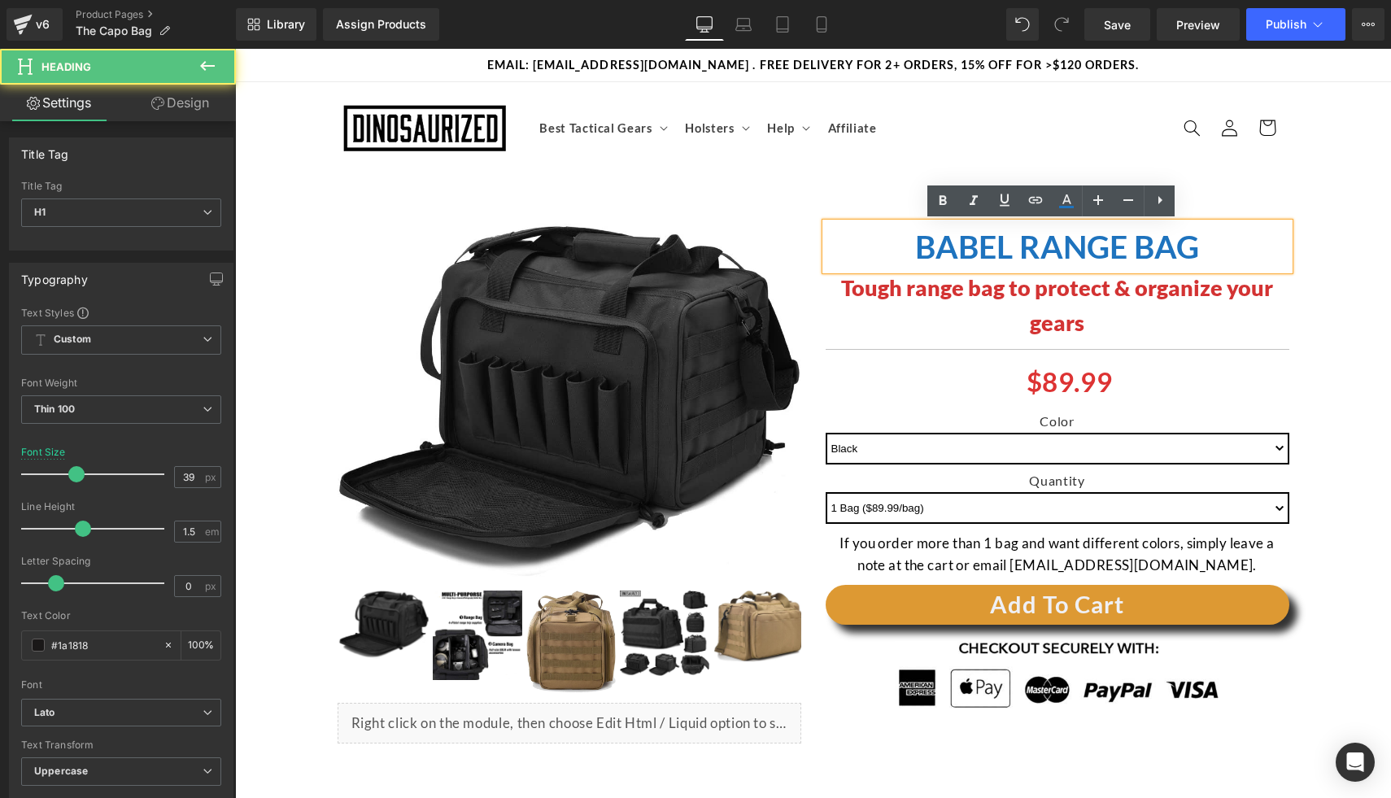
click at [1182, 239] on strong "BABEL RANGE BAG" at bounding box center [1057, 246] width 284 height 37
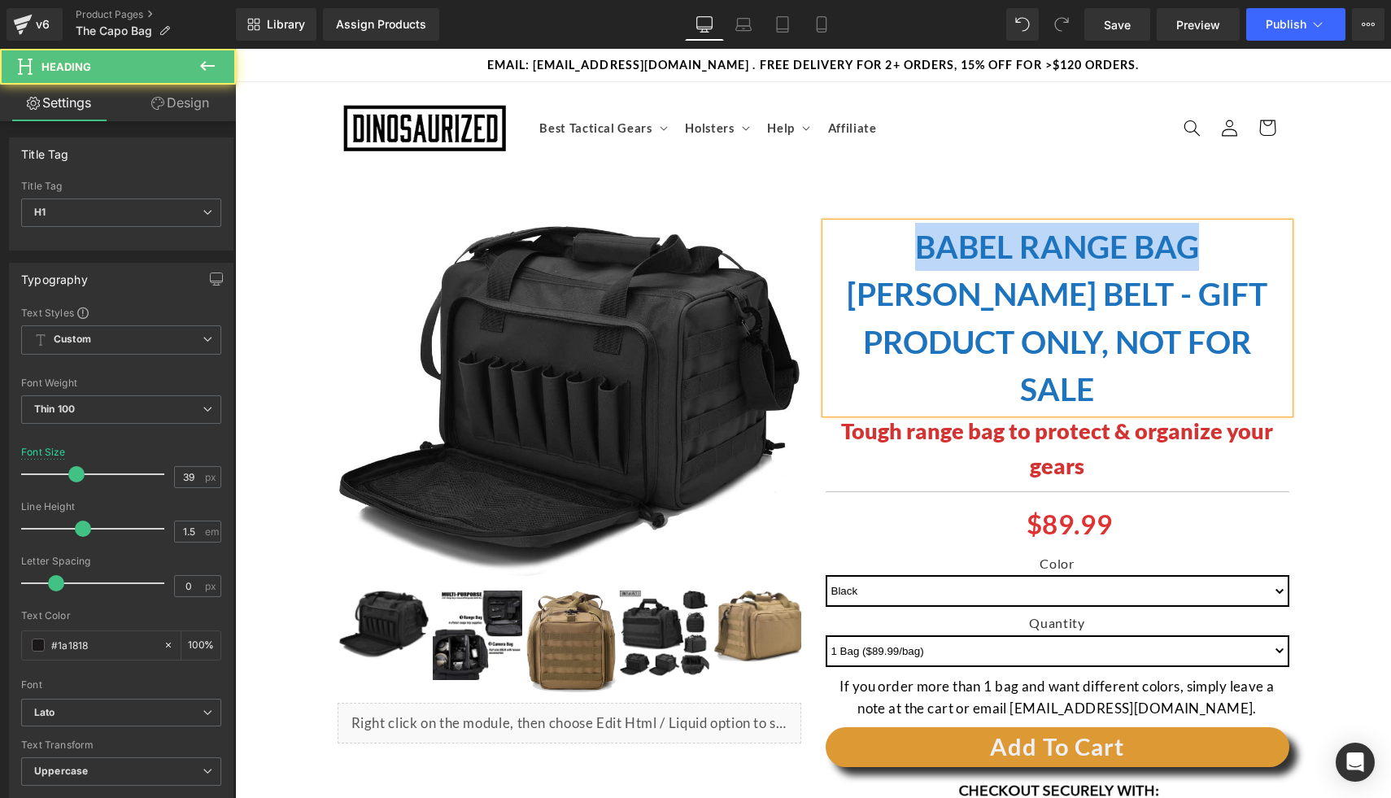
drag, startPoint x: 1126, startPoint y: 258, endPoint x: 800, endPoint y: 233, distance: 326.2
click at [800, 233] on div "(P) Image ‹ ›" at bounding box center [813, 529] width 976 height 663
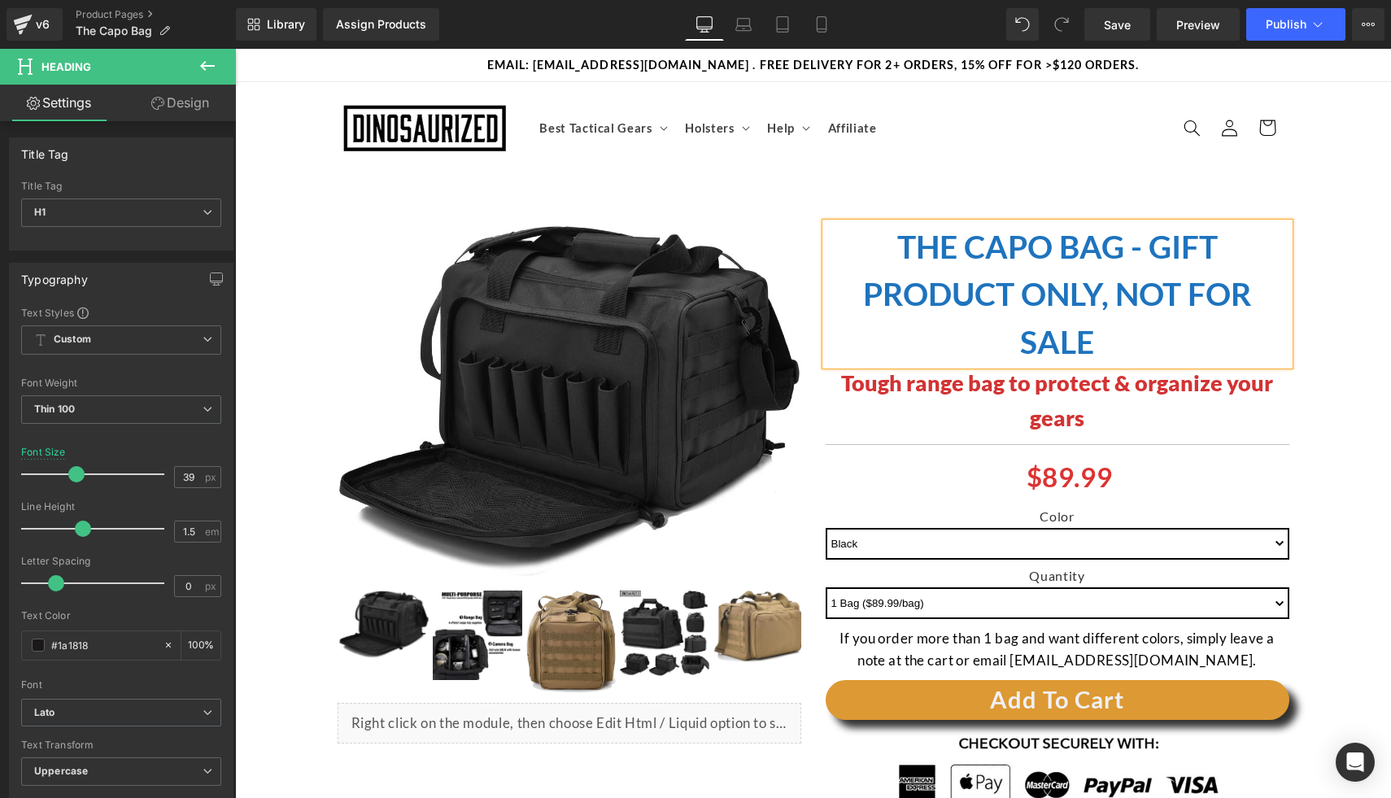
click at [1138, 299] on strong "The CAPO bag - Gift Product Only, Not for Sale" at bounding box center [1057, 294] width 389 height 133
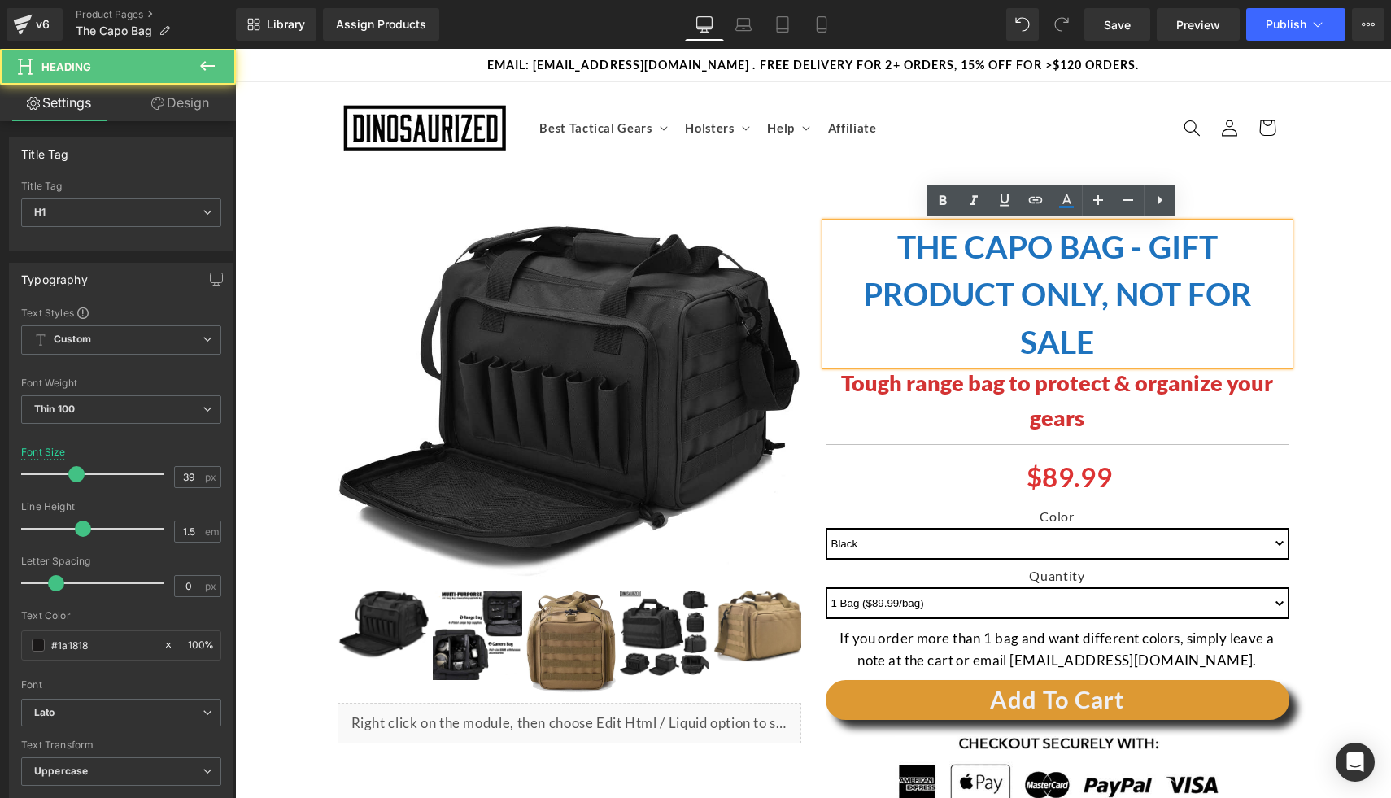
drag, startPoint x: 1248, startPoint y: 307, endPoint x: 1288, endPoint y: 330, distance: 45.9
click at [1248, 307] on h1 "The CAPO bag - Gift Product Only, Not for Sale" at bounding box center [1057, 294] width 464 height 143
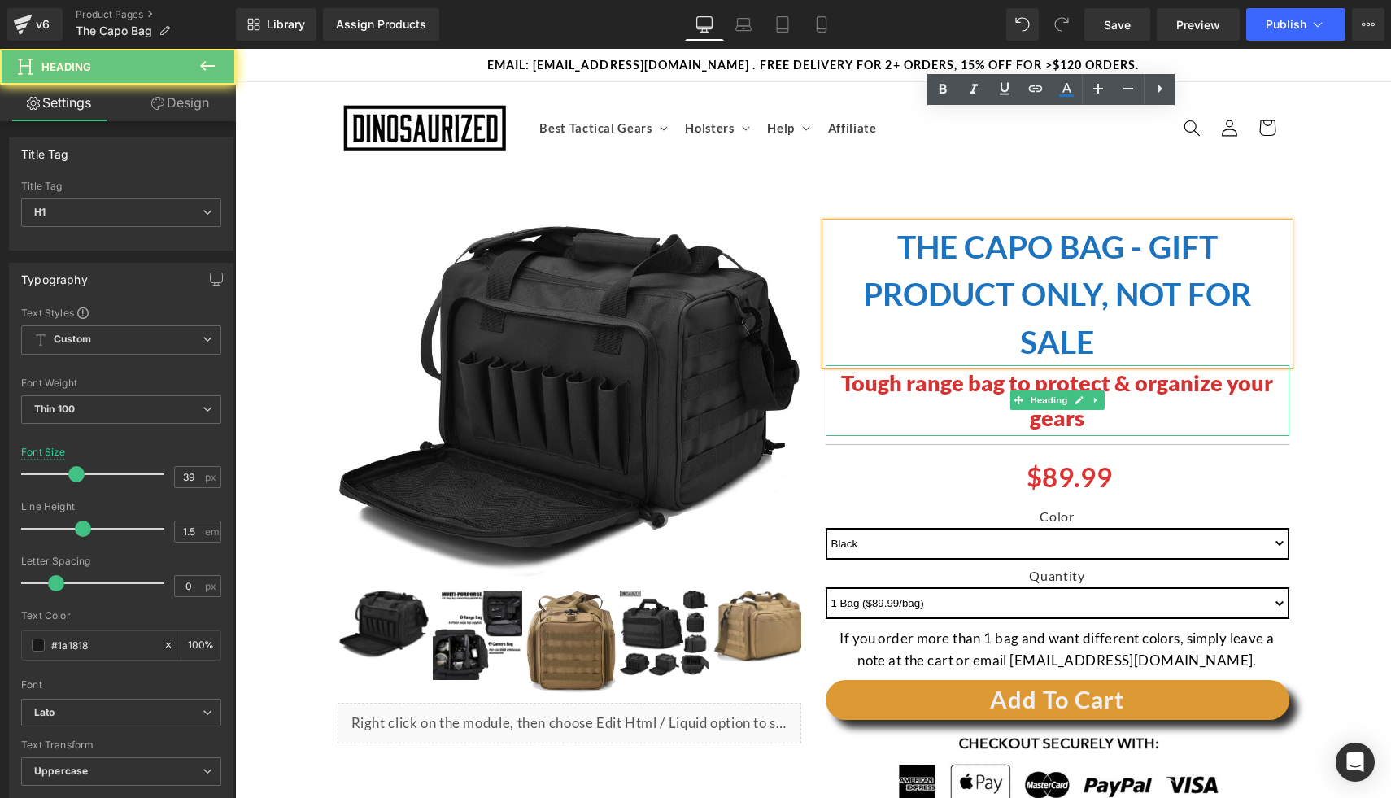
scroll to position [111, 0]
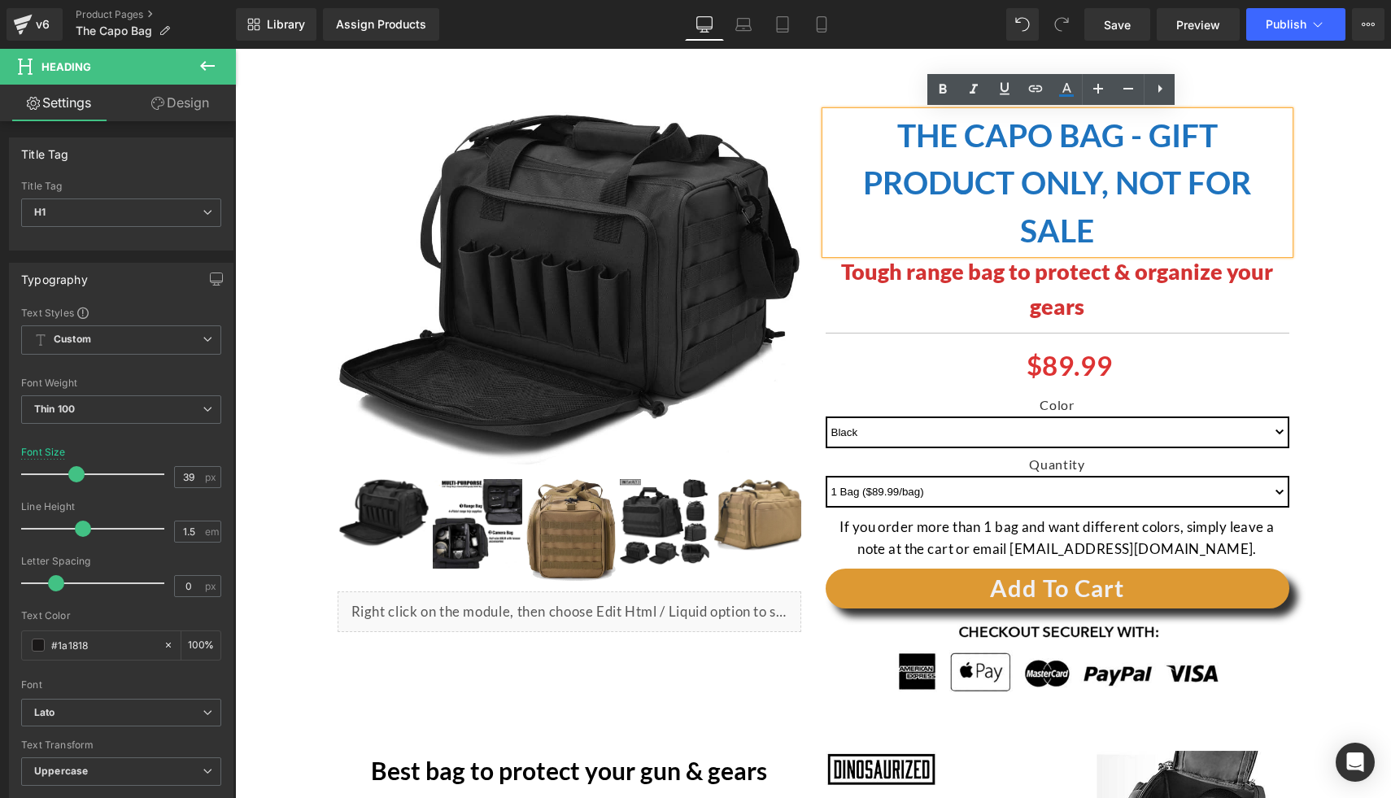
click at [1141, 364] on div "$0 $89.99 -8899% OFF" at bounding box center [1069, 365] width 439 height 47
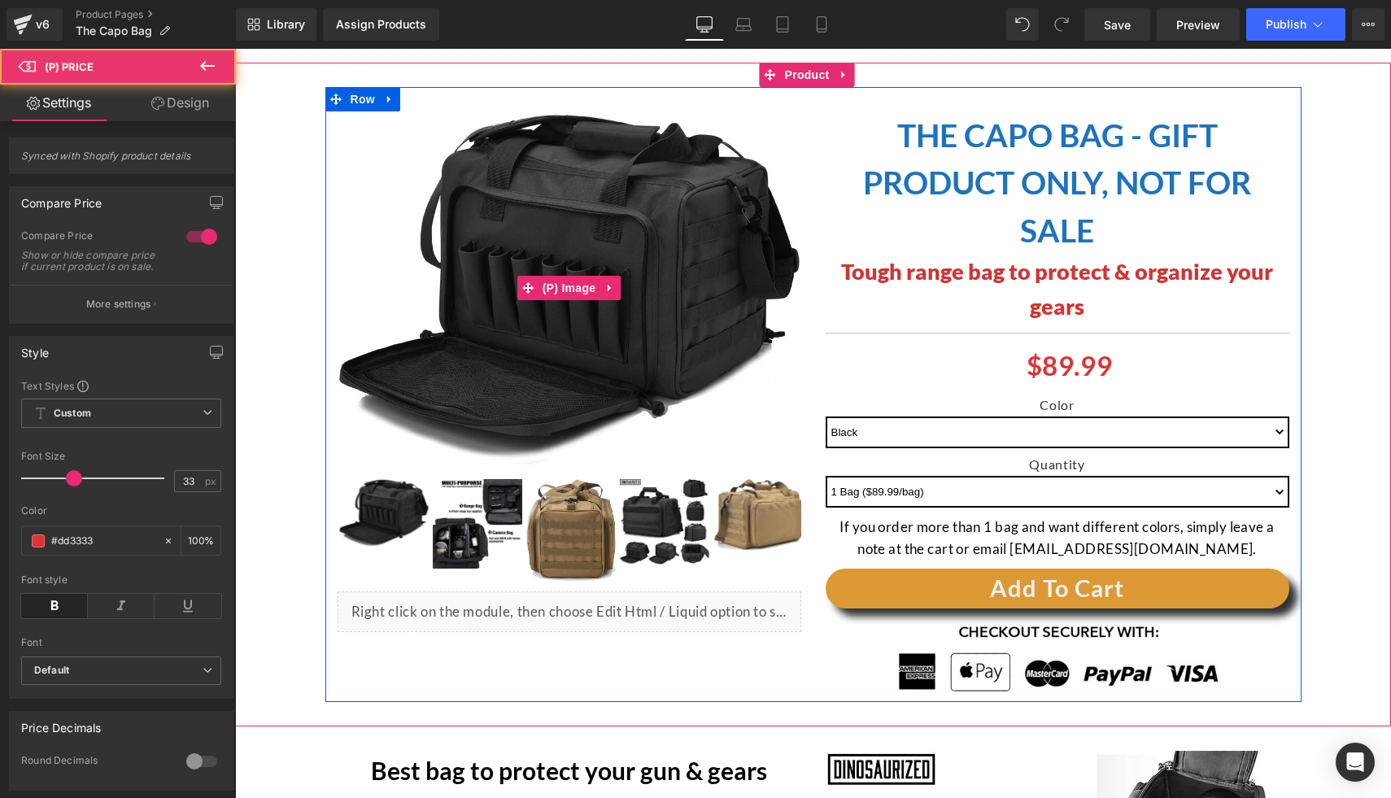
drag, startPoint x: 534, startPoint y: 229, endPoint x: 538, endPoint y: 240, distance: 11.8
click at [534, 229] on img at bounding box center [569, 288] width 464 height 354
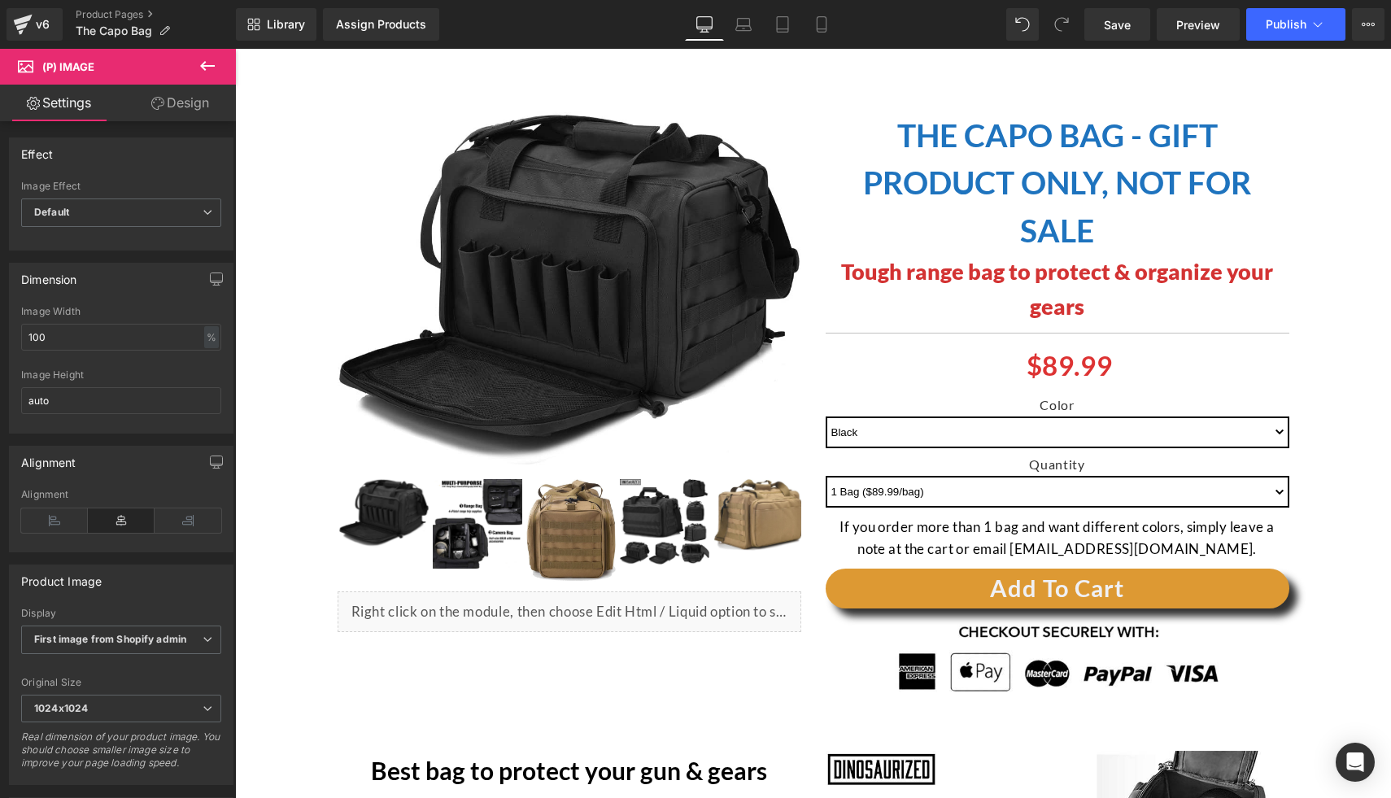
drag, startPoint x: 838, startPoint y: 209, endPoint x: 815, endPoint y: 207, distance: 22.8
click at [837, 209] on h1 "The CAPO bag - Gift Product Only, Not for Sale" at bounding box center [1057, 182] width 464 height 143
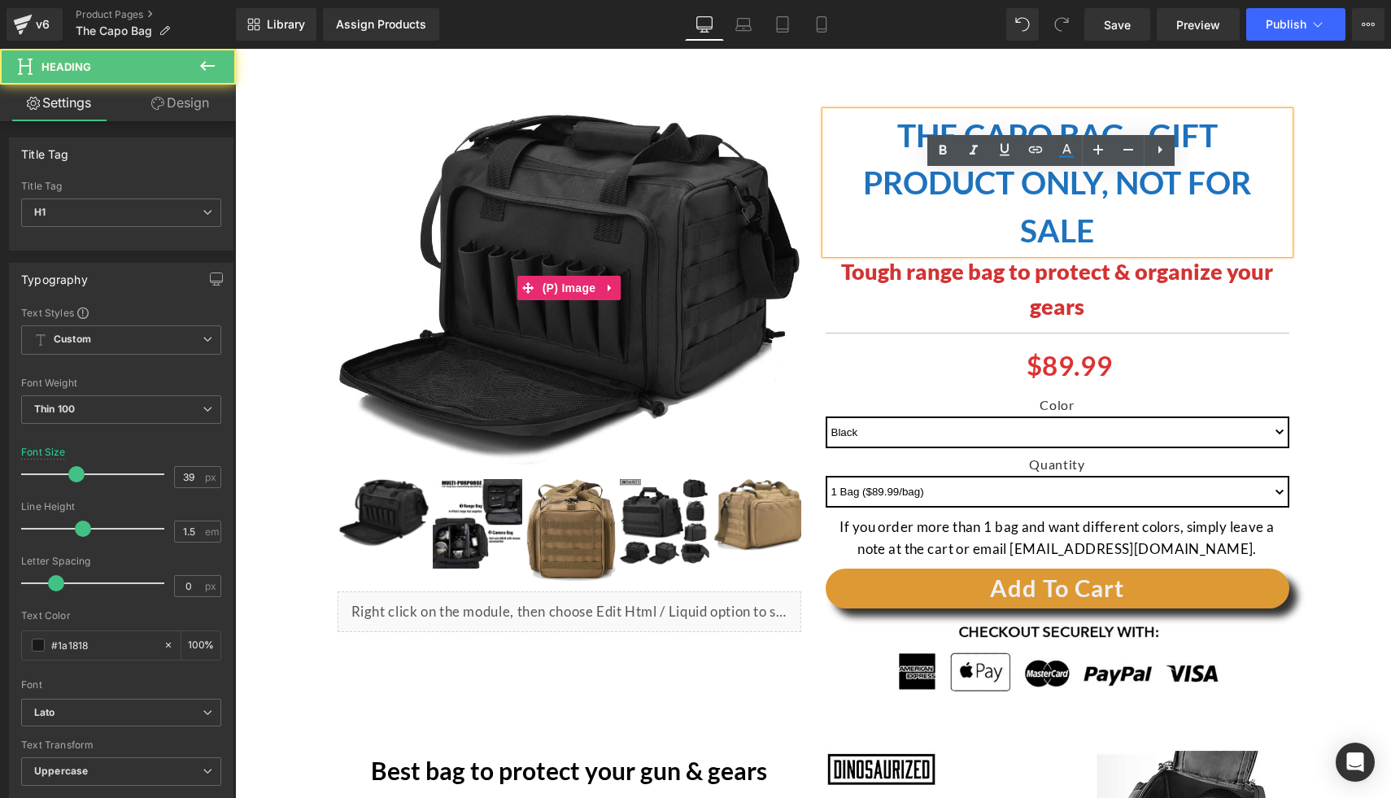
scroll to position [0, 0]
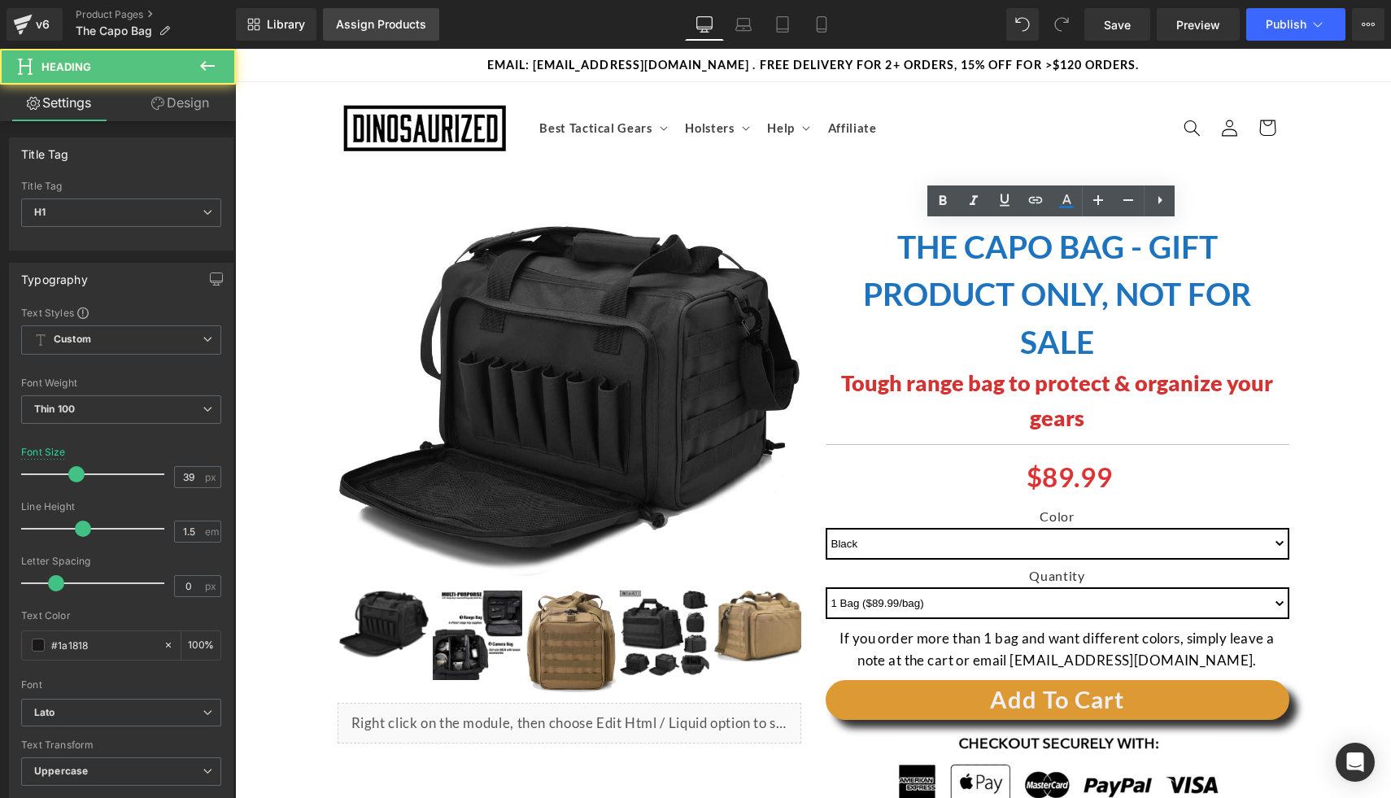
click at [390, 32] on link "Assign Products" at bounding box center [381, 24] width 116 height 33
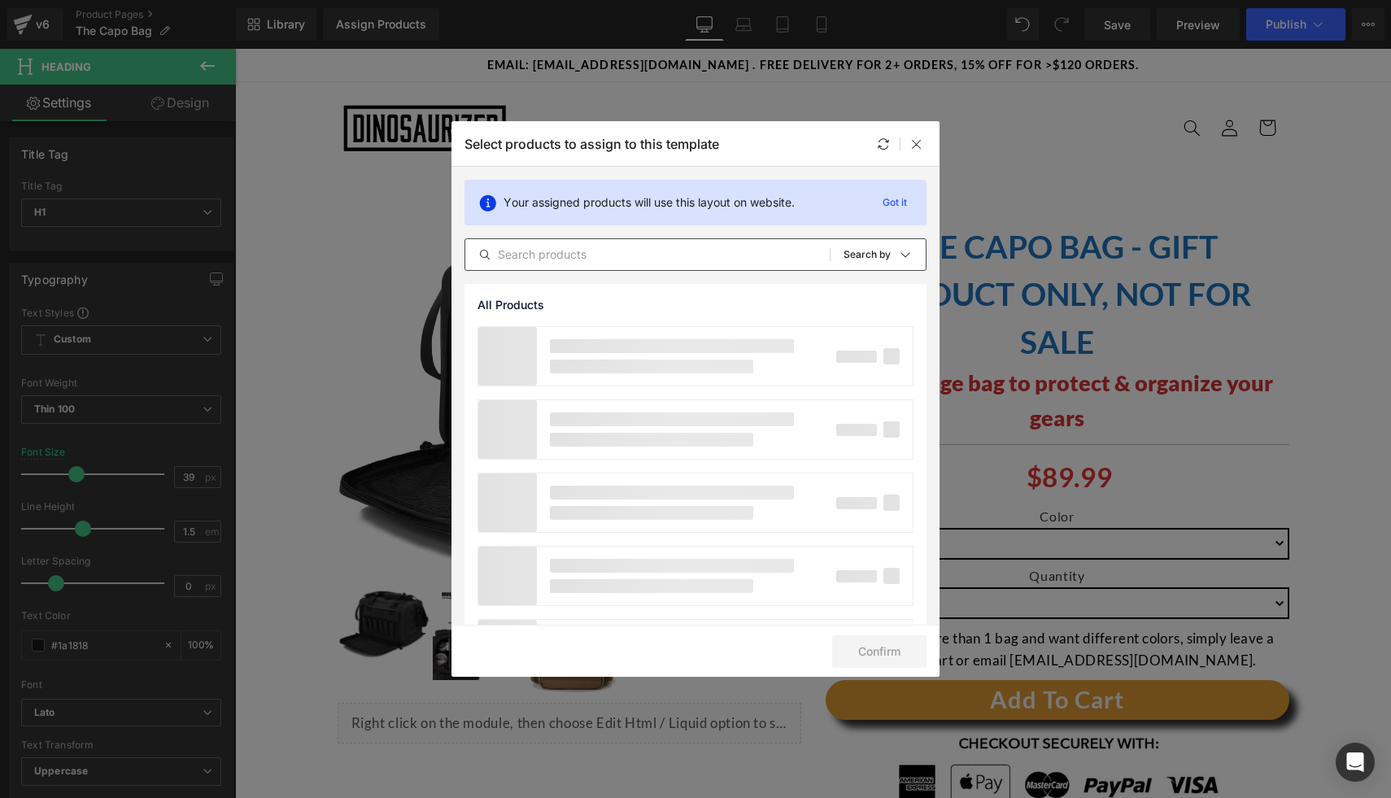
click at [591, 250] on input "text" at bounding box center [647, 255] width 364 height 20
type input "c"
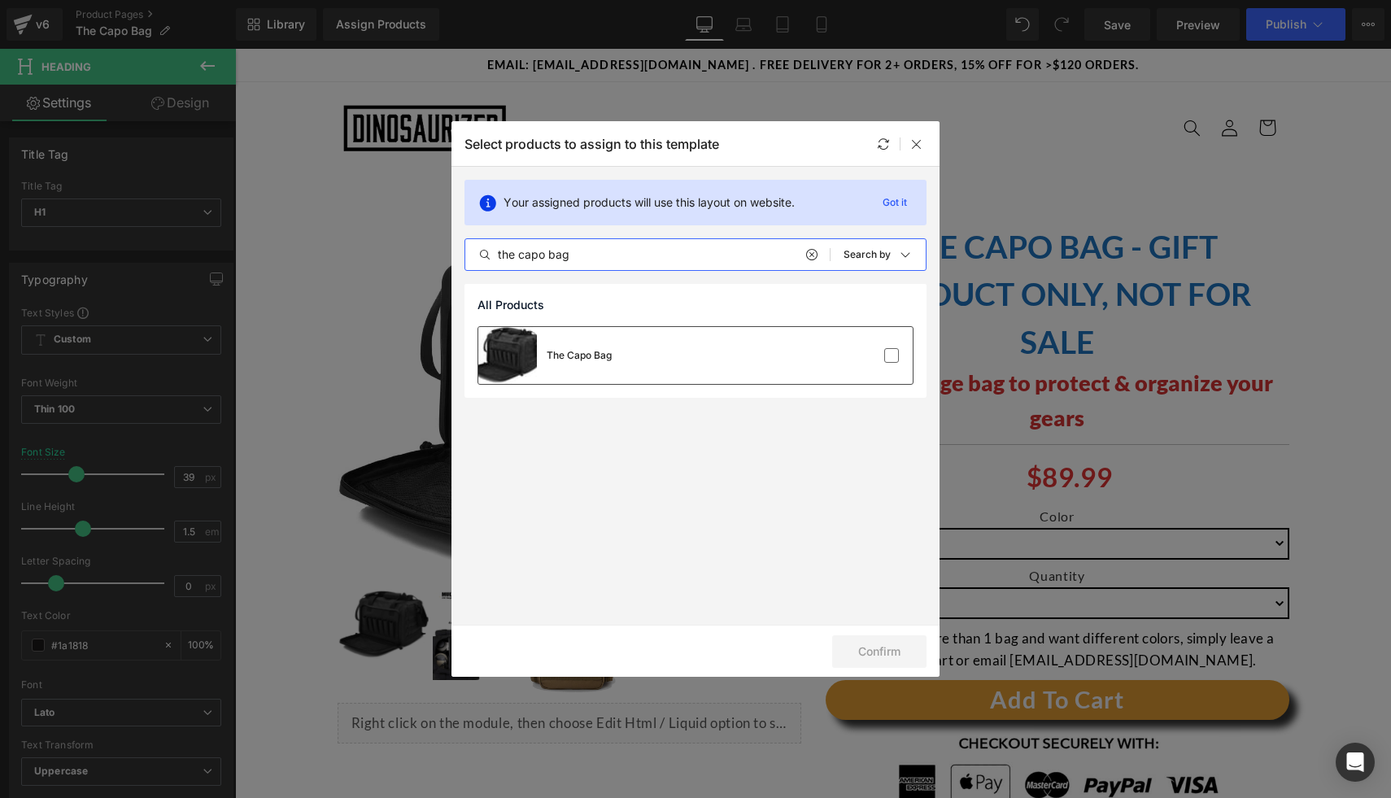
type input "the capo bag"
click at [630, 338] on div "The Capo Bag" at bounding box center [695, 355] width 434 height 57
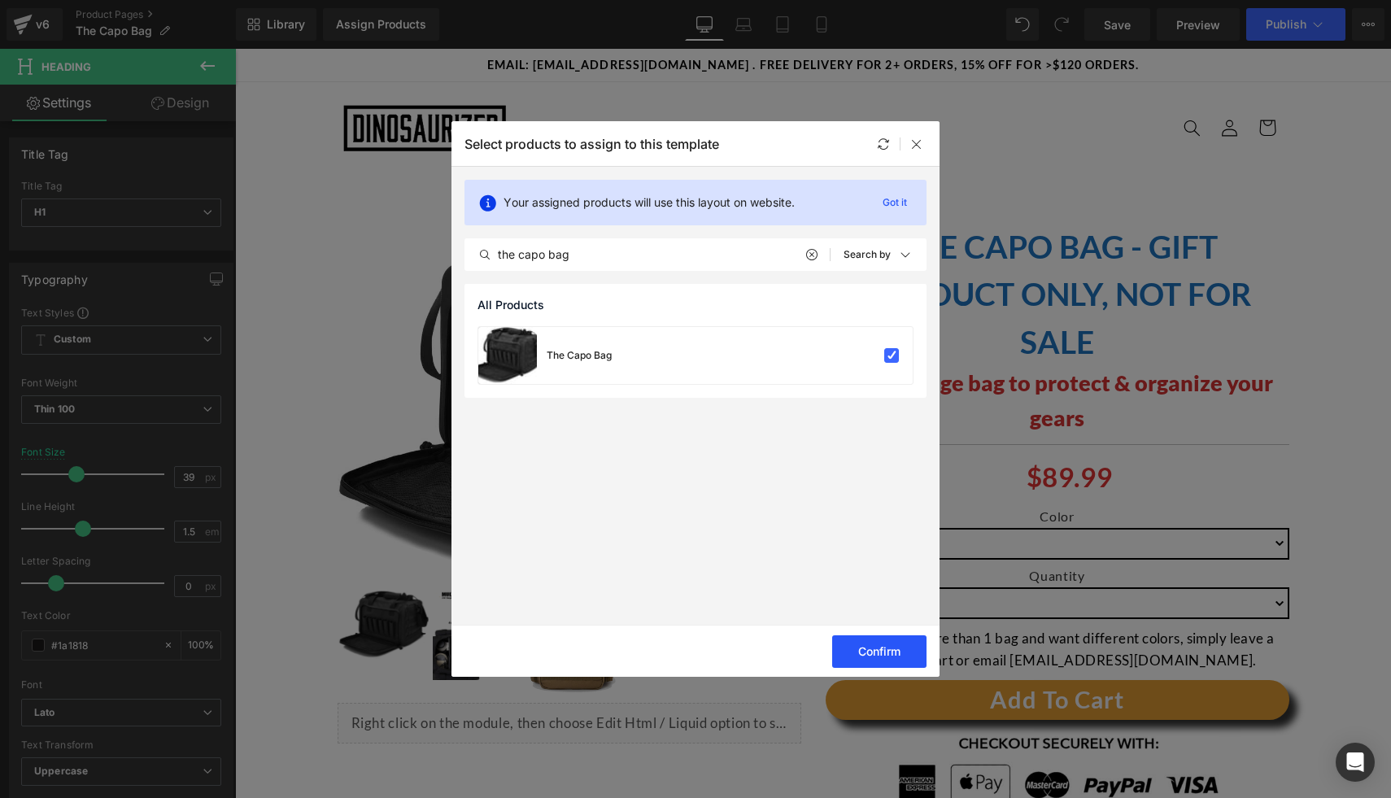
click at [880, 653] on button "Confirm" at bounding box center [879, 651] width 94 height 33
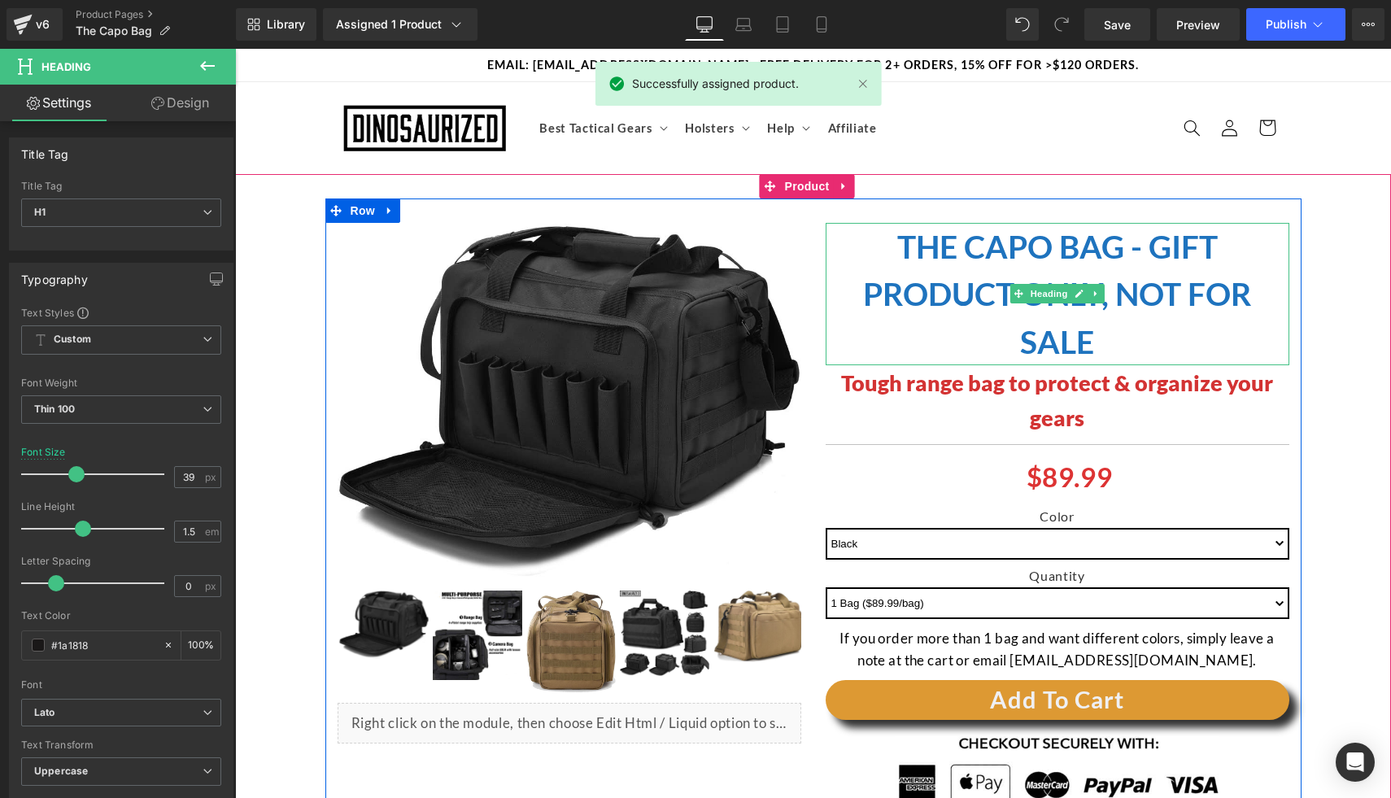
click at [942, 327] on h1 "The CAPO bag - Gift Product Only, Not for Sale" at bounding box center [1057, 294] width 464 height 143
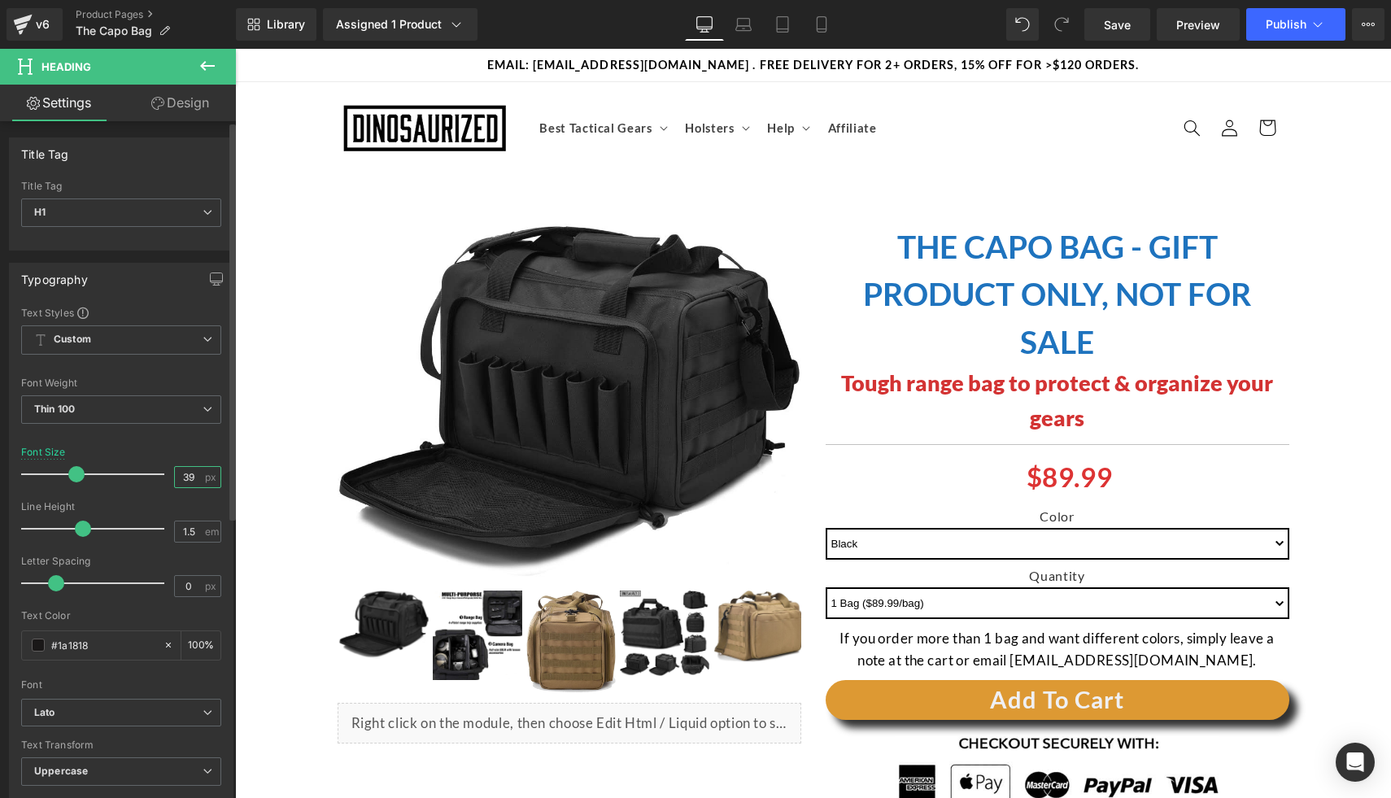
click at [176, 473] on input "39" at bounding box center [189, 477] width 28 height 20
click at [182, 477] on input "39" at bounding box center [189, 477] width 28 height 20
click at [186, 485] on input "39" at bounding box center [189, 477] width 28 height 20
type input "3"
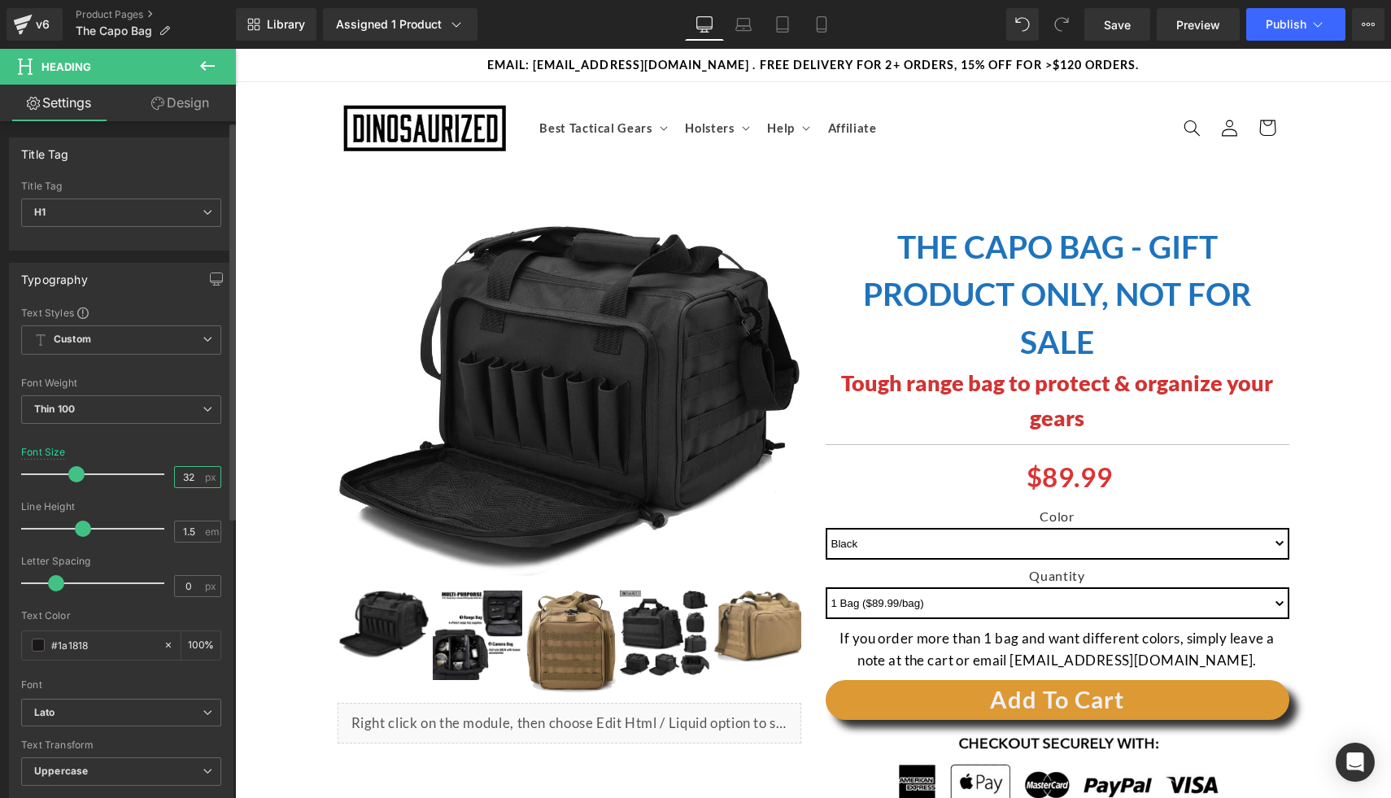
type input "32"
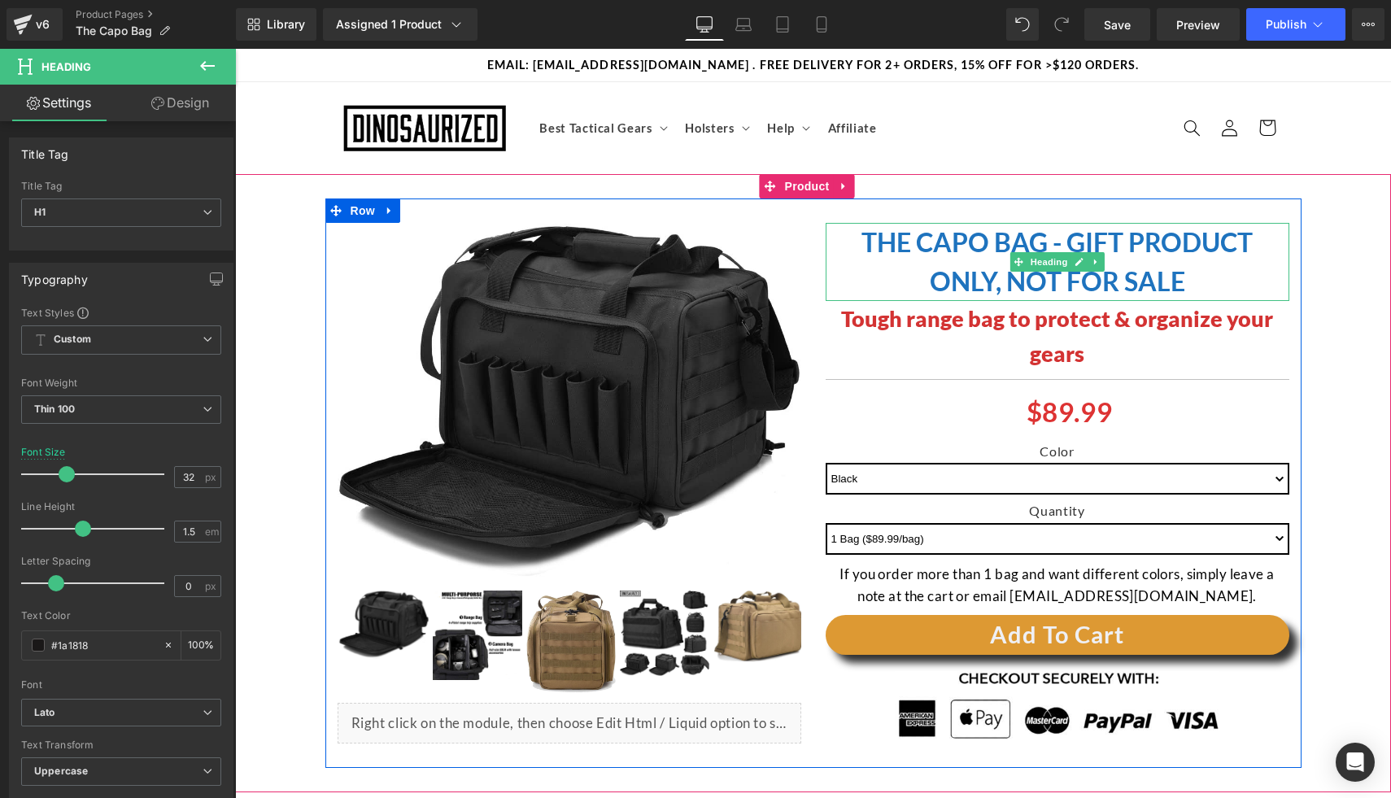
drag, startPoint x: 1002, startPoint y: 244, endPoint x: 1154, endPoint y: 248, distance: 152.1
click at [1003, 244] on strong "The CAPO bag - Gift Product Only, Not for Sale" at bounding box center [1056, 261] width 391 height 71
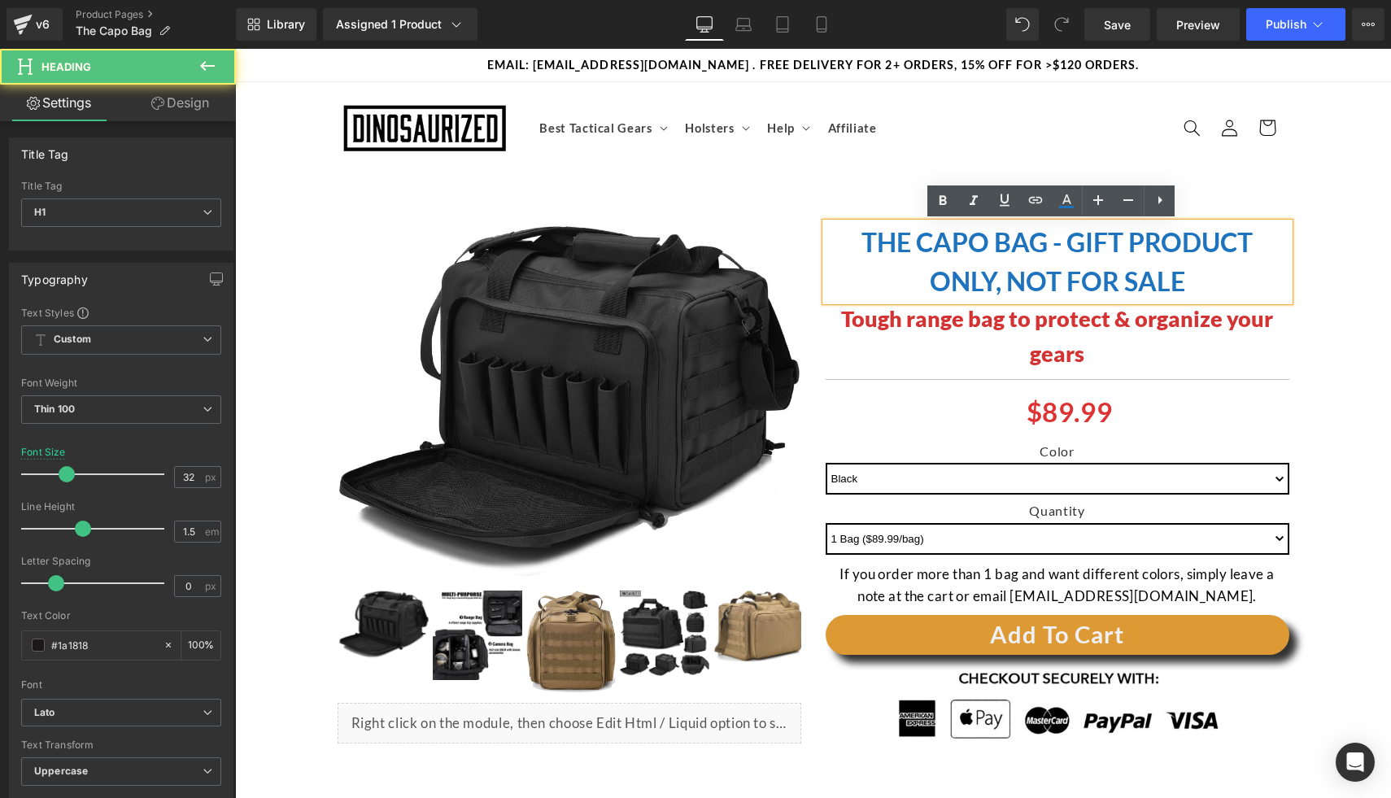
drag, startPoint x: 1350, startPoint y: 250, endPoint x: 1192, endPoint y: 303, distance: 166.7
click at [1351, 250] on div "(P) Image ‹ › Liquid" at bounding box center [812, 482] width 1139 height 569
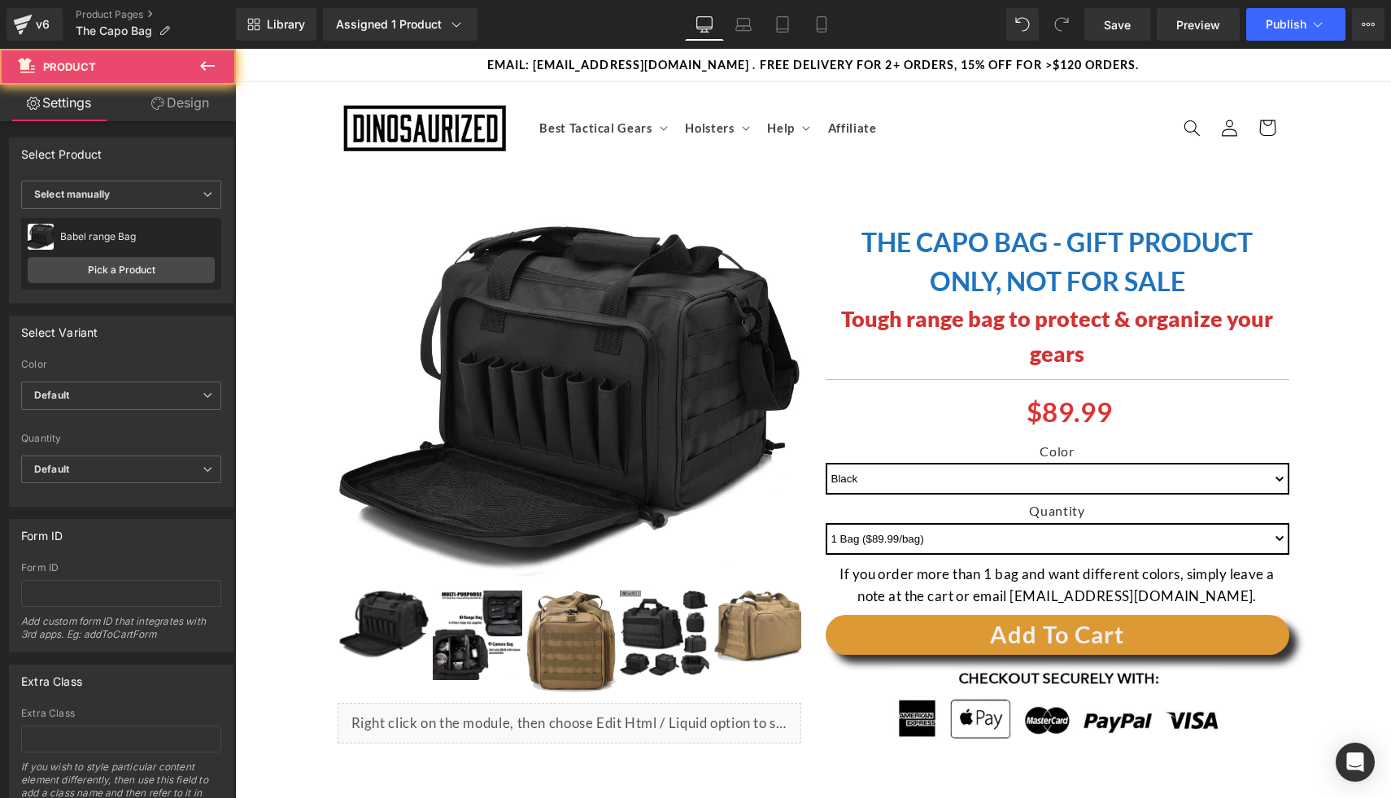
scroll to position [192, 0]
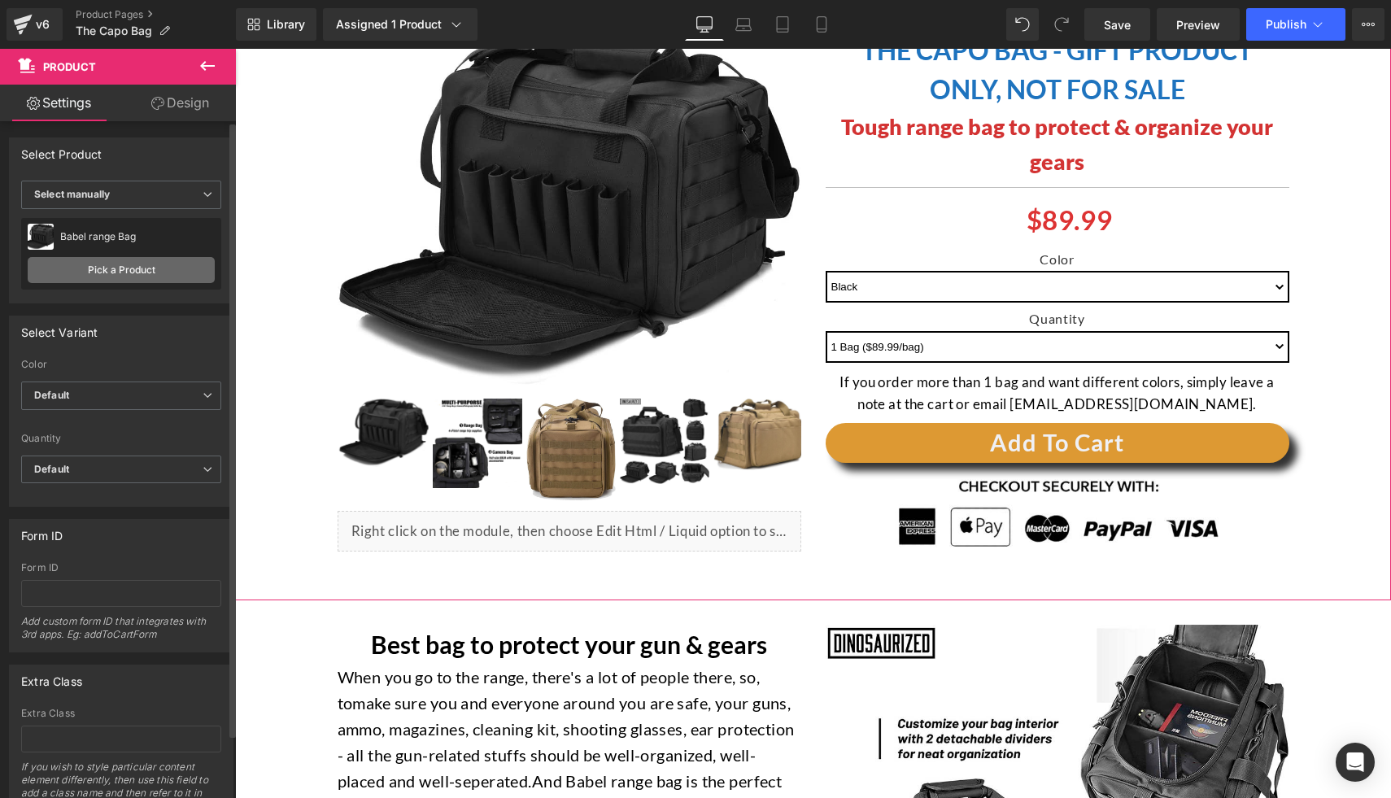
click at [142, 261] on link "Pick a Product" at bounding box center [121, 270] width 187 height 26
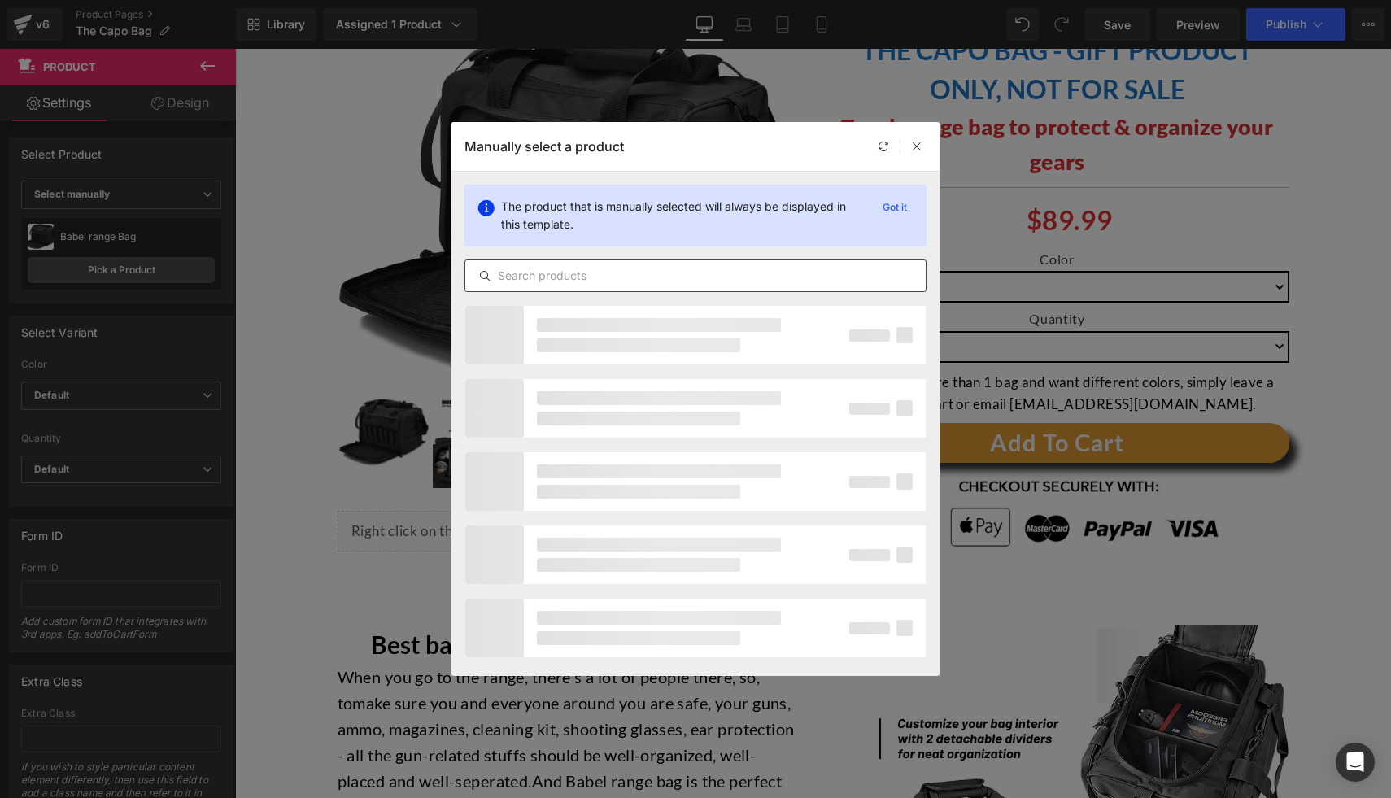
click at [721, 267] on input "text" at bounding box center [695, 276] width 460 height 20
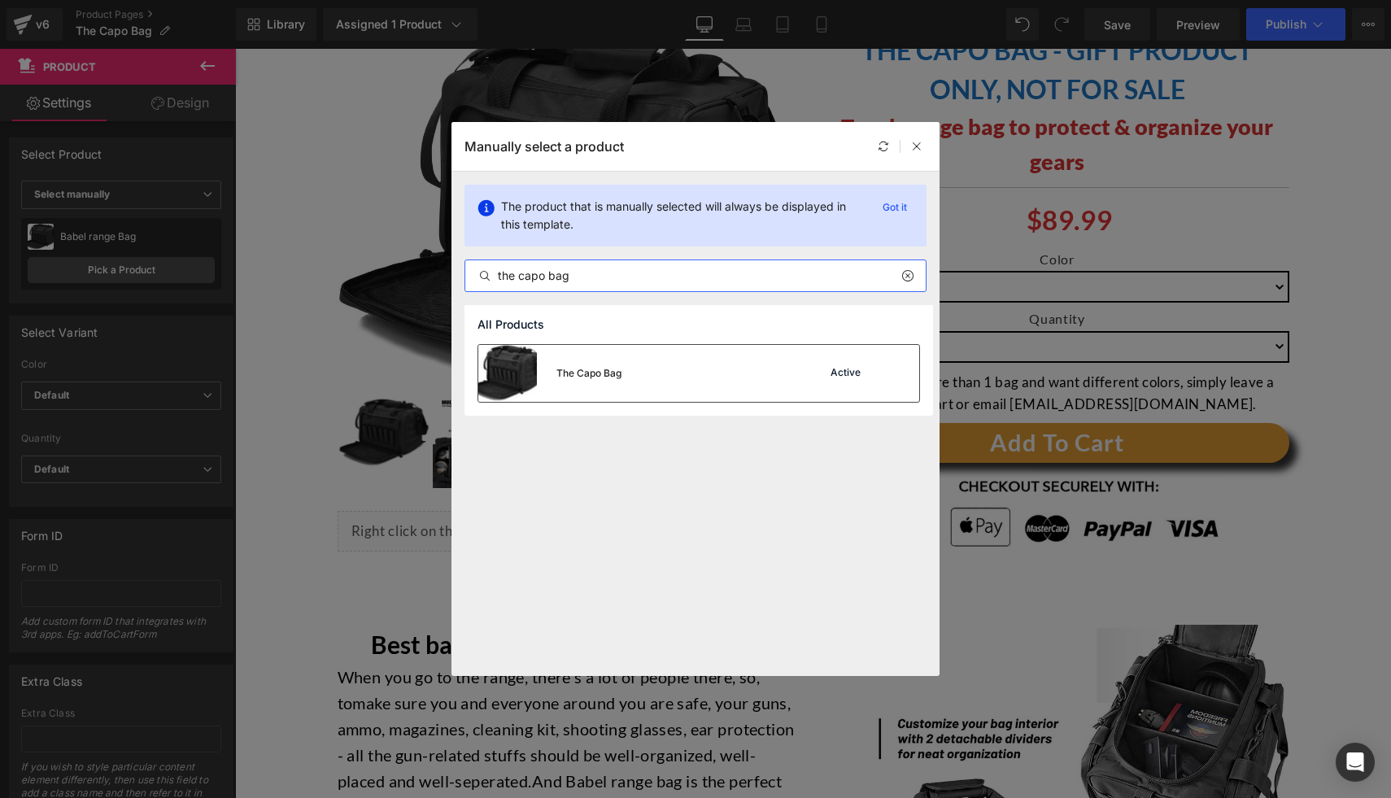
type input "the capo bag"
drag, startPoint x: 717, startPoint y: 375, endPoint x: 603, endPoint y: 334, distance: 121.7
click at [717, 375] on div "The Capo Bag Active" at bounding box center [698, 373] width 441 height 57
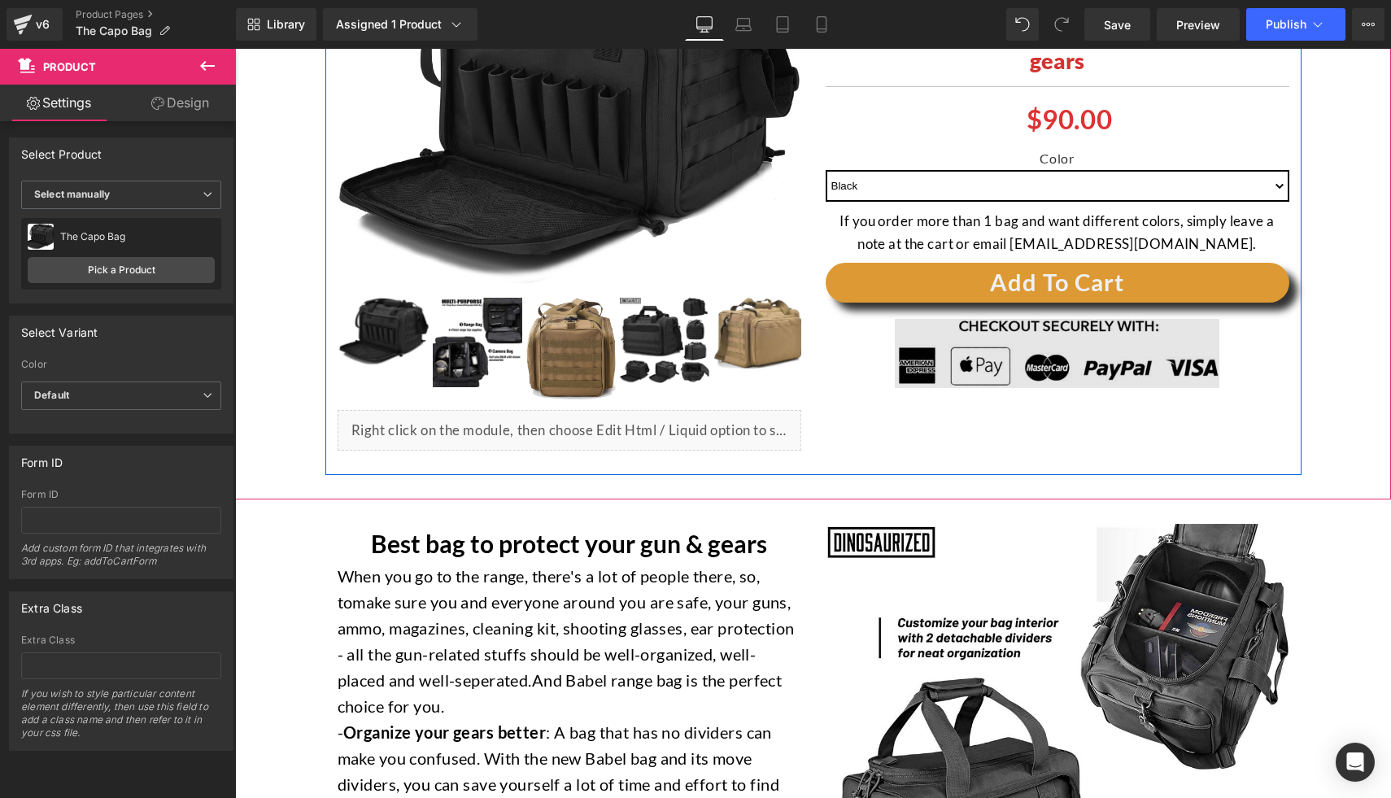
scroll to position [283, 0]
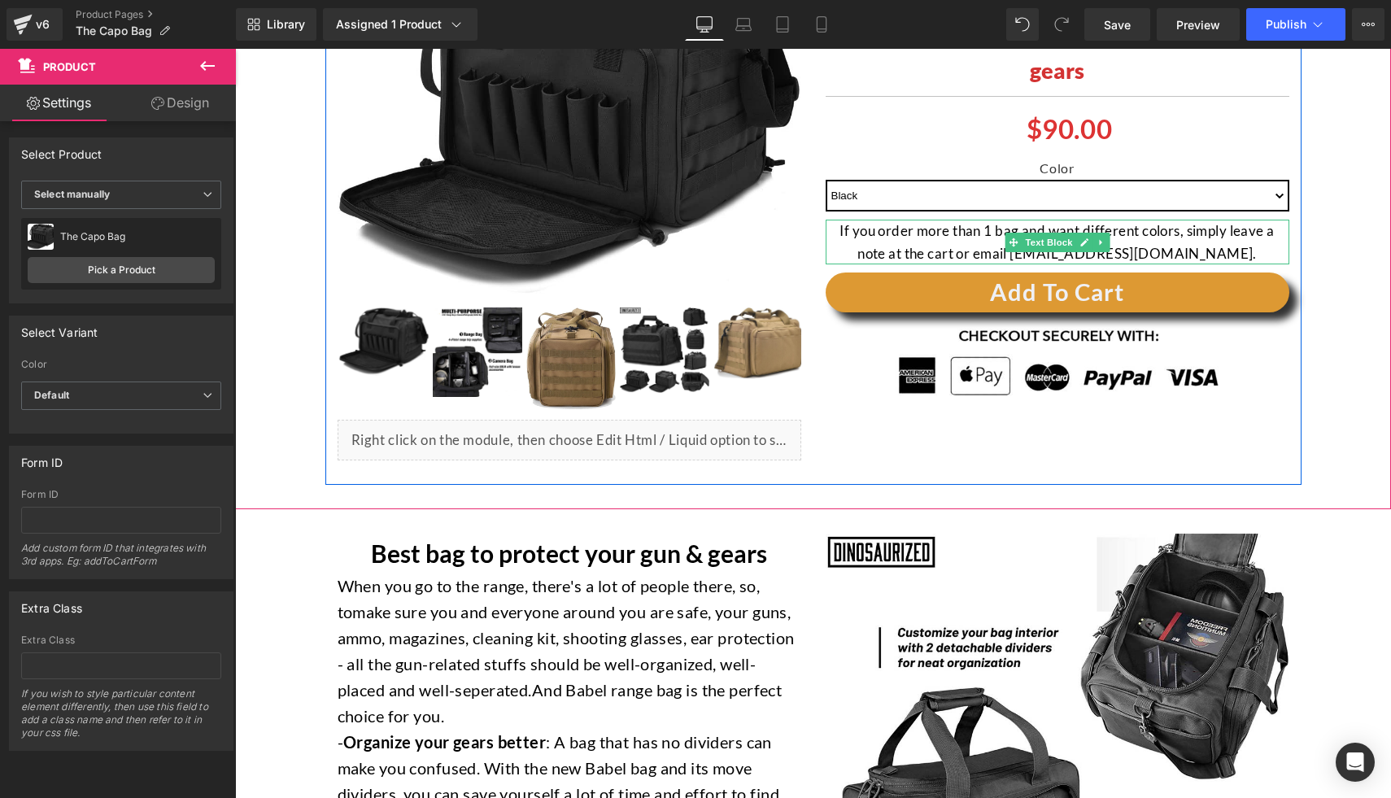
click at [865, 255] on p "If you order more than 1 bag and want different colors, simply leave a note at …" at bounding box center [1057, 242] width 464 height 44
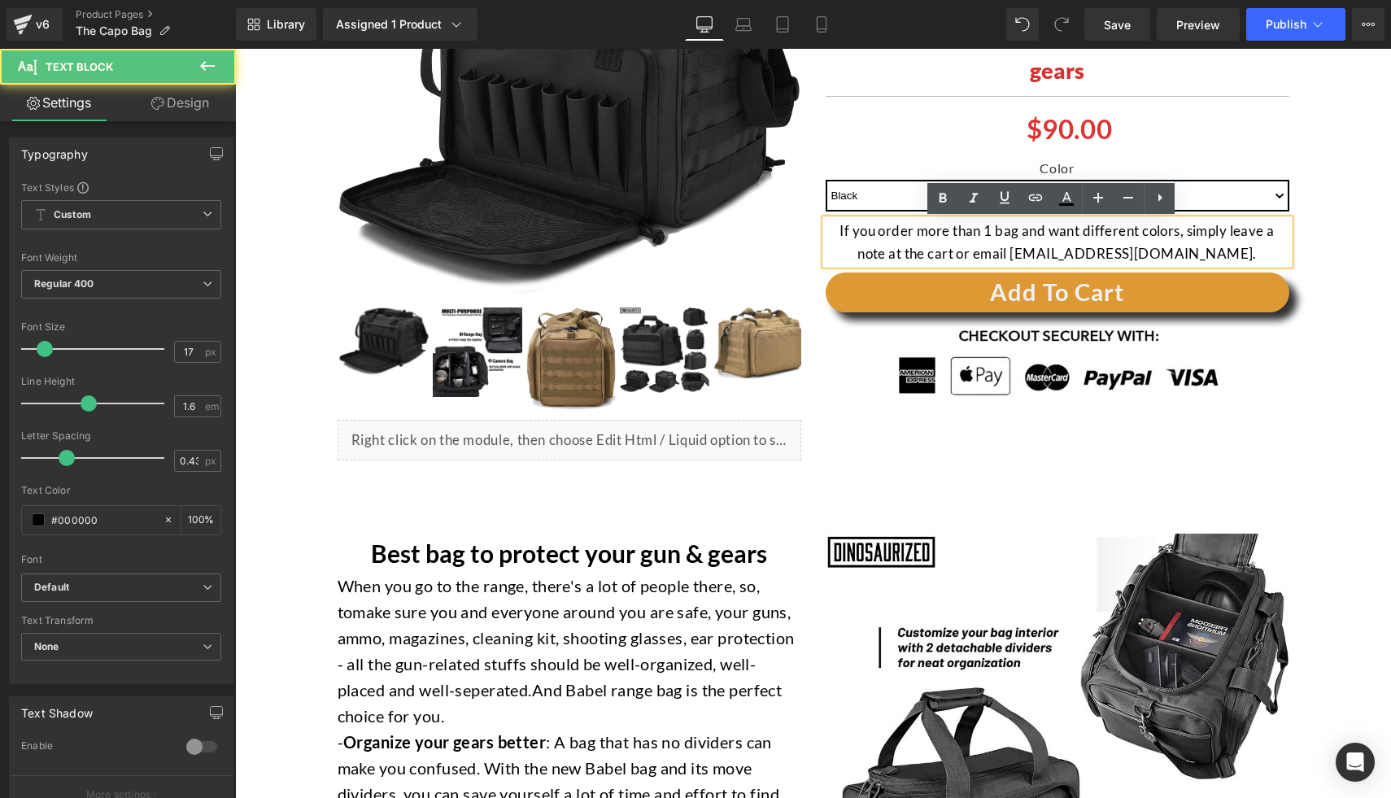
click at [905, 250] on p "If you order more than 1 bag and want different colors, simply leave a note at …" at bounding box center [1057, 242] width 464 height 44
click at [904, 244] on p "If you order more than 1 bag and want different colors, simply leave a note at …" at bounding box center [1057, 242] width 464 height 44
click at [906, 243] on p "If you order more than 1 bag and want different colors, simply leave a note at …" at bounding box center [1057, 242] width 464 height 44
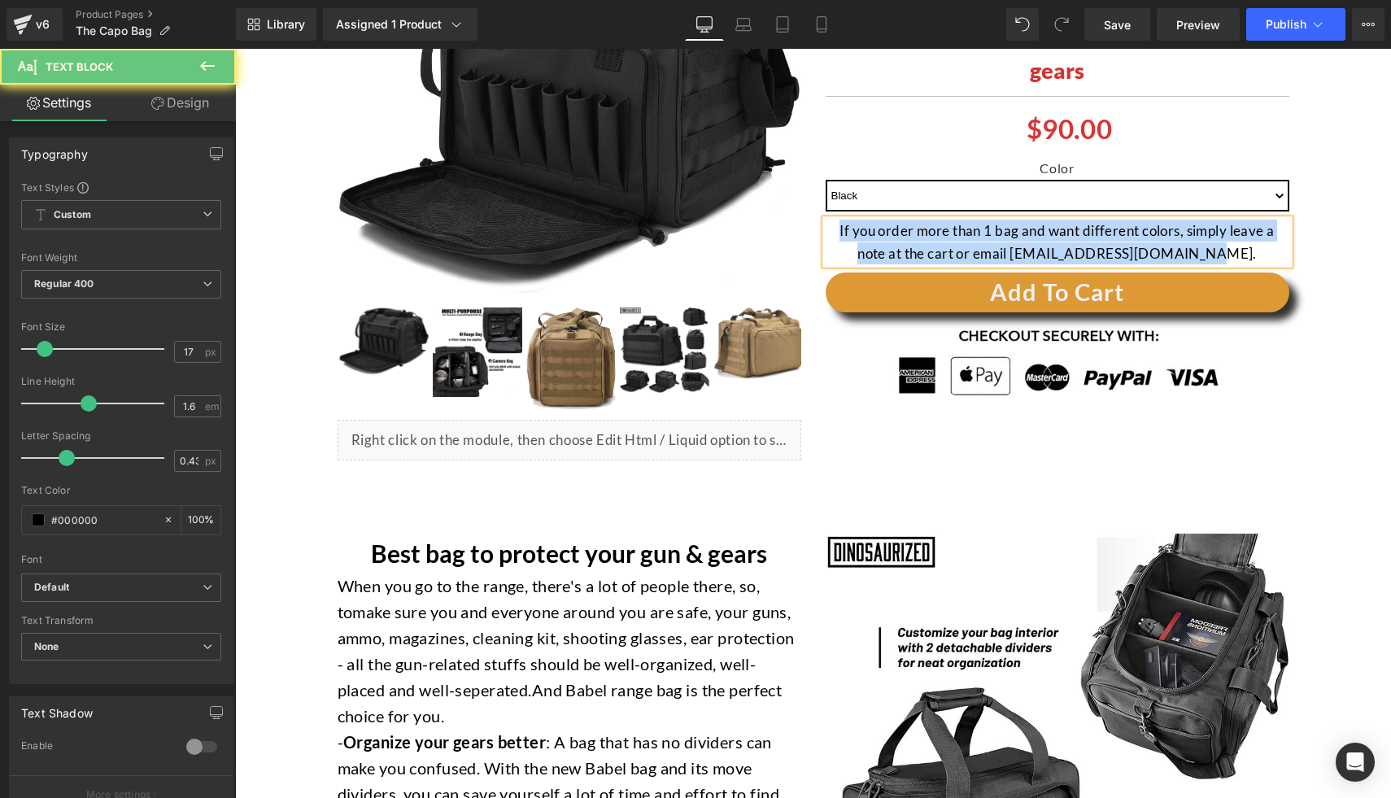
paste div
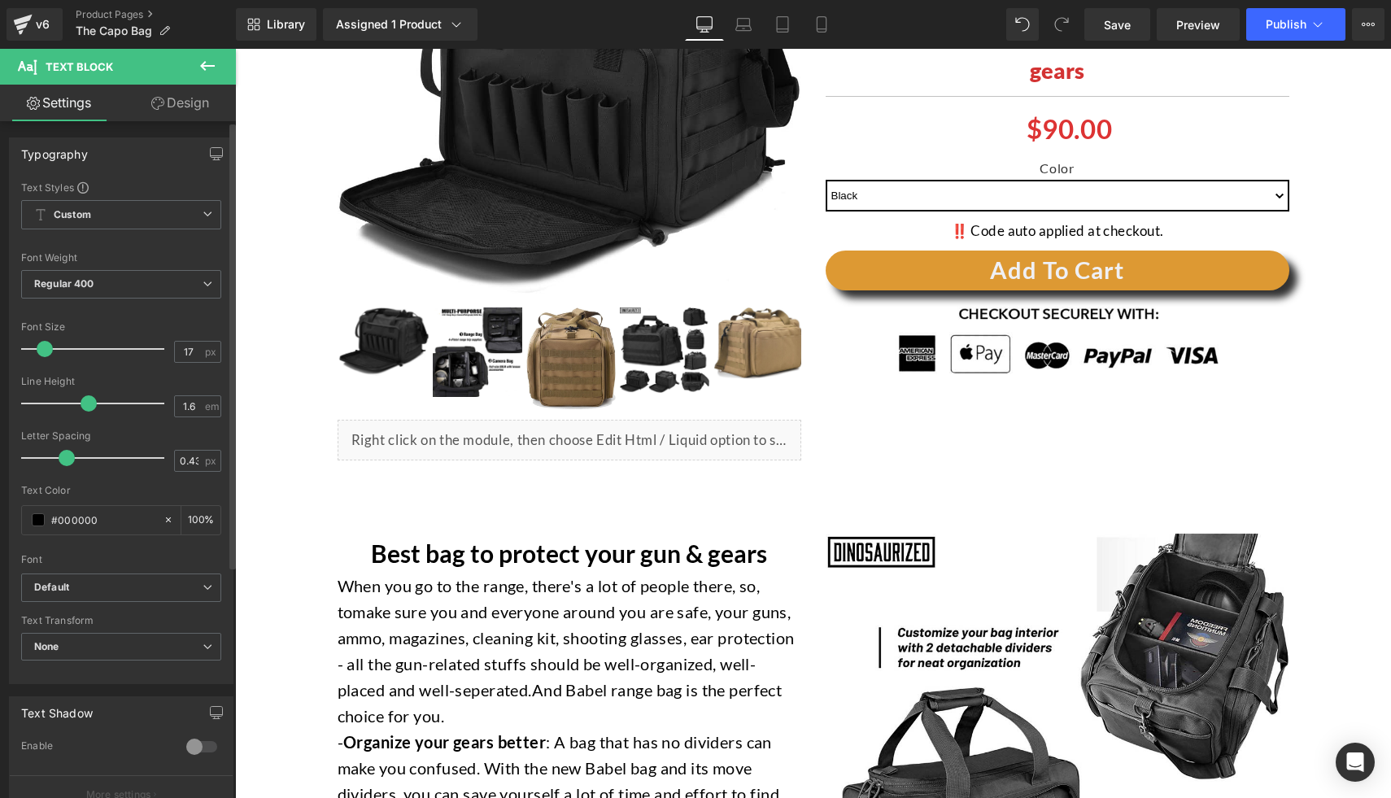
scroll to position [352, 0]
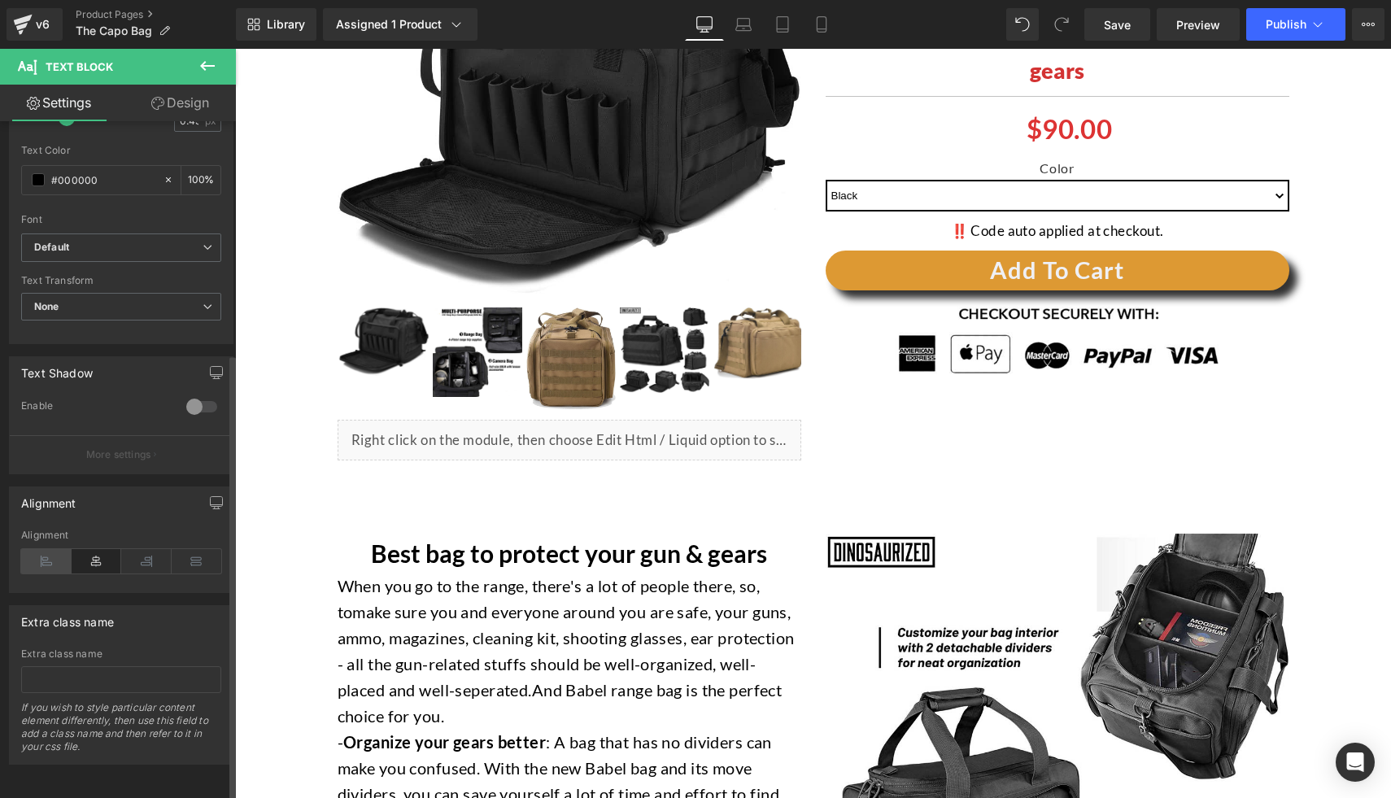
click at [50, 549] on icon at bounding box center [46, 561] width 50 height 24
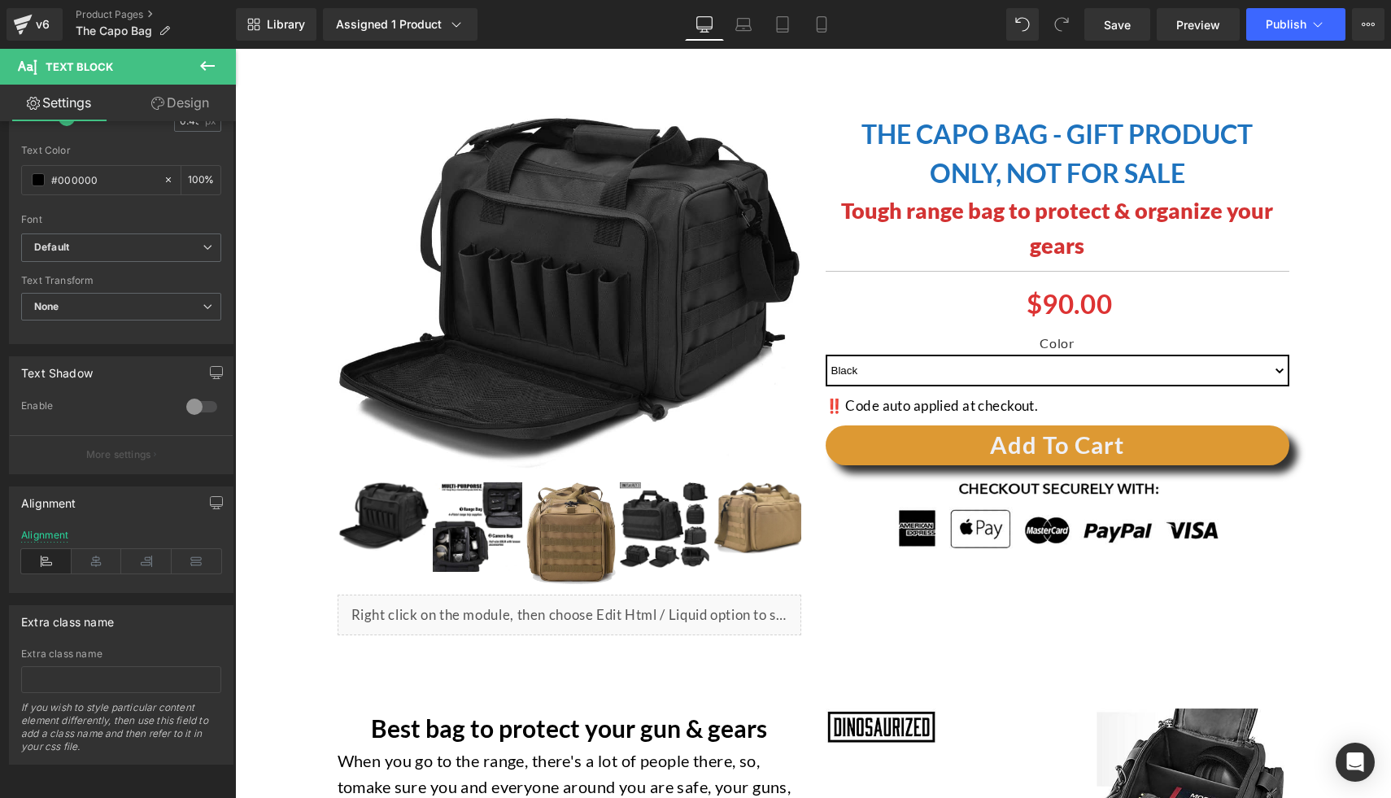
scroll to position [0, 0]
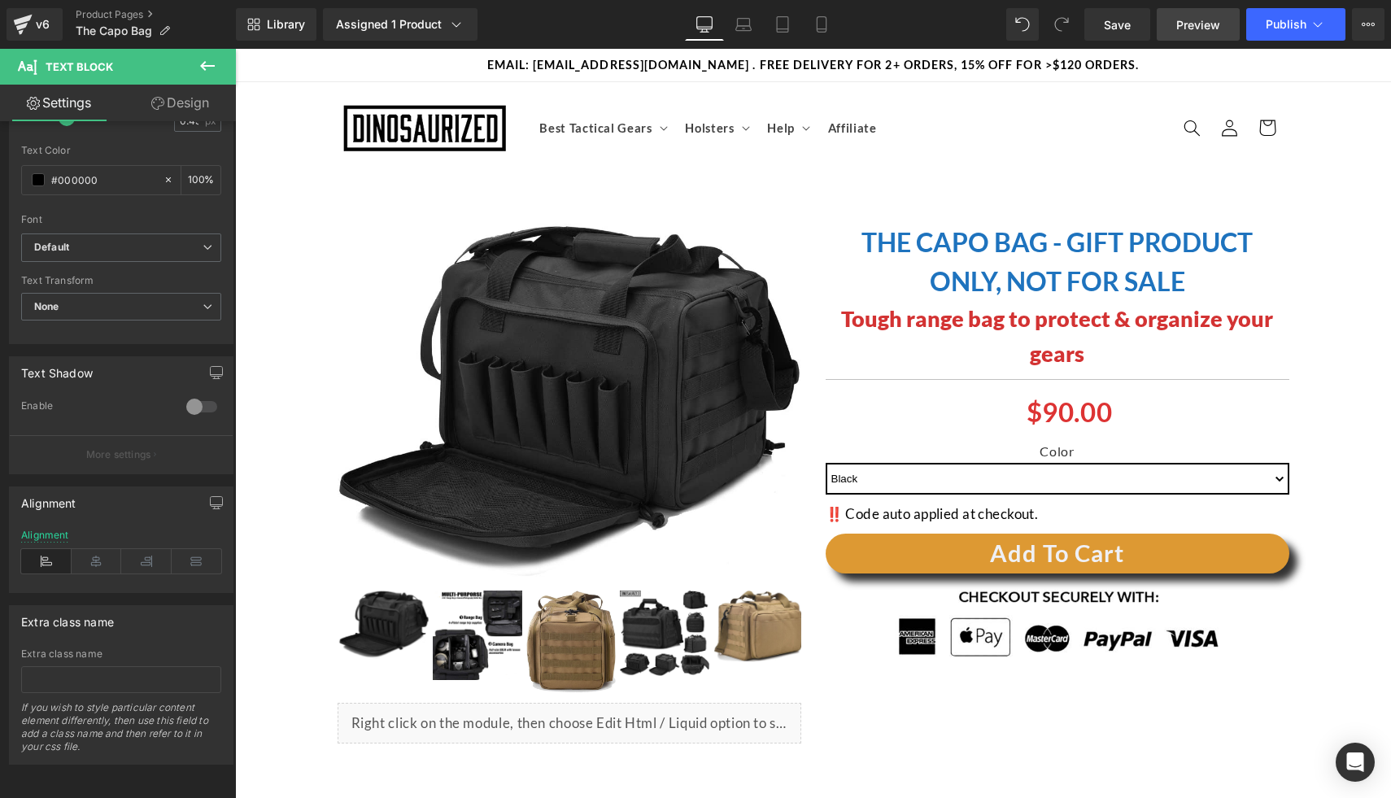
click at [1178, 28] on span "Preview" at bounding box center [1198, 24] width 44 height 17
drag, startPoint x: 1103, startPoint y: 28, endPoint x: 859, endPoint y: 14, distance: 244.4
click at [1103, 28] on link "Save" at bounding box center [1117, 24] width 66 height 33
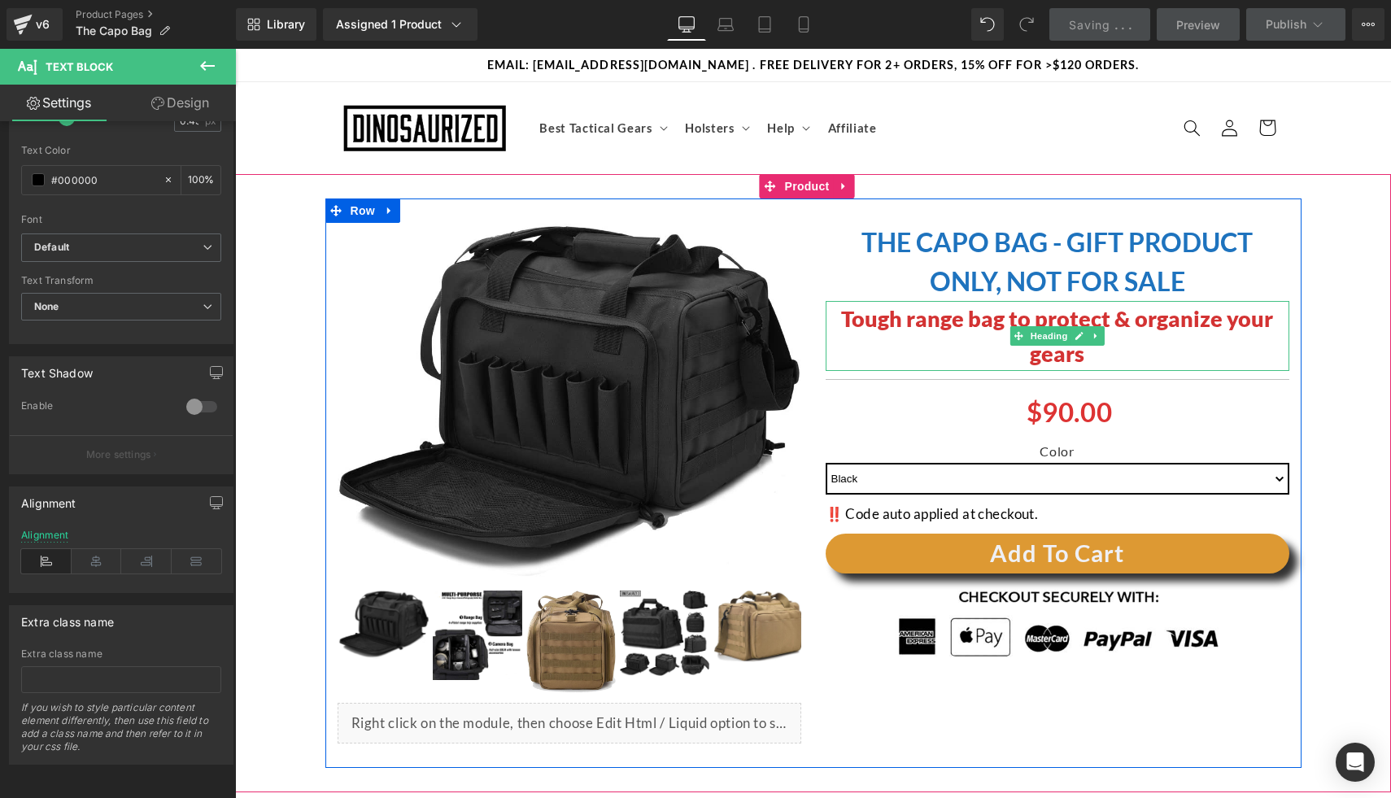
drag, startPoint x: 917, startPoint y: 326, endPoint x: 921, endPoint y: 335, distance: 9.8
click at [917, 327] on font "Tough range bag to protect & organize your gears" at bounding box center [1057, 336] width 432 height 62
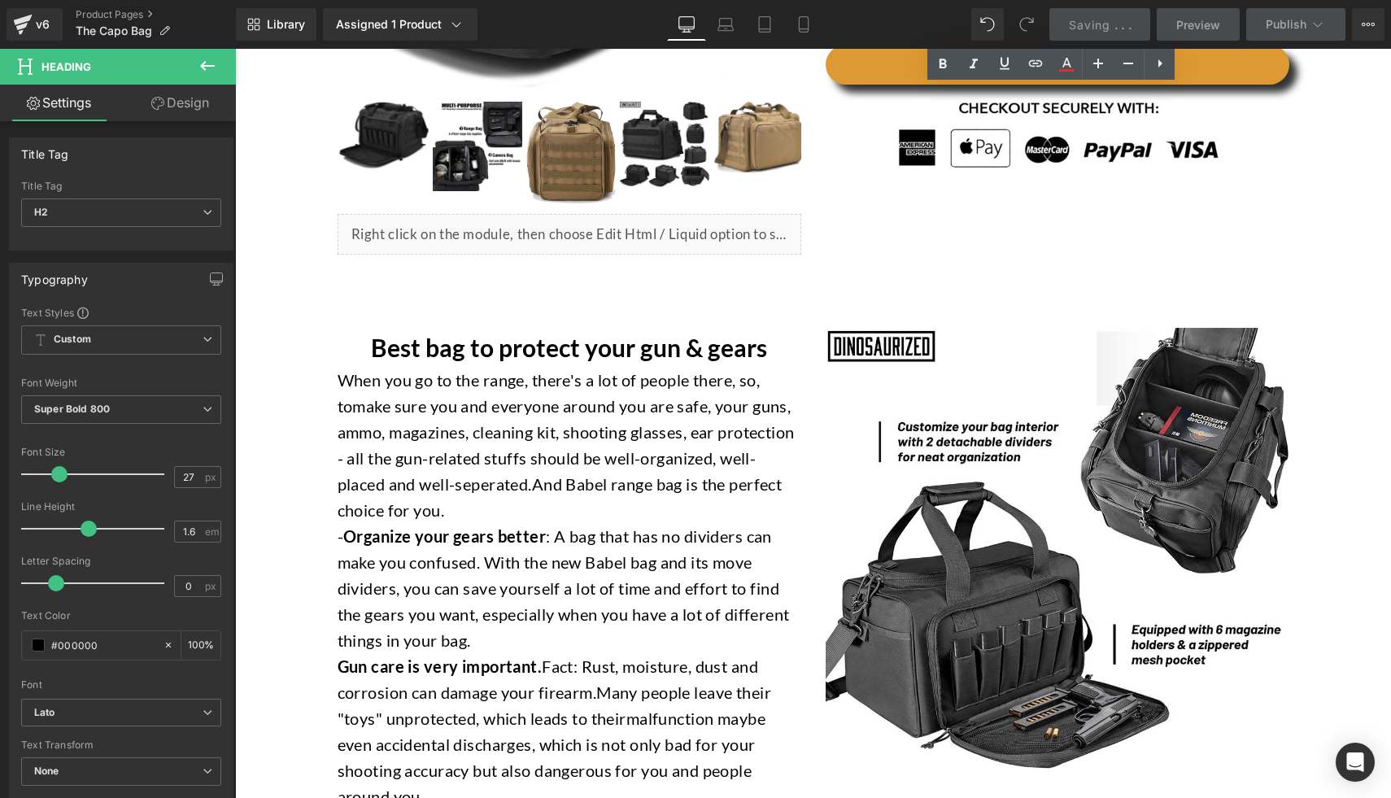
scroll to position [433, 0]
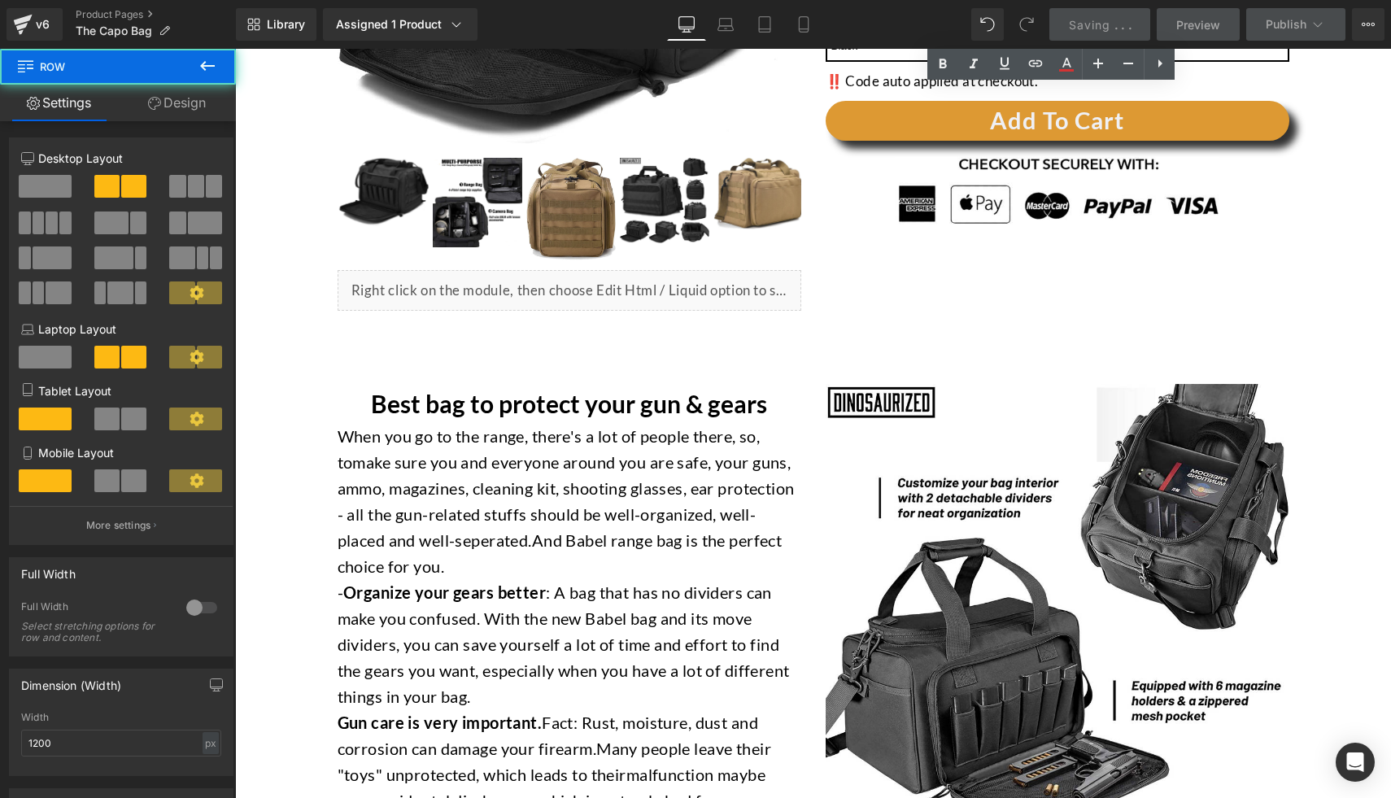
click at [641, 319] on div "(P) Image ‹ ›" at bounding box center [569, 58] width 488 height 537
click at [388, 359] on div "Image Best bag to protect your gun & gears Heading When you go to the range, th…" at bounding box center [813, 733] width 976 height 748
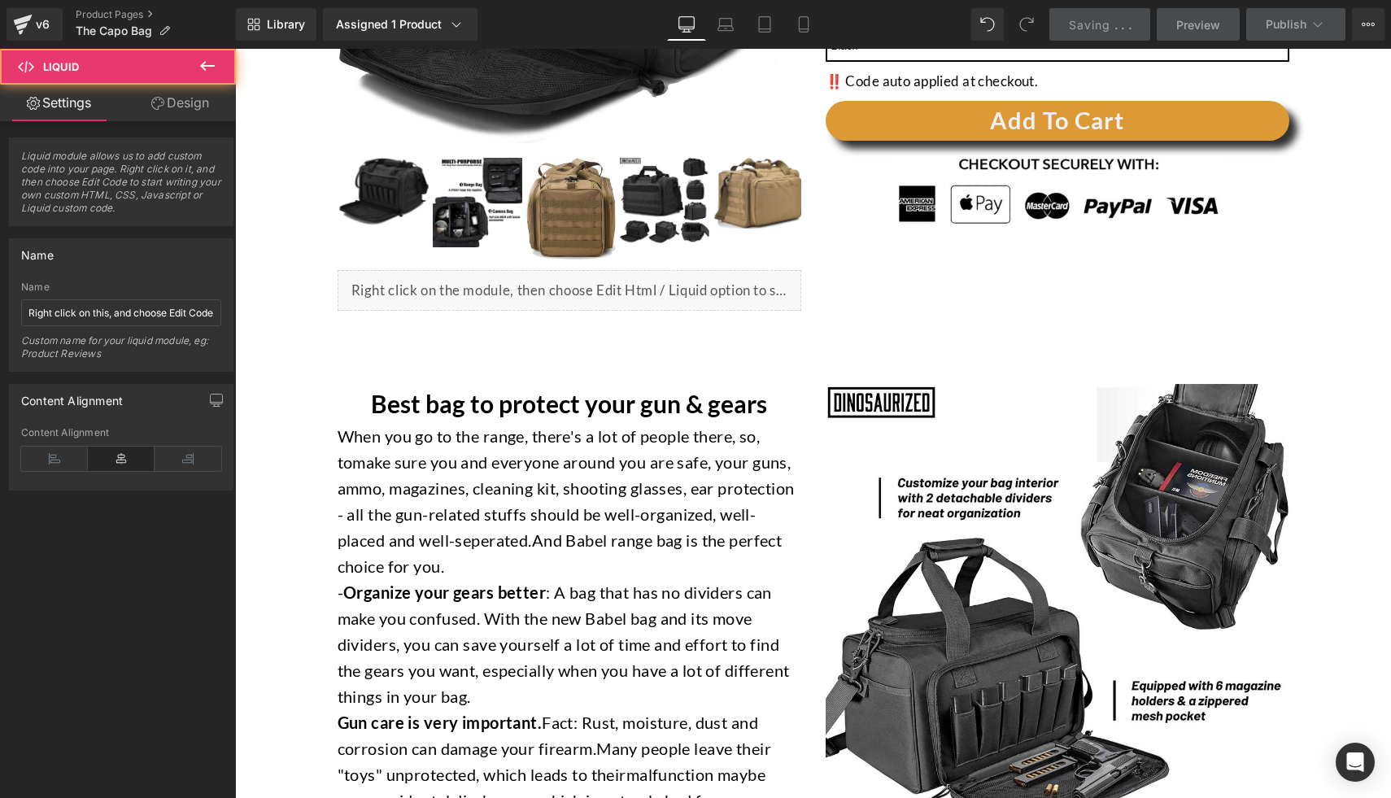
click at [629, 297] on div "Liquid" at bounding box center [569, 290] width 464 height 41
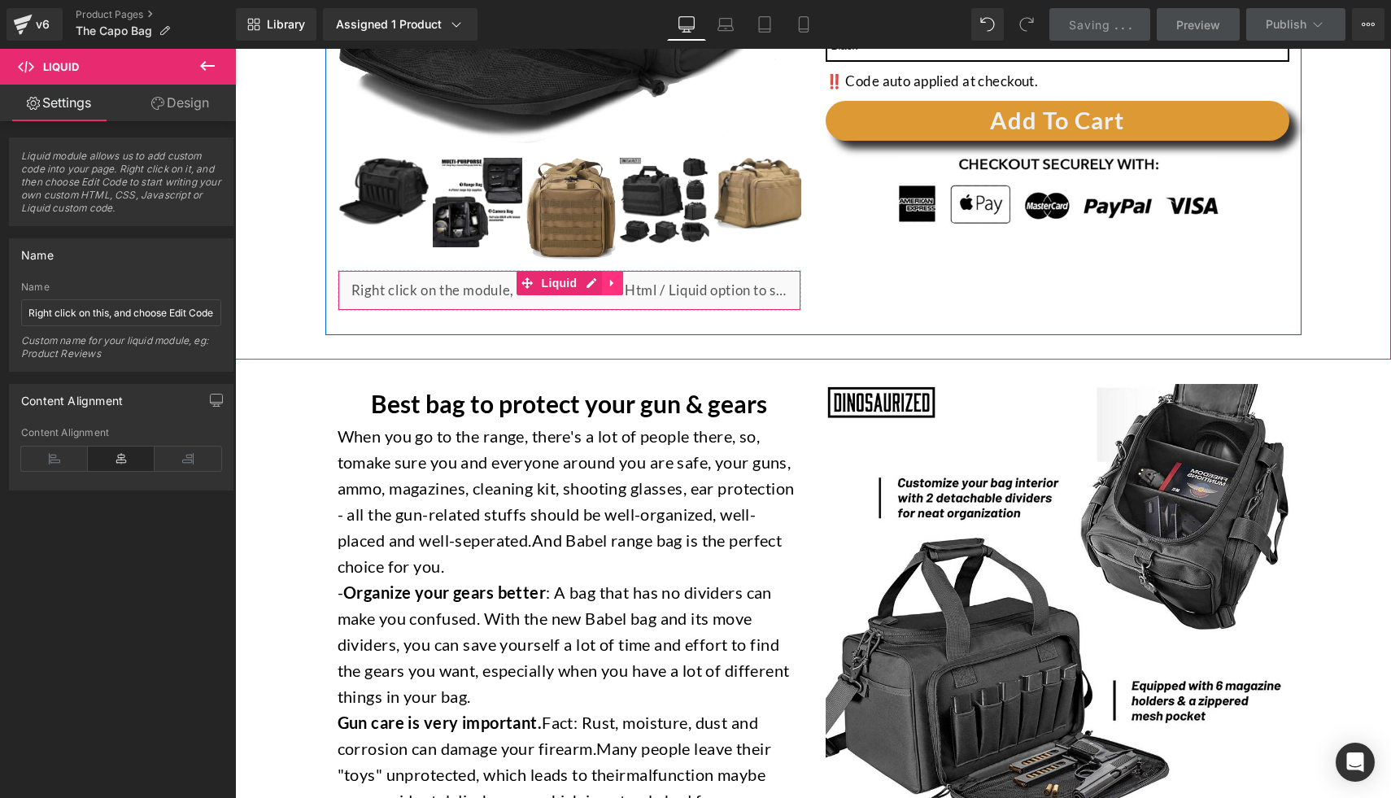
click at [607, 277] on icon at bounding box center [612, 283] width 11 height 12
click at [617, 283] on icon at bounding box center [622, 282] width 11 height 11
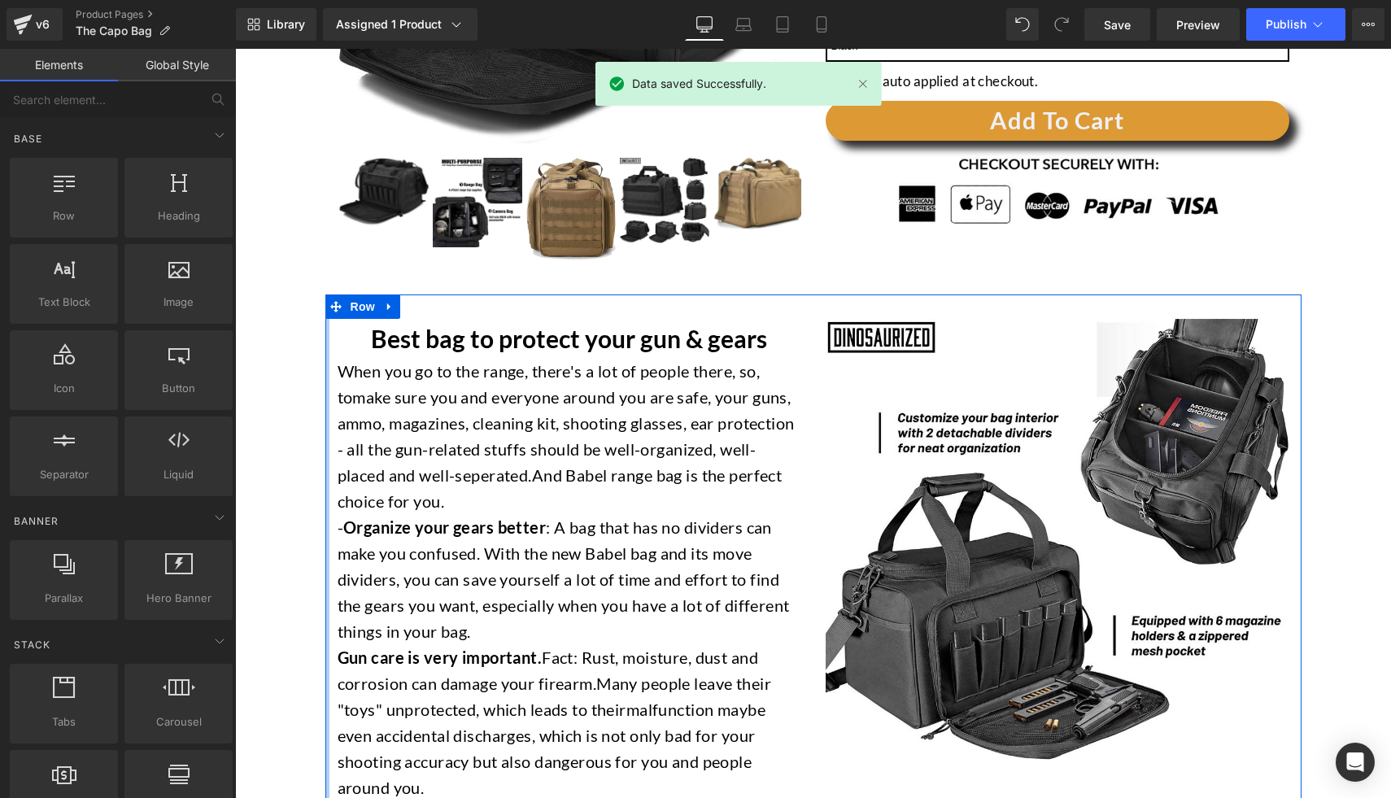
click at [325, 337] on div at bounding box center [327, 668] width 4 height 748
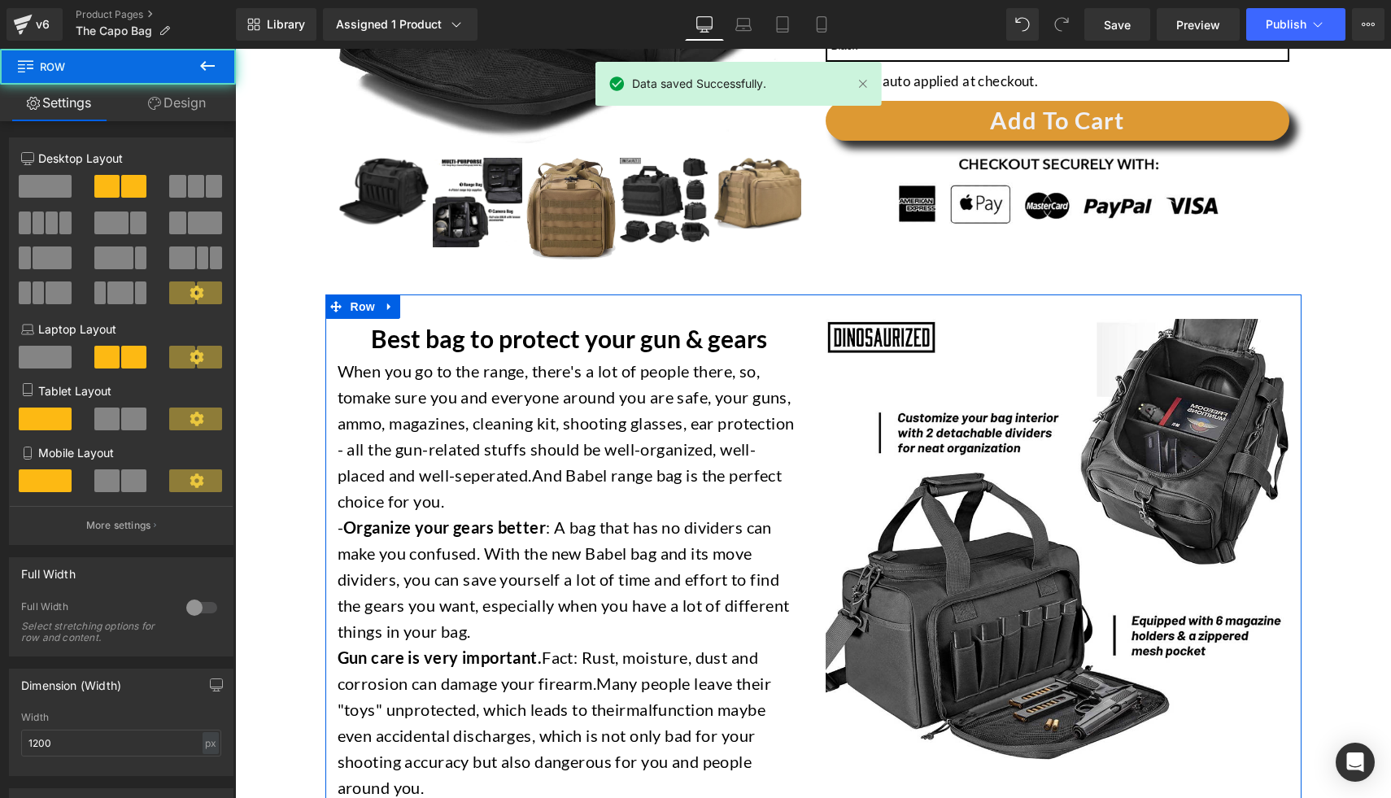
drag, startPoint x: 381, startPoint y: 297, endPoint x: 395, endPoint y: 301, distance: 15.2
click at [381, 297] on link at bounding box center [389, 306] width 21 height 24
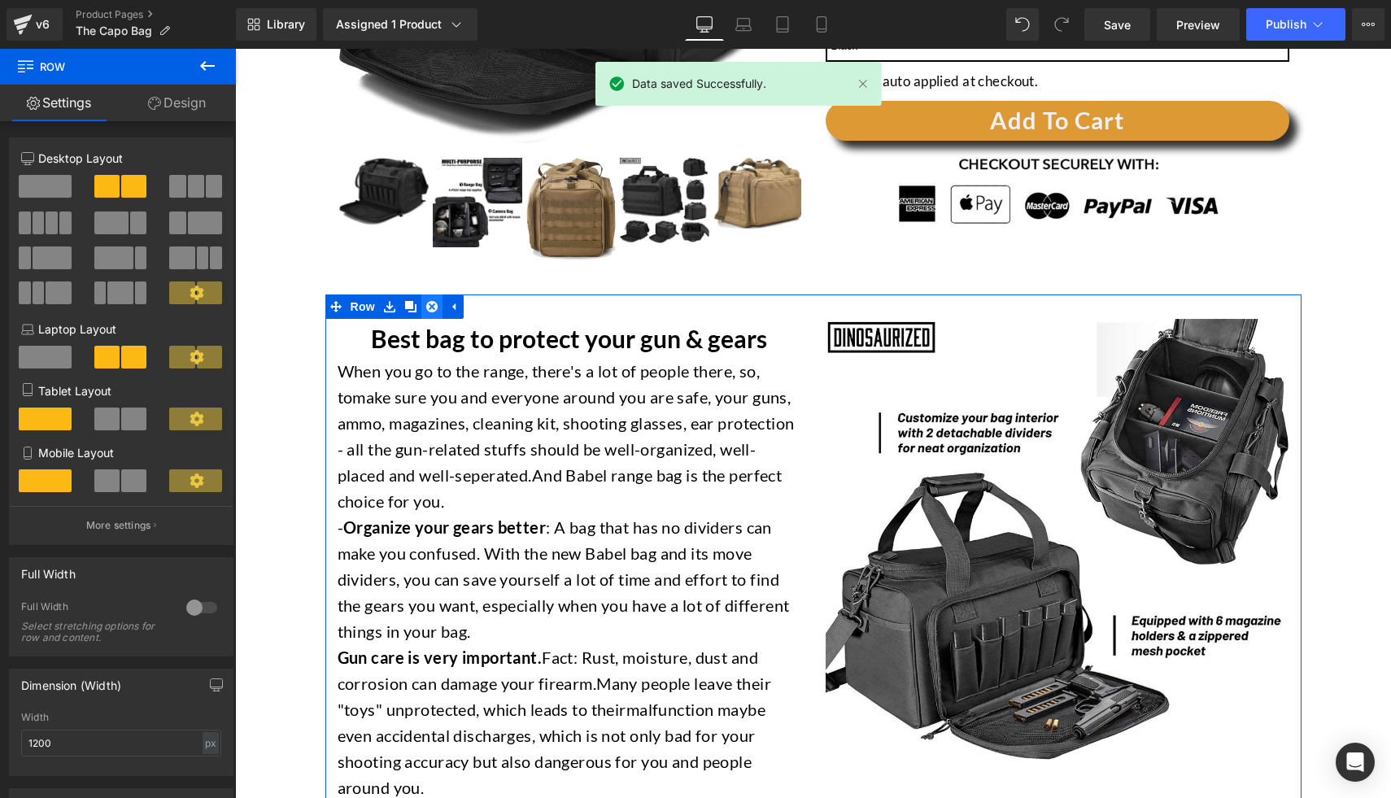
click at [426, 305] on icon at bounding box center [431, 306] width 11 height 11
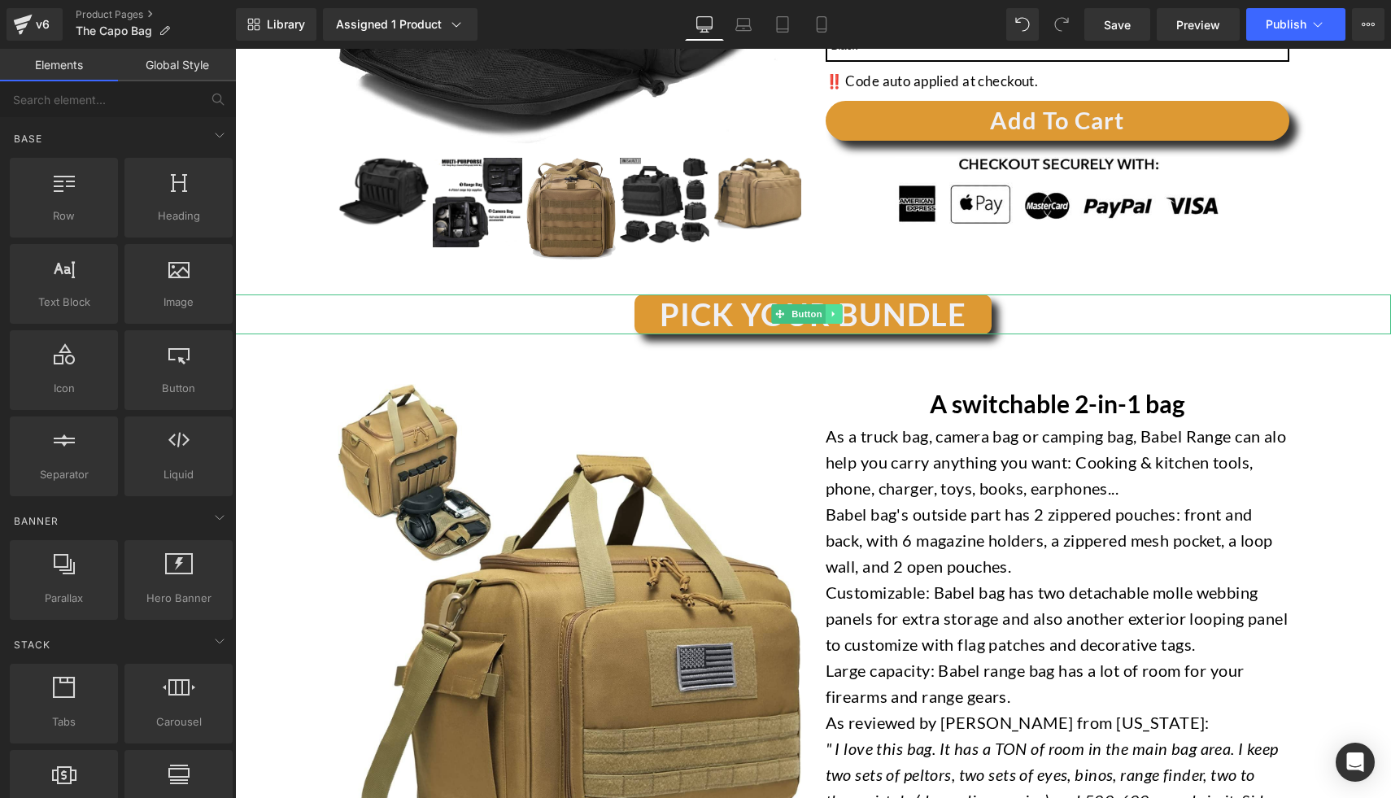
click at [832, 313] on icon at bounding box center [833, 314] width 2 height 6
click at [838, 314] on icon at bounding box center [842, 314] width 9 height 9
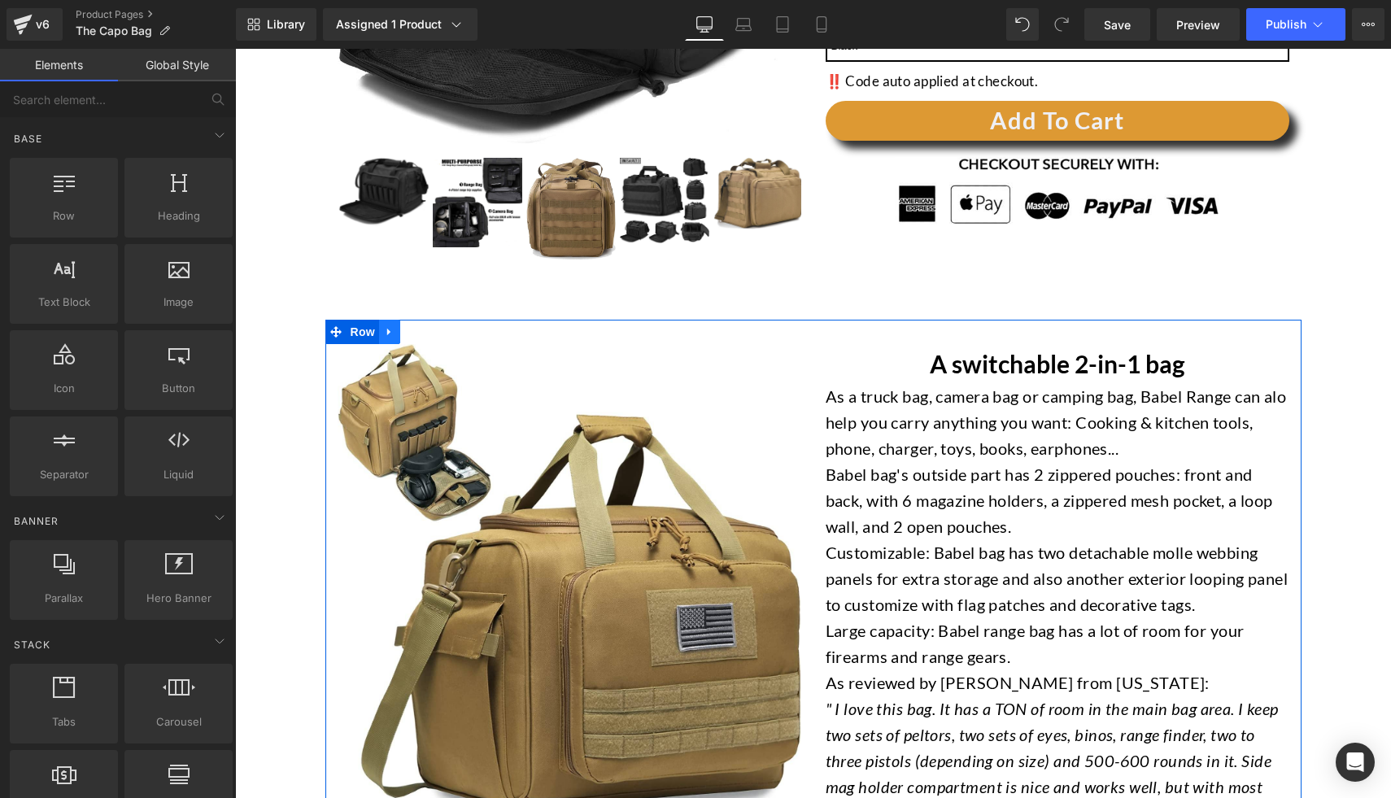
click at [379, 331] on link at bounding box center [389, 332] width 21 height 24
click at [426, 333] on icon at bounding box center [431, 331] width 11 height 12
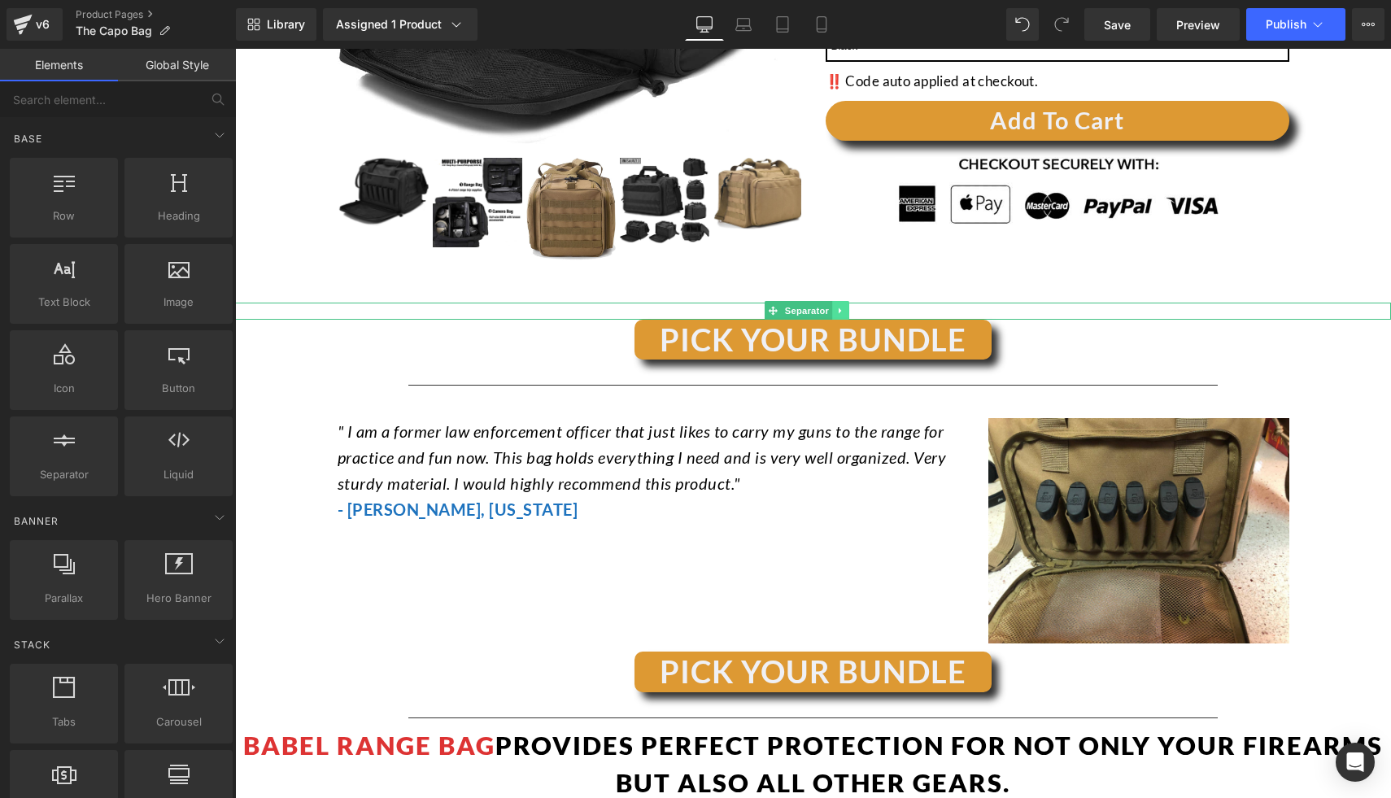
click at [835, 310] on link at bounding box center [840, 311] width 17 height 20
click at [851, 315] on icon at bounding box center [848, 311] width 9 height 10
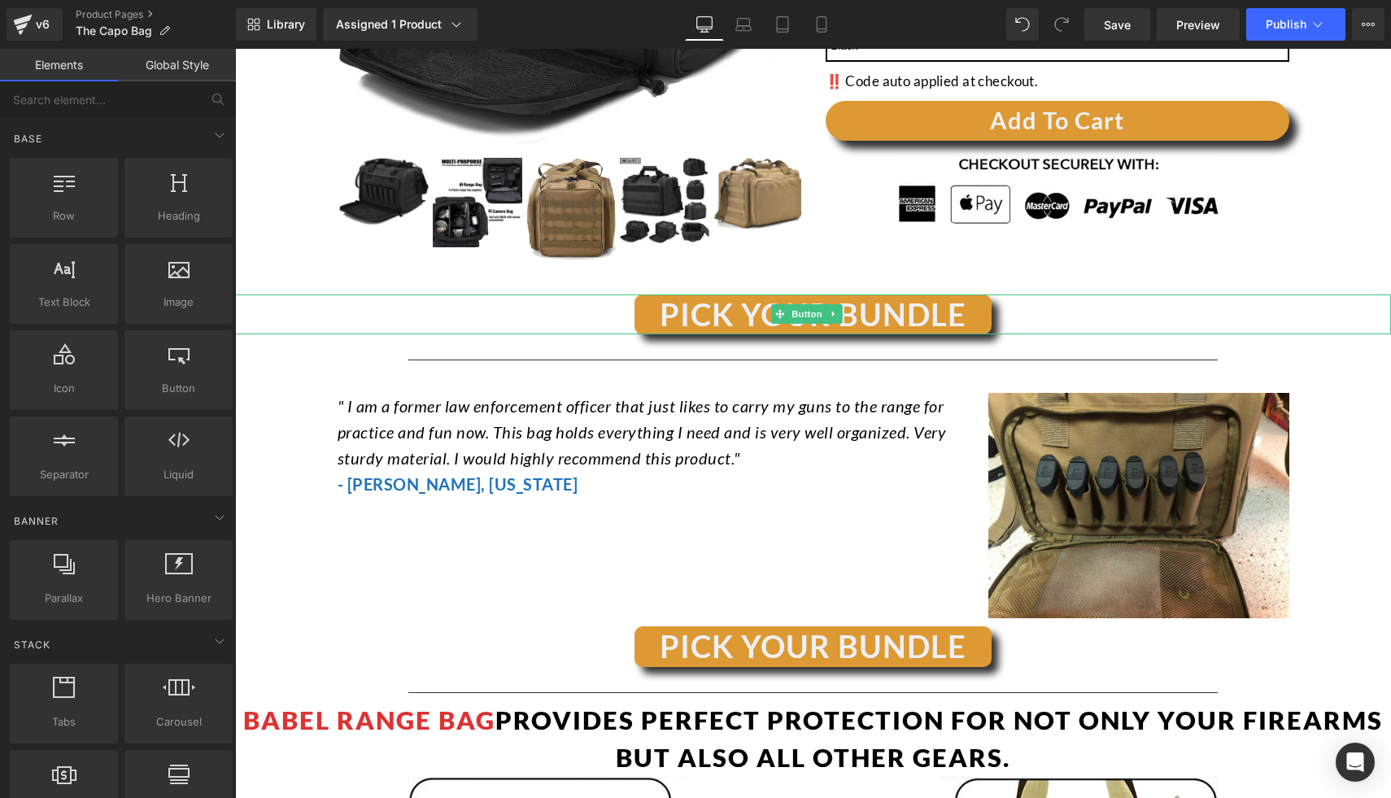
click at [833, 315] on icon at bounding box center [833, 314] width 2 height 6
click at [839, 317] on icon at bounding box center [842, 314] width 9 height 9
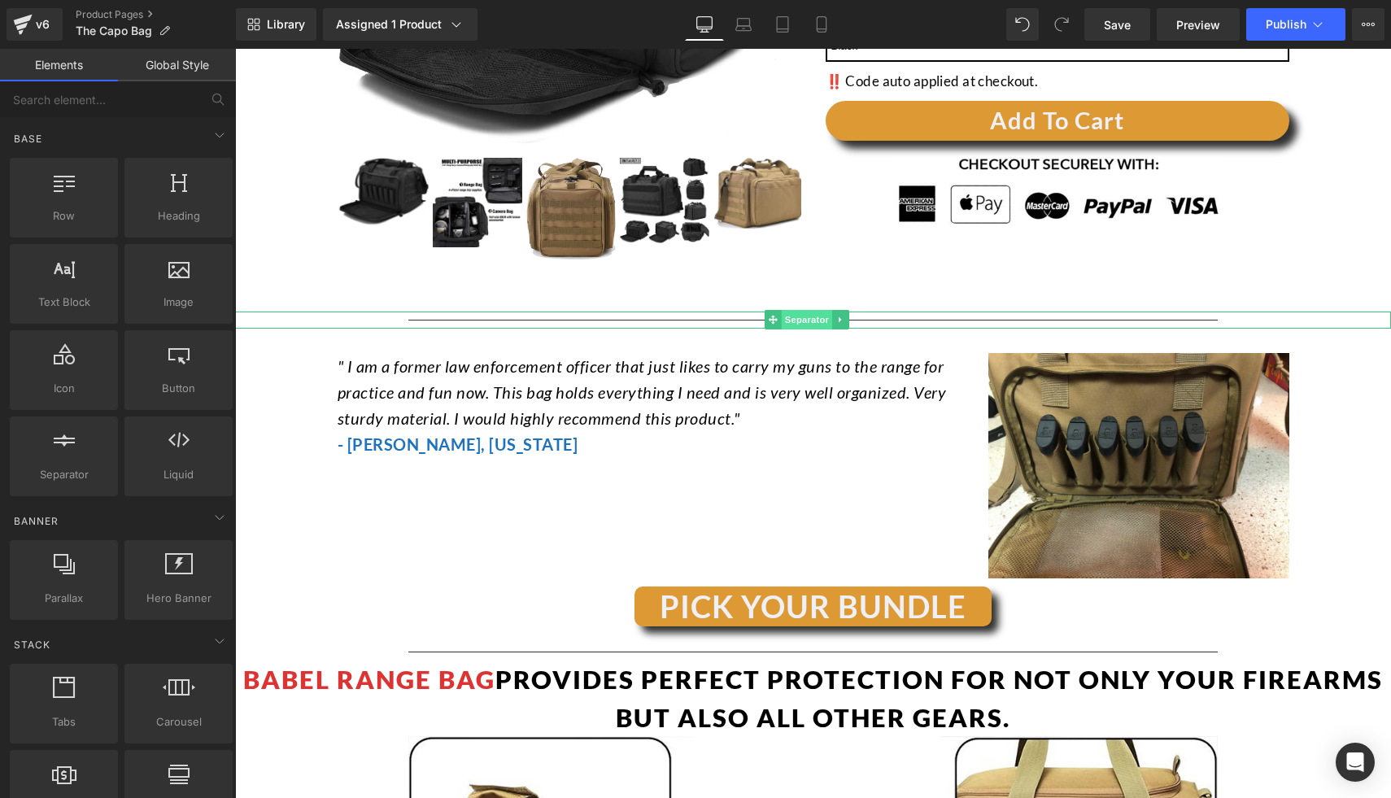
click at [792, 321] on span "Separator" at bounding box center [807, 320] width 50 height 20
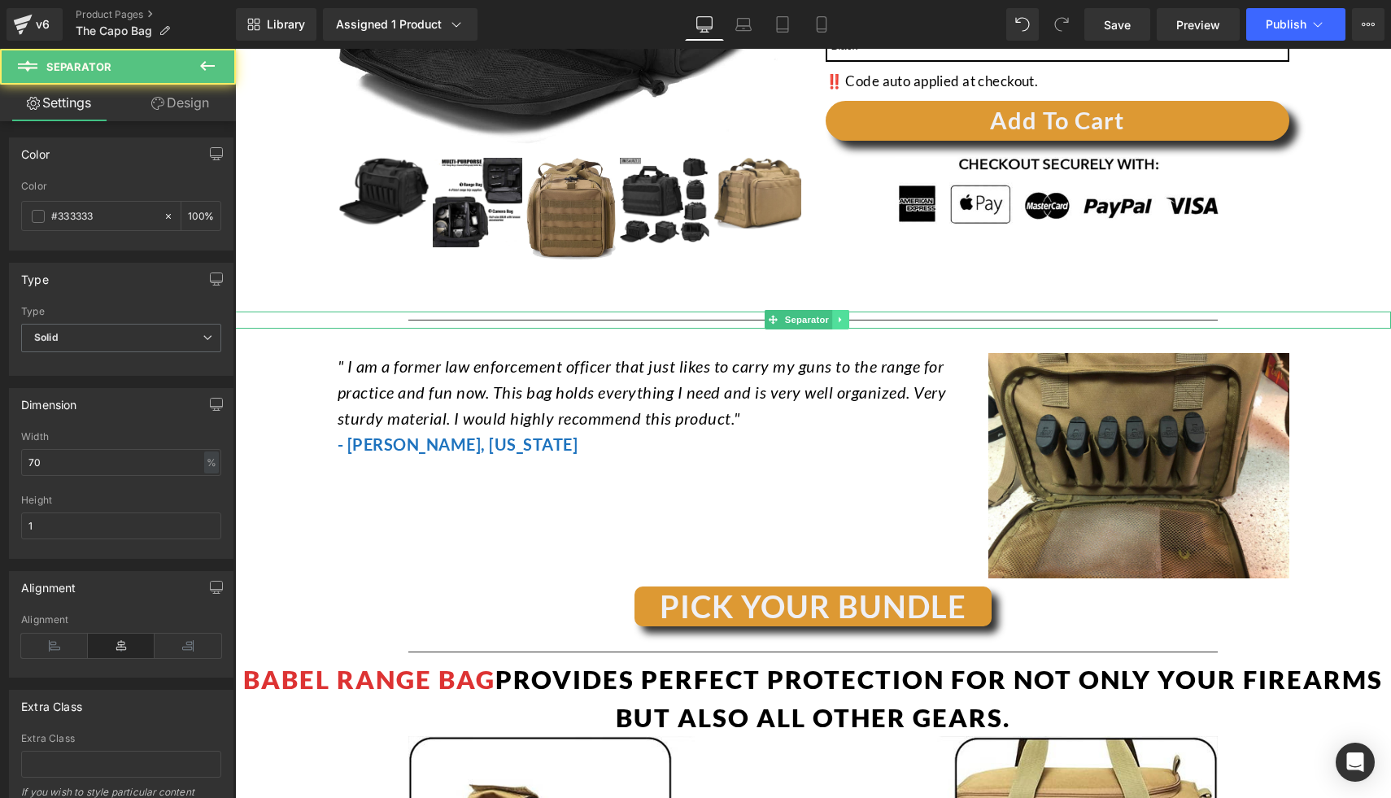
click at [845, 319] on icon at bounding box center [840, 320] width 9 height 10
click at [857, 324] on link at bounding box center [865, 320] width 17 height 20
click at [847, 321] on link at bounding box center [840, 320] width 17 height 20
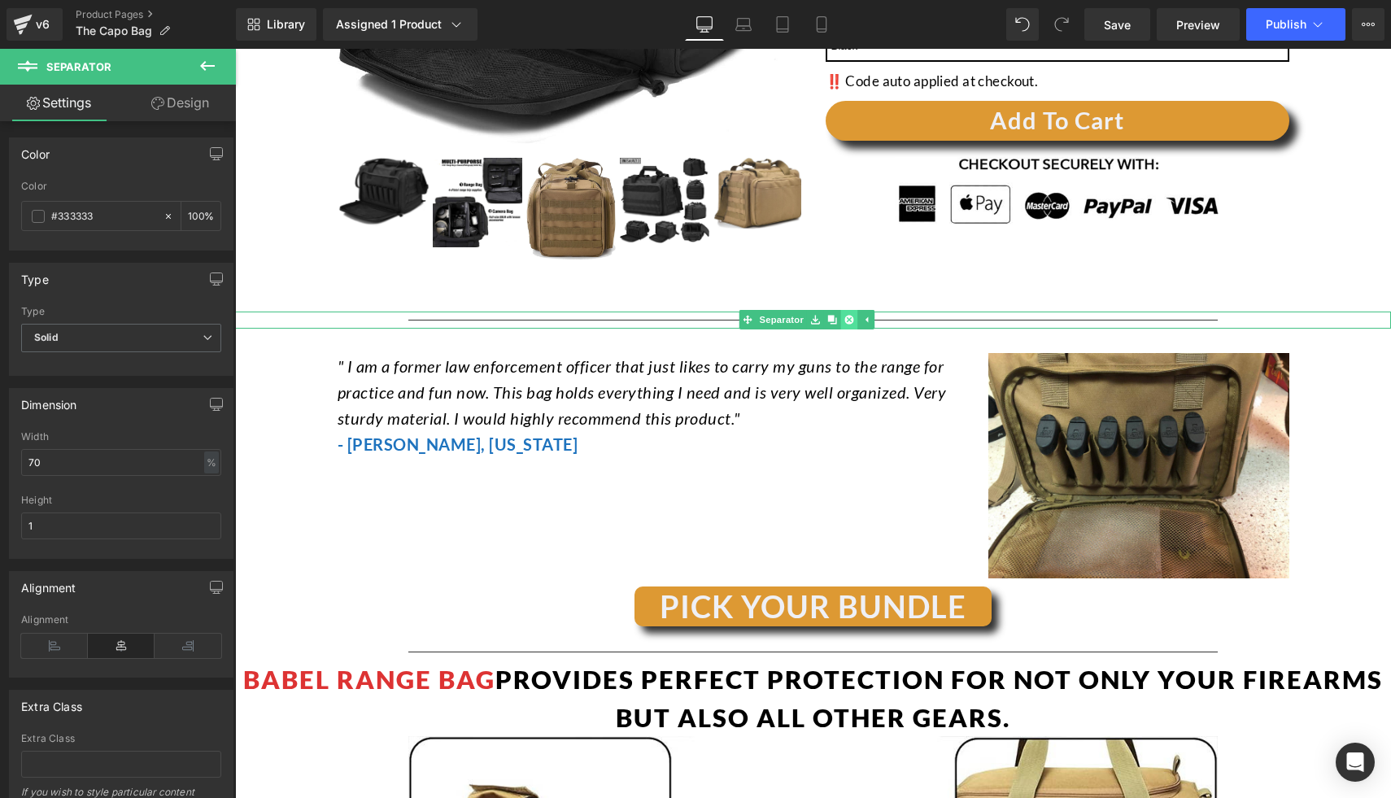
click at [847, 322] on icon at bounding box center [848, 320] width 9 height 9
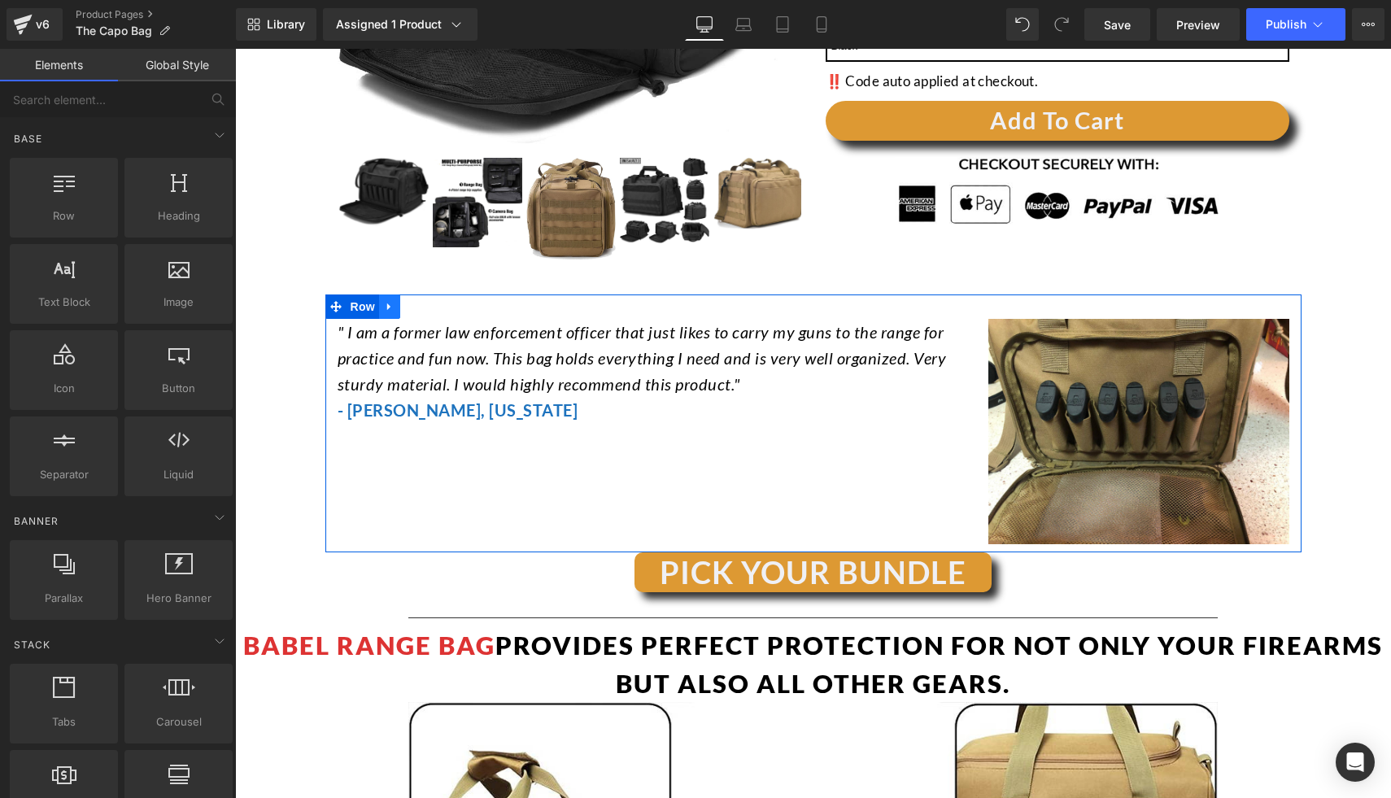
click at [392, 308] on link at bounding box center [389, 306] width 21 height 24
click at [429, 311] on icon at bounding box center [431, 306] width 11 height 11
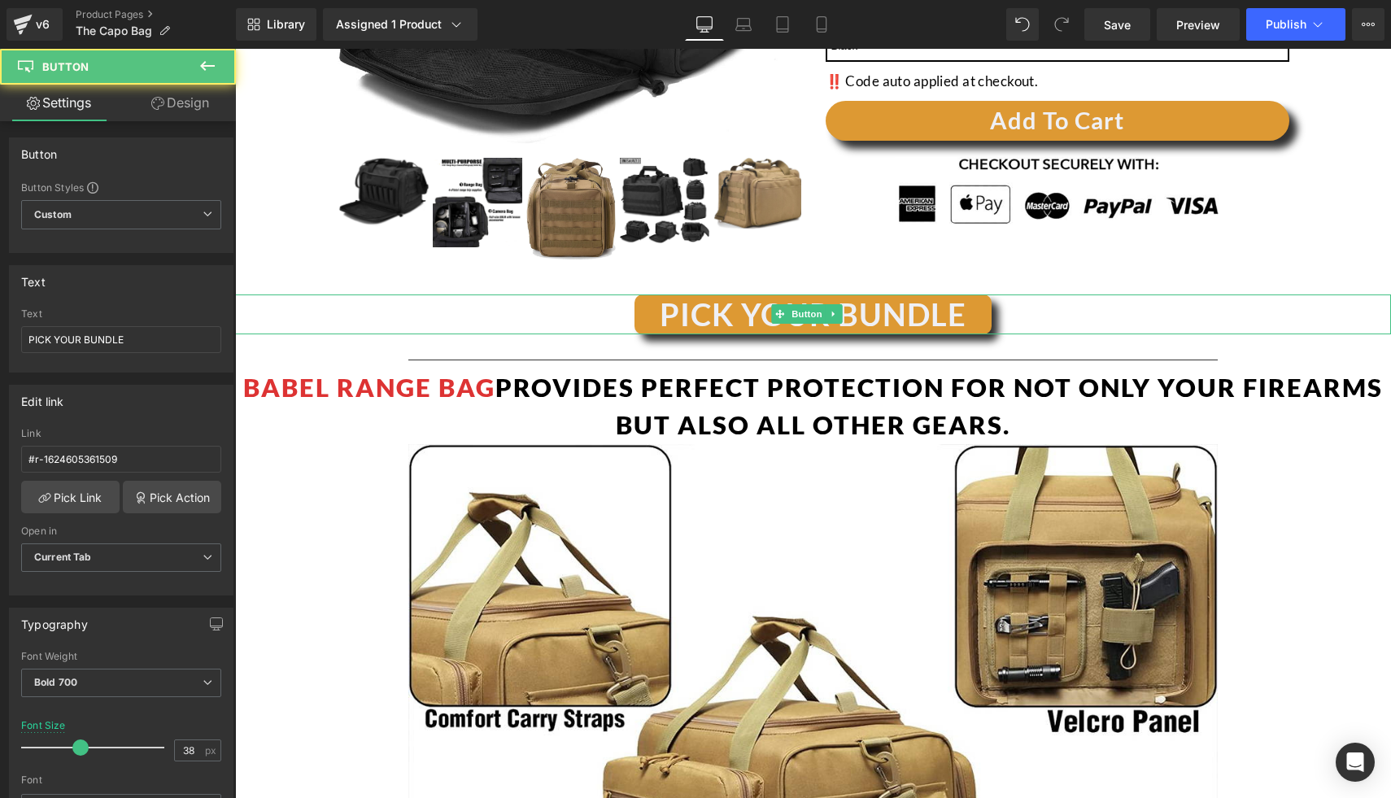
click at [541, 317] on div "PICK YOUR BUNDLE" at bounding box center [813, 314] width 1156 height 40
click at [830, 314] on icon at bounding box center [834, 314] width 9 height 10
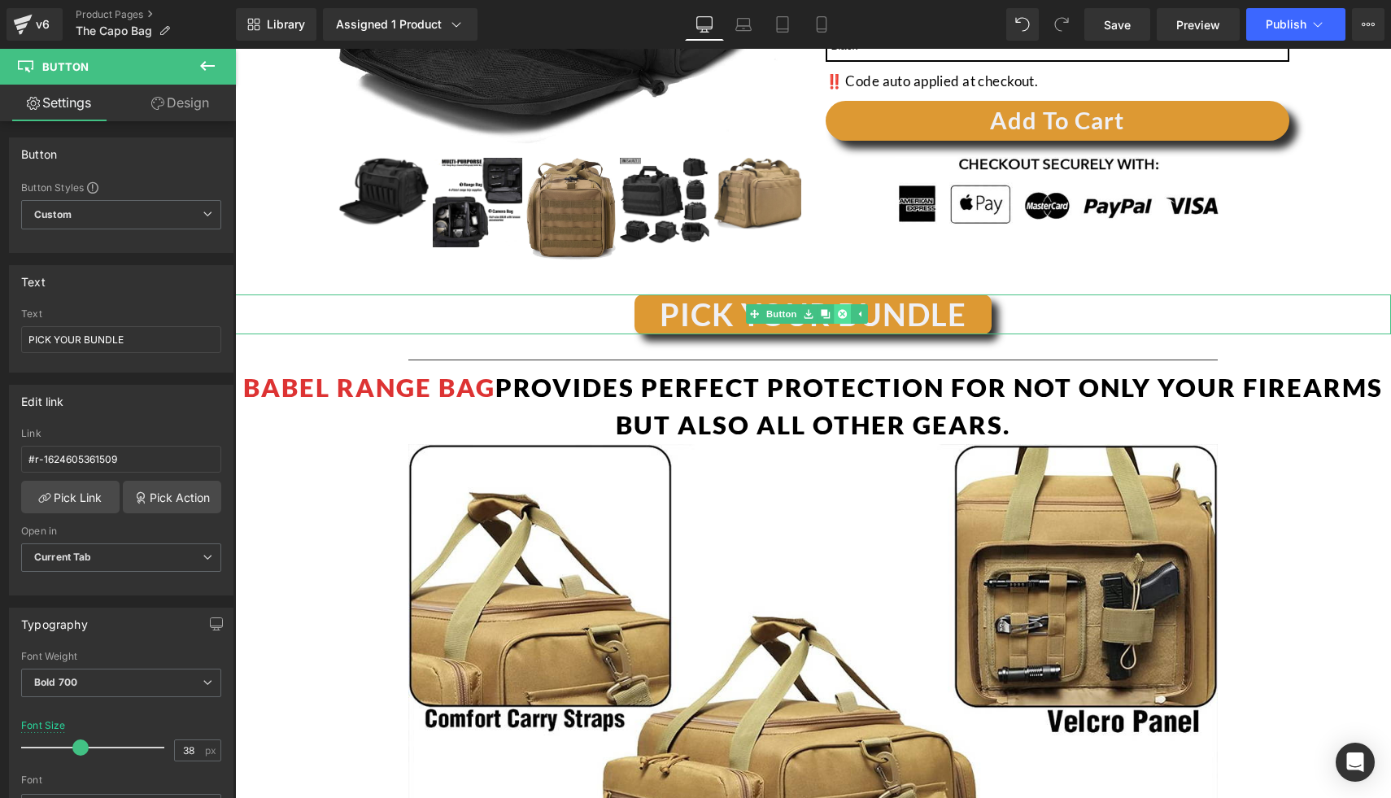
click at [843, 316] on icon at bounding box center [842, 314] width 9 height 9
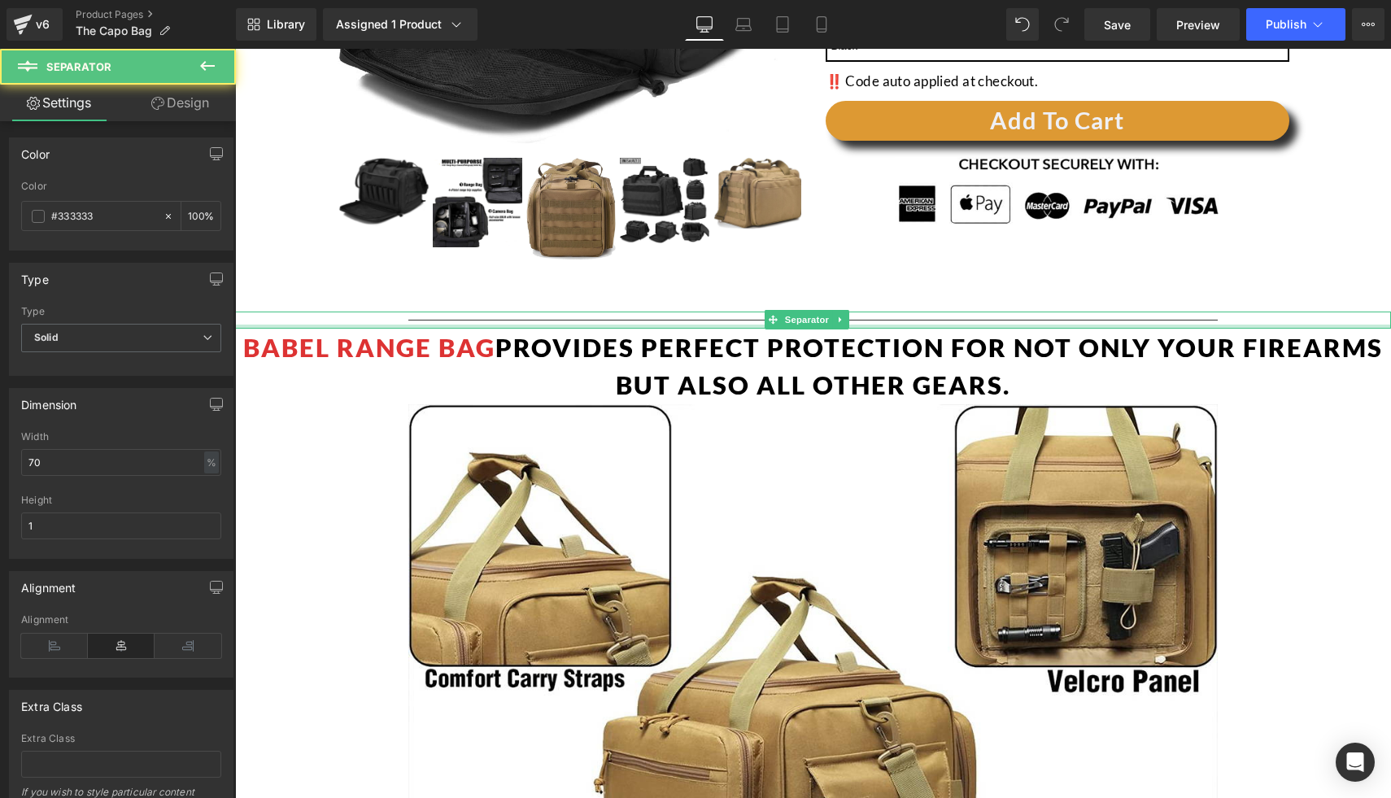
click at [638, 325] on div at bounding box center [813, 326] width 1156 height 4
click at [842, 319] on icon at bounding box center [840, 320] width 9 height 10
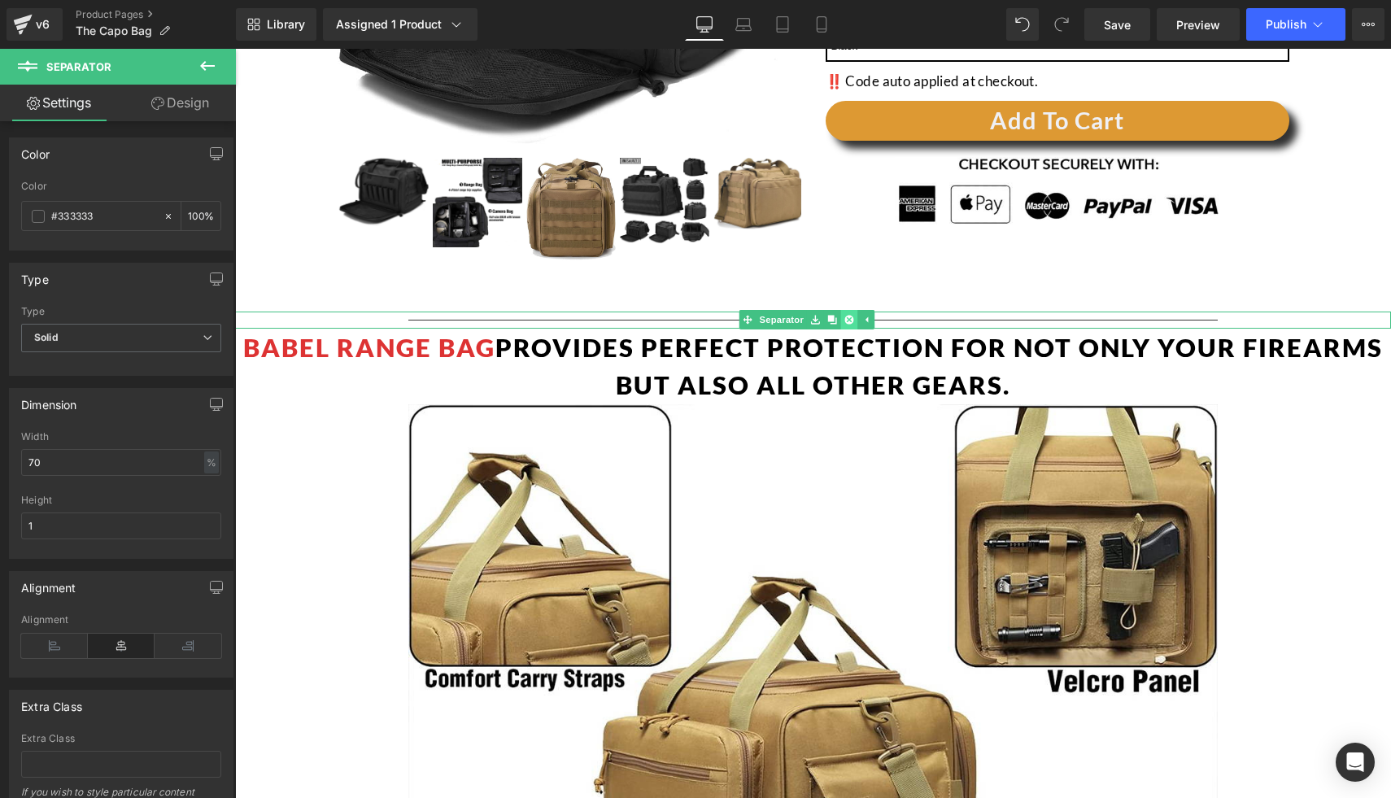
click at [856, 320] on link at bounding box center [849, 320] width 17 height 20
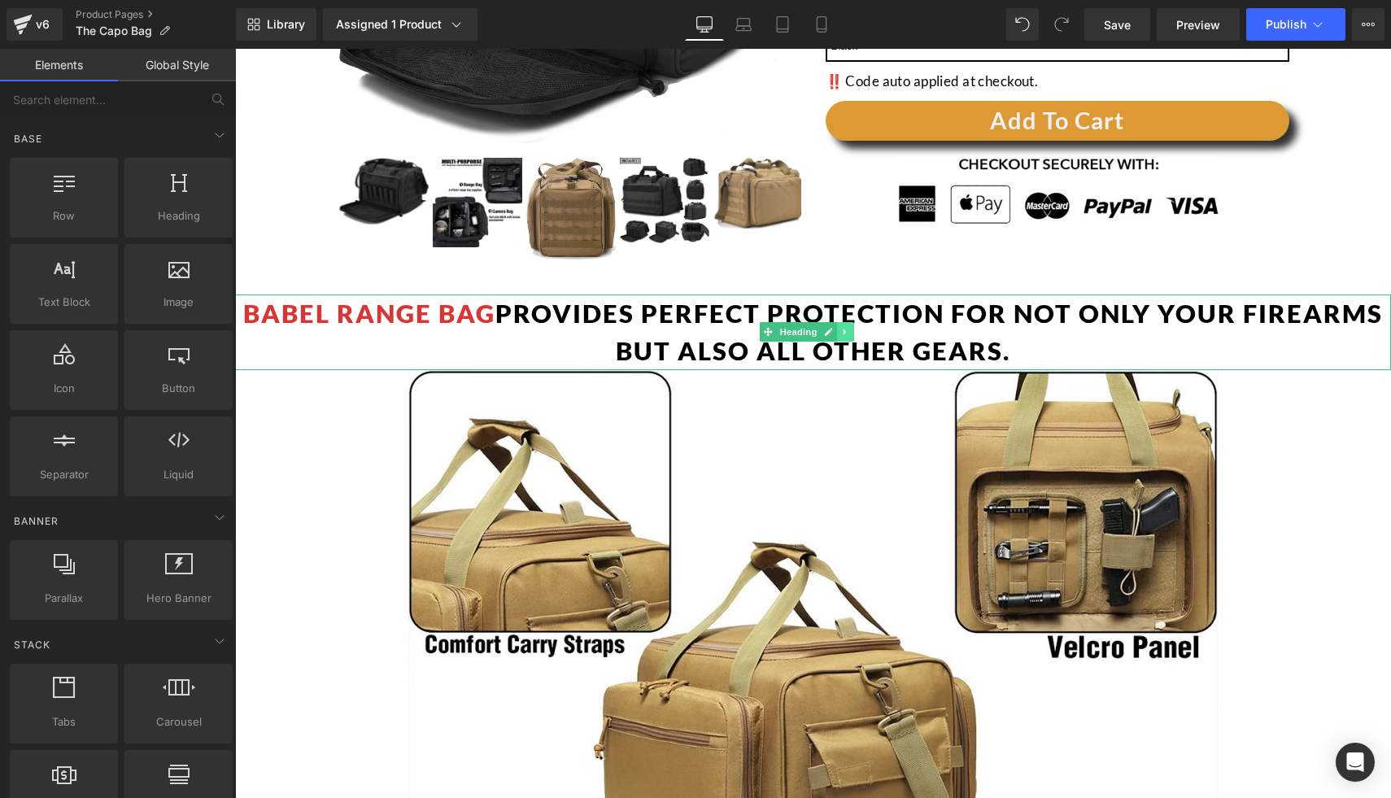
click at [849, 331] on icon at bounding box center [845, 332] width 9 height 10
click at [851, 332] on icon at bounding box center [854, 332] width 9 height 9
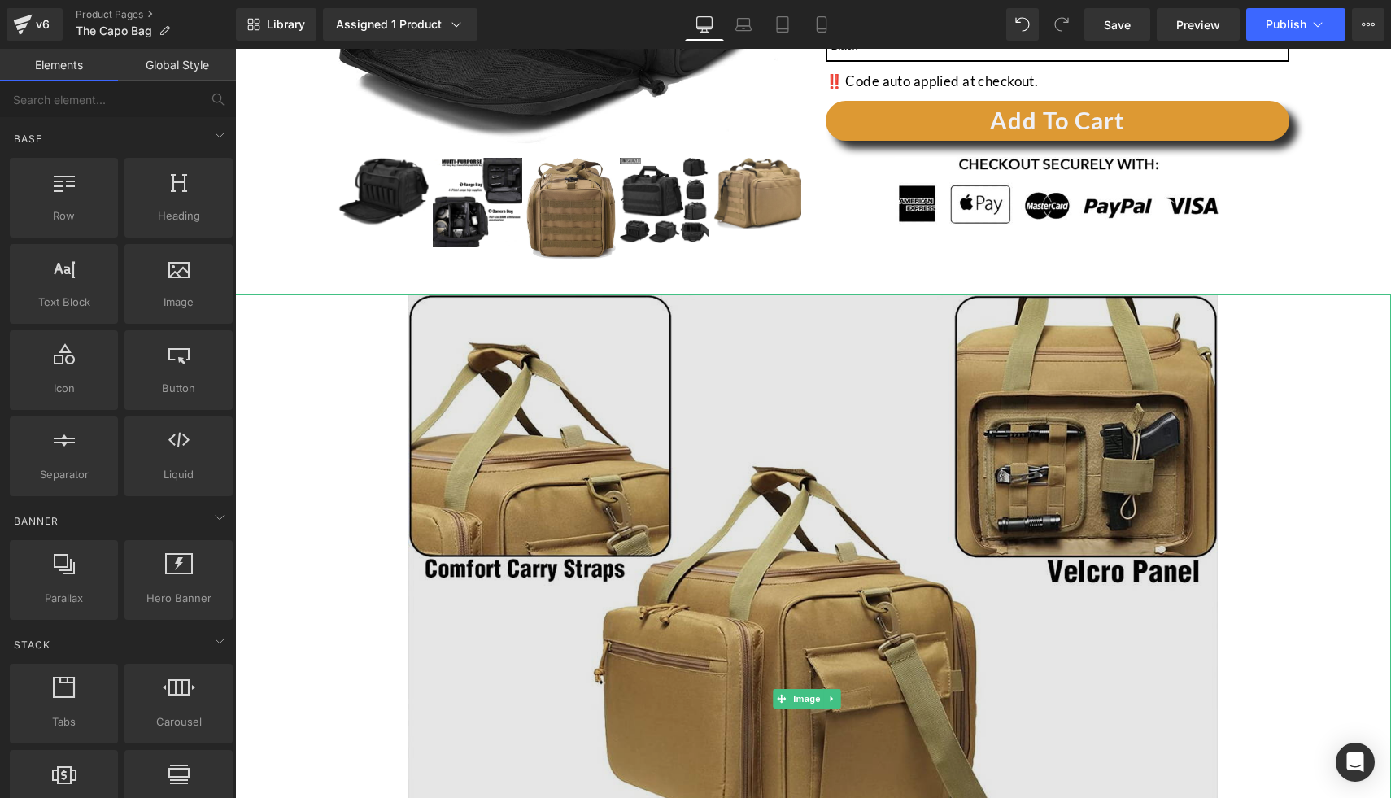
click at [719, 322] on img at bounding box center [812, 698] width 809 height 809
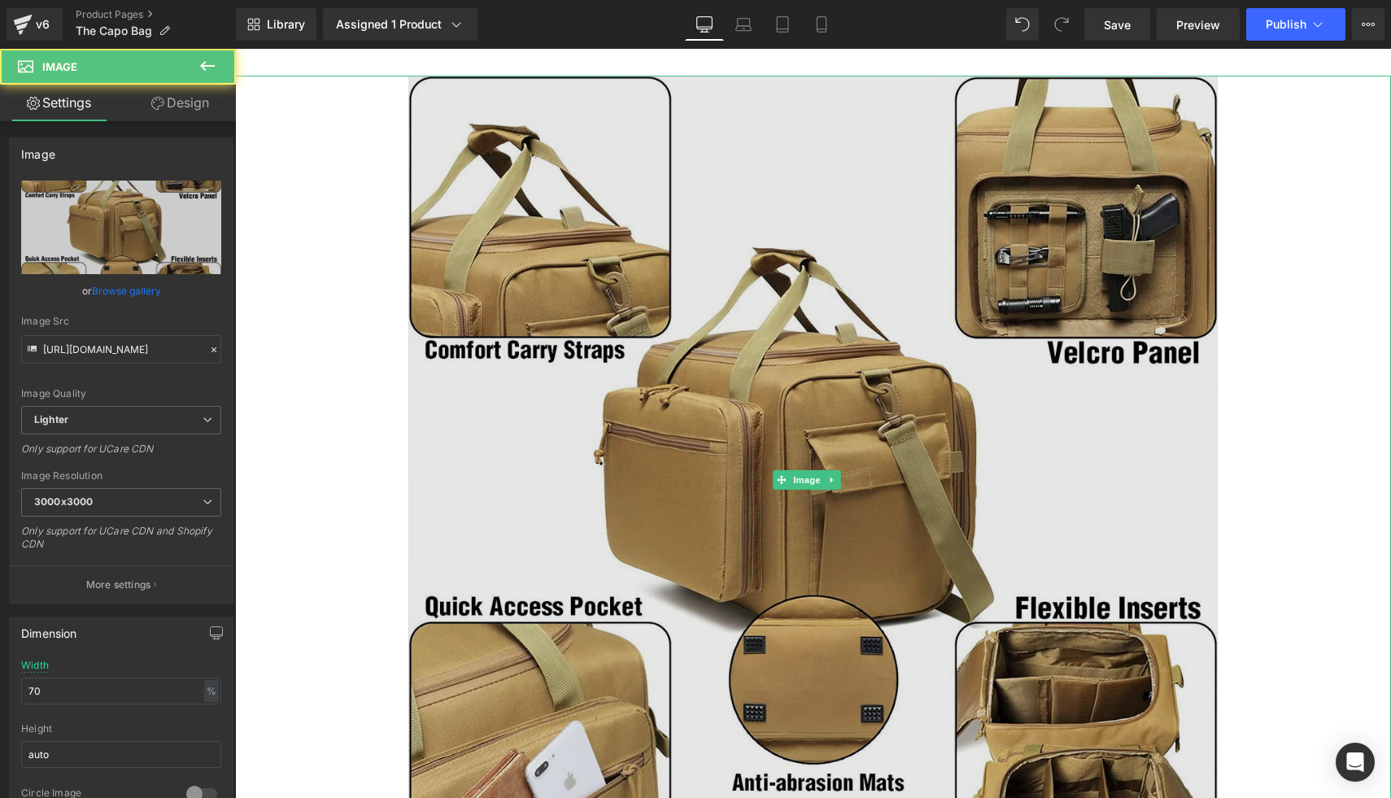
scroll to position [685, 0]
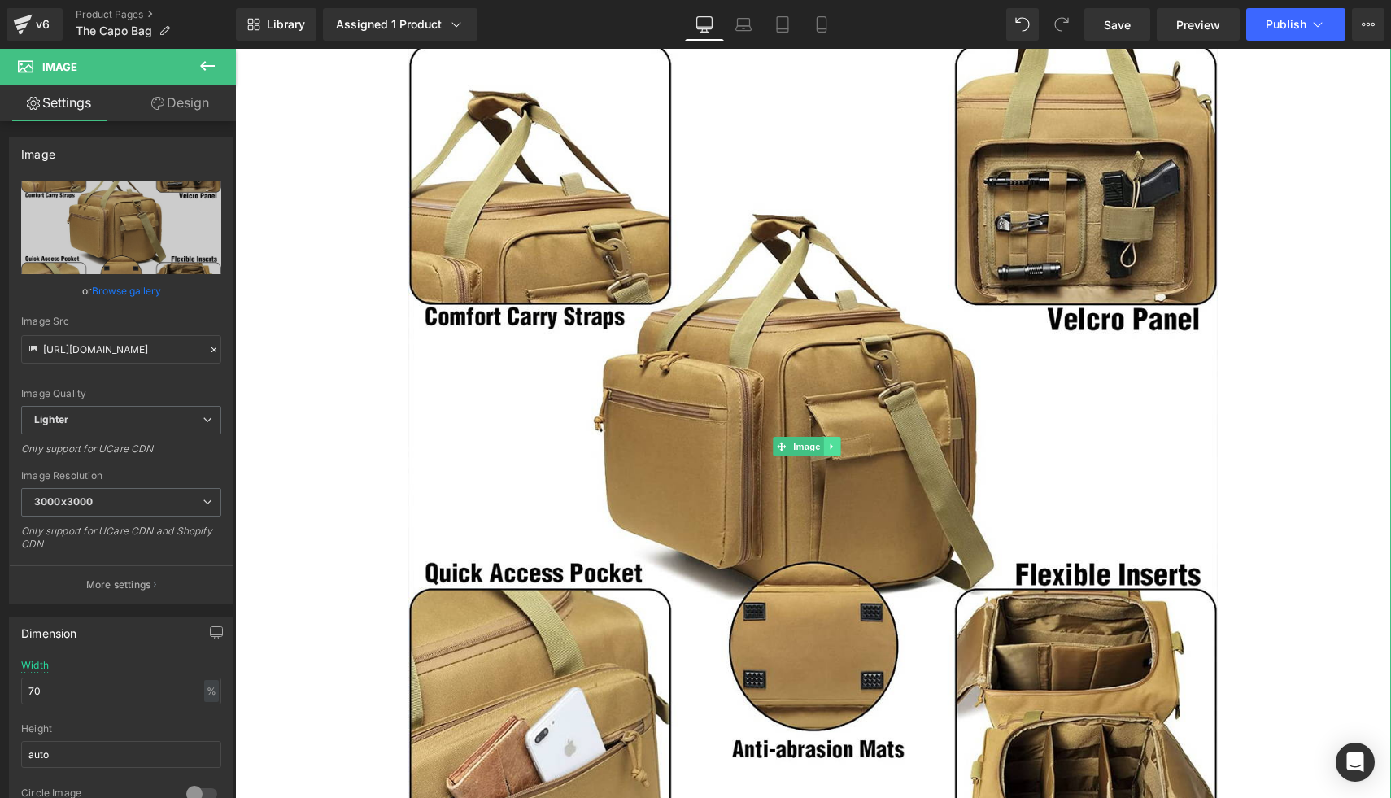
click at [834, 437] on link at bounding box center [832, 447] width 17 height 20
click at [839, 445] on icon at bounding box center [840, 446] width 9 height 9
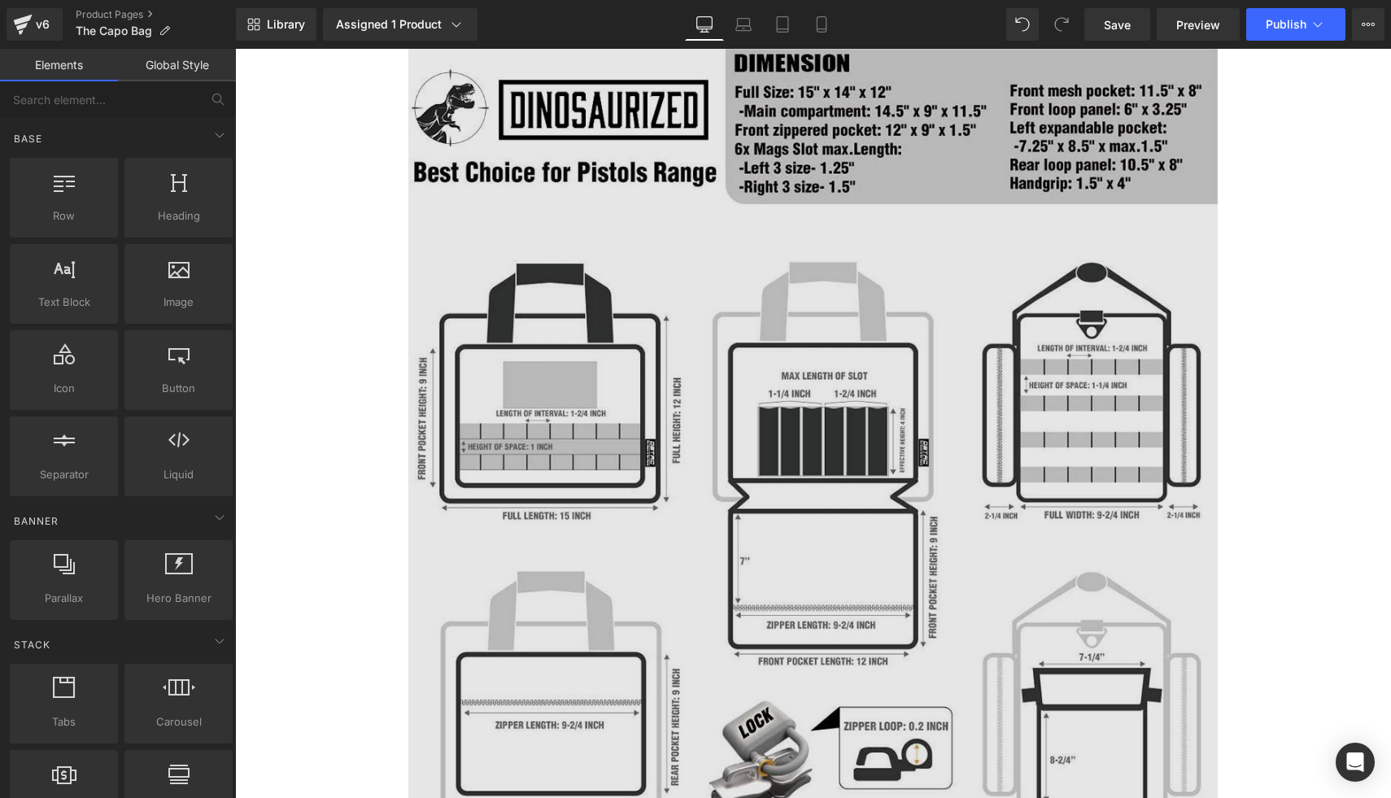
click at [803, 405] on img at bounding box center [812, 440] width 809 height 809
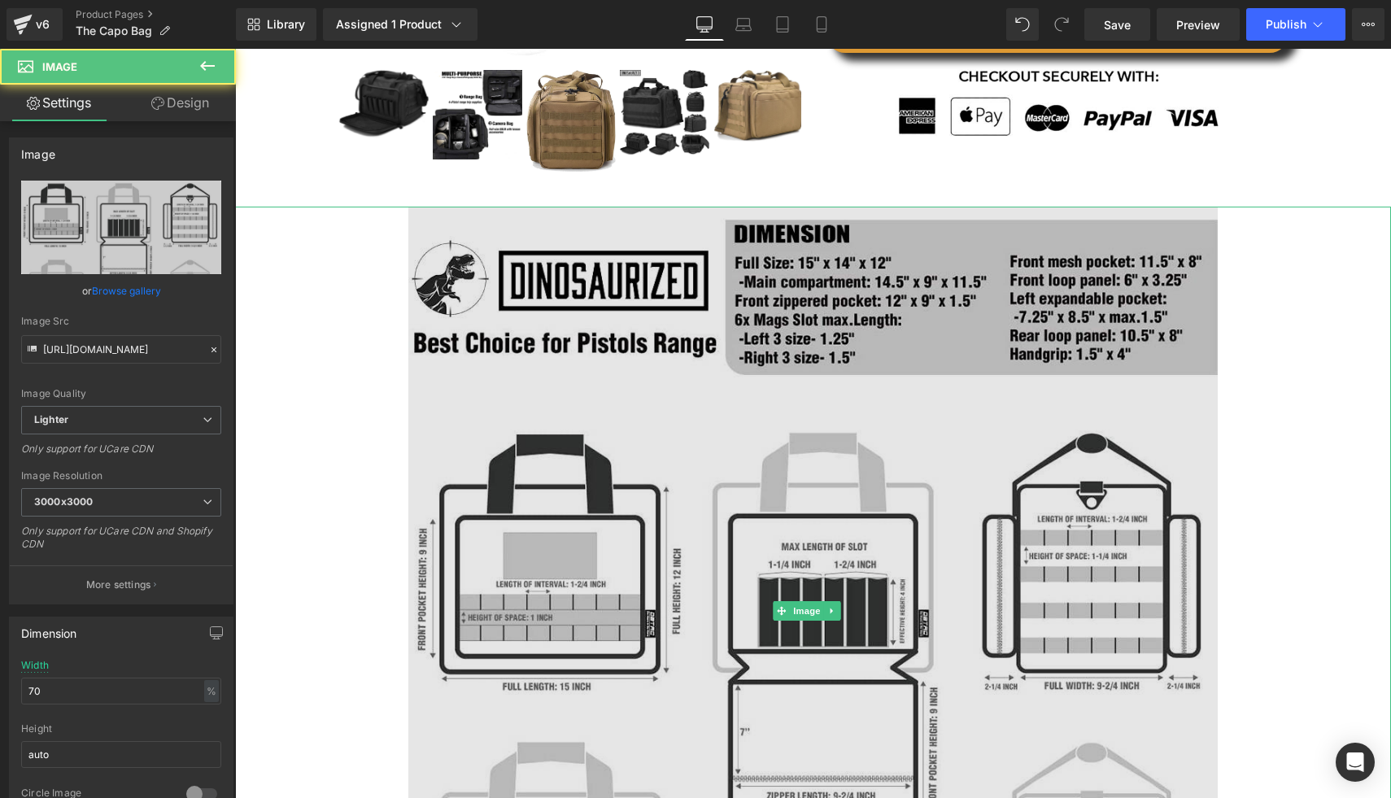
scroll to position [497, 0]
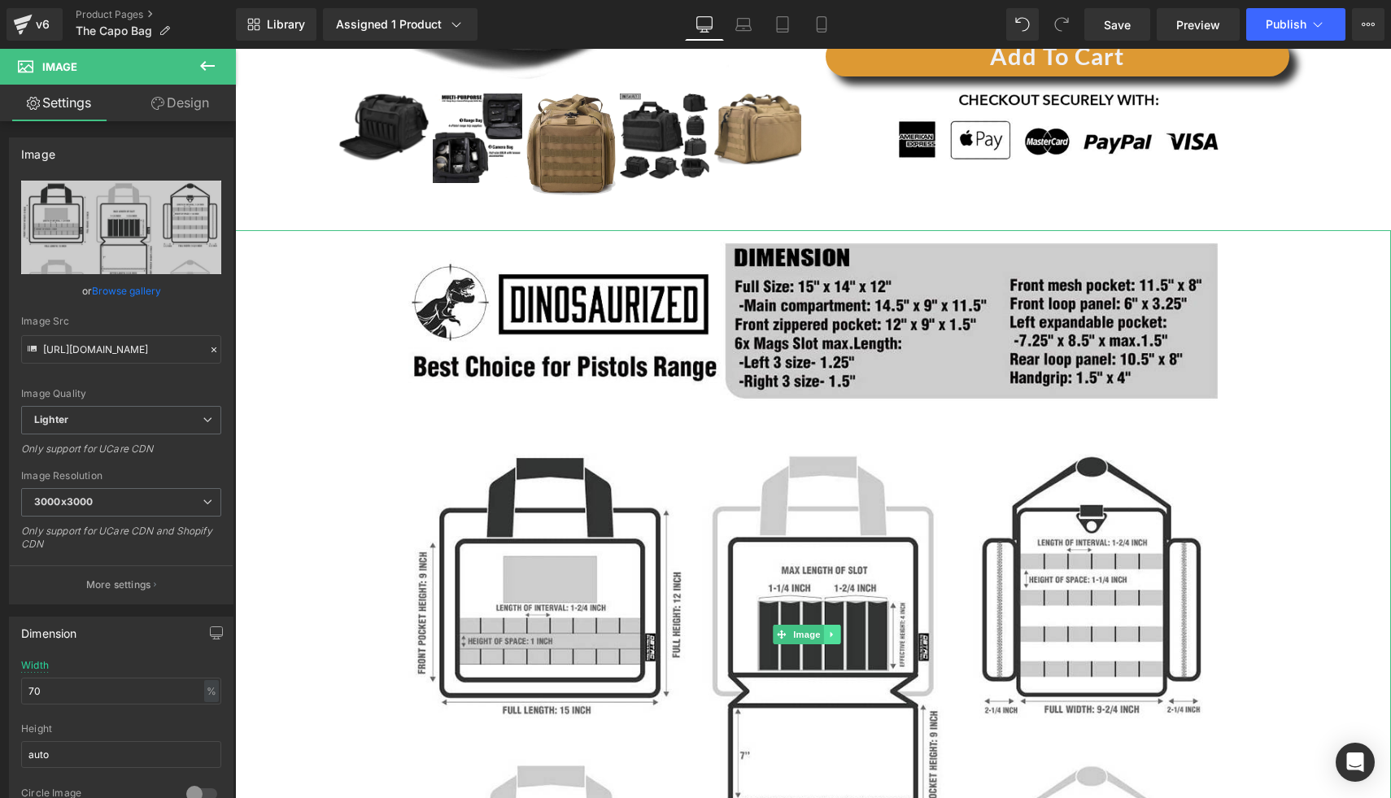
click at [833, 629] on icon at bounding box center [832, 634] width 9 height 10
click at [842, 629] on icon at bounding box center [840, 633] width 9 height 9
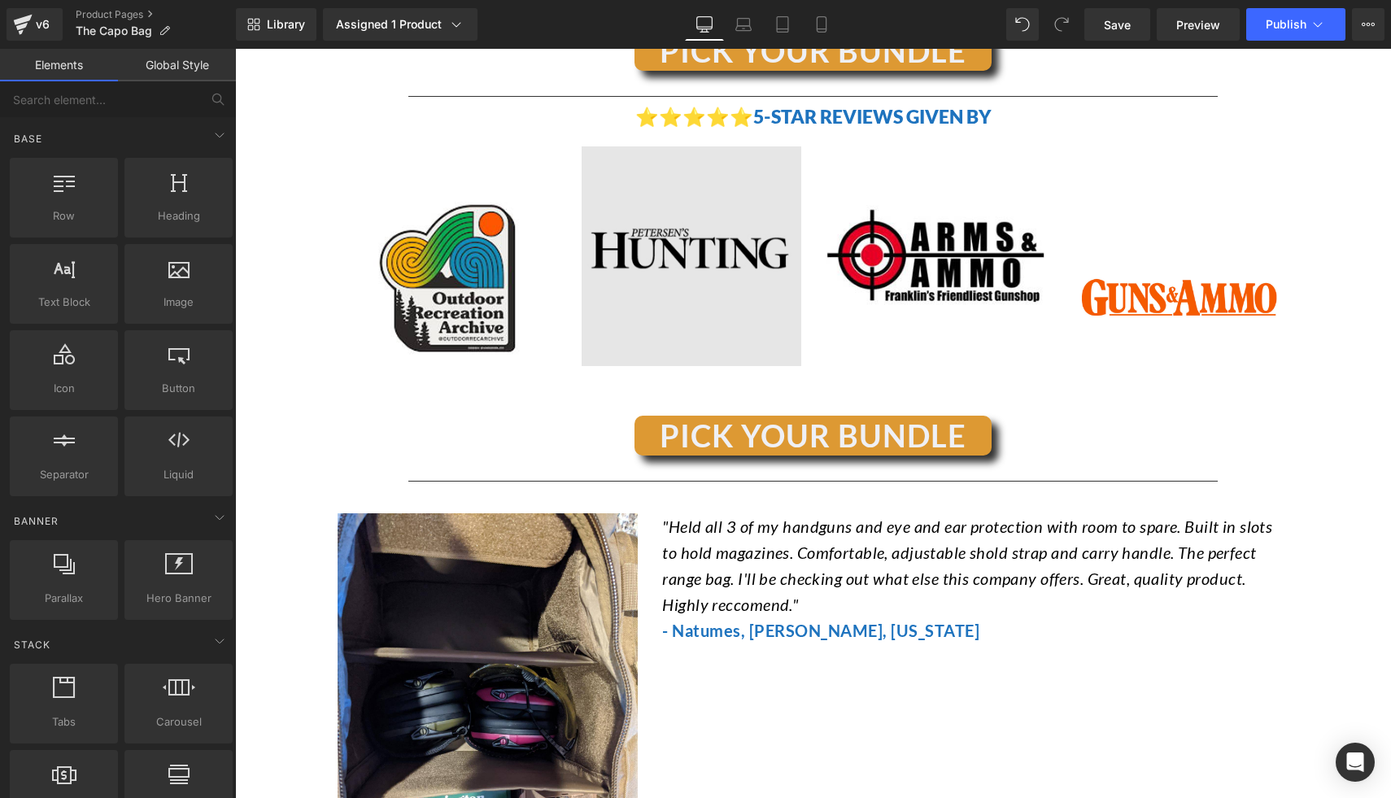
scroll to position [614, 0]
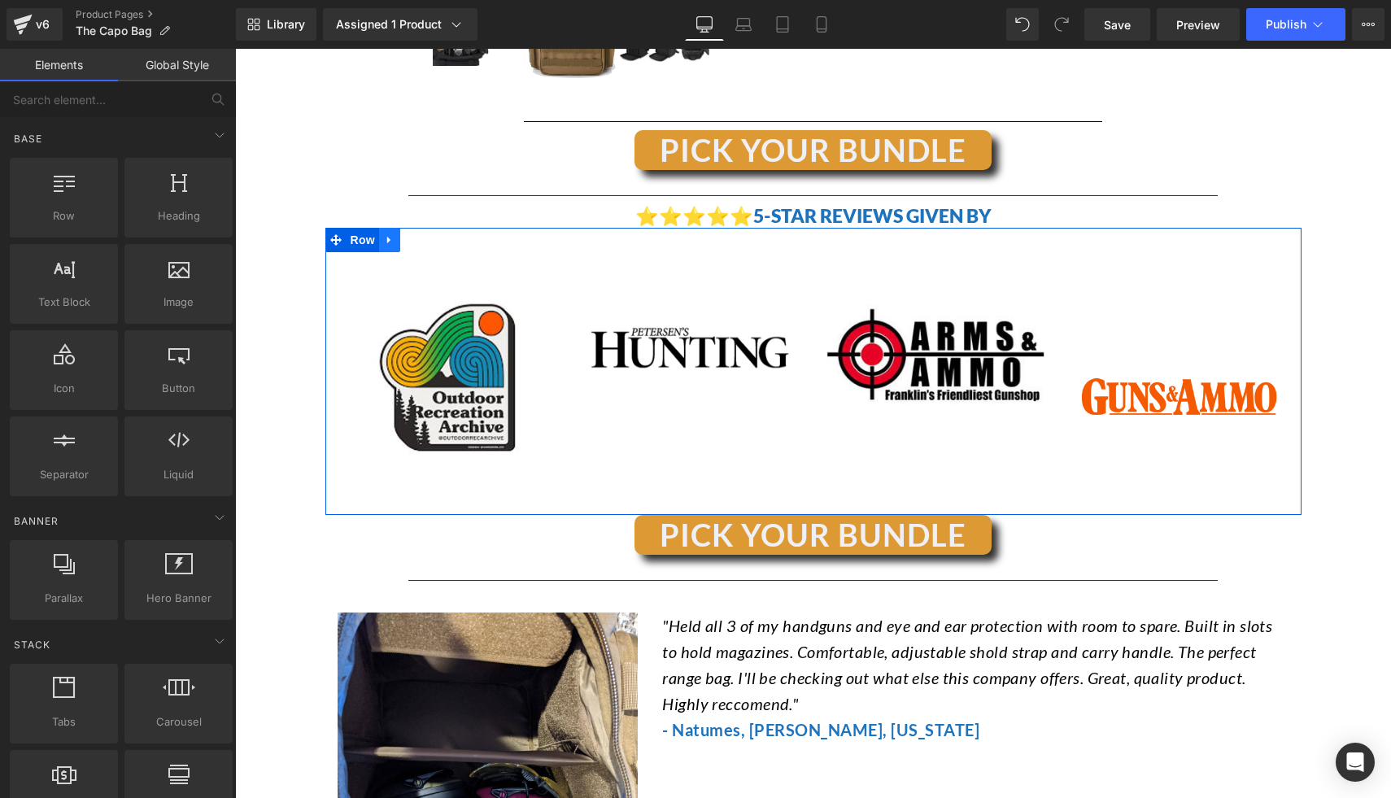
click at [387, 246] on icon at bounding box center [389, 239] width 11 height 12
click at [426, 243] on icon at bounding box center [431, 239] width 11 height 11
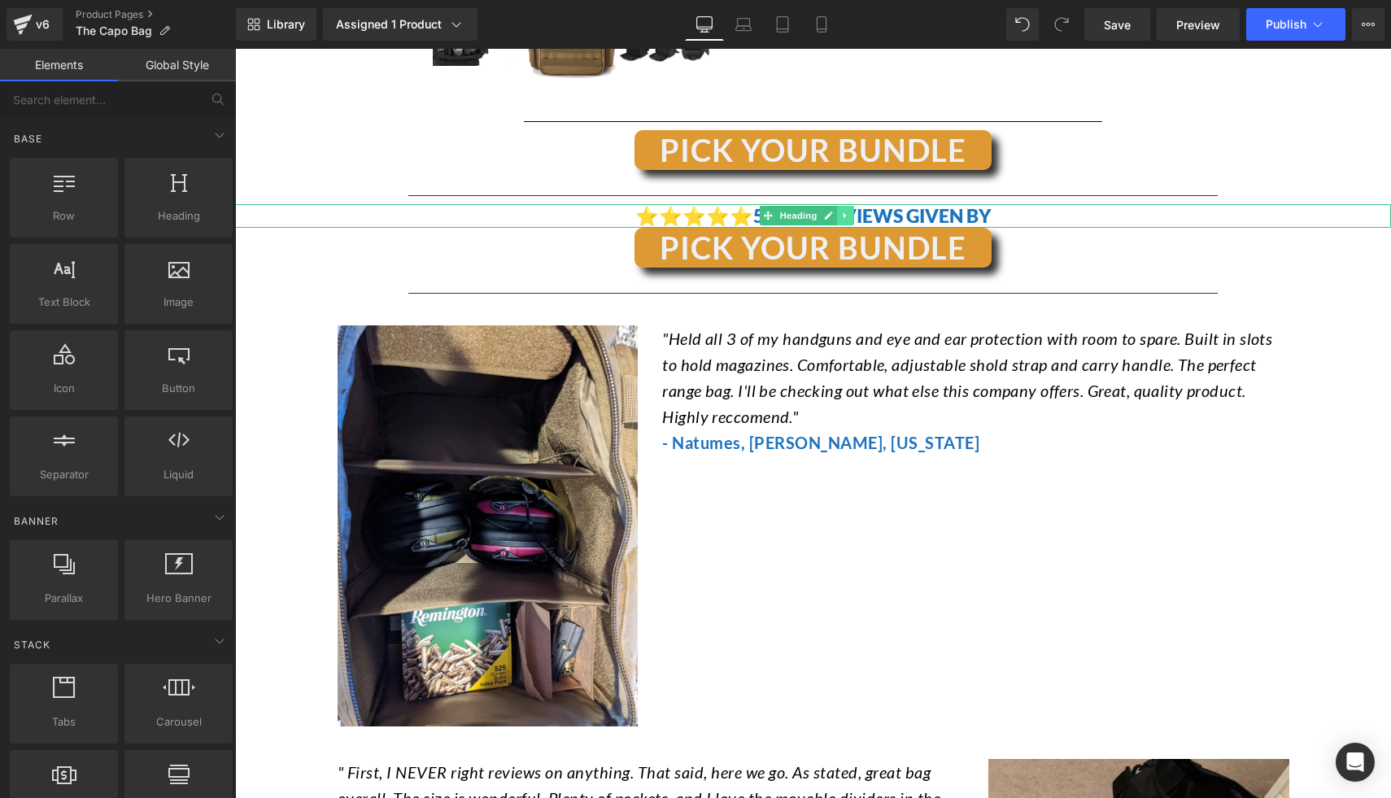
click at [848, 216] on icon at bounding box center [845, 216] width 9 height 10
click at [858, 217] on icon at bounding box center [854, 215] width 9 height 9
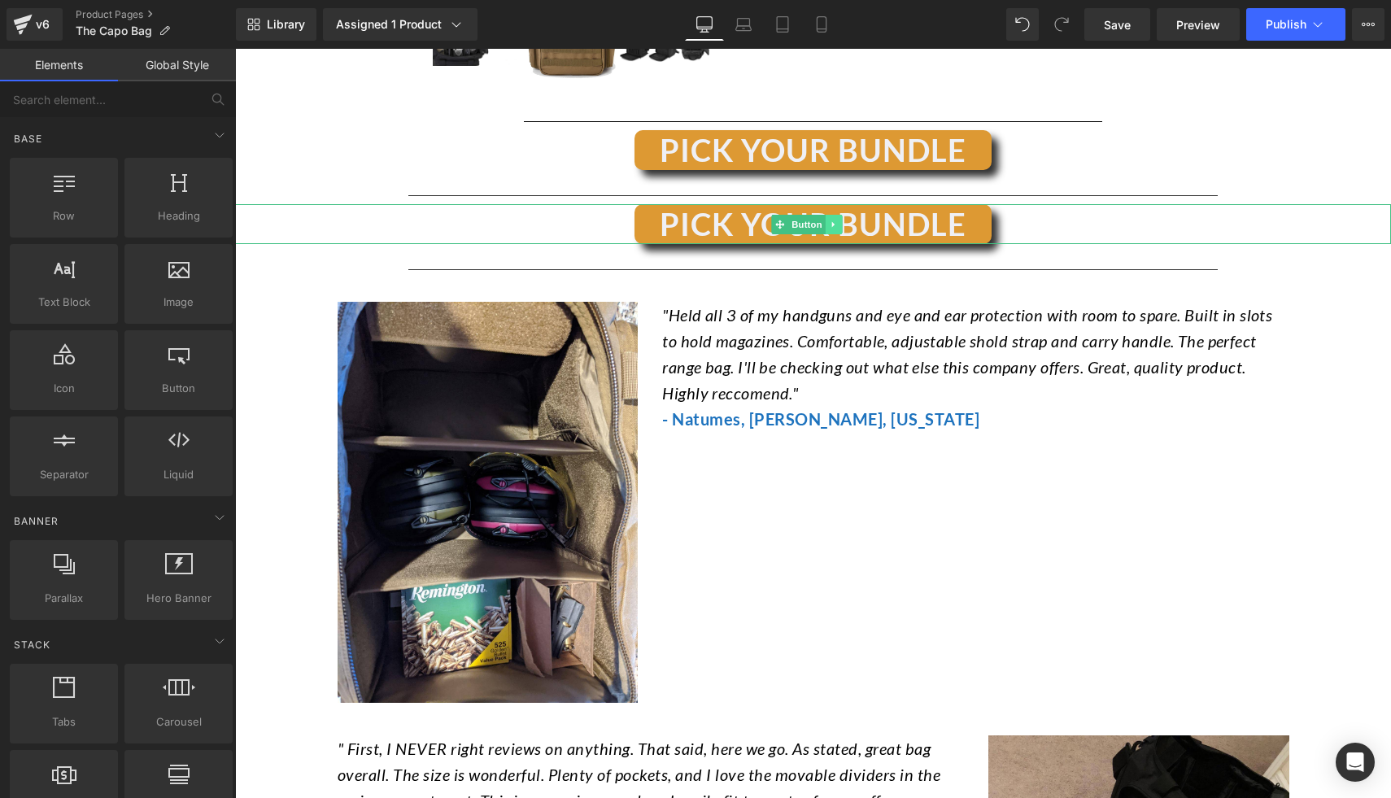
click at [831, 220] on icon at bounding box center [834, 225] width 9 height 10
click at [842, 221] on icon at bounding box center [842, 224] width 9 height 9
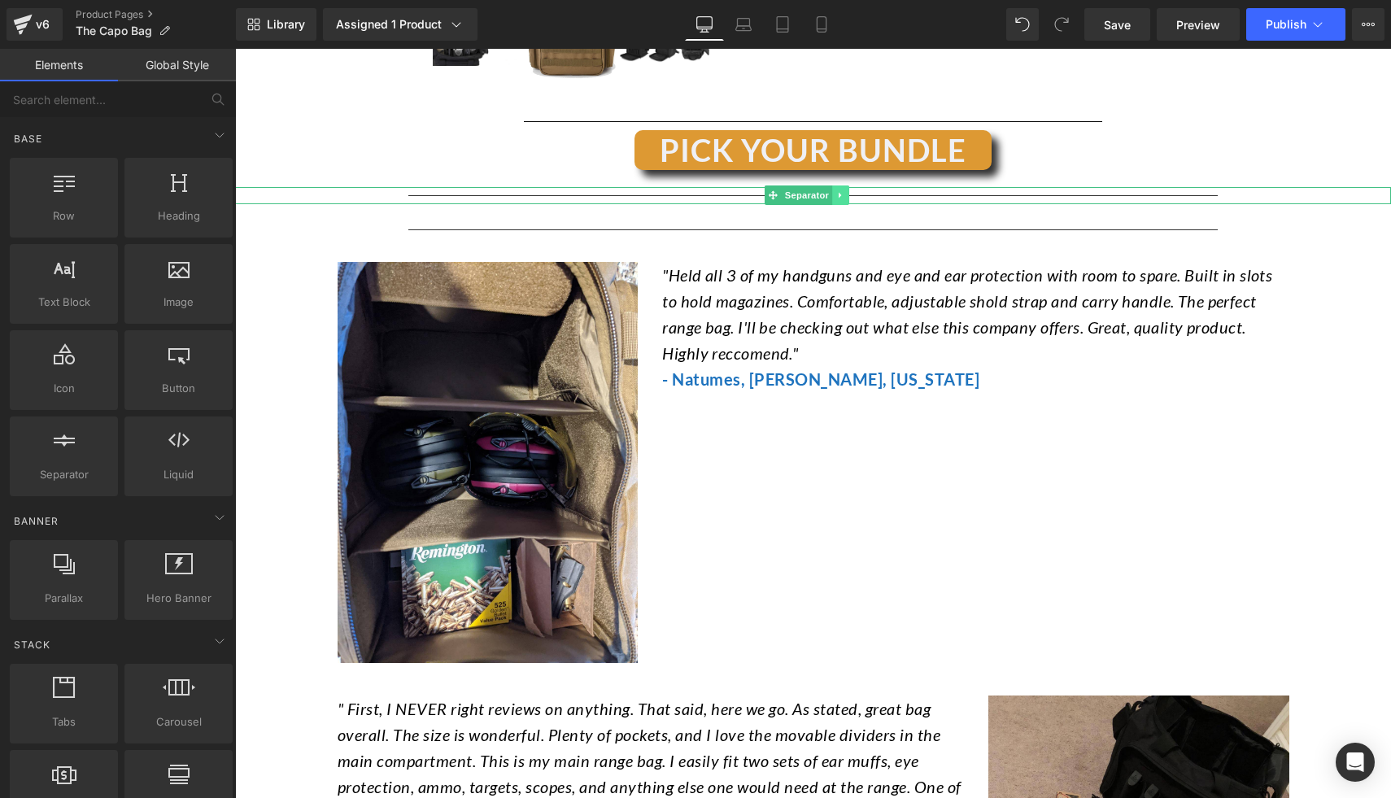
click at [843, 193] on icon at bounding box center [840, 195] width 9 height 10
click at [855, 193] on link at bounding box center [849, 195] width 17 height 20
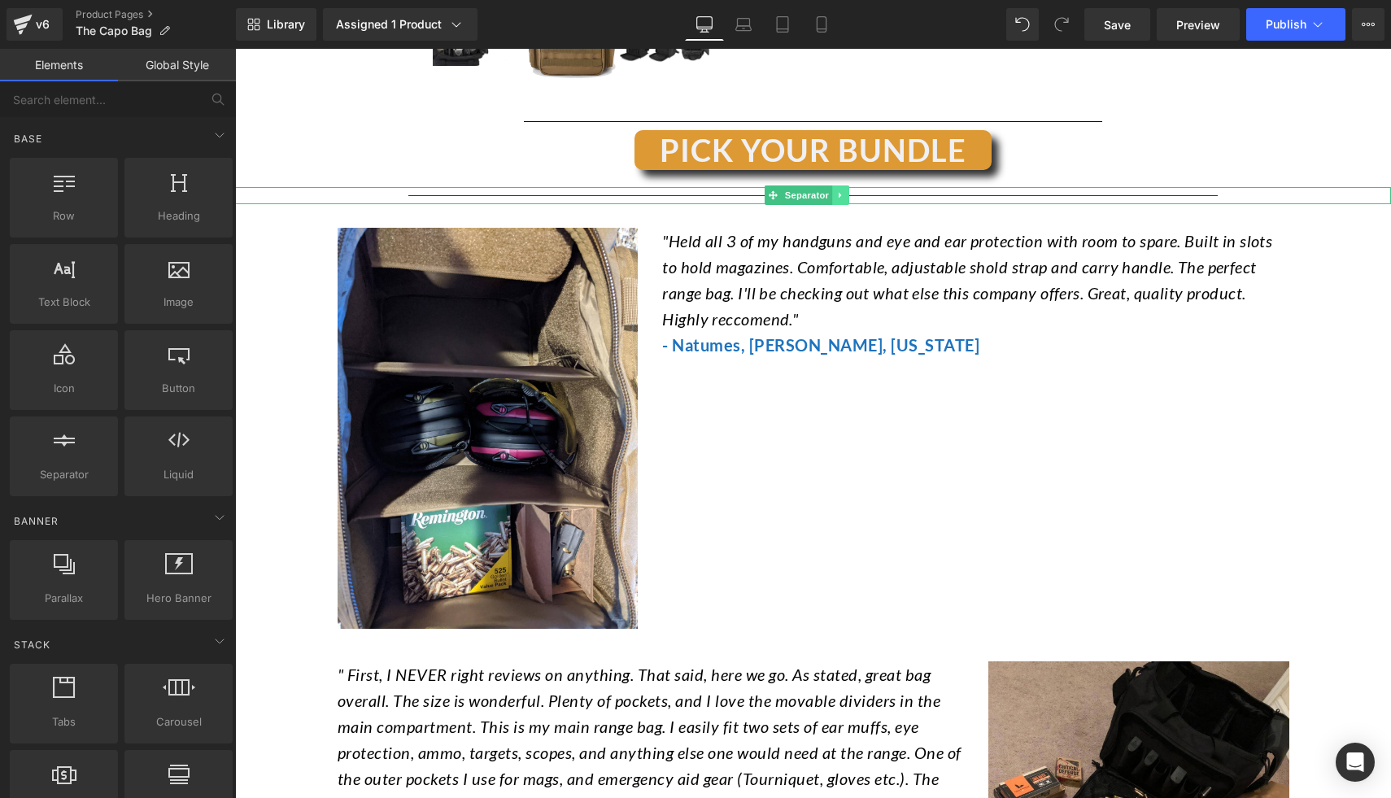
click at [843, 195] on icon at bounding box center [840, 195] width 9 height 10
click at [850, 197] on icon at bounding box center [848, 195] width 9 height 10
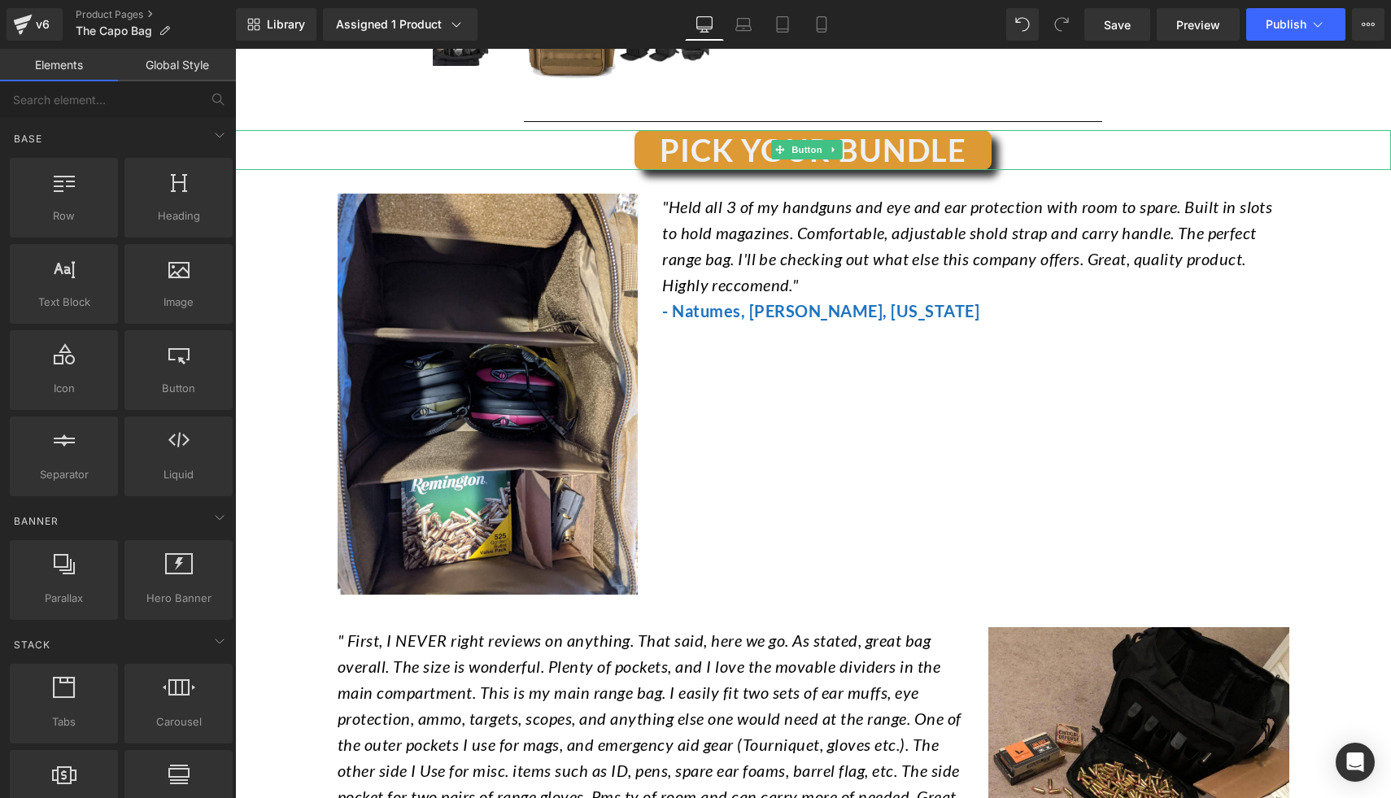
click at [1014, 144] on div "PICK YOUR BUNDLE" at bounding box center [813, 150] width 1156 height 40
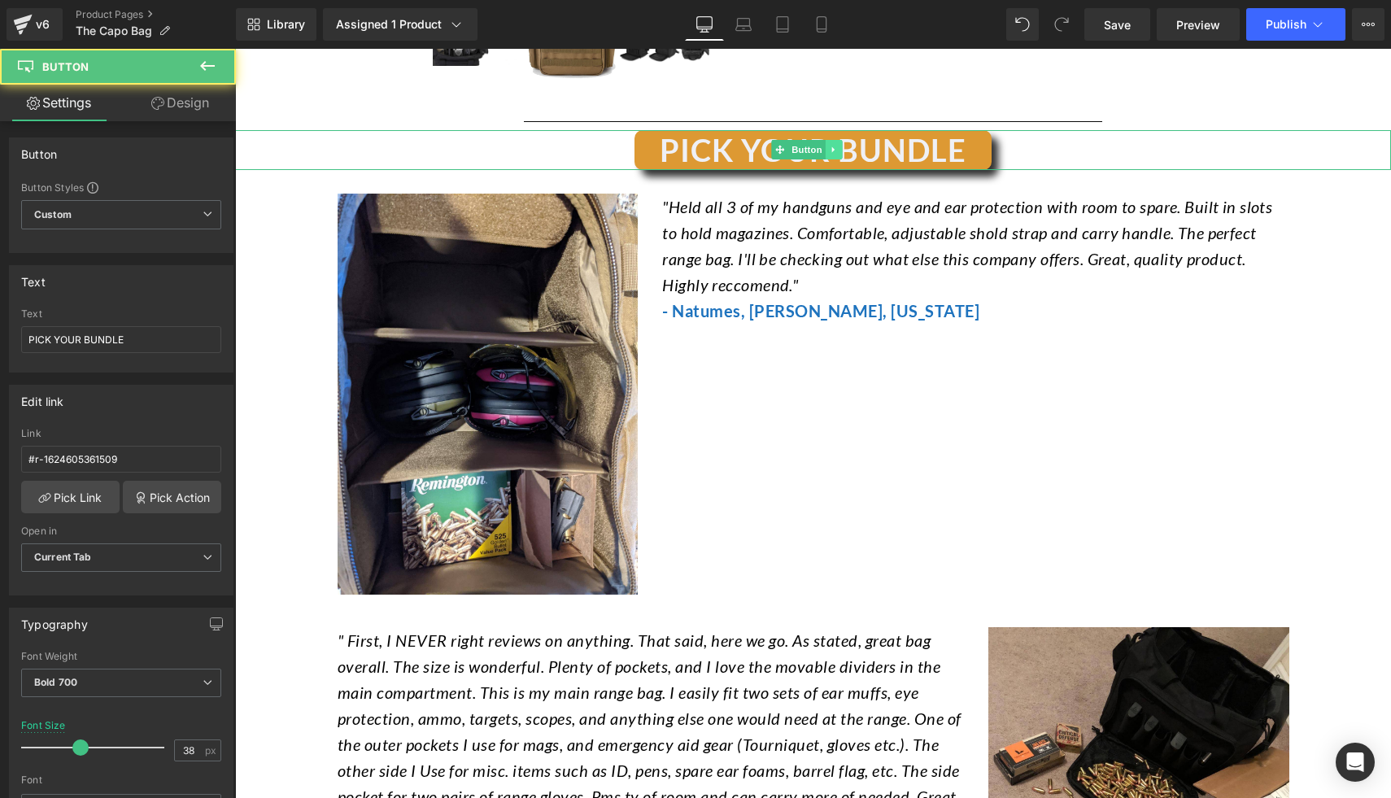
click at [841, 148] on link at bounding box center [833, 150] width 17 height 20
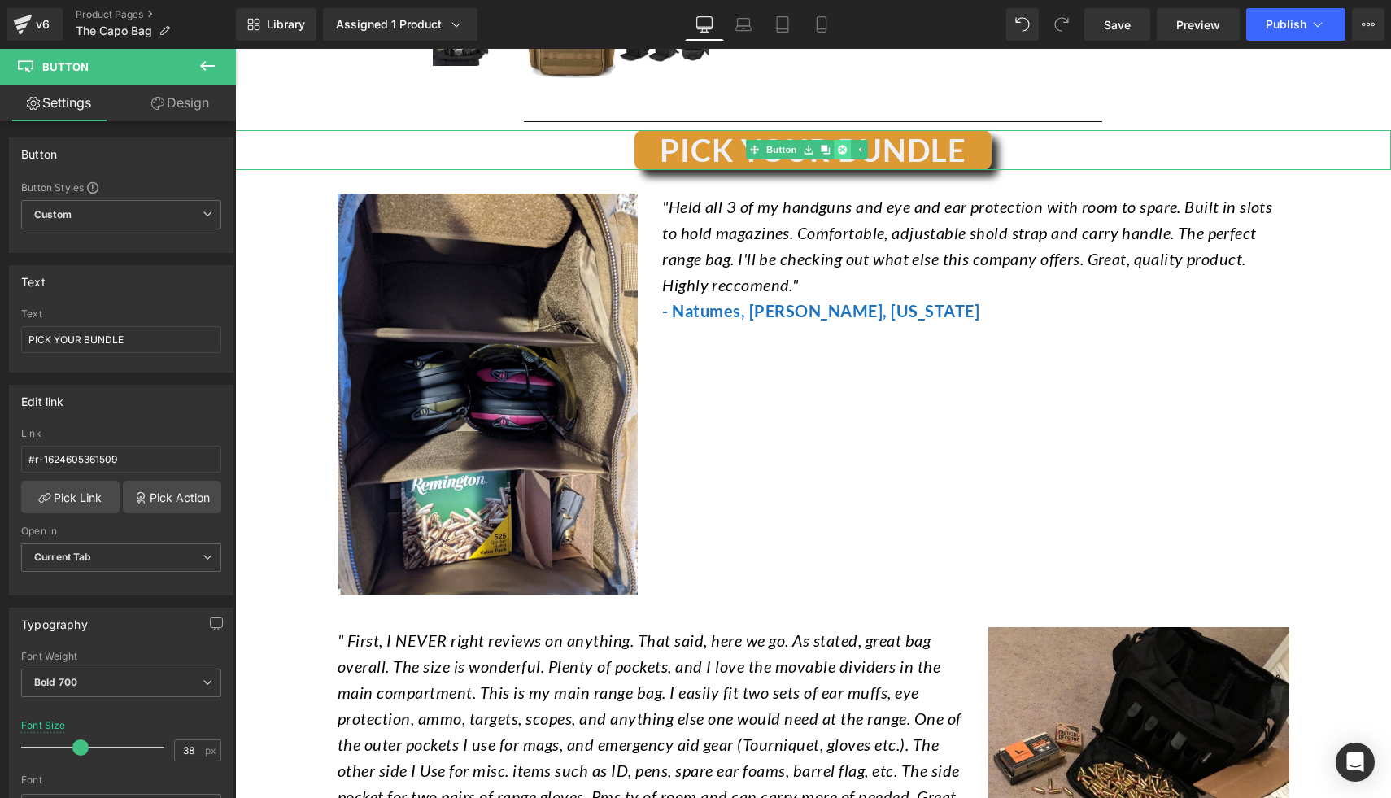
click at [847, 149] on link at bounding box center [842, 150] width 17 height 20
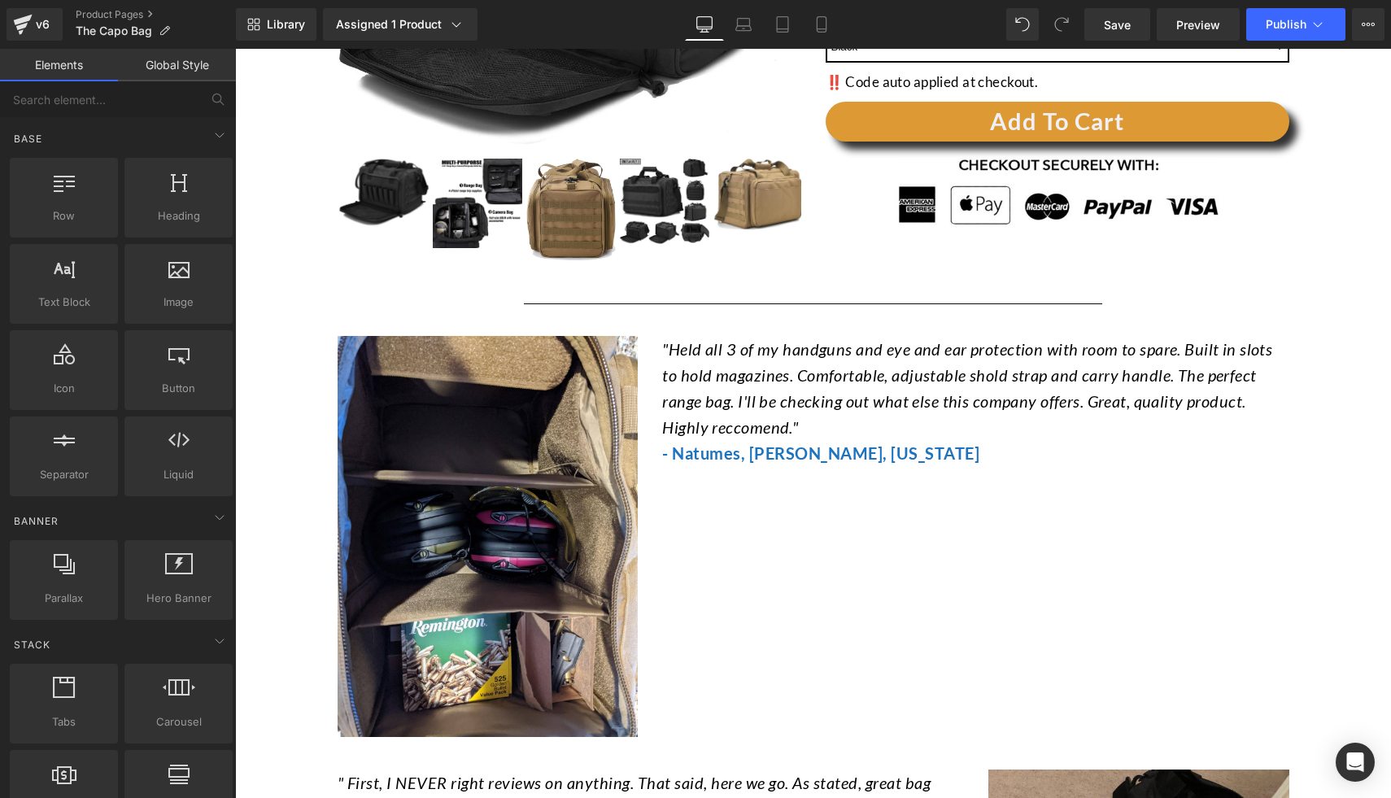
scroll to position [484, 0]
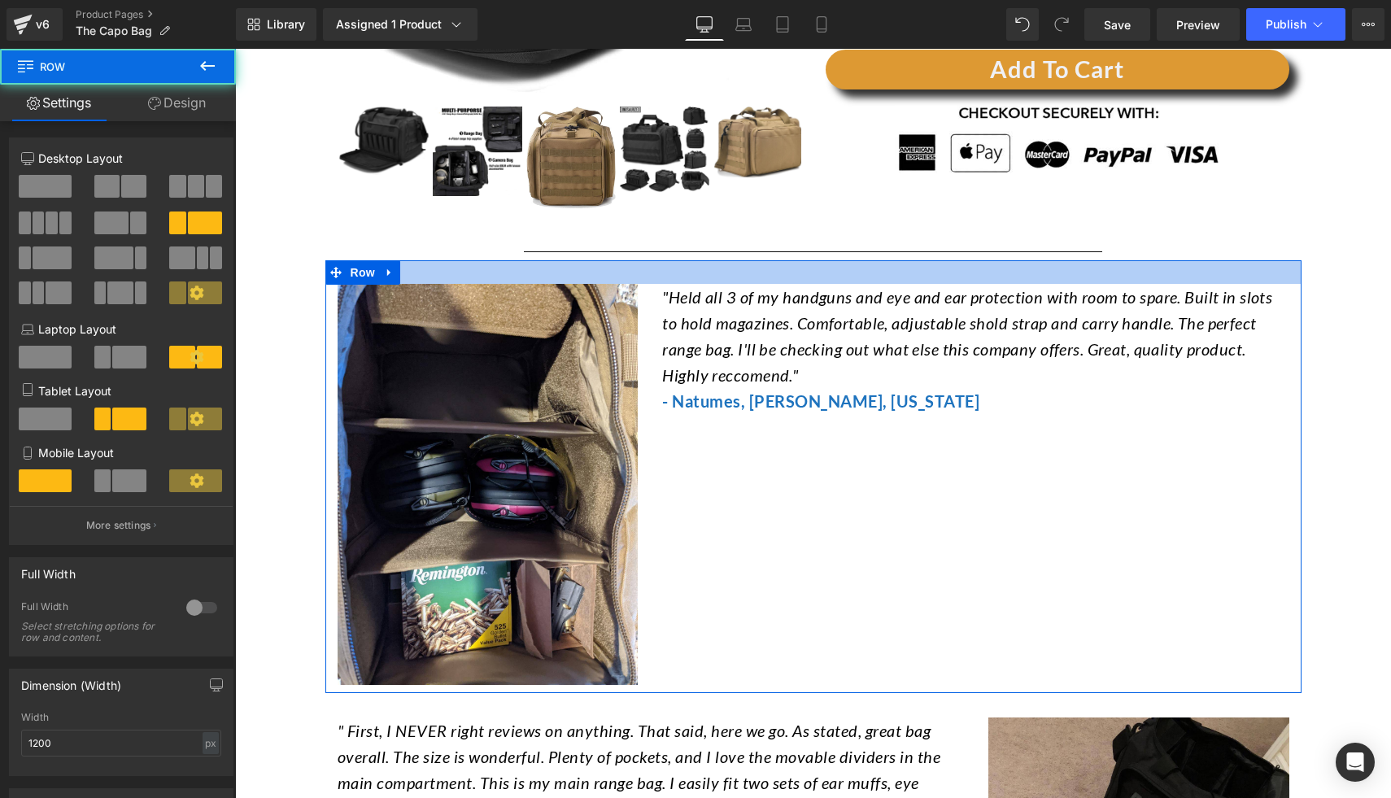
click at [832, 260] on div at bounding box center [813, 272] width 976 height 24
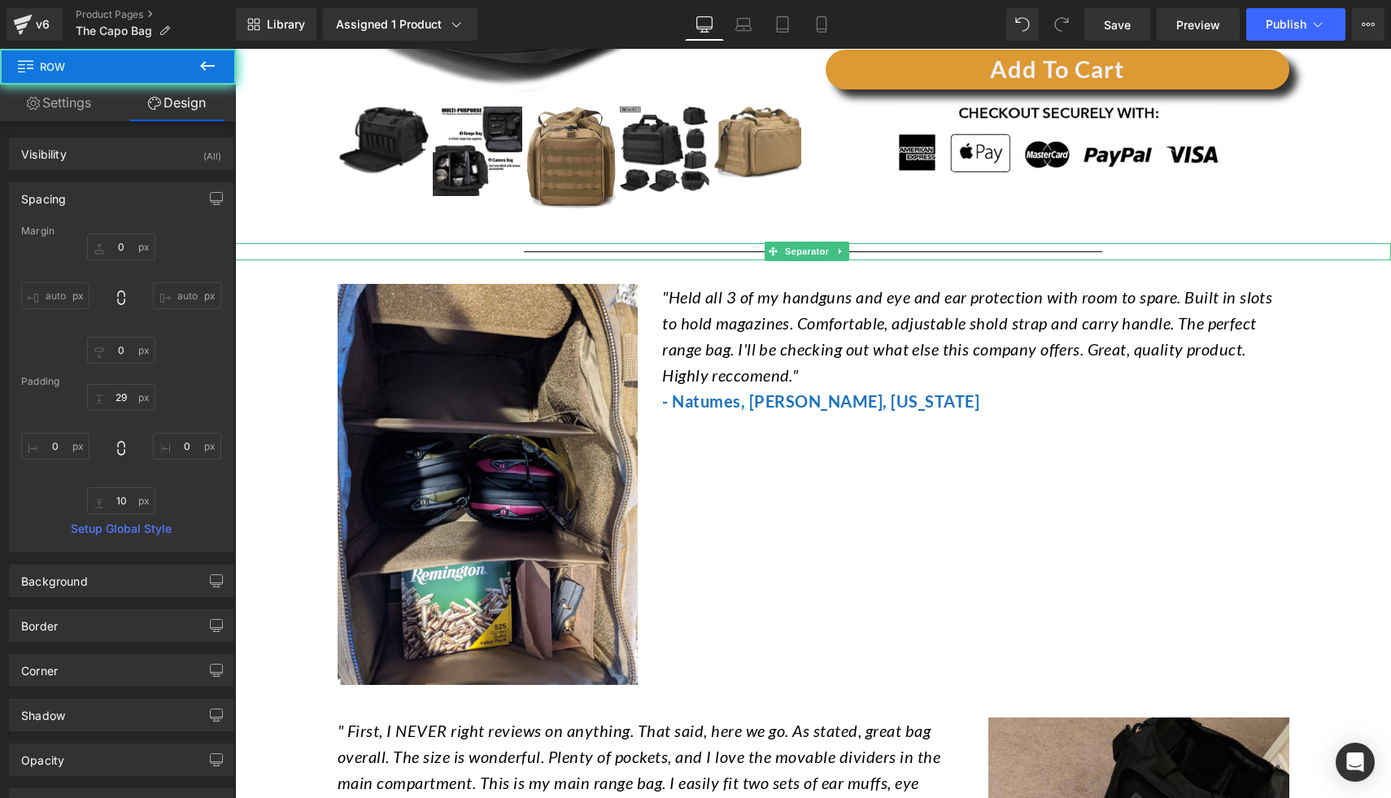
click at [861, 250] on div at bounding box center [813, 251] width 1156 height 17
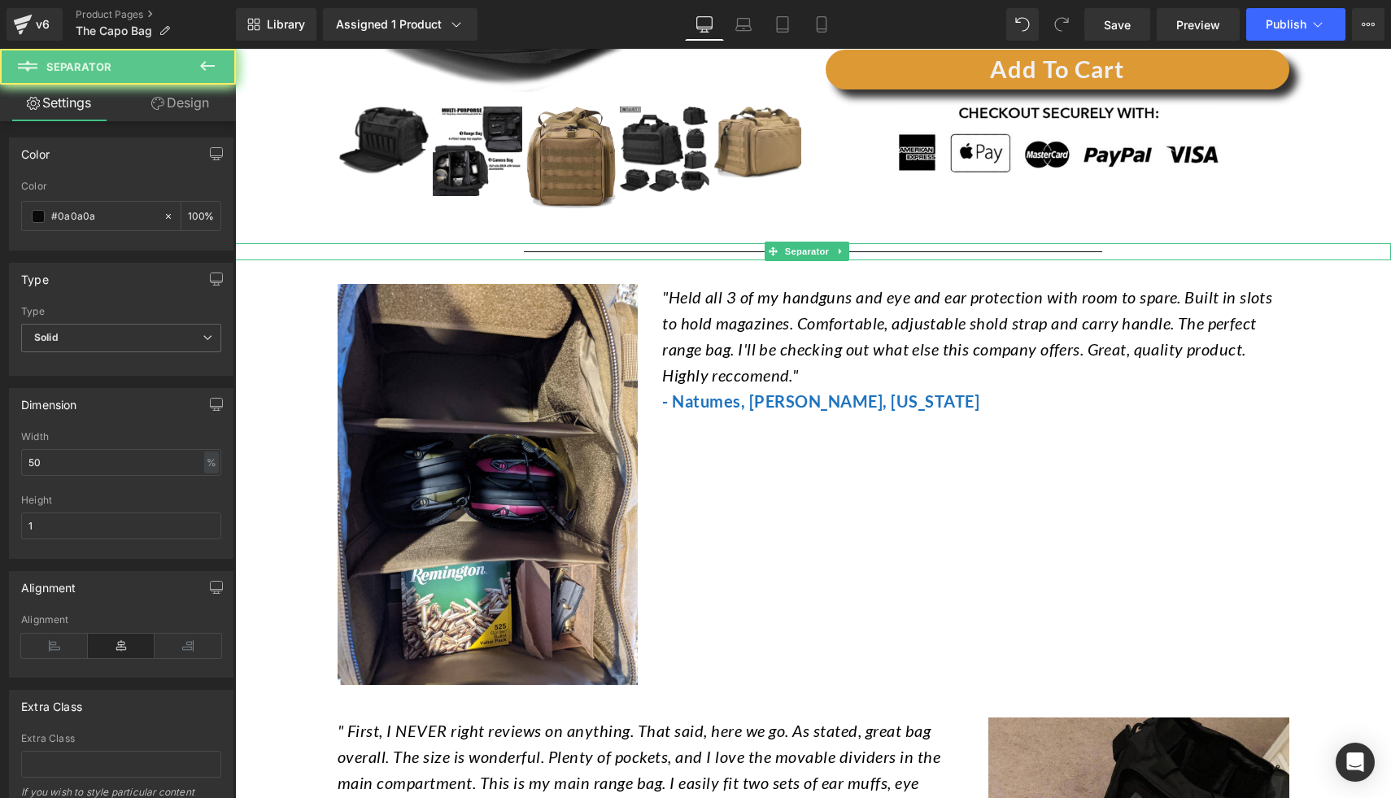
click at [834, 248] on link at bounding box center [840, 252] width 17 height 20
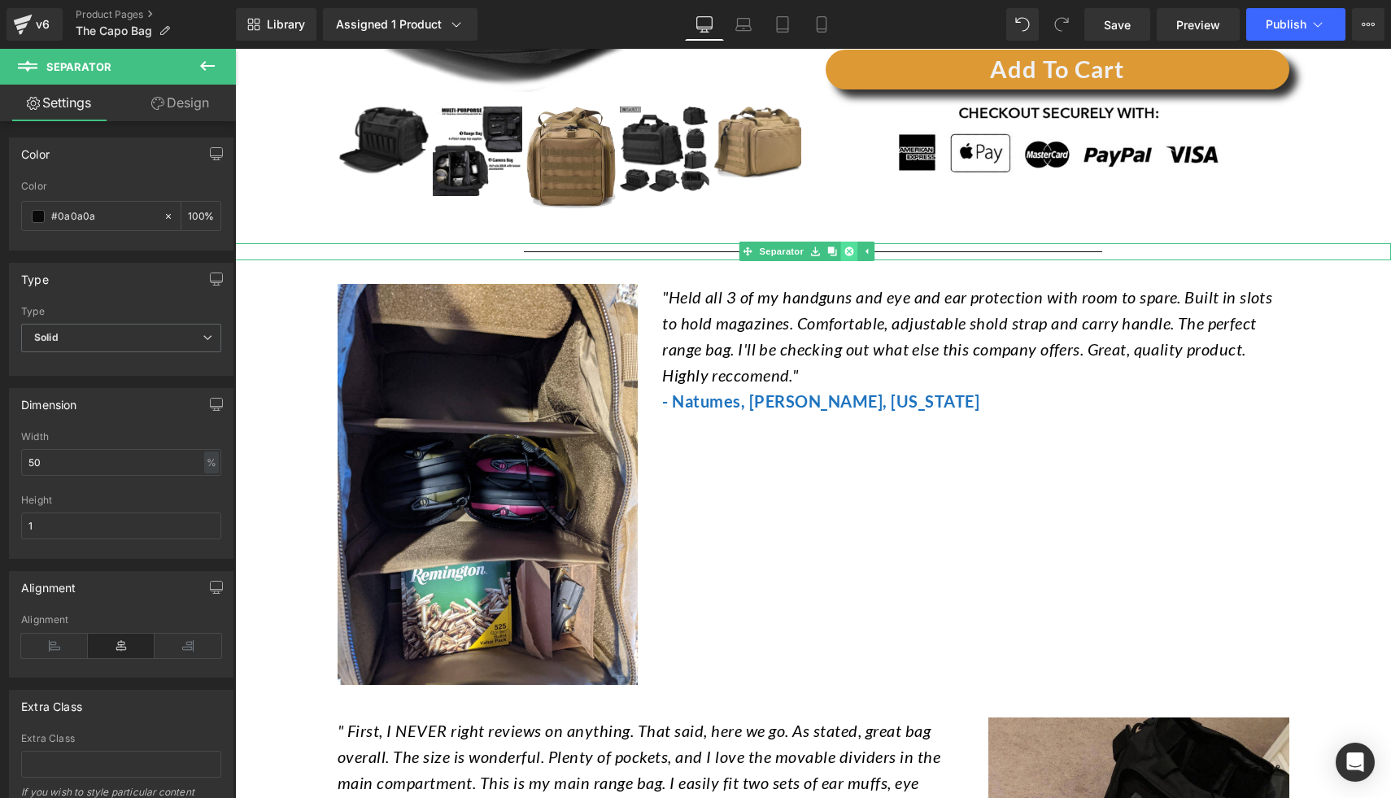
click at [848, 249] on icon at bounding box center [848, 251] width 9 height 9
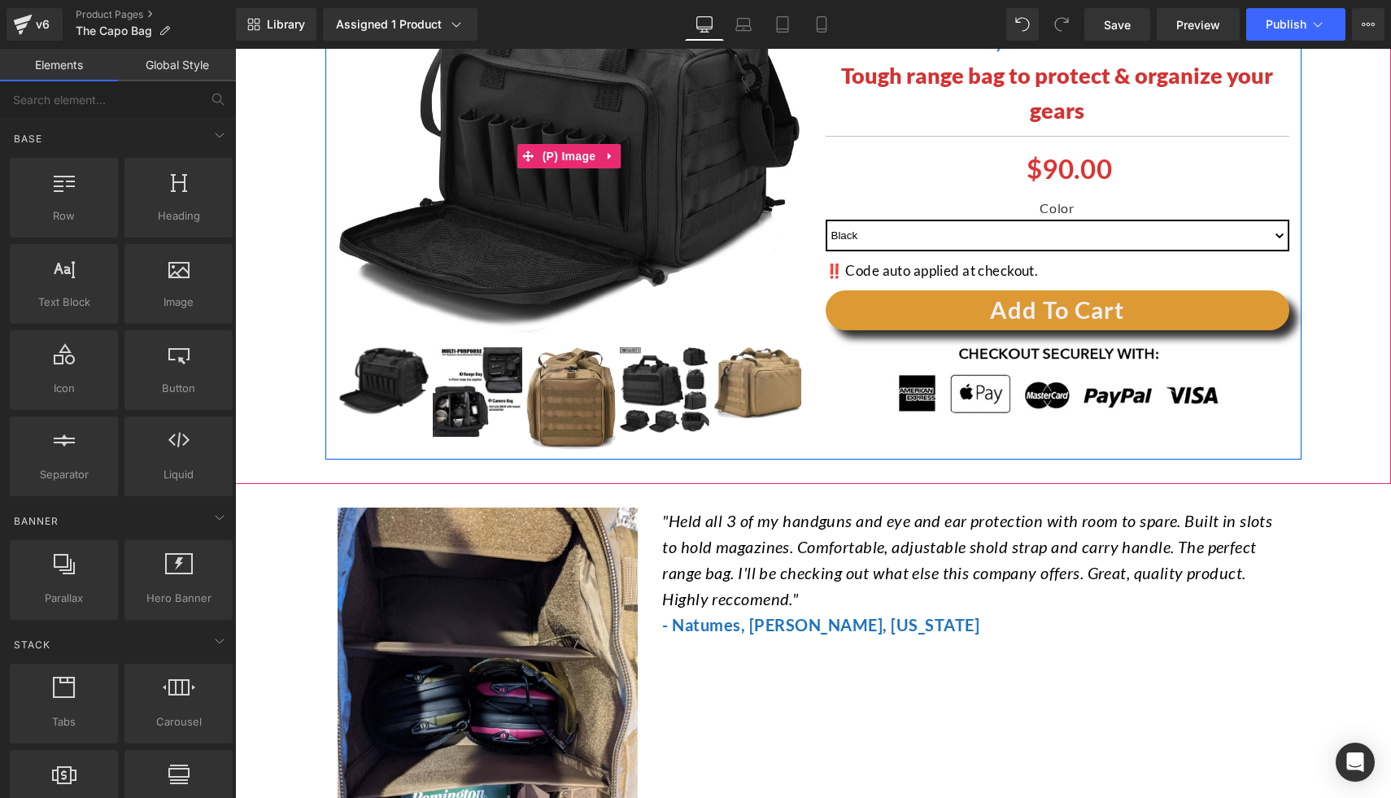
scroll to position [267, 0]
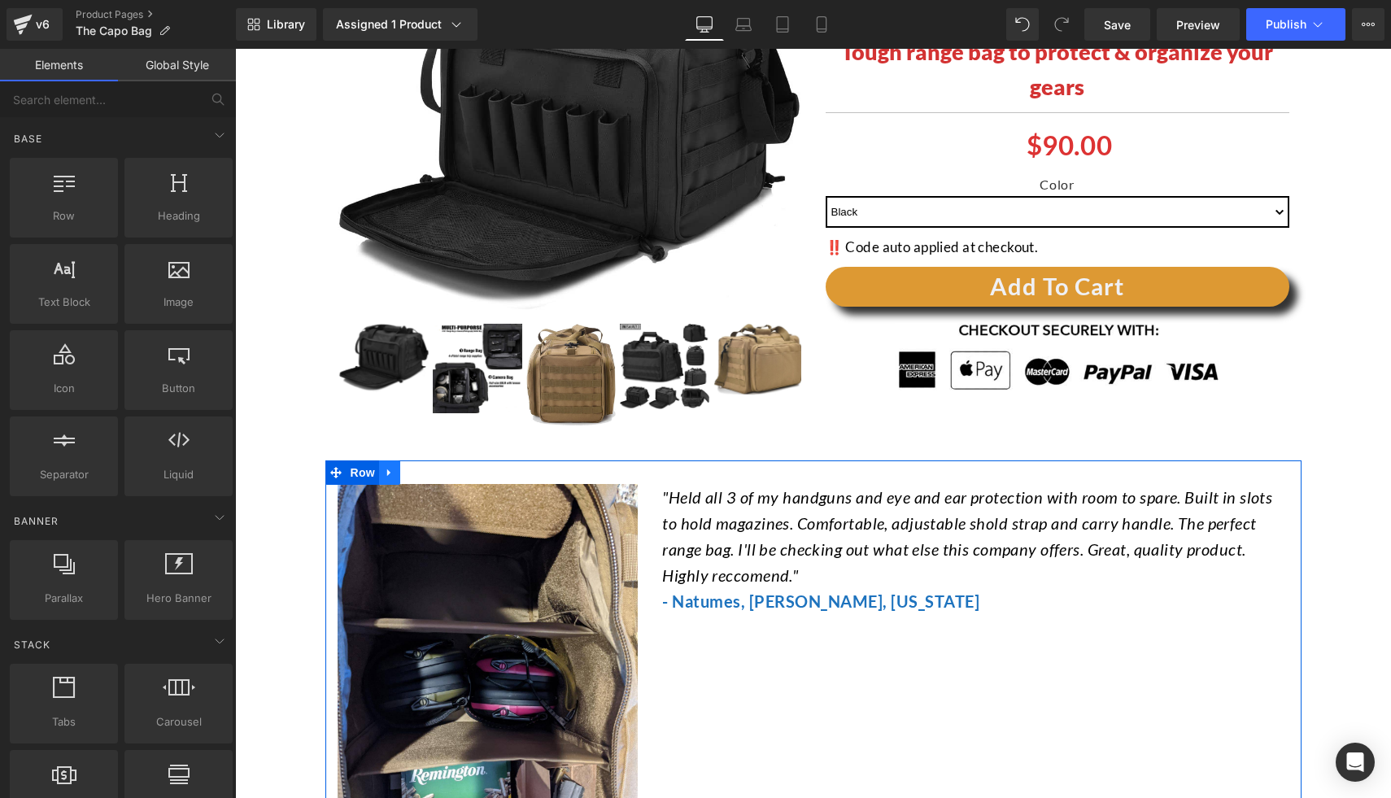
click at [384, 475] on icon at bounding box center [389, 472] width 11 height 12
click at [408, 475] on icon at bounding box center [410, 472] width 11 height 11
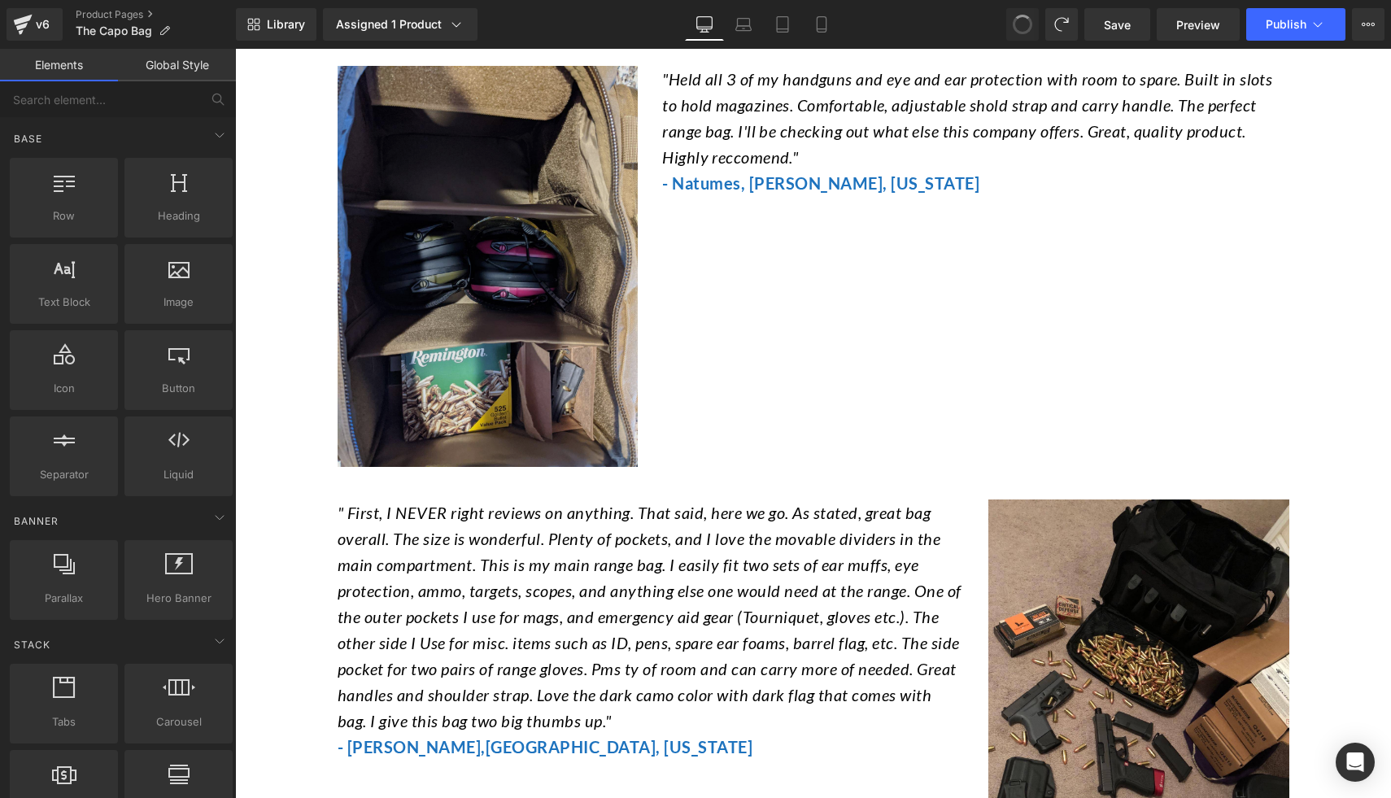
scroll to position [444, 0]
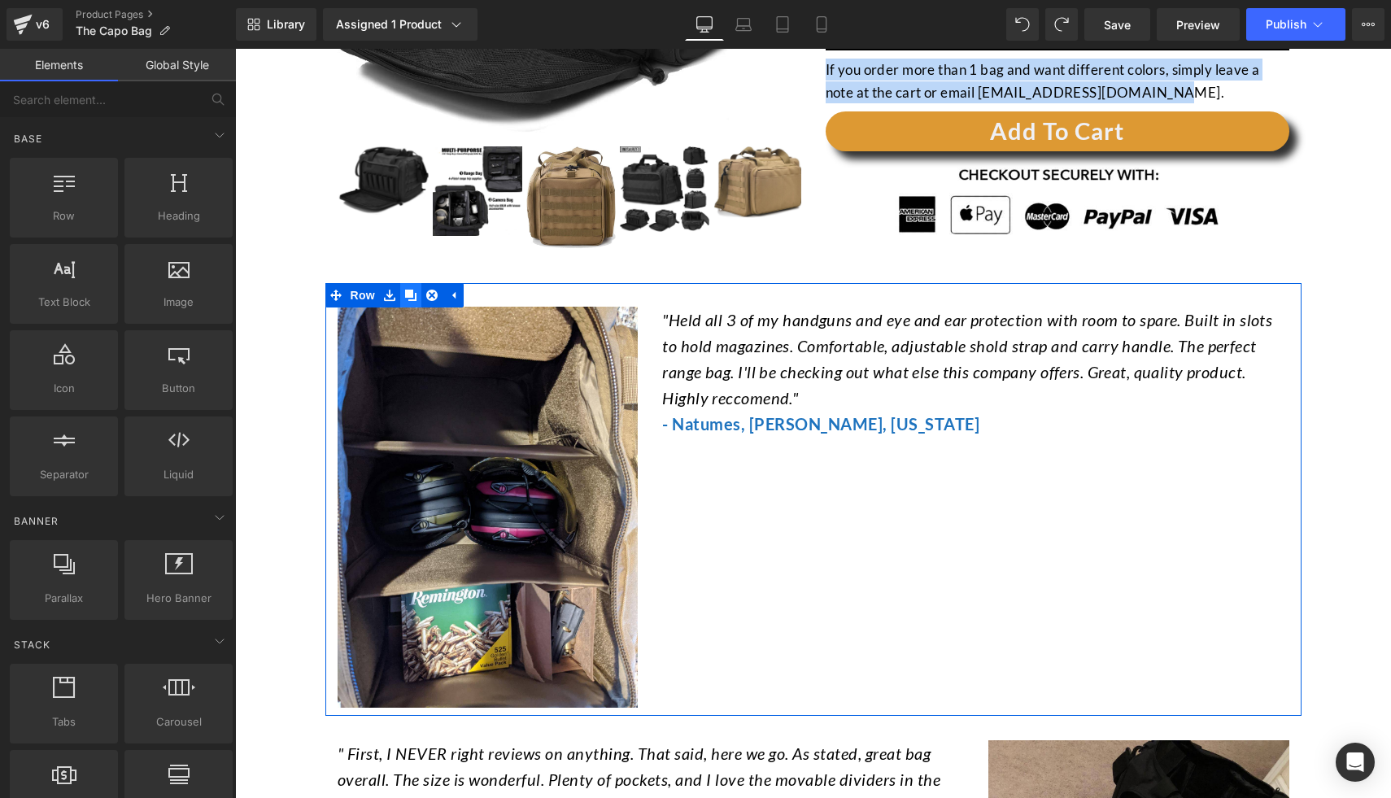
click at [400, 288] on link at bounding box center [410, 295] width 21 height 24
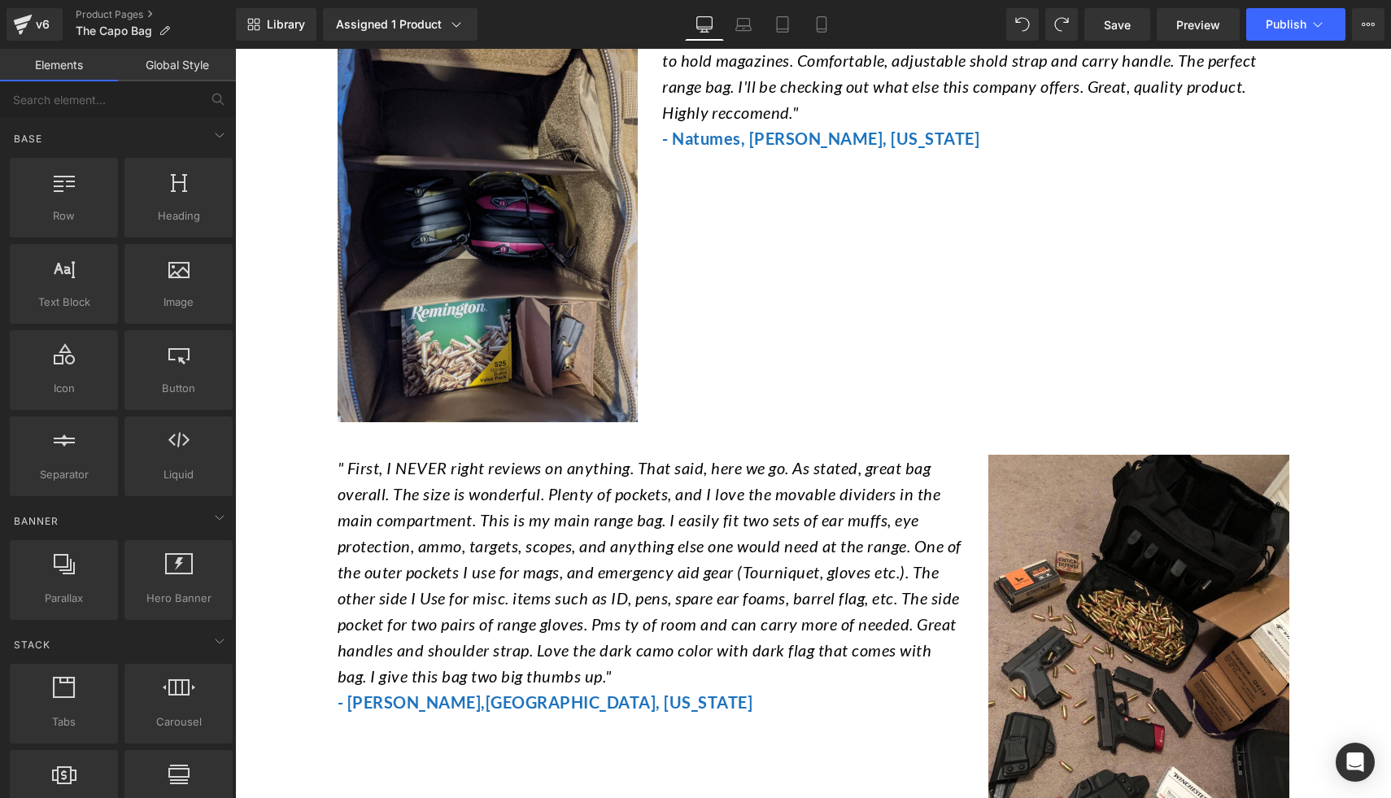
scroll to position [481, 0]
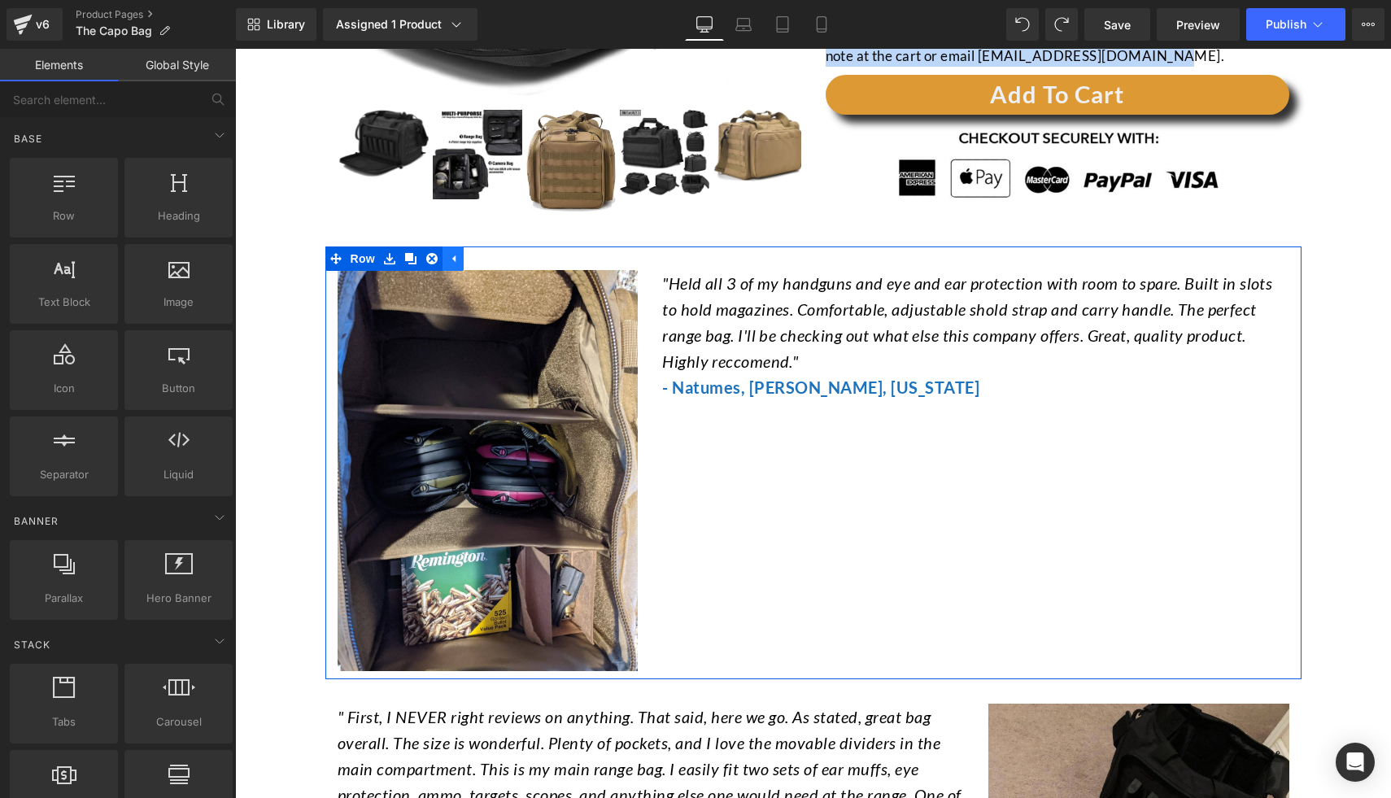
drag, startPoint x: 432, startPoint y: 257, endPoint x: 452, endPoint y: 267, distance: 22.6
click at [432, 256] on link at bounding box center [431, 258] width 21 height 24
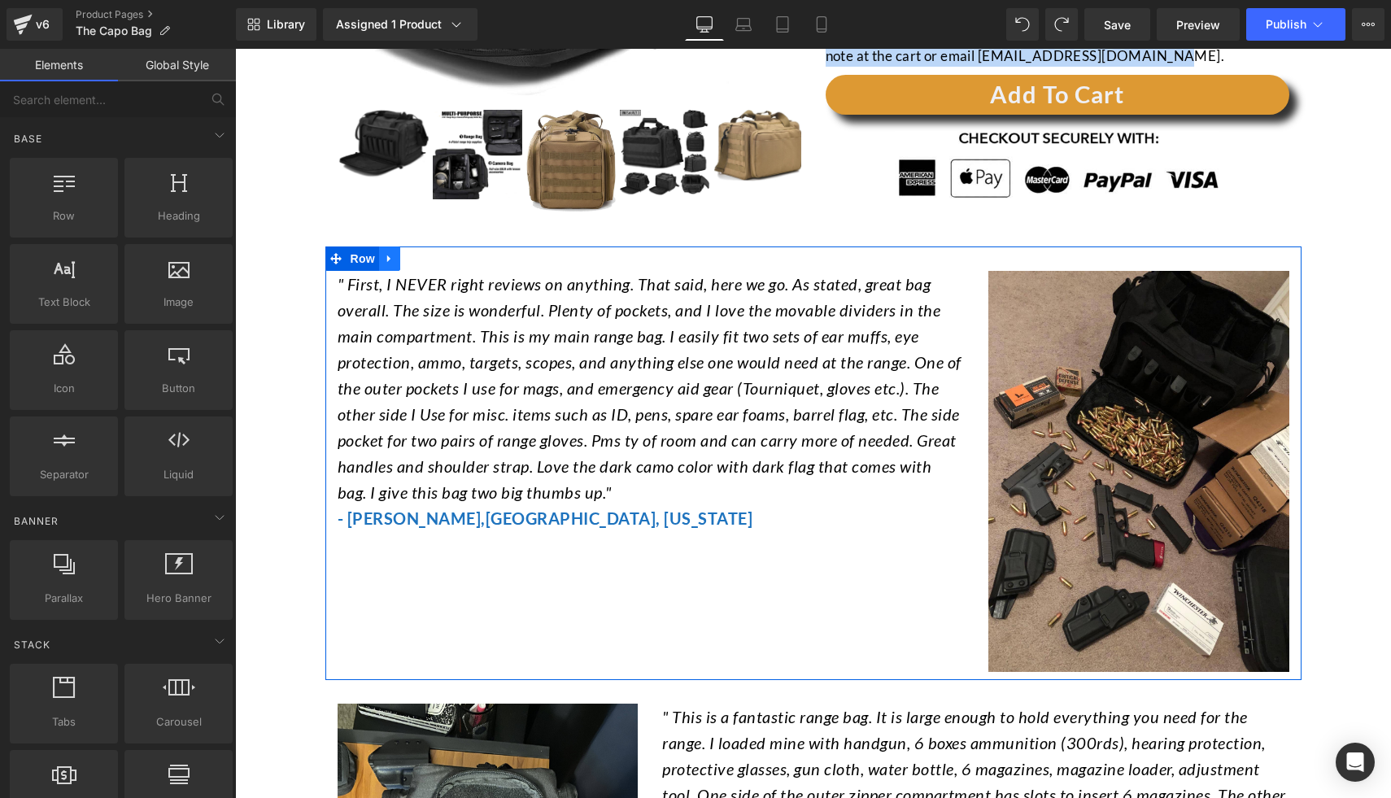
click at [384, 263] on icon at bounding box center [389, 258] width 11 height 12
click at [421, 259] on link at bounding box center [431, 258] width 21 height 24
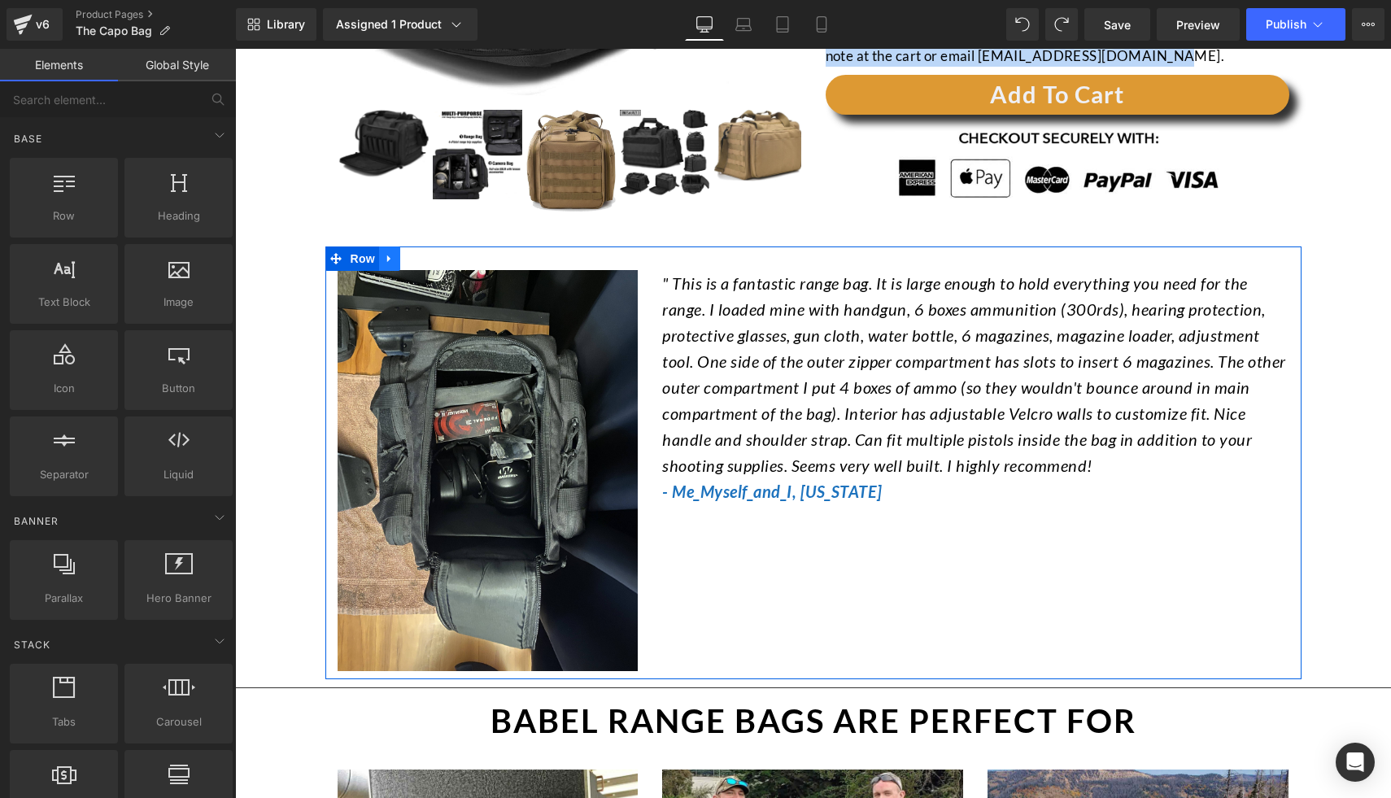
click at [386, 259] on icon at bounding box center [389, 258] width 11 height 12
click at [426, 259] on icon at bounding box center [431, 258] width 11 height 11
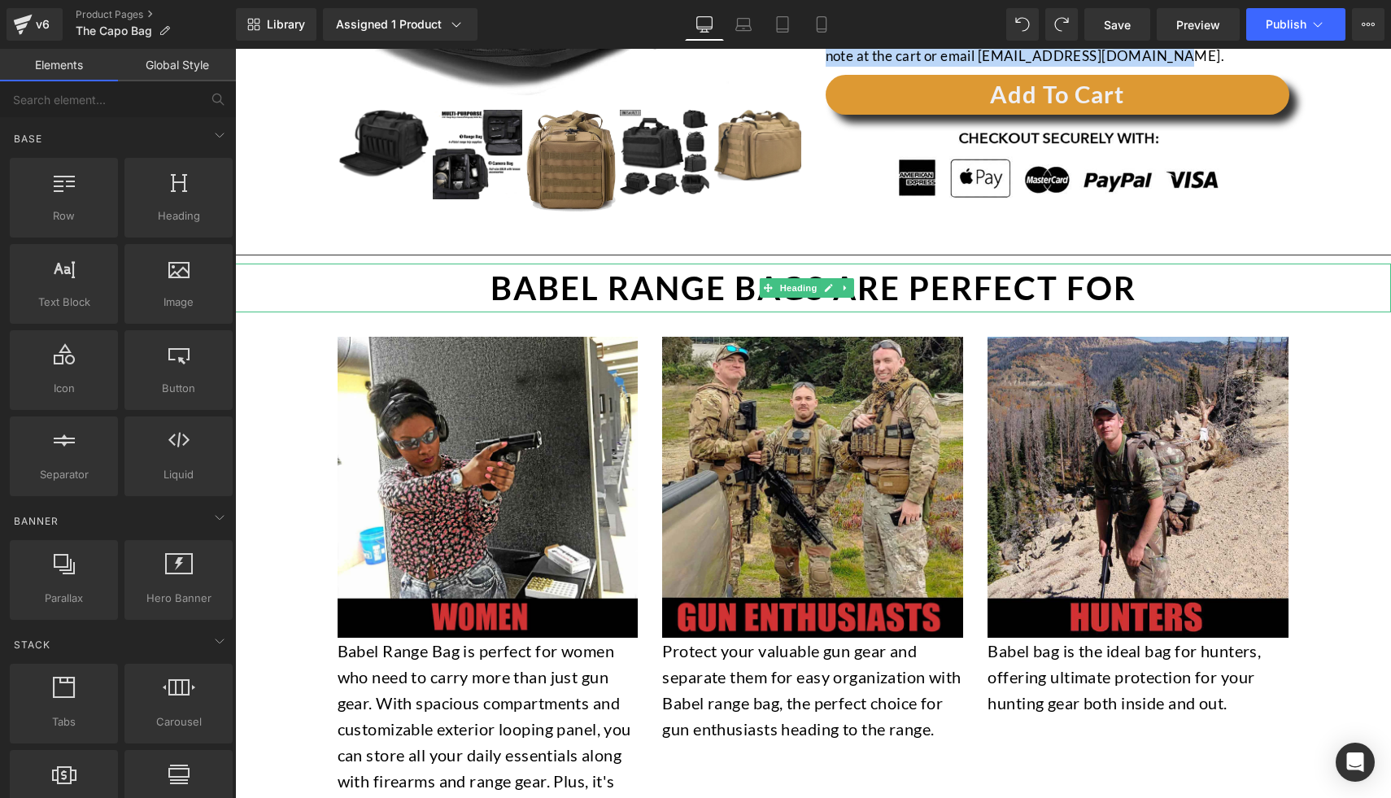
click at [331, 268] on h2 "BABEL RANGE BAGS ARE PERFECT FOR" at bounding box center [813, 287] width 1156 height 49
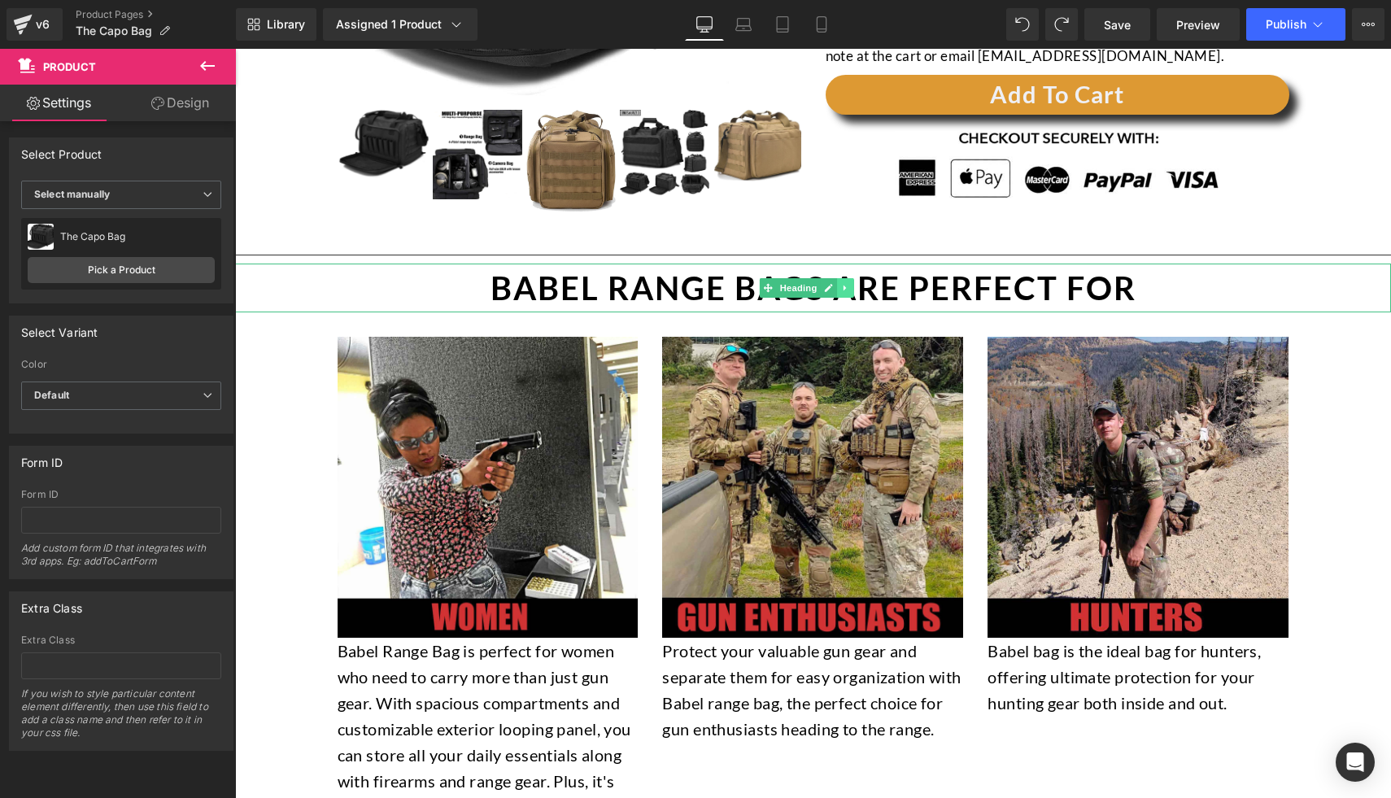
click at [849, 287] on icon at bounding box center [845, 288] width 9 height 10
click at [850, 283] on icon at bounding box center [854, 288] width 9 height 10
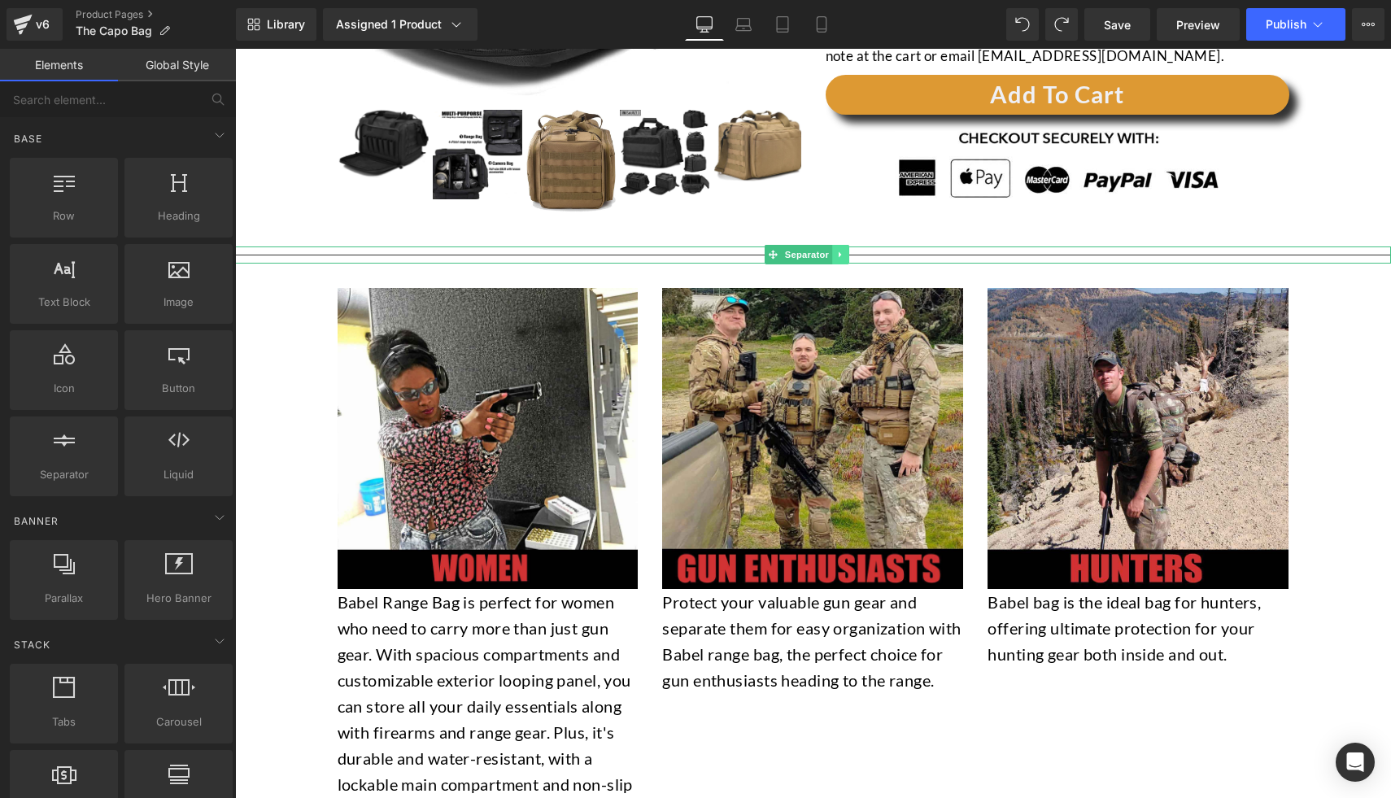
click at [843, 252] on icon at bounding box center [840, 255] width 9 height 10
click at [841, 256] on link at bounding box center [849, 255] width 17 height 20
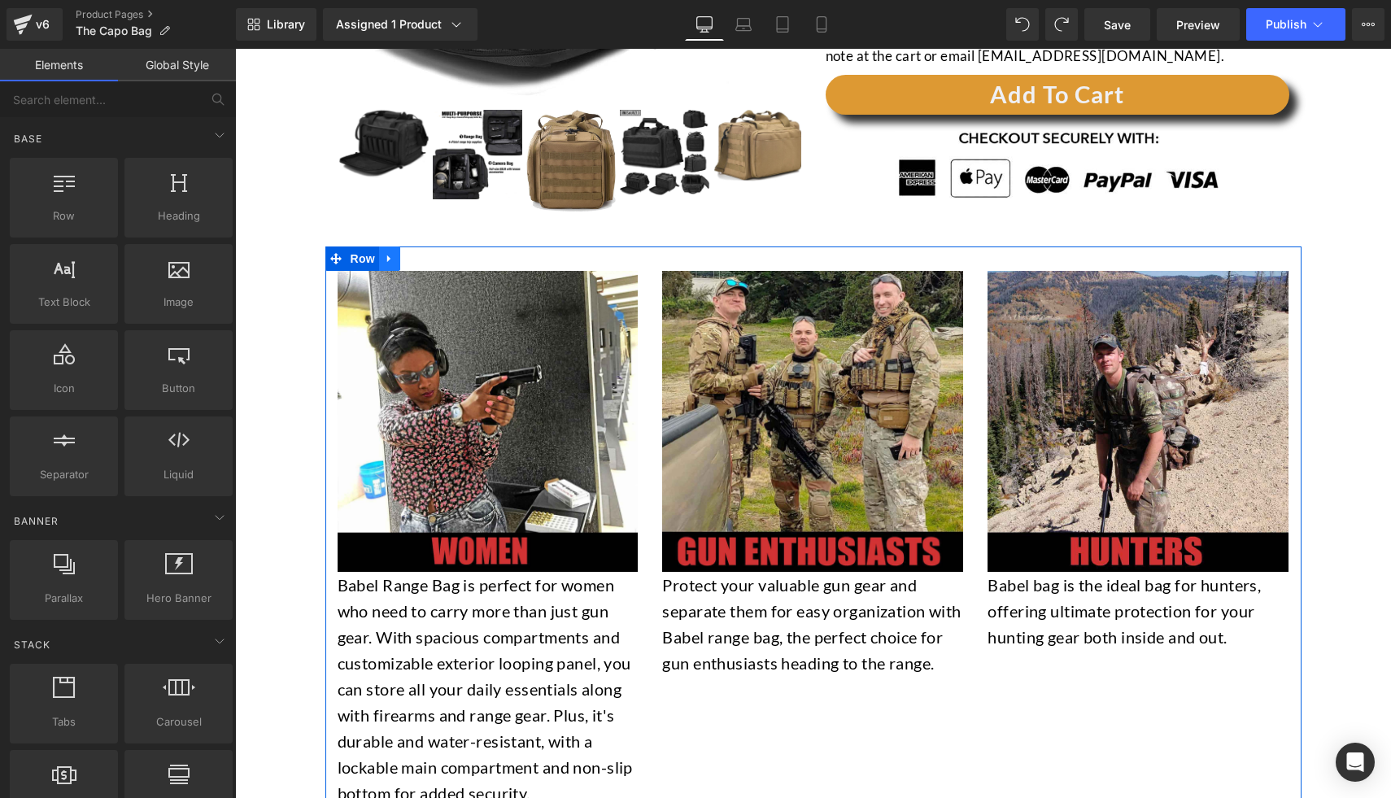
click at [384, 255] on icon at bounding box center [389, 258] width 11 height 12
click at [421, 259] on link at bounding box center [431, 258] width 21 height 24
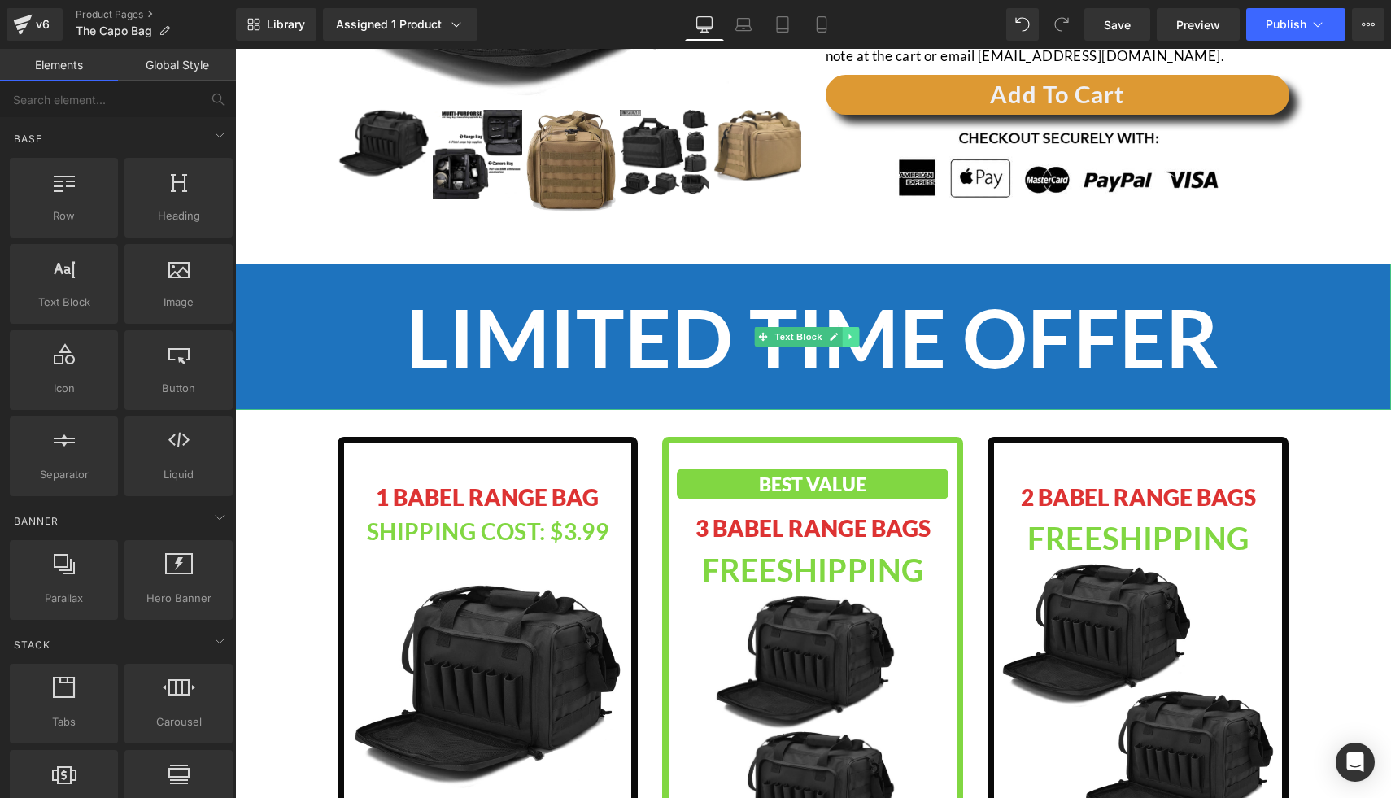
click at [857, 339] on link at bounding box center [851, 337] width 17 height 20
click at [864, 335] on link at bounding box center [859, 337] width 17 height 20
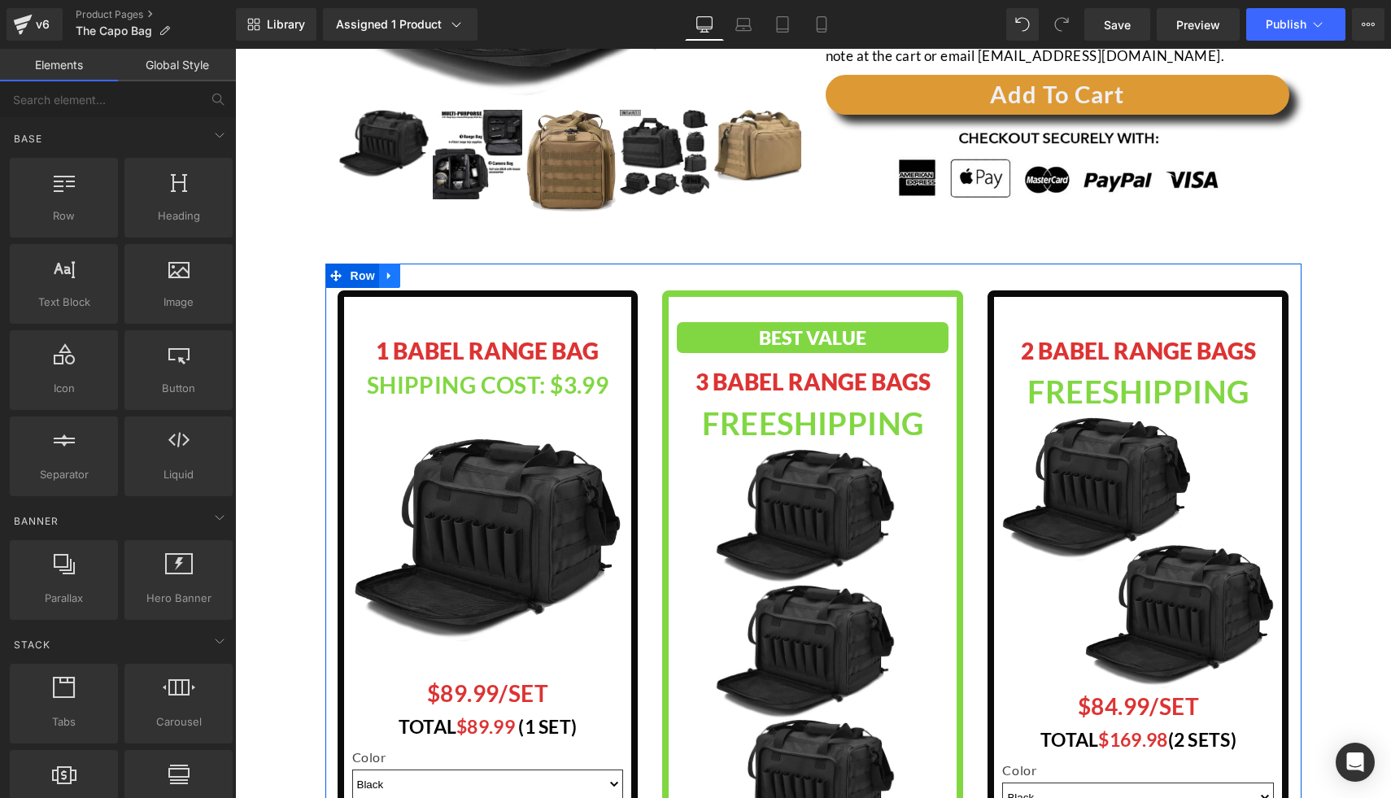
click at [384, 272] on icon at bounding box center [389, 275] width 11 height 12
click at [426, 273] on icon at bounding box center [431, 275] width 11 height 11
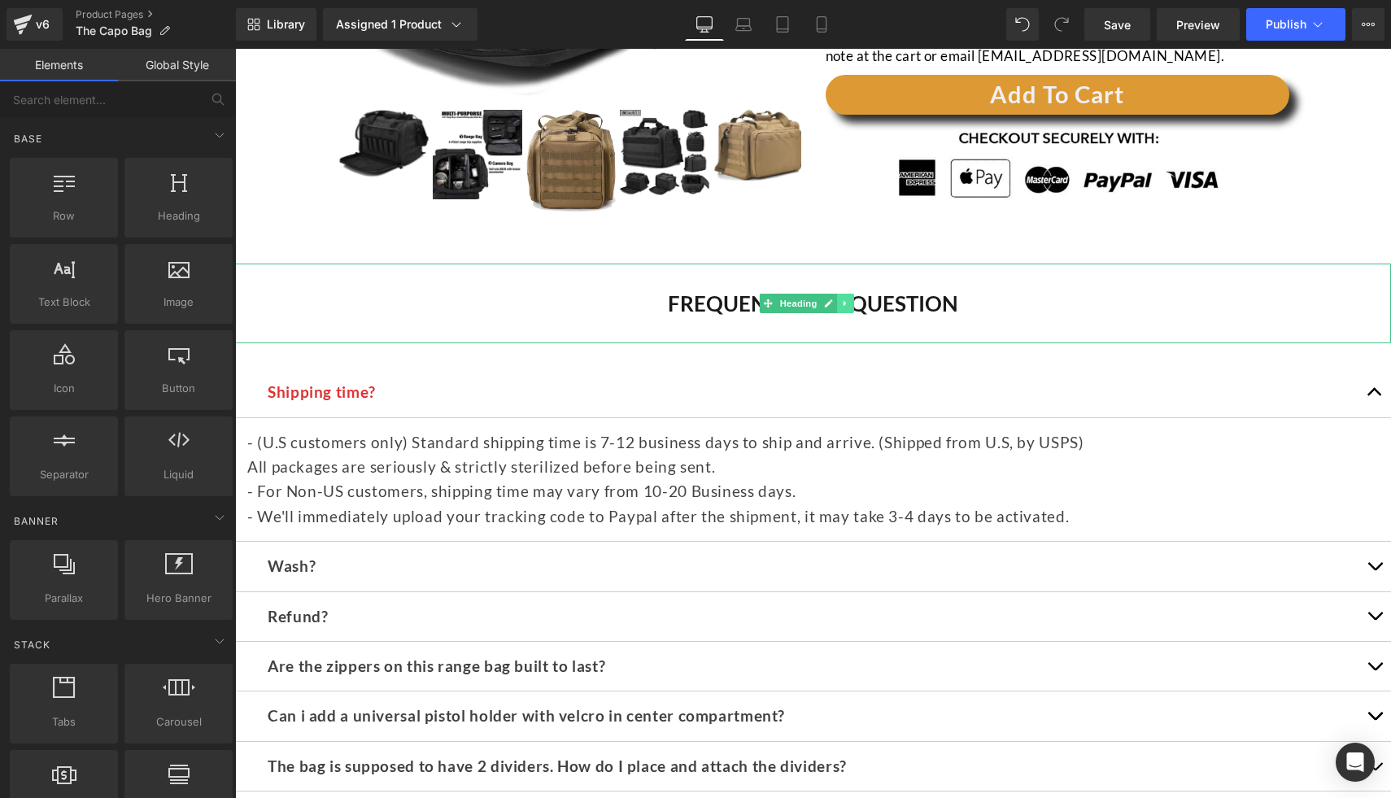
click at [847, 307] on icon at bounding box center [845, 303] width 9 height 10
click at [855, 307] on icon at bounding box center [854, 302] width 9 height 9
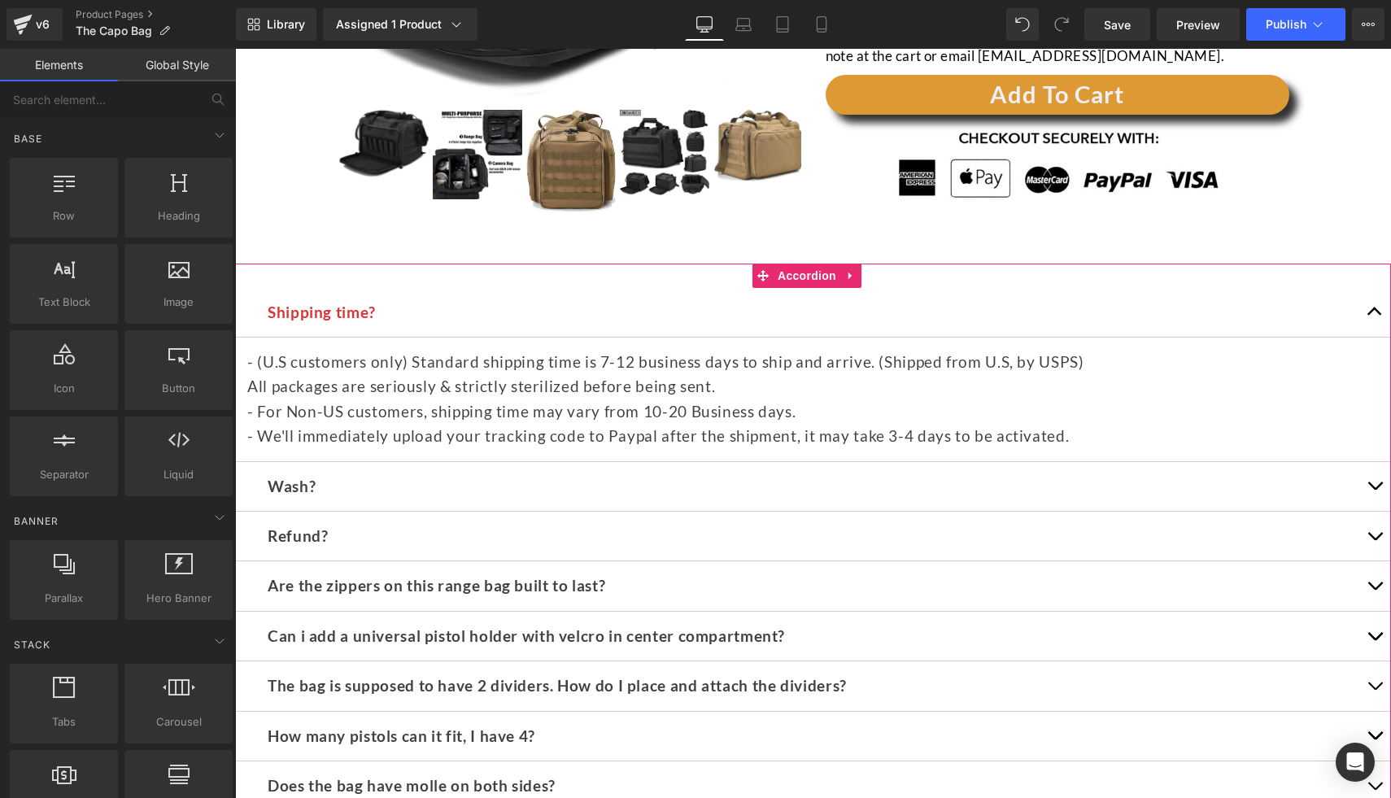
click at [863, 276] on div "Shipping time? Text Block - (U.S customers only) Standard shipping time is 7-12…" at bounding box center [813, 574] width 1156 height 622
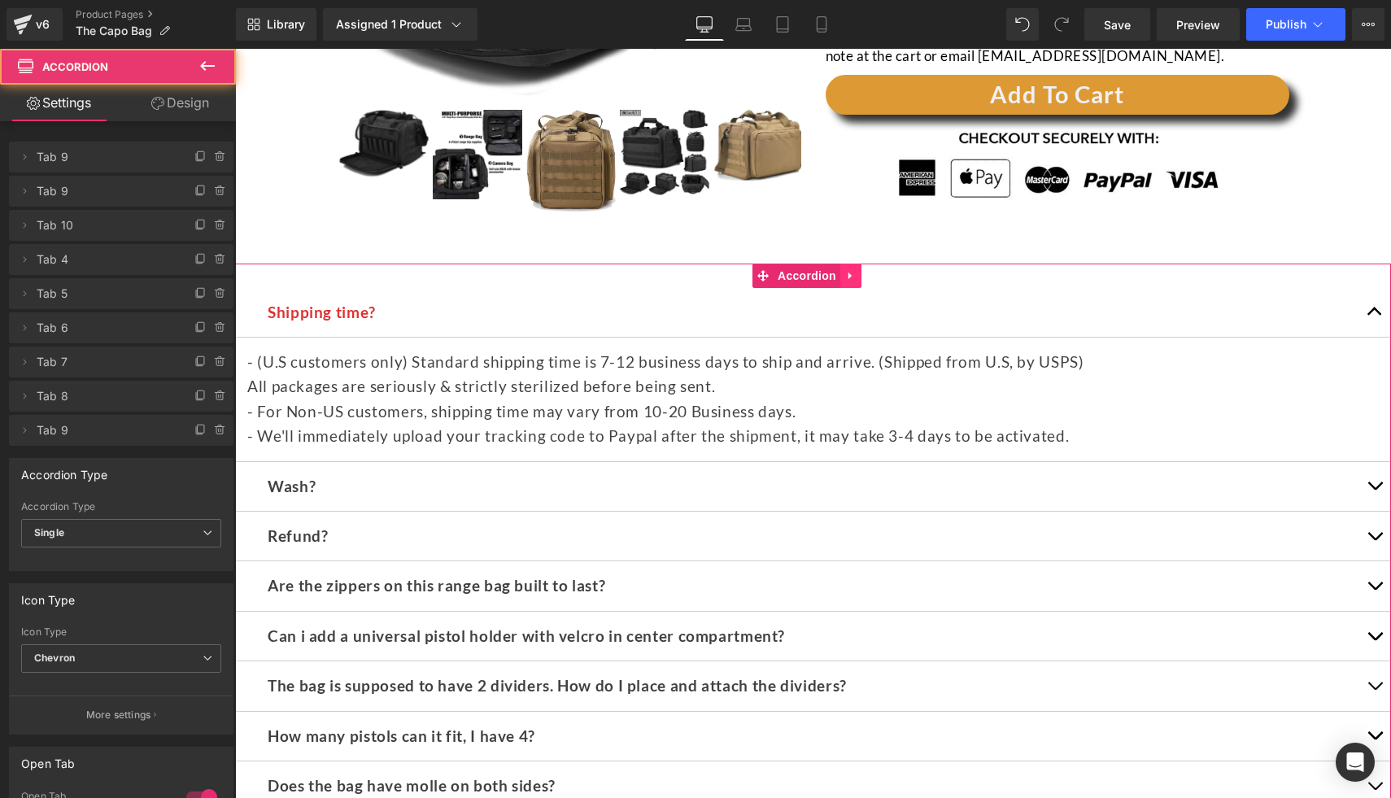
click at [854, 276] on icon at bounding box center [850, 275] width 11 height 12
click at [860, 277] on icon at bounding box center [861, 275] width 11 height 11
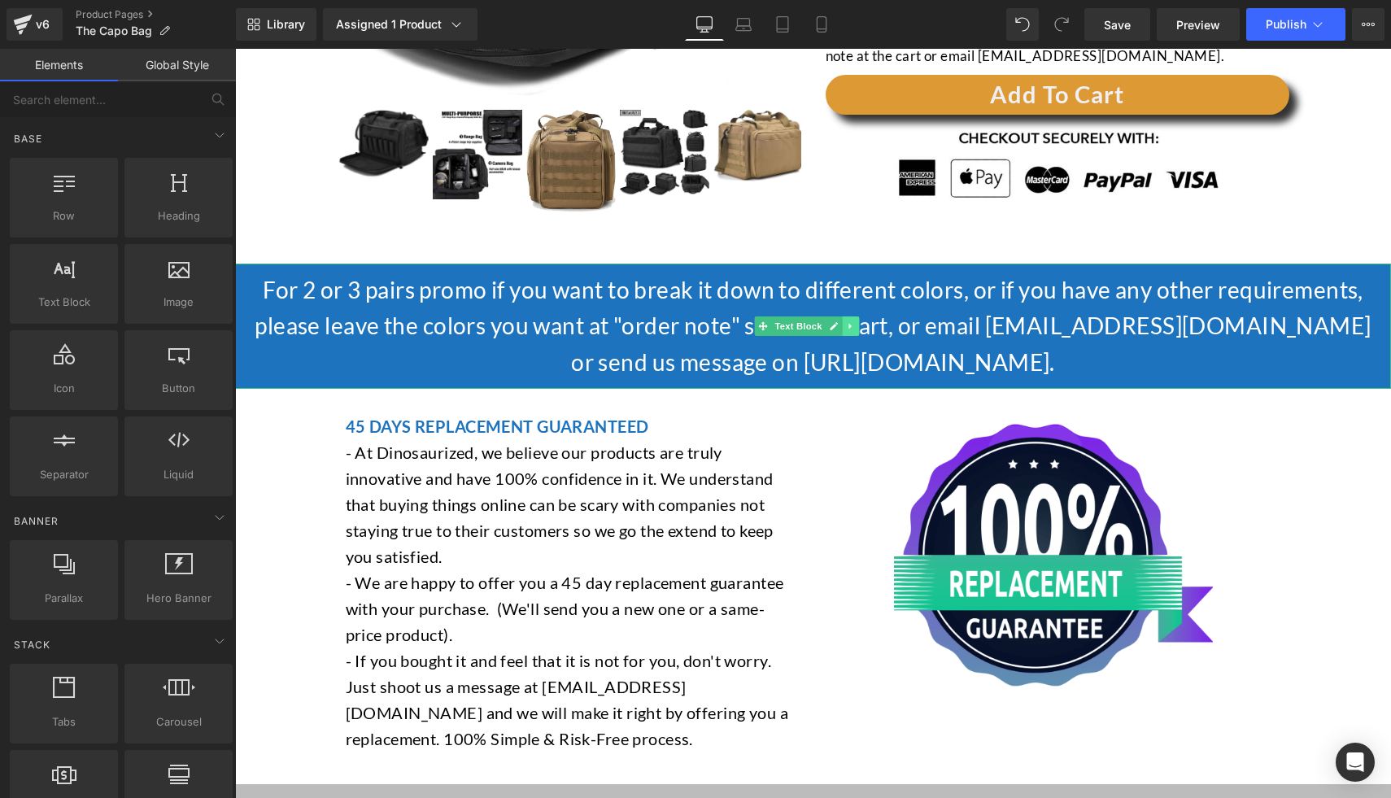
click at [848, 324] on icon at bounding box center [849, 326] width 2 height 6
click at [856, 328] on icon at bounding box center [859, 325] width 9 height 9
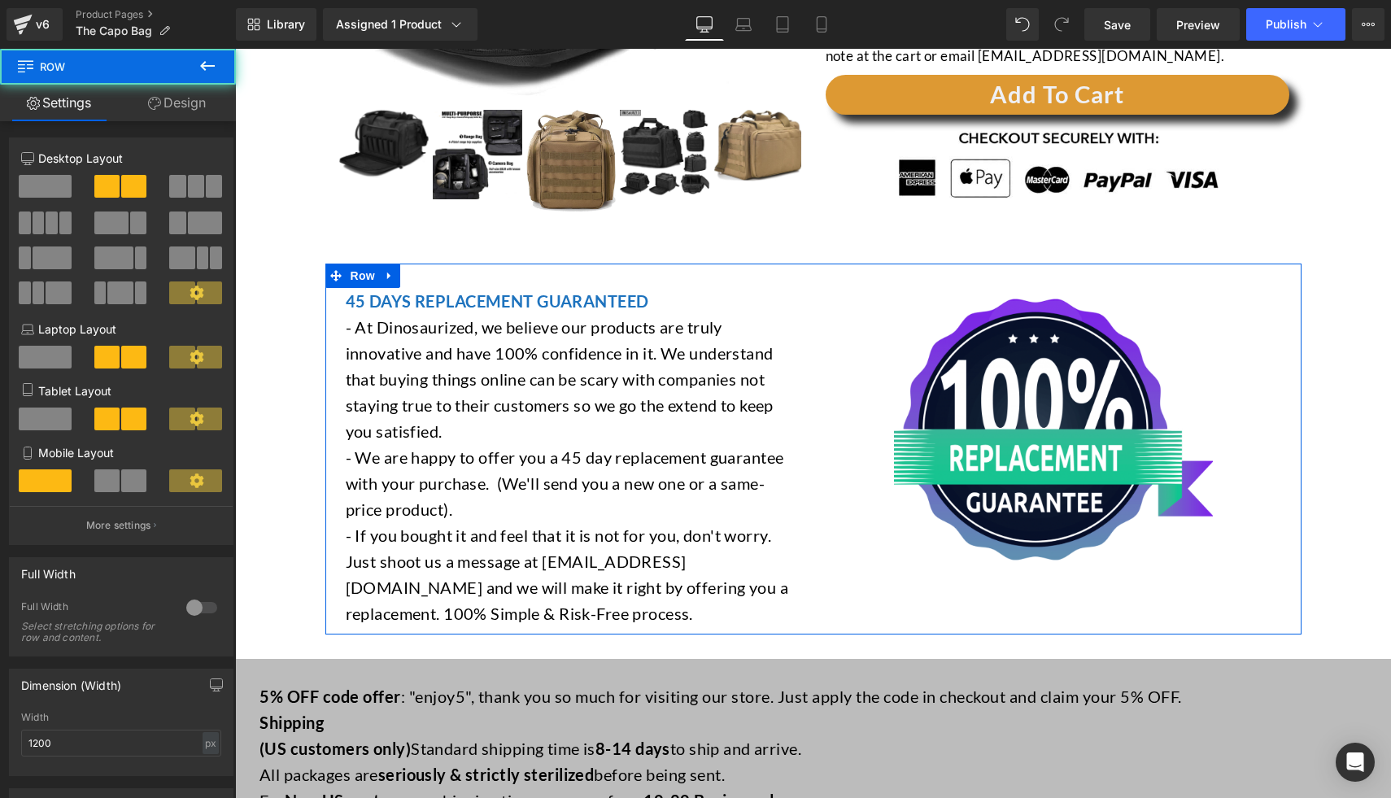
drag, startPoint x: 867, startPoint y: 280, endPoint x: 819, endPoint y: 284, distance: 48.2
click at [866, 280] on div "45 DAYS REPLACEMENT GUARANTEED - At Dinosaurized, we believe our products are t…" at bounding box center [813, 448] width 976 height 371
click at [386, 281] on icon at bounding box center [389, 275] width 11 height 12
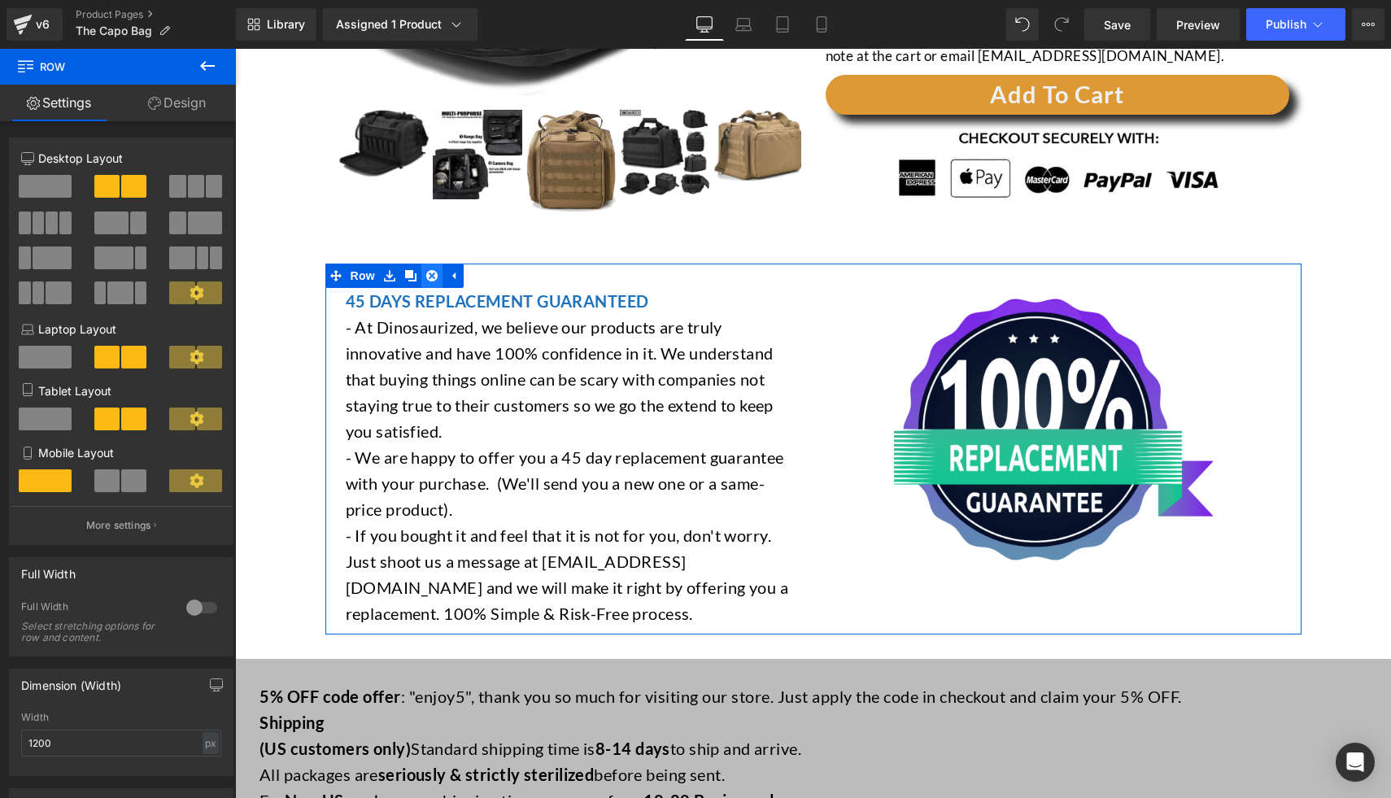
click at [426, 278] on icon at bounding box center [431, 275] width 11 height 12
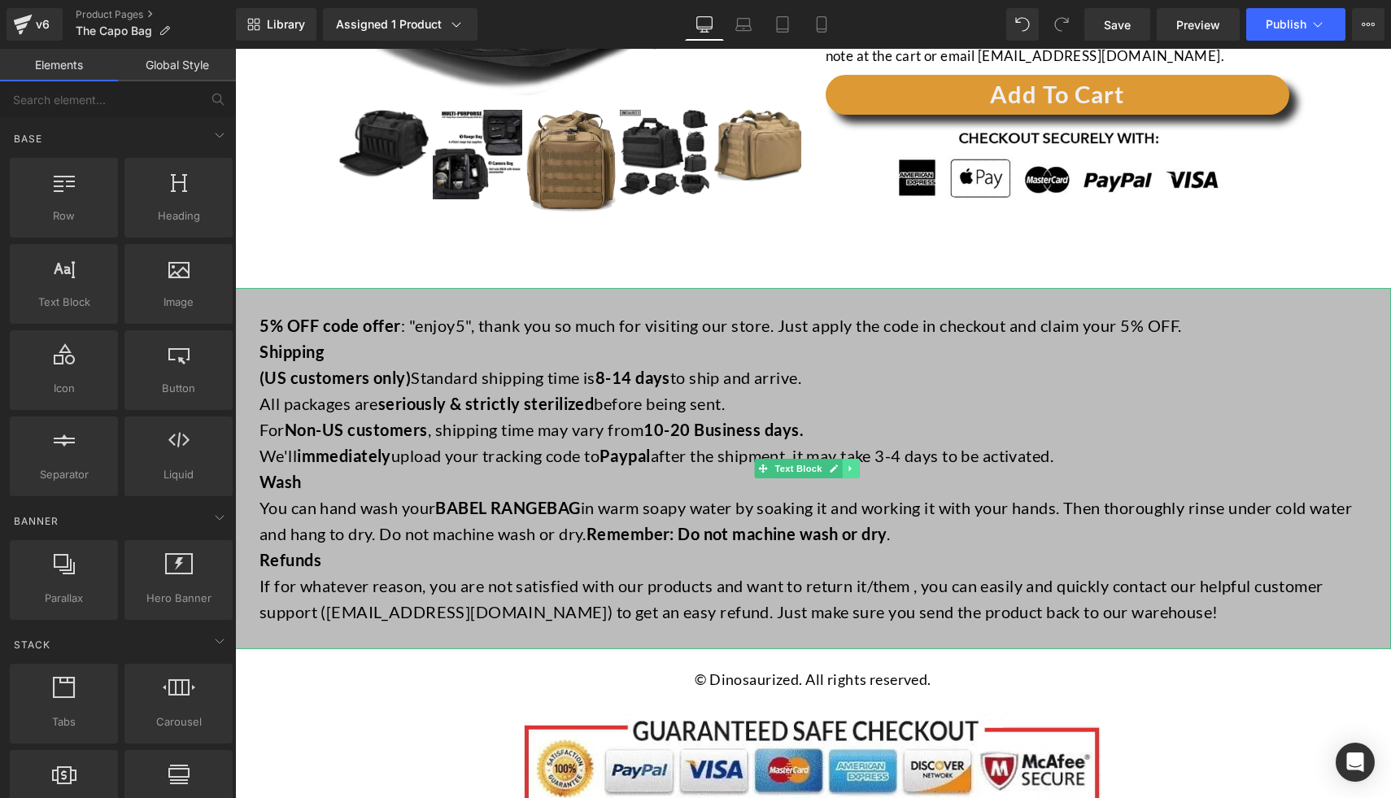
click at [843, 468] on link at bounding box center [851, 469] width 17 height 20
click at [856, 464] on icon at bounding box center [859, 468] width 9 height 9
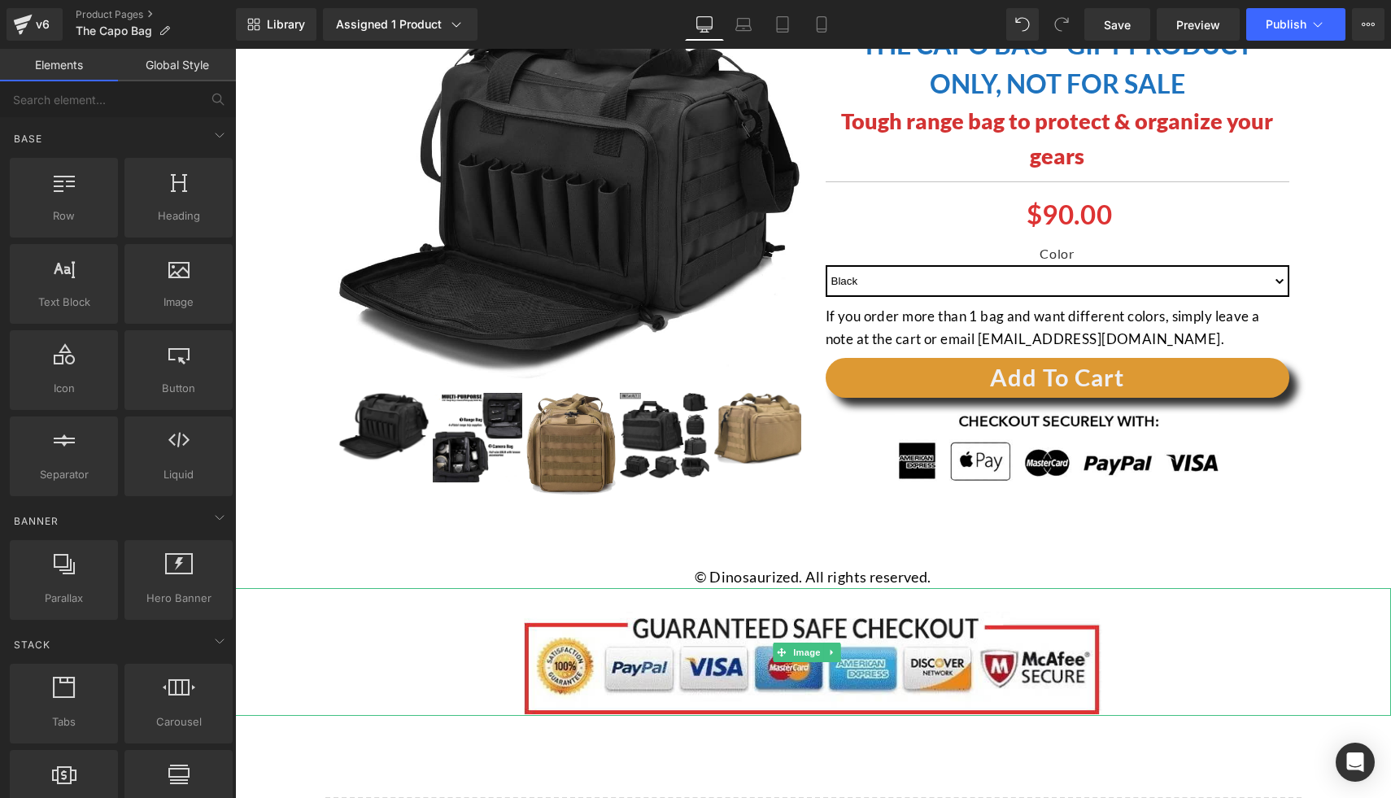
scroll to position [142, 0]
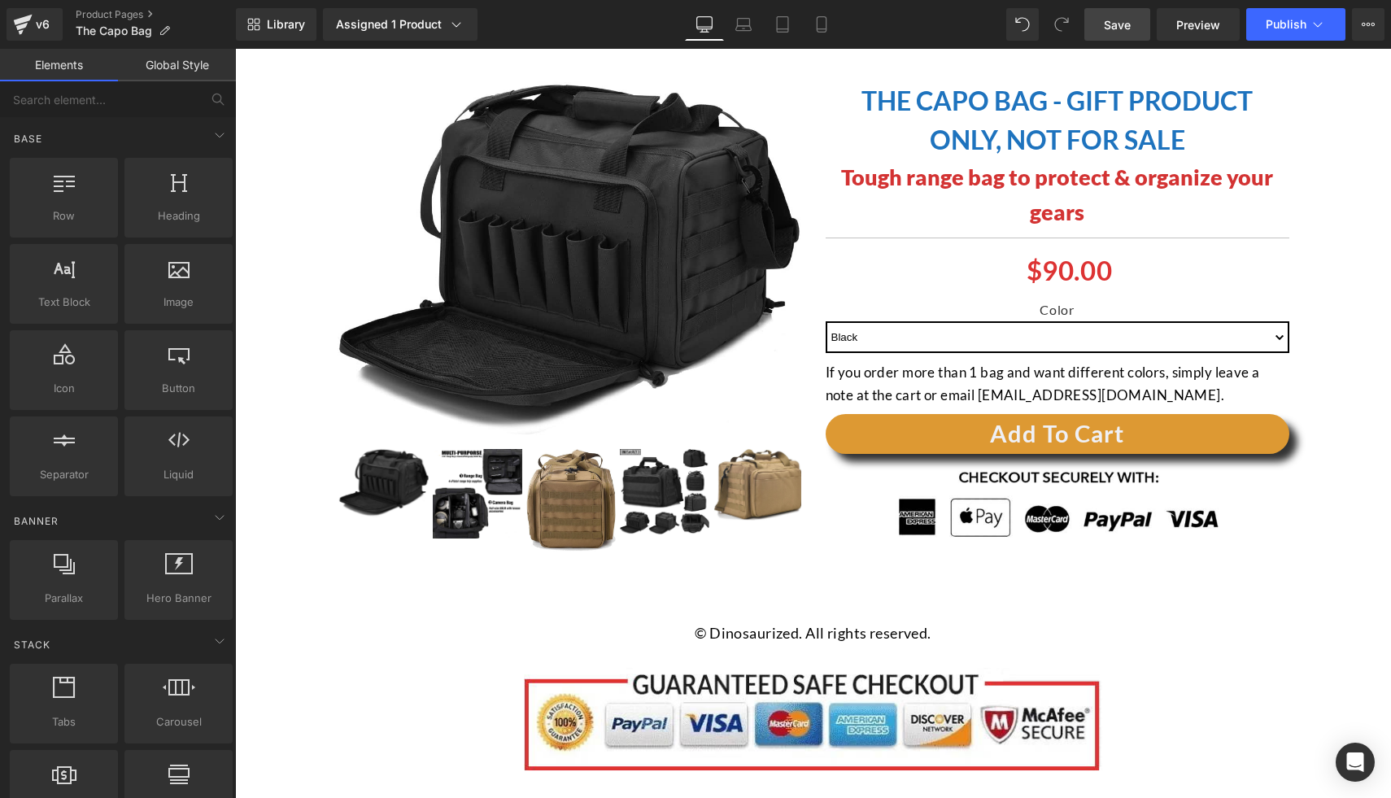
click at [1126, 36] on link "Save" at bounding box center [1117, 24] width 66 height 33
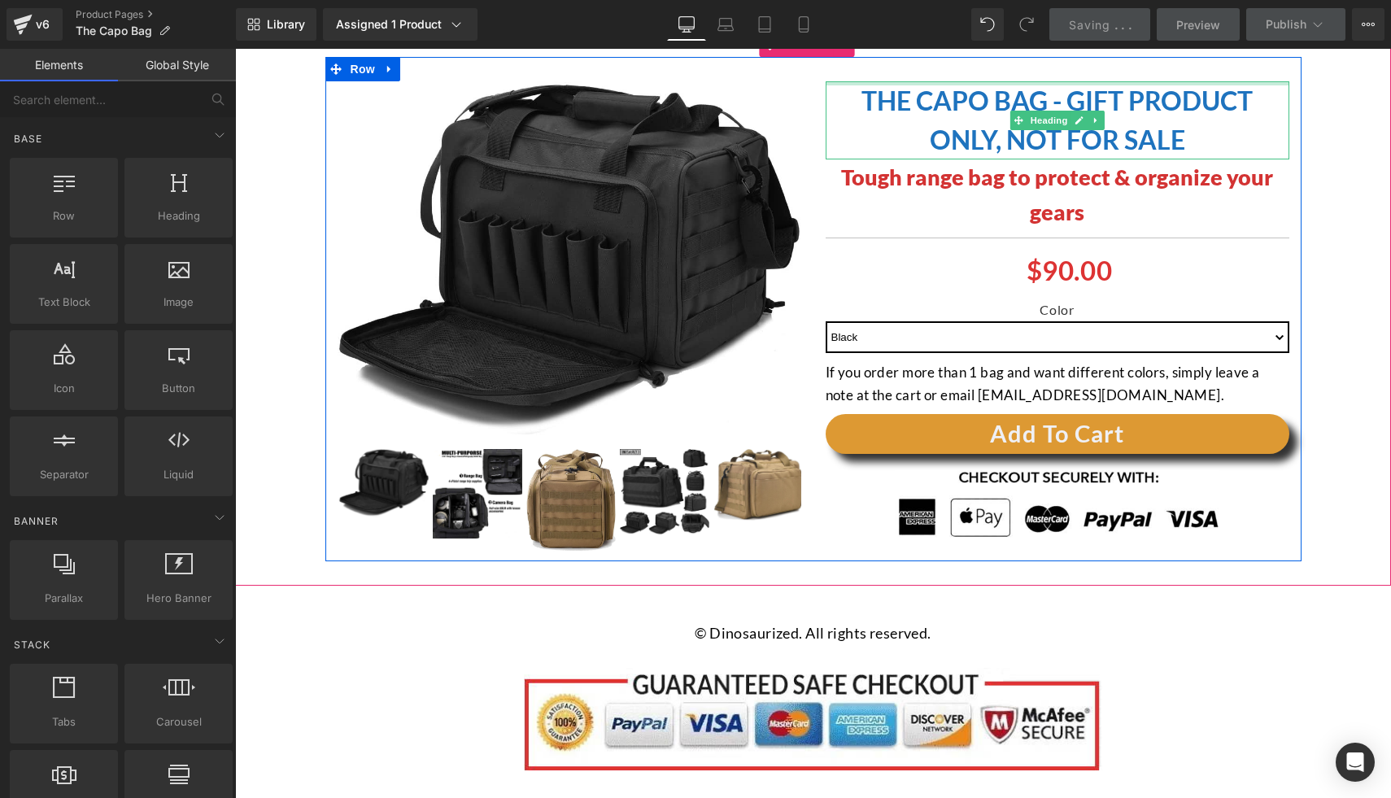
scroll to position [0, 0]
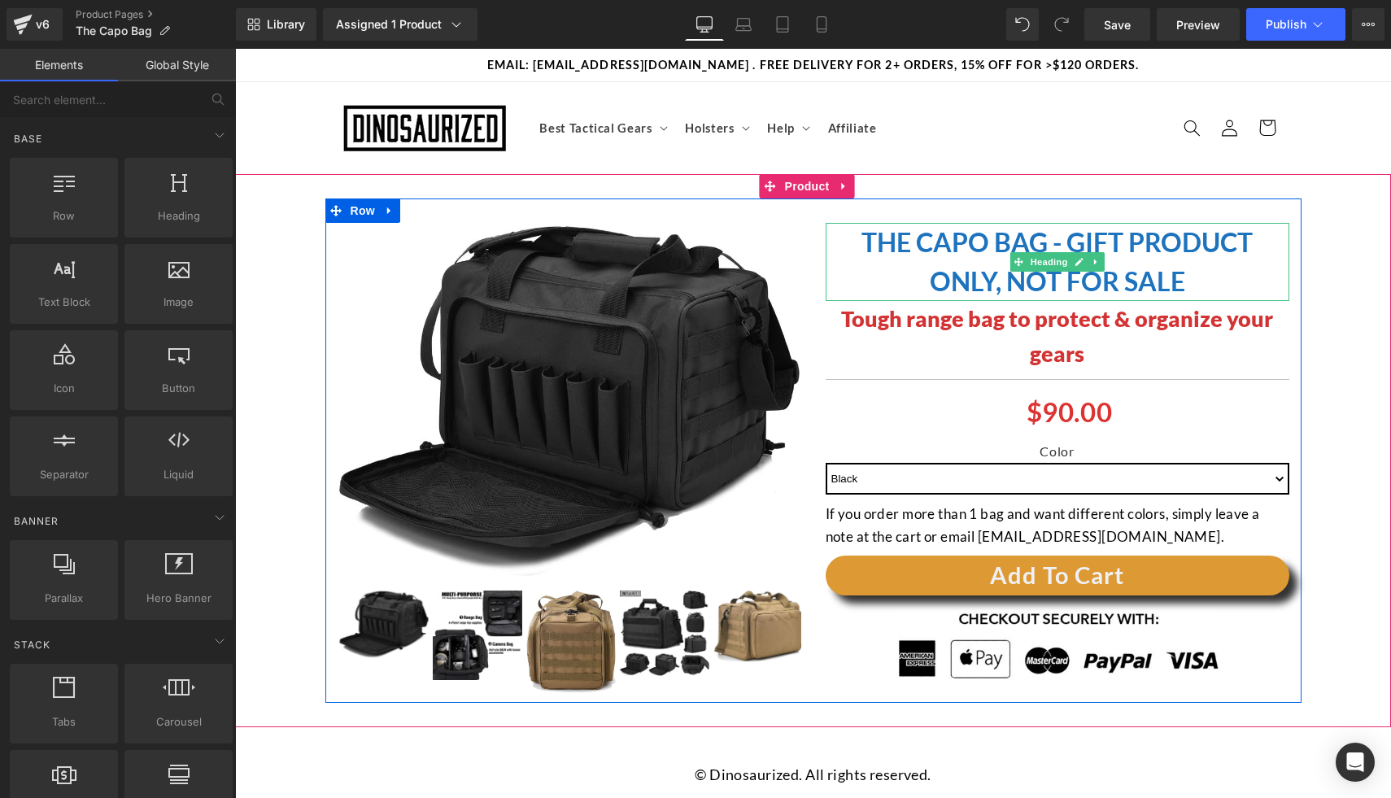
drag, startPoint x: 928, startPoint y: 257, endPoint x: 941, endPoint y: 265, distance: 15.3
click at [928, 257] on strong "The CAPO bag - Gift Product Only, Not for Sale" at bounding box center [1056, 261] width 391 height 71
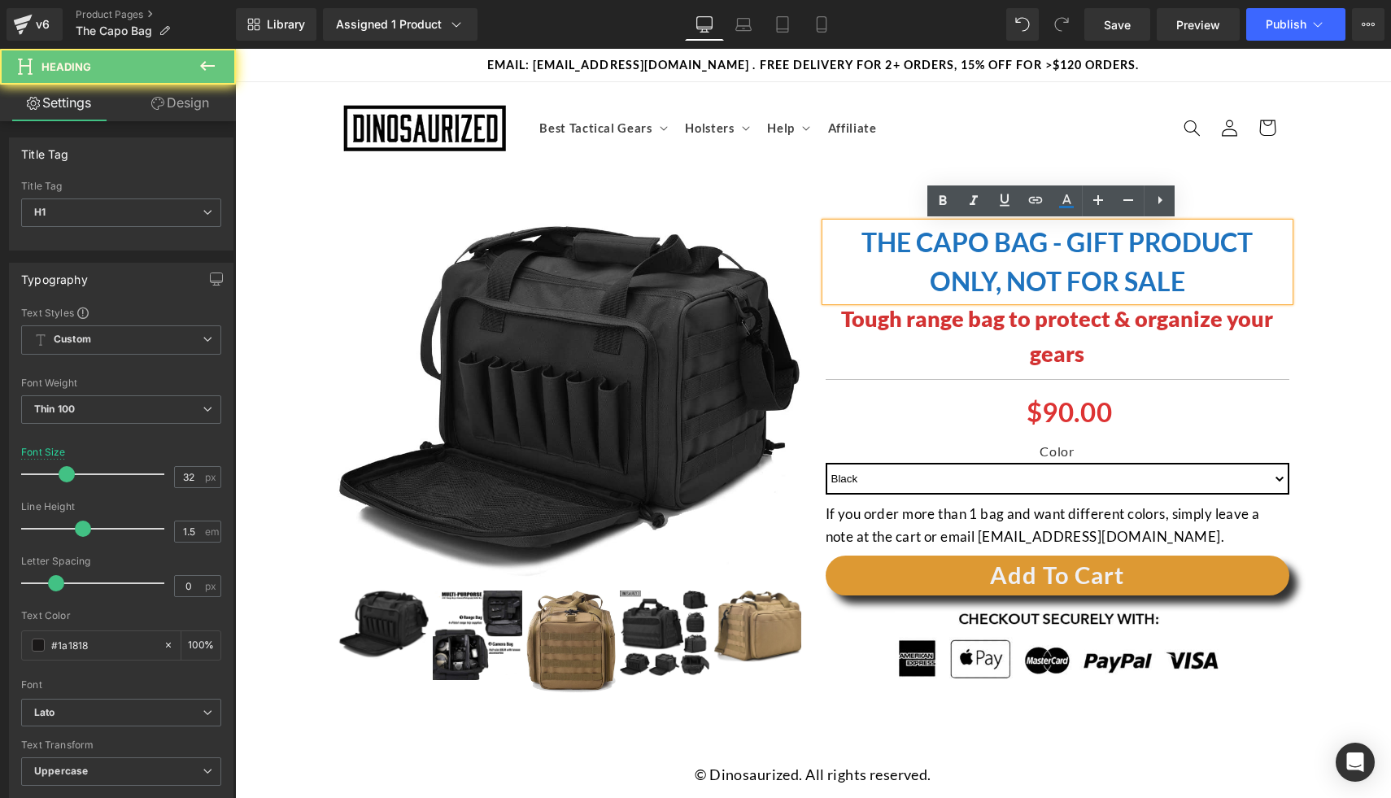
click at [914, 272] on h1 "The CAPO bag - Gift Product Only, Not for Sale" at bounding box center [1057, 262] width 464 height 78
drag, startPoint x: 917, startPoint y: 275, endPoint x: 1083, endPoint y: 283, distance: 166.1
click at [921, 277] on h1 "The CAPO bag - Gift Product Only, Not for Sale" at bounding box center [1057, 262] width 464 height 78
click at [1226, 286] on h1 "The CAPO bag - Gift Product Only, Not for Sale" at bounding box center [1057, 262] width 464 height 78
click at [1288, 292] on div "The CAPO bag - Gift Product Only, Not for Sale Heading Tough range bag to prote…" at bounding box center [1057, 452] width 488 height 459
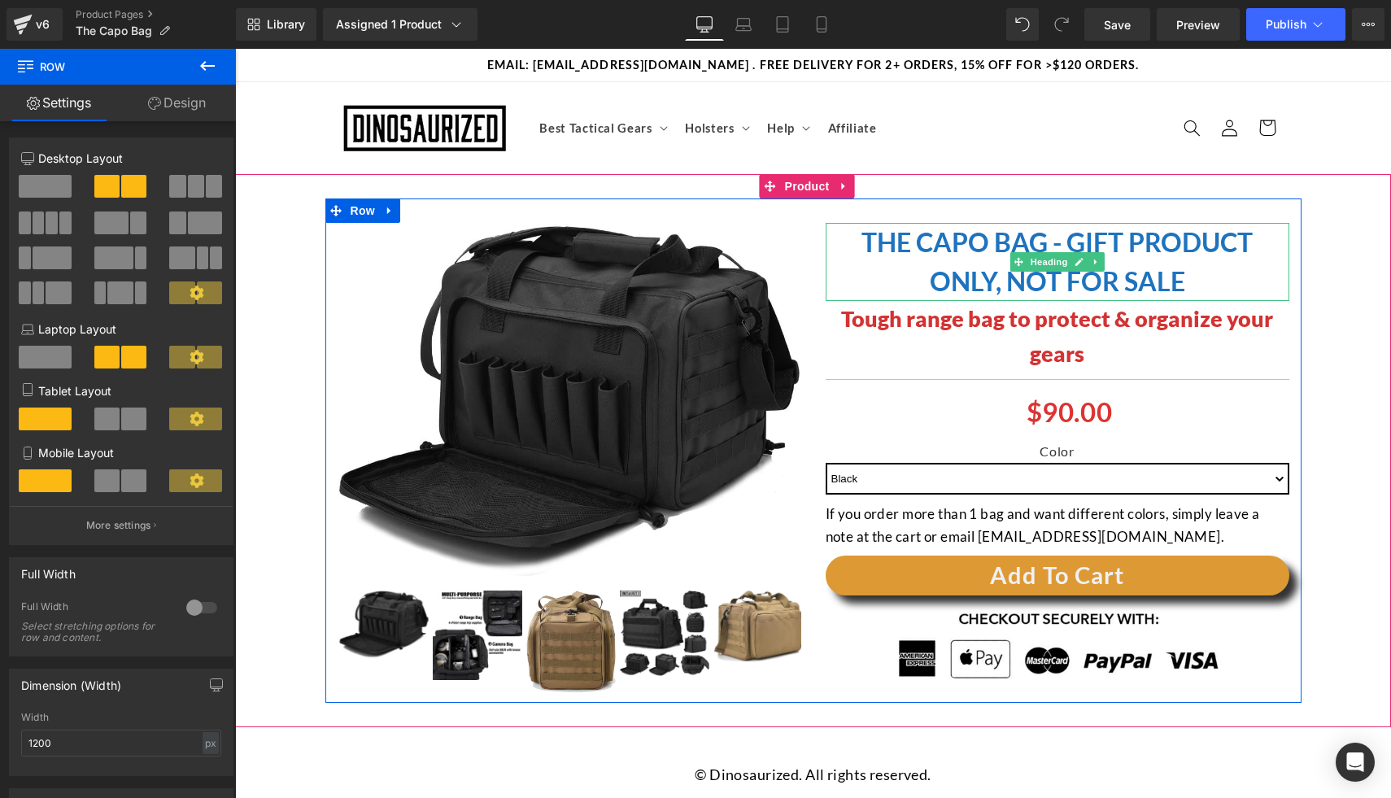
click at [1200, 268] on h1 "The CAPO bag - Gift Product Only, Not for Sale" at bounding box center [1057, 262] width 464 height 78
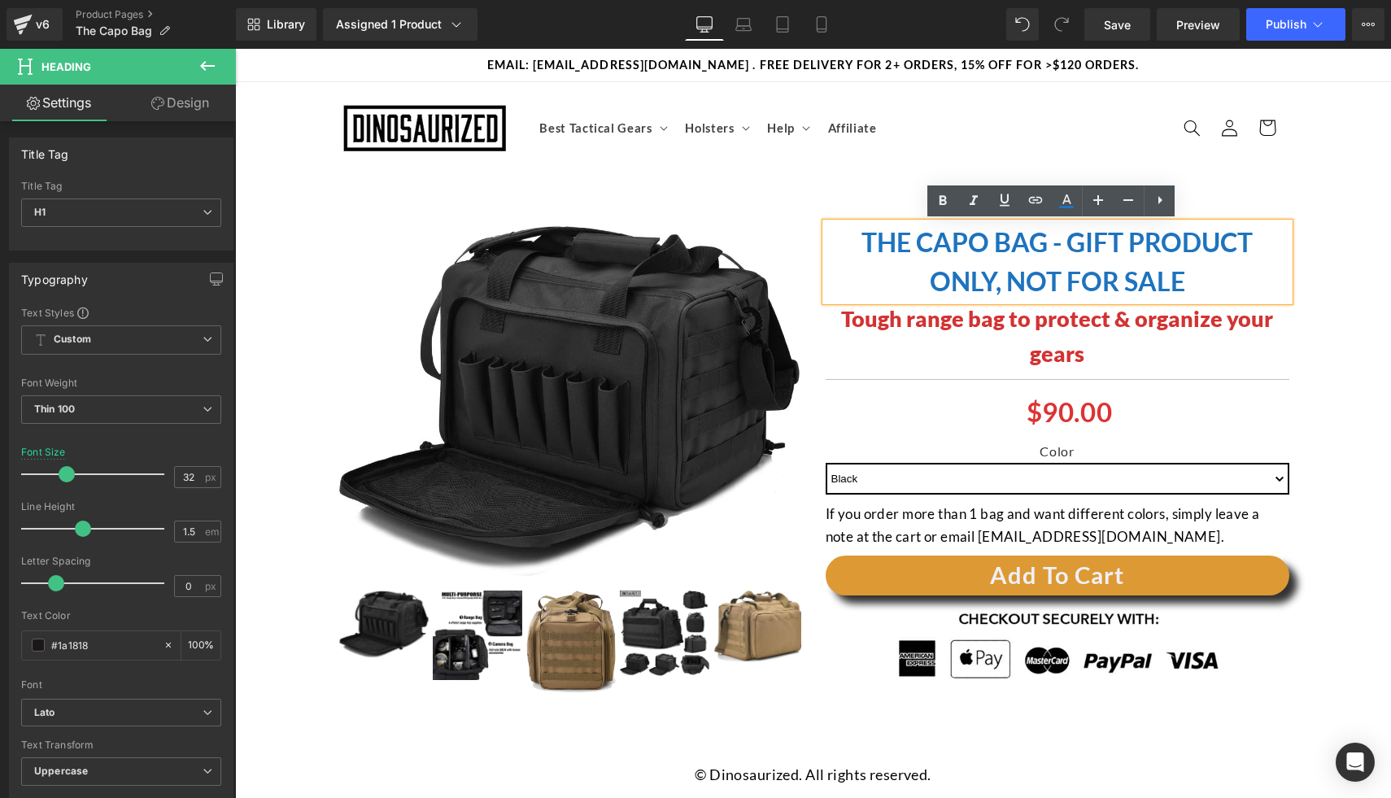
click at [1341, 303] on div "(P) Image ‹" at bounding box center [812, 450] width 1139 height 504
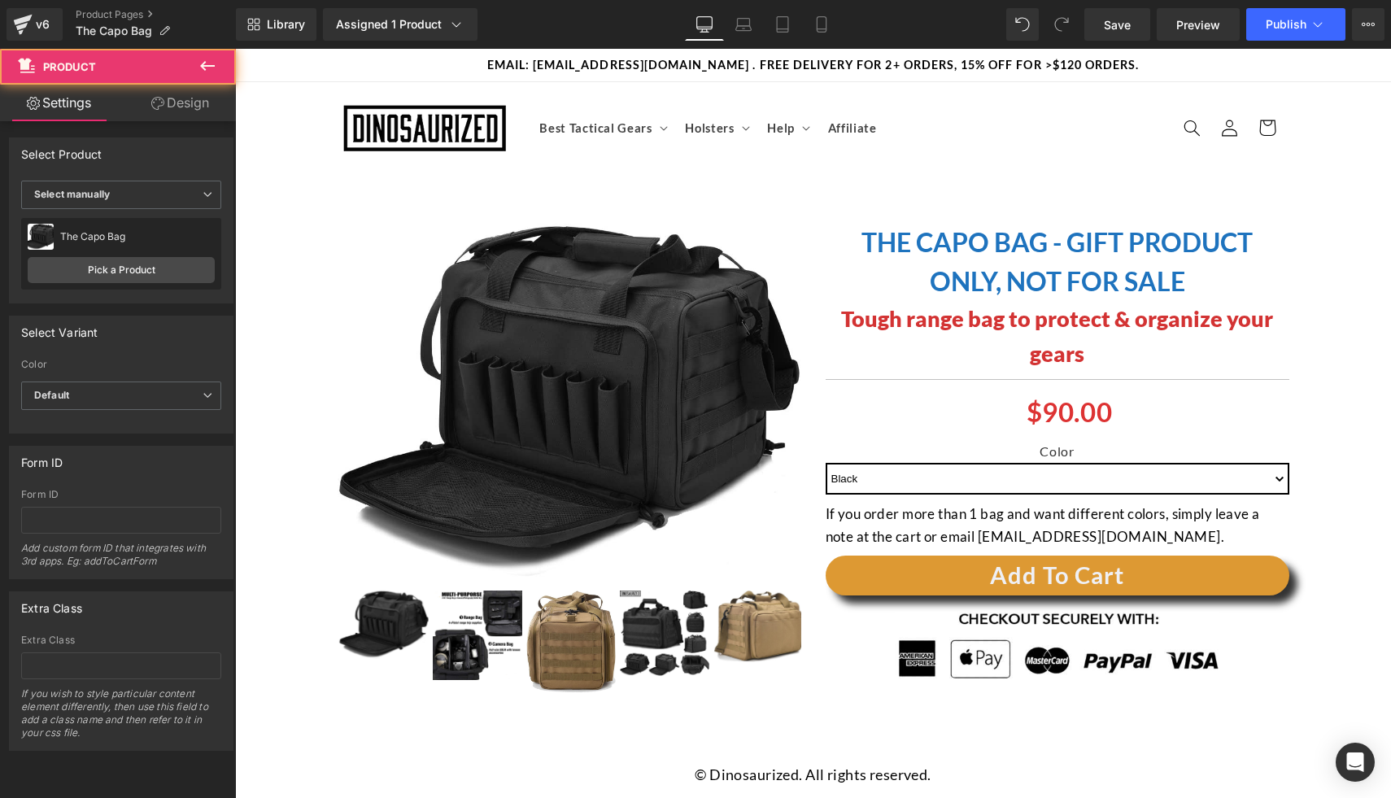
click at [1272, 280] on h1 "The CAPO bag - Gift Product Only, Not for Sale" at bounding box center [1057, 262] width 464 height 78
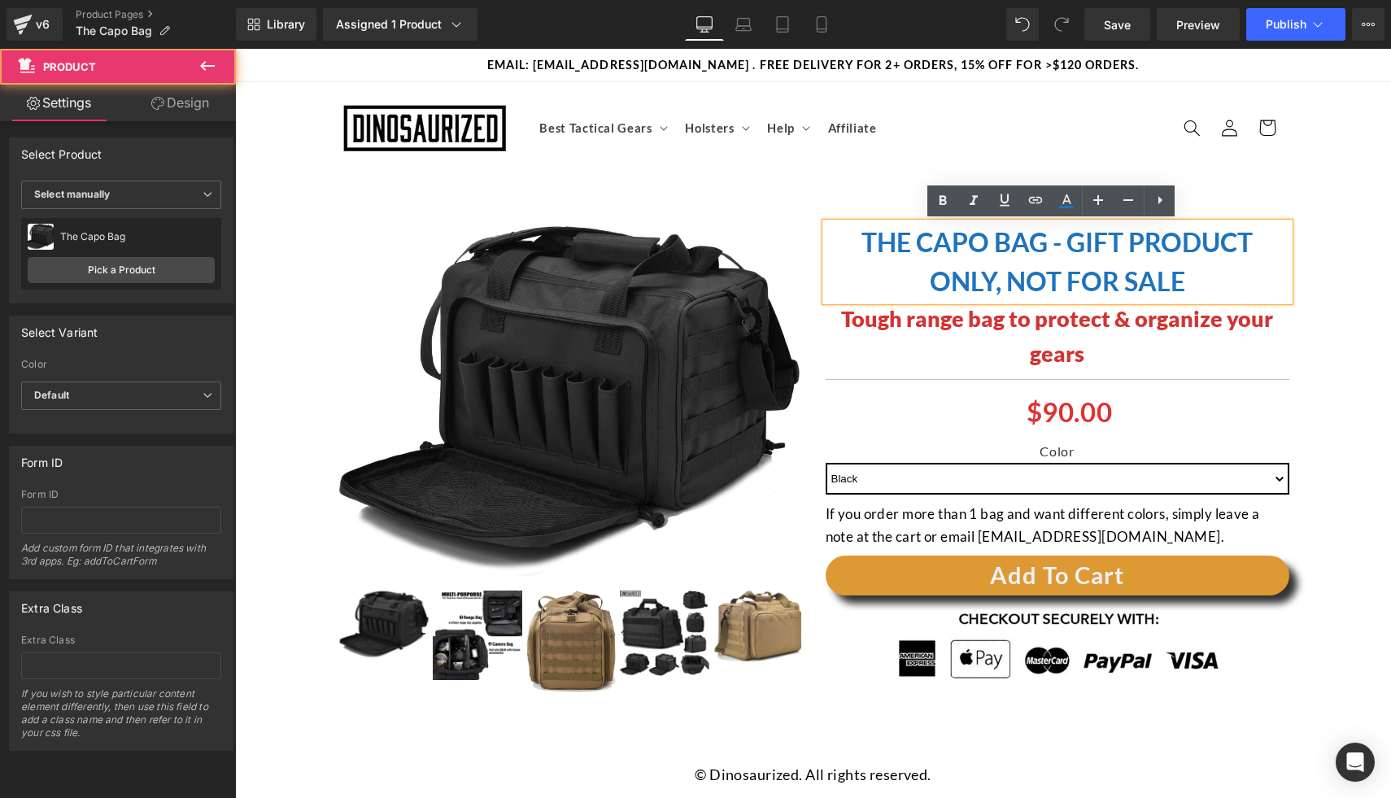
click at [1341, 298] on div "(P) Image ‹" at bounding box center [812, 450] width 1139 height 504
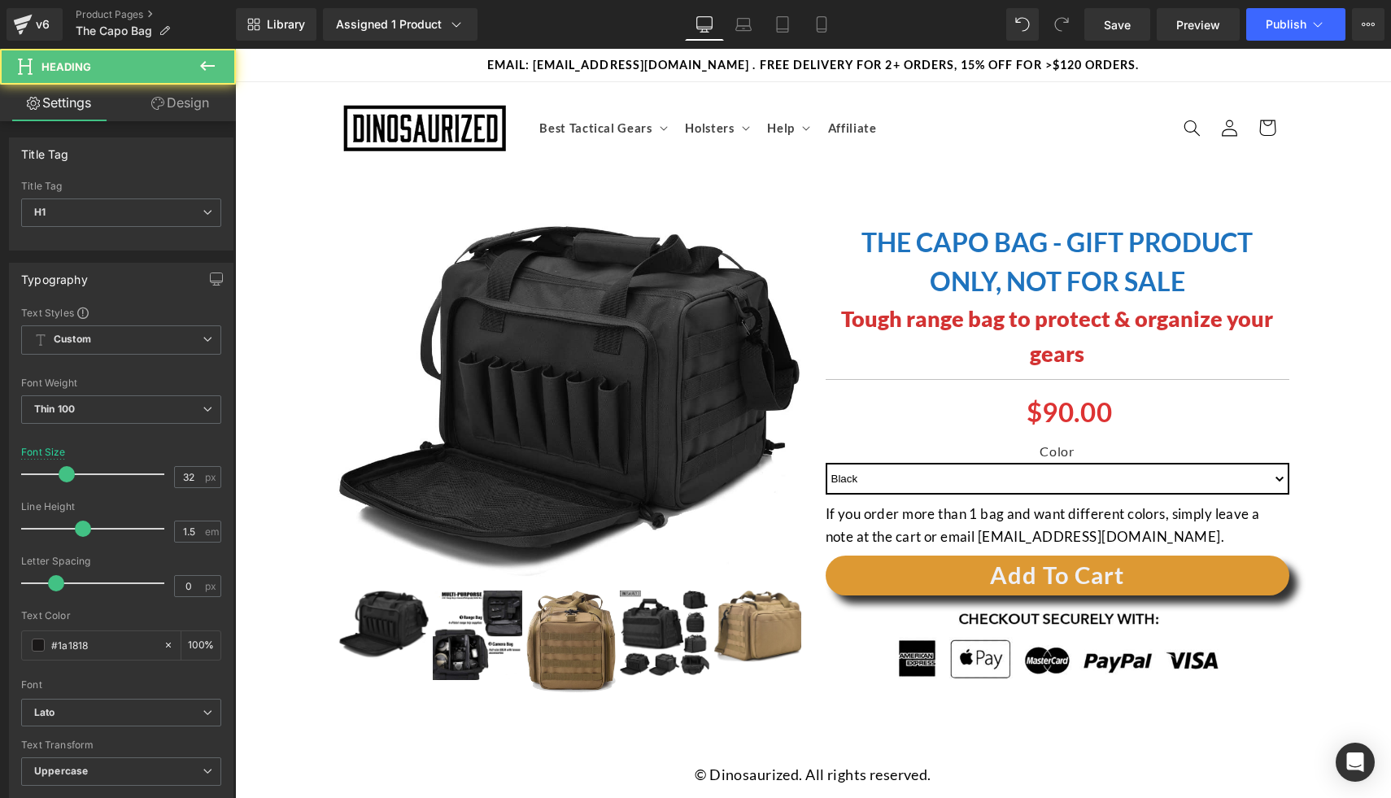
click at [1186, 277] on h1 "The CAPO bag - Gift Product Only, Not for Sale" at bounding box center [1057, 262] width 464 height 78
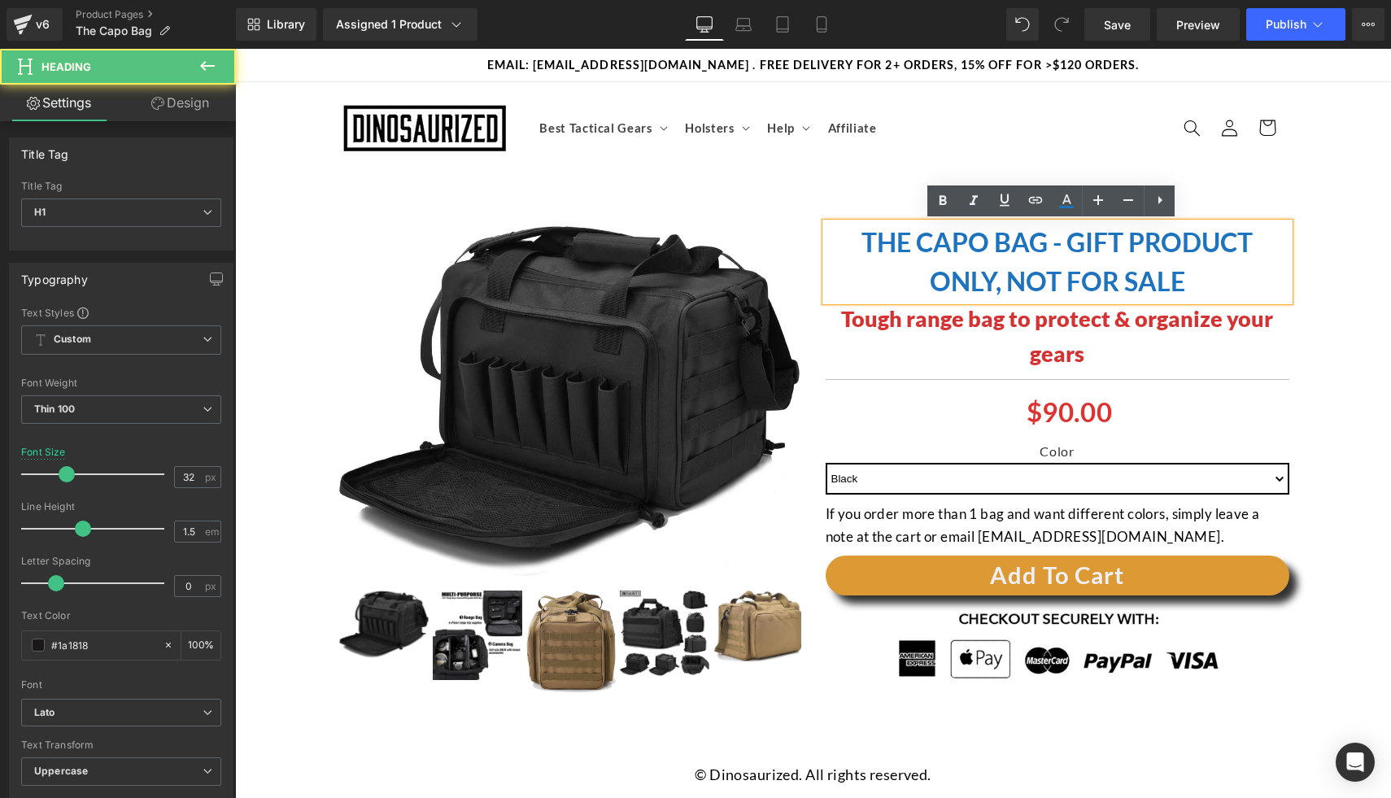
drag, startPoint x: 1269, startPoint y: 287, endPoint x: 1210, endPoint y: 275, distance: 60.6
click at [1269, 287] on h1 "The CAPO bag - Gift Product Only, Not for Sale" at bounding box center [1057, 262] width 464 height 78
click at [1186, 272] on h1 "The CAPO bag - Gift Product Only, Not for Sale" at bounding box center [1057, 262] width 464 height 78
click at [1264, 281] on h1 "The CAPO bag - Gift Product Only, Not for Sale" at bounding box center [1057, 262] width 464 height 78
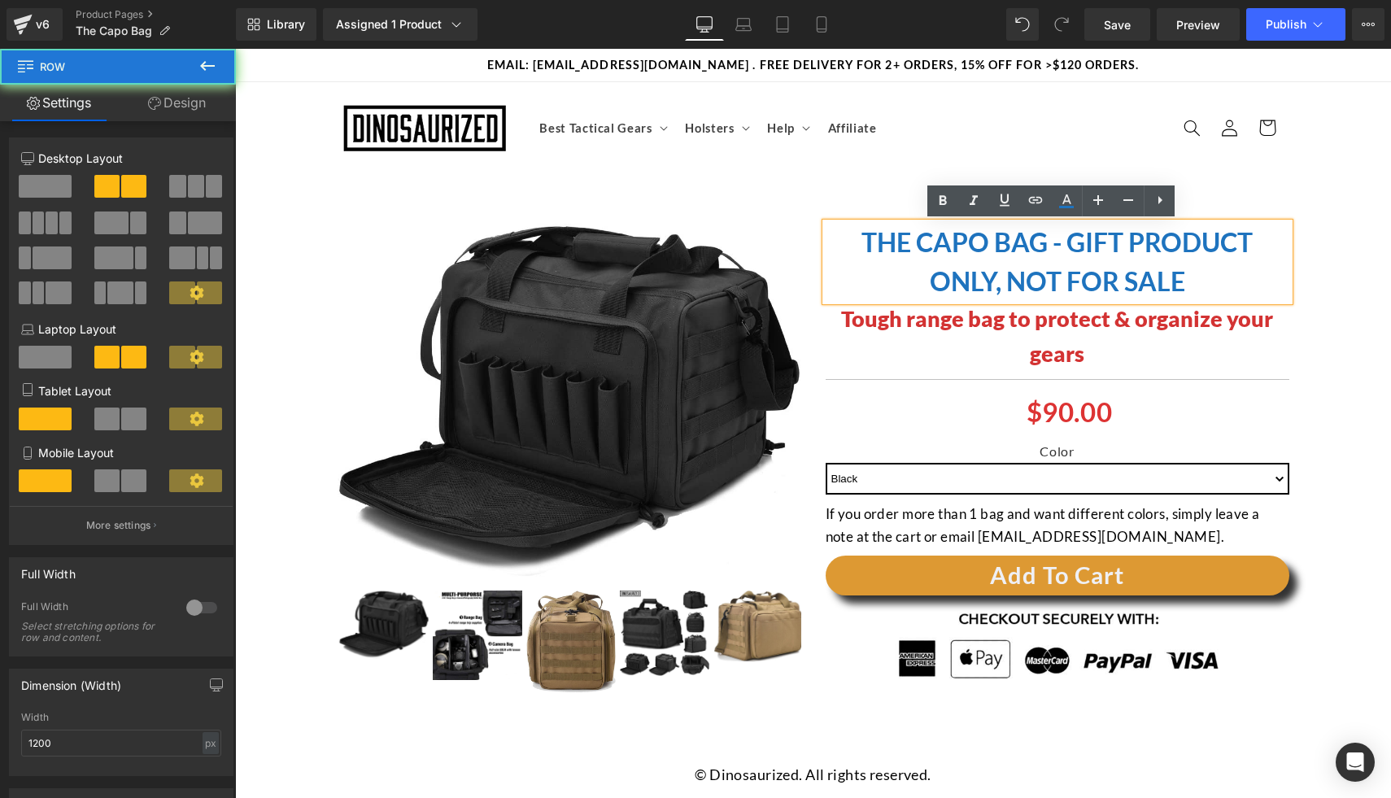
click at [1293, 279] on div "The CAPO bag - Gift Product Only, Not for Sale Heading Tough range bag to prote…" at bounding box center [1057, 452] width 488 height 459
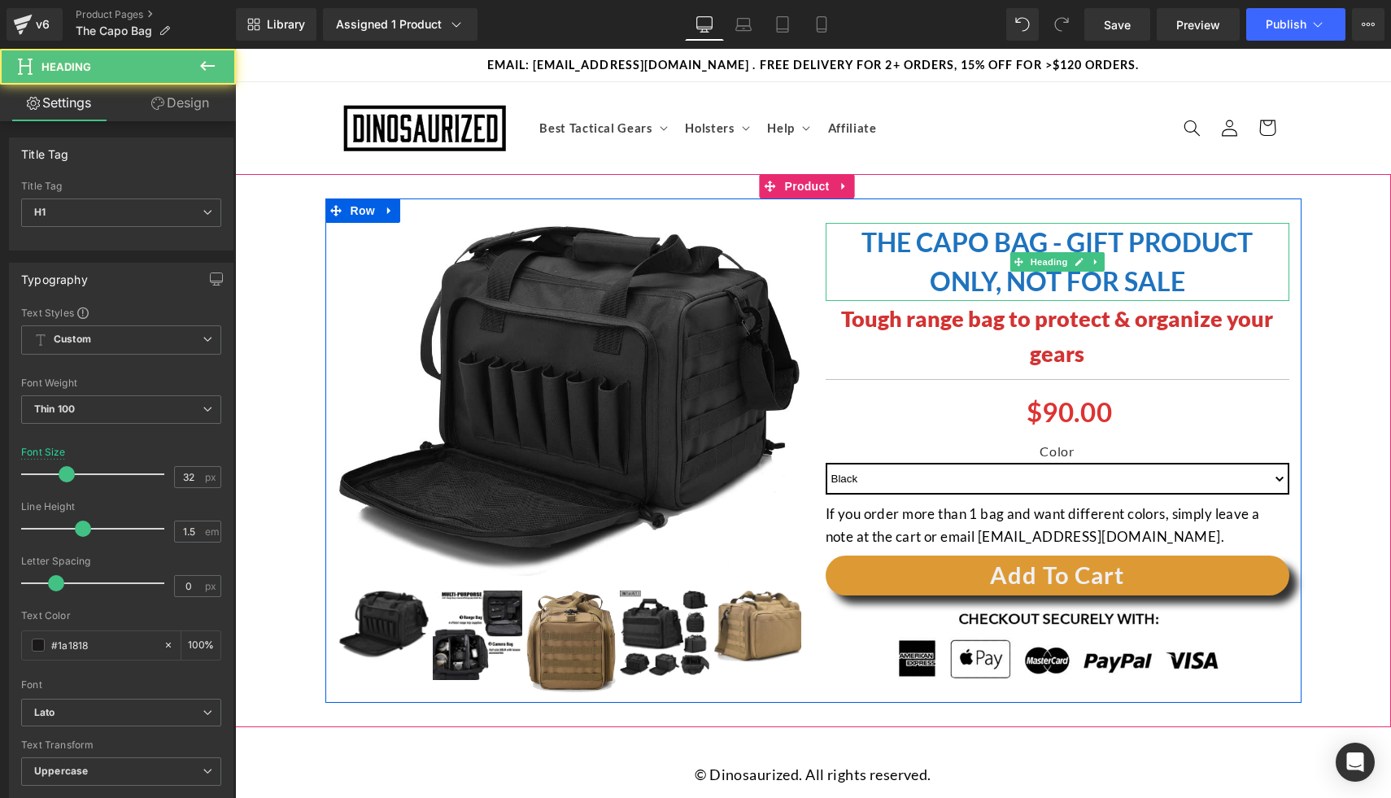
click at [1243, 278] on h1 "The CAPO bag - Gift Product Only, Not for Sale" at bounding box center [1057, 262] width 464 height 78
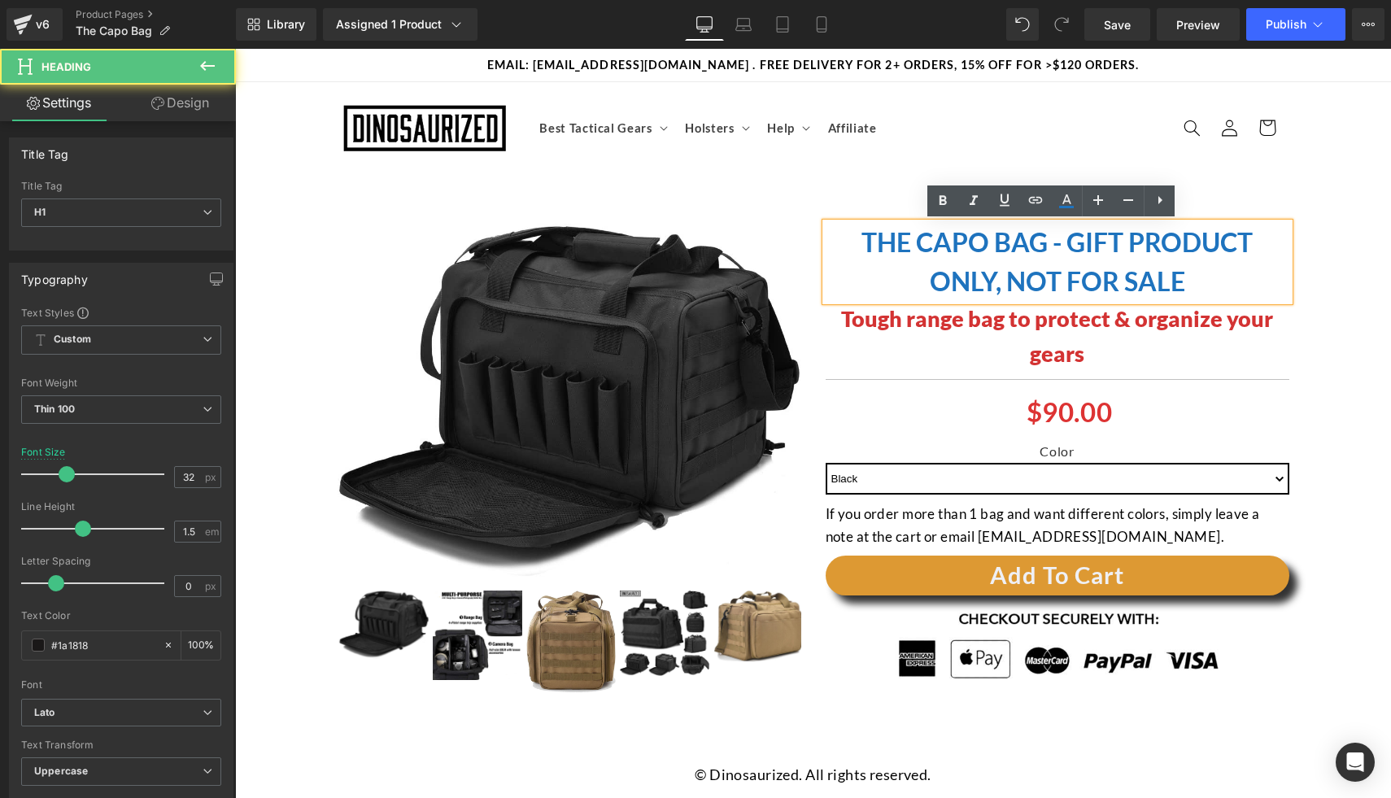
click at [1313, 298] on div "(P) Image ‹" at bounding box center [812, 450] width 1139 height 504
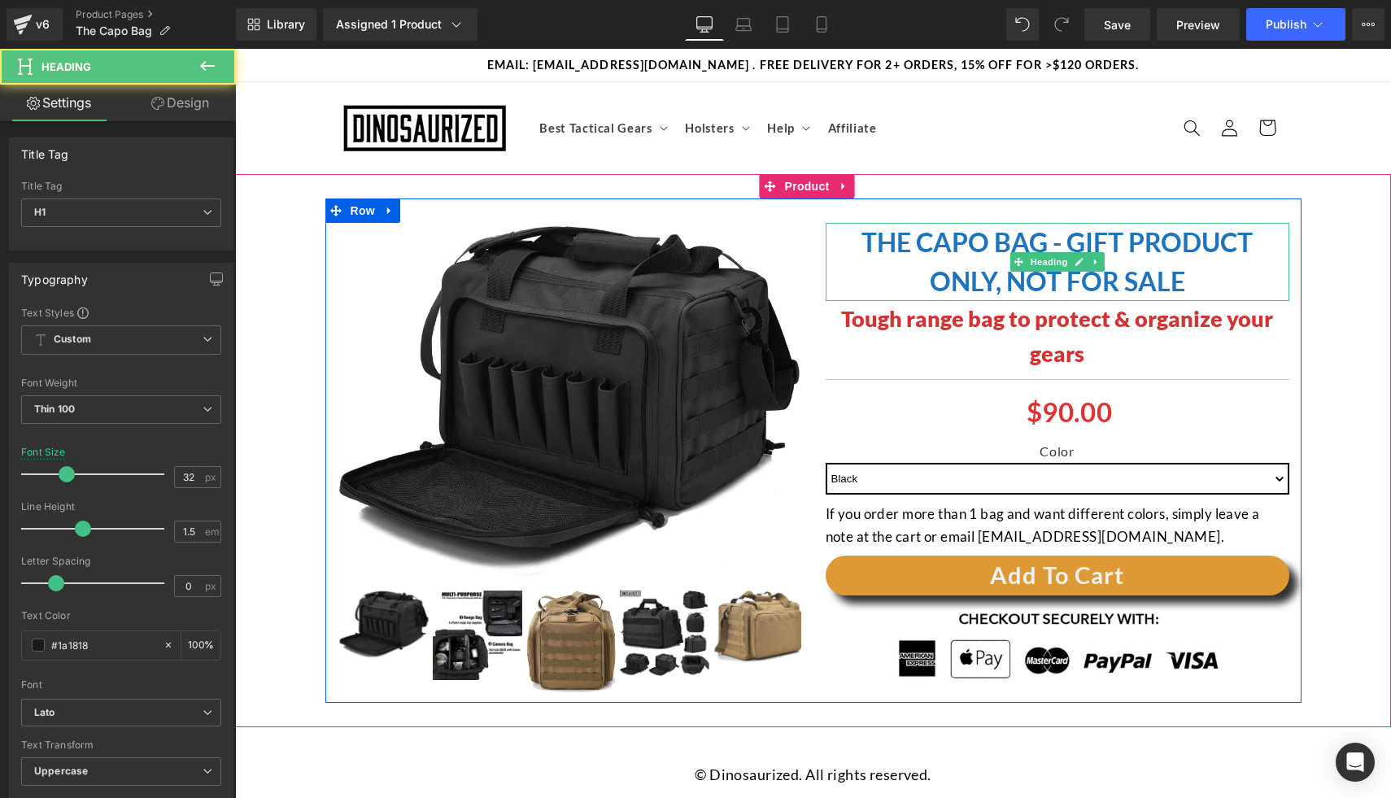
click at [1249, 282] on h1 "The CAPO bag - Gift Product Only, Not for Sale" at bounding box center [1057, 262] width 464 height 78
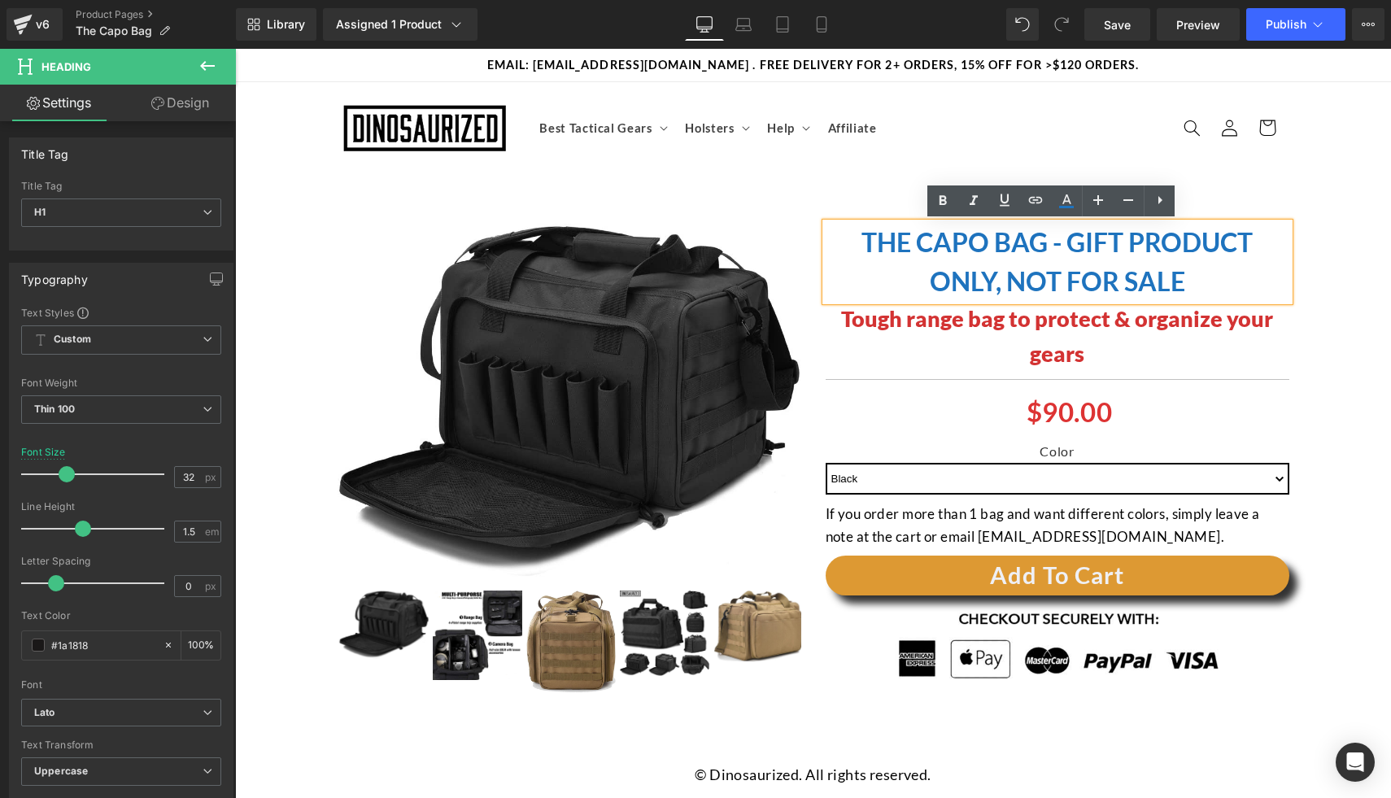
click at [1333, 341] on div "(P) Image ‹" at bounding box center [812, 450] width 1139 height 504
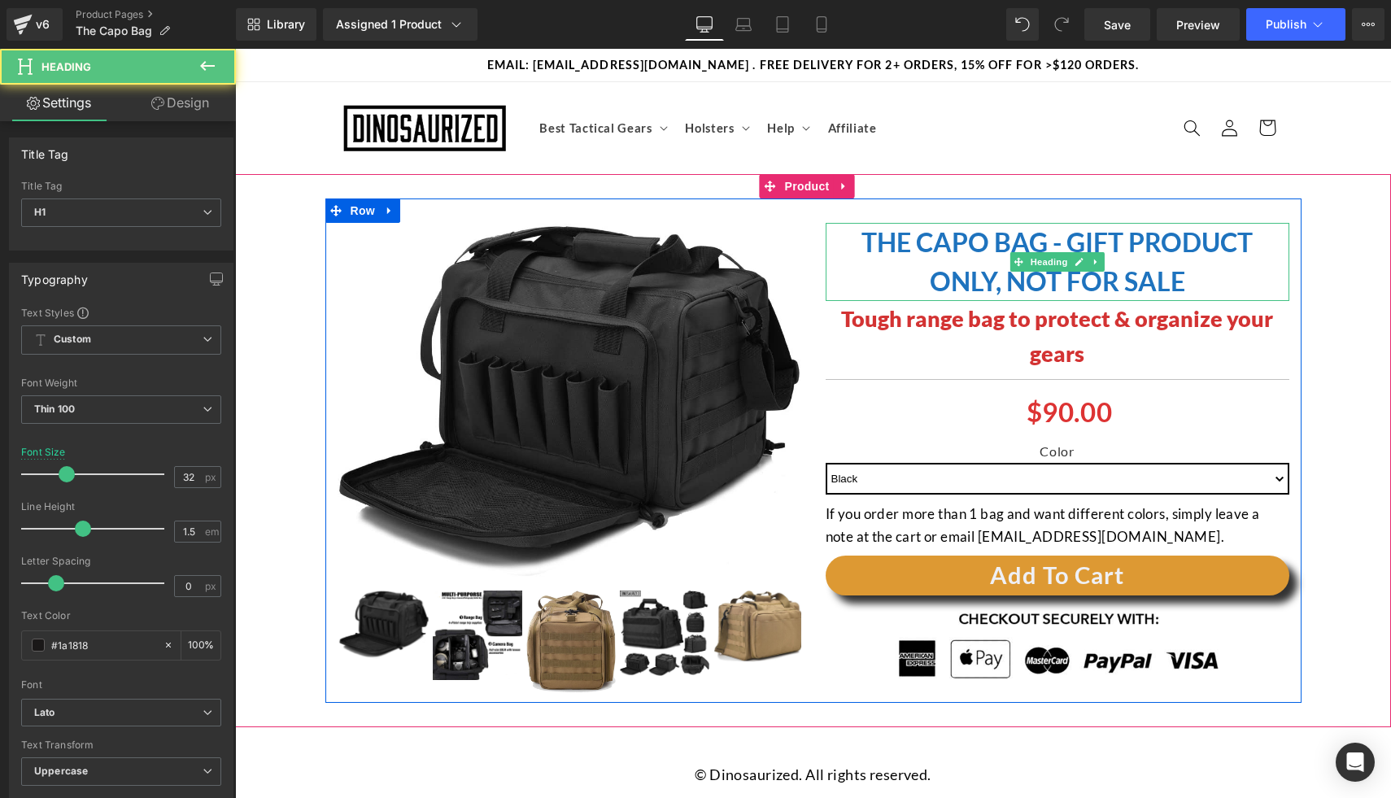
click at [1239, 277] on h1 "The CAPO bag - Gift Product Only, Not for Sale" at bounding box center [1057, 262] width 464 height 78
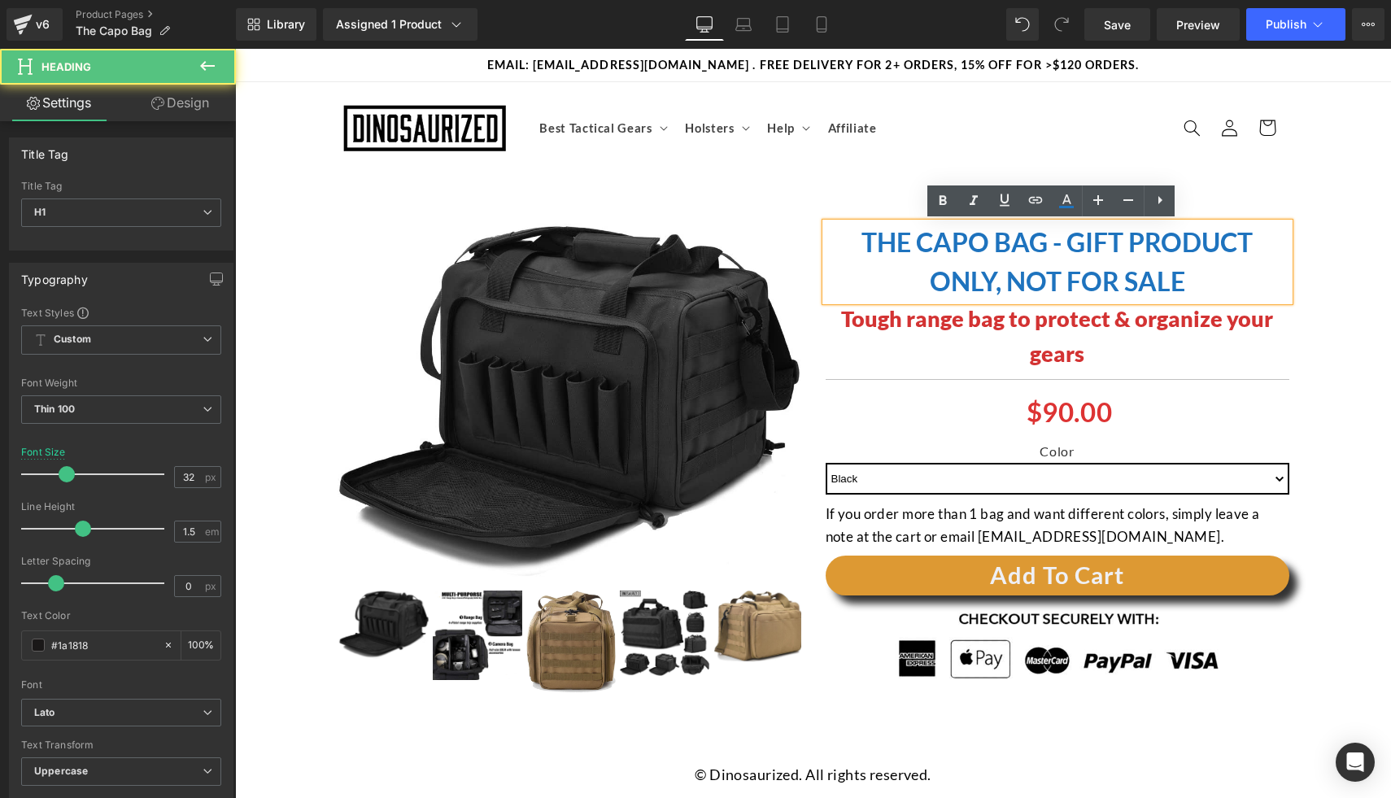
click at [1328, 331] on div "(P) Image ‹" at bounding box center [812, 450] width 1139 height 504
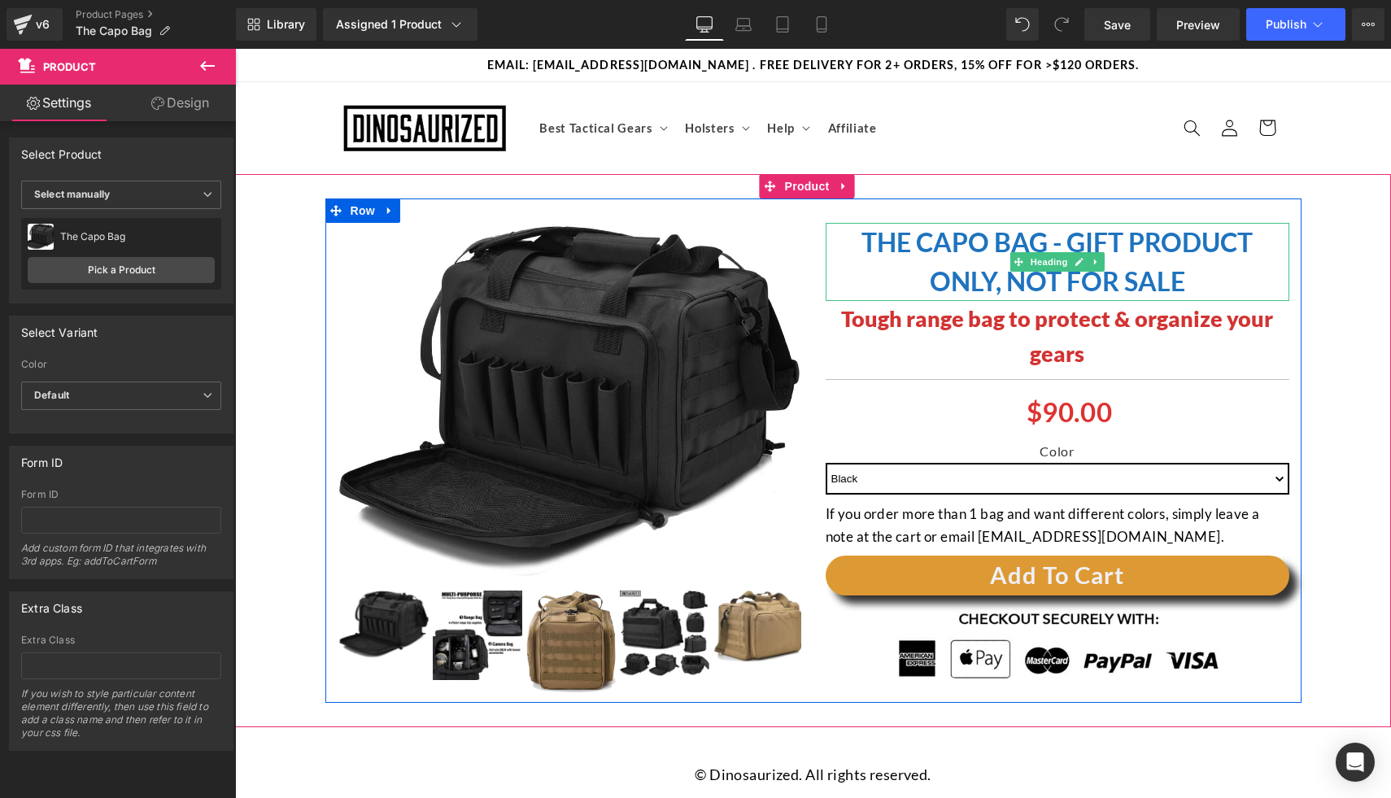
click at [1239, 247] on strong "The CAPO bag - Gift Product Only, Not for Sale" at bounding box center [1056, 261] width 391 height 71
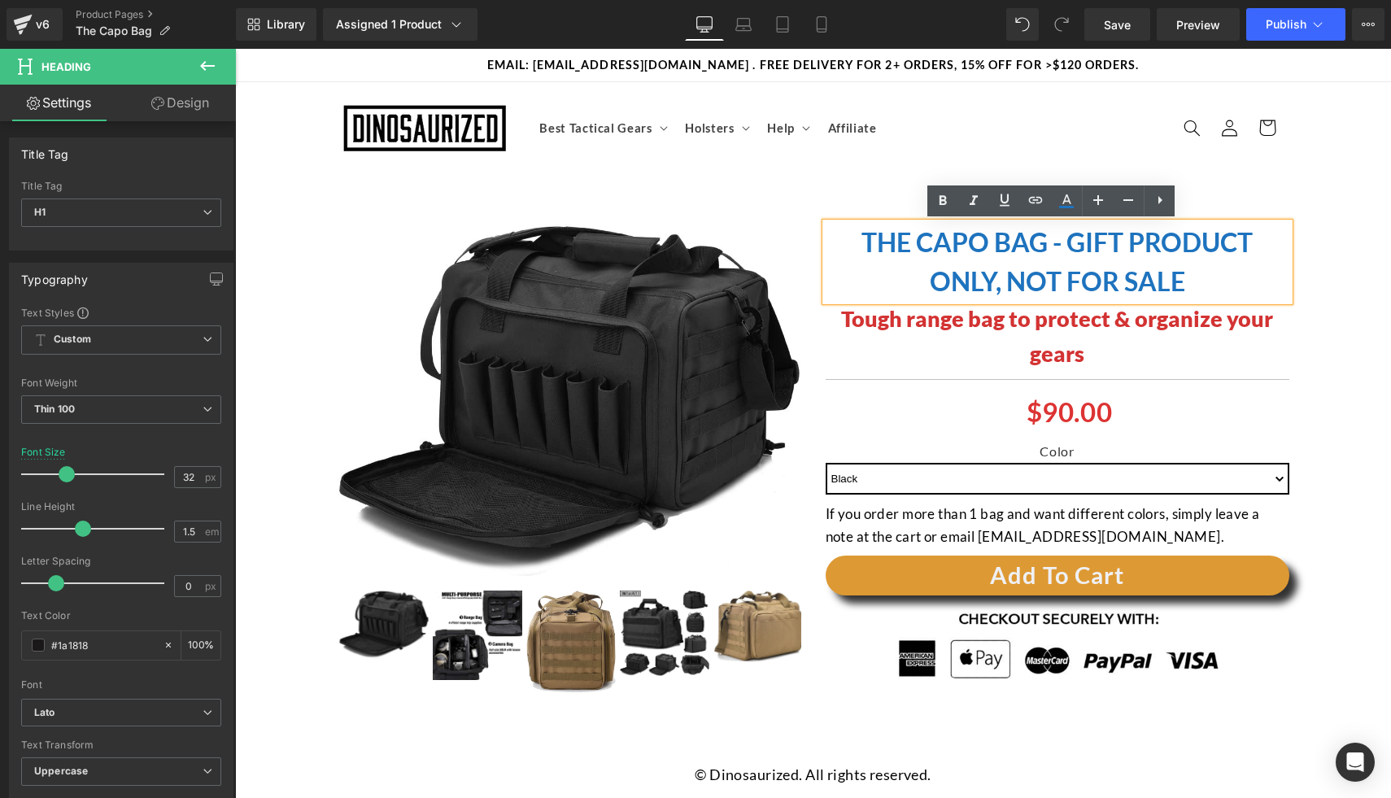
click at [1339, 274] on div "(P) Image ‹" at bounding box center [812, 450] width 1139 height 504
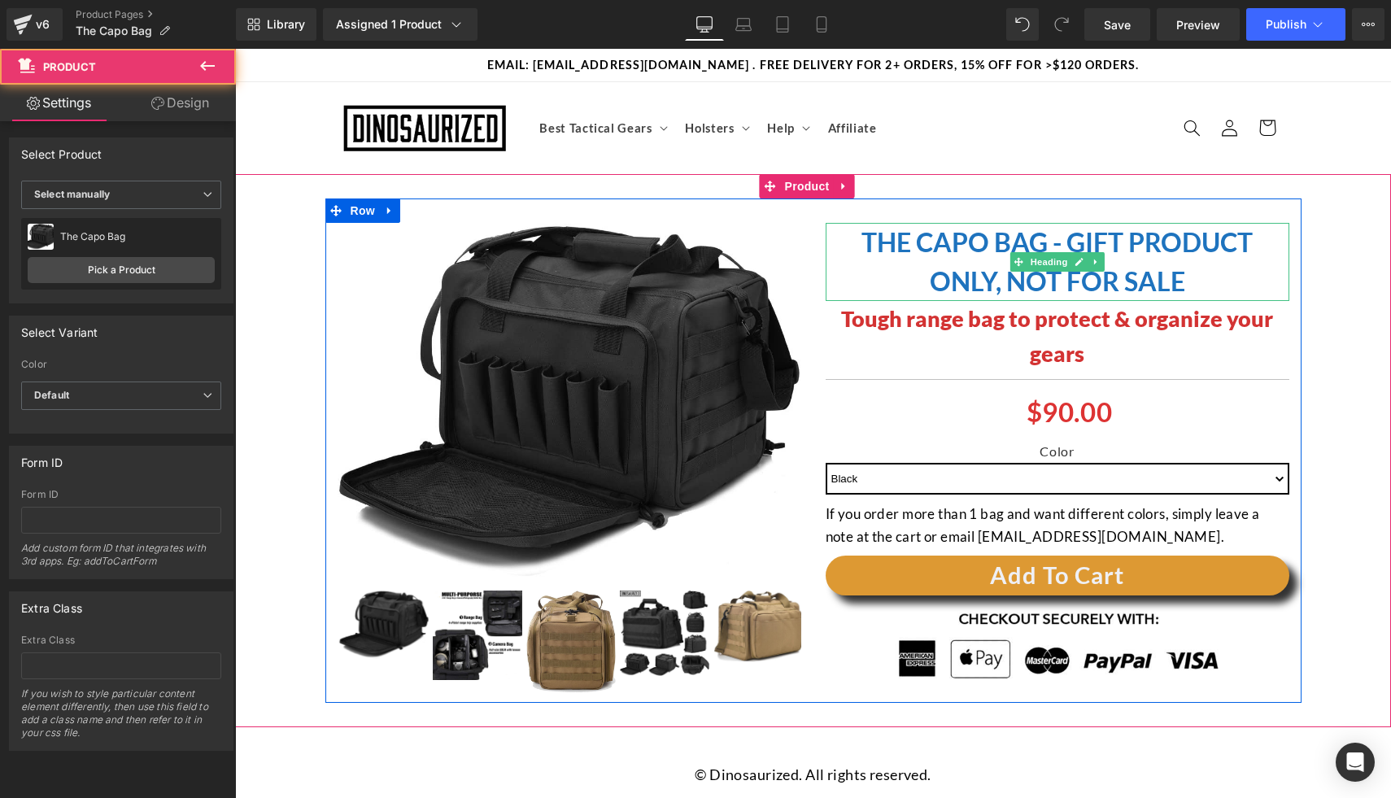
click at [1219, 272] on h1 "The CAPO bag - Gift Product Only, Not for Sale" at bounding box center [1057, 262] width 464 height 78
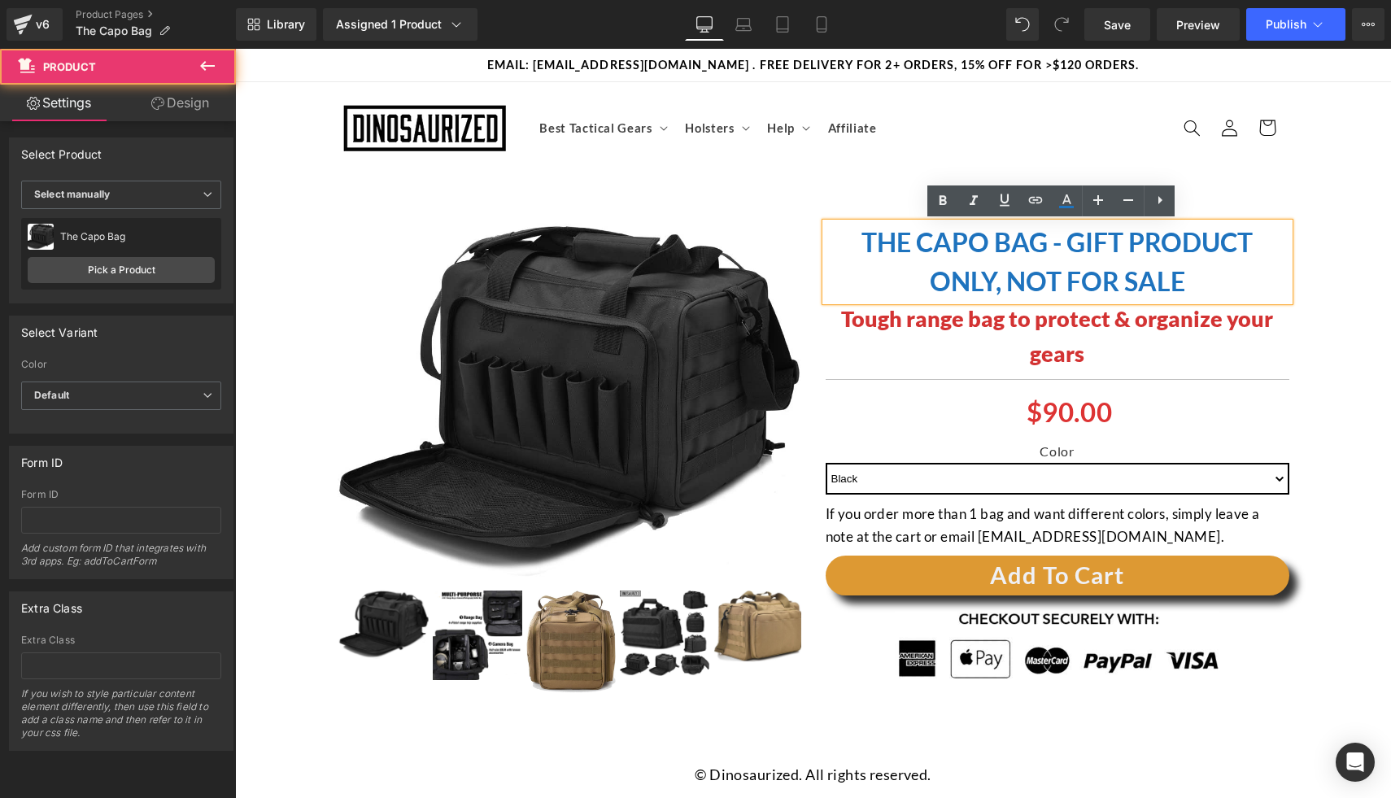
click at [1325, 191] on div "(P) Image ‹ ›" at bounding box center [813, 450] width 1156 height 553
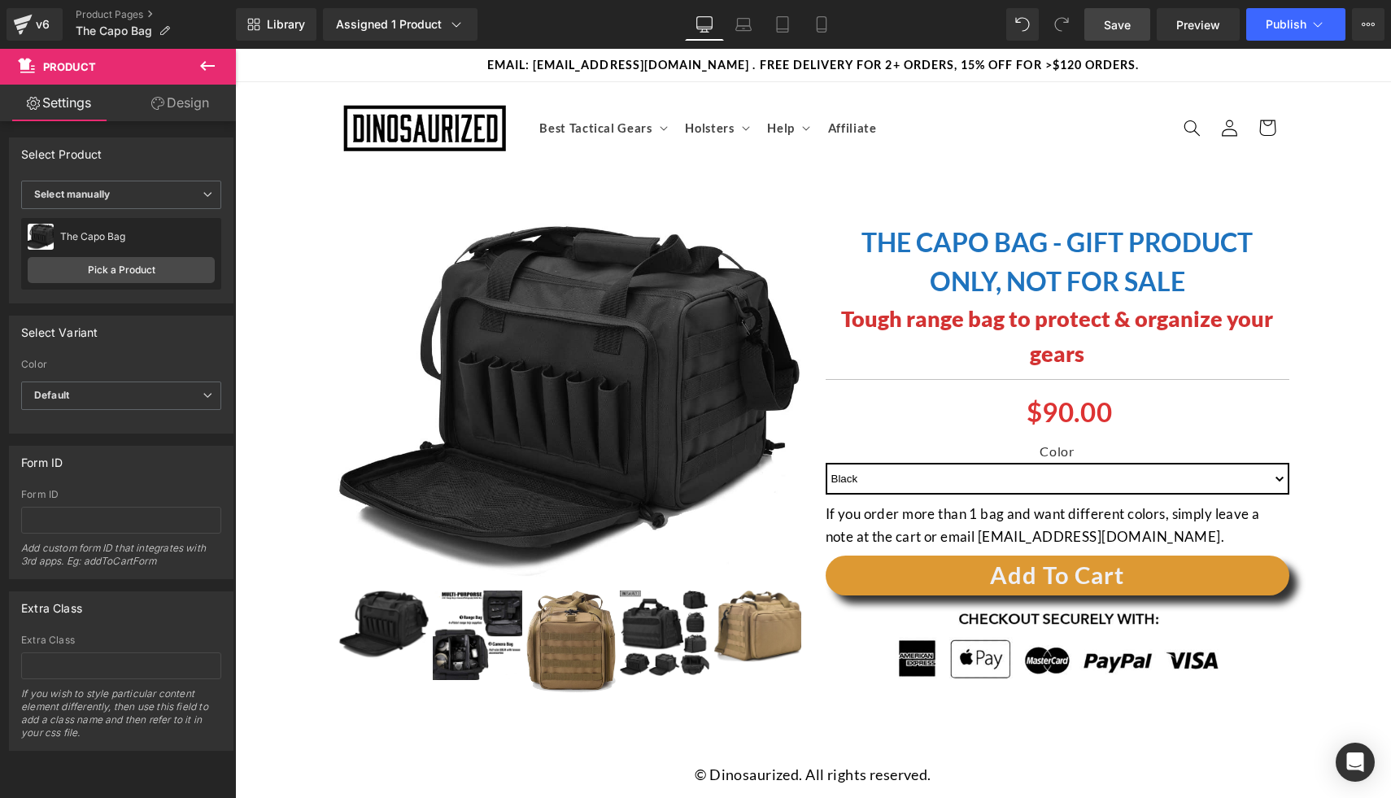
click at [1105, 11] on link "Save" at bounding box center [1117, 24] width 66 height 33
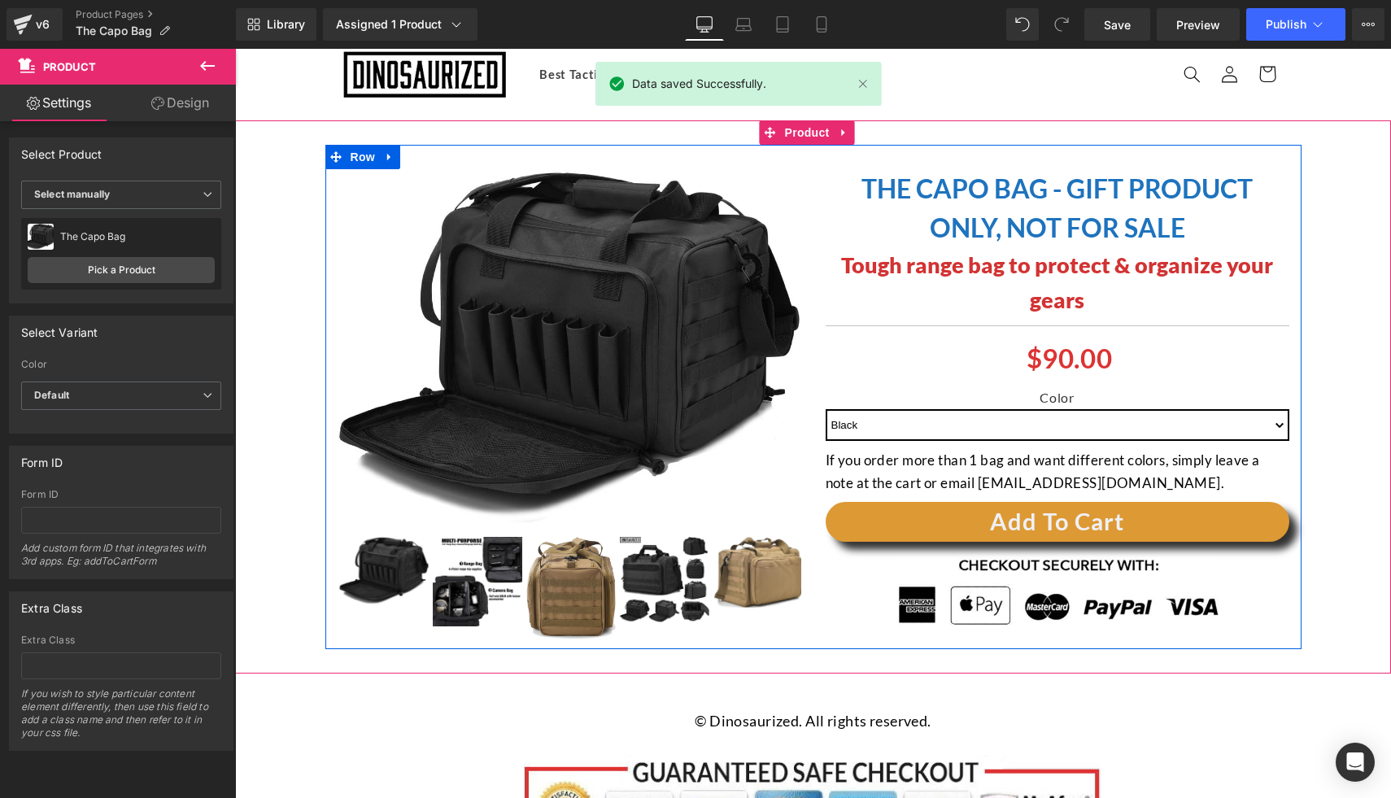
scroll to position [4, 0]
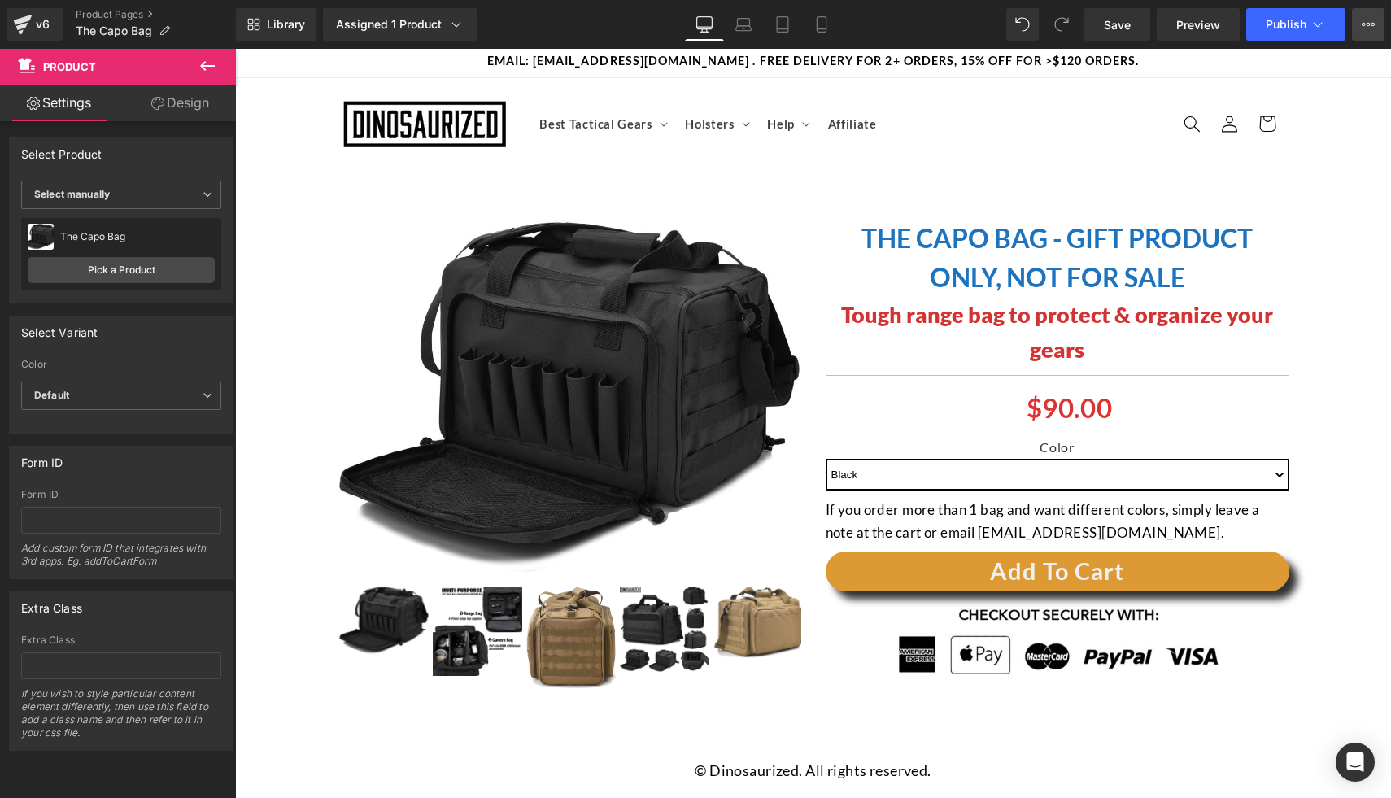
click at [1362, 28] on icon at bounding box center [1367, 24] width 13 height 13
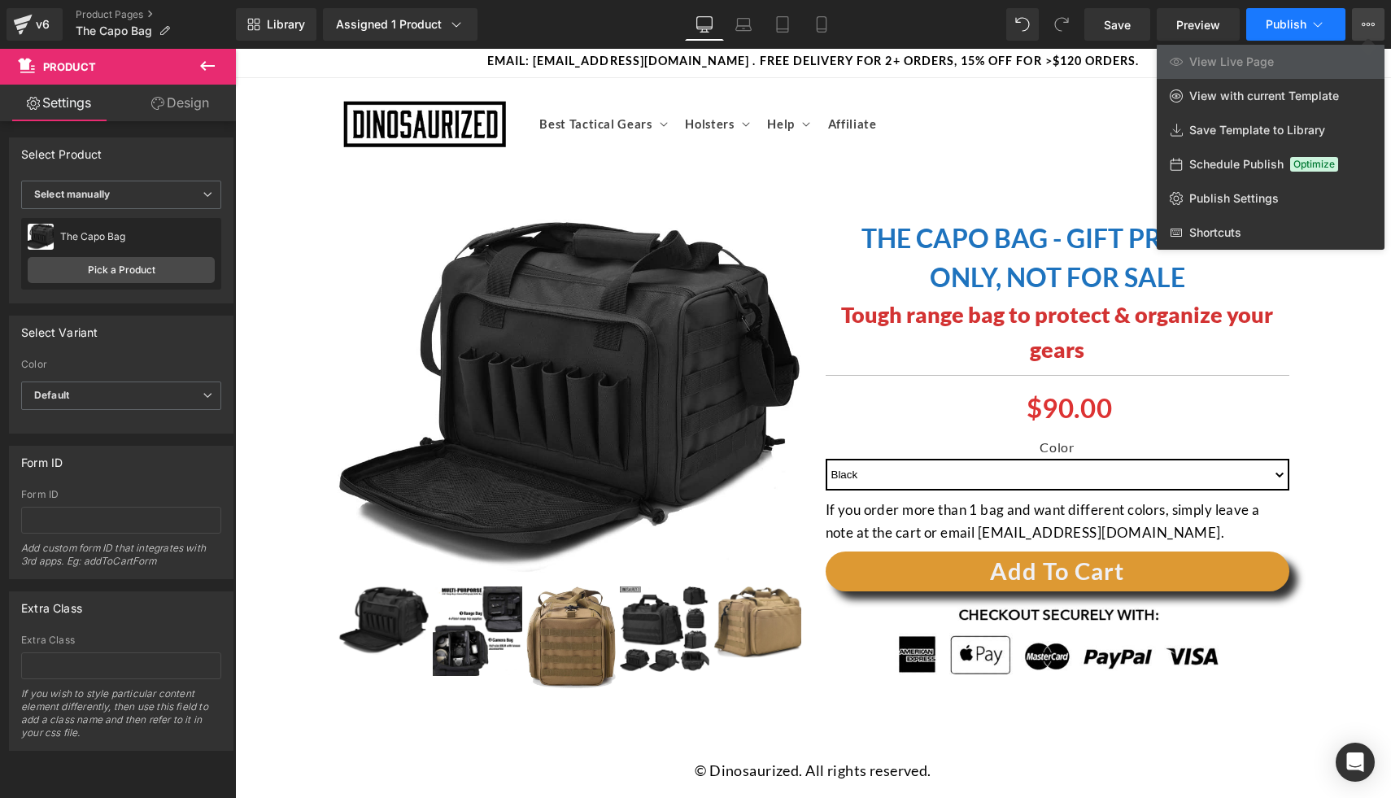
click at [1307, 21] on button "Publish" at bounding box center [1295, 24] width 99 height 33
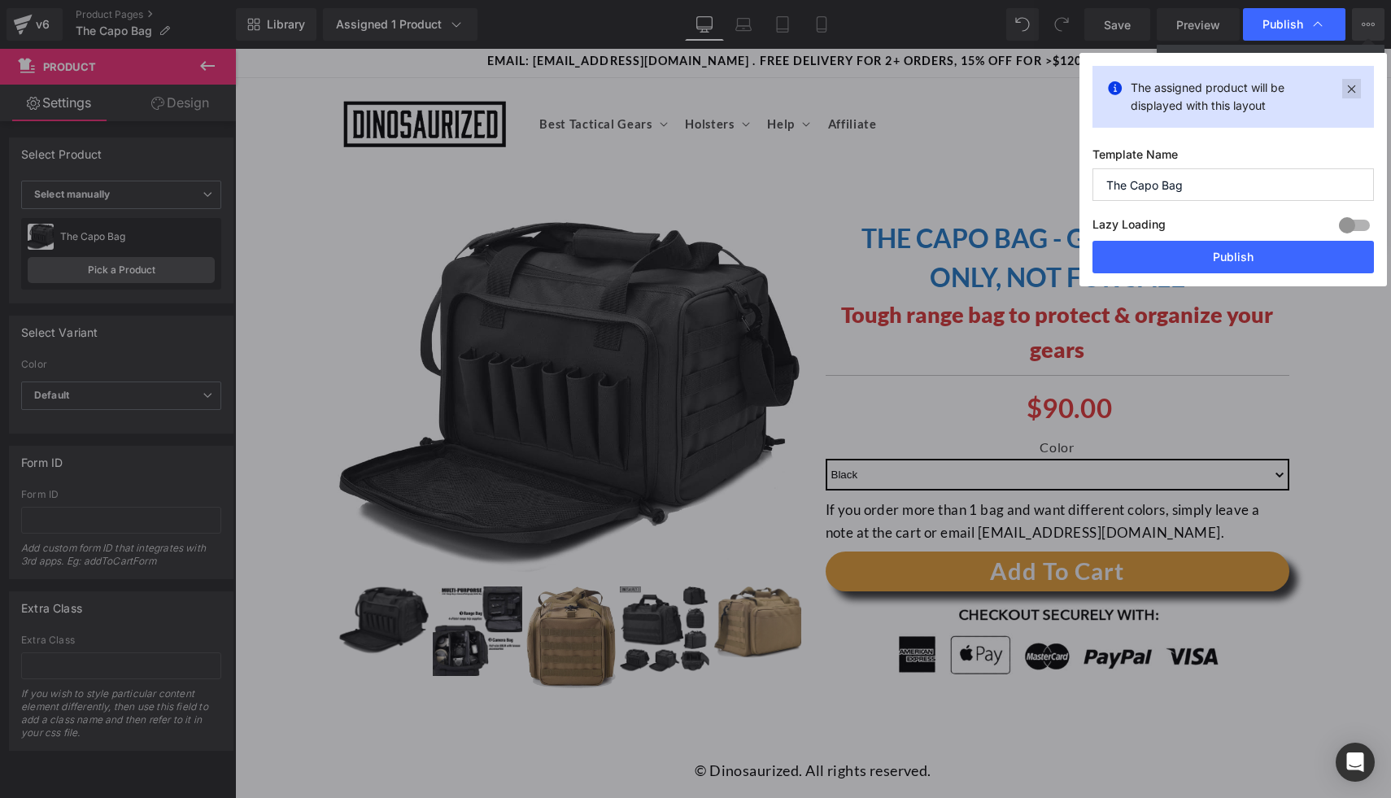
click at [1348, 89] on icon at bounding box center [1351, 89] width 19 height 20
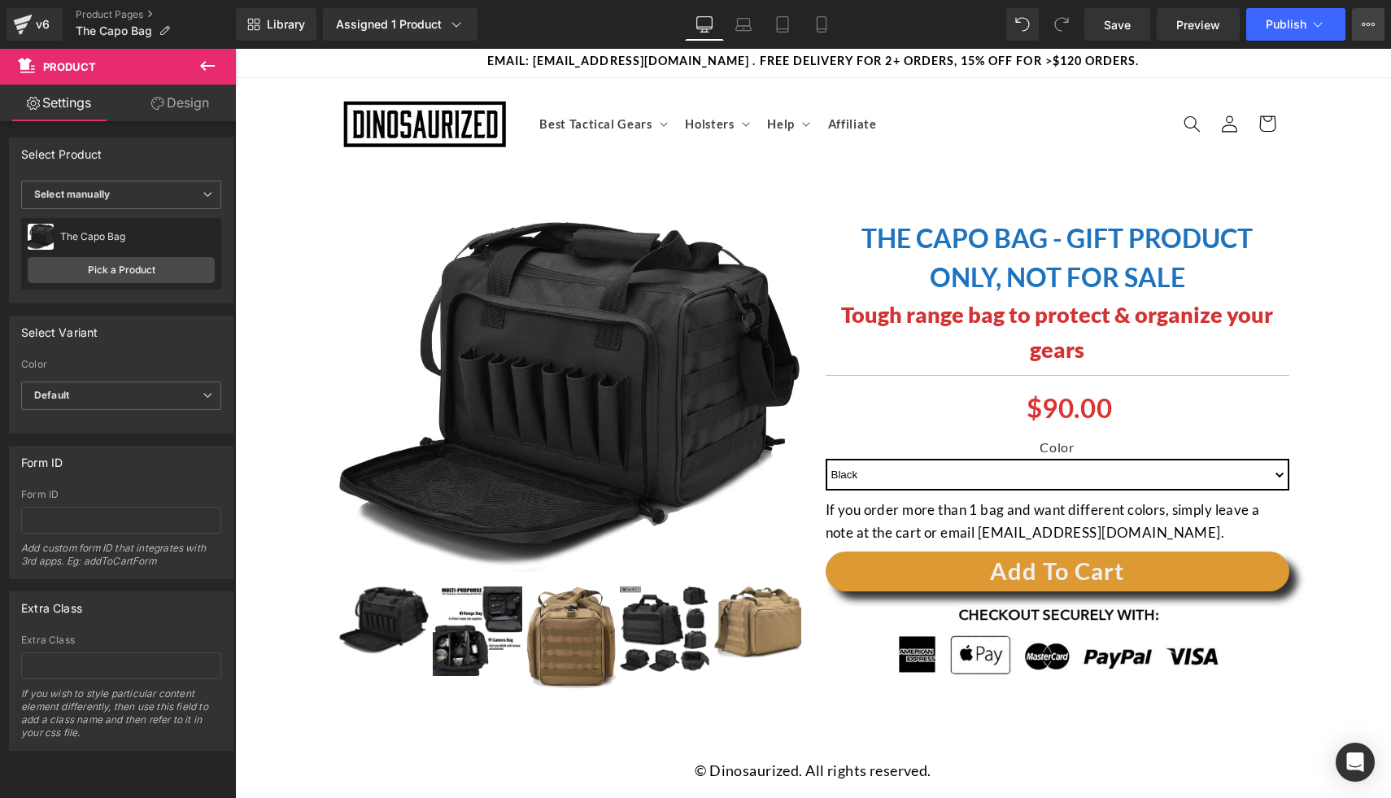
click at [1370, 28] on icon at bounding box center [1367, 24] width 13 height 13
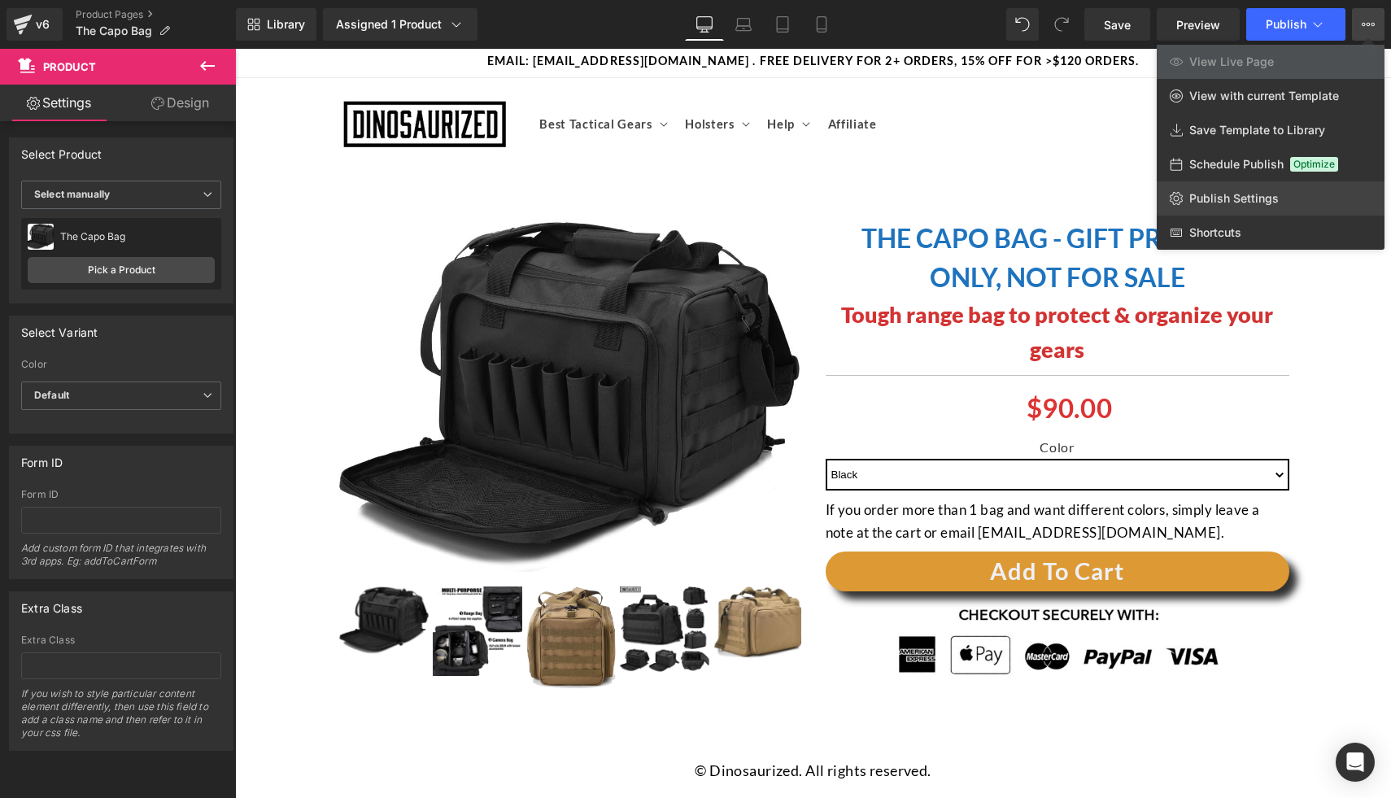
click at [1228, 195] on span "Publish Settings" at bounding box center [1233, 198] width 89 height 15
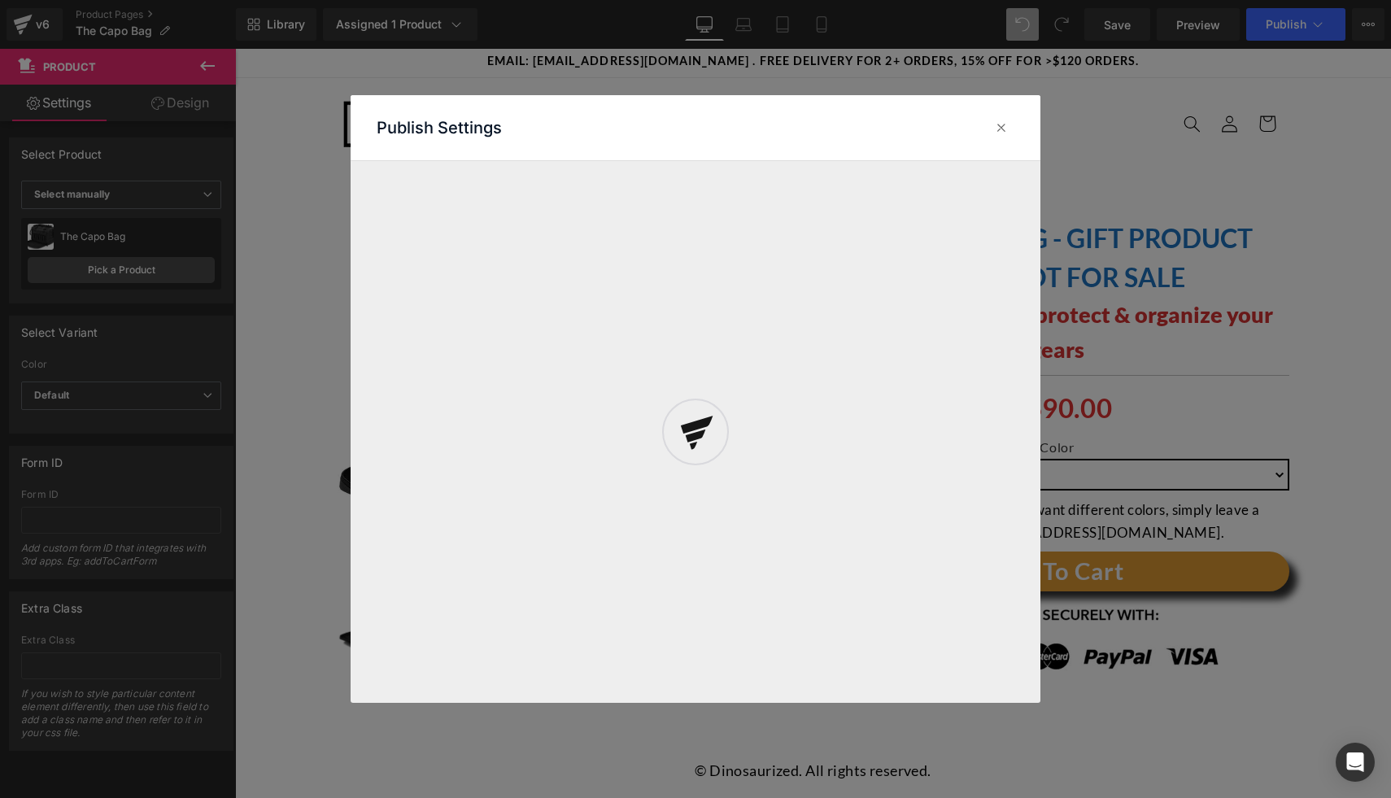
drag, startPoint x: 1002, startPoint y: 134, endPoint x: 1022, endPoint y: 122, distance: 23.7
click at [1002, 134] on div at bounding box center [696, 432] width 690 height 608
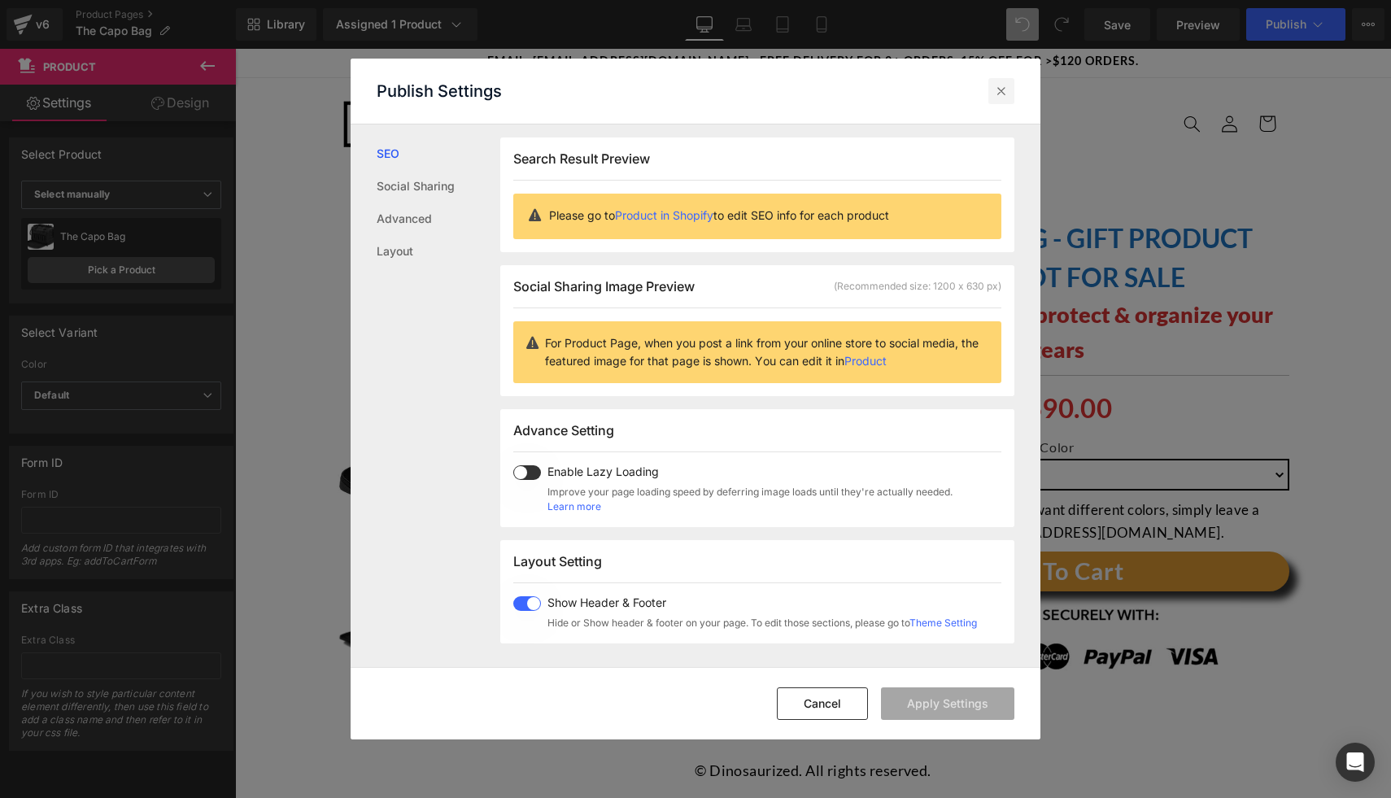
click at [1007, 97] on icon at bounding box center [1001, 91] width 16 height 16
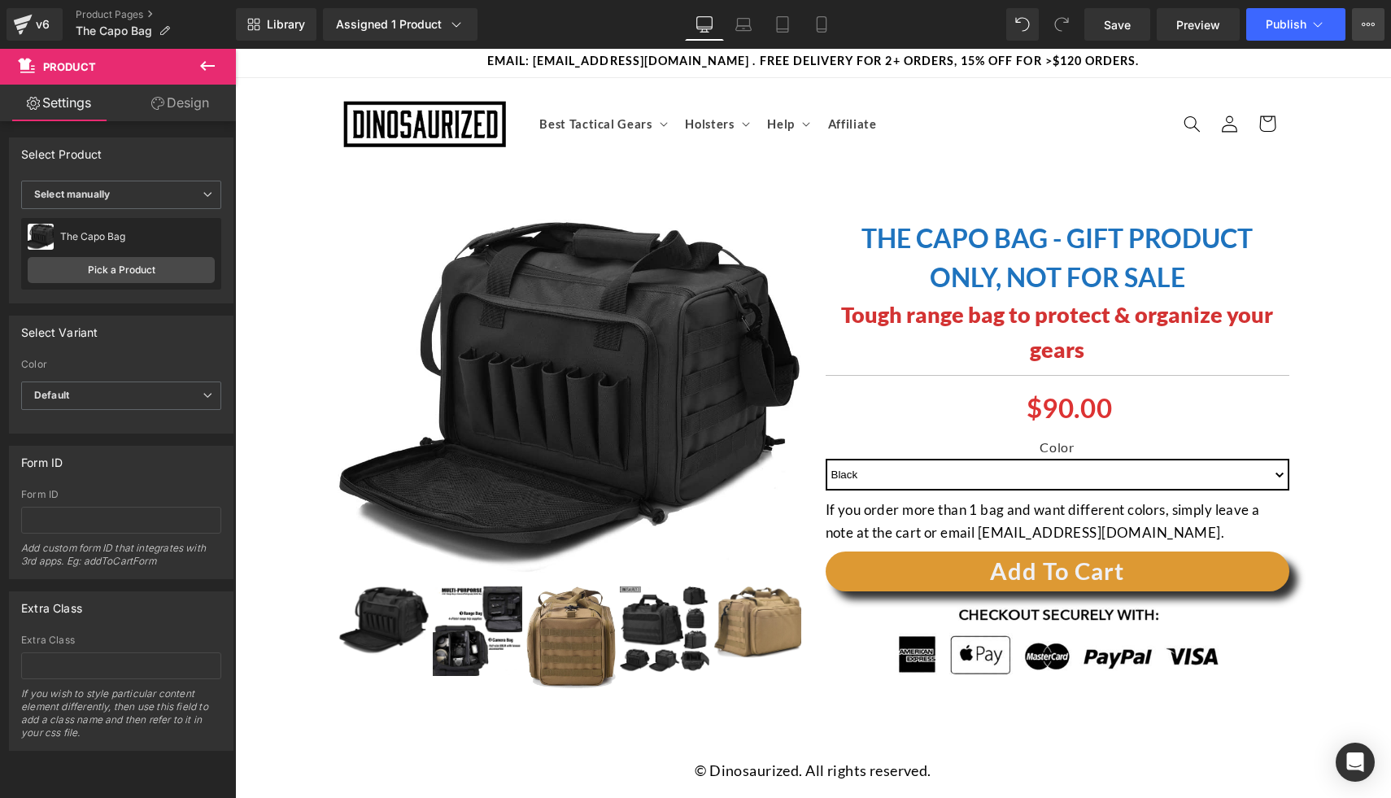
click at [1372, 29] on icon at bounding box center [1367, 24] width 13 height 13
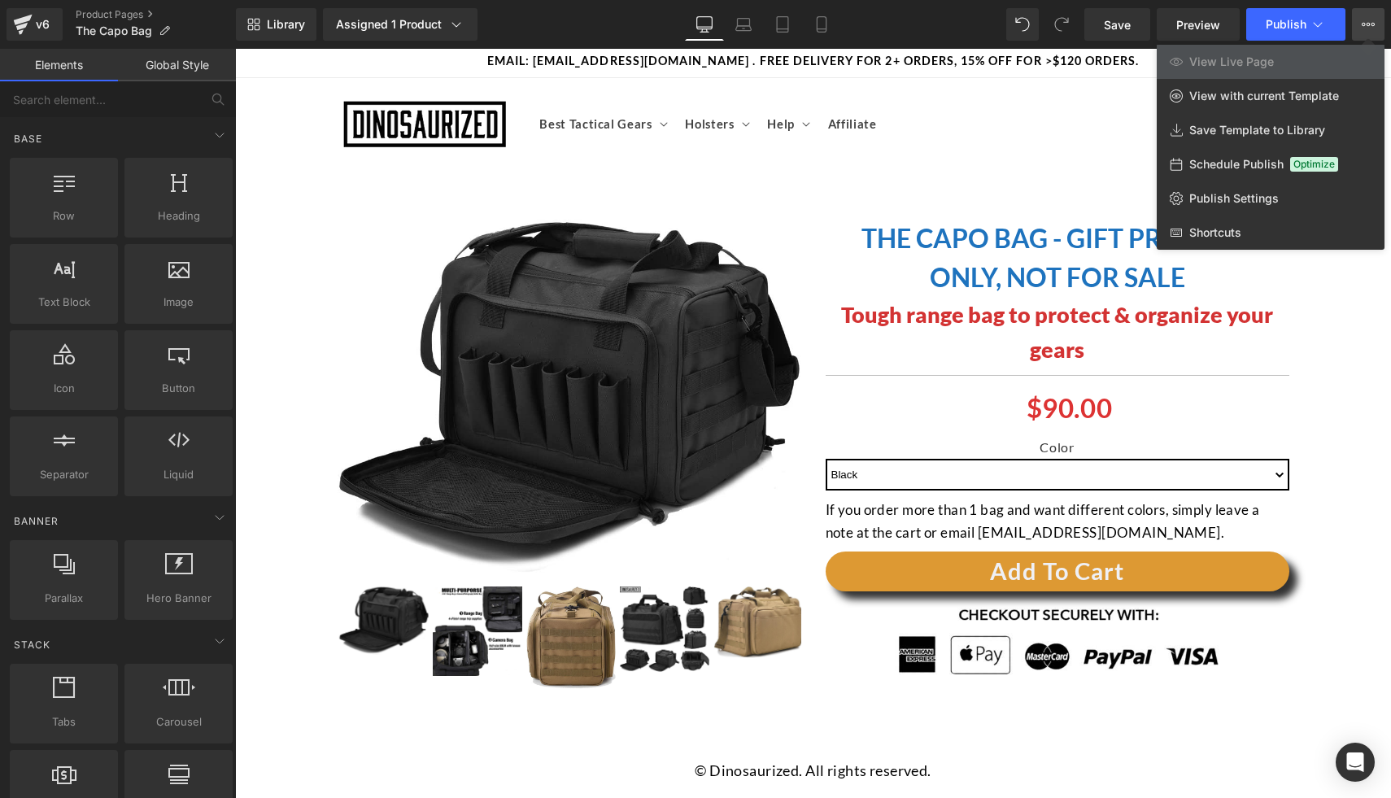
click at [1022, 177] on div at bounding box center [813, 423] width 1156 height 749
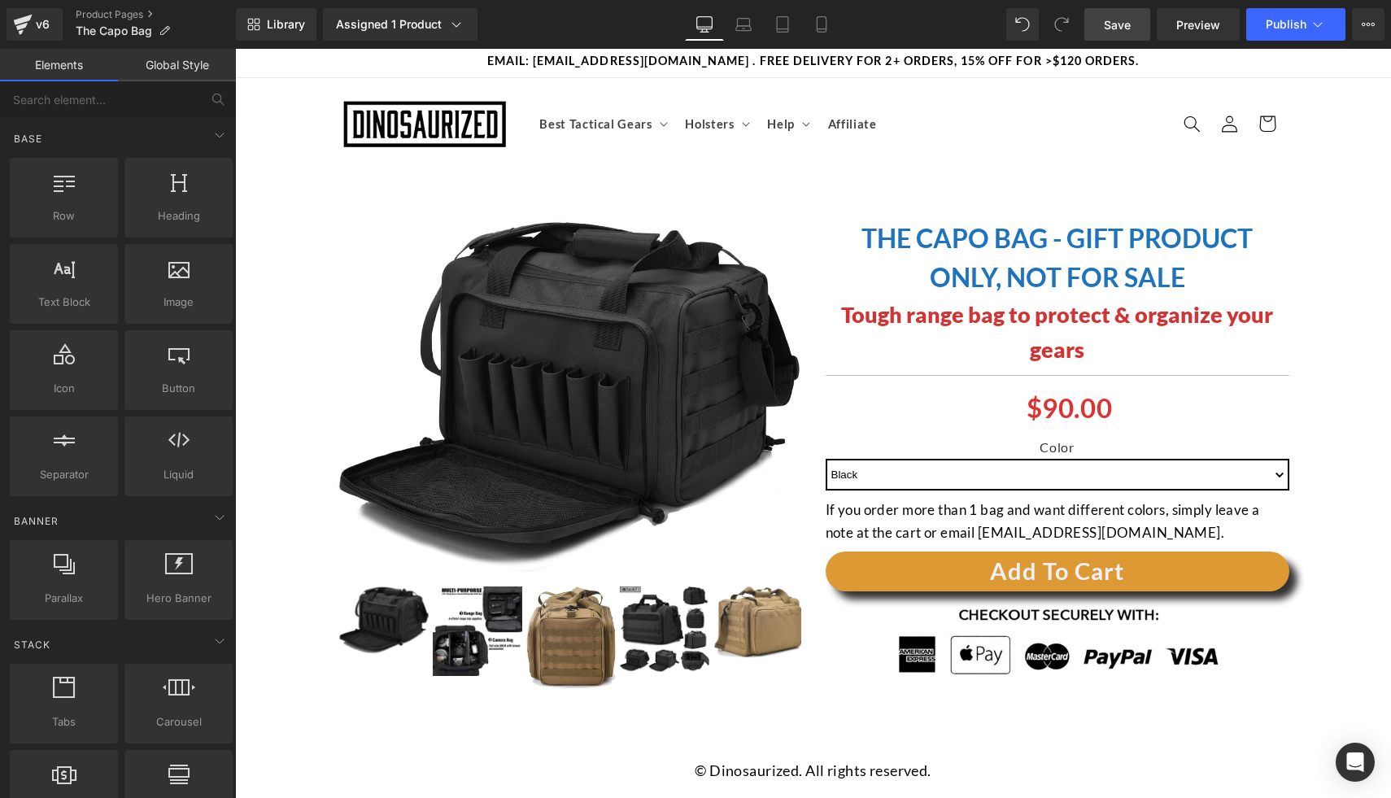
click at [1139, 28] on link "Save" at bounding box center [1117, 24] width 66 height 33
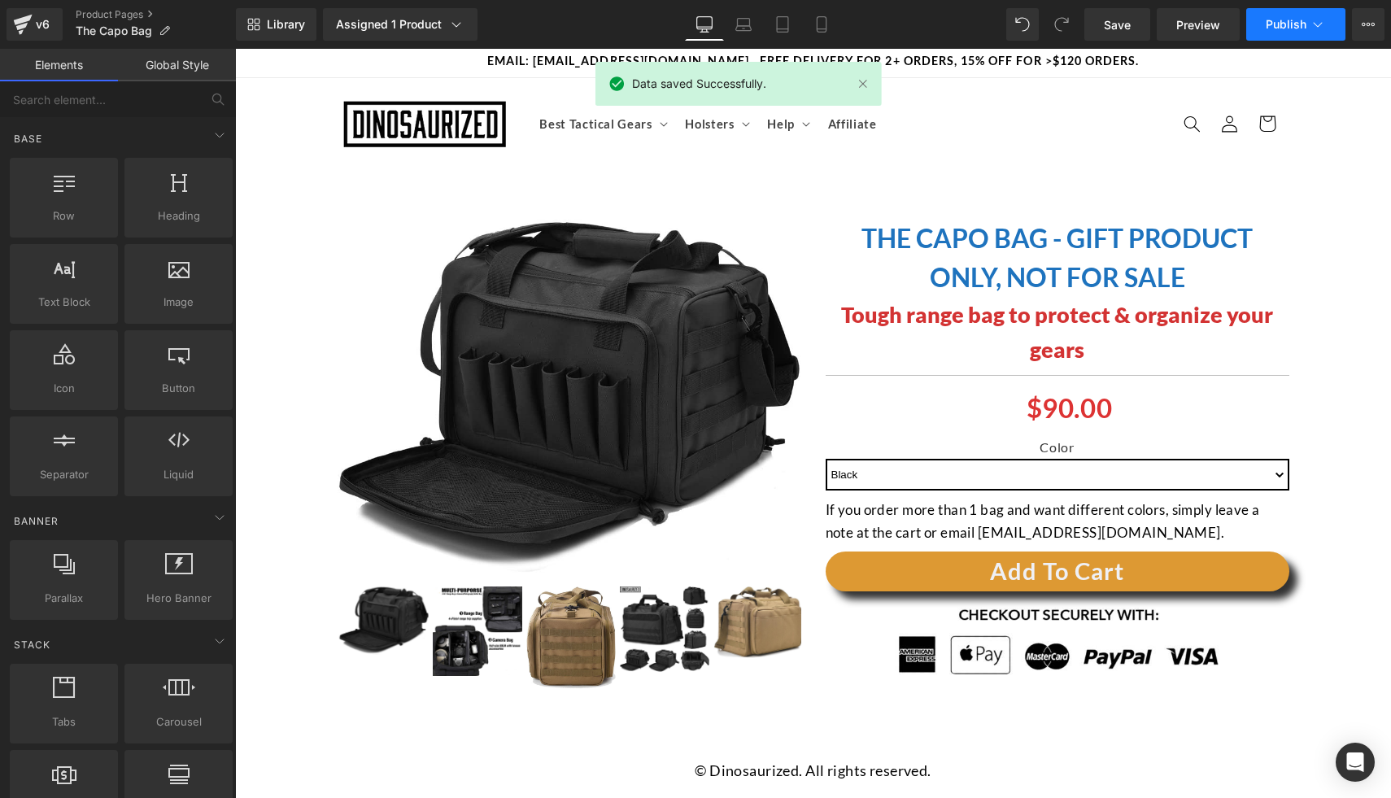
click at [1332, 37] on button "Publish" at bounding box center [1295, 24] width 99 height 33
click at [1194, 27] on span "Preview" at bounding box center [1198, 24] width 44 height 17
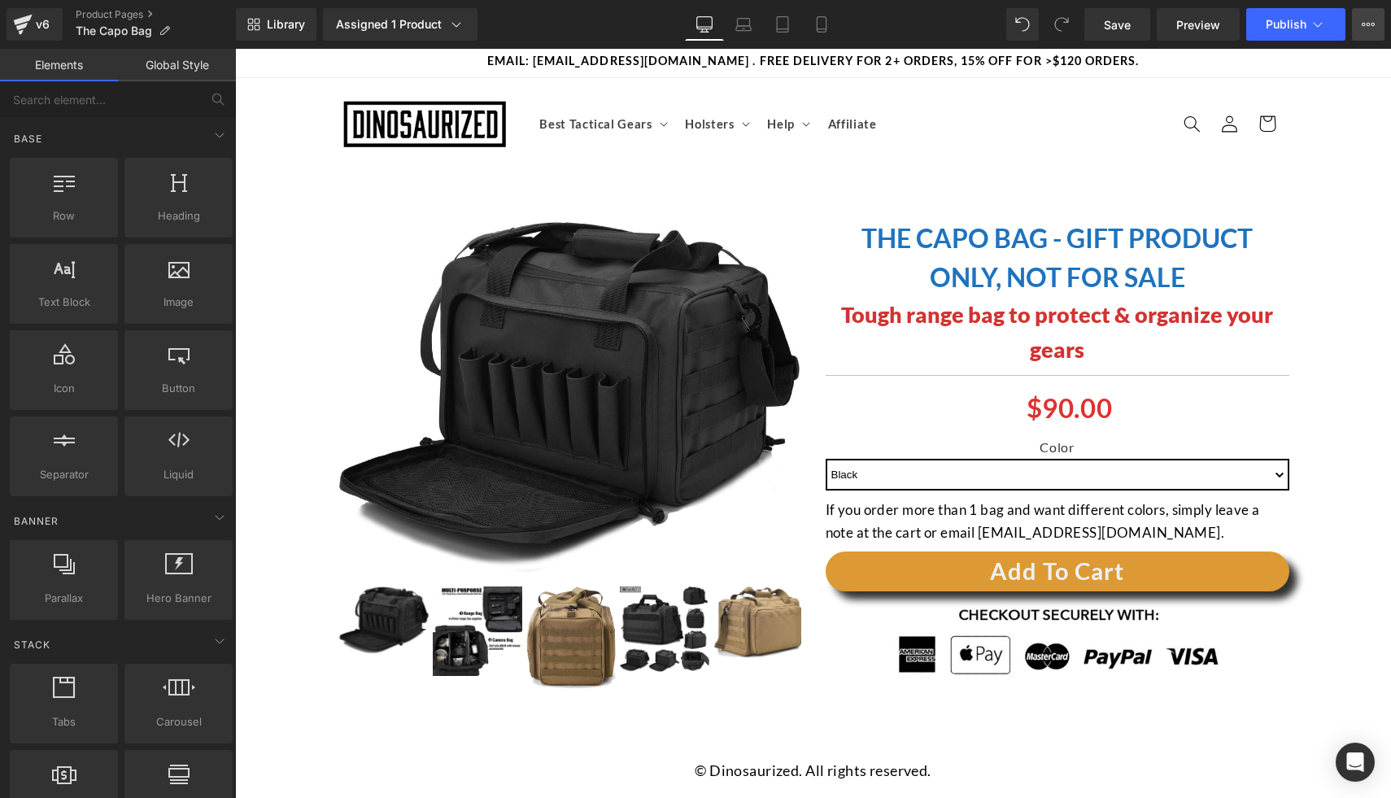
click at [1357, 36] on button "View Live Page View with current Template Save Template to Library Schedule Pub…" at bounding box center [1368, 24] width 33 height 33
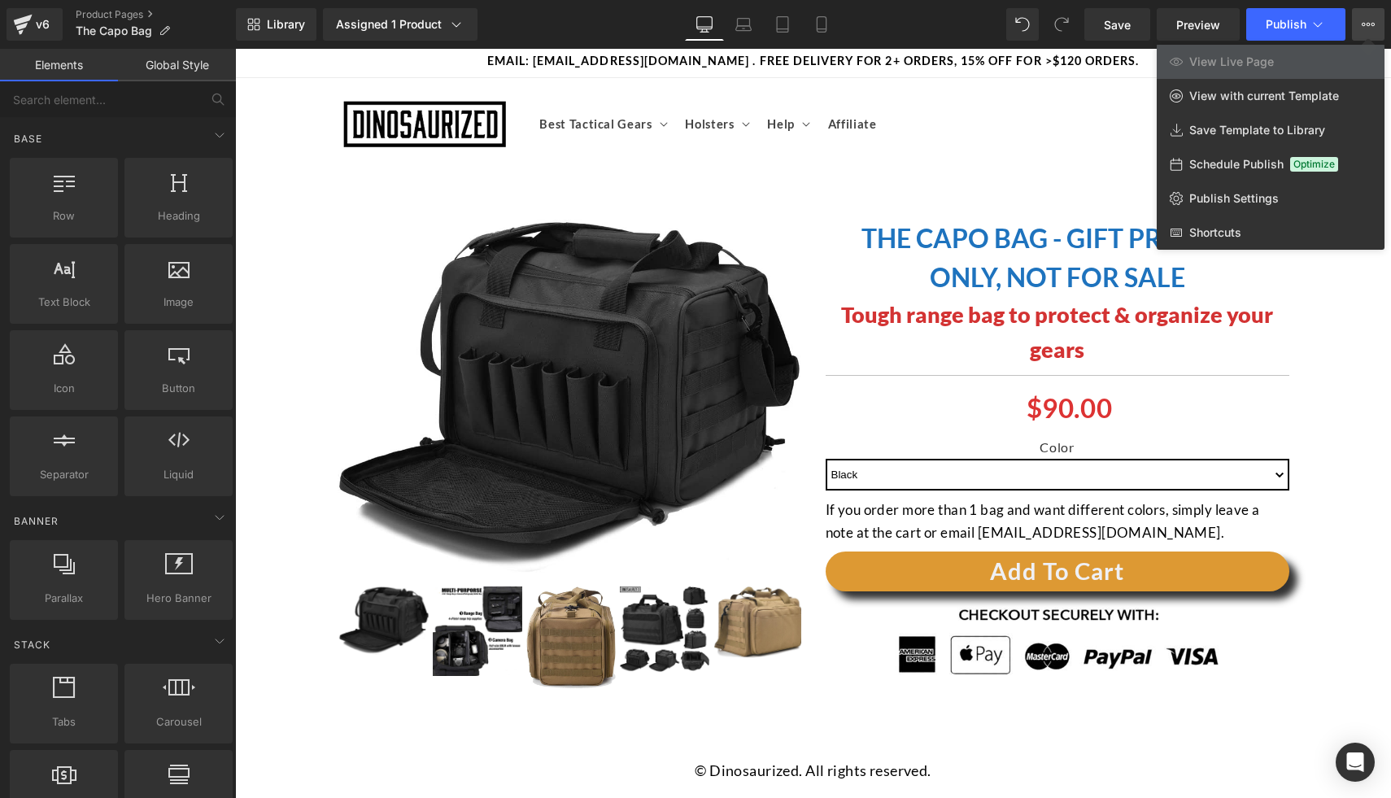
drag, startPoint x: 890, startPoint y: 202, endPoint x: 699, endPoint y: 66, distance: 233.8
click at [890, 202] on div at bounding box center [813, 423] width 1156 height 749
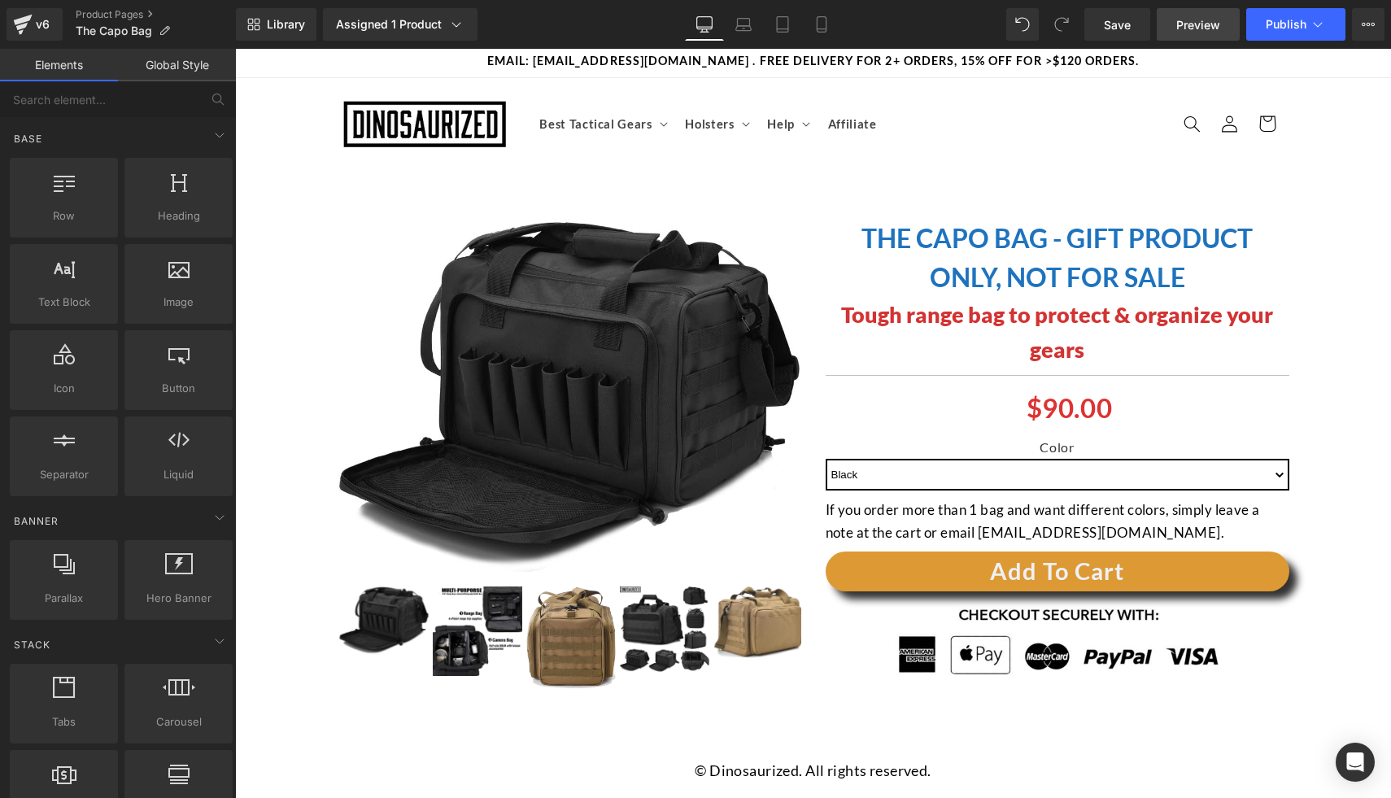
click at [1210, 28] on span "Preview" at bounding box center [1198, 24] width 44 height 17
click at [1373, 24] on icon at bounding box center [1373, 24] width 4 height 3
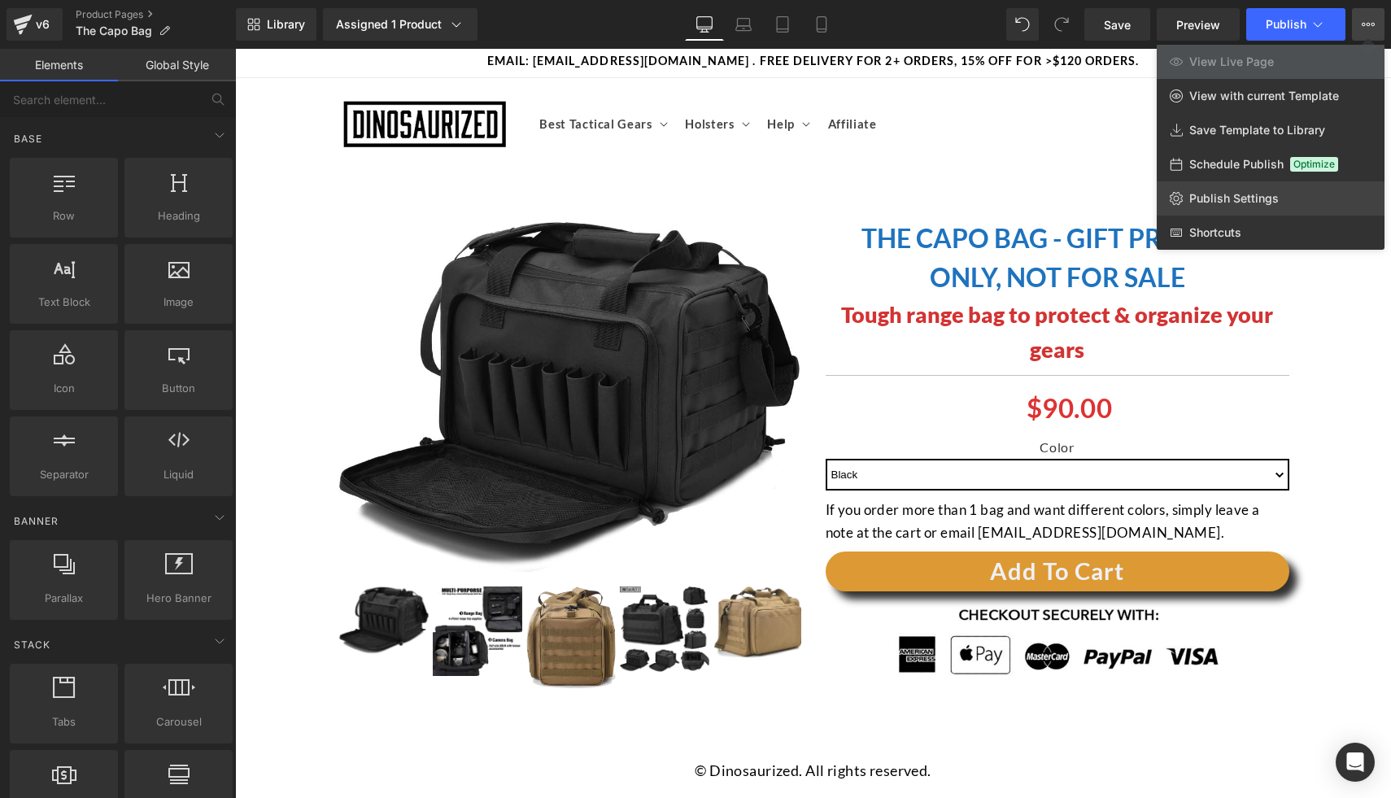
click at [1219, 185] on link "Publish Settings" at bounding box center [1270, 198] width 228 height 34
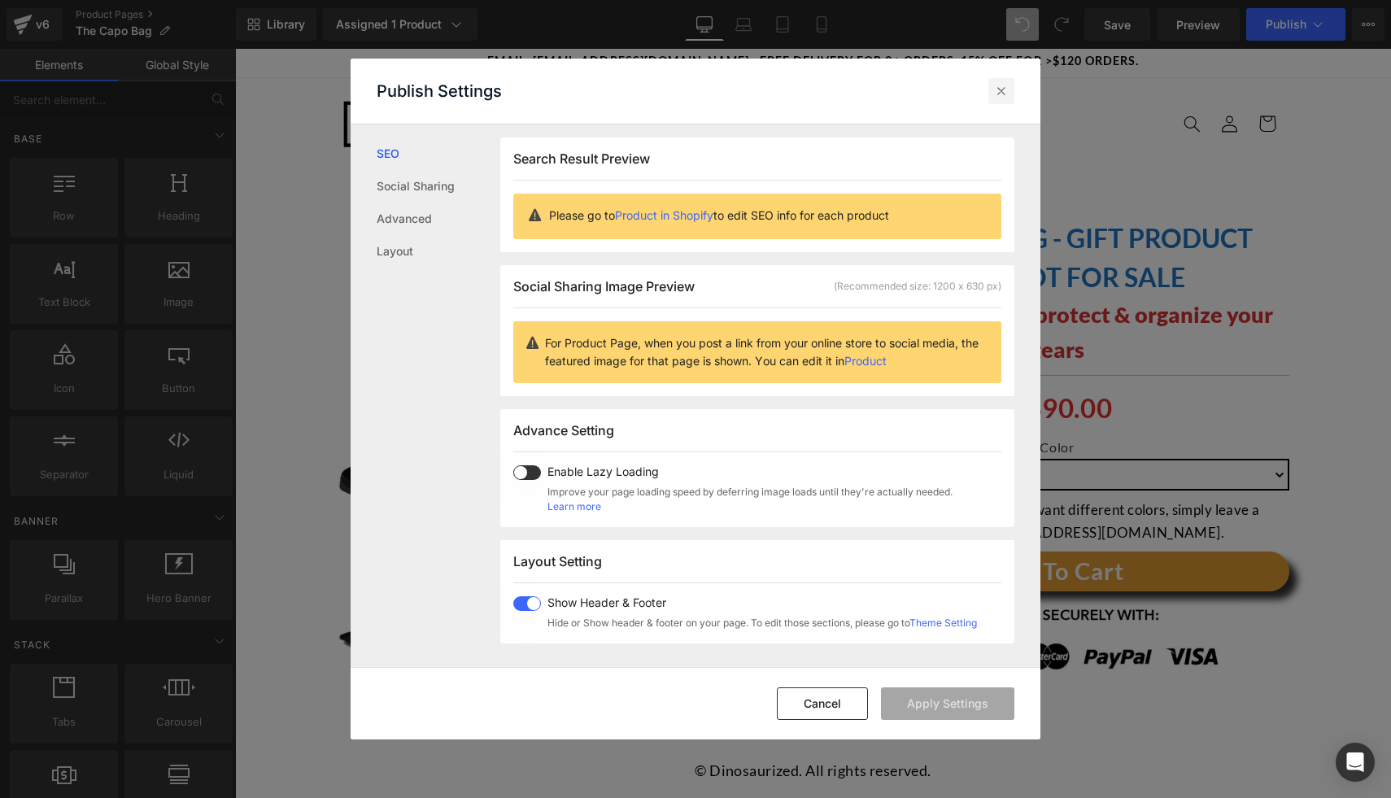
click at [1002, 91] on icon at bounding box center [1001, 91] width 16 height 16
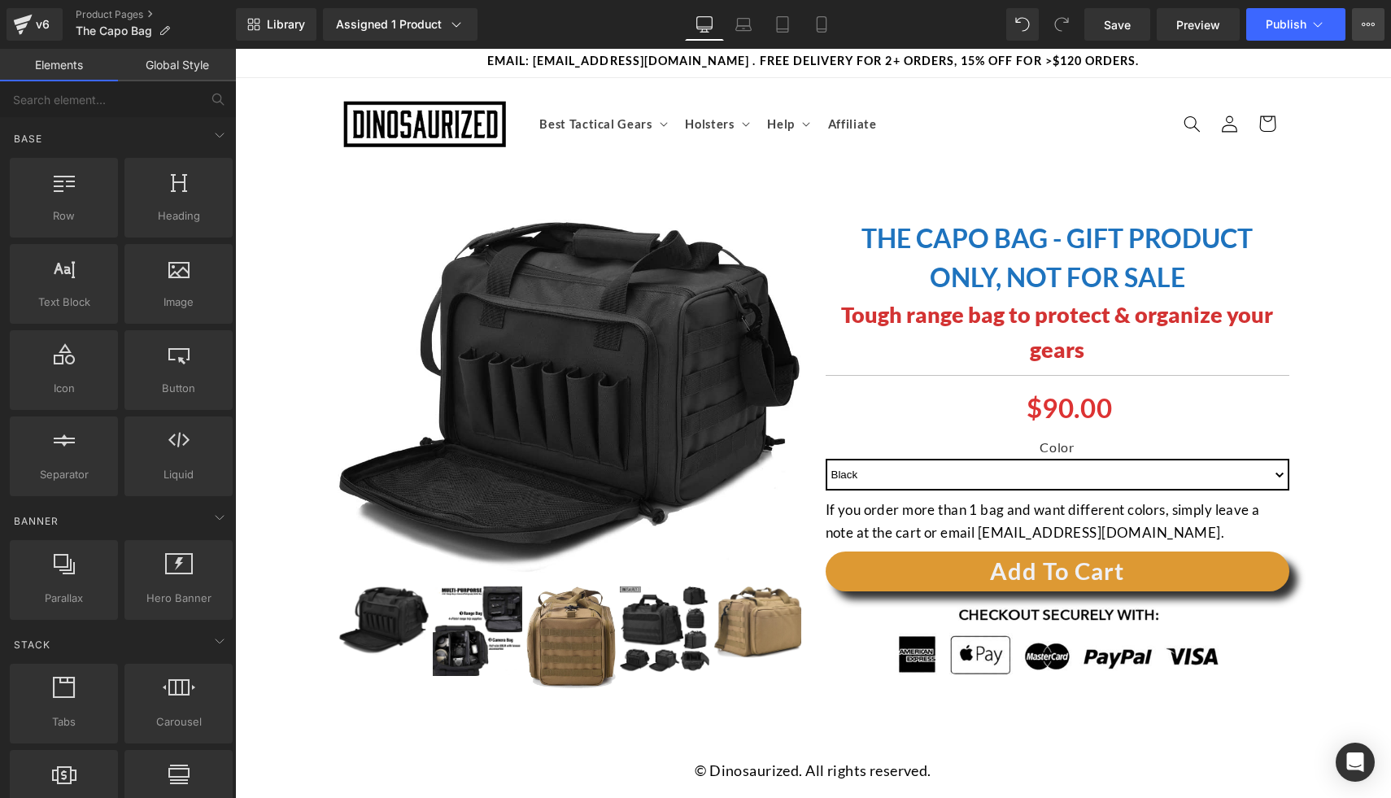
click at [1358, 30] on button "View Live Page View with current Template Save Template to Library Schedule Pub…" at bounding box center [1368, 24] width 33 height 33
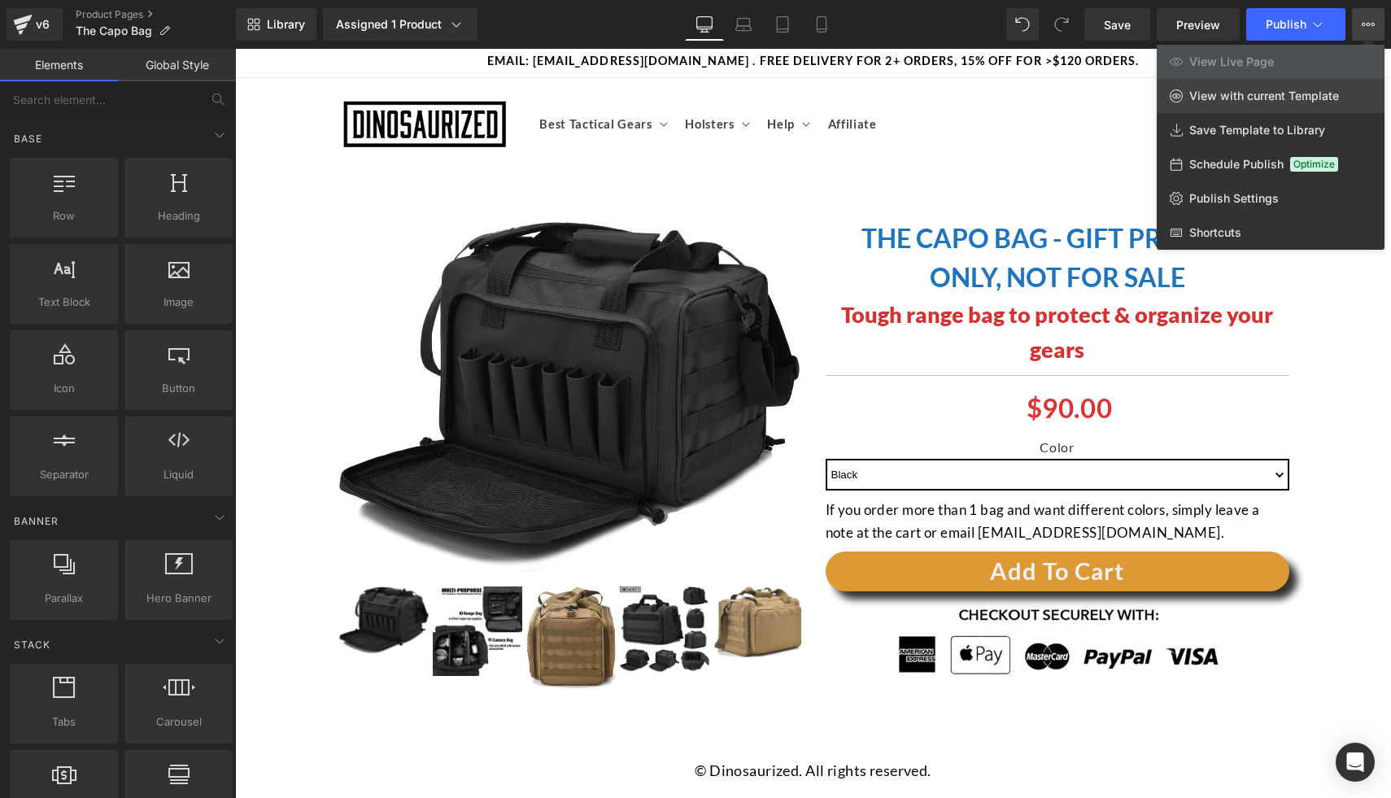
click at [1269, 105] on link "View with current Template" at bounding box center [1270, 96] width 228 height 34
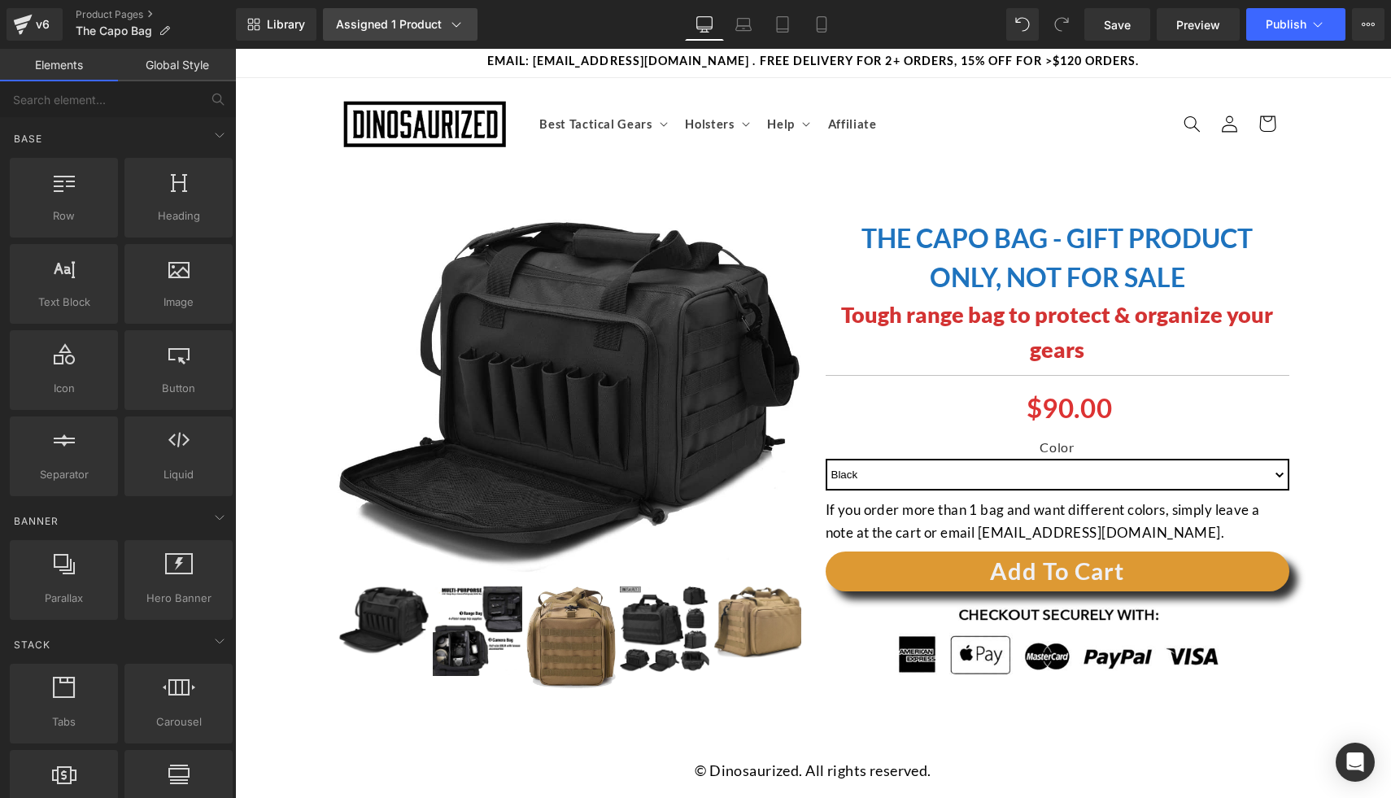
click at [394, 28] on div "Assigned 1 Product" at bounding box center [400, 24] width 128 height 16
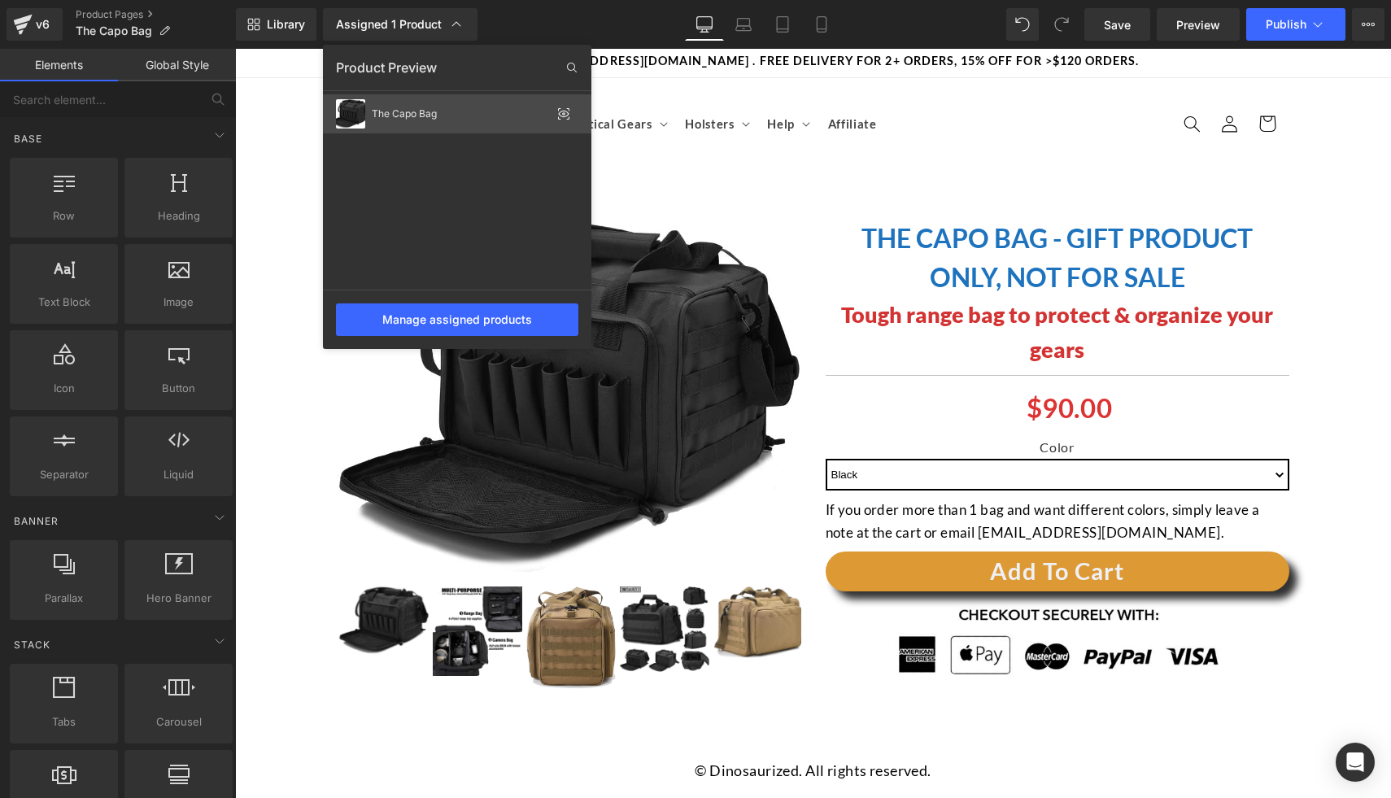
click at [564, 113] on icon at bounding box center [563, 113] width 3 height 3
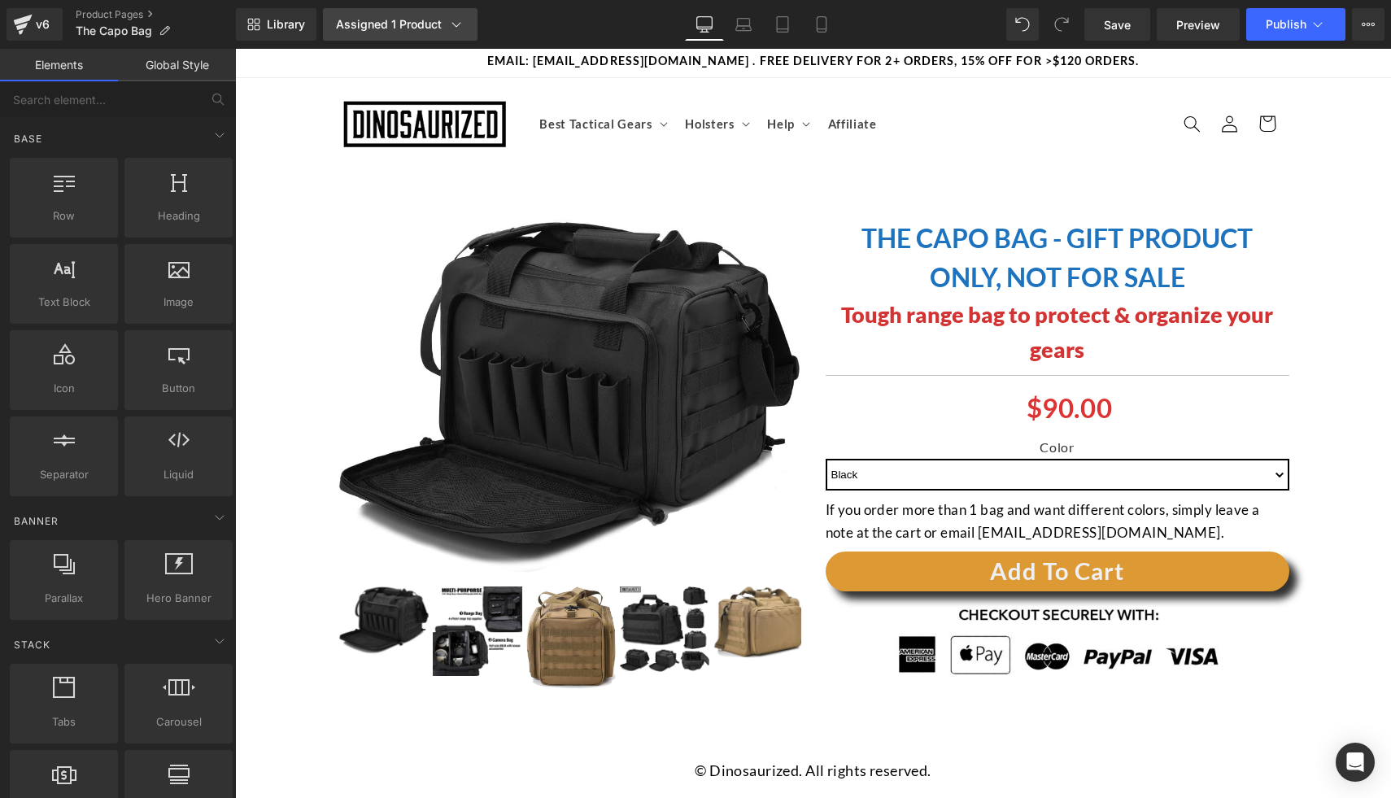
click at [442, 32] on div "Assigned 1 Product" at bounding box center [400, 24] width 128 height 16
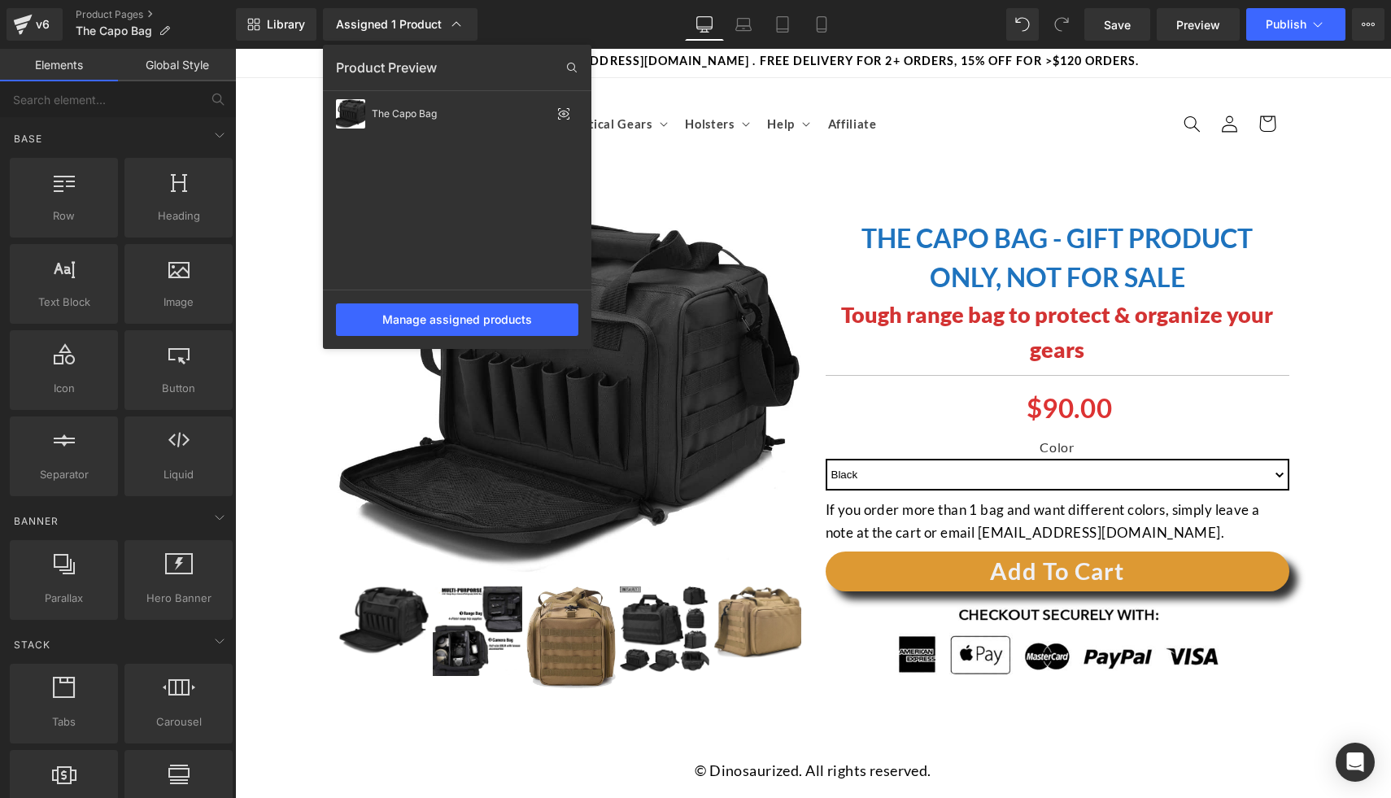
drag, startPoint x: 1223, startPoint y: 54, endPoint x: 1213, endPoint y: 45, distance: 14.4
click at [1223, 54] on div at bounding box center [813, 423] width 1156 height 749
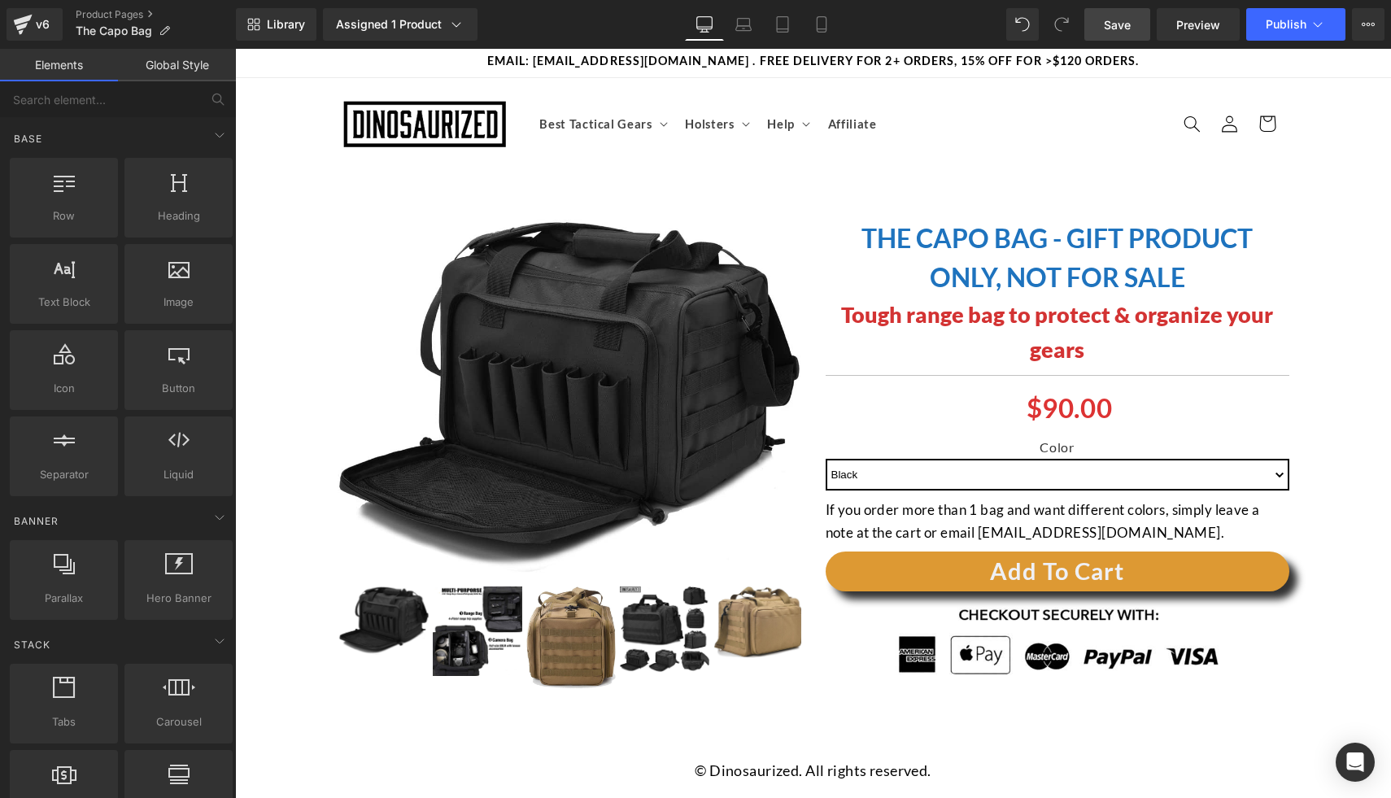
click at [1121, 24] on span "Save" at bounding box center [1117, 24] width 27 height 17
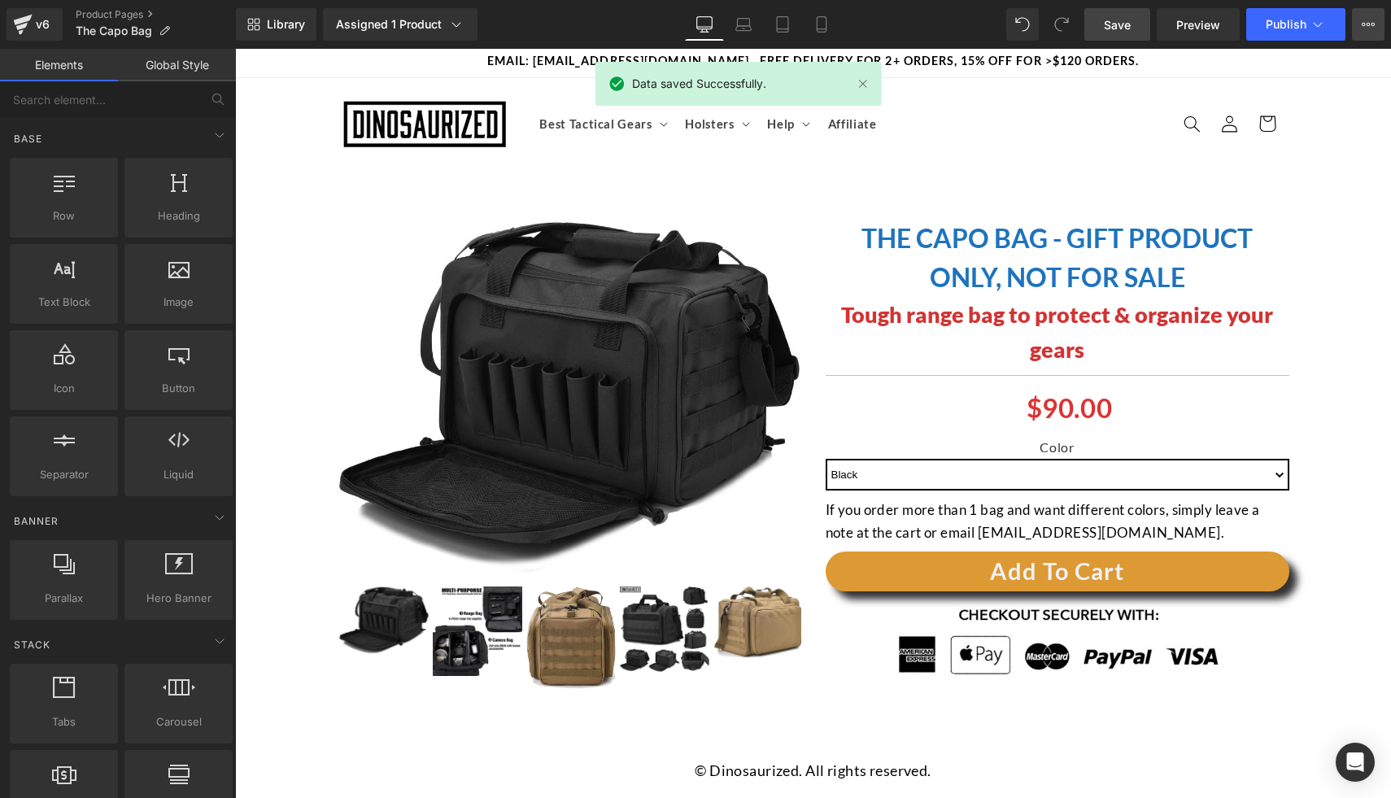
click at [1365, 28] on icon at bounding box center [1367, 24] width 13 height 13
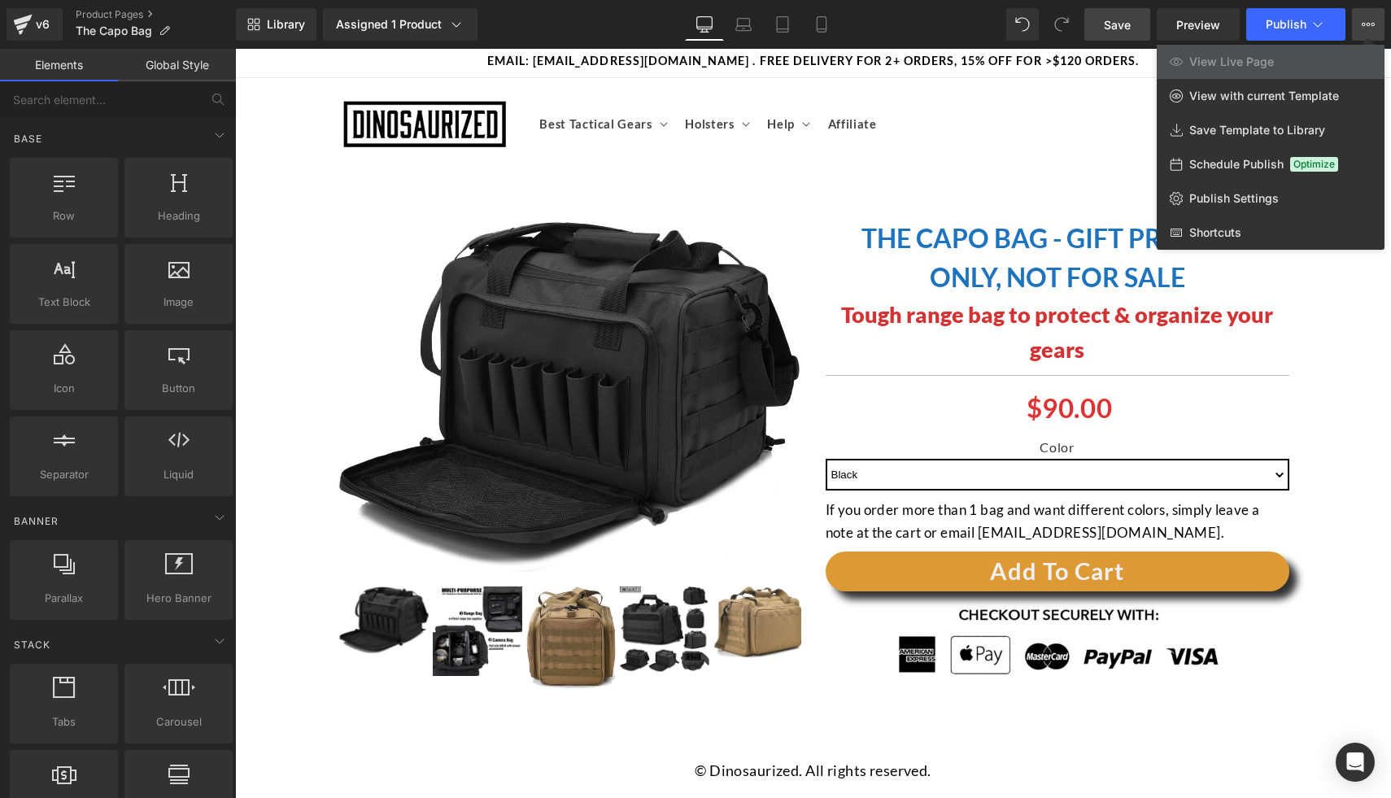
click at [1201, 63] on span "View Live Page" at bounding box center [1231, 61] width 85 height 15
click at [1285, 32] on button "Publish" at bounding box center [1295, 24] width 99 height 33
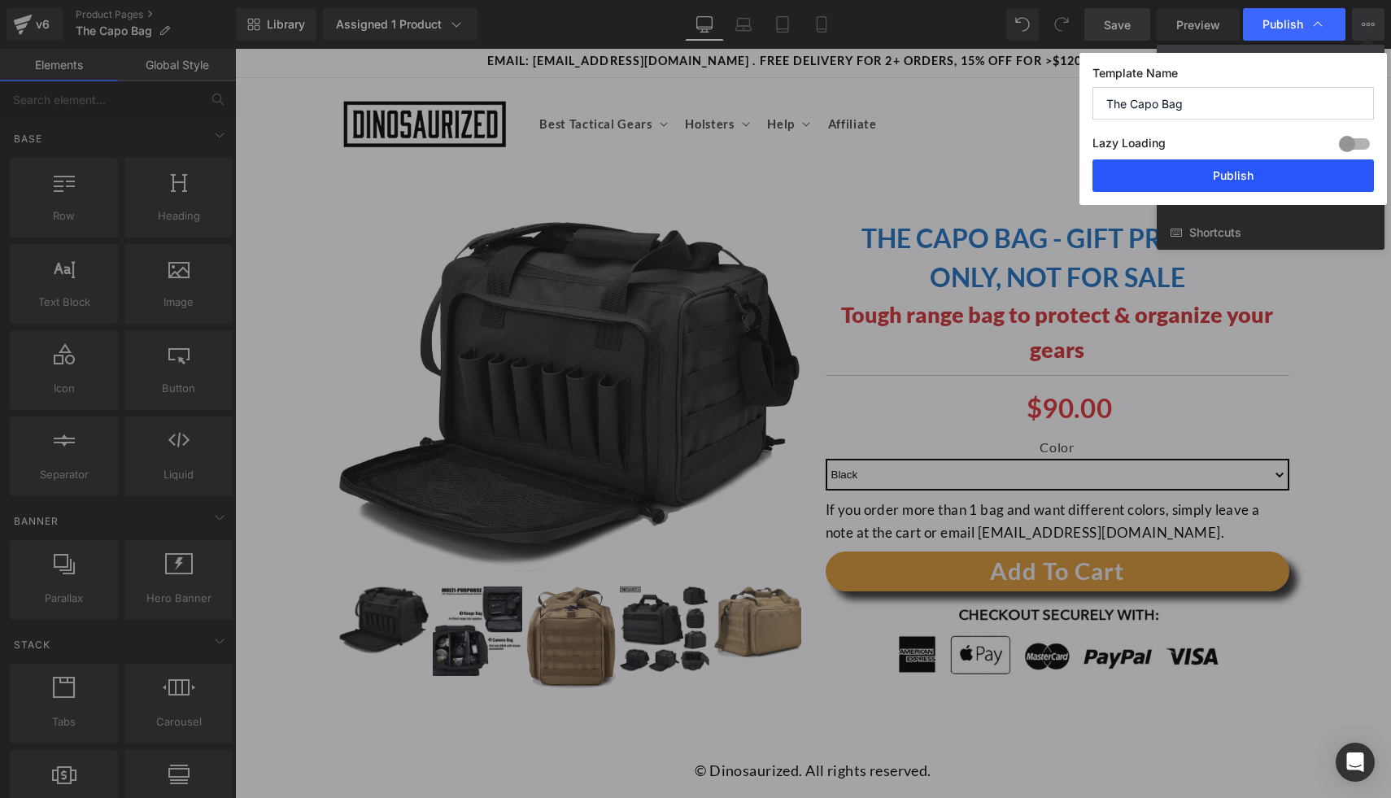
click at [1243, 165] on button "Publish" at bounding box center [1232, 175] width 281 height 33
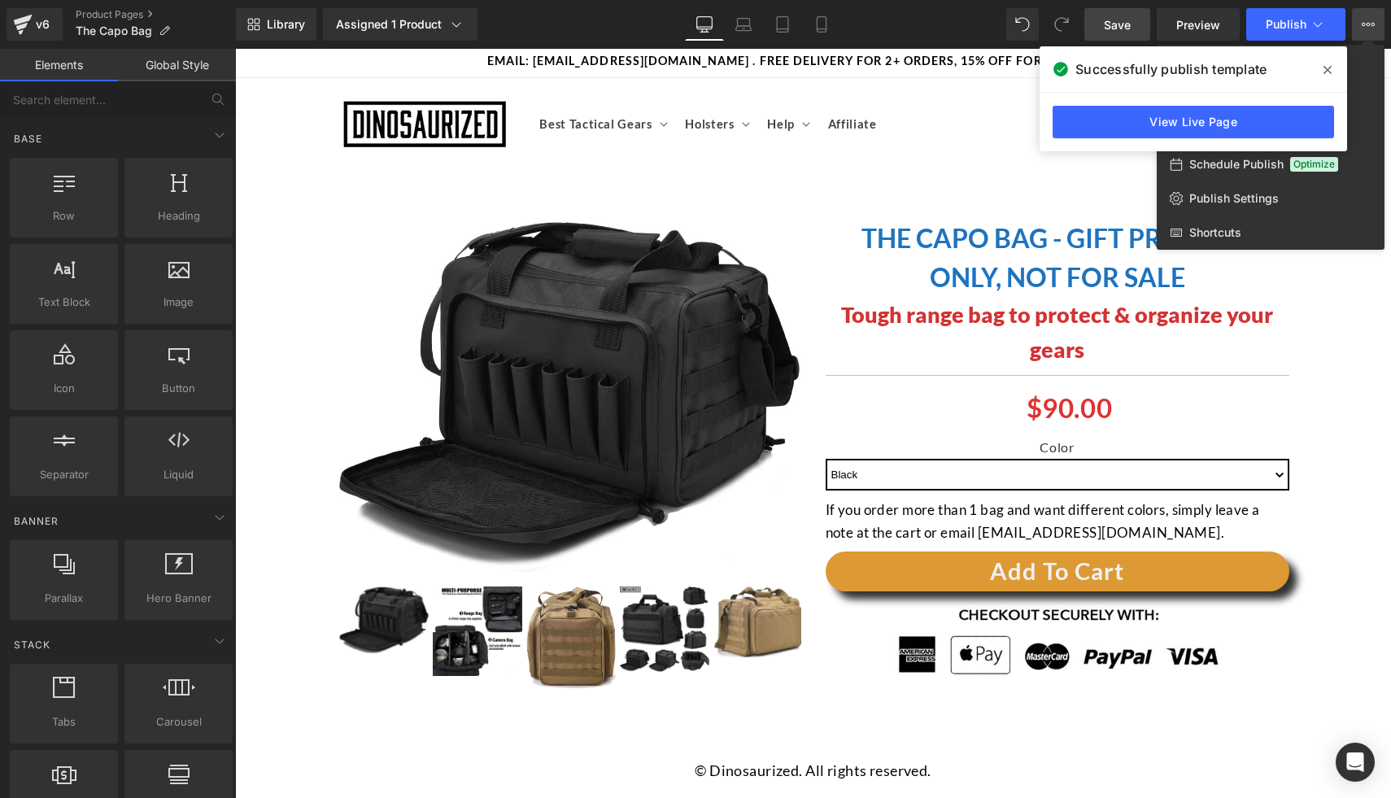
click at [1322, 67] on span at bounding box center [1327, 70] width 26 height 26
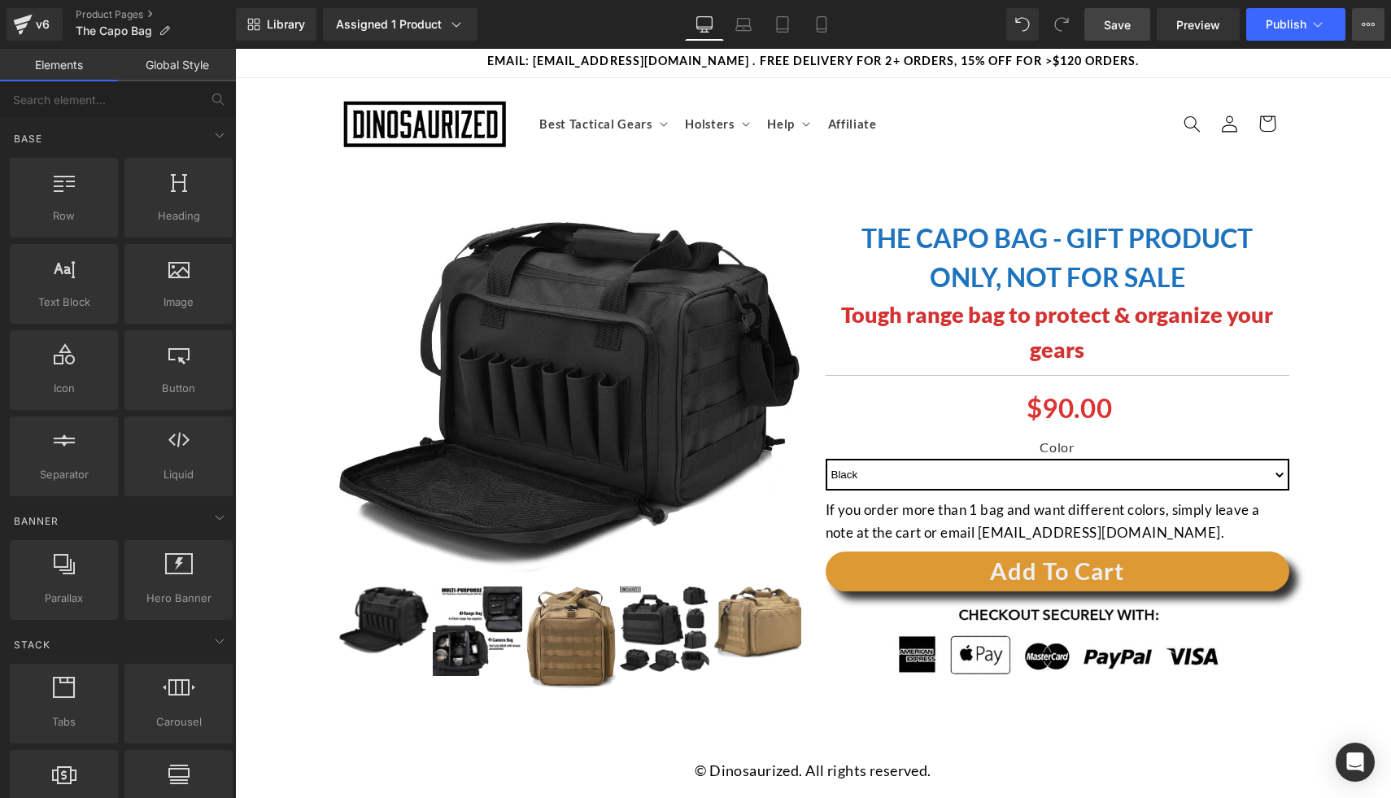
click at [1357, 38] on button "View Live Page View with current Template Save Template to Library Schedule Pub…" at bounding box center [1368, 24] width 33 height 33
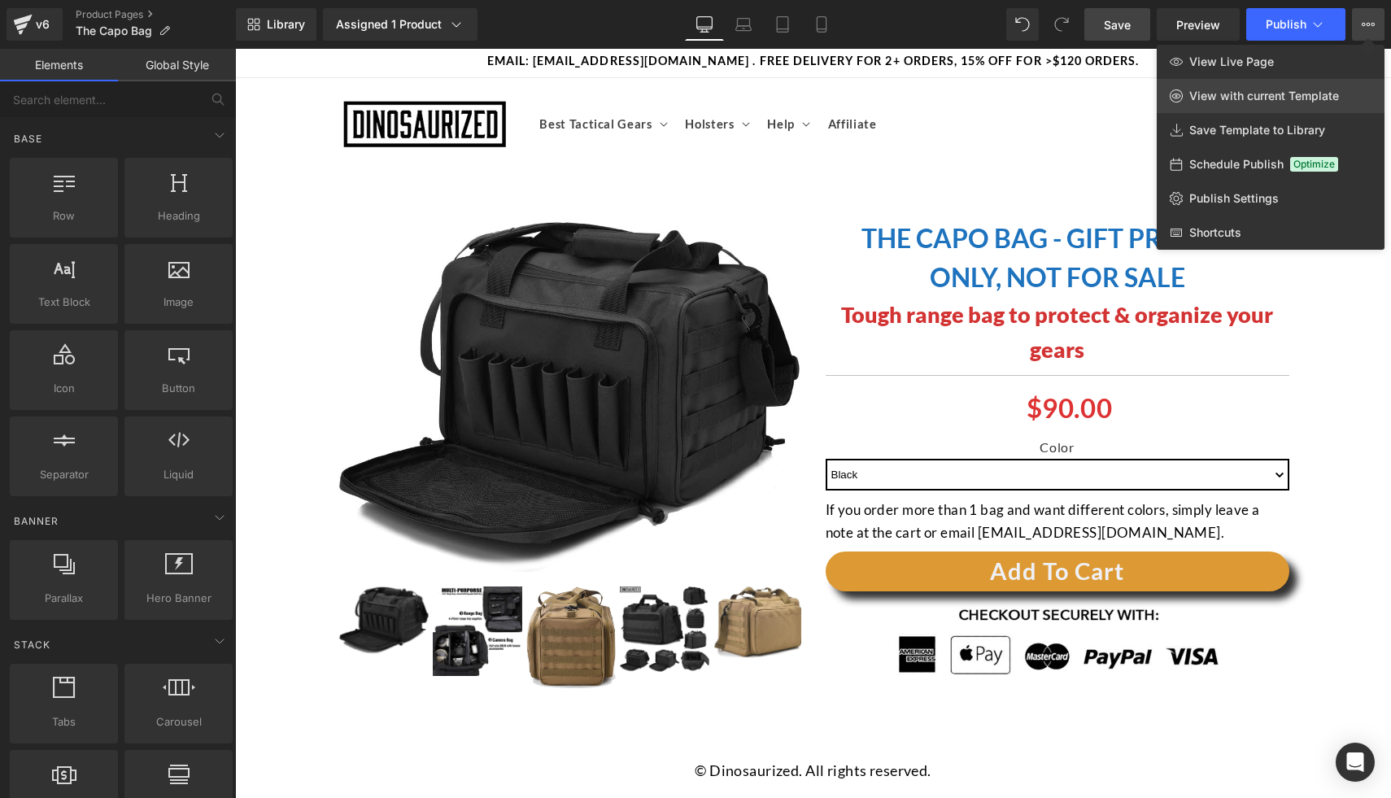
click at [1265, 80] on link "View with current Template" at bounding box center [1270, 96] width 228 height 34
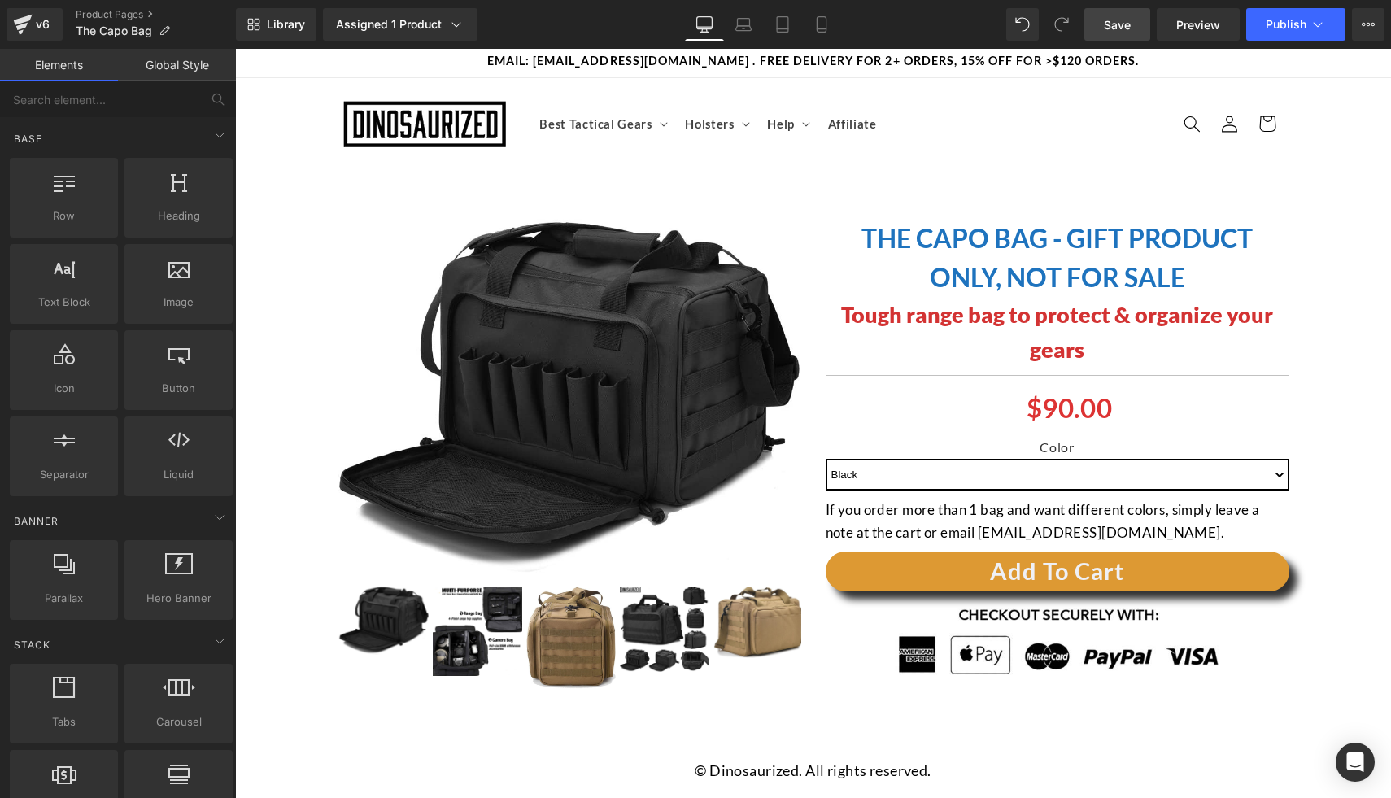
click at [1388, 22] on div "Save Preview Publish Scheduled View Live Page View with current Template Save T…" at bounding box center [1234, 24] width 313 height 33
click at [1378, 27] on button "View Live Page View with current Template Save Template to Library Schedule Pub…" at bounding box center [1368, 24] width 33 height 33
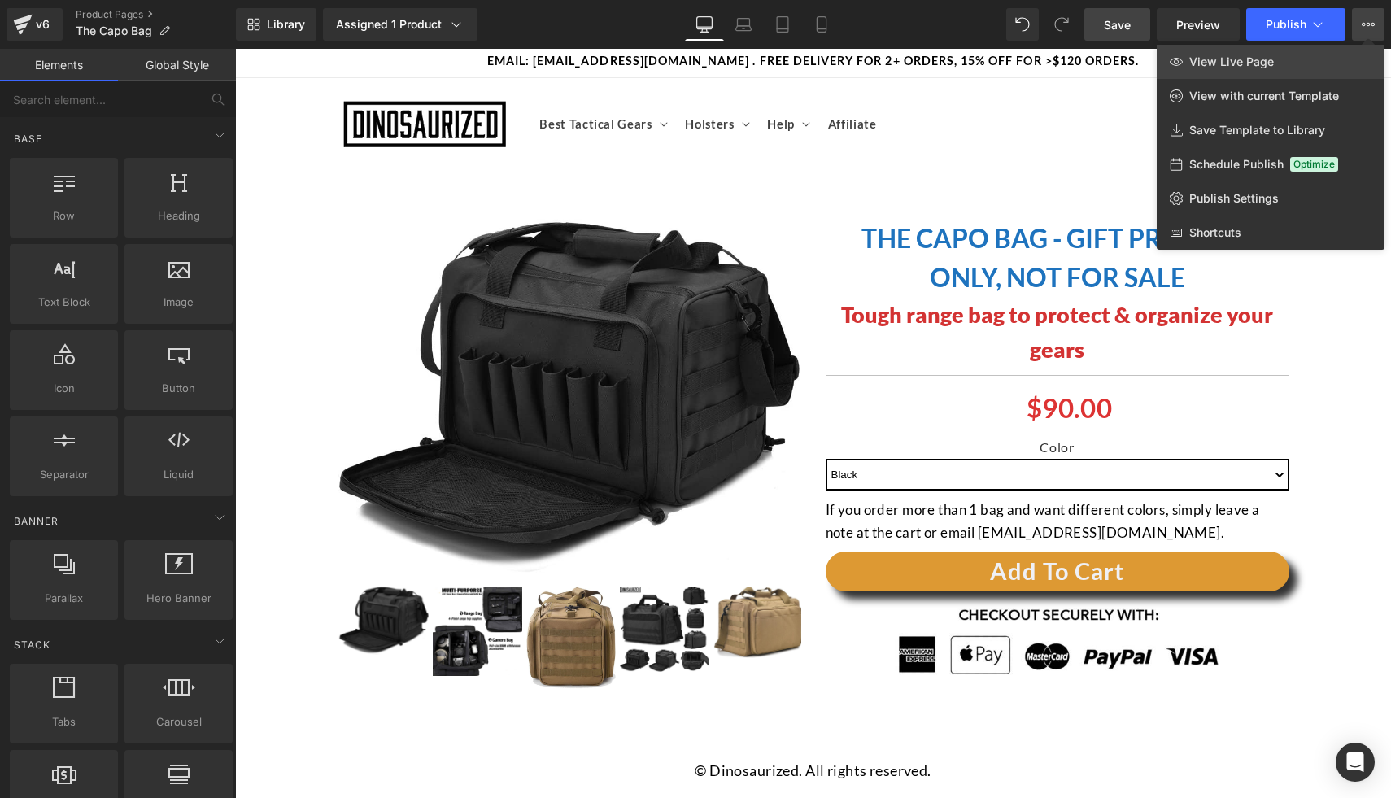
click at [1252, 64] on span "View Live Page" at bounding box center [1231, 61] width 85 height 15
